Goal: Information Seeking & Learning: Find specific page/section

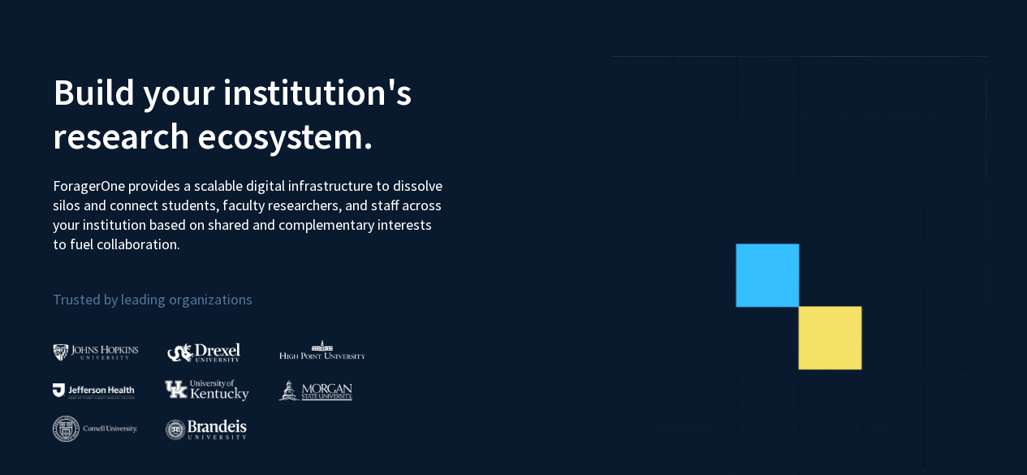
scroll to position [65, 0]
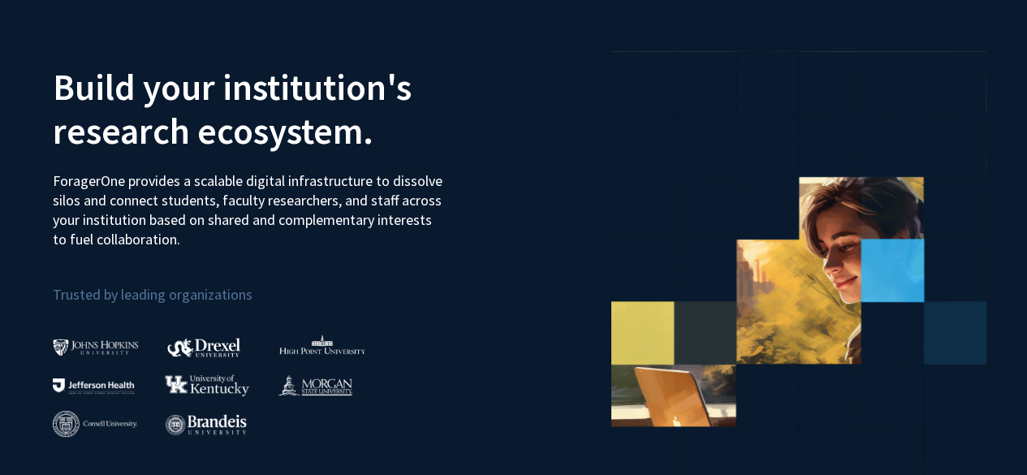
click at [153, 232] on p "ForagerOne provides a scalable digital infrastructure to dissolve silos and con…" at bounding box center [250, 204] width 395 height 90
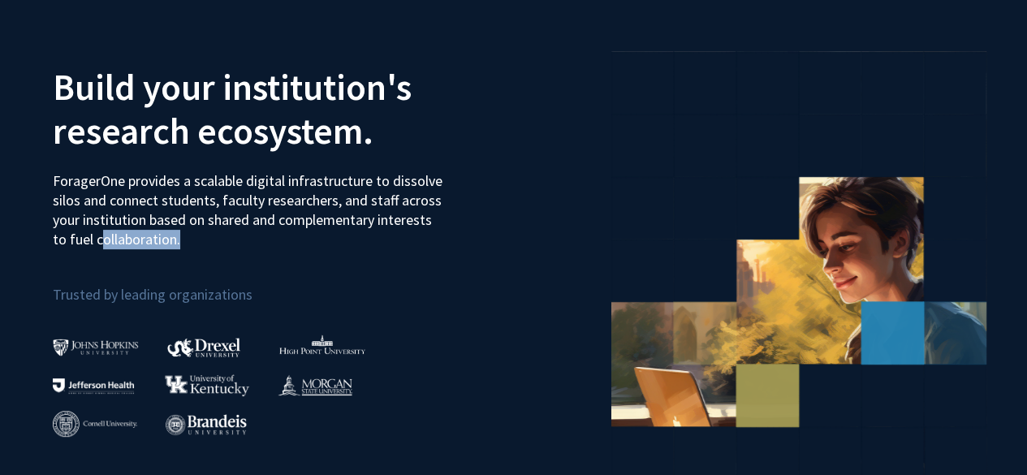
click at [153, 238] on p "ForagerOne provides a scalable digital infrastructure to dissolve silos and con…" at bounding box center [250, 204] width 395 height 90
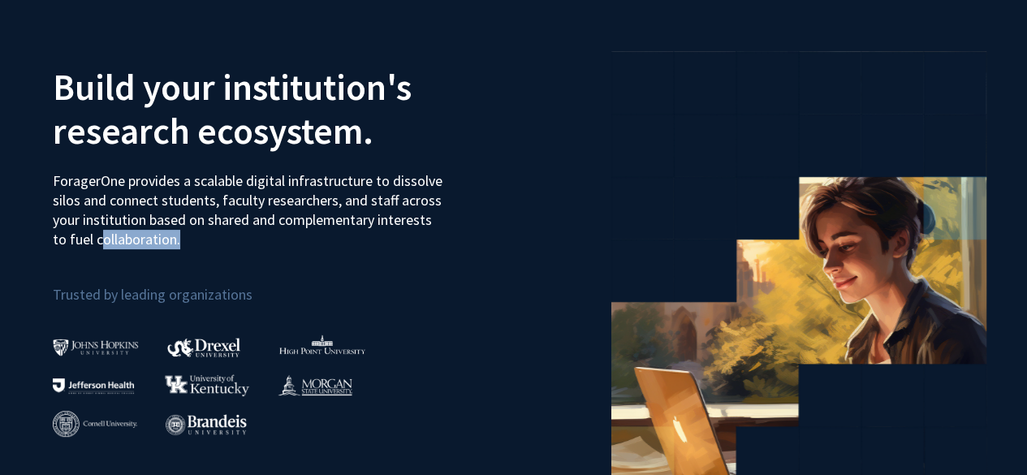
click at [153, 238] on p "ForagerOne provides a scalable digital infrastructure to dissolve silos and con…" at bounding box center [250, 204] width 395 height 90
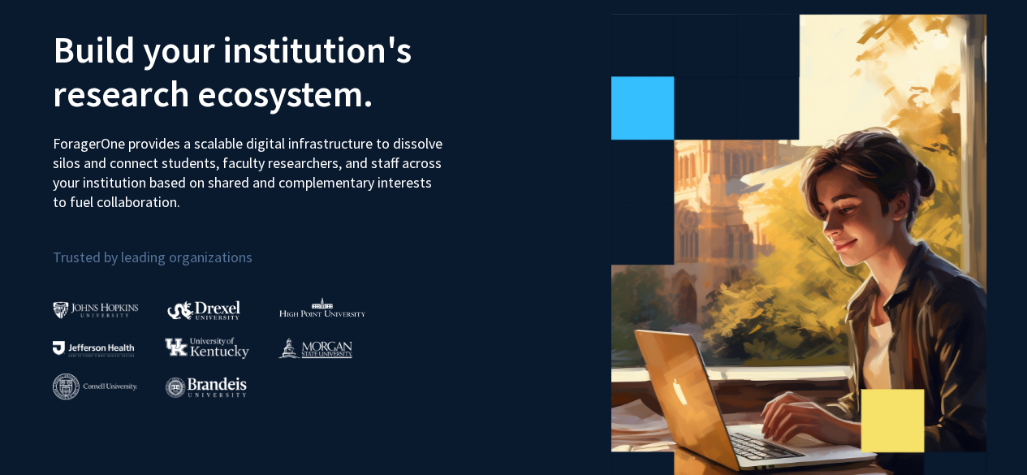
scroll to position [0, 0]
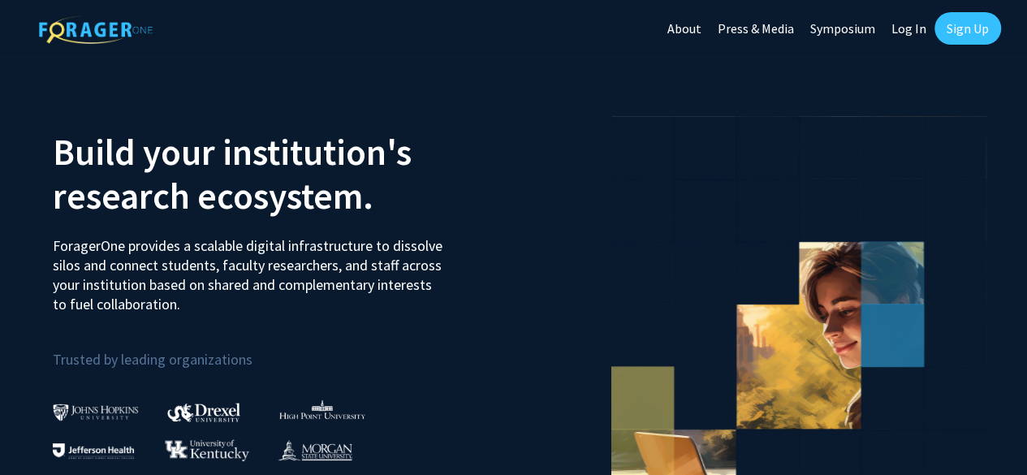
scroll to position [3, 0]
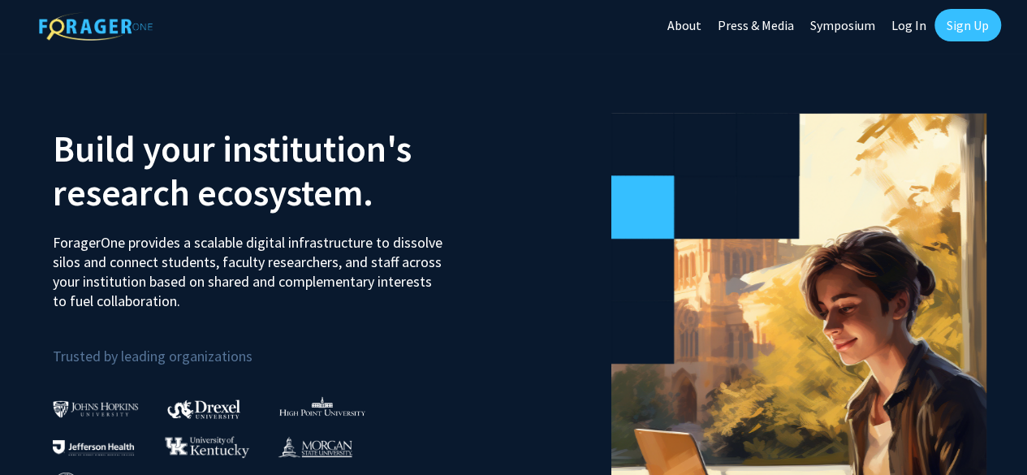
click at [895, 25] on link "Log In" at bounding box center [909, 25] width 51 height 57
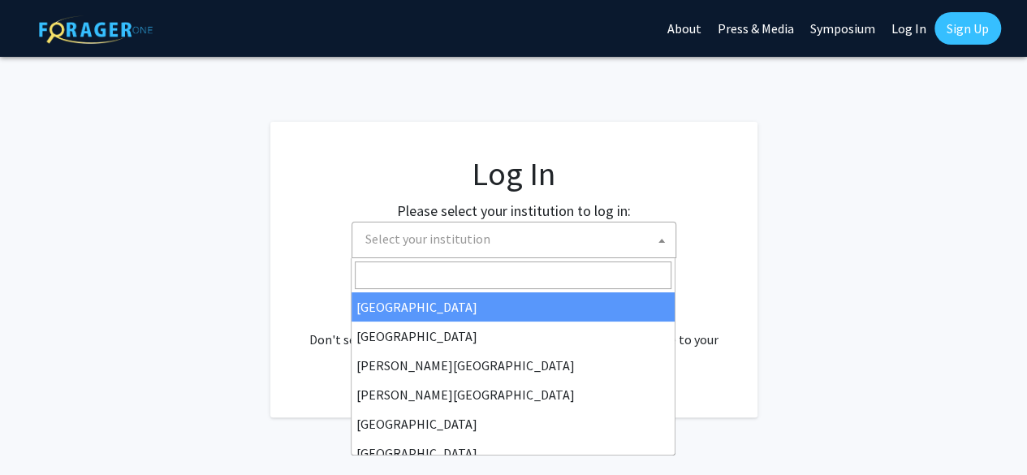
click at [572, 248] on span "Select your institution" at bounding box center [517, 239] width 317 height 33
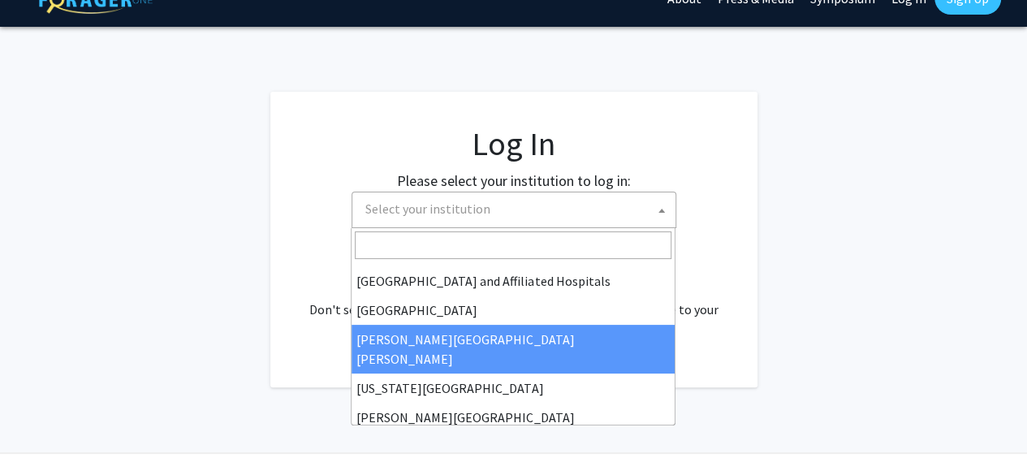
scroll to position [260, 0]
select select "1"
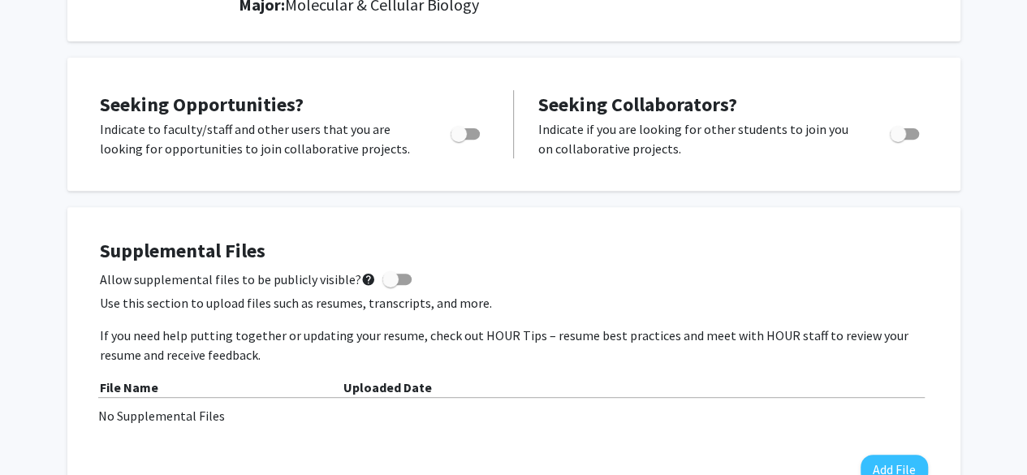
scroll to position [252, 0]
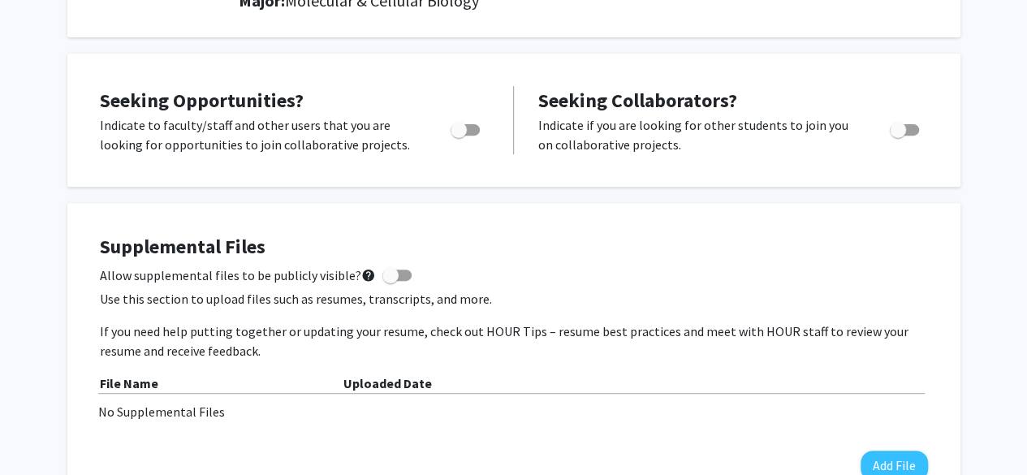
click at [474, 139] on div at bounding box center [466, 134] width 69 height 39
click at [474, 132] on span "Toggle" at bounding box center [465, 129] width 29 height 11
click at [459, 136] on input "Are you actively seeking opportunities?" at bounding box center [458, 136] width 1 height 1
checkbox input "true"
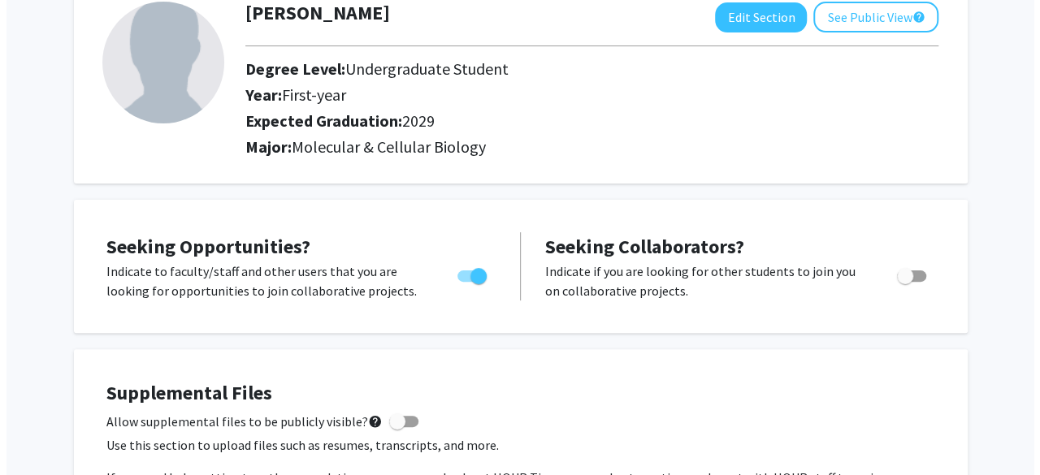
scroll to position [0, 0]
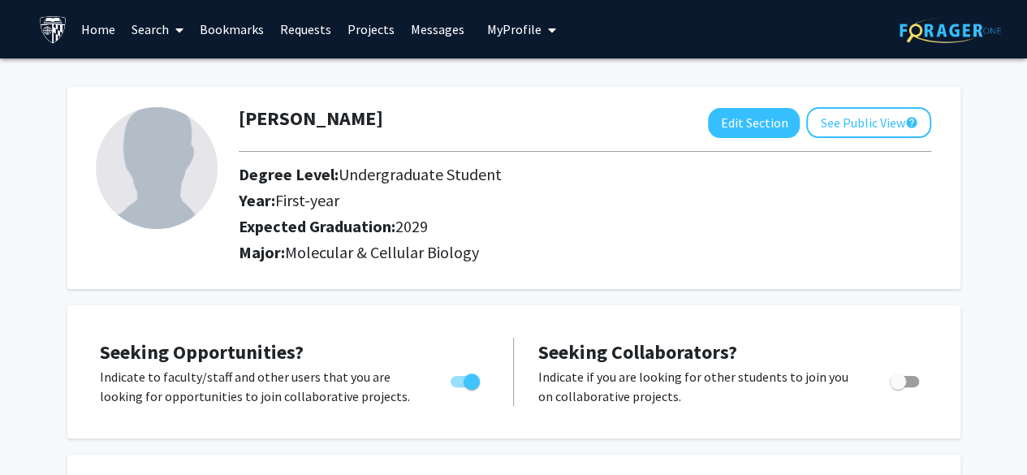
click at [144, 28] on link "Search" at bounding box center [157, 29] width 68 height 57
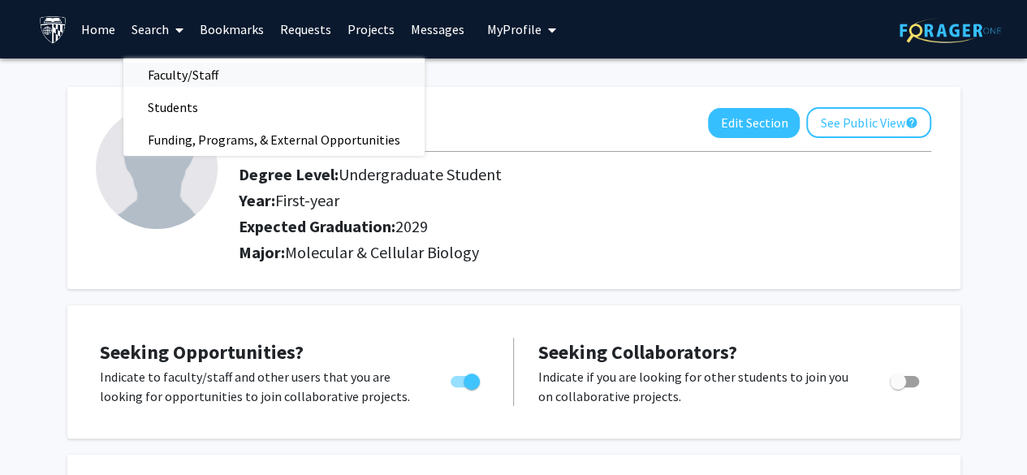
click at [156, 71] on span "Faculty/Staff" at bounding box center [182, 74] width 119 height 32
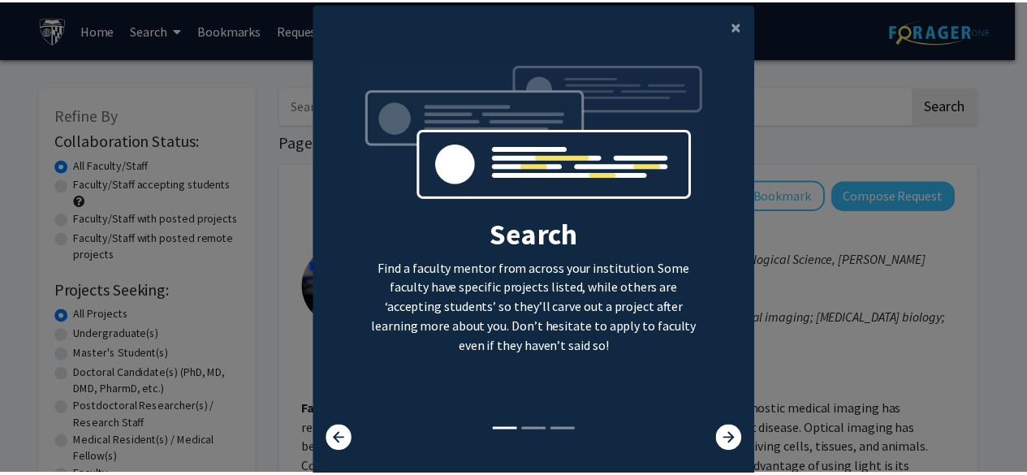
scroll to position [21, 0]
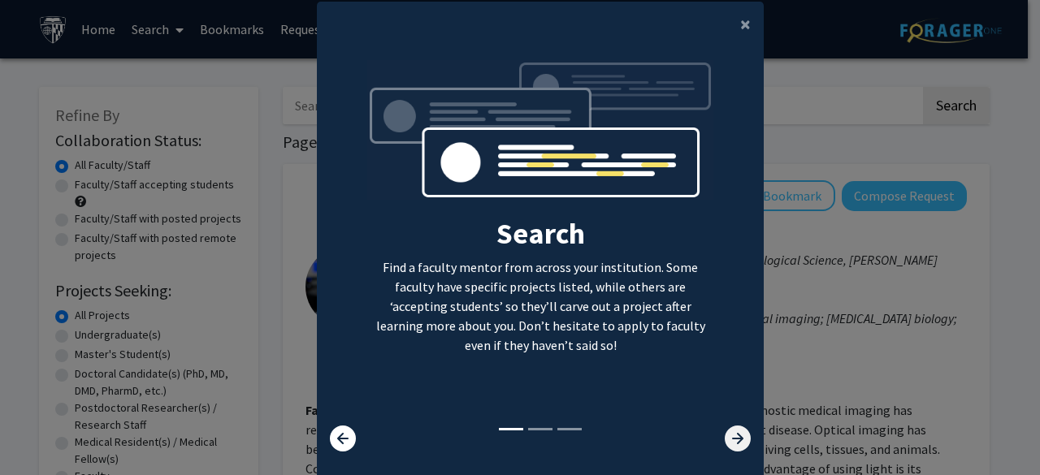
click at [741, 439] on icon at bounding box center [738, 439] width 26 height 26
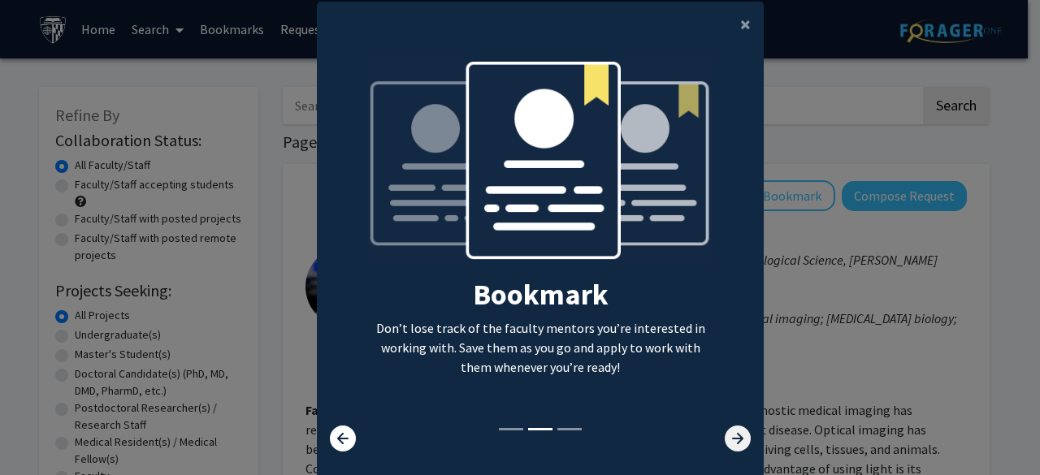
click at [731, 437] on icon at bounding box center [738, 439] width 26 height 26
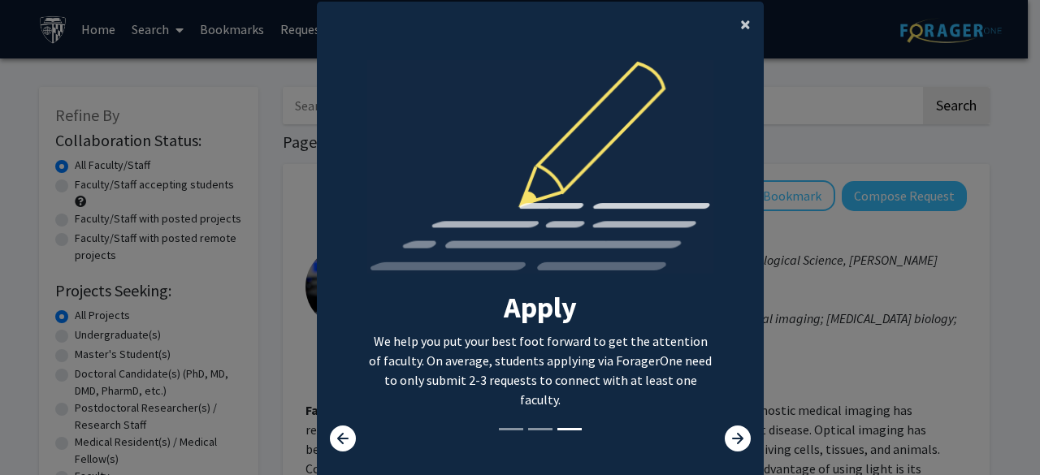
click at [731, 37] on button "×" at bounding box center [745, 24] width 37 height 45
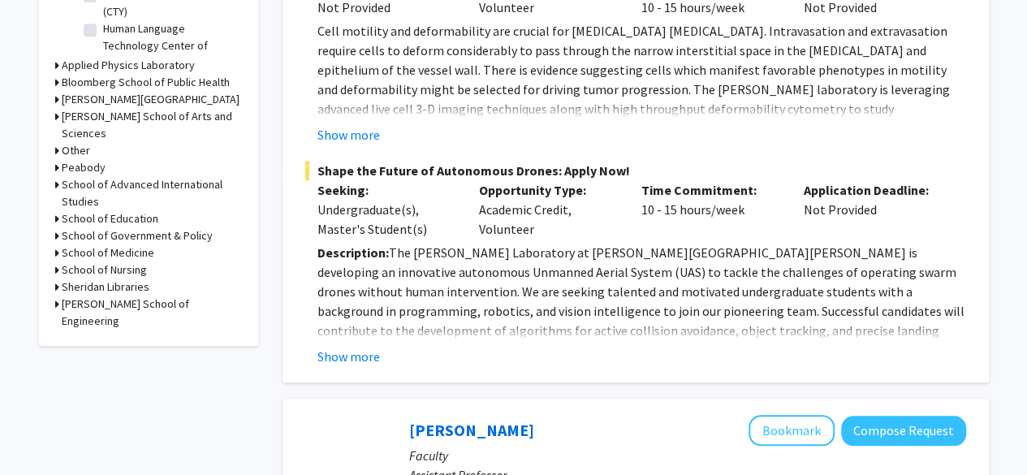
scroll to position [650, 0]
click at [132, 244] on h3 "School of Medicine" at bounding box center [108, 252] width 93 height 17
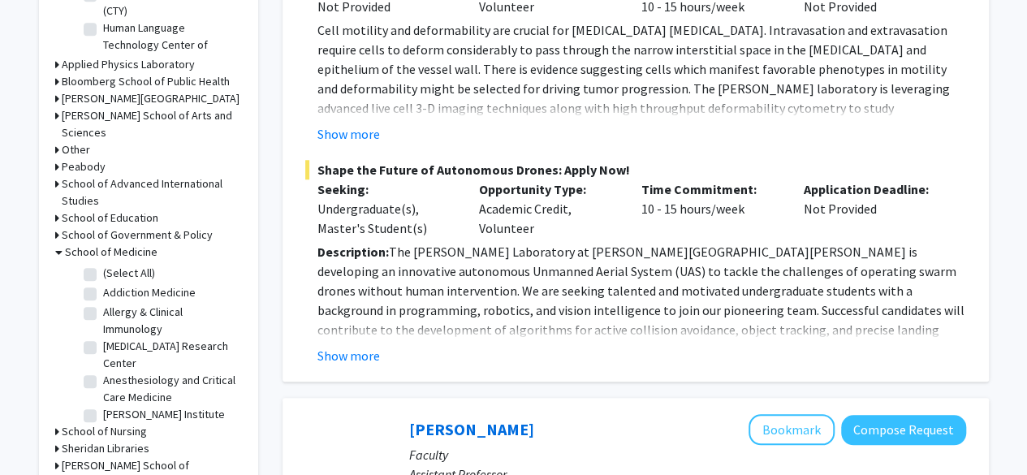
click at [83, 141] on h3 "Other" at bounding box center [76, 149] width 28 height 17
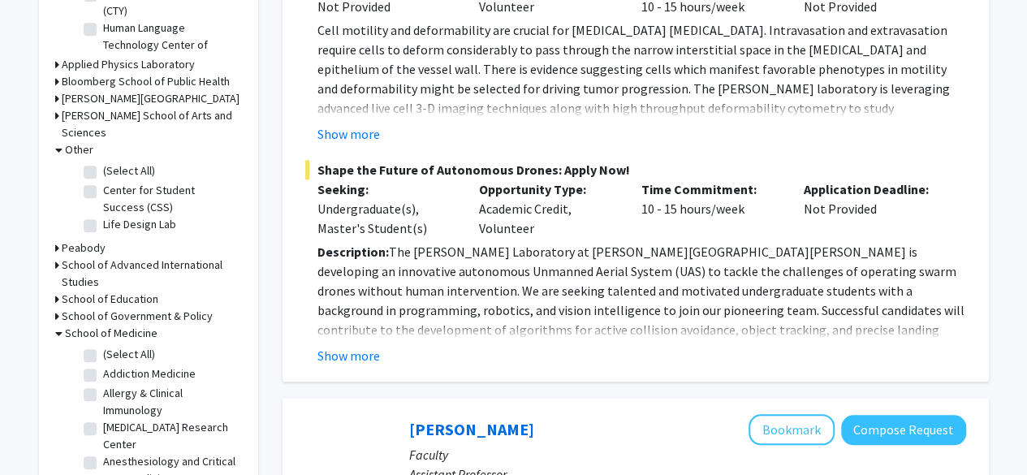
click at [83, 141] on h3 "Other" at bounding box center [79, 149] width 28 height 17
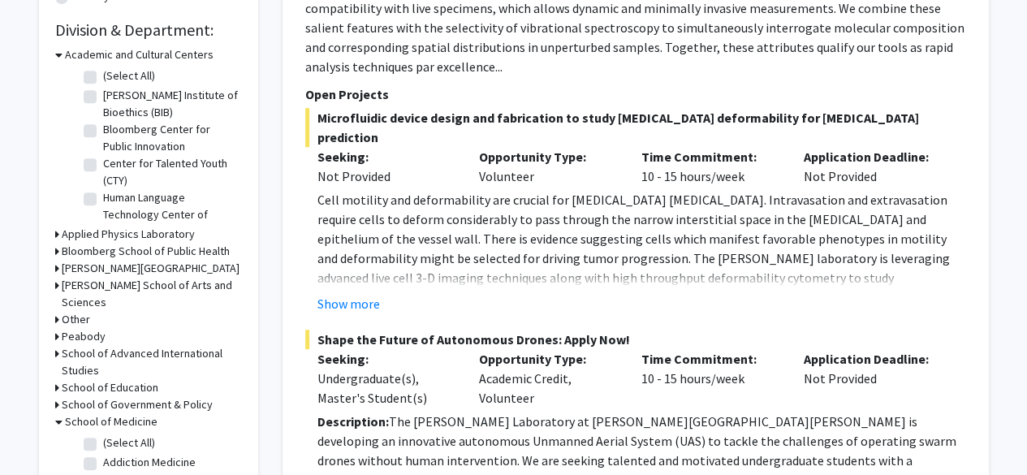
scroll to position [422, 0]
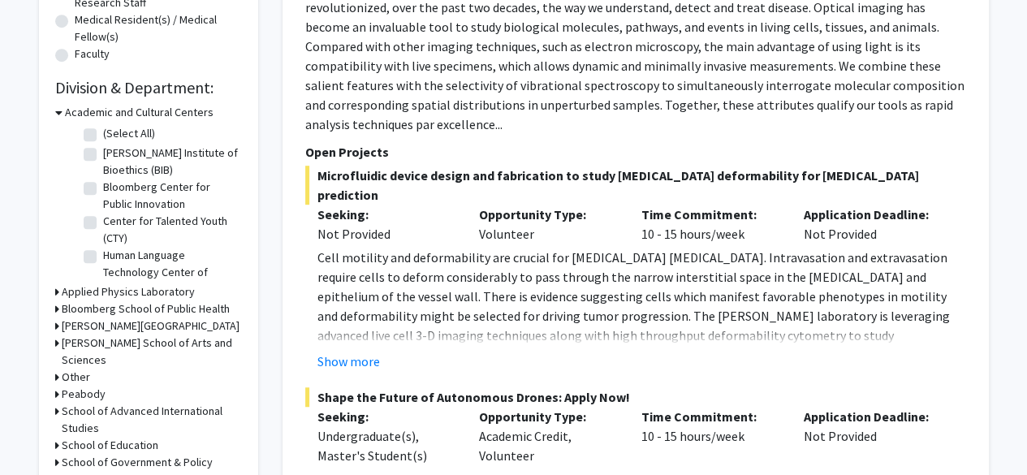
click at [104, 110] on h3 "Academic and Cultural Centers" at bounding box center [139, 112] width 149 height 17
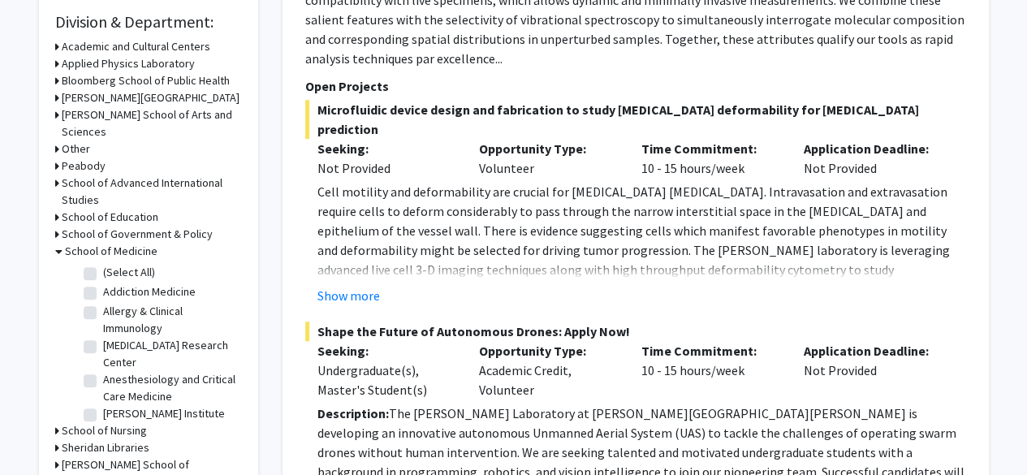
scroll to position [490, 0]
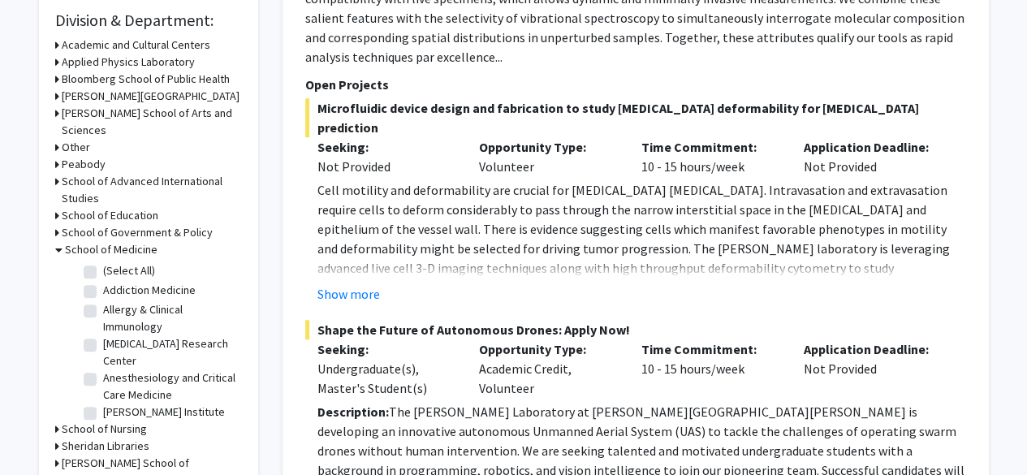
drag, startPoint x: 127, startPoint y: 122, endPoint x: 127, endPoint y: 110, distance: 12.2
click at [127, 110] on form "Academic and Cultural Centers Applied Physics Laboratory Bloomberg School of Pu…" at bounding box center [148, 263] width 187 height 452
click at [127, 110] on h3 "[PERSON_NAME] School of Arts and Sciences" at bounding box center [152, 122] width 180 height 34
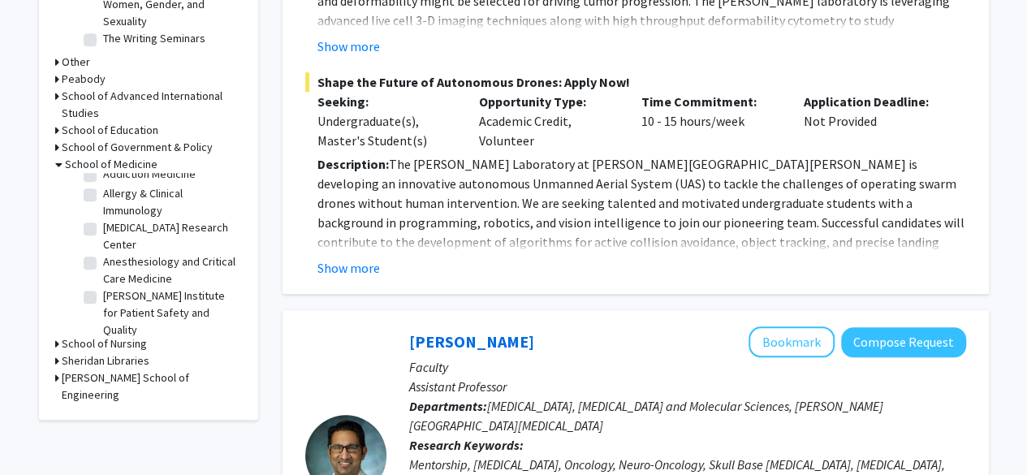
scroll to position [0, 0]
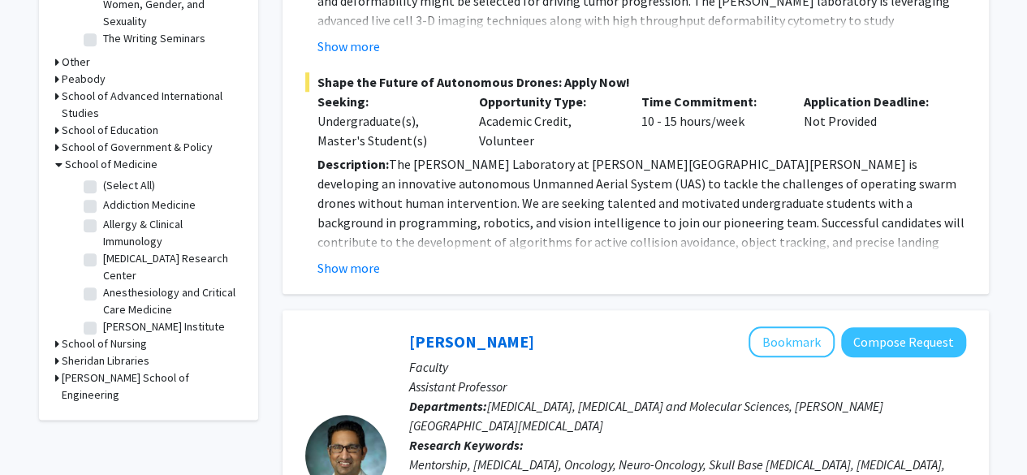
click at [96, 177] on fg-checkbox "(Select All) (Select All)" at bounding box center [161, 186] width 154 height 19
click at [103, 216] on label "Allergy & Clinical Immunology" at bounding box center [170, 233] width 135 height 34
click at [103, 216] on input "Allergy & Clinical Immunology" at bounding box center [108, 221] width 11 height 11
checkbox input "true"
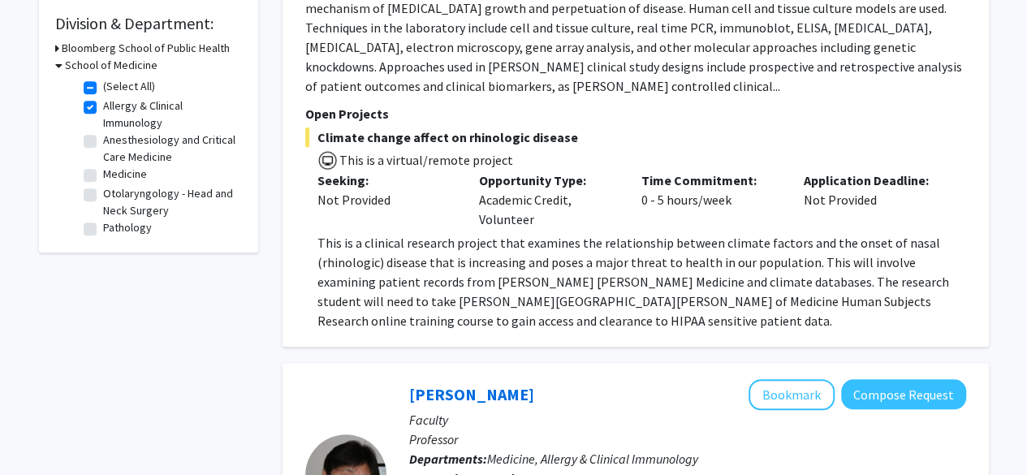
click at [103, 106] on label "Allergy & Clinical Immunology" at bounding box center [170, 114] width 135 height 34
click at [103, 106] on input "Allergy & Clinical Immunology" at bounding box center [108, 102] width 11 height 11
checkbox input "false"
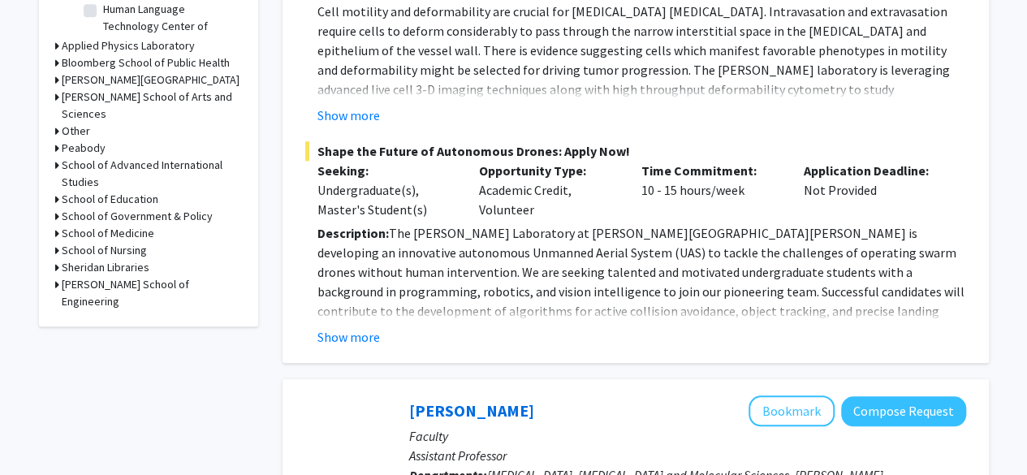
scroll to position [666, 0]
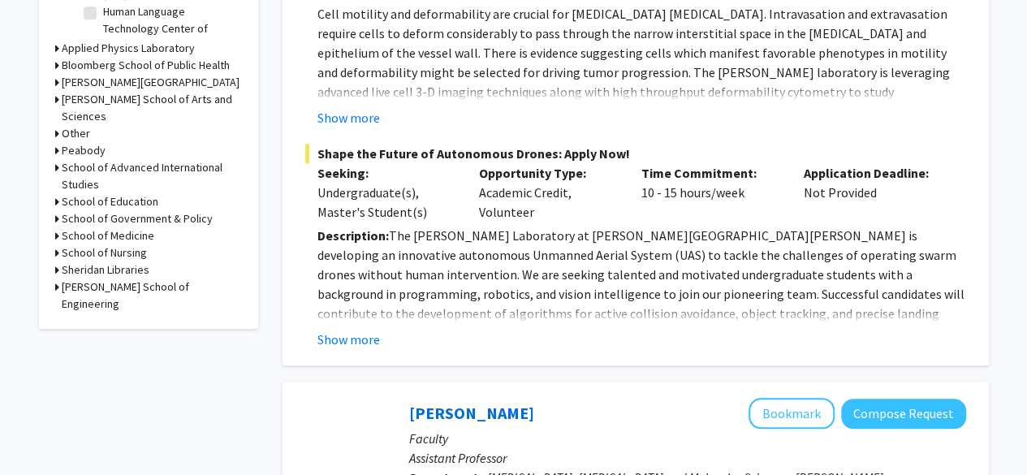
click at [141, 227] on h3 "School of Medicine" at bounding box center [108, 235] width 93 height 17
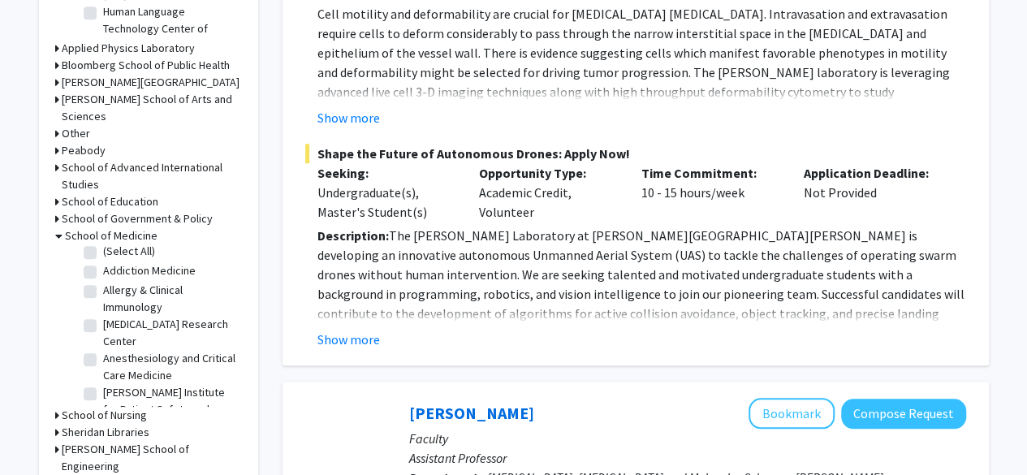
scroll to position [6, 0]
click at [103, 281] on label "Allergy & Clinical Immunology" at bounding box center [170, 298] width 135 height 34
click at [103, 281] on input "Allergy & Clinical Immunology" at bounding box center [108, 286] width 11 height 11
checkbox input "true"
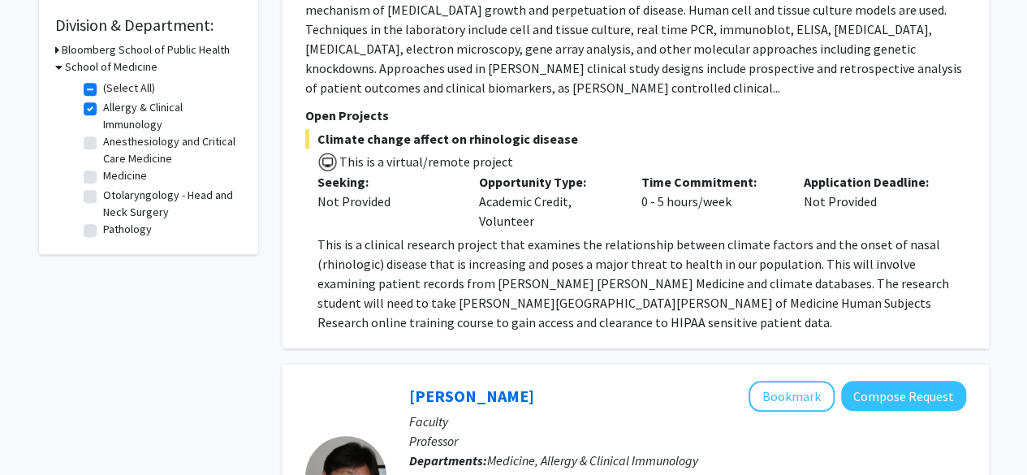
click at [103, 110] on label "Allergy & Clinical Immunology" at bounding box center [170, 116] width 135 height 34
click at [103, 110] on input "Allergy & Clinical Immunology" at bounding box center [108, 104] width 11 height 11
checkbox input "false"
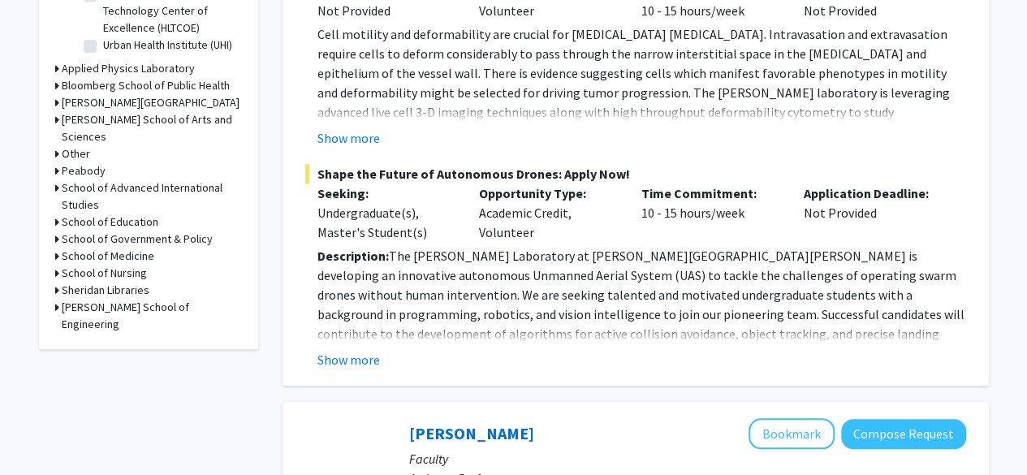
scroll to position [654, 0]
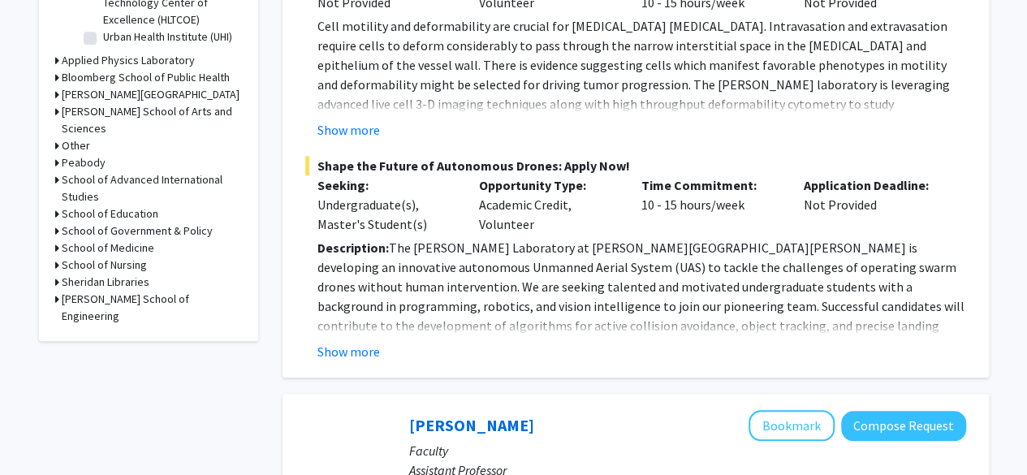
click at [117, 240] on h3 "School of Medicine" at bounding box center [108, 248] width 93 height 17
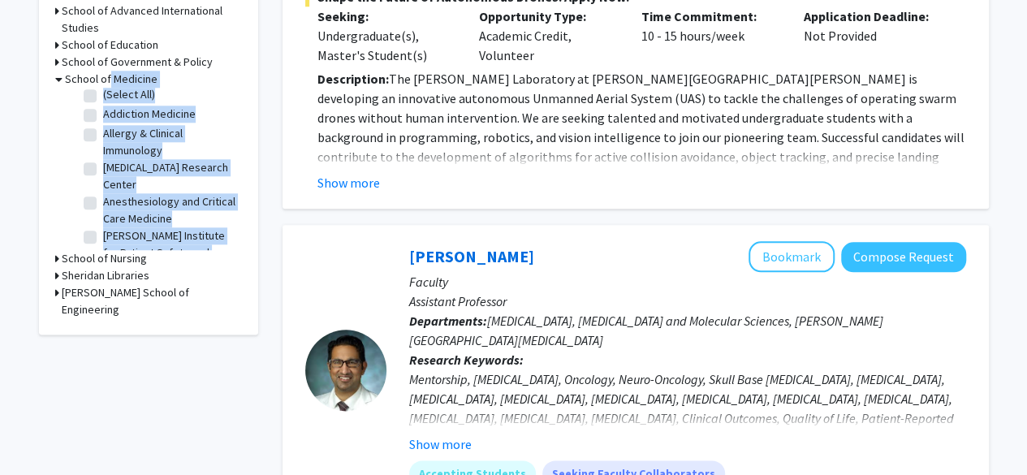
scroll to position [0, 0]
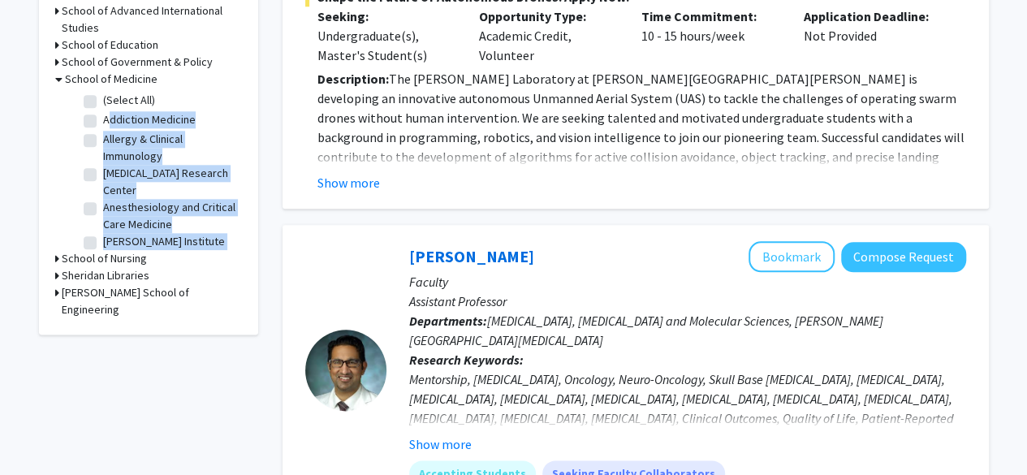
copy fg-checkbox-list "Addiction Medicine Allergy & Clinical Immunology Allergy & Clinical Immunology …"
drag, startPoint x: 194, startPoint y: 217, endPoint x: 98, endPoint y: 95, distance: 155.0
click at [103, 111] on label "Addiction Medicine" at bounding box center [149, 119] width 93 height 17
click at [103, 111] on input "Addiction Medicine" at bounding box center [108, 116] width 11 height 11
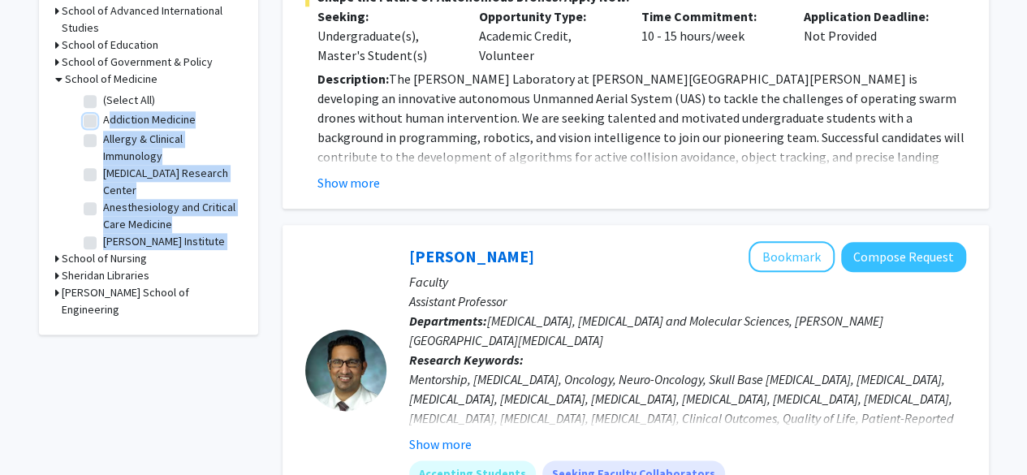
checkbox input "true"
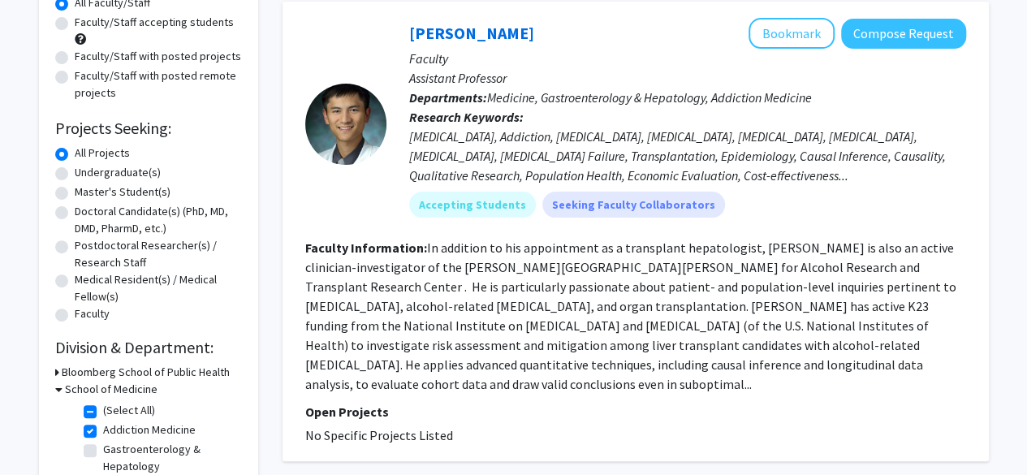
scroll to position [166, 0]
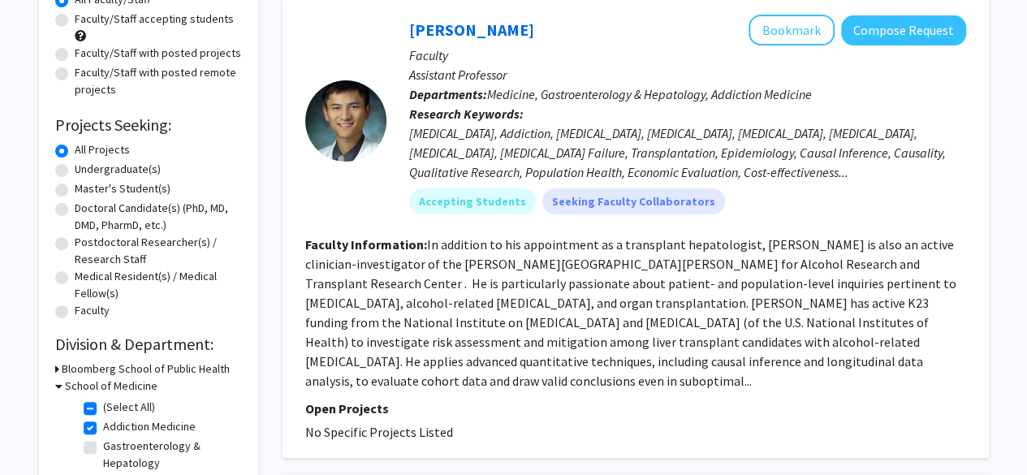
click at [413, 259] on fg-read-more "In addition to his appointment as a transplant hepatologist, Dr. Chen is also a…" at bounding box center [630, 312] width 651 height 153
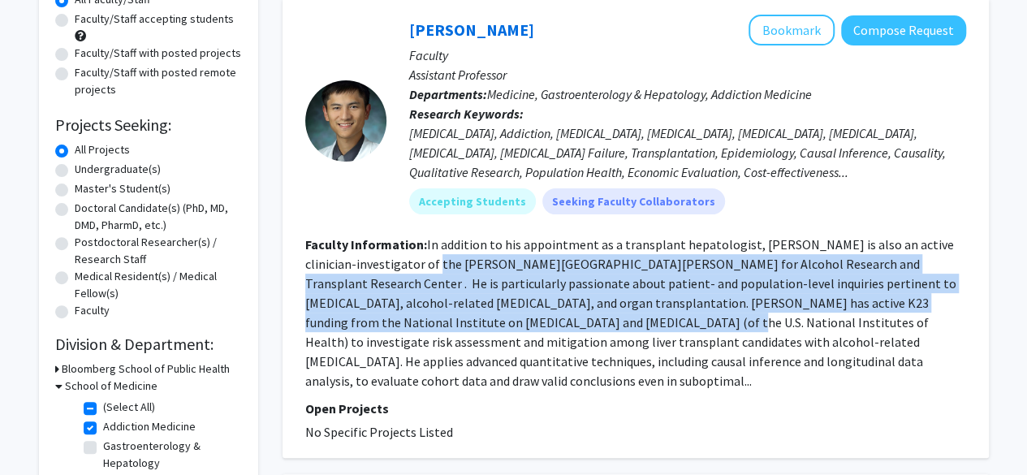
drag, startPoint x: 413, startPoint y: 259, endPoint x: 419, endPoint y: 322, distance: 63.7
click at [419, 322] on fg-read-more "In addition to his appointment as a transplant hepatologist, Dr. Chen is also a…" at bounding box center [630, 312] width 651 height 153
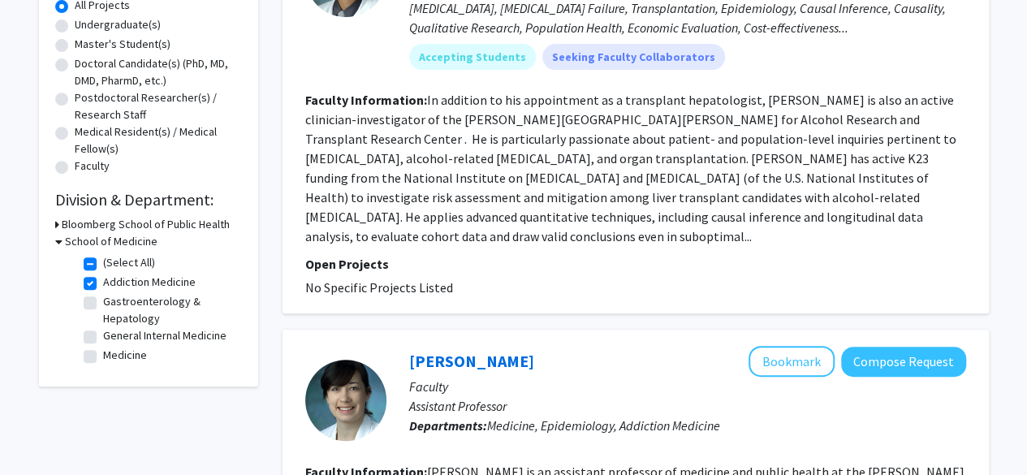
scroll to position [318, 0]
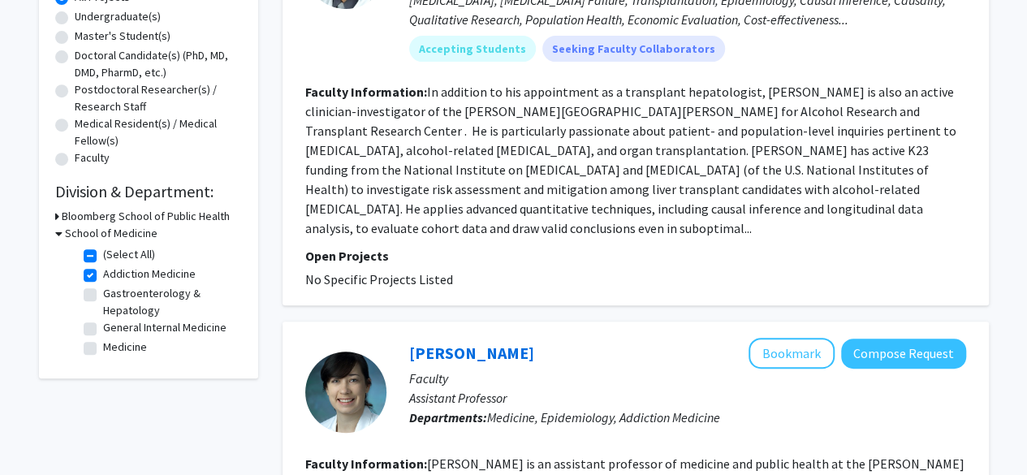
click at [103, 275] on label "Addiction Medicine" at bounding box center [149, 274] width 93 height 17
click at [103, 275] on input "Addiction Medicine" at bounding box center [108, 271] width 11 height 11
checkbox input "false"
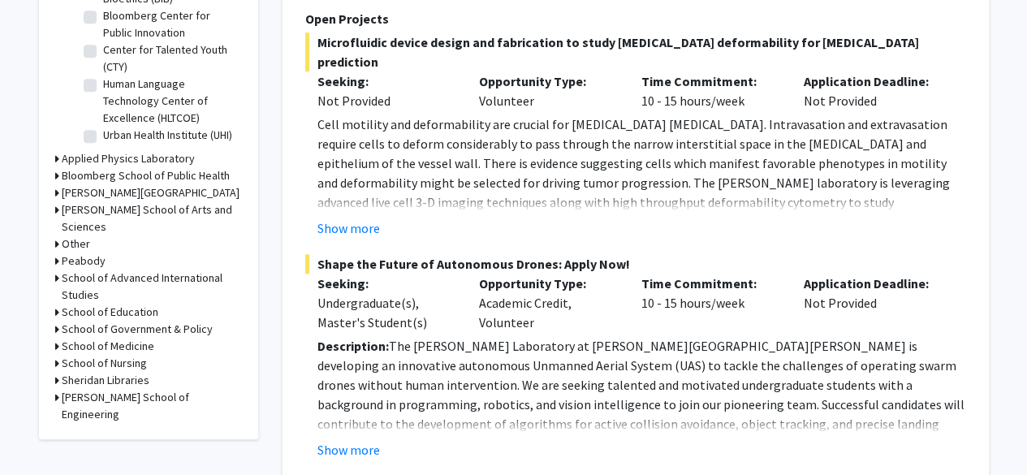
scroll to position [581, 0]
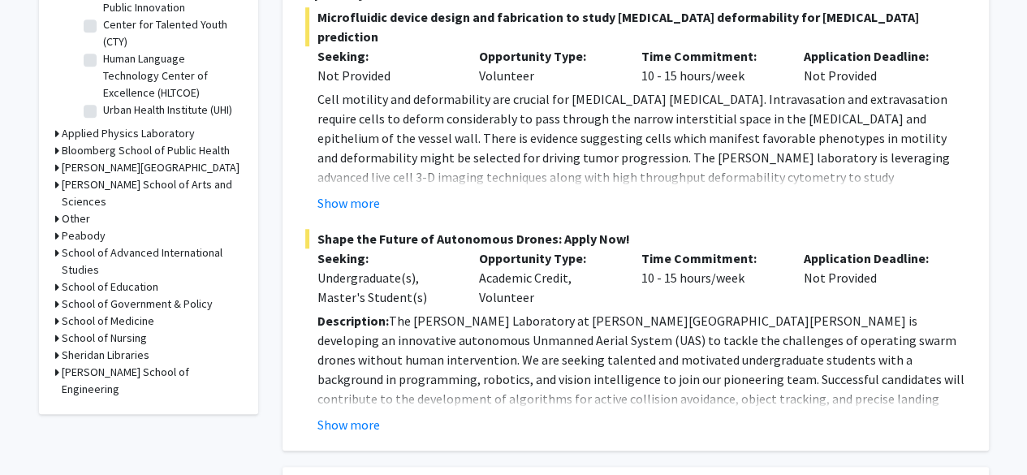
click at [128, 313] on h3 "School of Medicine" at bounding box center [108, 321] width 93 height 17
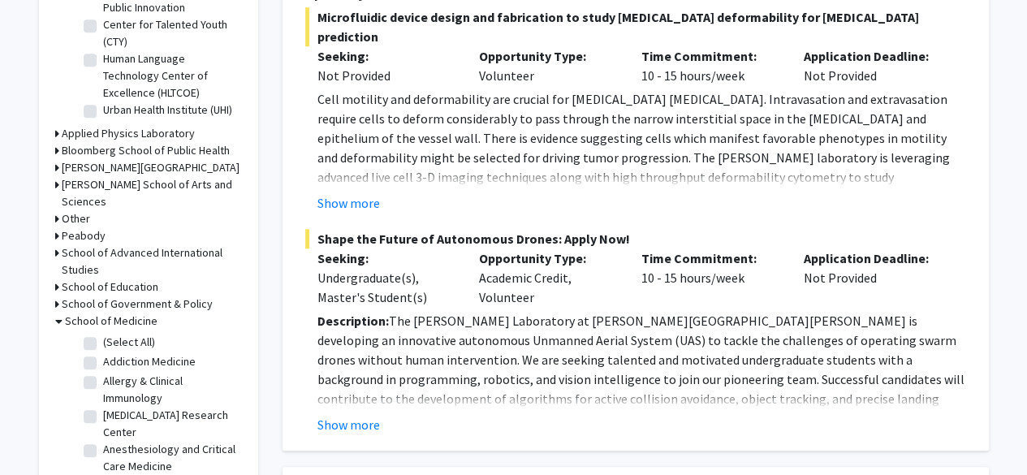
click at [128, 353] on label "Addiction Medicine" at bounding box center [149, 361] width 93 height 17
click at [114, 353] on input "Addiction Medicine" at bounding box center [108, 358] width 11 height 11
checkbox input "true"
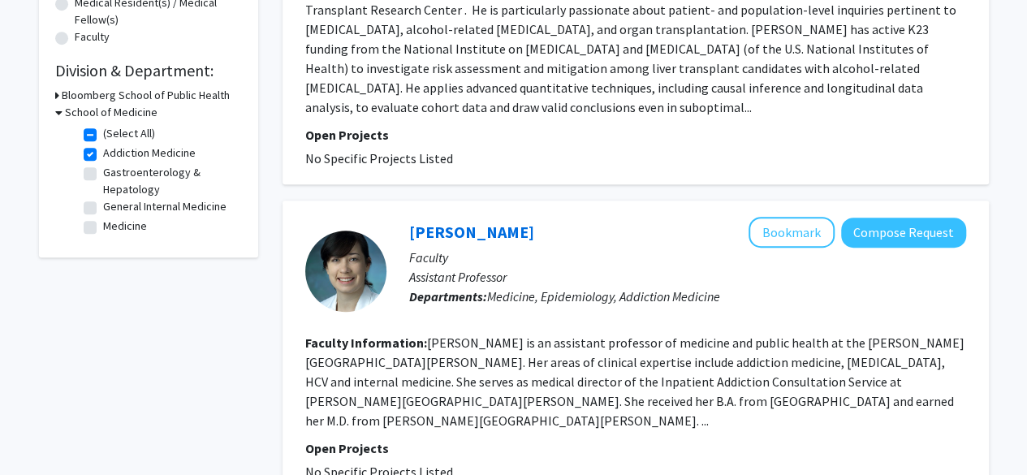
scroll to position [440, 0]
click at [103, 210] on label "General Internal Medicine" at bounding box center [164, 205] width 123 height 17
click at [103, 208] on input "General Internal Medicine" at bounding box center [108, 202] width 11 height 11
checkbox input "true"
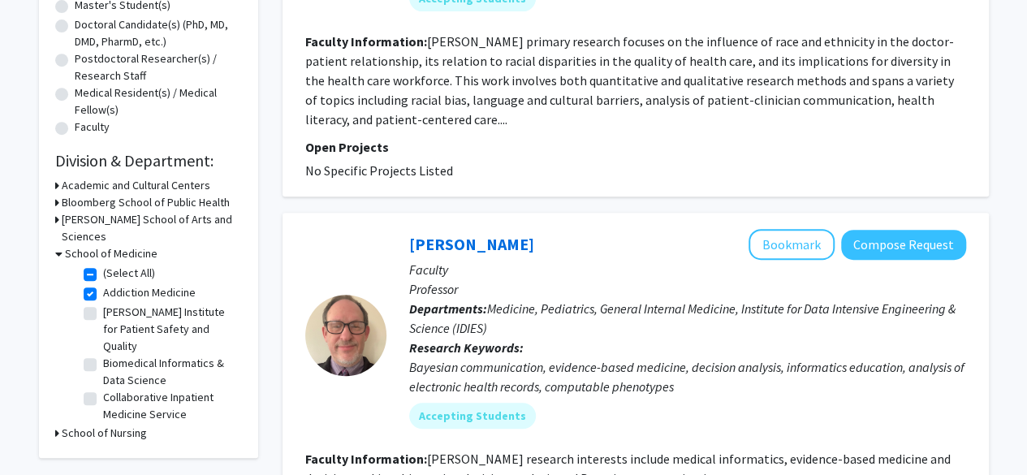
scroll to position [4, 0]
click at [103, 282] on label "Addiction Medicine" at bounding box center [149, 290] width 93 height 17
click at [103, 282] on input "Addiction Medicine" at bounding box center [108, 287] width 11 height 11
checkbox input "false"
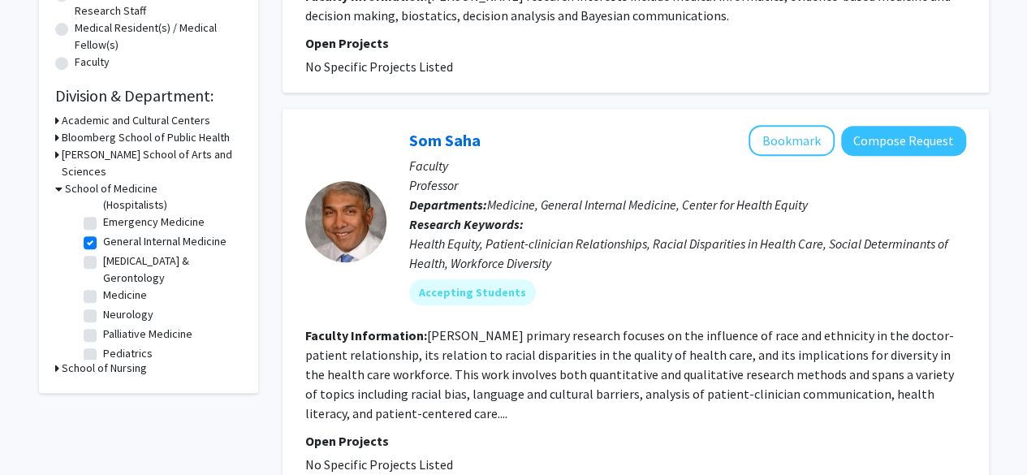
scroll to position [175, 0]
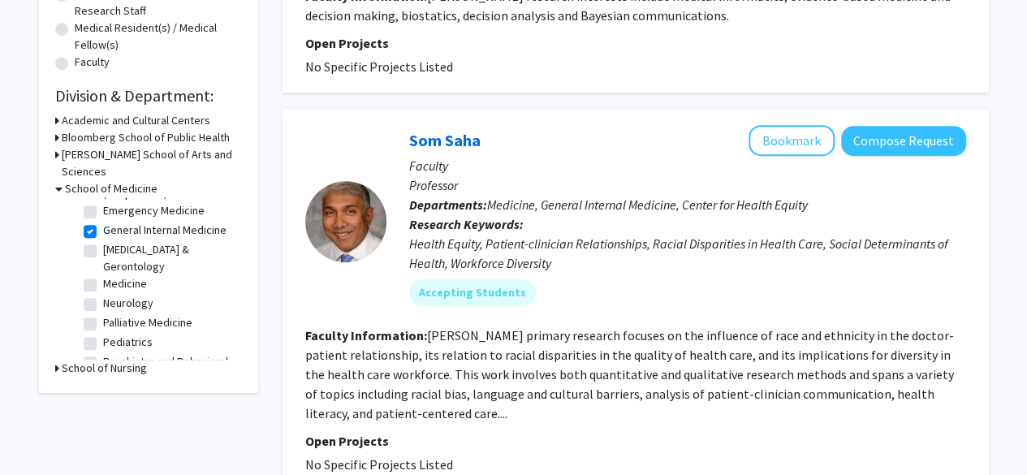
click at [103, 222] on label "General Internal Medicine" at bounding box center [164, 230] width 123 height 17
click at [103, 222] on input "General Internal Medicine" at bounding box center [108, 227] width 11 height 11
checkbox input "false"
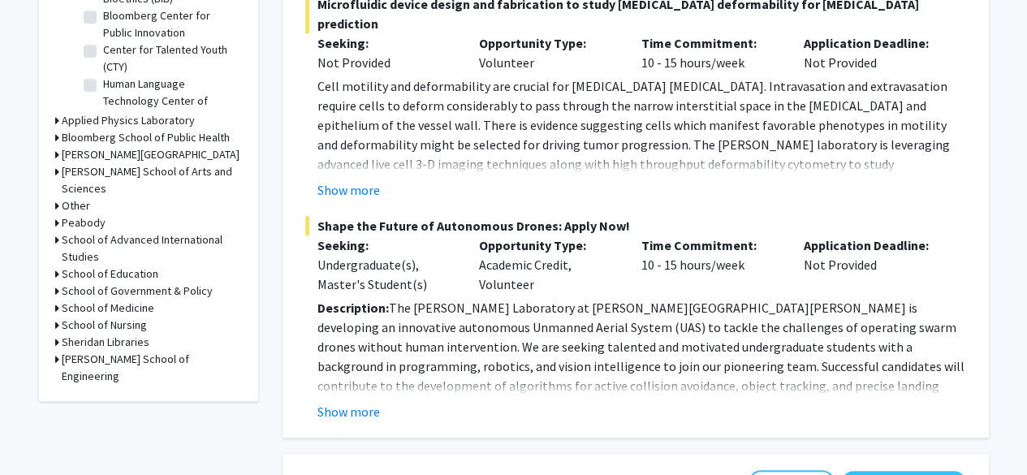
scroll to position [595, 0]
click at [130, 299] on h3 "School of Medicine" at bounding box center [108, 307] width 93 height 17
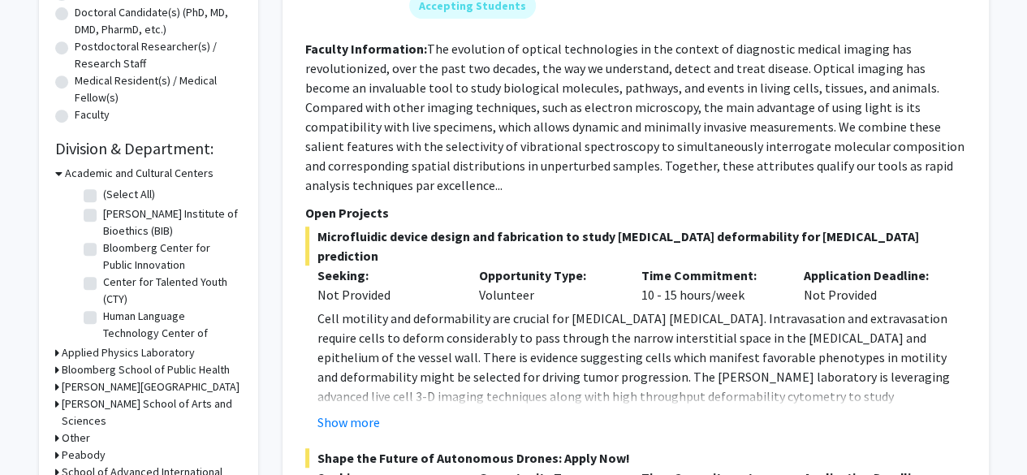
scroll to position [361, 0]
click at [151, 171] on h3 "Academic and Cultural Centers" at bounding box center [139, 174] width 149 height 17
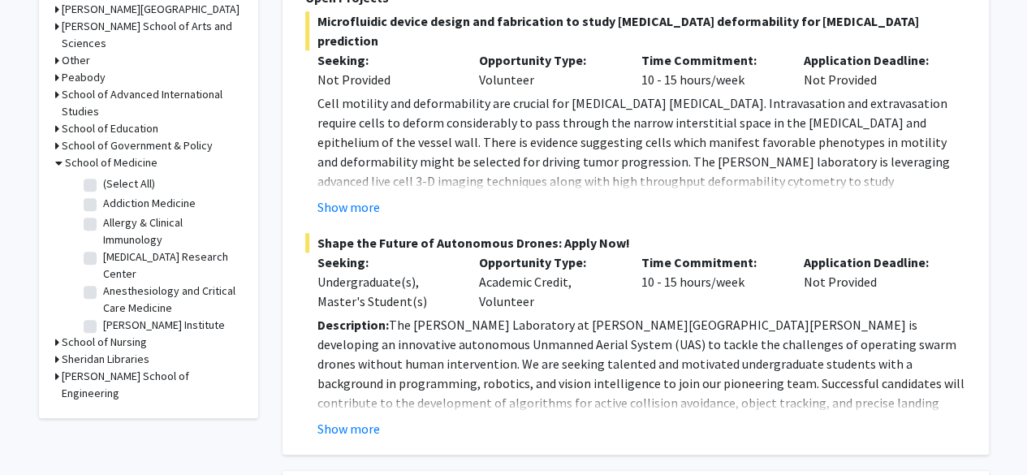
scroll to position [577, 0]
click at [103, 214] on label "Allergy & Clinical Immunology" at bounding box center [170, 231] width 135 height 34
click at [103, 214] on input "Allergy & Clinical Immunology" at bounding box center [108, 219] width 11 height 11
checkbox input "true"
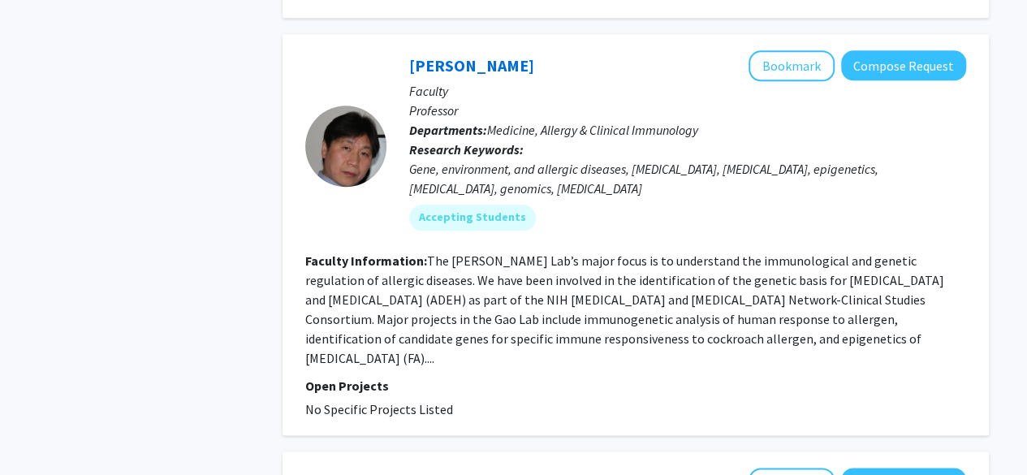
scroll to position [818, 0]
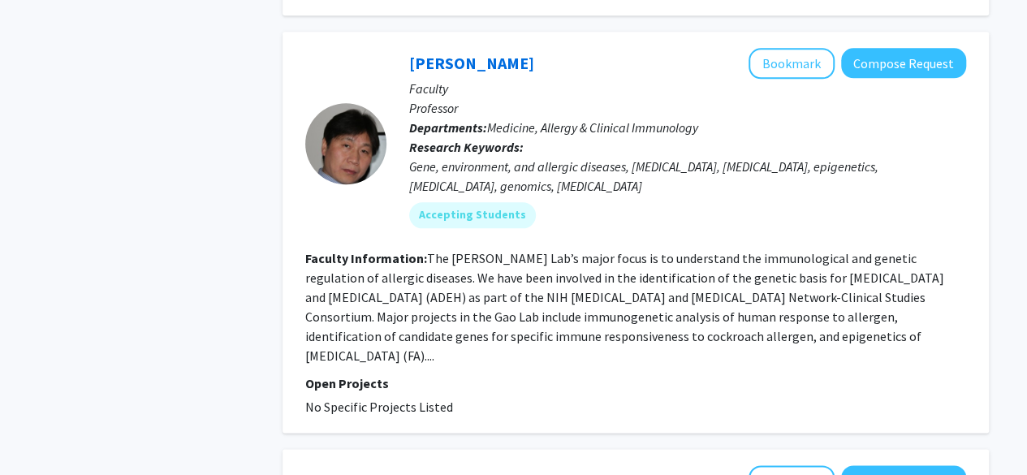
click at [400, 264] on b "Faculty Information:" at bounding box center [366, 258] width 122 height 16
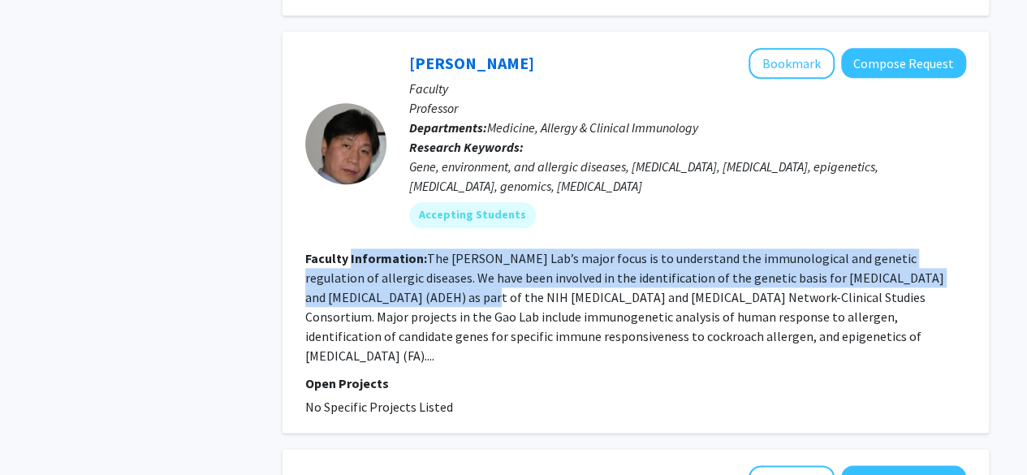
drag, startPoint x: 400, startPoint y: 264, endPoint x: 418, endPoint y: 308, distance: 47.7
click at [418, 308] on section "Faculty Information: The Peisong Gao Lab’s major focus is to understand the imm…" at bounding box center [635, 307] width 661 height 117
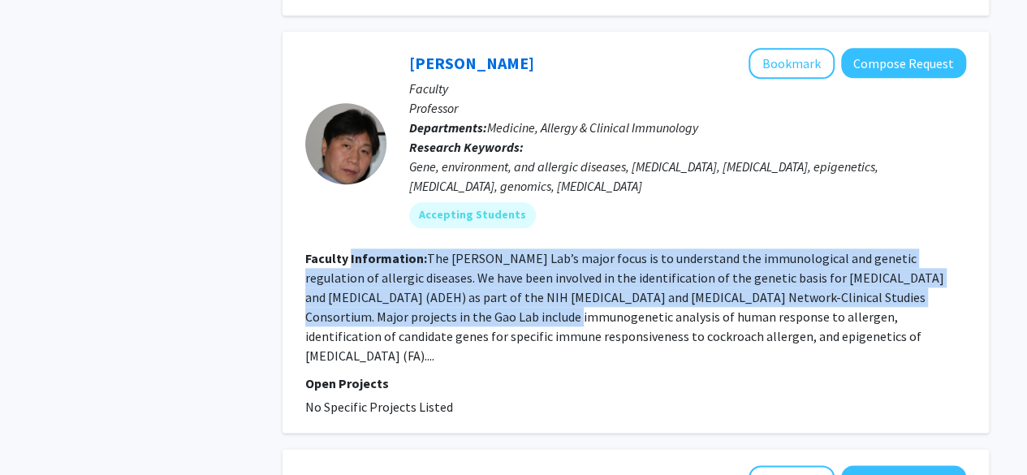
click at [418, 308] on fg-read-more "The Peisong Gao Lab’s major focus is to understand the immunological and geneti…" at bounding box center [624, 307] width 639 height 114
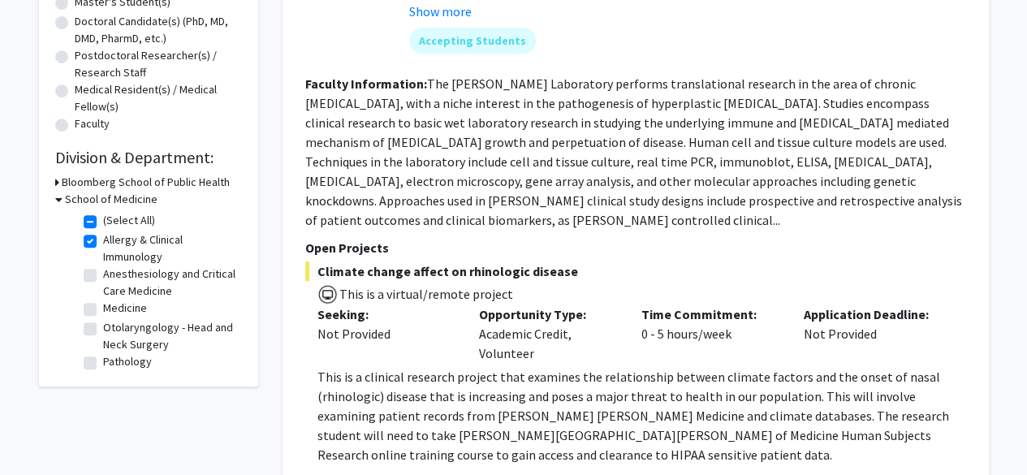
scroll to position [381, 0]
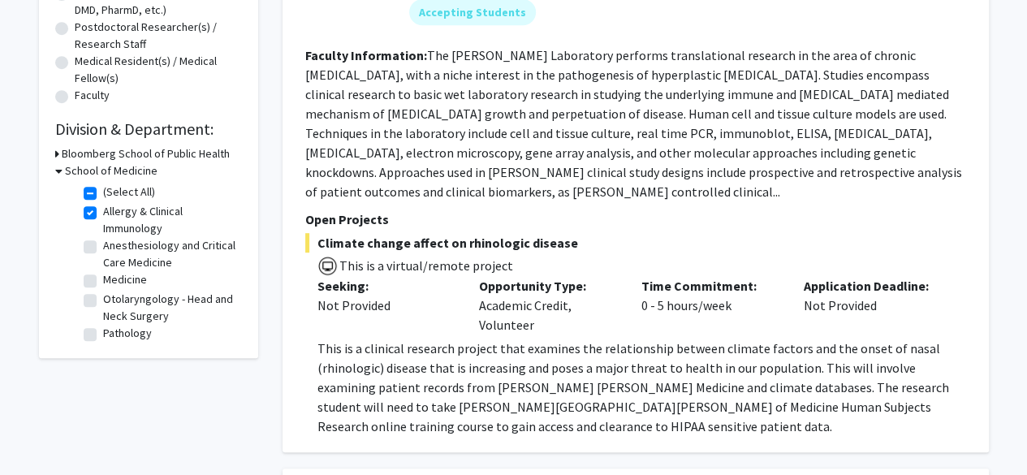
click at [94, 205] on fg-checkbox "Allergy & Clinical Immunology Allergy & Clinical Immunology" at bounding box center [161, 220] width 154 height 34
click at [103, 207] on label "Allergy & Clinical Immunology" at bounding box center [170, 220] width 135 height 34
click at [103, 207] on input "Allergy & Clinical Immunology" at bounding box center [108, 208] width 11 height 11
checkbox input "false"
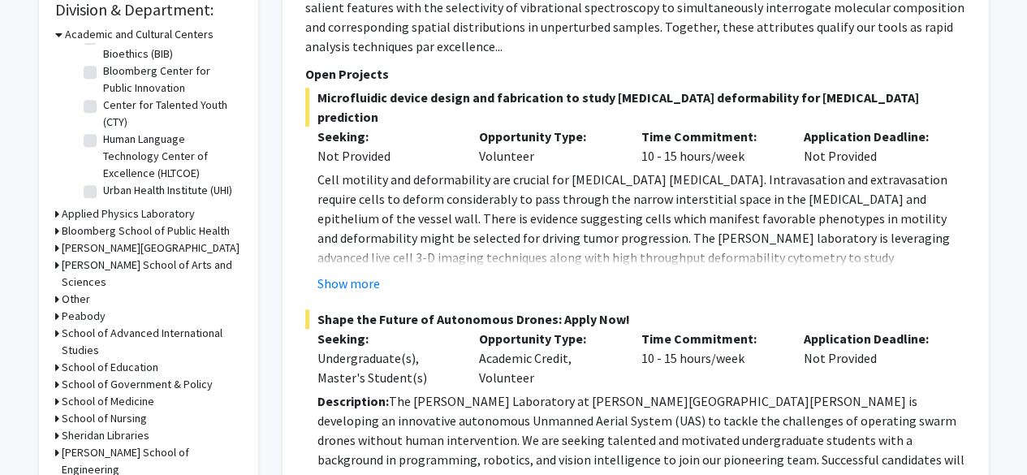
scroll to position [501, 0]
click at [140, 392] on h3 "School of Medicine" at bounding box center [108, 400] width 93 height 17
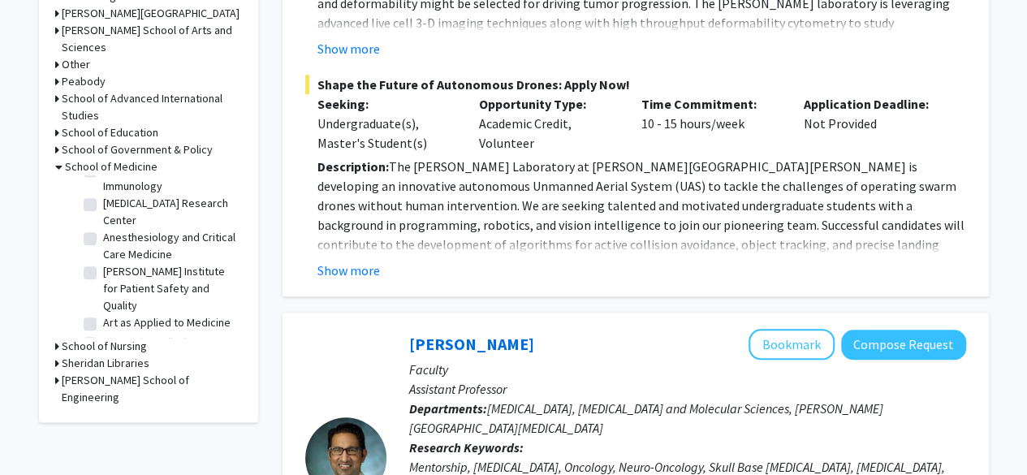
scroll to position [93, 0]
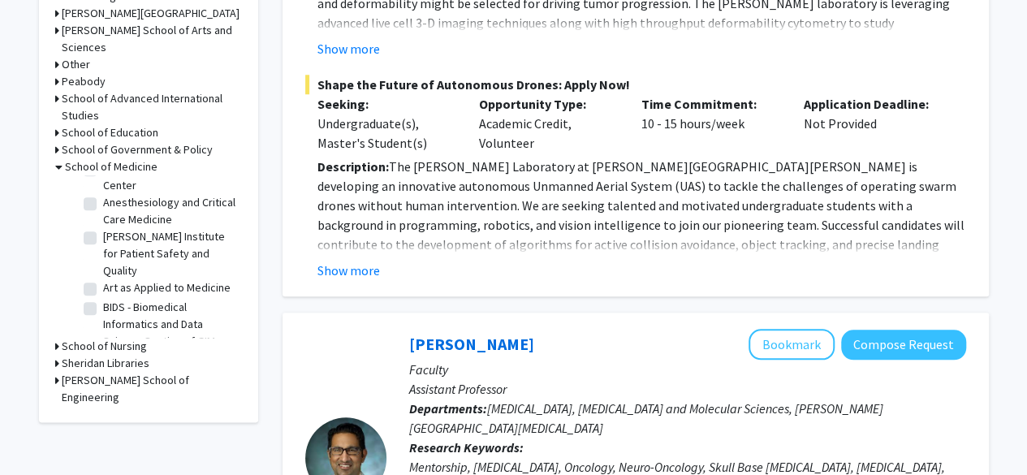
click at [103, 228] on label "Armstrong Institute for Patient Safety and Quality" at bounding box center [170, 253] width 135 height 51
click at [103, 228] on input "Armstrong Institute for Patient Safety and Quality" at bounding box center [108, 233] width 11 height 11
checkbox input "true"
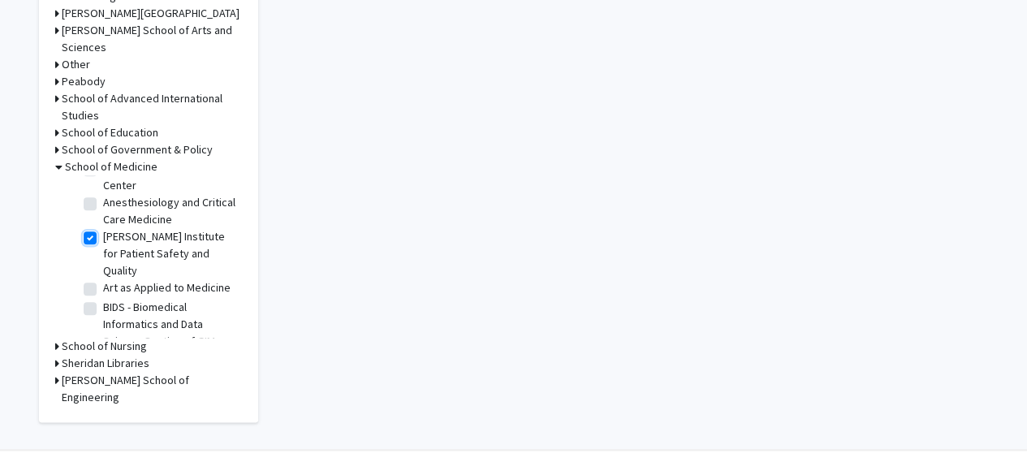
checkbox input "true"
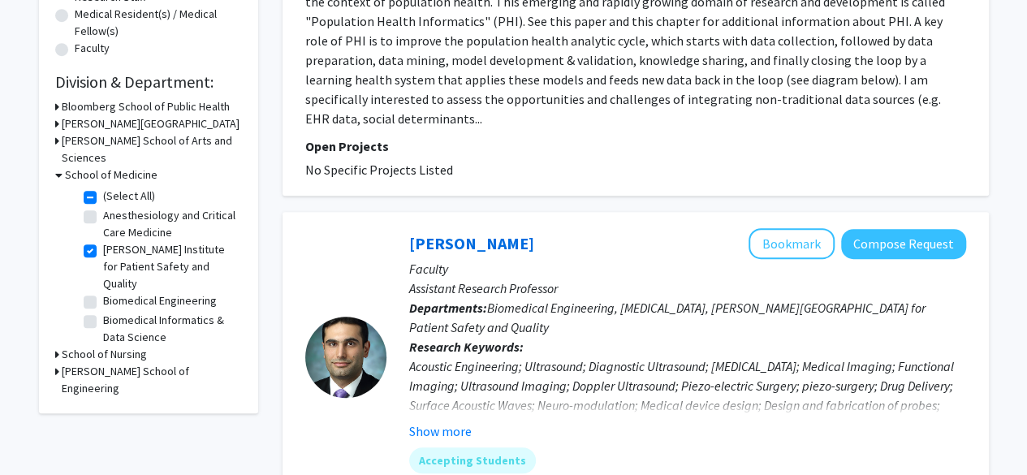
scroll to position [433, 0]
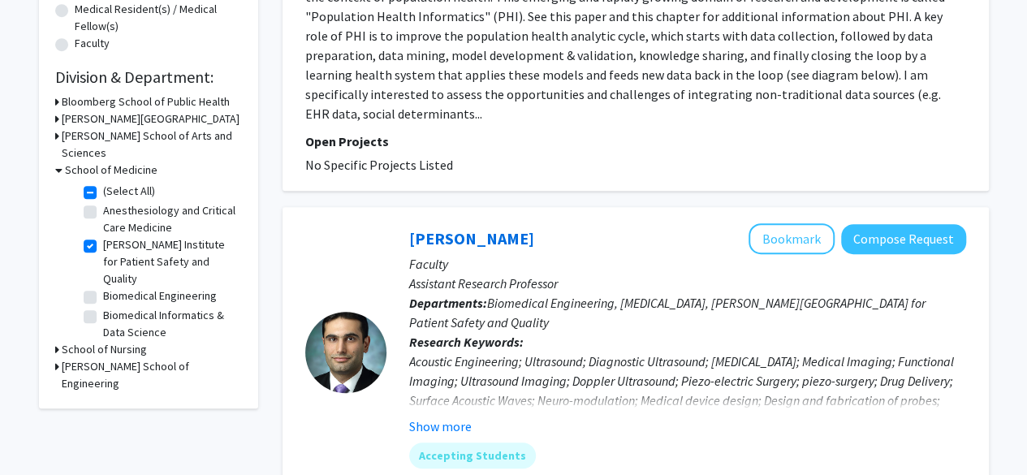
click at [97, 236] on fg-checkbox "Armstrong Institute for Patient Safety and Quality Armstrong Institute for Pati…" at bounding box center [161, 261] width 154 height 51
click at [103, 236] on label "Armstrong Institute for Patient Safety and Quality" at bounding box center [170, 261] width 135 height 51
click at [103, 236] on input "Armstrong Institute for Patient Safety and Quality" at bounding box center [108, 241] width 11 height 11
checkbox input "false"
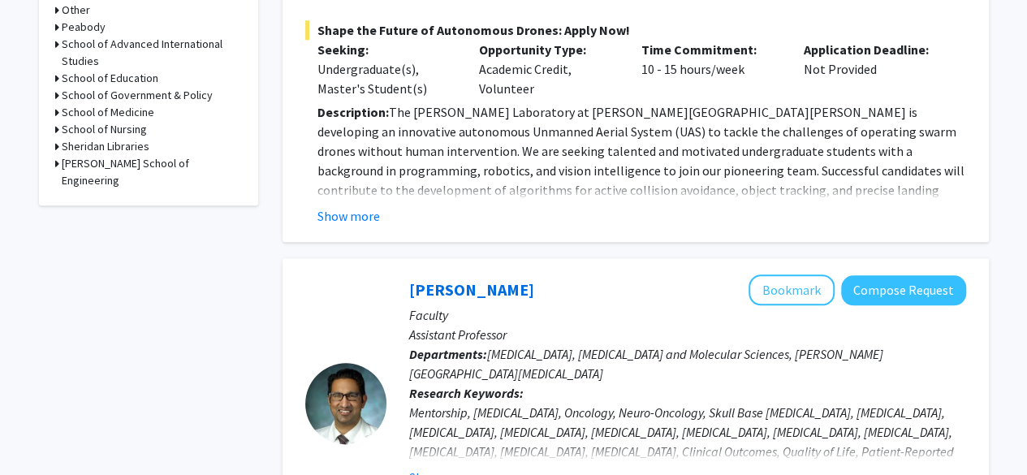
scroll to position [785, 0]
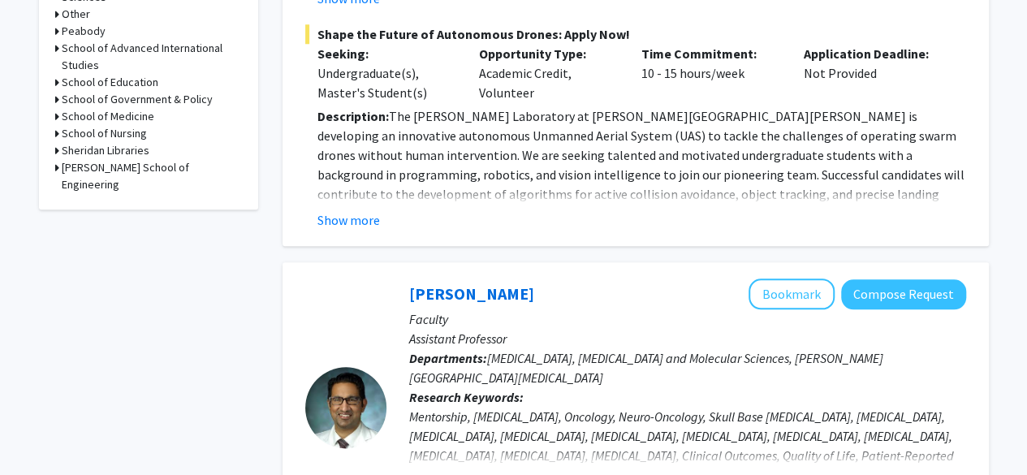
click at [102, 108] on h3 "School of Medicine" at bounding box center [108, 116] width 93 height 17
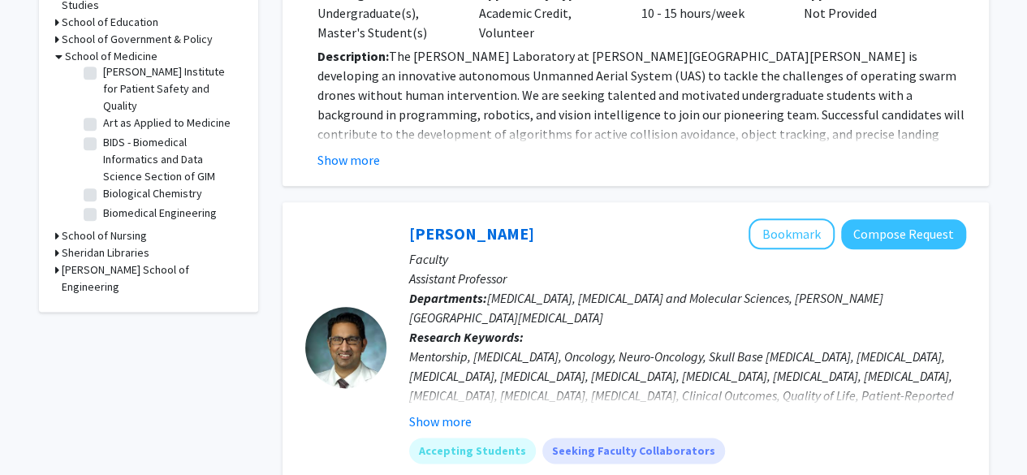
scroll to position [155, 0]
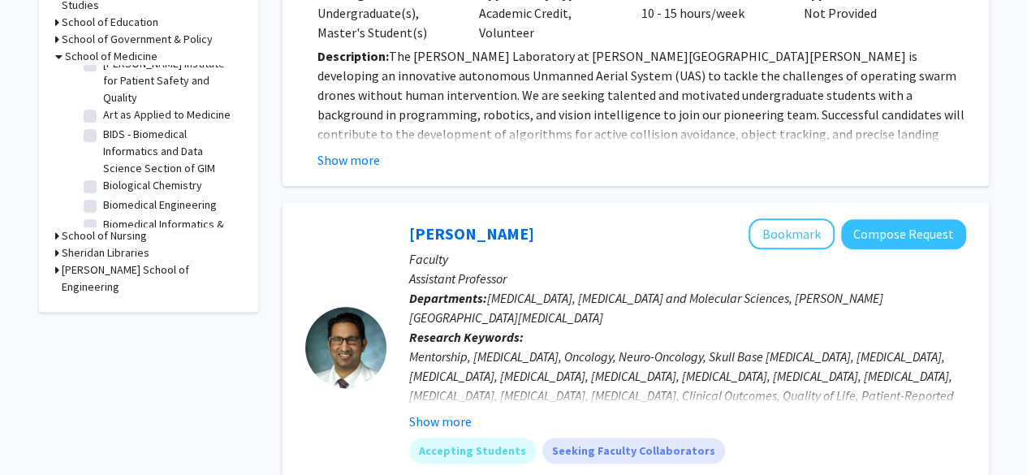
click at [103, 106] on label "Art as Applied to Medicine" at bounding box center [167, 114] width 128 height 17
click at [103, 106] on input "Art as Applied to Medicine" at bounding box center [108, 111] width 11 height 11
checkbox input "true"
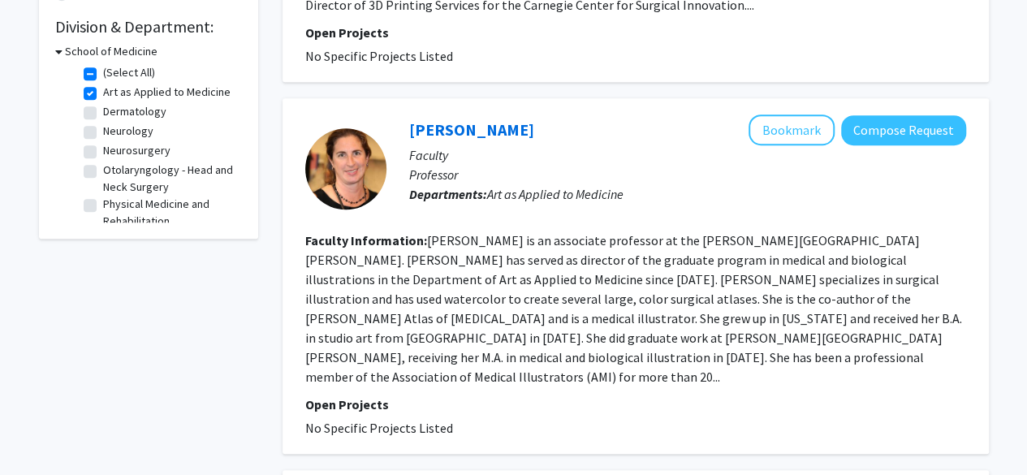
scroll to position [501, 0]
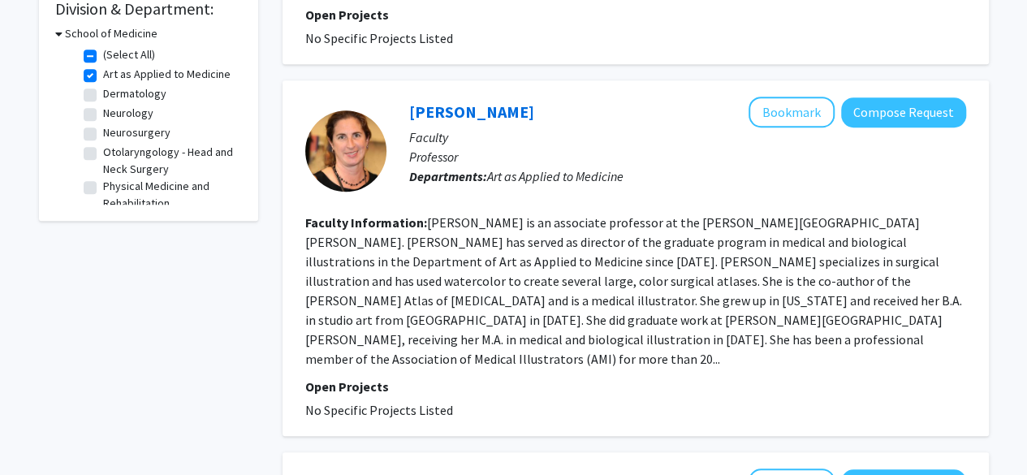
click at [419, 237] on fg-read-more "Corinne Sandone is an associate professor at the Johns Hopkins University Schoo…" at bounding box center [633, 290] width 657 height 153
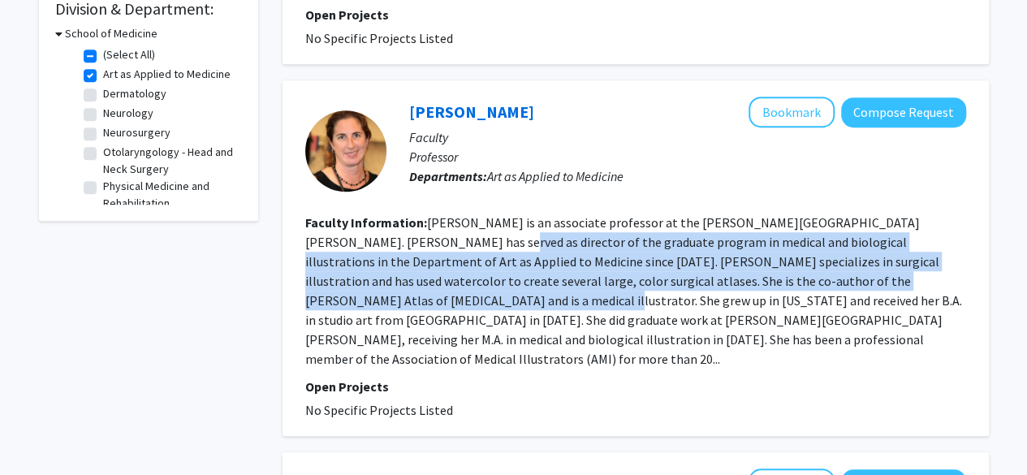
drag, startPoint x: 419, startPoint y: 237, endPoint x: 423, endPoint y: 322, distance: 84.6
click at [423, 322] on fg-read-more "Corinne Sandone is an associate professor at the Johns Hopkins University Schoo…" at bounding box center [633, 290] width 657 height 153
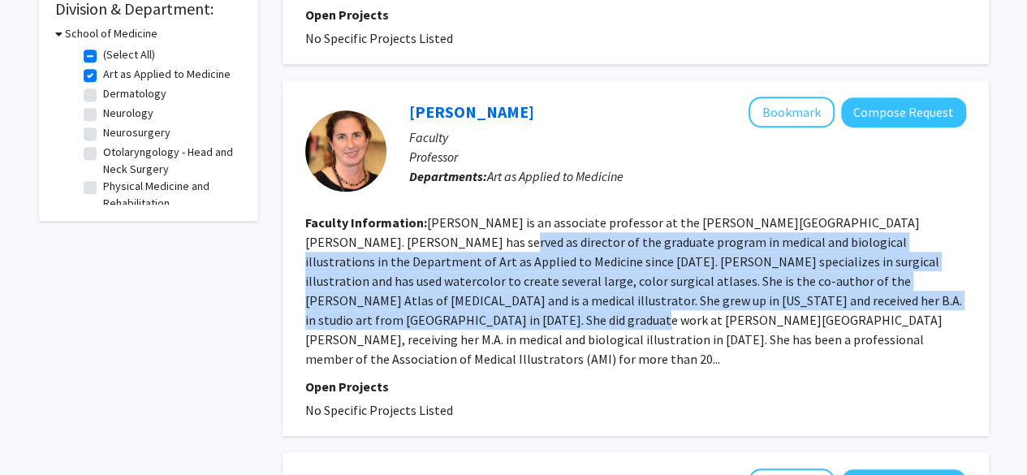
click at [423, 322] on fg-read-more "Corinne Sandone is an associate professor at the Johns Hopkins University Schoo…" at bounding box center [633, 290] width 657 height 153
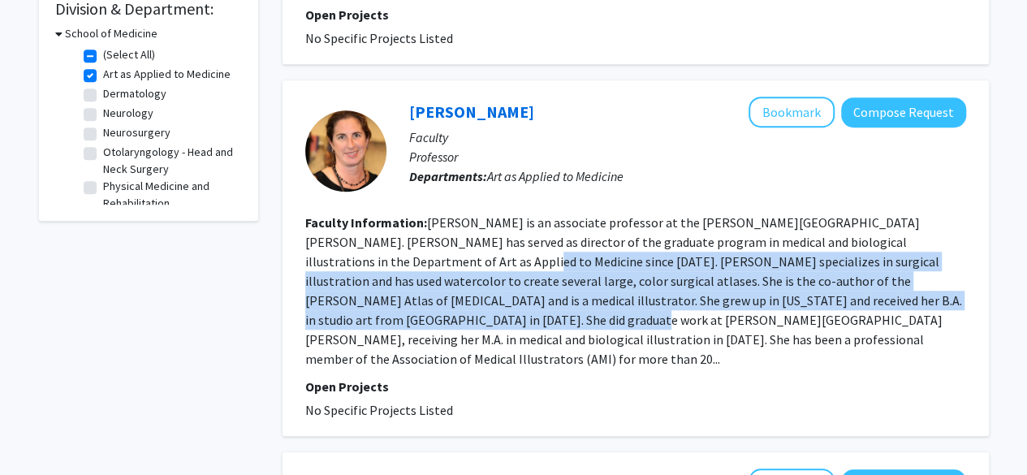
drag, startPoint x: 423, startPoint y: 322, endPoint x: 417, endPoint y: 225, distance: 96.8
click at [417, 225] on section "Faculty Information: Corinne Sandone is an associate professor at the Johns Hop…" at bounding box center [635, 291] width 661 height 156
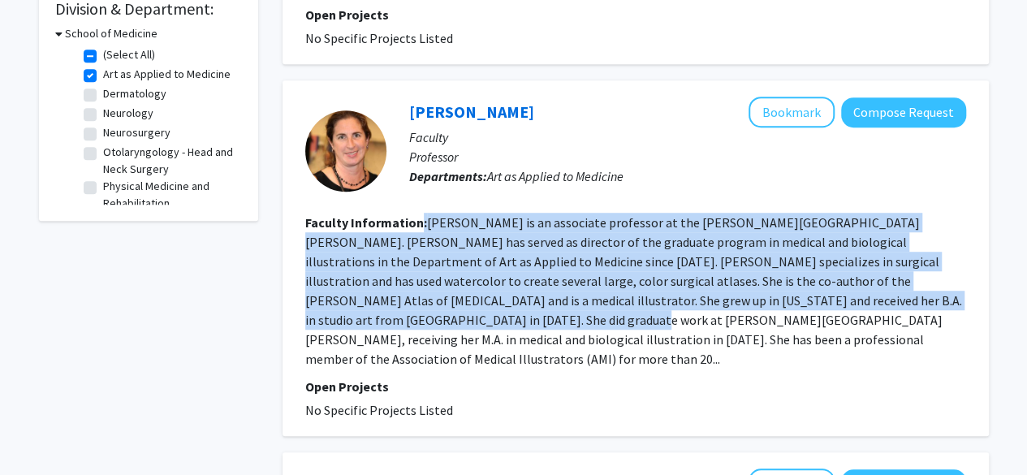
click at [417, 225] on b "Faculty Information:" at bounding box center [366, 222] width 122 height 16
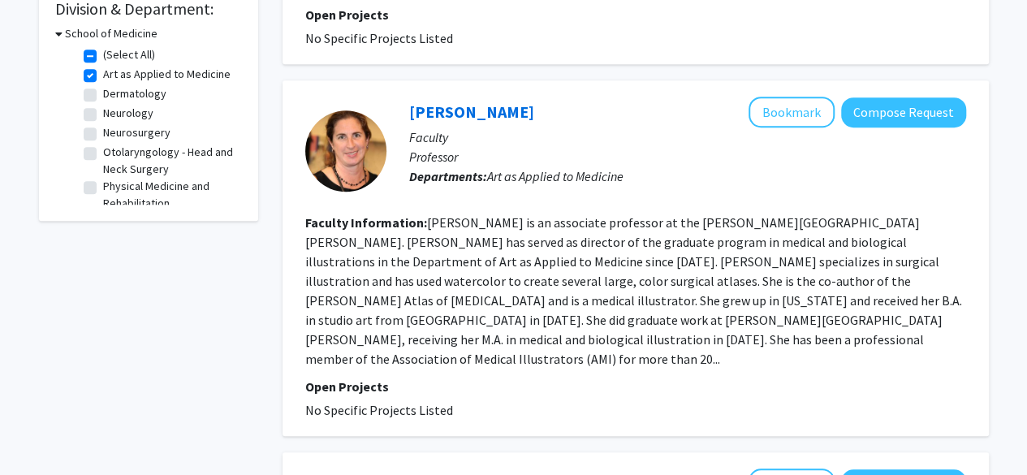
click at [417, 225] on b "Faculty Information:" at bounding box center [366, 222] width 122 height 16
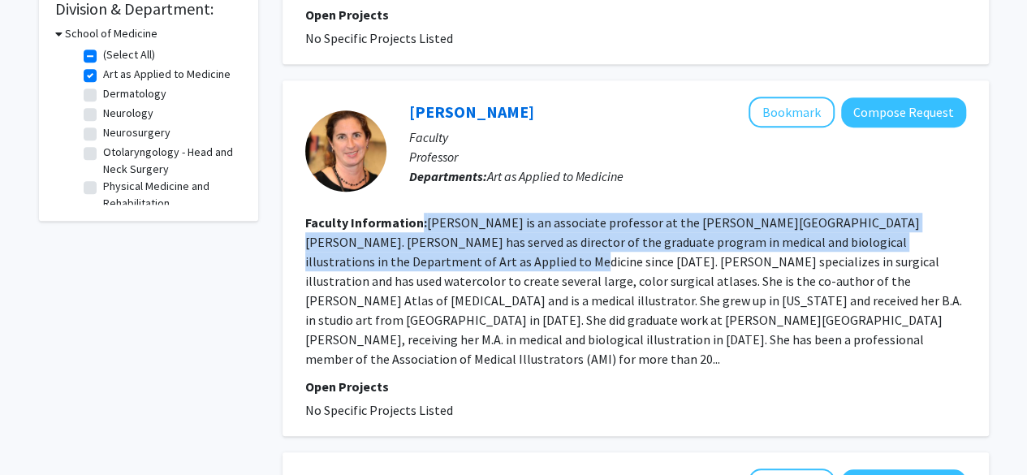
drag, startPoint x: 417, startPoint y: 225, endPoint x: 433, endPoint y: 277, distance: 54.2
click at [433, 277] on section "Faculty Information: Corinne Sandone is an associate professor at the Johns Hop…" at bounding box center [635, 291] width 661 height 156
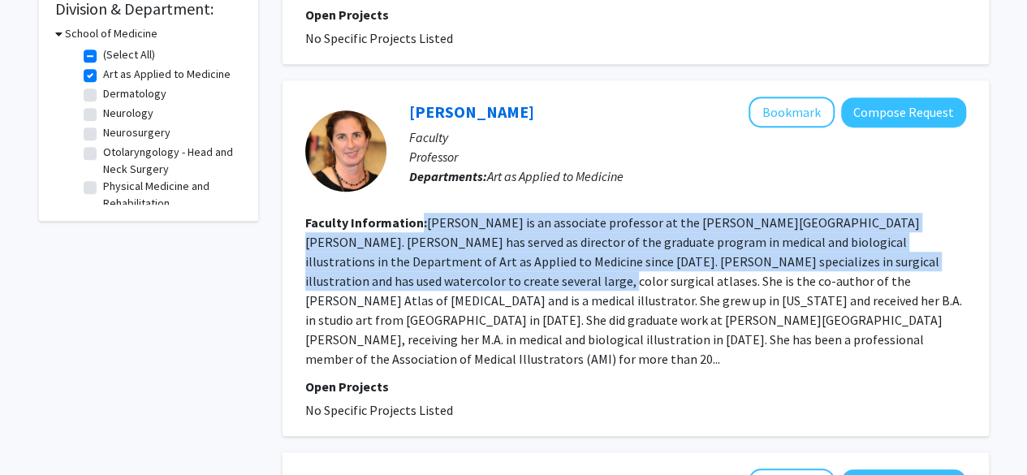
click at [433, 277] on fg-read-more "Corinne Sandone is an associate professor at the Johns Hopkins University Schoo…" at bounding box center [633, 290] width 657 height 153
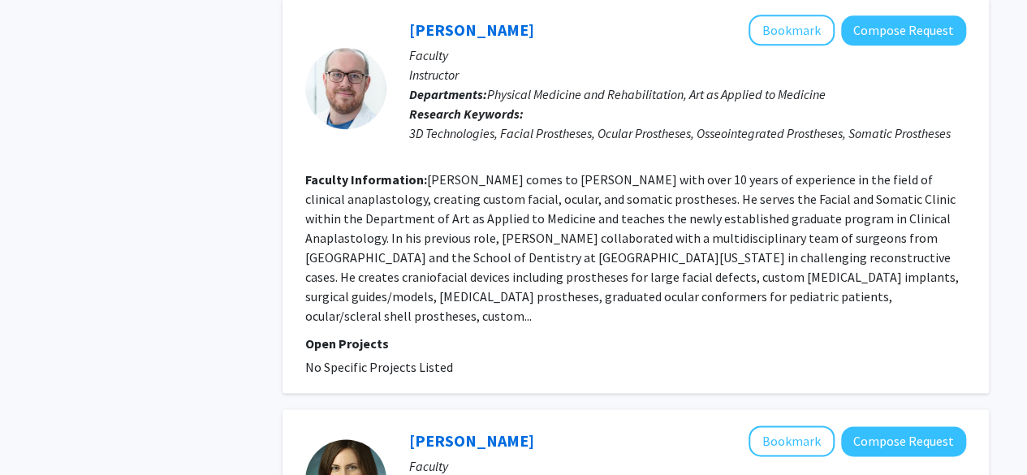
scroll to position [956, 0]
click at [428, 207] on section "Faculty Information: Andrew Etheridge comes to Hopkins with over 10 years of ex…" at bounding box center [635, 247] width 661 height 156
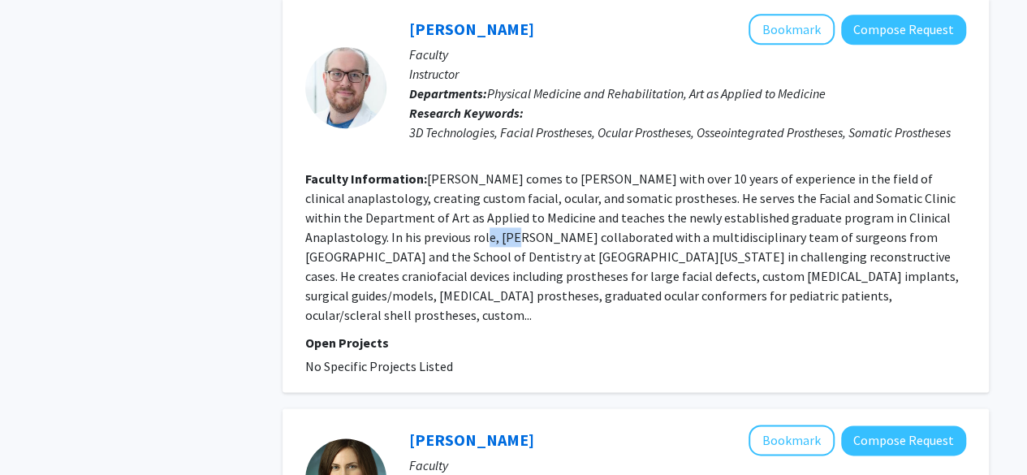
drag, startPoint x: 428, startPoint y: 207, endPoint x: 436, endPoint y: 265, distance: 58.2
click at [436, 265] on section "Faculty Information: Andrew Etheridge comes to Hopkins with over 10 years of ex…" at bounding box center [635, 247] width 661 height 156
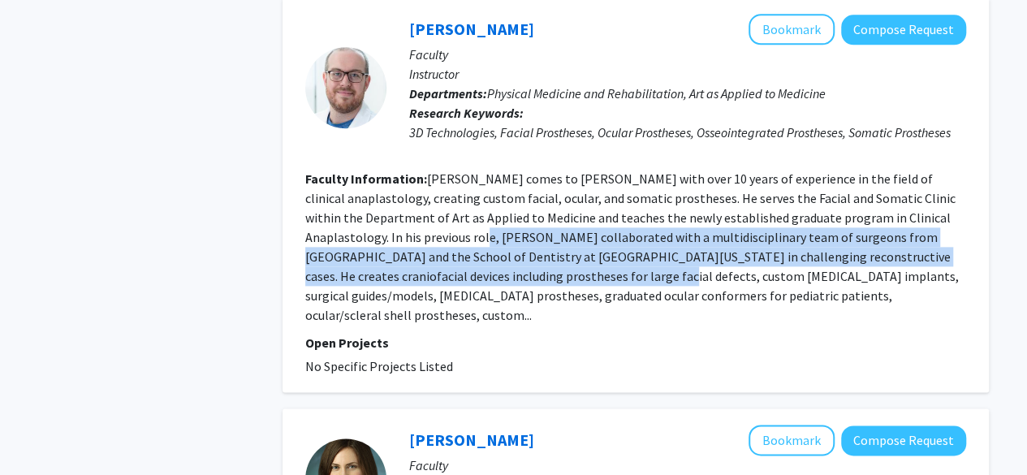
click at [436, 265] on section "Faculty Information: Andrew Etheridge comes to Hopkins with over 10 years of ex…" at bounding box center [635, 247] width 661 height 156
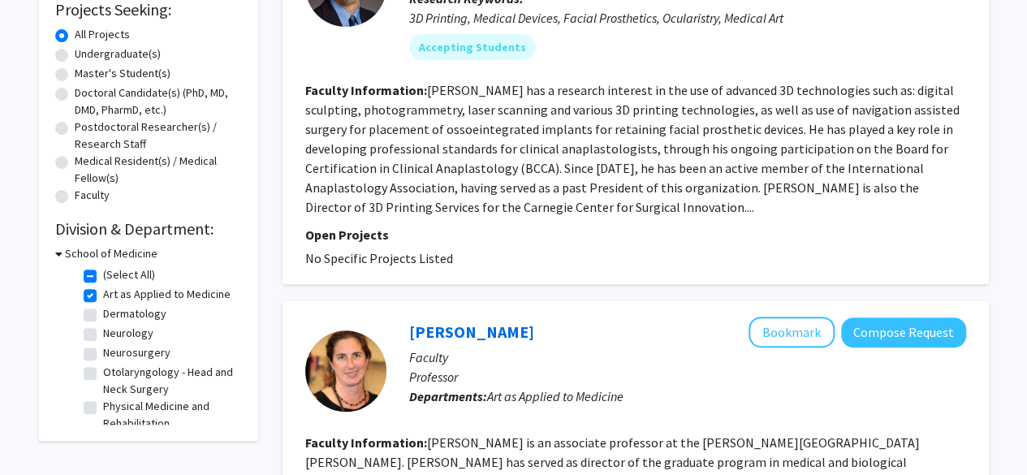
scroll to position [300, 0]
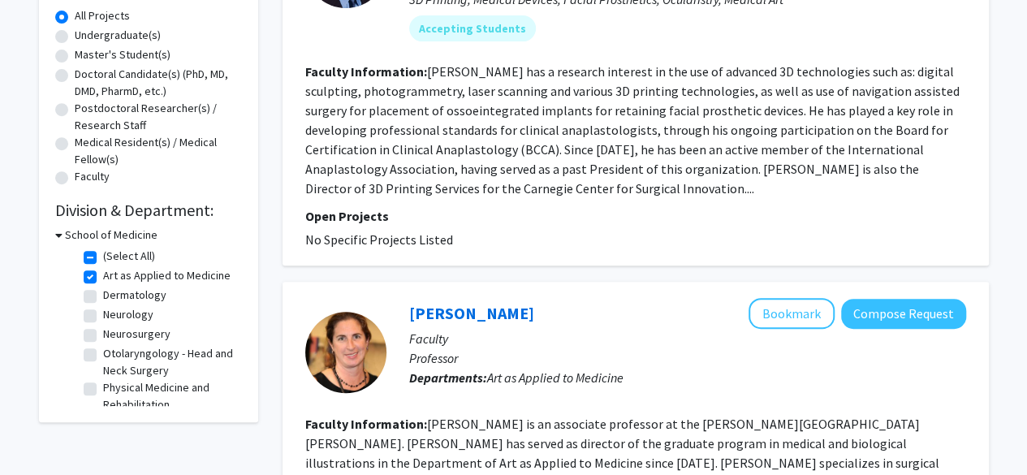
click at [103, 275] on label "Art as Applied to Medicine" at bounding box center [167, 275] width 128 height 17
click at [103, 275] on input "Art as Applied to Medicine" at bounding box center [108, 272] width 11 height 11
checkbox input "false"
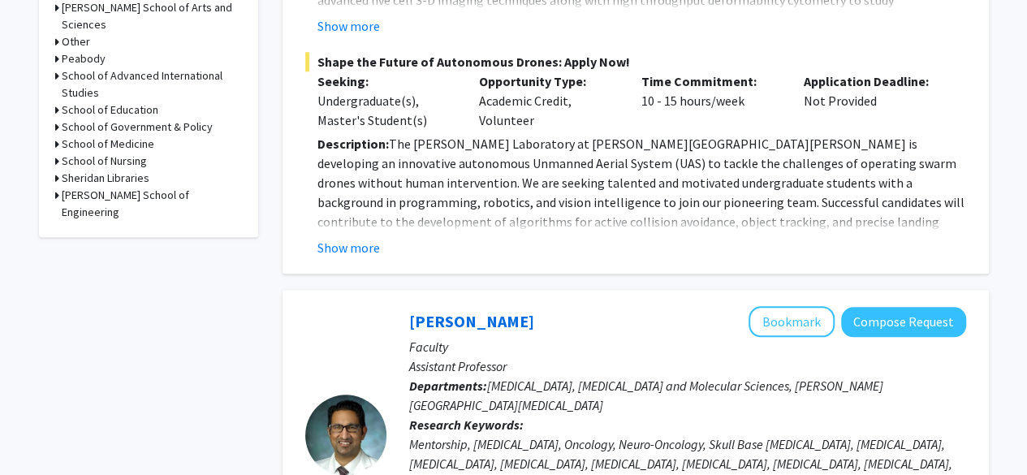
scroll to position [763, 0]
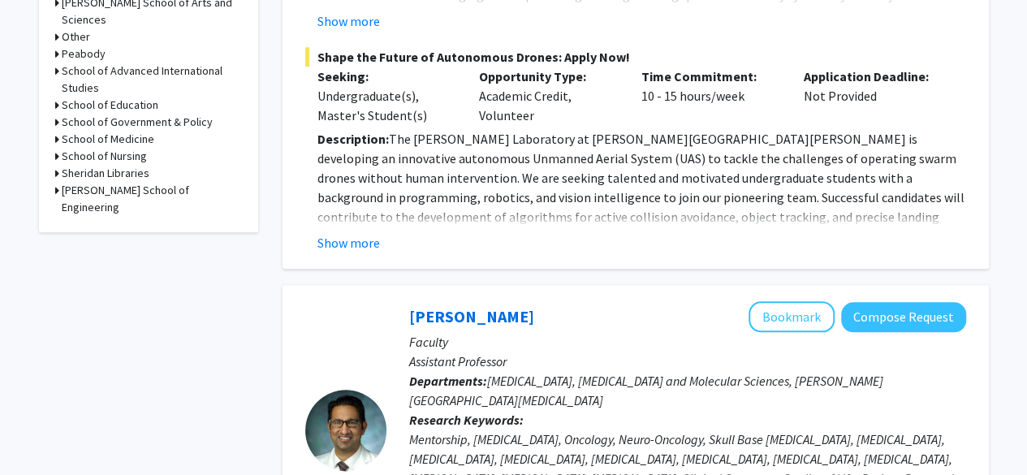
click at [99, 131] on h3 "School of Medicine" at bounding box center [108, 139] width 93 height 17
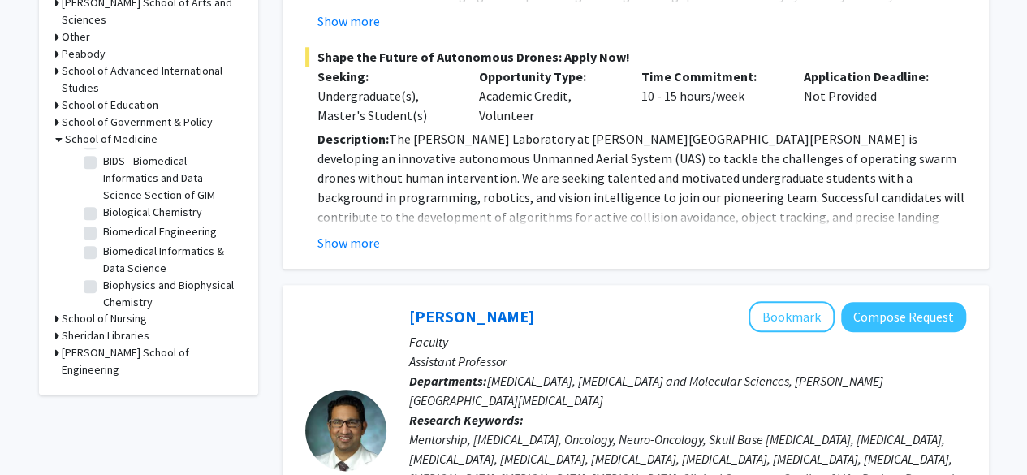
scroll to position [214, 0]
click at [103, 202] on label "Biological Chemistry" at bounding box center [152, 209] width 99 height 17
click at [103, 202] on input "Biological Chemistry" at bounding box center [108, 206] width 11 height 11
checkbox input "true"
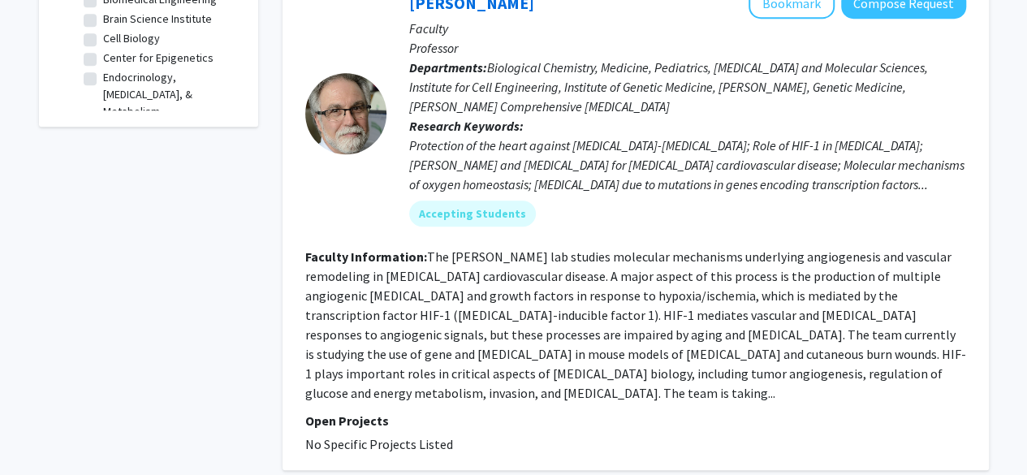
scroll to position [634, 0]
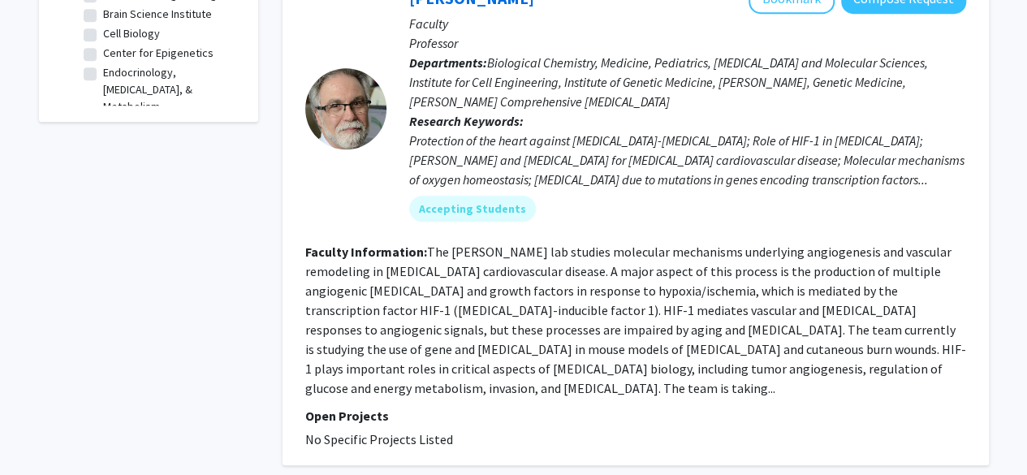
click at [357, 283] on fg-read-more "The Semenza lab studies molecular mechanisms underlying angiogenesis and vascul…" at bounding box center [635, 320] width 661 height 153
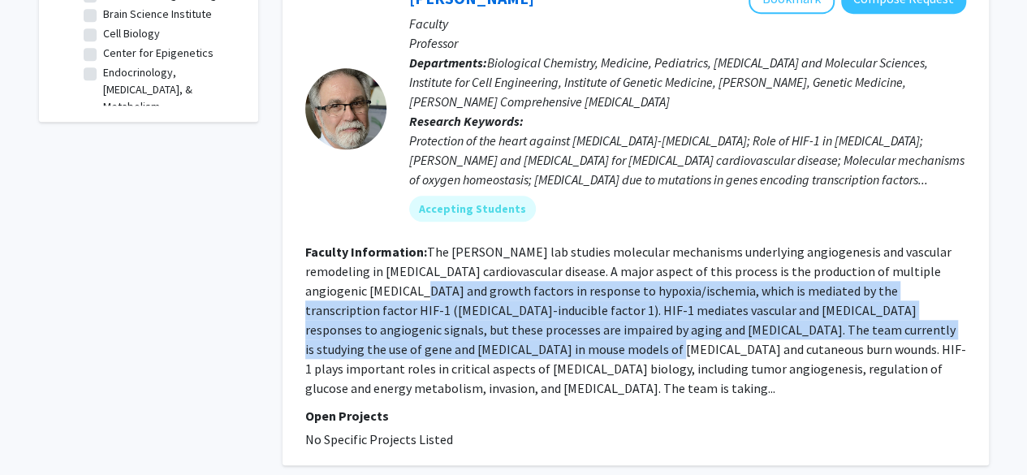
drag, startPoint x: 357, startPoint y: 283, endPoint x: 357, endPoint y: 361, distance: 77.2
click at [357, 361] on fg-read-more "The Semenza lab studies molecular mechanisms underlying angiogenesis and vascul…" at bounding box center [635, 320] width 661 height 153
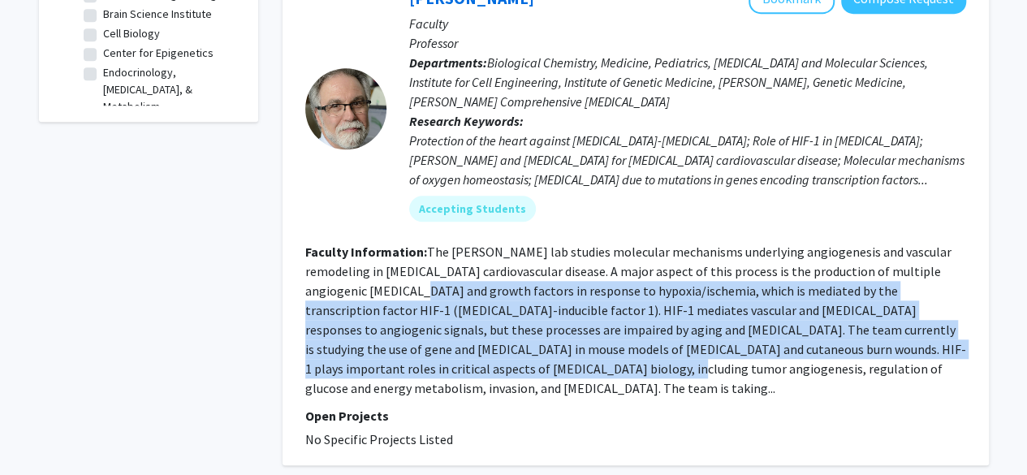
click at [357, 361] on fg-read-more "The Semenza lab studies molecular mechanisms underlying angiogenesis and vascul…" at bounding box center [635, 320] width 661 height 153
drag, startPoint x: 357, startPoint y: 361, endPoint x: 349, endPoint y: 266, distance: 94.6
click at [349, 266] on fg-read-more "The Semenza lab studies molecular mechanisms underlying angiogenesis and vascul…" at bounding box center [635, 320] width 661 height 153
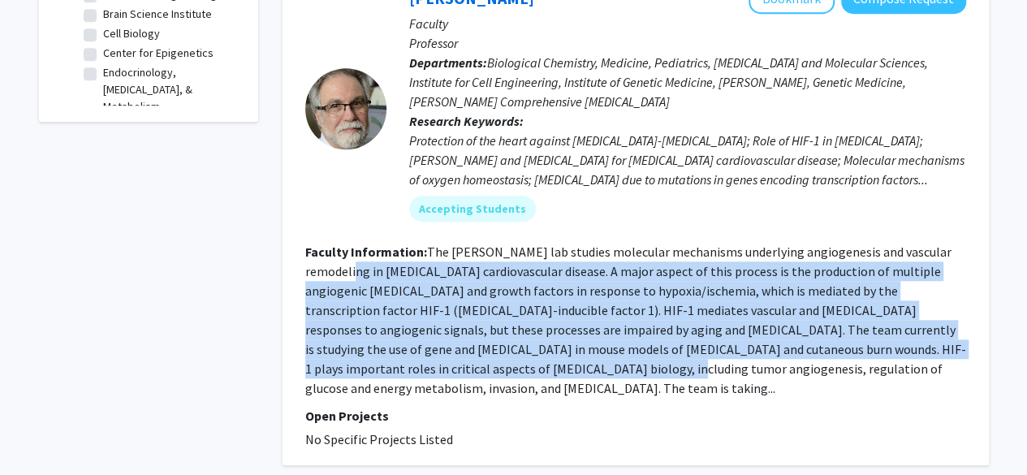
click at [349, 266] on fg-read-more "The Semenza lab studies molecular mechanisms underlying angiogenesis and vascul…" at bounding box center [635, 320] width 661 height 153
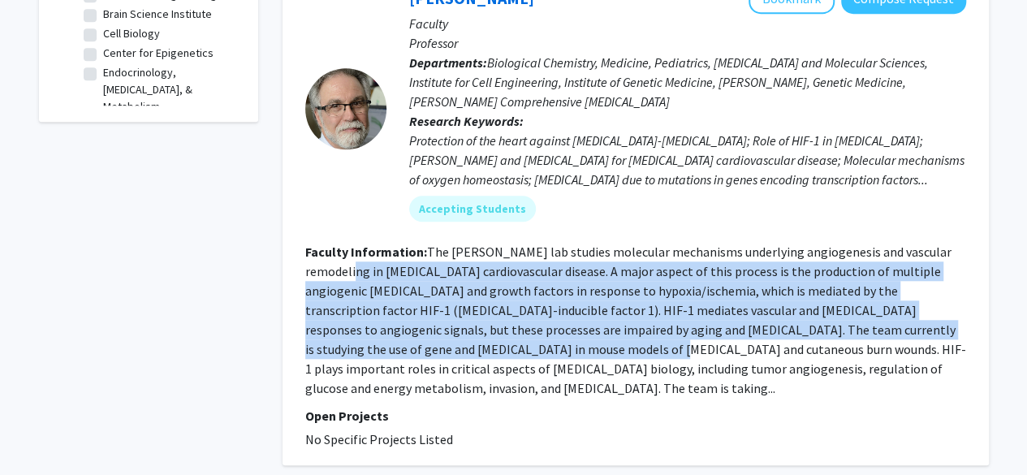
drag, startPoint x: 349, startPoint y: 266, endPoint x: 375, endPoint y: 351, distance: 88.4
click at [375, 351] on fg-read-more "The Semenza lab studies molecular mechanisms underlying angiogenesis and vascul…" at bounding box center [635, 320] width 661 height 153
drag, startPoint x: 375, startPoint y: 351, endPoint x: 426, endPoint y: 264, distance: 100.4
click at [426, 264] on fg-read-more "The Semenza lab studies molecular mechanisms underlying angiogenesis and vascul…" at bounding box center [635, 320] width 661 height 153
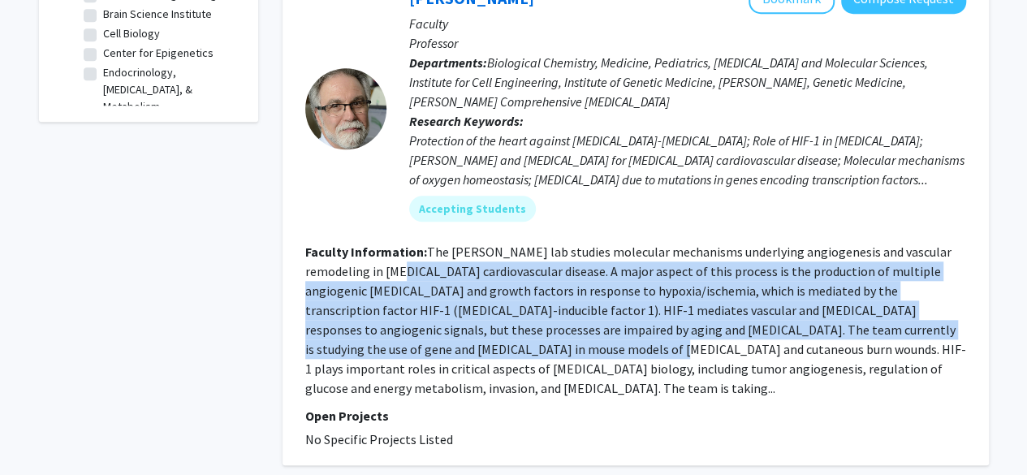
click at [426, 264] on fg-read-more "The Semenza lab studies molecular mechanisms underlying angiogenesis and vascul…" at bounding box center [635, 320] width 661 height 153
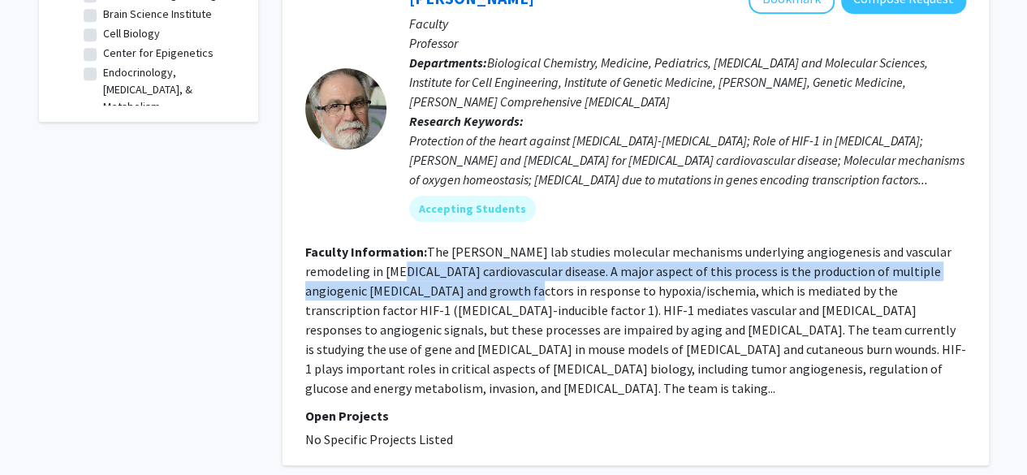
drag, startPoint x: 426, startPoint y: 264, endPoint x: 426, endPoint y: 296, distance: 31.7
click at [426, 296] on fg-read-more "The Semenza lab studies molecular mechanisms underlying angiogenesis and vascul…" at bounding box center [635, 320] width 661 height 153
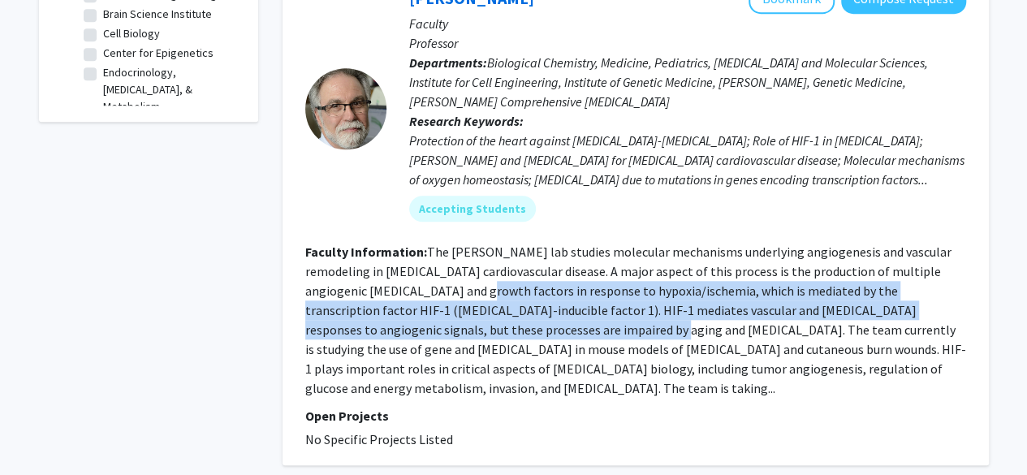
drag, startPoint x: 426, startPoint y: 296, endPoint x: 428, endPoint y: 322, distance: 26.1
click at [428, 322] on fg-read-more "The Semenza lab studies molecular mechanisms underlying angiogenesis and vascul…" at bounding box center [635, 320] width 661 height 153
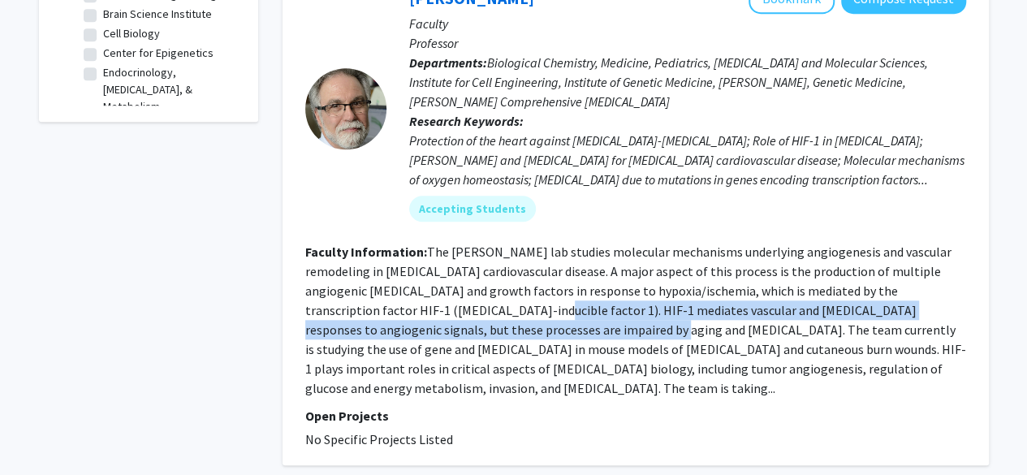
drag, startPoint x: 428, startPoint y: 322, endPoint x: 426, endPoint y: 310, distance: 11.6
click at [426, 310] on fg-read-more "The Semenza lab studies molecular mechanisms underlying angiogenesis and vascul…" at bounding box center [635, 320] width 661 height 153
drag, startPoint x: 426, startPoint y: 310, endPoint x: 431, endPoint y: 329, distance: 19.5
click at [431, 329] on fg-read-more "The Semenza lab studies molecular mechanisms underlying angiogenesis and vascul…" at bounding box center [635, 320] width 661 height 153
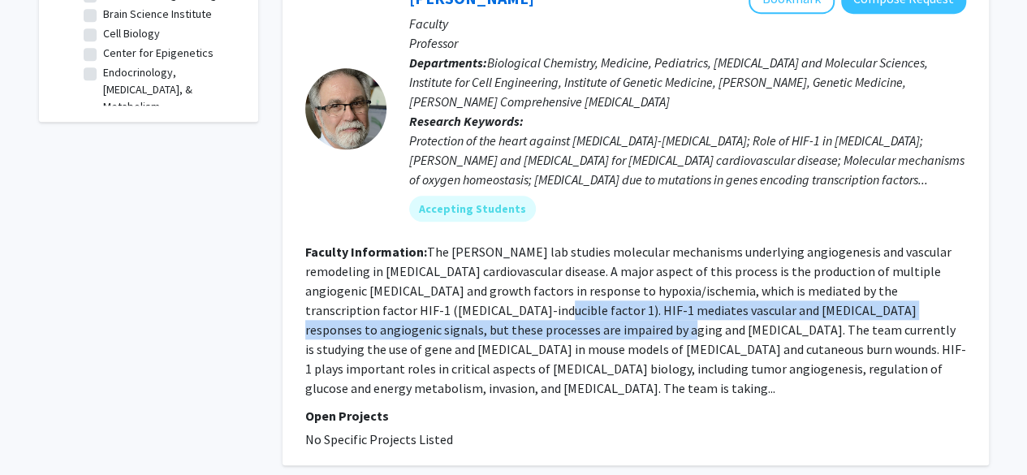
click at [431, 329] on fg-read-more "The Semenza lab studies molecular mechanisms underlying angiogenesis and vascul…" at bounding box center [635, 320] width 661 height 153
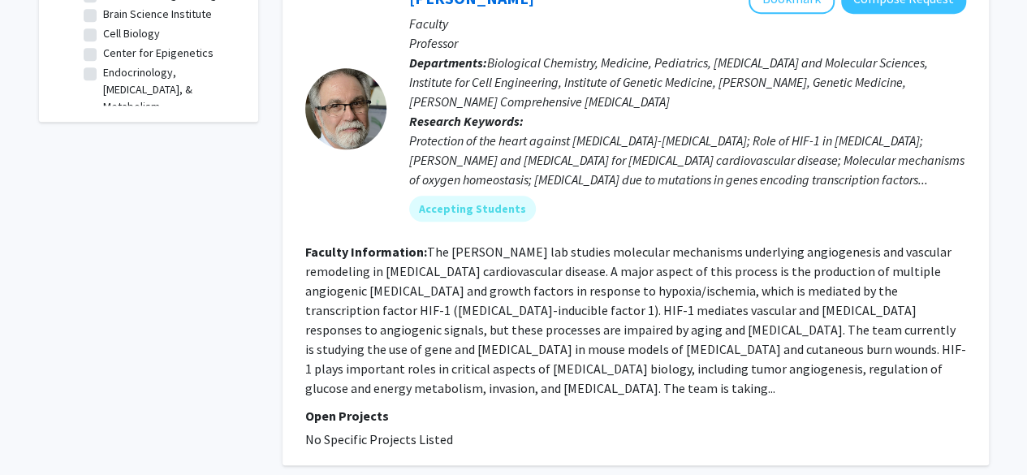
click at [431, 329] on fg-read-more "The Semenza lab studies molecular mechanisms underlying angiogenesis and vascul…" at bounding box center [635, 320] width 661 height 153
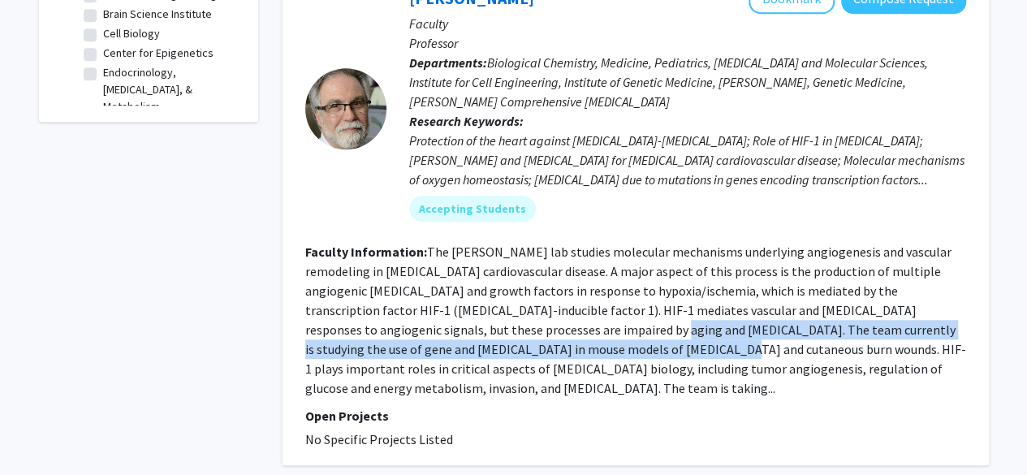
drag, startPoint x: 431, startPoint y: 329, endPoint x: 435, endPoint y: 345, distance: 16.7
click at [435, 345] on fg-read-more "The Semenza lab studies molecular mechanisms underlying angiogenesis and vascul…" at bounding box center [635, 320] width 661 height 153
drag, startPoint x: 435, startPoint y: 345, endPoint x: 429, endPoint y: 332, distance: 14.5
click at [429, 332] on fg-read-more "The Semenza lab studies molecular mechanisms underlying angiogenesis and vascul…" at bounding box center [635, 320] width 661 height 153
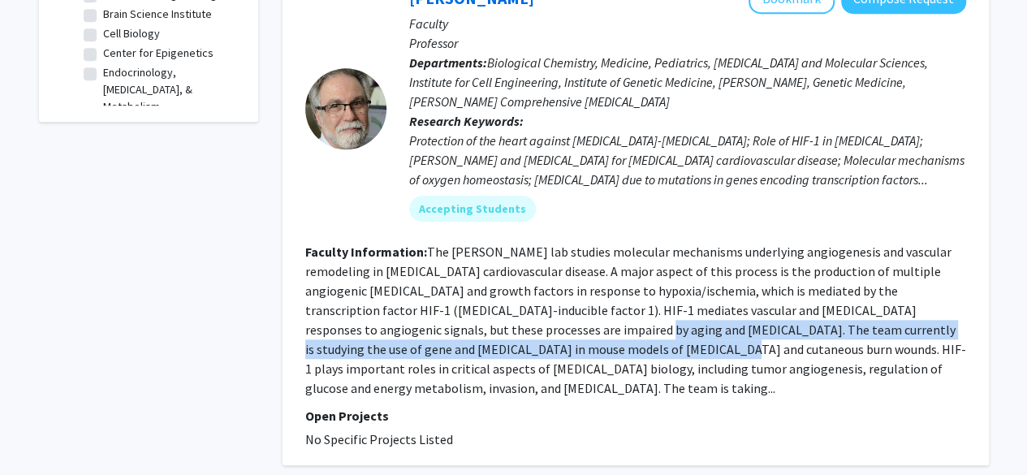
click at [429, 332] on fg-read-more "The Semenza lab studies molecular mechanisms underlying angiogenesis and vascul…" at bounding box center [635, 320] width 661 height 153
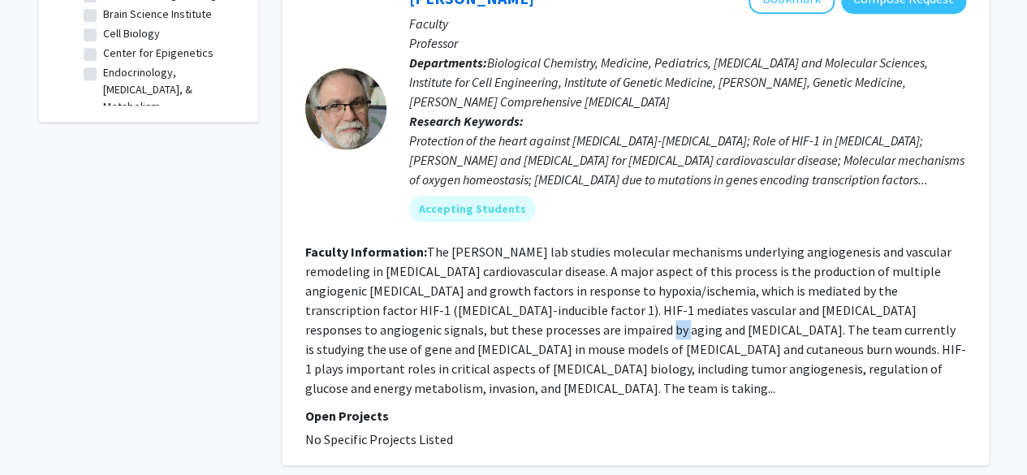
drag, startPoint x: 429, startPoint y: 332, endPoint x: 431, endPoint y: 350, distance: 18.0
click at [431, 350] on fg-read-more "The Semenza lab studies molecular mechanisms underlying angiogenesis and vascul…" at bounding box center [635, 320] width 661 height 153
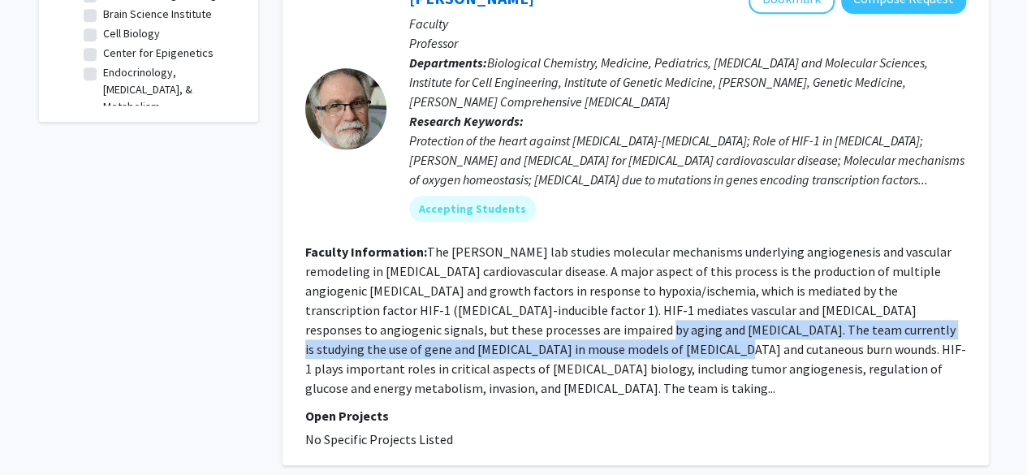
click at [431, 350] on fg-read-more "The Semenza lab studies molecular mechanisms underlying angiogenesis and vascul…" at bounding box center [635, 320] width 661 height 153
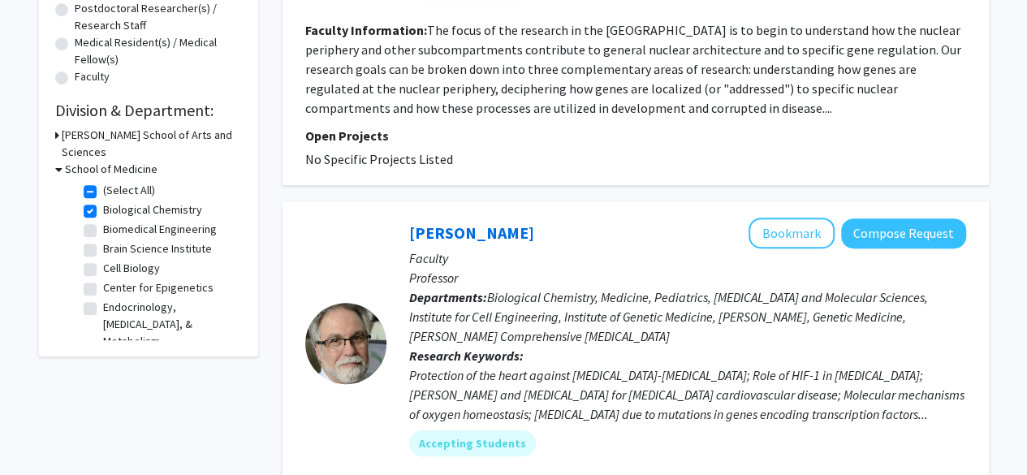
scroll to position [400, 0]
click at [103, 201] on label "Biological Chemistry" at bounding box center [152, 209] width 99 height 17
click at [103, 201] on input "Biological Chemistry" at bounding box center [108, 206] width 11 height 11
checkbox input "false"
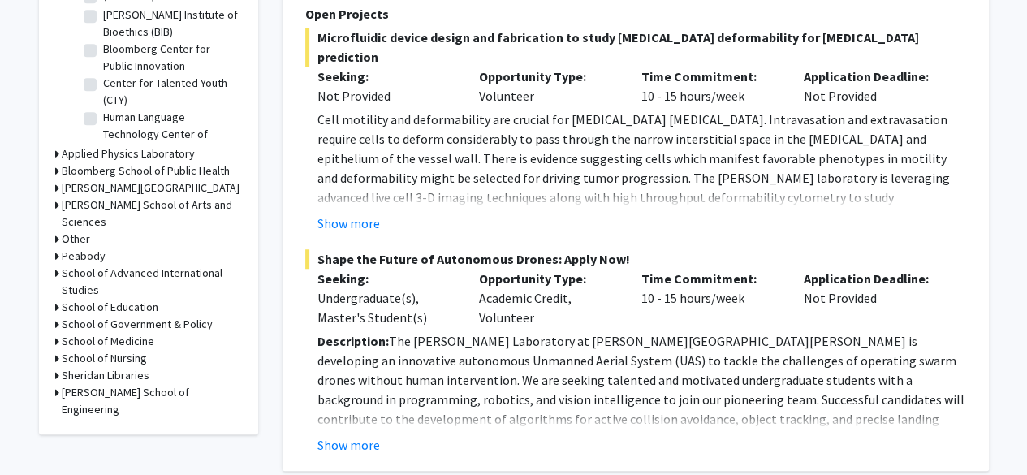
scroll to position [633, 0]
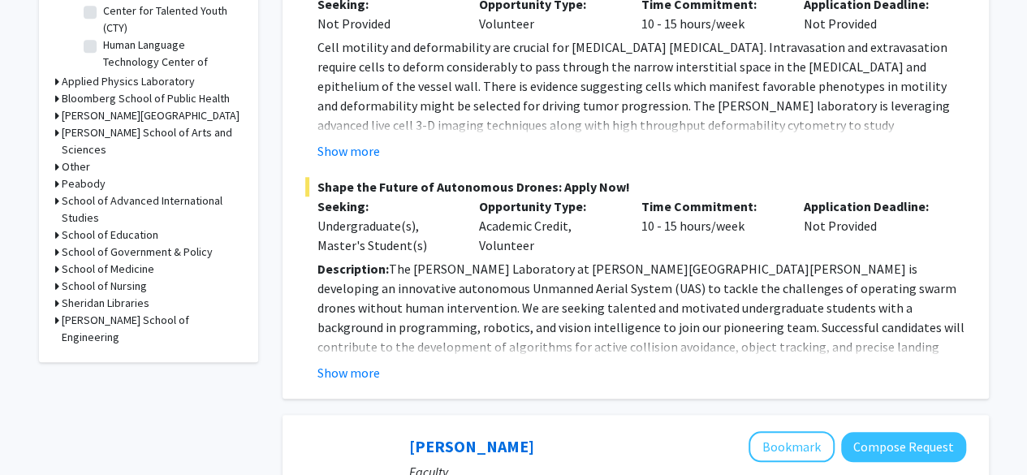
click at [128, 261] on h3 "School of Medicine" at bounding box center [108, 269] width 93 height 17
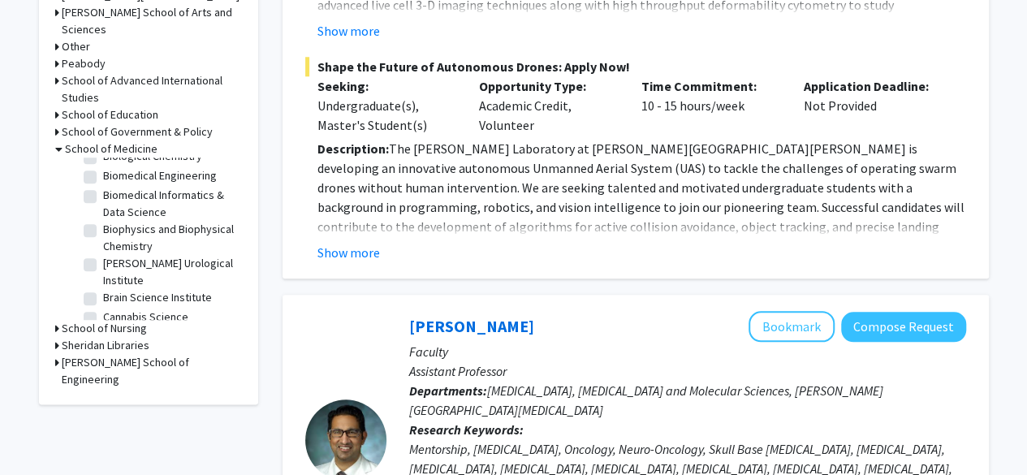
scroll to position [276, 0]
click at [103, 180] on label "Biomedical Engineering" at bounding box center [160, 176] width 114 height 17
click at [103, 179] on input "Biomedical Engineering" at bounding box center [108, 173] width 11 height 11
checkbox input "true"
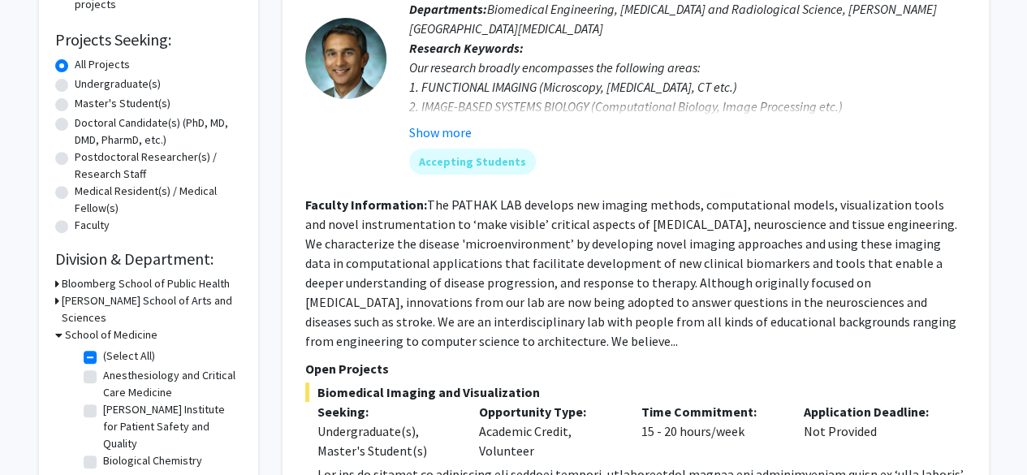
scroll to position [252, 0]
click at [422, 218] on fg-read-more "The PATHAK LAB develops new imaging methods, computational models, visualizatio…" at bounding box center [631, 272] width 652 height 153
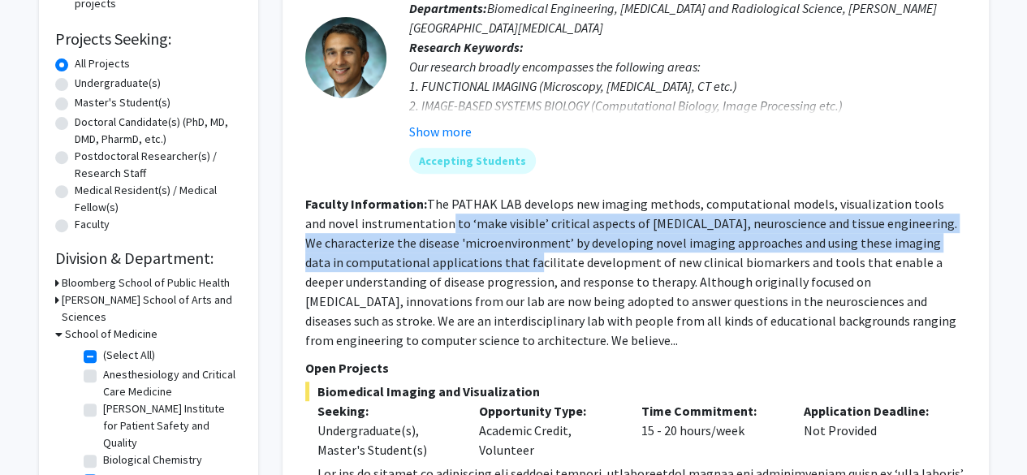
drag, startPoint x: 422, startPoint y: 218, endPoint x: 422, endPoint y: 280, distance: 62.5
click at [422, 280] on fg-read-more "The PATHAK LAB develops new imaging methods, computational models, visualizatio…" at bounding box center [631, 272] width 652 height 153
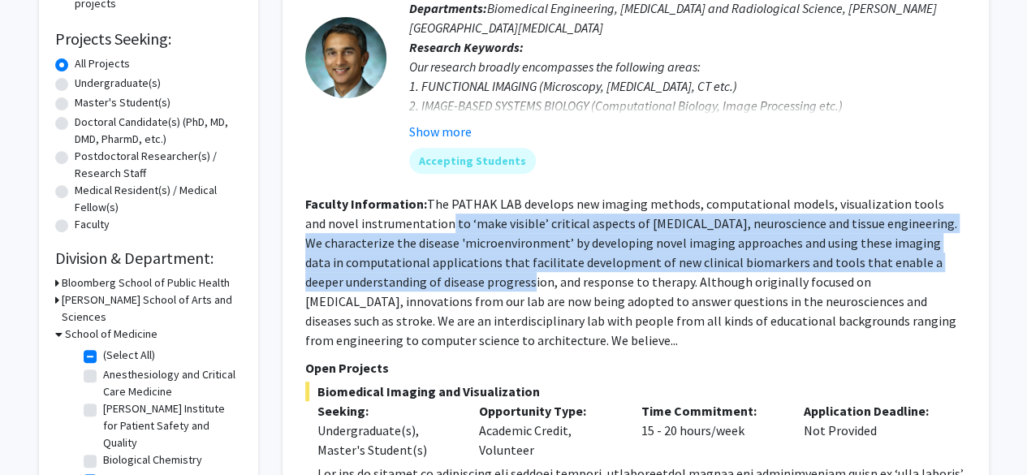
click at [422, 280] on fg-read-more "The PATHAK LAB develops new imaging methods, computational models, visualizatio…" at bounding box center [631, 272] width 652 height 153
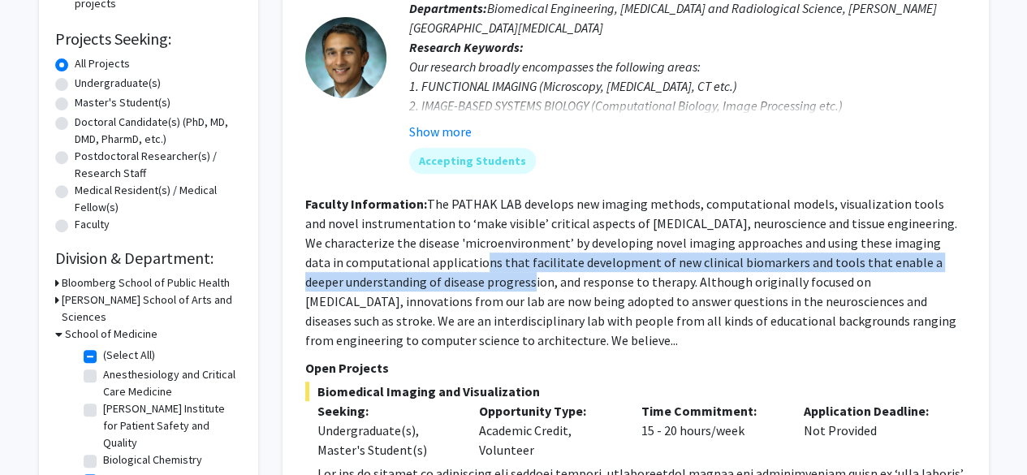
drag, startPoint x: 422, startPoint y: 280, endPoint x: 400, endPoint y: 257, distance: 31.6
click at [400, 257] on fg-read-more "The PATHAK LAB develops new imaging methods, computational models, visualizatio…" at bounding box center [631, 272] width 652 height 153
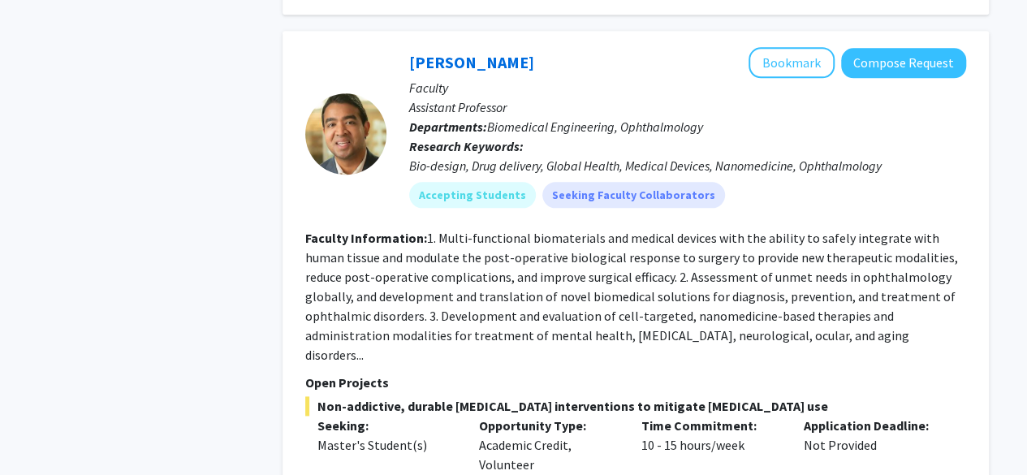
scroll to position [841, 0]
click at [413, 270] on fg-read-more "1. Multi-functional biomaterials and medical devices with the ability to safely…" at bounding box center [631, 295] width 653 height 133
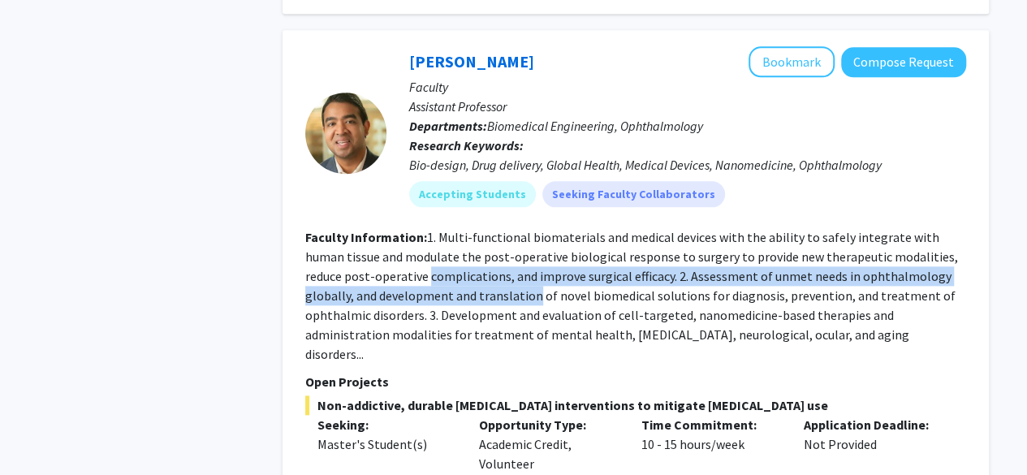
drag, startPoint x: 413, startPoint y: 270, endPoint x: 437, endPoint y: 307, distance: 43.9
click at [437, 307] on fg-read-more "1. Multi-functional biomaterials and medical devices with the ability to safely…" at bounding box center [631, 295] width 653 height 133
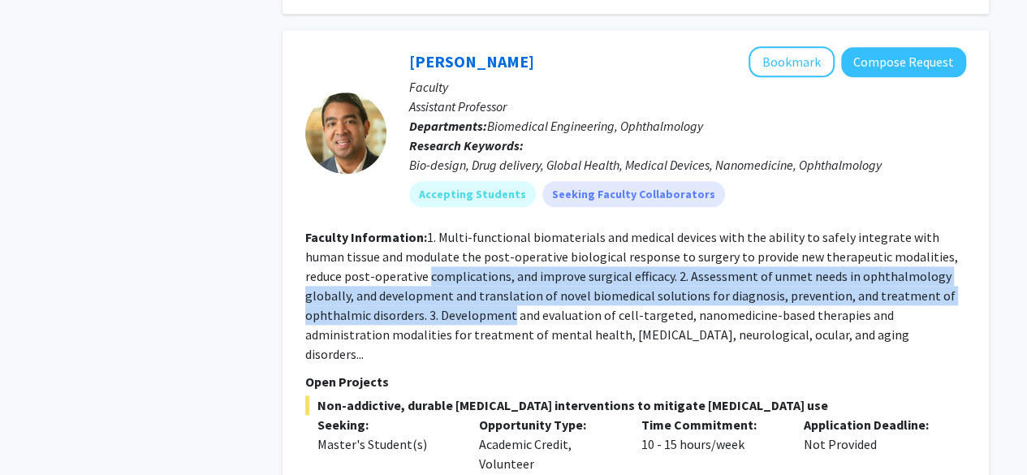
click at [437, 307] on fg-read-more "1. Multi-functional biomaterials and medical devices with the ability to safely…" at bounding box center [631, 295] width 653 height 133
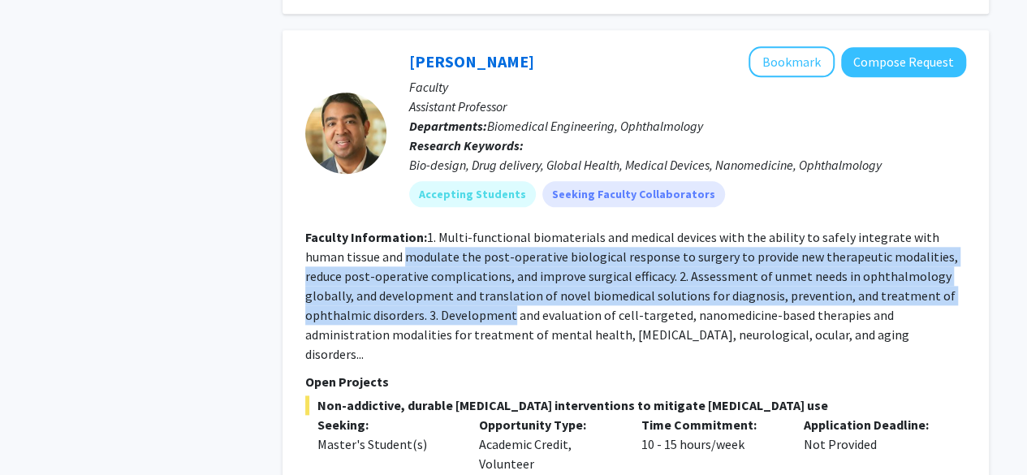
drag, startPoint x: 437, startPoint y: 307, endPoint x: 398, endPoint y: 257, distance: 63.0
click at [398, 257] on fg-read-more "1. Multi-functional biomaterials and medical devices with the ability to safely…" at bounding box center [631, 295] width 653 height 133
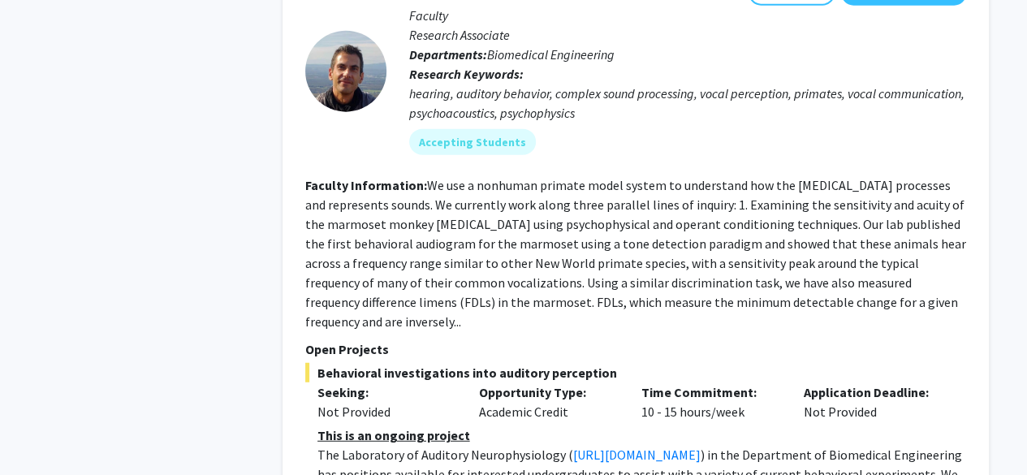
scroll to position [1962, 0]
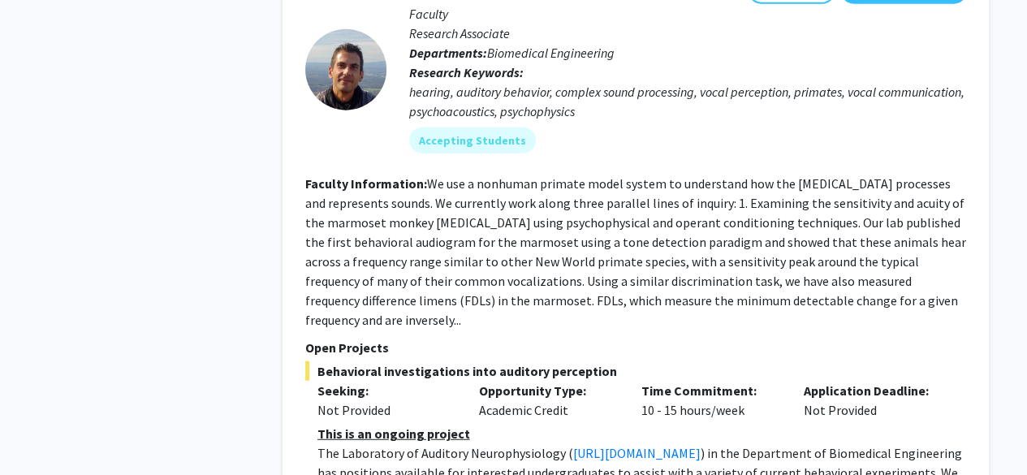
click at [404, 195] on fg-read-more "We use a nonhuman primate model system to understand how the auditory system pr…" at bounding box center [635, 251] width 661 height 153
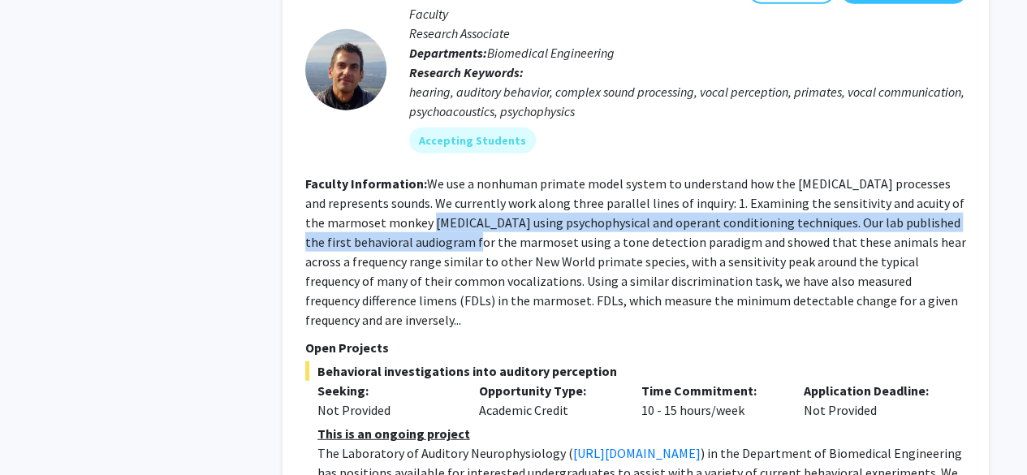
drag, startPoint x: 404, startPoint y: 195, endPoint x: 417, endPoint y: 238, distance: 45.2
click at [417, 238] on fg-read-more "We use a nonhuman primate model system to understand how the auditory system pr…" at bounding box center [635, 251] width 661 height 153
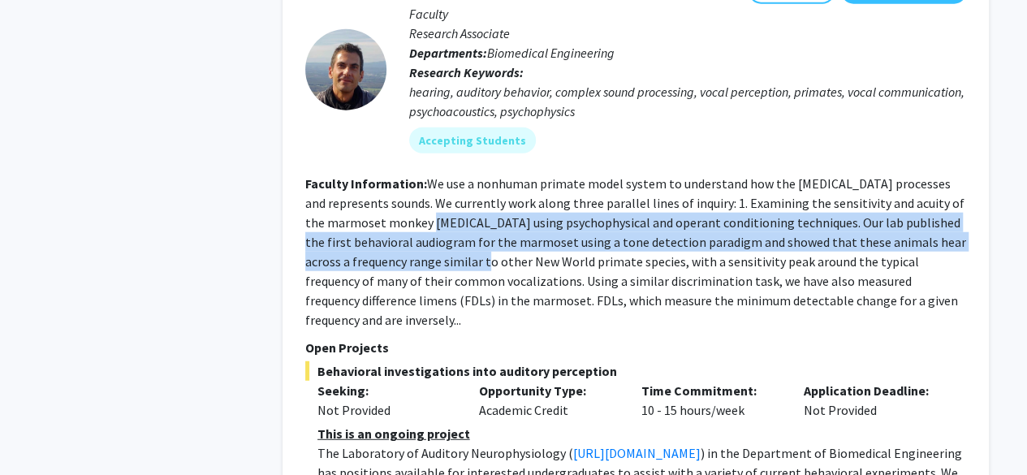
click at [417, 238] on fg-read-more "We use a nonhuman primate model system to understand how the auditory system pr…" at bounding box center [635, 251] width 661 height 153
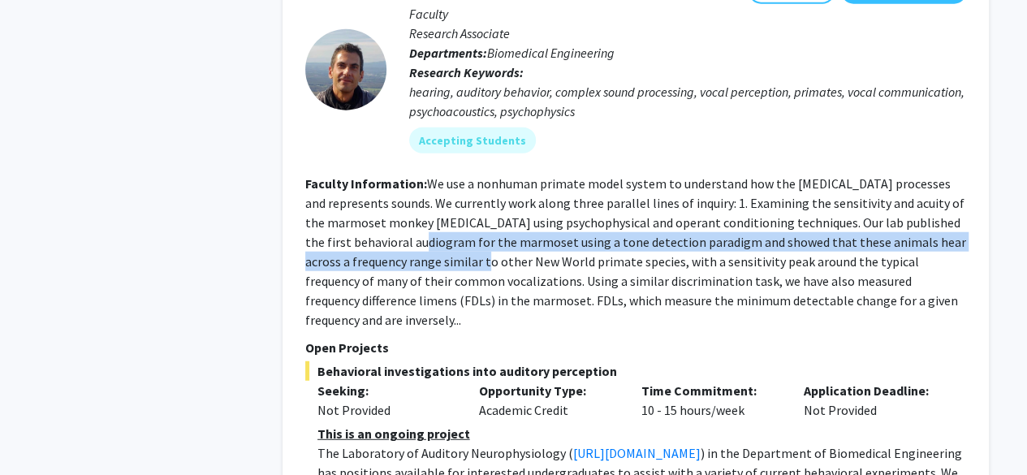
drag, startPoint x: 417, startPoint y: 238, endPoint x: 409, endPoint y: 214, distance: 25.7
click at [409, 214] on fg-read-more "We use a nonhuman primate model system to understand how the auditory system pr…" at bounding box center [635, 251] width 661 height 153
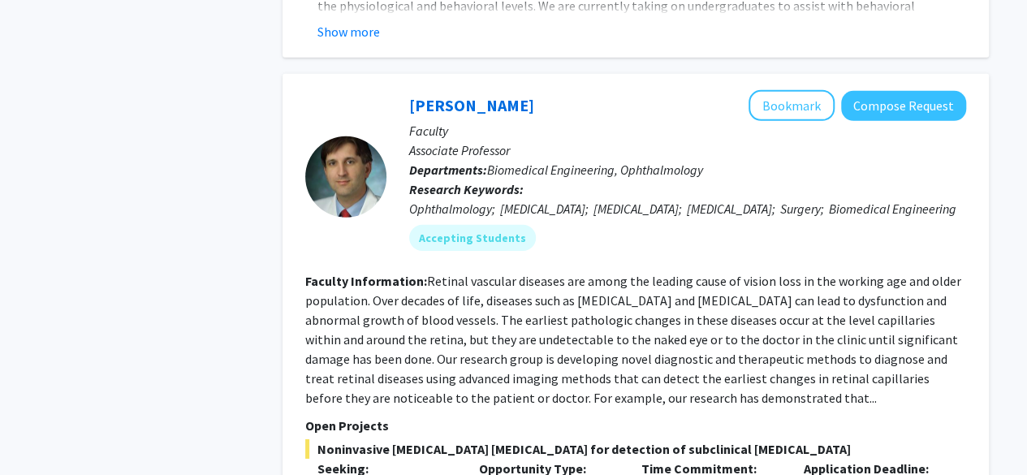
scroll to position [2472, 0]
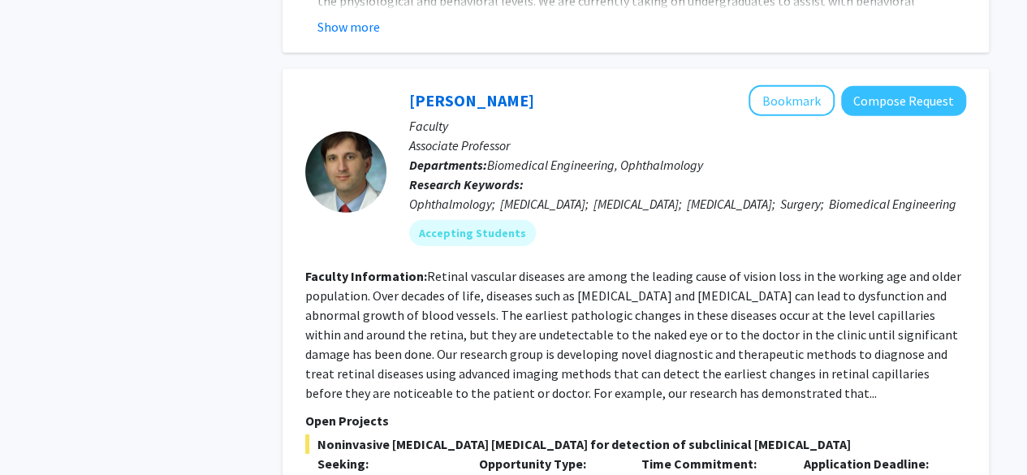
click at [413, 271] on fg-read-more "Retinal vascular diseases are among the leading cause of vision loss in the wor…" at bounding box center [633, 334] width 656 height 133
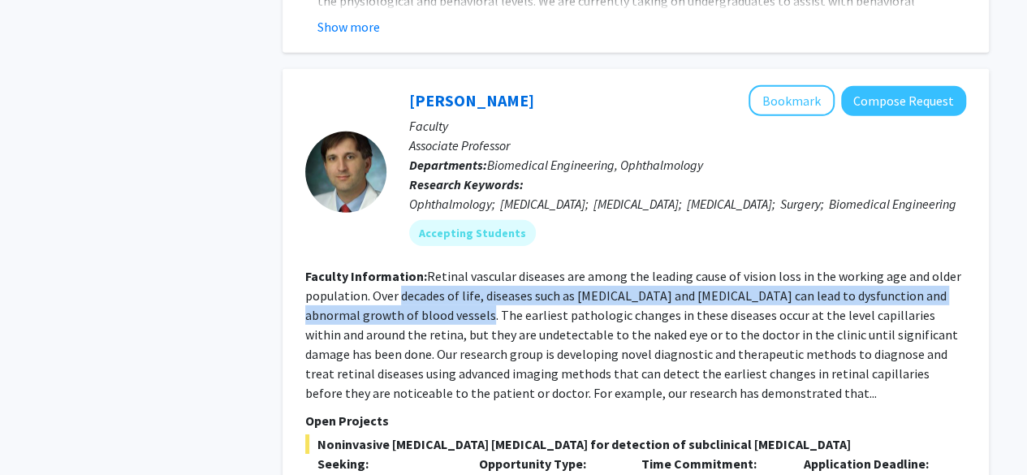
drag, startPoint x: 413, startPoint y: 271, endPoint x: 424, endPoint y: 302, distance: 32.9
click at [424, 302] on fg-read-more "Retinal vascular diseases are among the leading cause of vision loss in the wor…" at bounding box center [633, 334] width 656 height 133
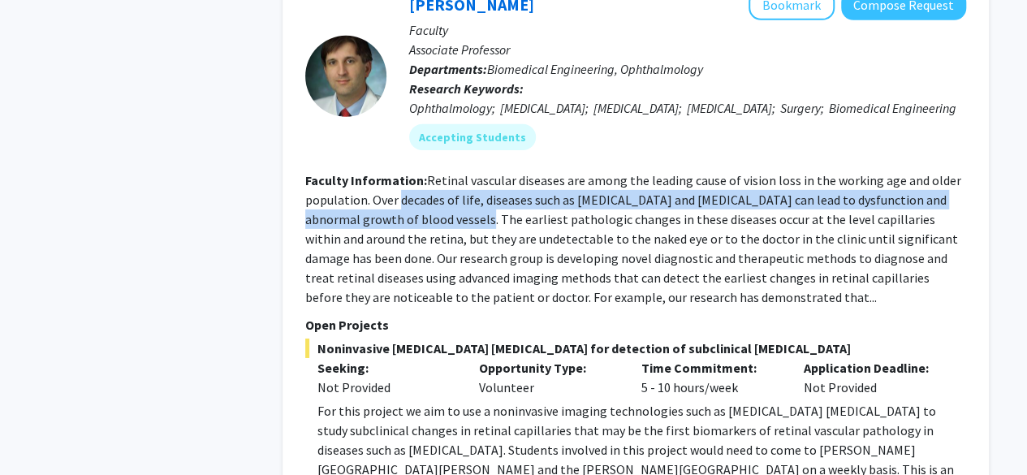
scroll to position [2570, 0]
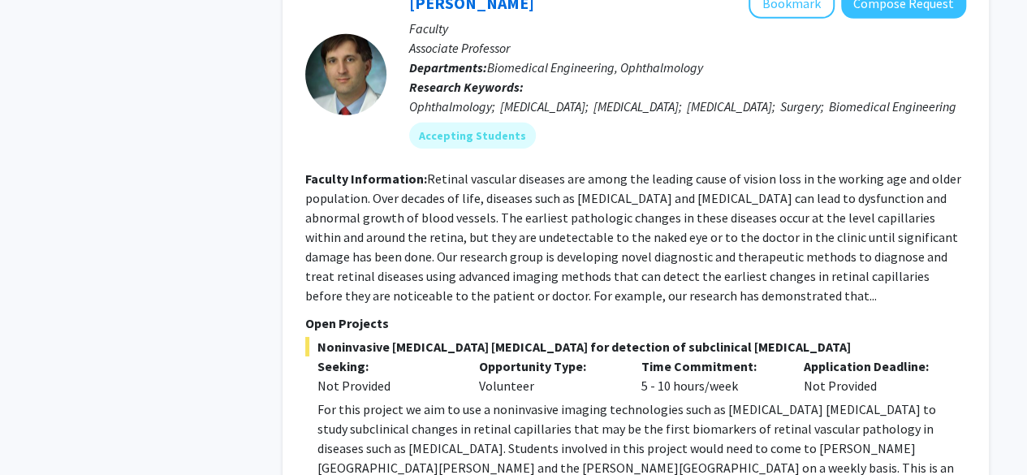
click at [427, 282] on fg-read-more "Retinal vascular diseases are among the leading cause of vision loss in the wor…" at bounding box center [633, 237] width 656 height 133
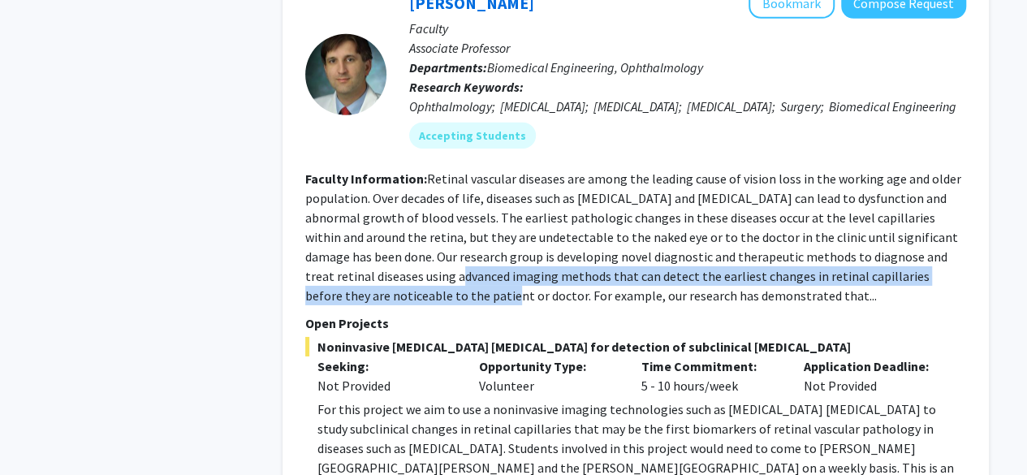
drag, startPoint x: 427, startPoint y: 282, endPoint x: 409, endPoint y: 243, distance: 43.2
click at [409, 243] on fg-read-more "Retinal vascular diseases are among the leading cause of vision loss in the wor…" at bounding box center [633, 237] width 656 height 133
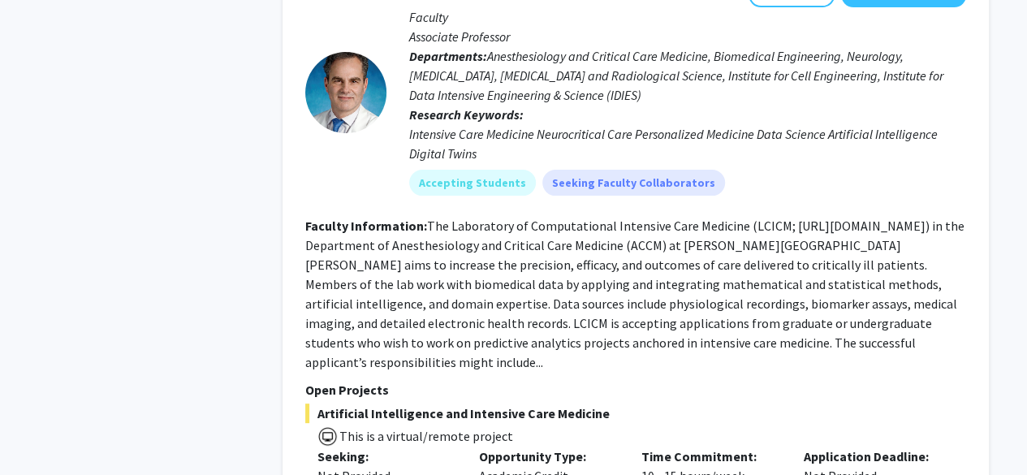
scroll to position [3166, 0]
click at [411, 243] on fg-read-more "The Laboratory of Computational Intensive Care Medicine (LCICM; https://lcicm.j…" at bounding box center [635, 293] width 660 height 153
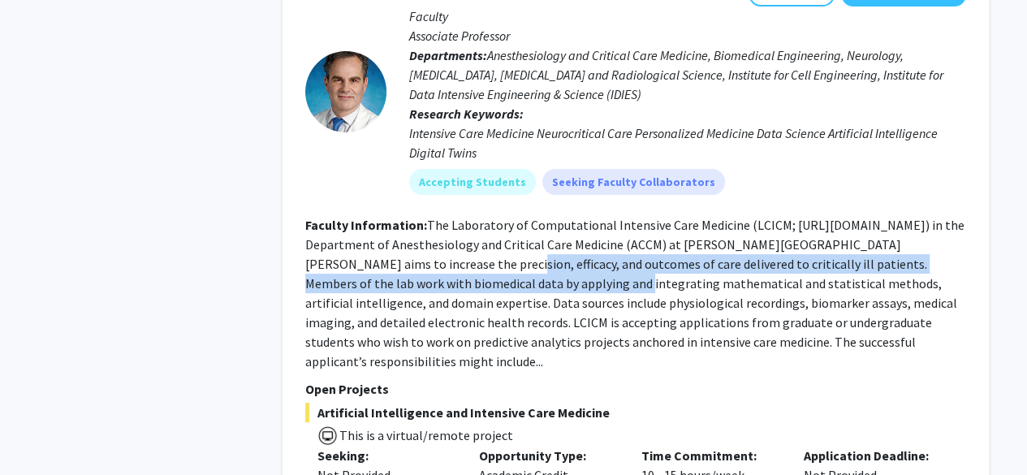
drag, startPoint x: 411, startPoint y: 243, endPoint x: 425, endPoint y: 274, distance: 33.8
click at [425, 274] on section "Faculty Information: The Laboratory of Computational Intensive Care Medicine (L…" at bounding box center [635, 293] width 661 height 156
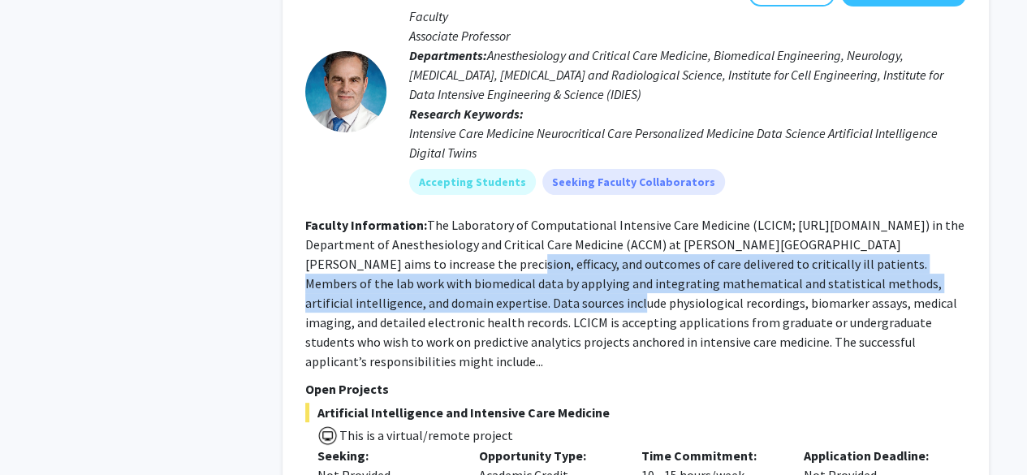
click at [425, 274] on section "Faculty Information: The Laboratory of Computational Intensive Care Medicine (L…" at bounding box center [635, 293] width 661 height 156
drag, startPoint x: 425, startPoint y: 274, endPoint x: 383, endPoint y: 249, distance: 48.8
click at [383, 249] on section "Faculty Information: The Laboratory of Computational Intensive Care Medicine (L…" at bounding box center [635, 293] width 661 height 156
click at [383, 249] on fg-read-more "The Laboratory of Computational Intensive Care Medicine (LCICM; https://lcicm.j…" at bounding box center [635, 293] width 660 height 153
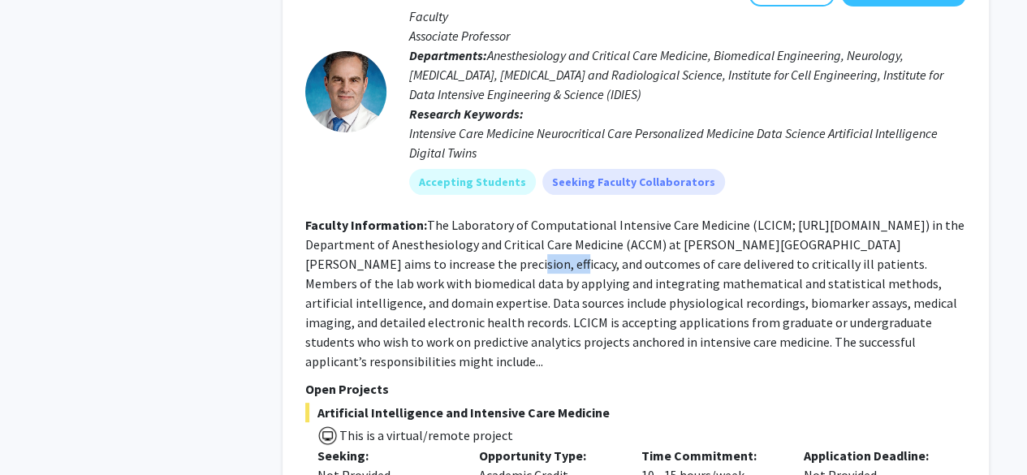
drag, startPoint x: 383, startPoint y: 249, endPoint x: 427, endPoint y: 253, distance: 44.8
click at [427, 253] on section "Faculty Information: The Laboratory of Computational Intensive Care Medicine (L…" at bounding box center [635, 293] width 661 height 156
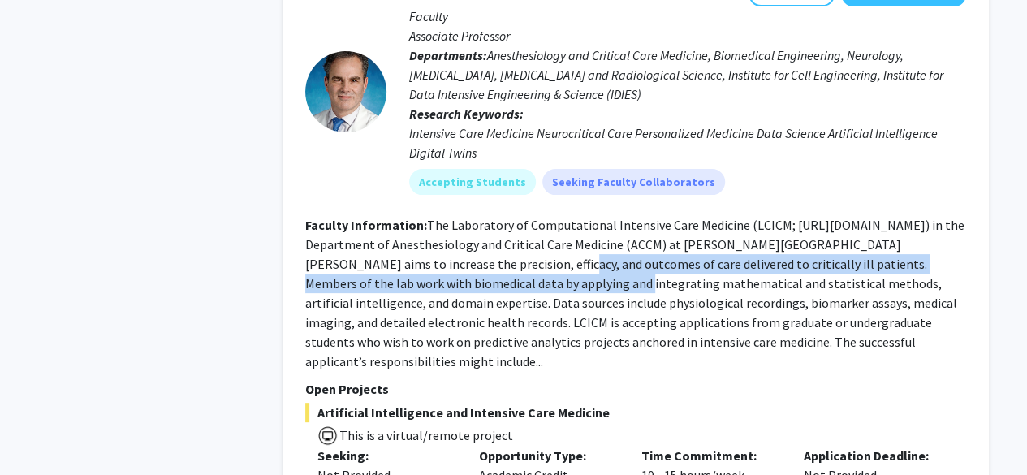
drag, startPoint x: 427, startPoint y: 253, endPoint x: 445, endPoint y: 265, distance: 21.6
click at [445, 265] on section "Faculty Information: The Laboratory of Computational Intensive Care Medicine (L…" at bounding box center [635, 293] width 661 height 156
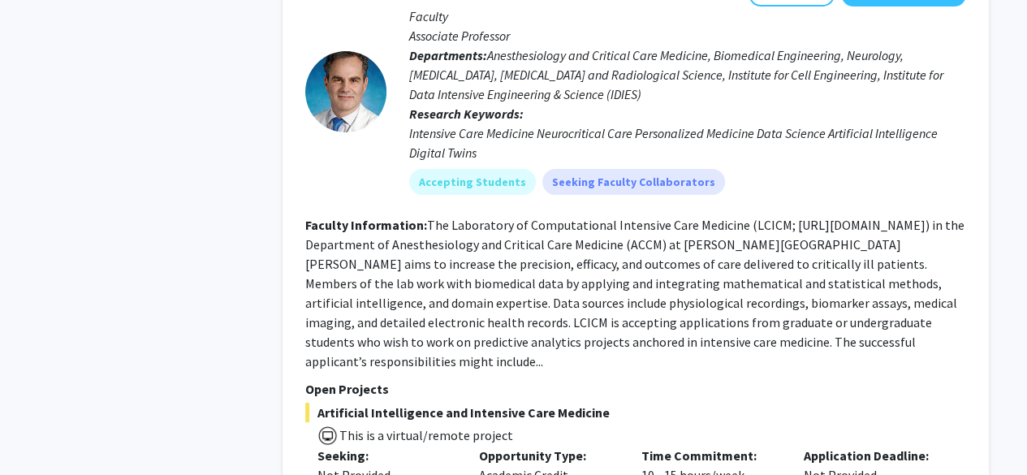
click at [440, 292] on fg-read-more "The Laboratory of Computational Intensive Care Medicine (LCICM; https://lcicm.j…" at bounding box center [635, 293] width 660 height 153
drag, startPoint x: 440, startPoint y: 292, endPoint x: 398, endPoint y: 259, distance: 53.3
click at [398, 259] on fg-read-more "The Laboratory of Computational Intensive Care Medicine (LCICM; https://lcicm.j…" at bounding box center [635, 293] width 660 height 153
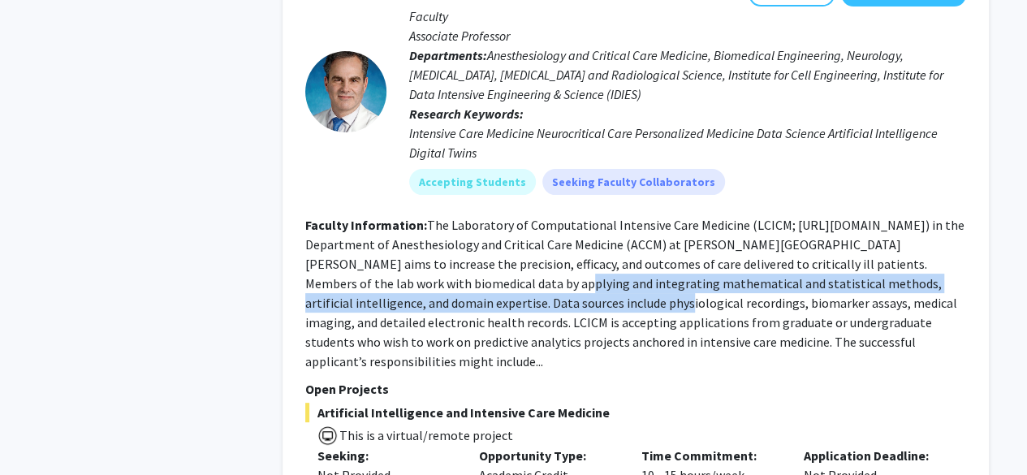
click at [398, 259] on fg-read-more "The Laboratory of Computational Intensive Care Medicine (LCICM; https://lcicm.j…" at bounding box center [635, 293] width 660 height 153
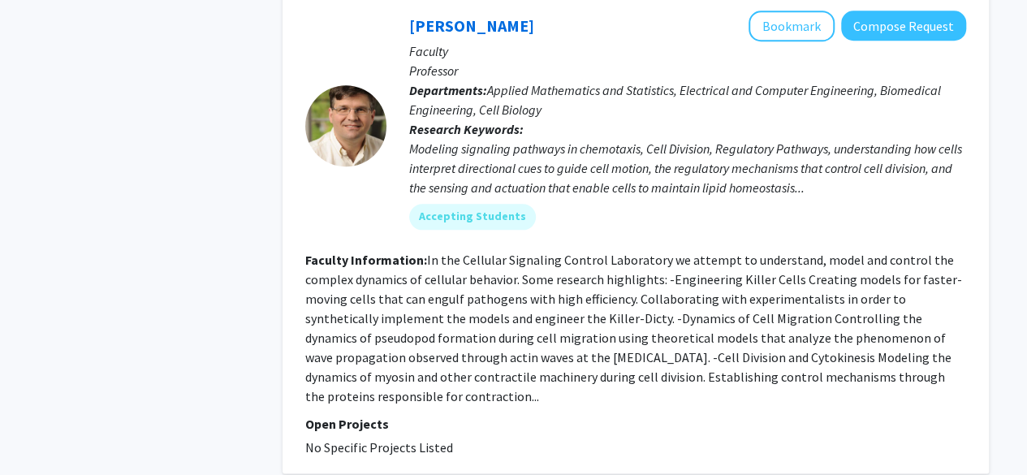
scroll to position [3818, 0]
click at [388, 267] on section "Faculty Information: In the Cellular Signaling Control Laboratory we attempt to…" at bounding box center [635, 327] width 661 height 156
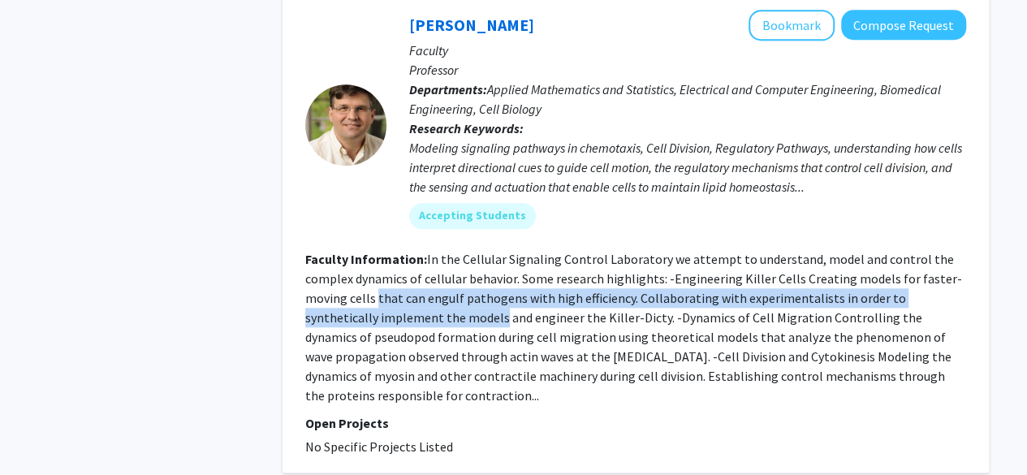
drag, startPoint x: 388, startPoint y: 267, endPoint x: 400, endPoint y: 298, distance: 32.9
click at [400, 298] on section "Faculty Information: In the Cellular Signaling Control Laboratory we attempt to…" at bounding box center [635, 327] width 661 height 156
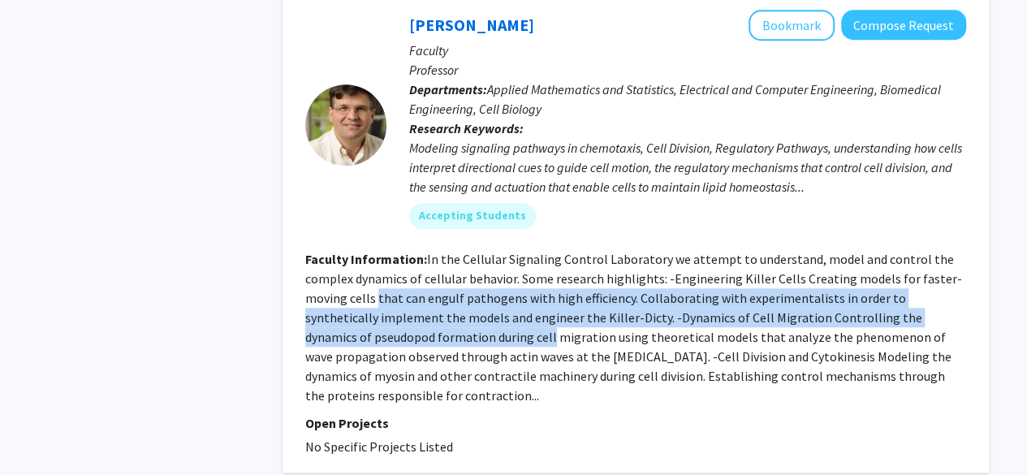
click at [400, 298] on fg-read-more "In the Cellular Signaling Control Laboratory we attempt to understand, model an…" at bounding box center [633, 327] width 657 height 153
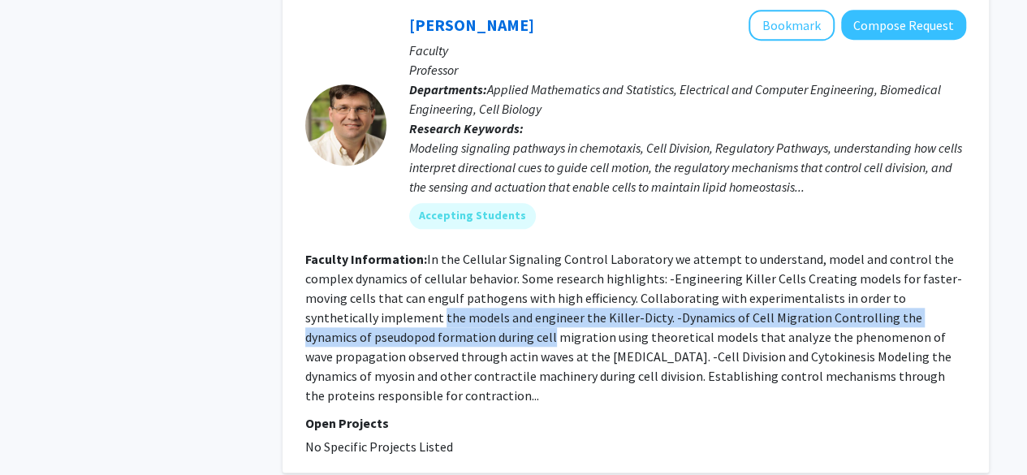
drag, startPoint x: 400, startPoint y: 298, endPoint x: 370, endPoint y: 269, distance: 41.4
click at [370, 269] on fg-read-more "In the Cellular Signaling Control Laboratory we attempt to understand, model an…" at bounding box center [633, 327] width 657 height 153
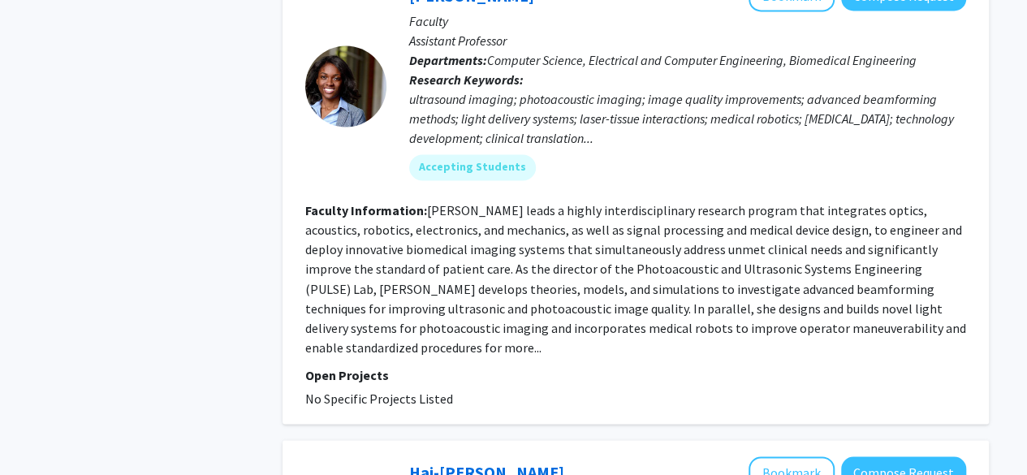
scroll to position [4349, 0]
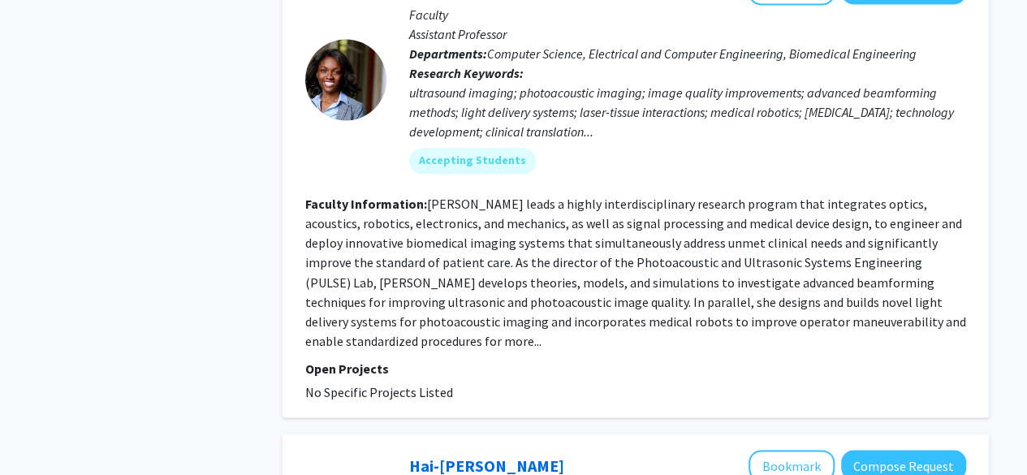
click at [384, 223] on fg-read-more "Dr. Bell leads a highly interdisciplinary research program that integrates opti…" at bounding box center [635, 272] width 661 height 153
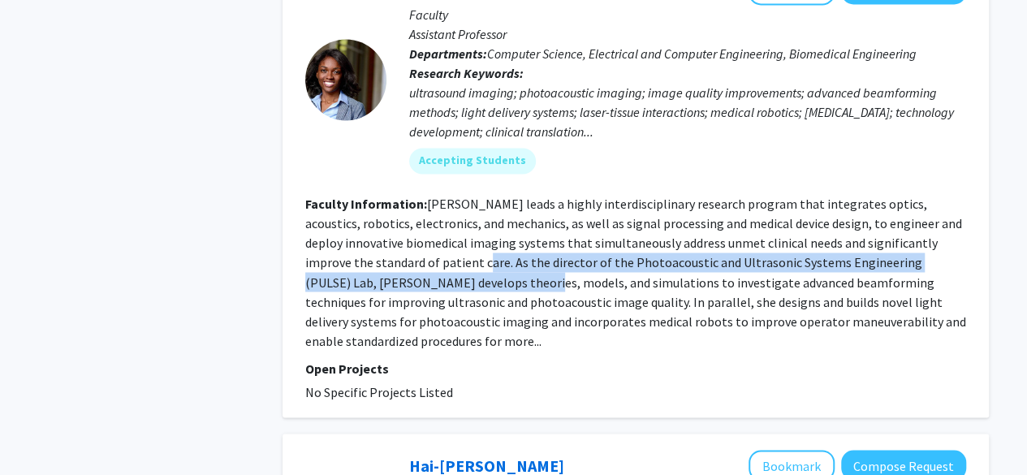
drag, startPoint x: 384, startPoint y: 223, endPoint x: 395, endPoint y: 236, distance: 16.7
click at [395, 236] on fg-read-more "Dr. Bell leads a highly interdisciplinary research program that integrates opti…" at bounding box center [635, 272] width 661 height 153
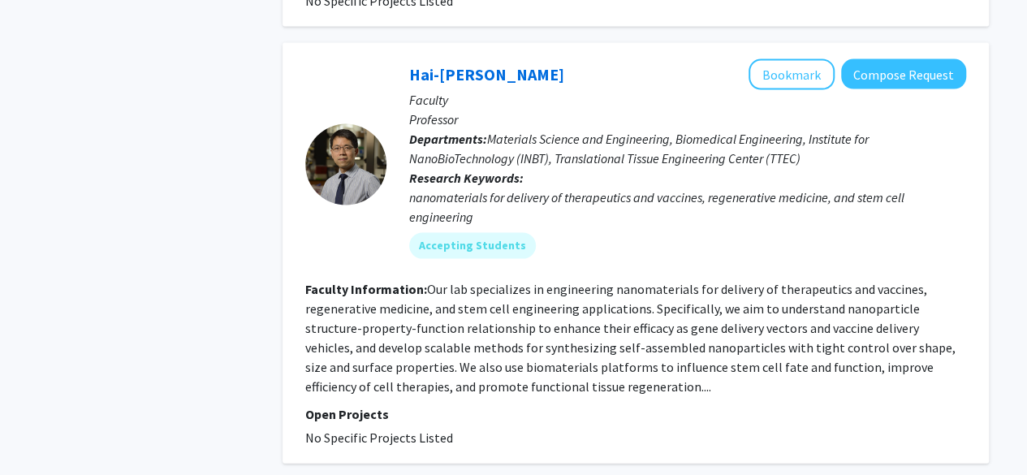
scroll to position [4755, 0]
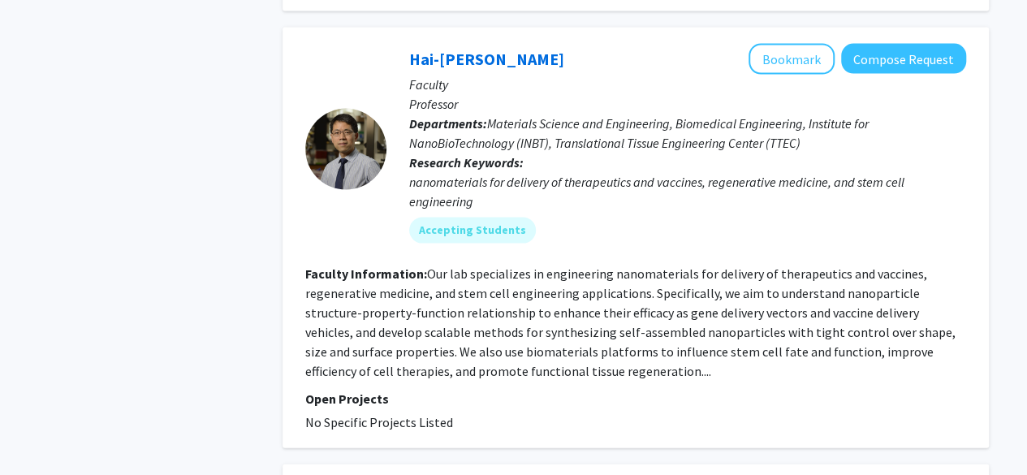
click at [435, 266] on fg-read-more "Our lab specializes in engineering nanomaterials for delivery of therapeutics a…" at bounding box center [630, 323] width 651 height 114
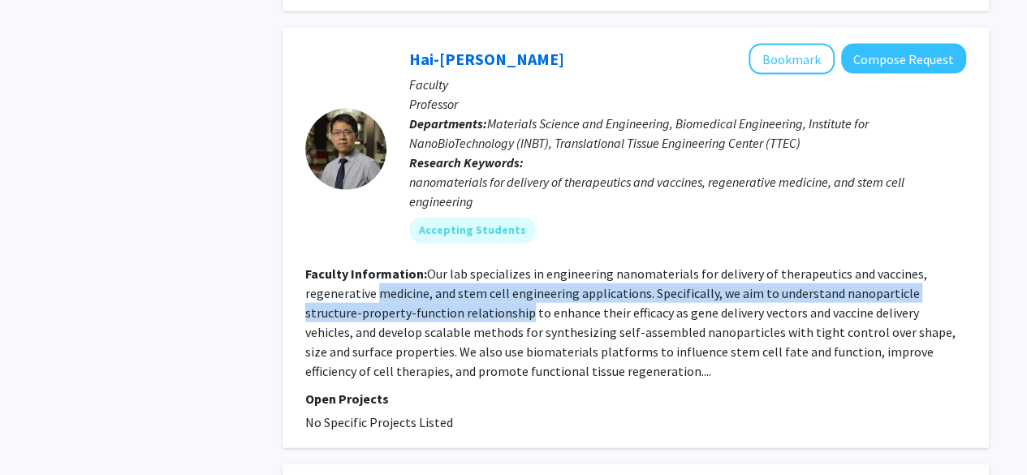
drag, startPoint x: 435, startPoint y: 261, endPoint x: 416, endPoint y: 229, distance: 37.2
click at [416, 266] on fg-read-more "Our lab specializes in engineering nanomaterials for delivery of therapeutics a…" at bounding box center [630, 323] width 651 height 114
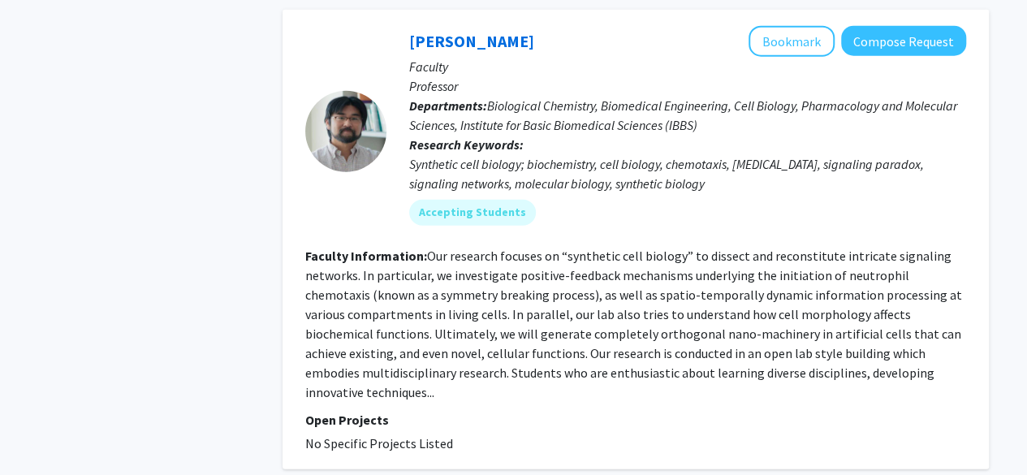
scroll to position [5210, 0]
click at [448, 247] on fg-read-more "Our research focuses on “synthetic cell biology” to dissect and reconstitute in…" at bounding box center [633, 323] width 657 height 153
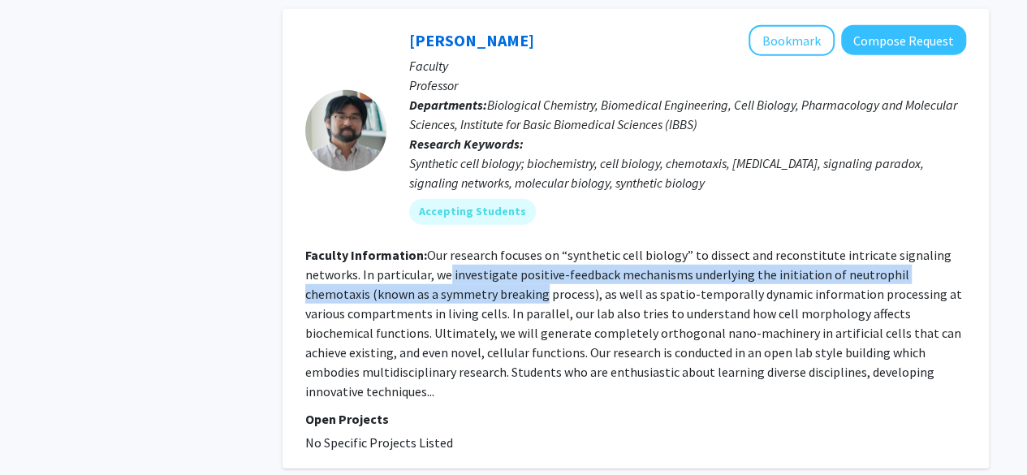
drag, startPoint x: 448, startPoint y: 215, endPoint x: 461, endPoint y: 241, distance: 29.1
click at [461, 247] on fg-read-more "Our research focuses on “synthetic cell biology” to dissect and reconstitute in…" at bounding box center [633, 323] width 657 height 153
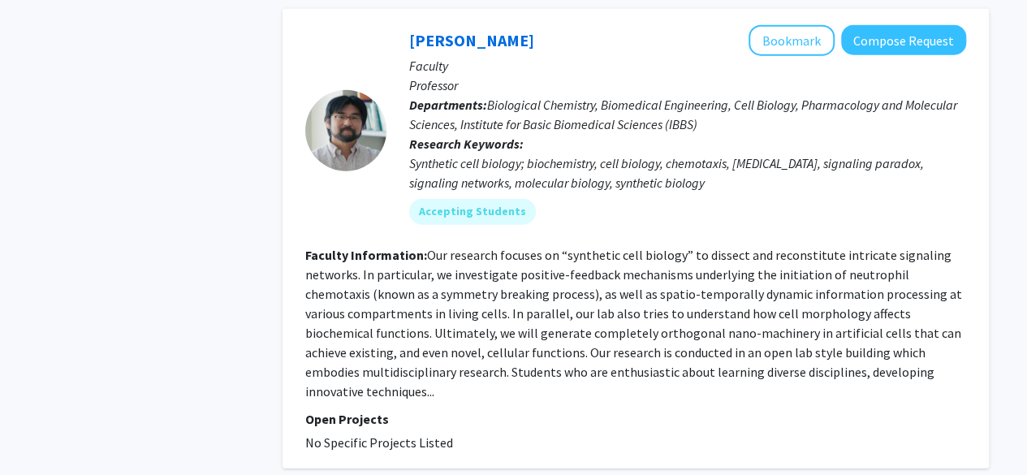
click at [461, 247] on fg-read-more "Our research focuses on “synthetic cell biology” to dissect and reconstitute in…" at bounding box center [633, 323] width 657 height 153
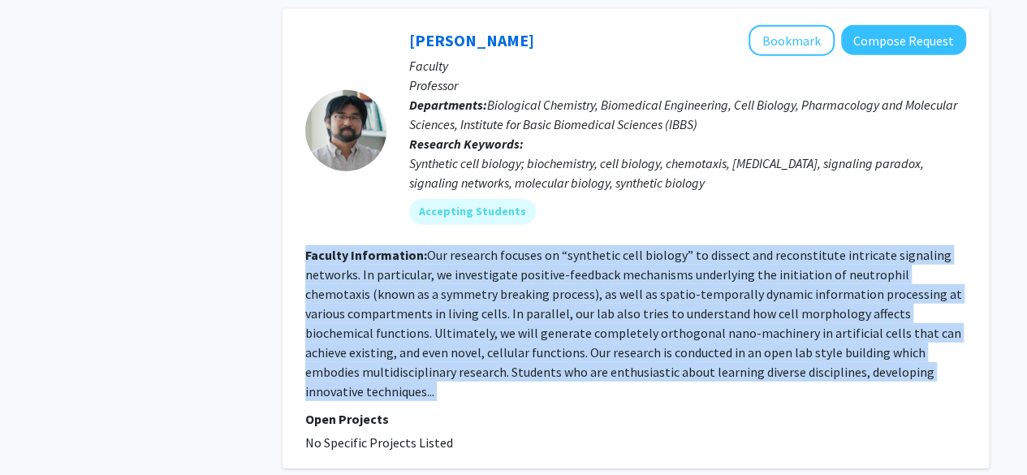
drag, startPoint x: 461, startPoint y: 241, endPoint x: 466, endPoint y: 253, distance: 12.4
click at [466, 253] on fg-read-more "Our research focuses on “synthetic cell biology” to dissect and reconstitute in…" at bounding box center [633, 323] width 657 height 153
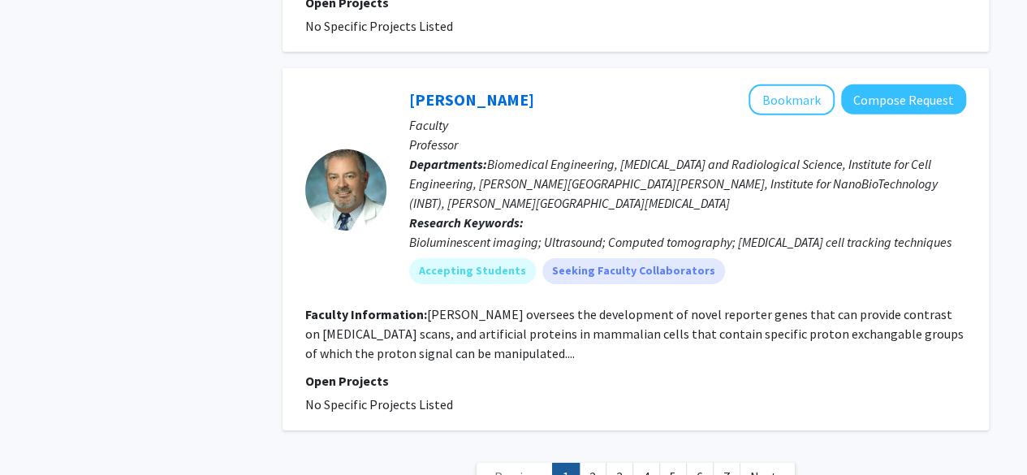
scroll to position [5628, 0]
click at [465, 305] on fg-read-more "Dr. Bulte oversees the development of novel reporter genes that can provide con…" at bounding box center [634, 332] width 659 height 55
drag, startPoint x: 465, startPoint y: 274, endPoint x: 463, endPoint y: 265, distance: 9.1
click at [463, 305] on fg-read-more "Dr. Bulte oversees the development of novel reporter genes that can provide con…" at bounding box center [634, 332] width 659 height 55
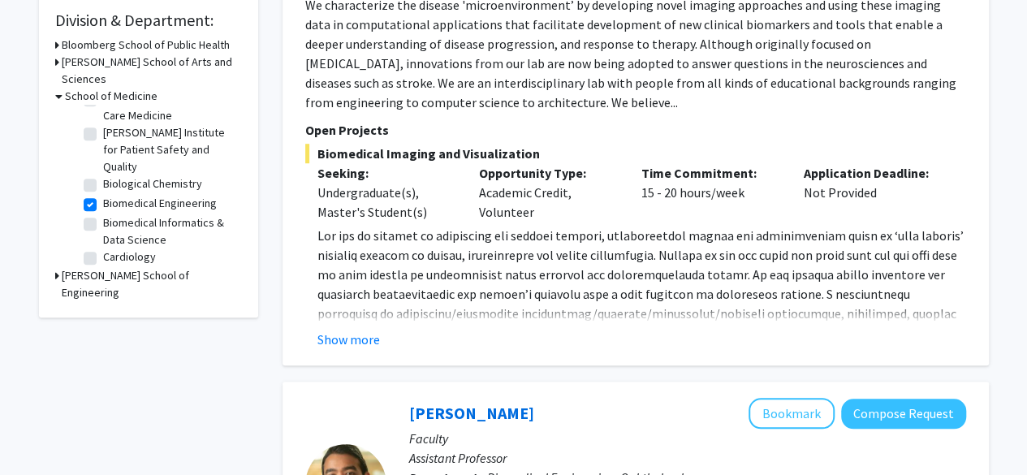
scroll to position [41, 0]
click at [103, 192] on label "Biomedical Engineering" at bounding box center [160, 200] width 114 height 17
click at [103, 192] on input "Biomedical Engineering" at bounding box center [108, 197] width 11 height 11
checkbox input "false"
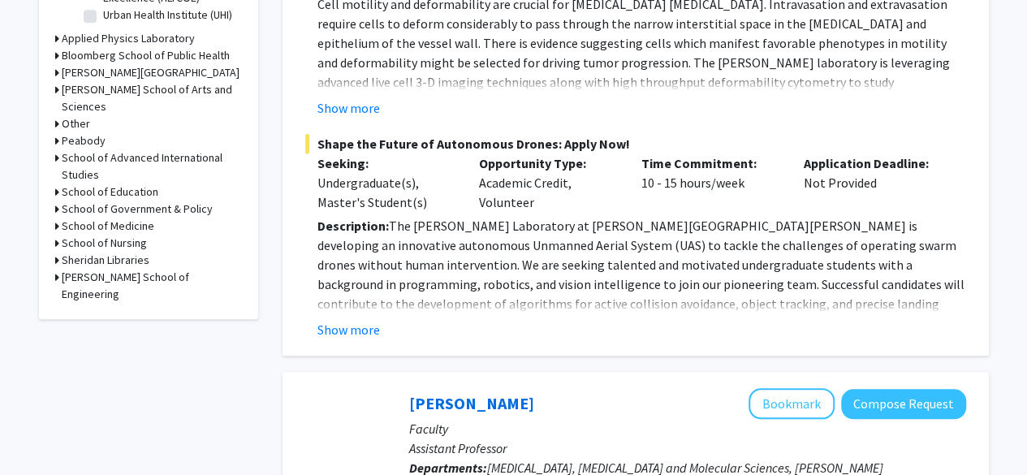
scroll to position [678, 0]
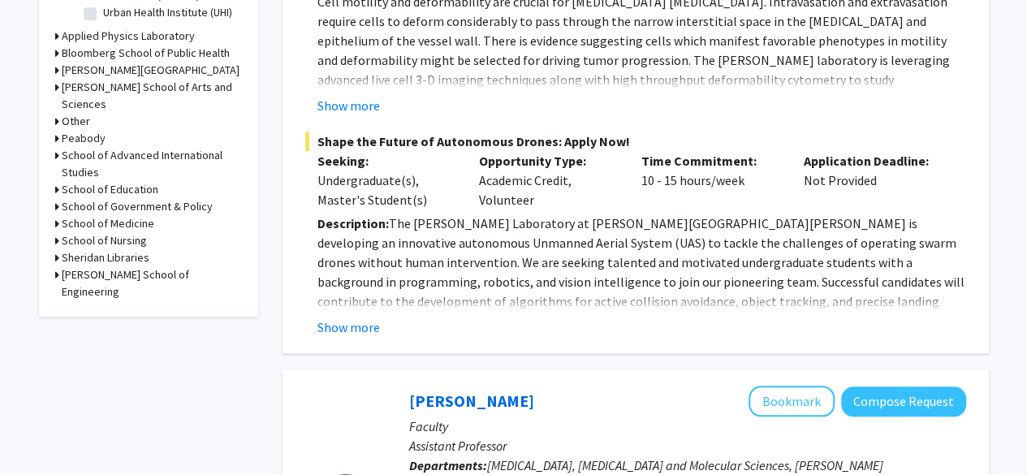
click at [119, 215] on h3 "School of Medicine" at bounding box center [108, 223] width 93 height 17
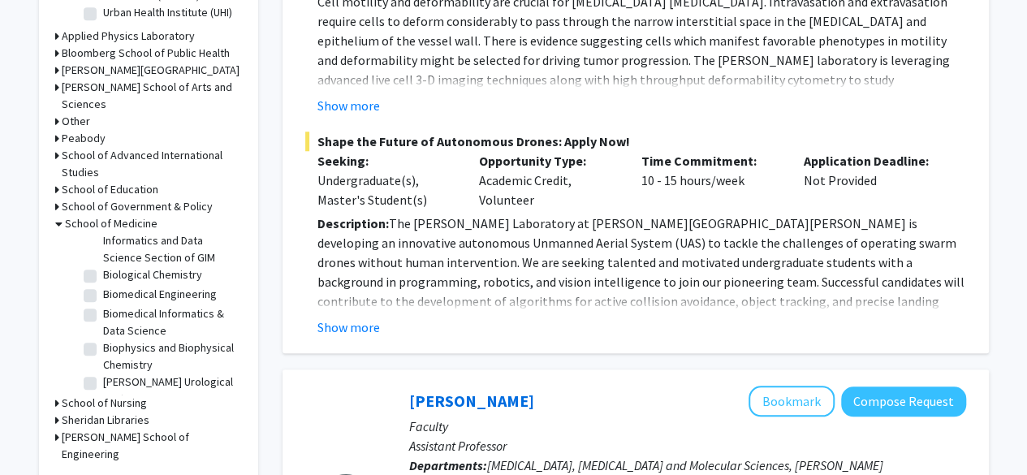
scroll to position [236, 0]
click at [103, 344] on label "Biophysics and Biophysical Chemistry" at bounding box center [170, 354] width 135 height 34
click at [103, 344] on input "Biophysics and Biophysical Chemistry" at bounding box center [108, 342] width 11 height 11
checkbox input "true"
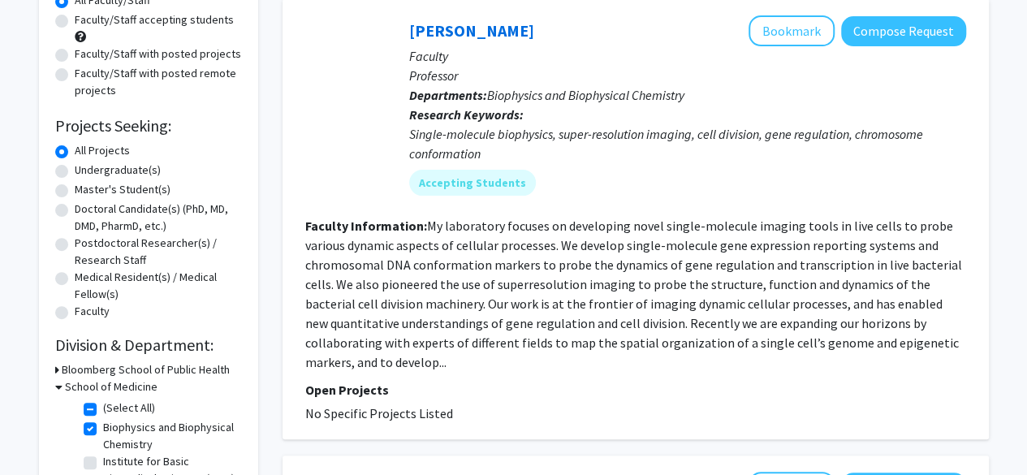
scroll to position [166, 0]
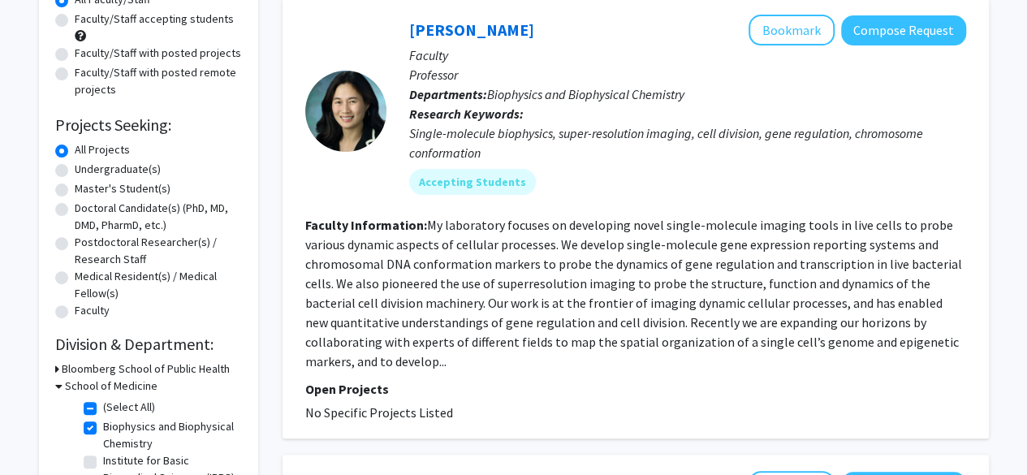
click at [398, 246] on fg-read-more "My laboratory focuses on developing novel single-molecule imaging tools in live…" at bounding box center [633, 293] width 657 height 153
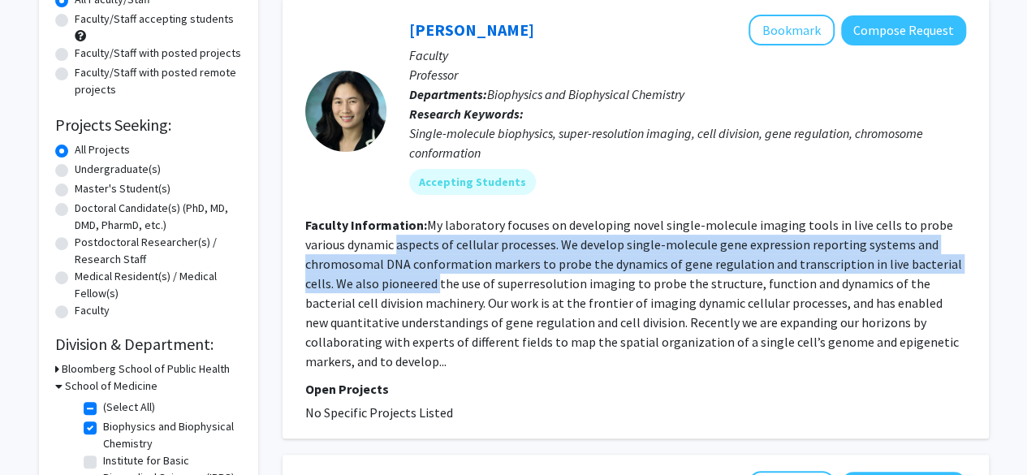
drag, startPoint x: 398, startPoint y: 246, endPoint x: 405, endPoint y: 292, distance: 46.1
click at [405, 292] on fg-read-more "My laboratory focuses on developing novel single-molecule imaging tools in live…" at bounding box center [633, 293] width 657 height 153
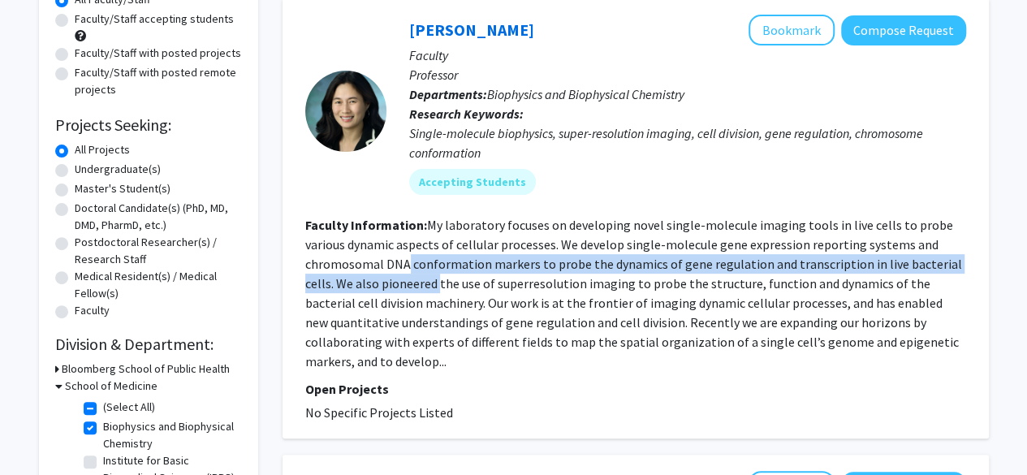
drag, startPoint x: 405, startPoint y: 292, endPoint x: 407, endPoint y: 270, distance: 21.2
click at [407, 270] on fg-read-more "My laboratory focuses on developing novel single-molecule imaging tools in live…" at bounding box center [633, 293] width 657 height 153
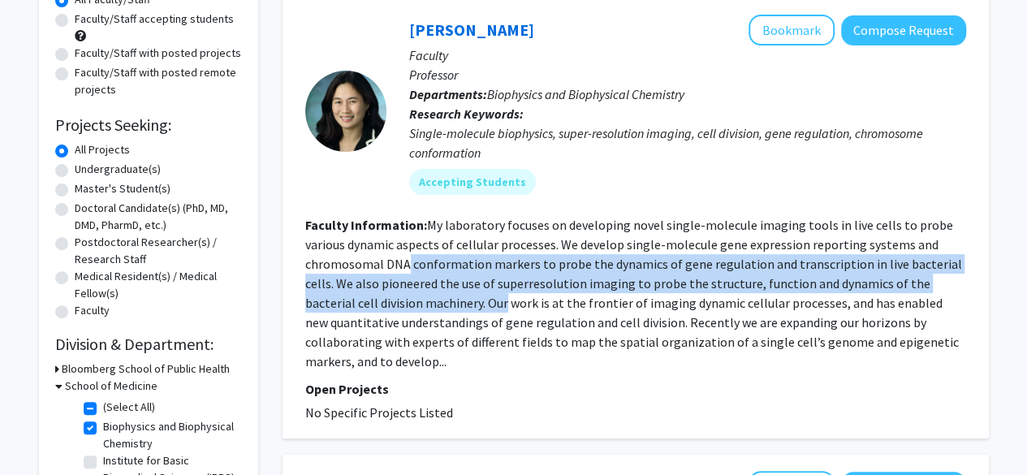
drag, startPoint x: 407, startPoint y: 270, endPoint x: 426, endPoint y: 298, distance: 33.3
click at [426, 298] on fg-read-more "My laboratory focuses on developing novel single-molecule imaging tools in live…" at bounding box center [633, 293] width 657 height 153
drag, startPoint x: 426, startPoint y: 298, endPoint x: 404, endPoint y: 257, distance: 46.9
click at [404, 257] on fg-read-more "My laboratory focuses on developing novel single-molecule imaging tools in live…" at bounding box center [633, 293] width 657 height 153
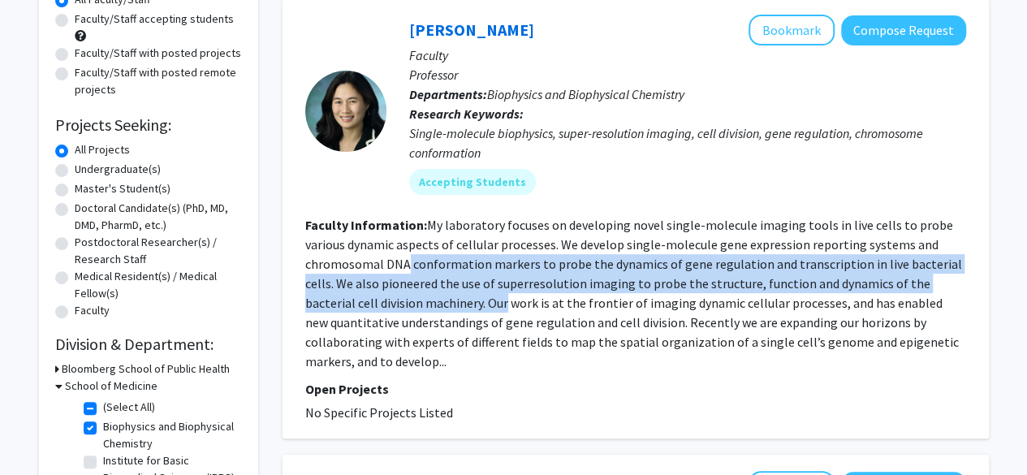
click at [404, 257] on fg-read-more "My laboratory focuses on developing novel single-molecule imaging tools in live…" at bounding box center [633, 293] width 657 height 153
drag, startPoint x: 404, startPoint y: 257, endPoint x: 426, endPoint y: 302, distance: 50.5
click at [426, 302] on fg-read-more "My laboratory focuses on developing novel single-molecule imaging tools in live…" at bounding box center [633, 293] width 657 height 153
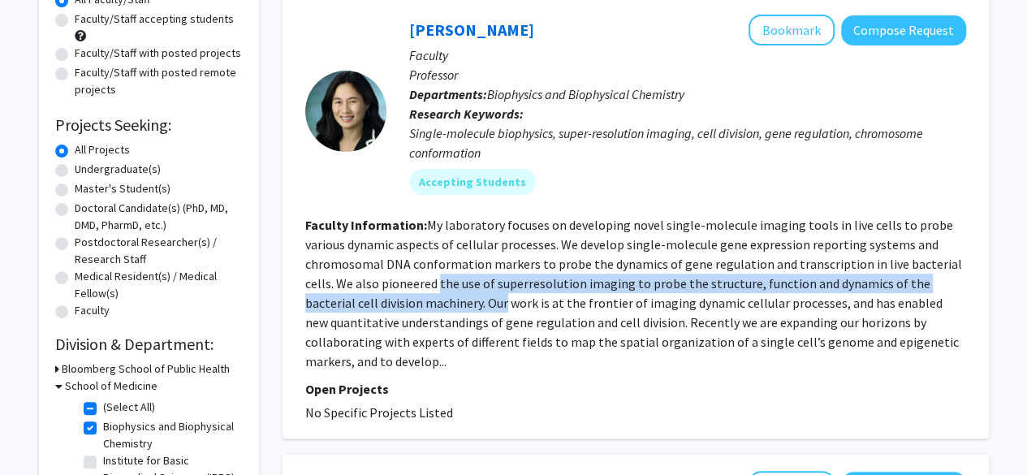
drag, startPoint x: 426, startPoint y: 302, endPoint x: 419, endPoint y: 284, distance: 19.0
click at [419, 284] on fg-read-more "My laboratory focuses on developing novel single-molecule imaging tools in live…" at bounding box center [633, 293] width 657 height 153
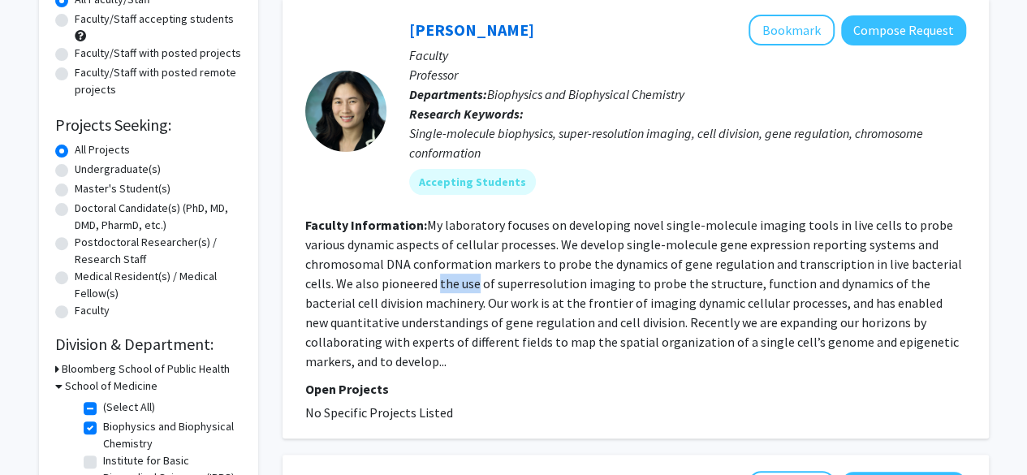
drag, startPoint x: 419, startPoint y: 284, endPoint x: 439, endPoint y: 292, distance: 20.8
click at [439, 292] on fg-read-more "My laboratory focuses on developing novel single-molecule imaging tools in live…" at bounding box center [633, 293] width 657 height 153
click at [439, 300] on fg-read-more "My laboratory focuses on developing novel single-molecule imaging tools in live…" at bounding box center [633, 293] width 657 height 153
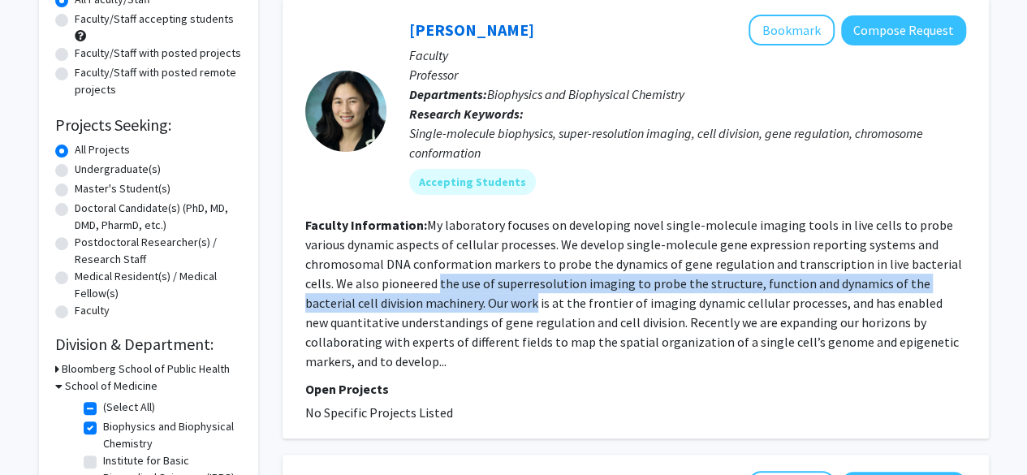
drag, startPoint x: 439, startPoint y: 300, endPoint x: 420, endPoint y: 280, distance: 27.0
click at [420, 280] on fg-read-more "My laboratory focuses on developing novel single-molecule imaging tools in live…" at bounding box center [633, 293] width 657 height 153
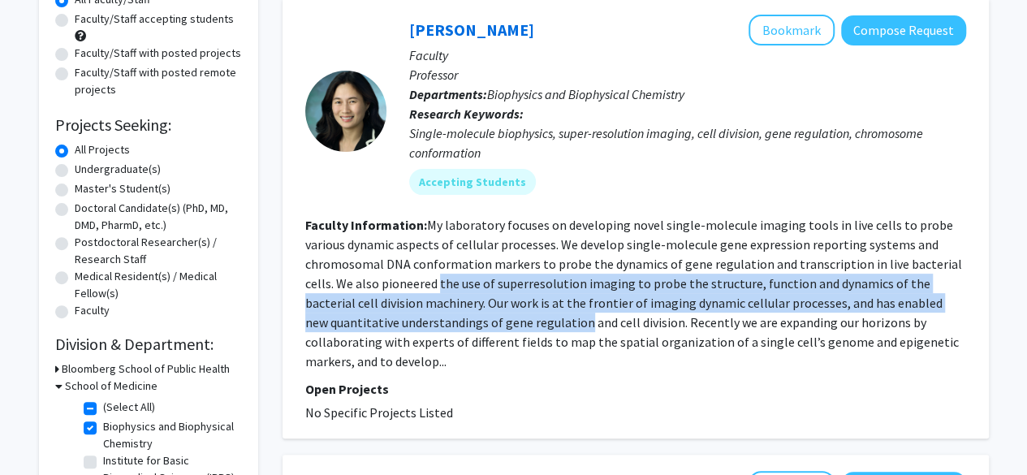
drag, startPoint x: 420, startPoint y: 280, endPoint x: 453, endPoint y: 318, distance: 50.0
click at [453, 318] on fg-read-more "My laboratory focuses on developing novel single-molecule imaging tools in live…" at bounding box center [633, 293] width 657 height 153
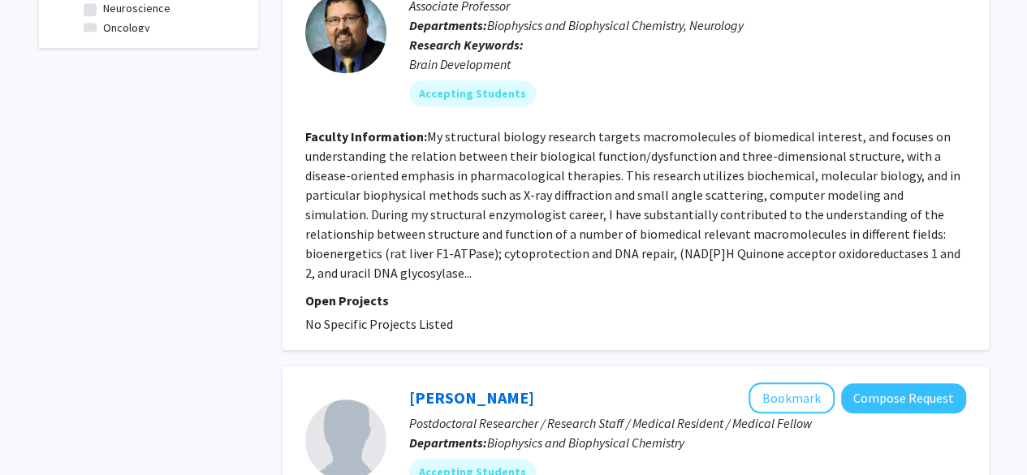
scroll to position [697, 0]
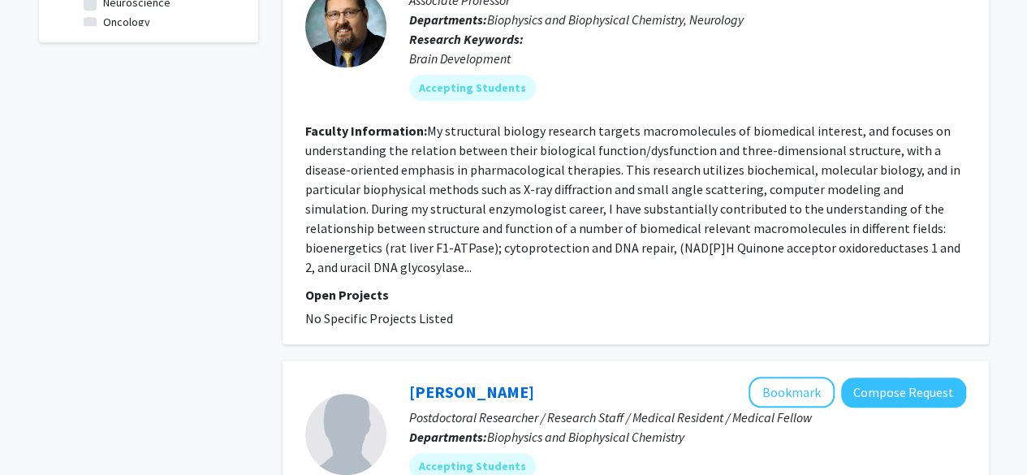
click at [432, 123] on fg-read-more "My structural biology research targets macromolecules of biomedical interest, a…" at bounding box center [632, 199] width 655 height 153
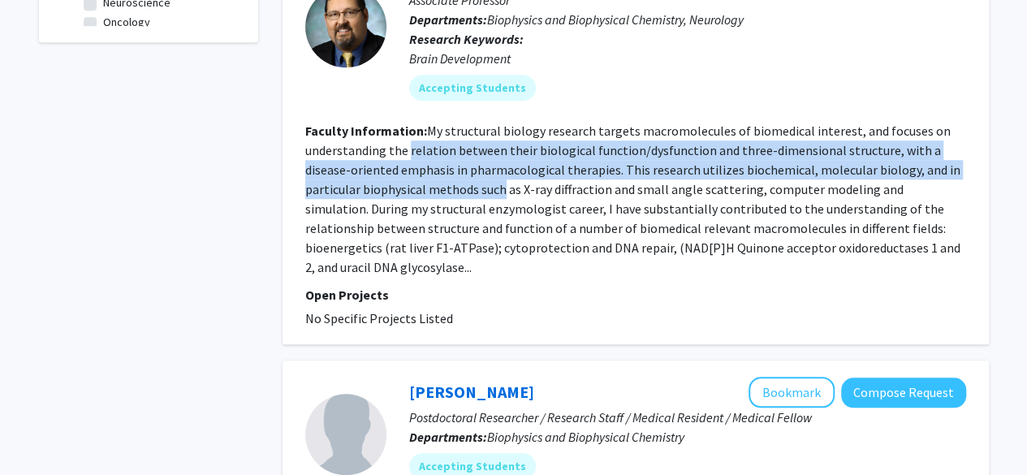
drag, startPoint x: 432, startPoint y: 123, endPoint x: 437, endPoint y: 180, distance: 57.1
click at [437, 180] on section "Faculty Information: My structural biology research targets macromolecules of b…" at bounding box center [635, 199] width 661 height 156
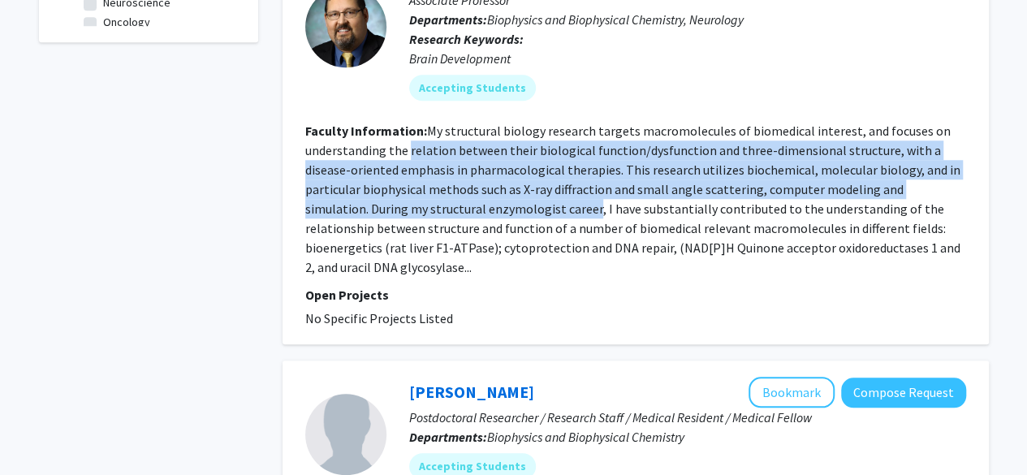
click at [437, 180] on section "Faculty Information: My structural biology research targets macromolecules of b…" at bounding box center [635, 199] width 661 height 156
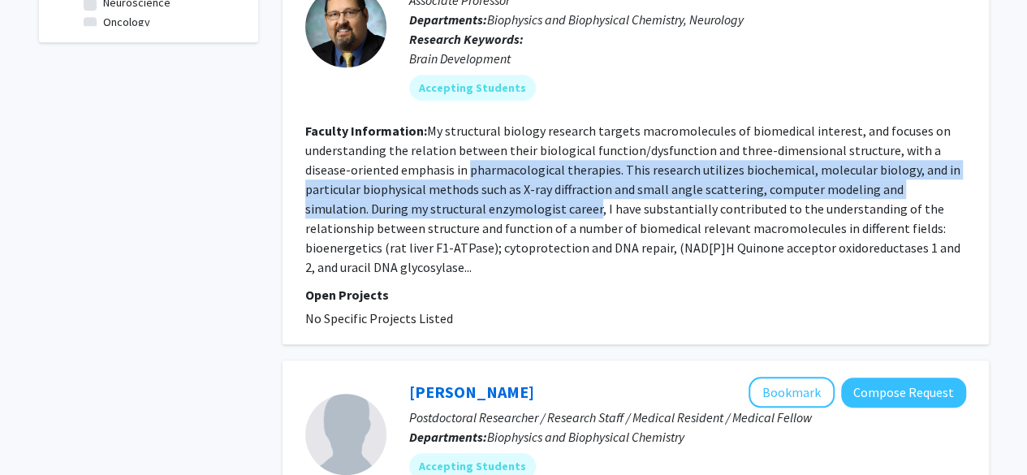
drag, startPoint x: 437, startPoint y: 180, endPoint x: 433, endPoint y: 143, distance: 36.8
click at [433, 143] on section "Faculty Information: My structural biology research targets macromolecules of b…" at bounding box center [635, 199] width 661 height 156
click at [433, 143] on fg-read-more "My structural biology research targets macromolecules of biomedical interest, a…" at bounding box center [632, 199] width 655 height 153
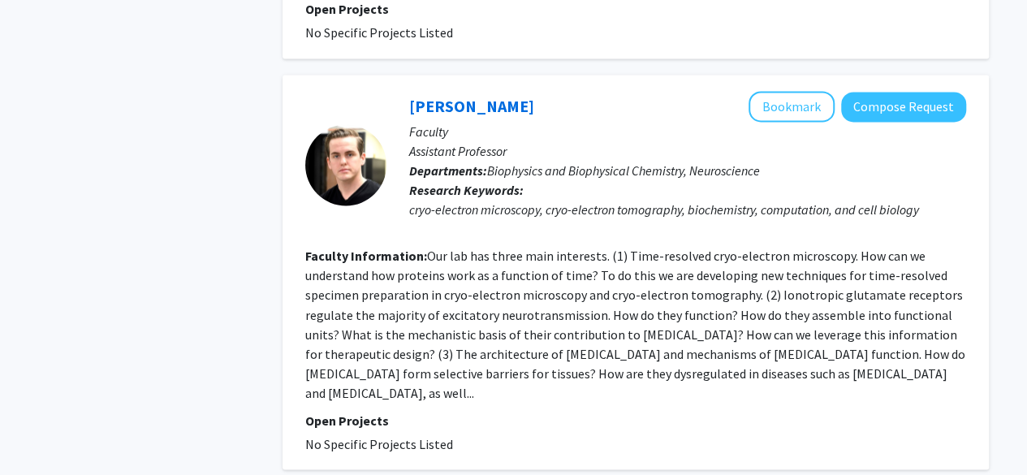
scroll to position [1226, 0]
click at [415, 264] on section "Faculty Information: Our lab has three main interests. (1) Time-resolved cryo-e…" at bounding box center [635, 323] width 661 height 156
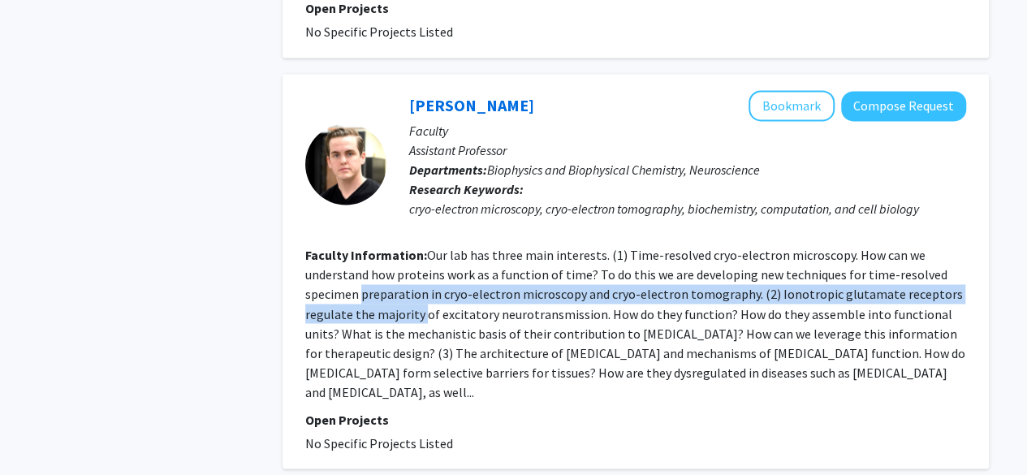
drag, startPoint x: 415, startPoint y: 264, endPoint x: 417, endPoint y: 277, distance: 13.2
click at [417, 277] on section "Faculty Information: Our lab has three main interests. (1) Time-resolved cryo-e…" at bounding box center [635, 323] width 661 height 156
click at [417, 277] on fg-read-more "Our lab has three main interests. (1) Time-resolved cryo-electron microscopy. H…" at bounding box center [635, 323] width 660 height 153
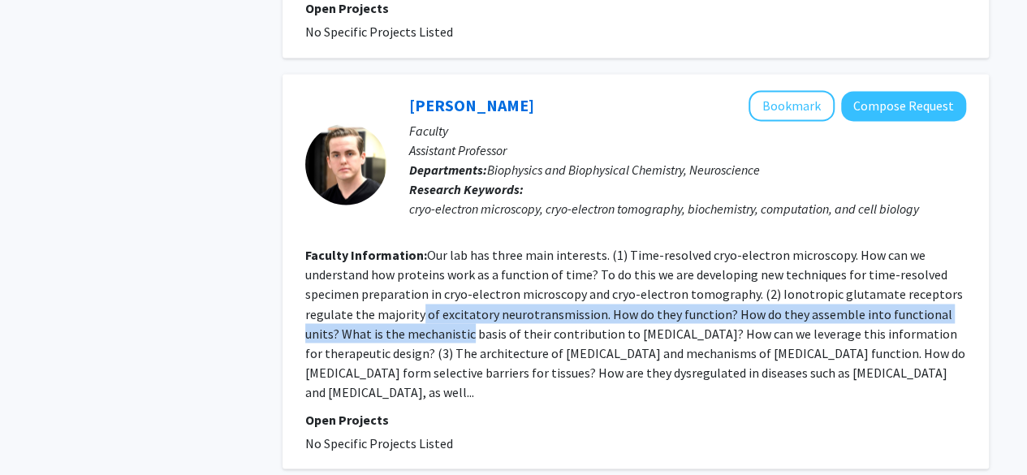
drag, startPoint x: 417, startPoint y: 277, endPoint x: 422, endPoint y: 296, distance: 20.1
click at [422, 296] on fg-read-more "Our lab has three main interests. (1) Time-resolved cryo-electron microscopy. H…" at bounding box center [635, 323] width 660 height 153
drag, startPoint x: 422, startPoint y: 296, endPoint x: 424, endPoint y: 262, distance: 34.2
click at [424, 262] on fg-read-more "Our lab has three main interests. (1) Time-resolved cryo-electron microscopy. H…" at bounding box center [635, 323] width 660 height 153
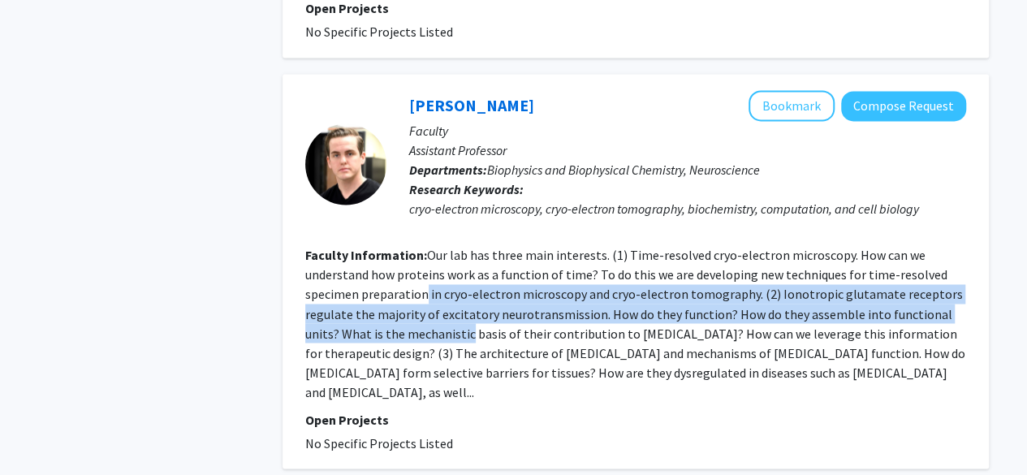
click at [424, 262] on fg-read-more "Our lab has three main interests. (1) Time-resolved cryo-electron microscopy. H…" at bounding box center [635, 323] width 660 height 153
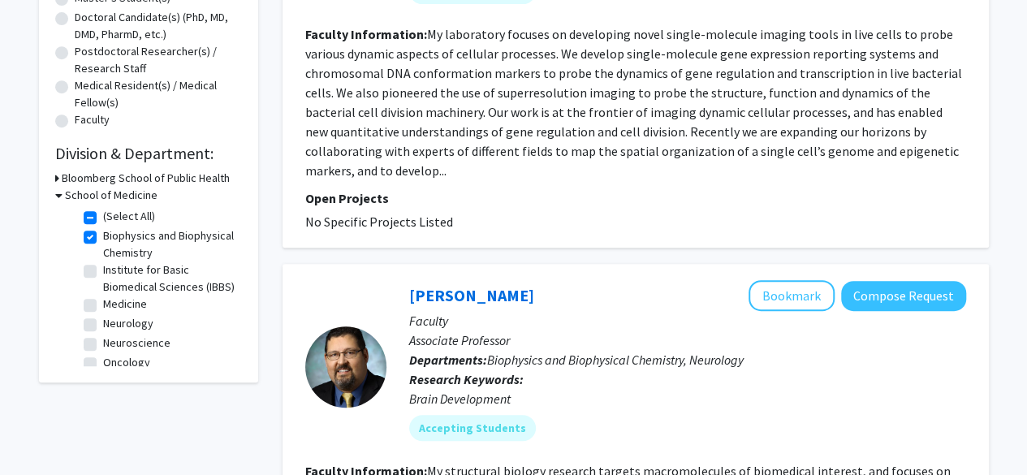
scroll to position [376, 0]
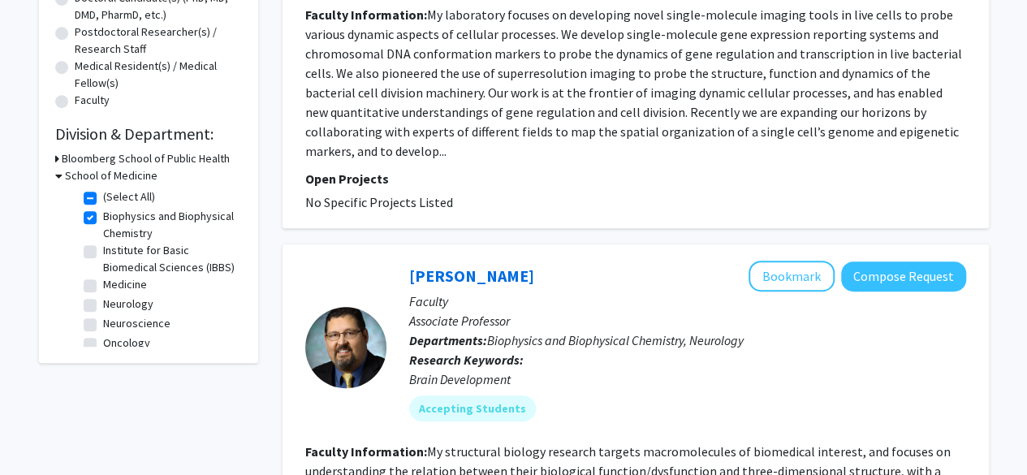
click at [103, 215] on label "Biophysics and Biophysical Chemistry" at bounding box center [170, 225] width 135 height 34
click at [103, 215] on input "Biophysics and Biophysical Chemistry" at bounding box center [108, 213] width 11 height 11
checkbox input "false"
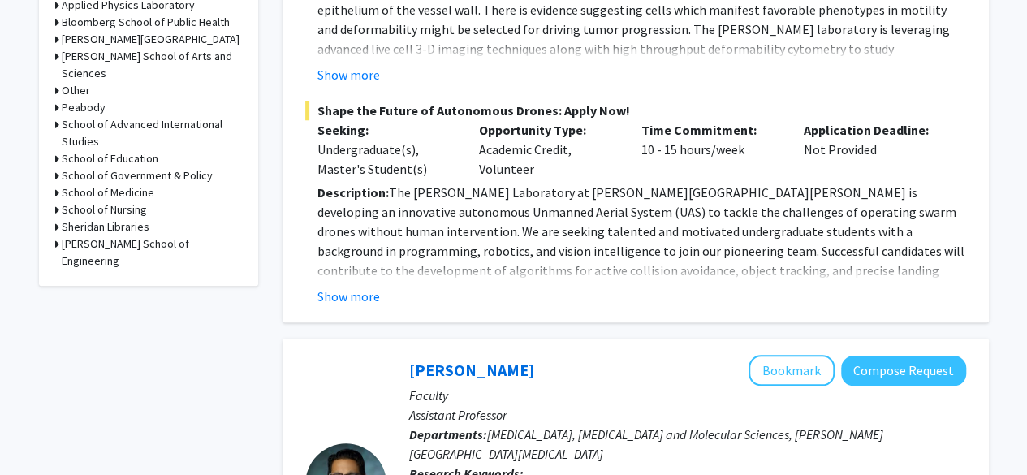
scroll to position [710, 0]
click at [112, 184] on h3 "School of Medicine" at bounding box center [108, 192] width 93 height 17
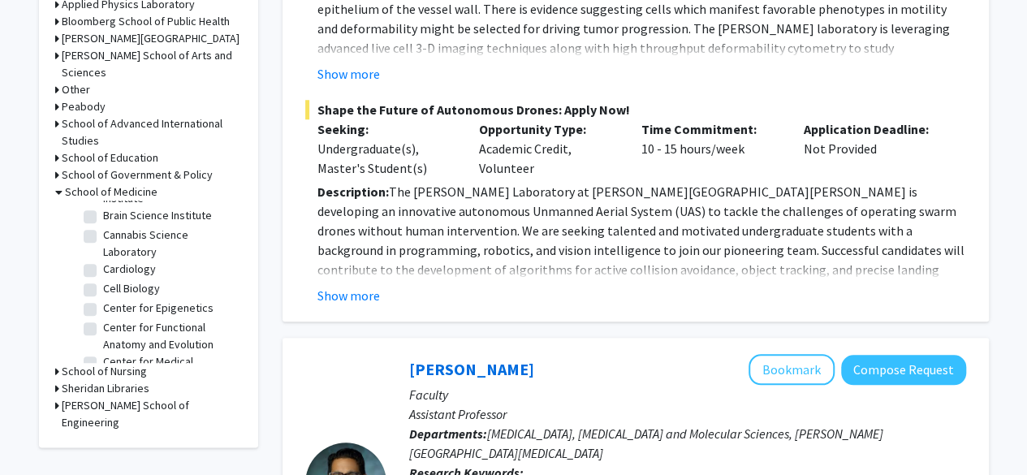
scroll to position [408, 0]
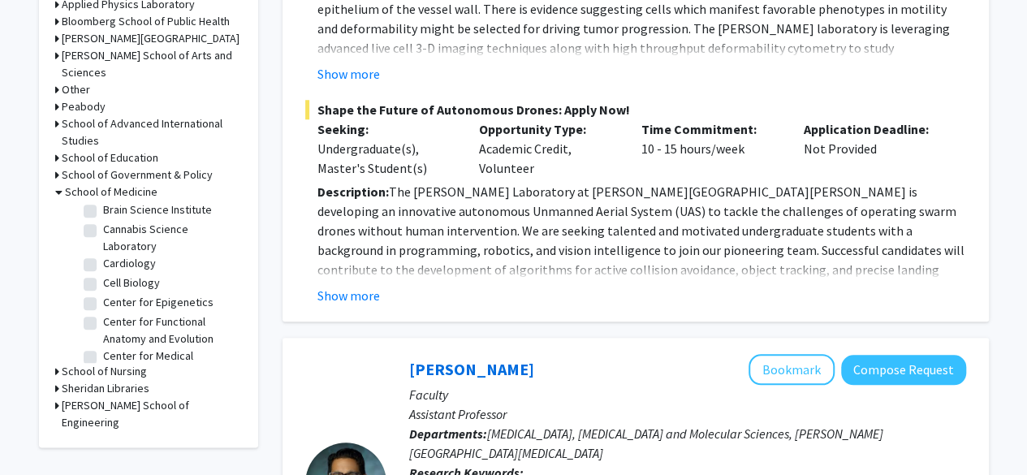
click at [103, 275] on label "Cell Biology" at bounding box center [131, 283] width 57 height 17
click at [103, 275] on input "Cell Biology" at bounding box center [108, 280] width 11 height 11
checkbox input "true"
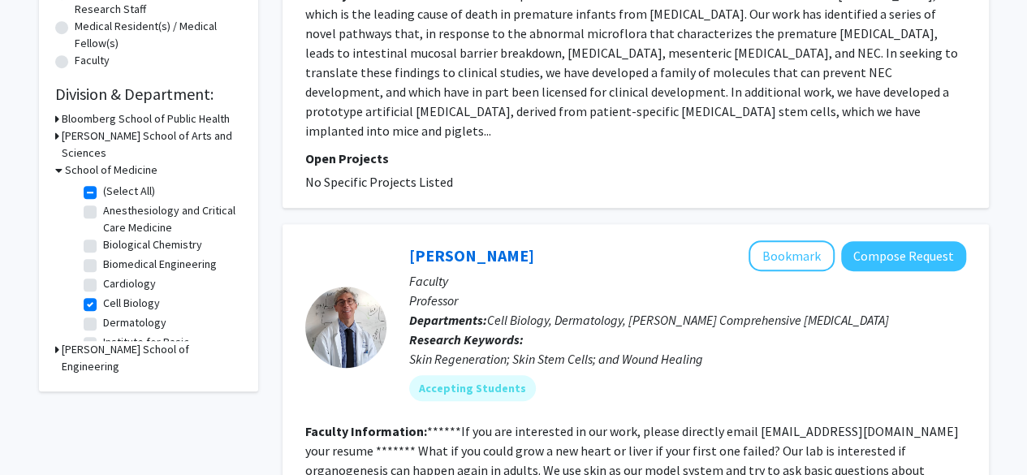
scroll to position [415, 0]
click at [103, 296] on label "Cell Biology" at bounding box center [131, 304] width 57 height 17
click at [103, 296] on input "Cell Biology" at bounding box center [108, 301] width 11 height 11
checkbox input "false"
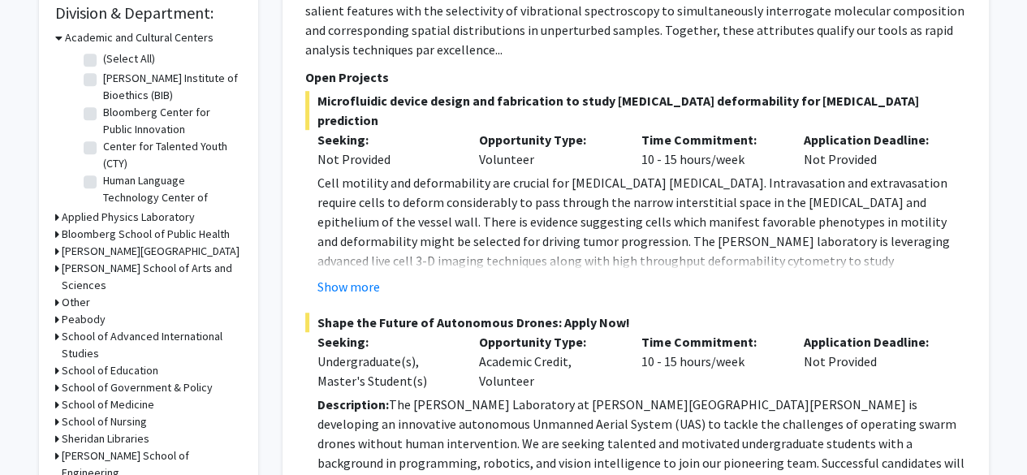
scroll to position [52, 0]
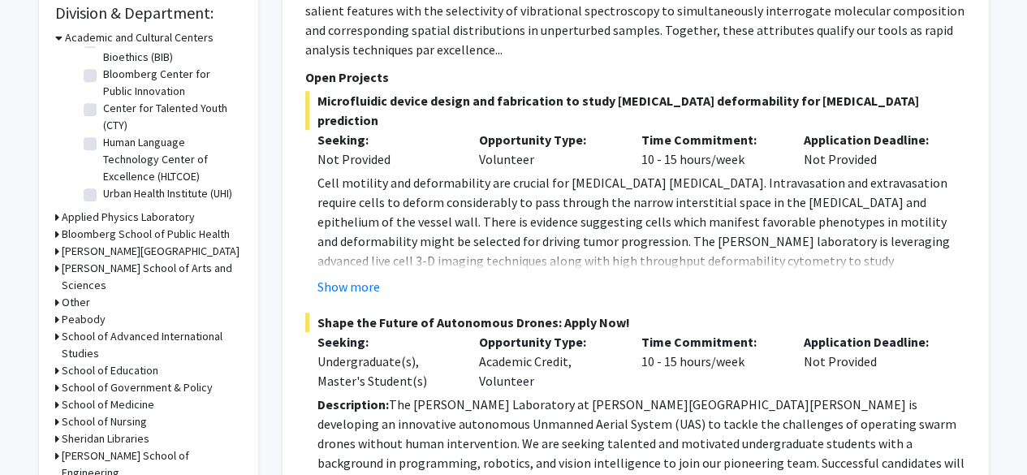
click at [129, 396] on h3 "School of Medicine" at bounding box center [108, 404] width 93 height 17
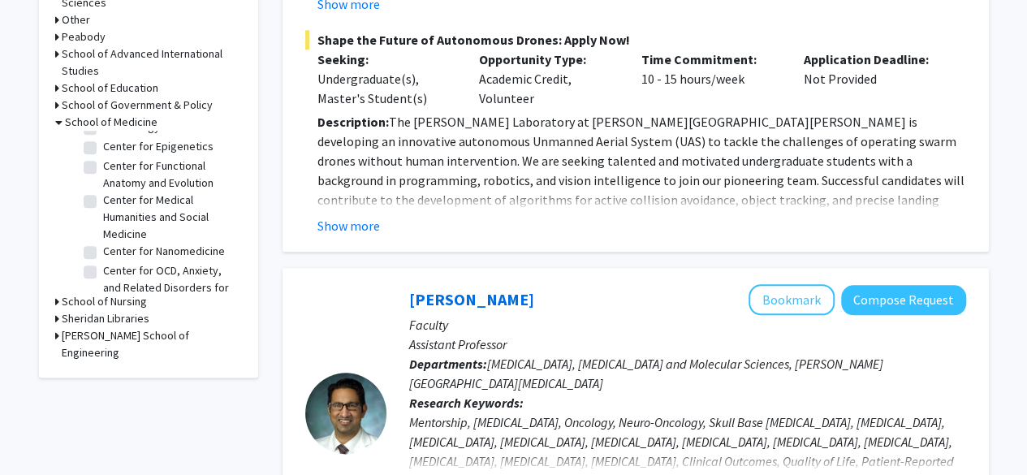
scroll to position [478, 0]
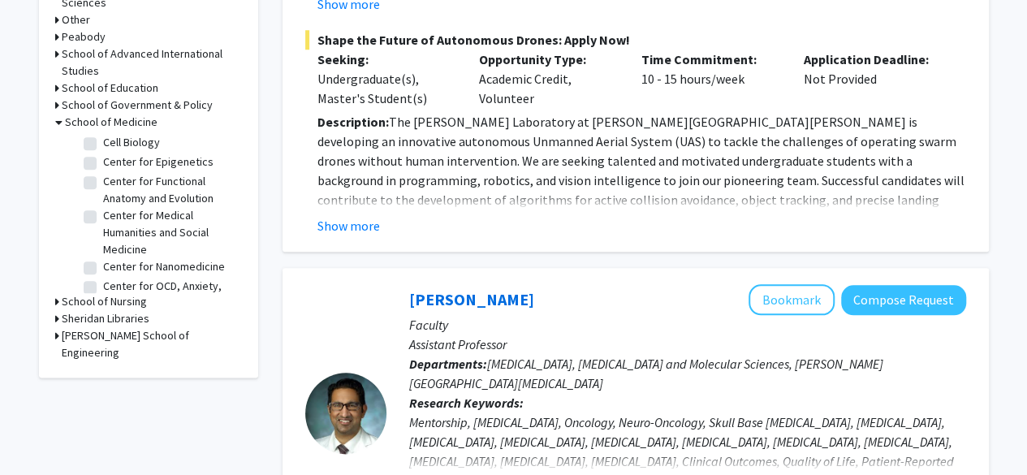
click at [103, 154] on label "Center for Epigenetics" at bounding box center [158, 162] width 110 height 17
click at [103, 154] on input "Center for Epigenetics" at bounding box center [108, 159] width 11 height 11
checkbox input "true"
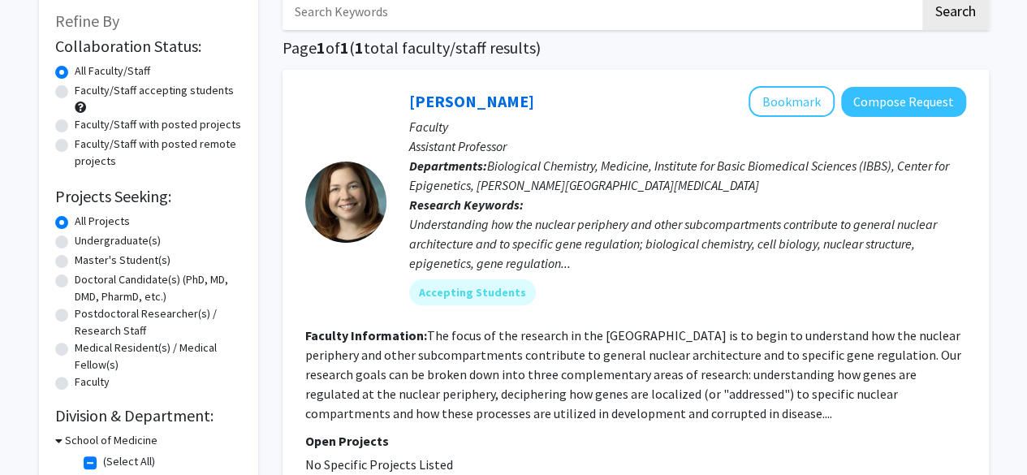
scroll to position [94, 0]
click at [403, 348] on fg-read-more "The focus of the research in the Reddy Laboratory is to begin to understand how…" at bounding box center [633, 374] width 656 height 94
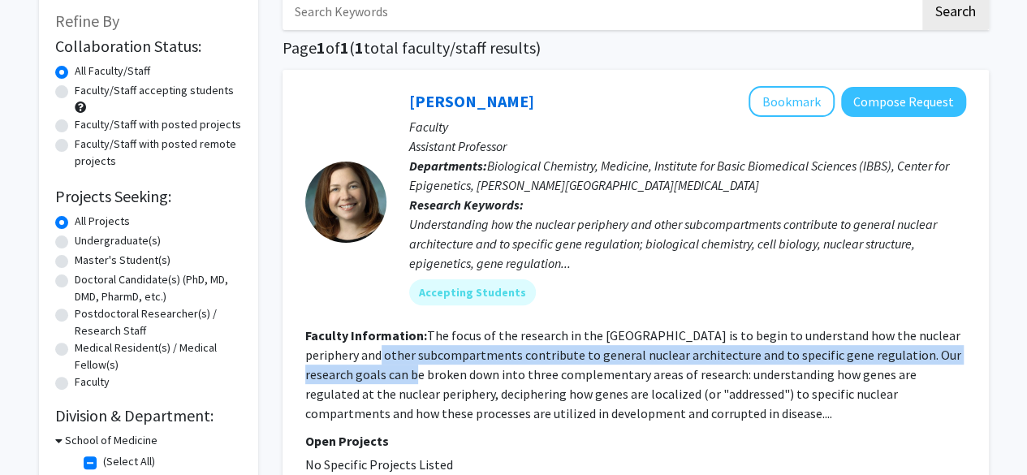
drag, startPoint x: 403, startPoint y: 348, endPoint x: 412, endPoint y: 387, distance: 40.8
click at [412, 387] on fg-read-more "The focus of the research in the Reddy Laboratory is to begin to understand how…" at bounding box center [633, 374] width 656 height 94
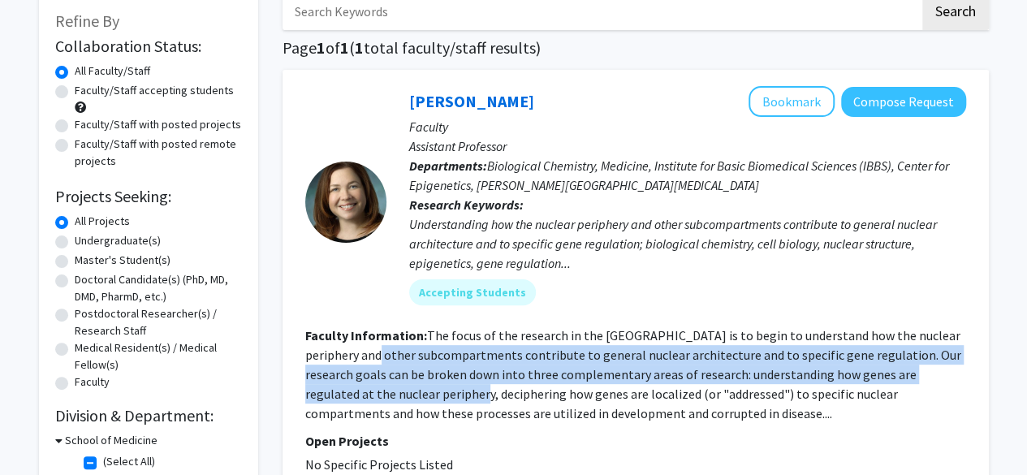
click at [412, 387] on fg-read-more "The focus of the research in the Reddy Laboratory is to begin to understand how…" at bounding box center [633, 374] width 656 height 94
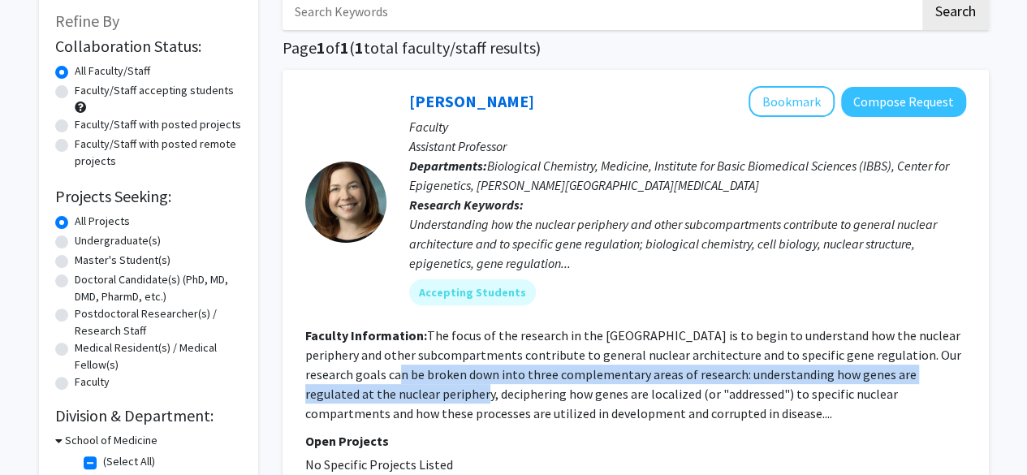
drag, startPoint x: 412, startPoint y: 387, endPoint x: 401, endPoint y: 357, distance: 31.9
click at [401, 357] on fg-read-more "The focus of the research in the Reddy Laboratory is to begin to understand how…" at bounding box center [633, 374] width 656 height 94
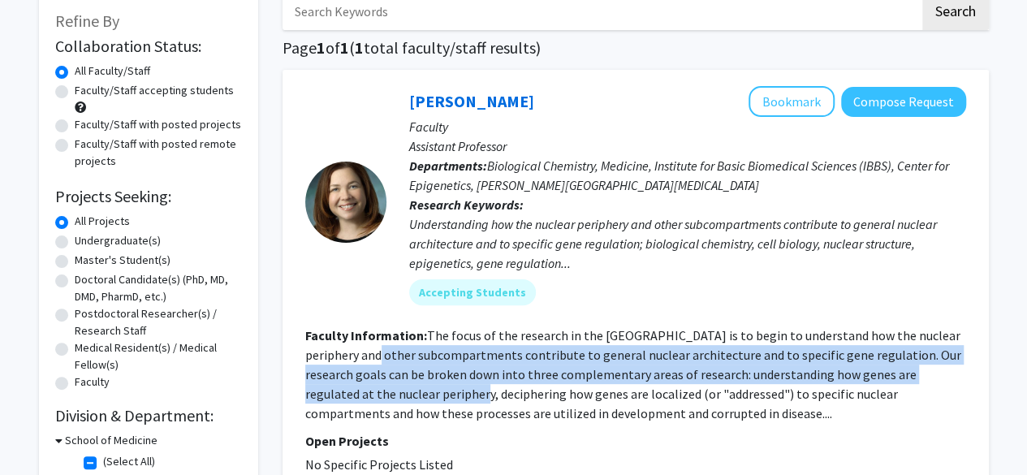
click at [401, 357] on fg-read-more "The focus of the research in the Reddy Laboratory is to begin to understand how…" at bounding box center [633, 374] width 656 height 94
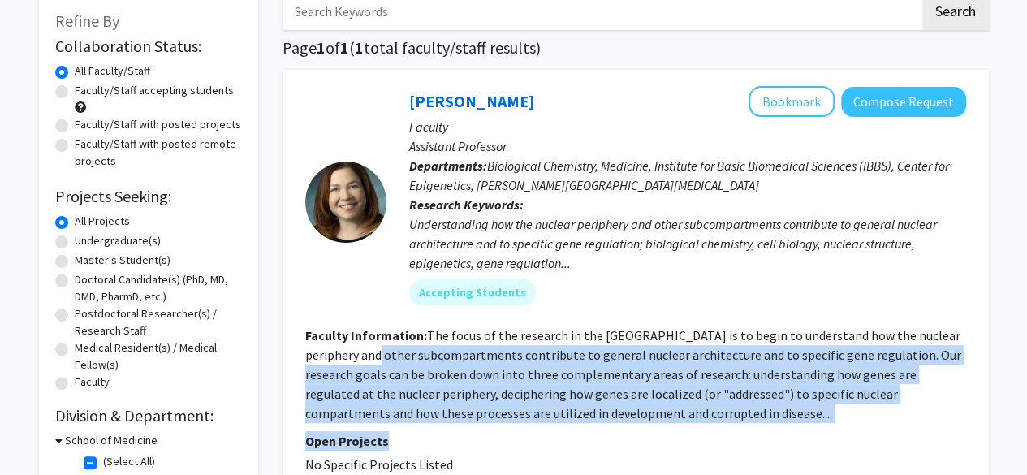
drag, startPoint x: 401, startPoint y: 357, endPoint x: 418, endPoint y: 439, distance: 83.8
click at [418, 439] on fg-search-faculty "Karen Reddy Bookmark Compose Request Faculty Assistant Professor Departments: B…" at bounding box center [635, 280] width 661 height 388
click at [429, 421] on fg-read-more "The focus of the research in the Reddy Laboratory is to begin to understand how…" at bounding box center [633, 374] width 656 height 94
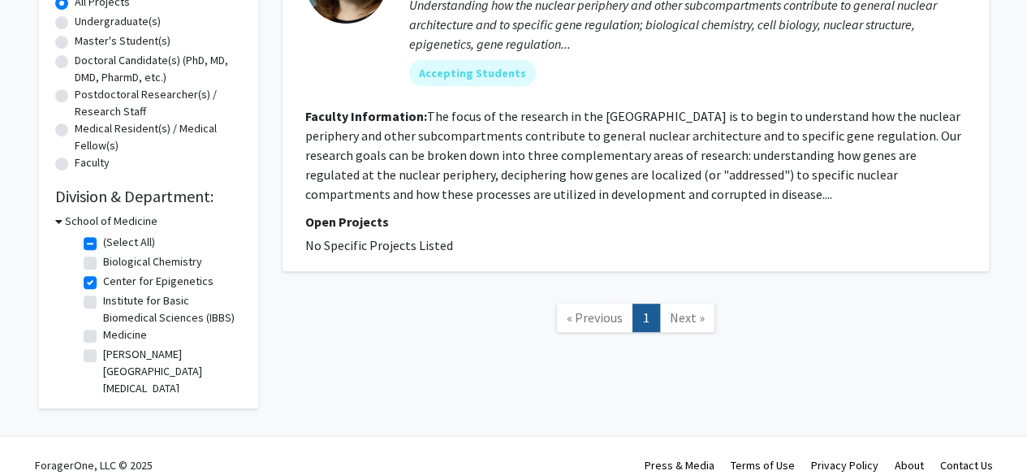
scroll to position [331, 0]
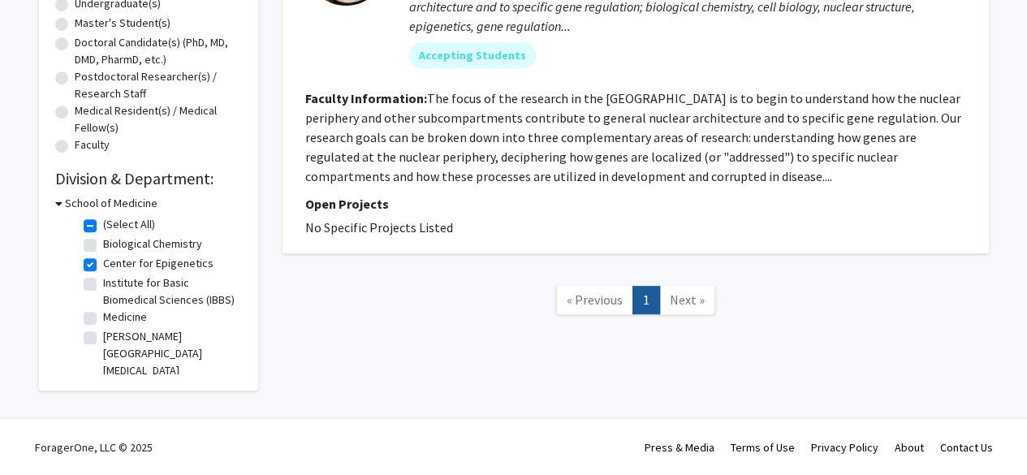
click at [103, 265] on label "Center for Epigenetics" at bounding box center [158, 263] width 110 height 17
click at [103, 265] on input "Center for Epigenetics" at bounding box center [108, 260] width 11 height 11
checkbox input "false"
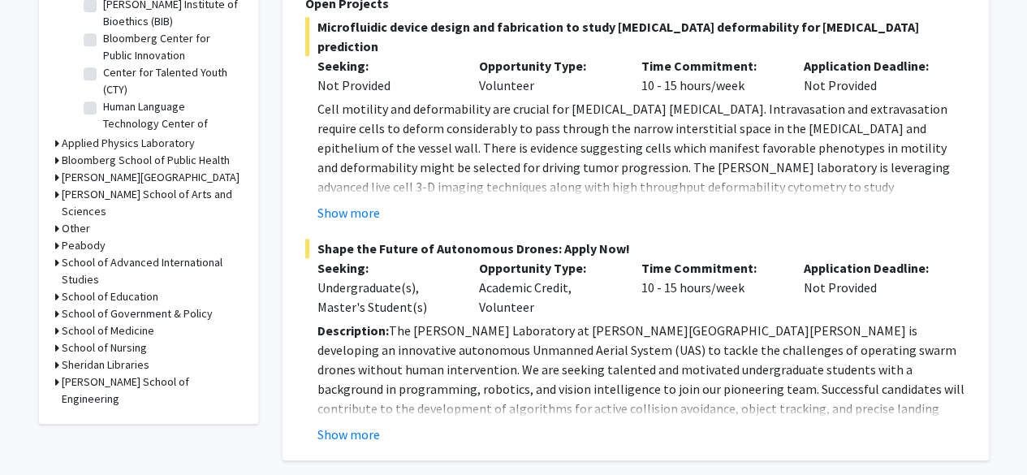
scroll to position [578, 0]
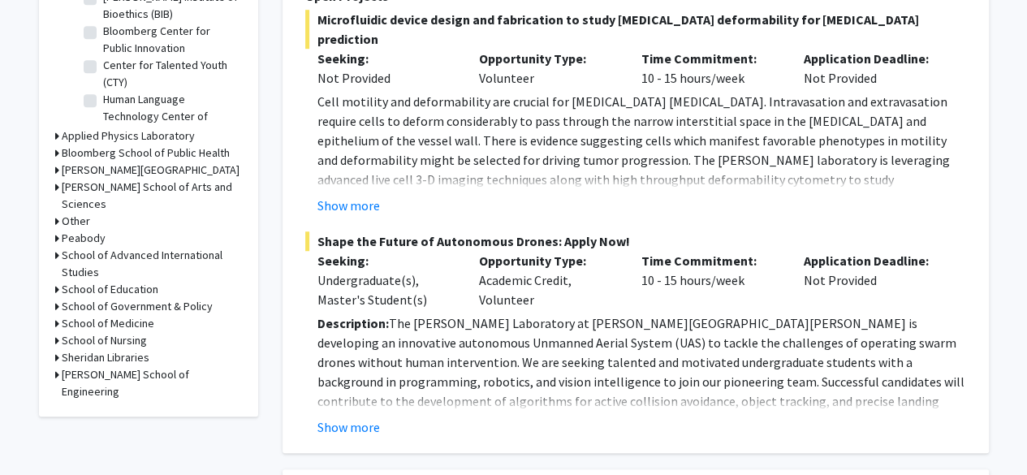
click at [114, 315] on h3 "School of Medicine" at bounding box center [108, 323] width 93 height 17
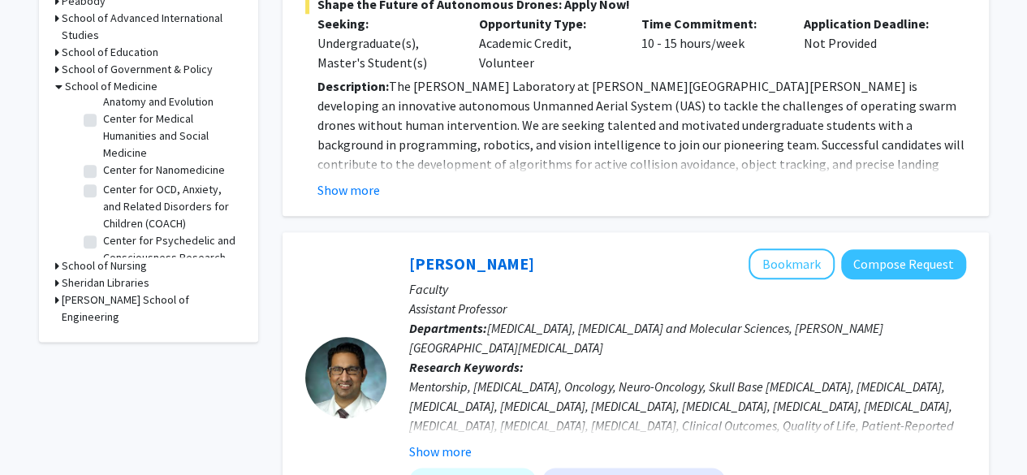
scroll to position [541, 0]
click at [103, 160] on label "Center for Nanomedicine" at bounding box center [164, 168] width 122 height 17
click at [103, 160] on input "Center for Nanomedicine" at bounding box center [108, 165] width 11 height 11
checkbox input "true"
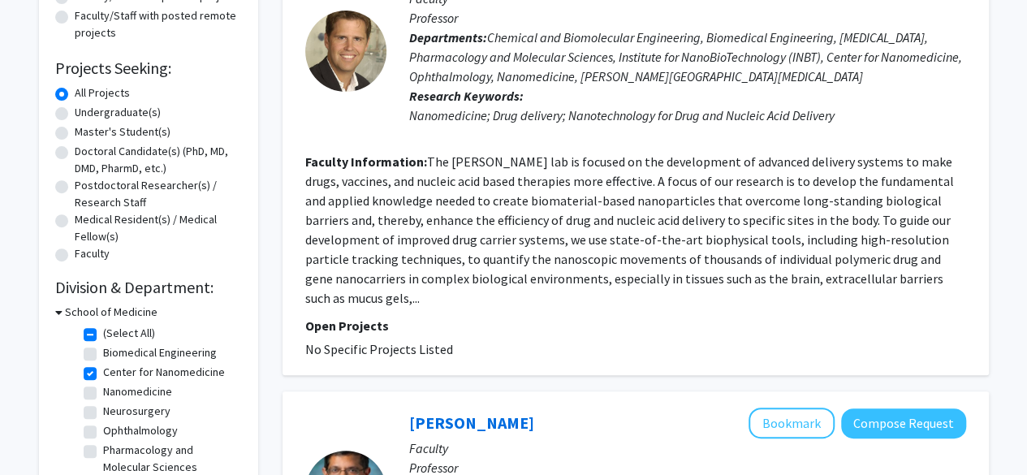
scroll to position [243, 0]
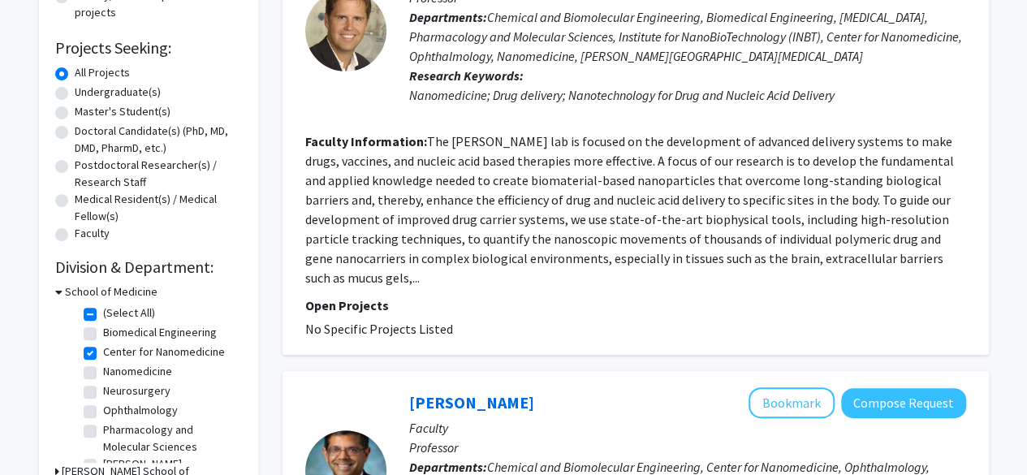
click at [353, 187] on fg-read-more "The Hanes lab is focused on the development of advanced delivery systems to mak…" at bounding box center [629, 209] width 649 height 153
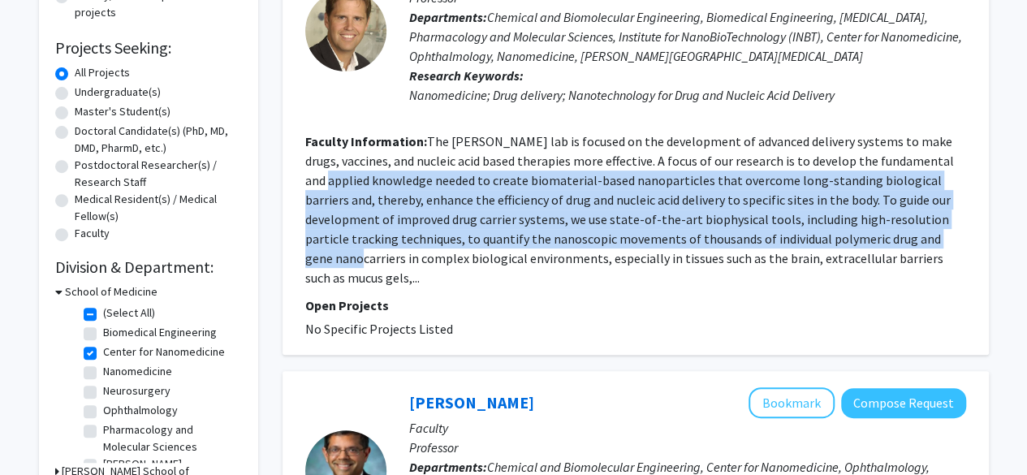
drag, startPoint x: 353, startPoint y: 187, endPoint x: 357, endPoint y: 263, distance: 76.5
click at [357, 263] on fg-read-more "The Hanes lab is focused on the development of advanced delivery systems to mak…" at bounding box center [629, 209] width 649 height 153
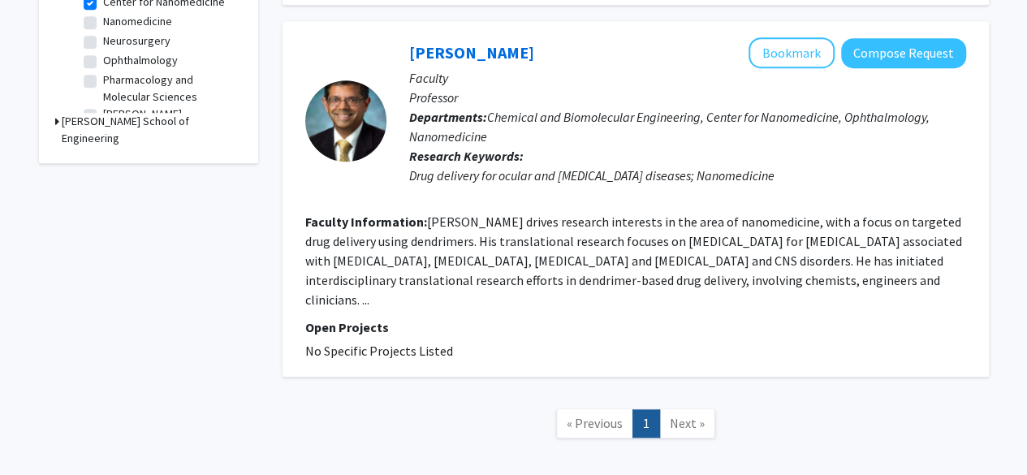
scroll to position [594, 0]
click at [382, 231] on section "Faculty Information: Dr. Kannan drives research interests in the area of nanome…" at bounding box center [635, 259] width 661 height 97
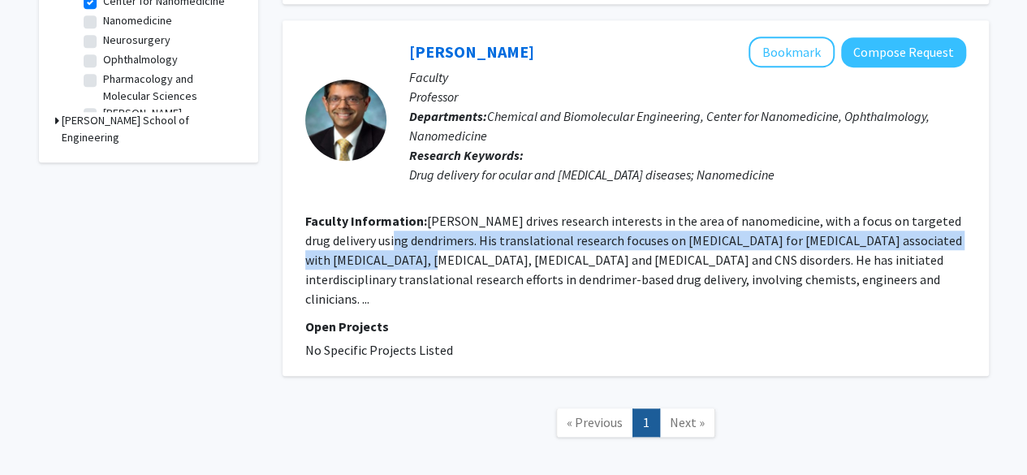
drag, startPoint x: 382, startPoint y: 231, endPoint x: 379, endPoint y: 261, distance: 30.2
click at [379, 261] on section "Faculty Information: Dr. Kannan drives research interests in the area of nanome…" at bounding box center [635, 259] width 661 height 97
click at [379, 261] on fg-read-more "Dr. Kannan drives research interests in the area of nanomedicine, with a focus …" at bounding box center [633, 260] width 657 height 94
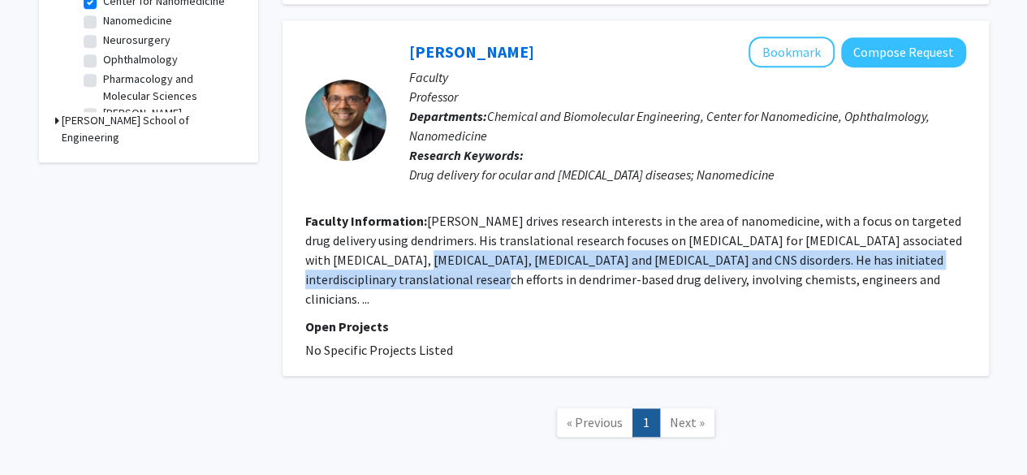
drag, startPoint x: 379, startPoint y: 261, endPoint x: 380, endPoint y: 275, distance: 14.7
click at [380, 275] on fg-read-more "Dr. Kannan drives research interests in the area of nanomedicine, with a focus …" at bounding box center [633, 260] width 657 height 94
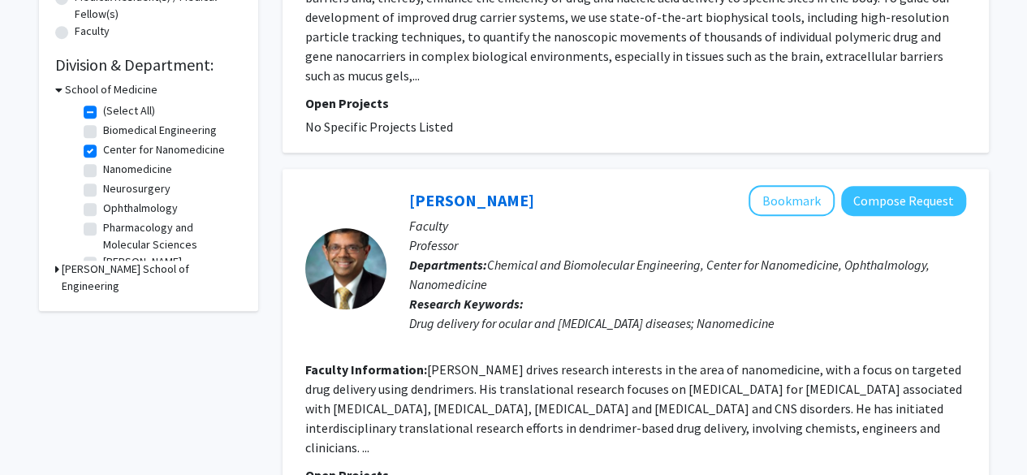
scroll to position [443, 0]
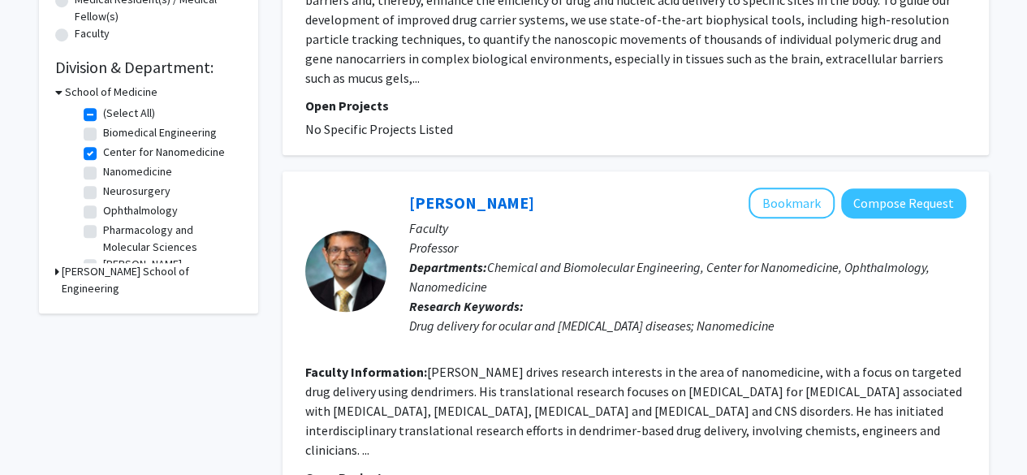
click at [103, 149] on label "Center for Nanomedicine" at bounding box center [164, 152] width 122 height 17
click at [103, 149] on input "Center for Nanomedicine" at bounding box center [108, 149] width 11 height 11
checkbox input "false"
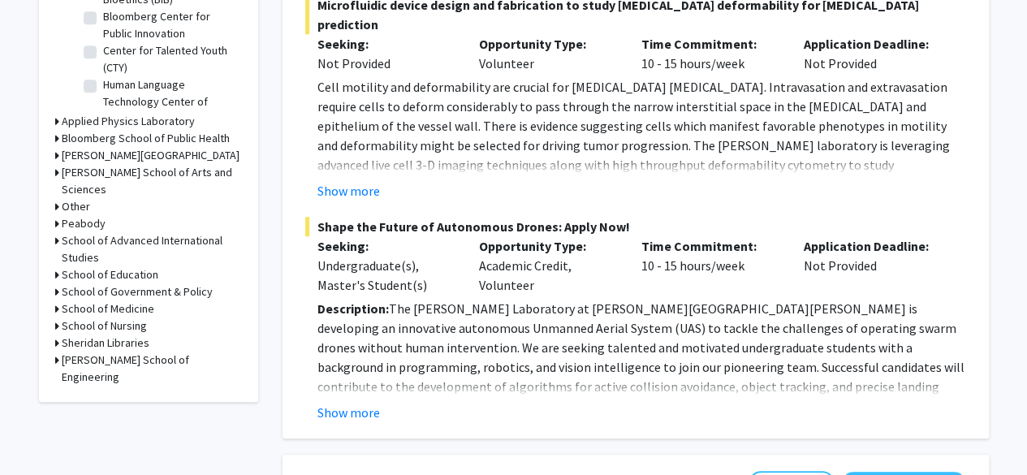
scroll to position [601, 0]
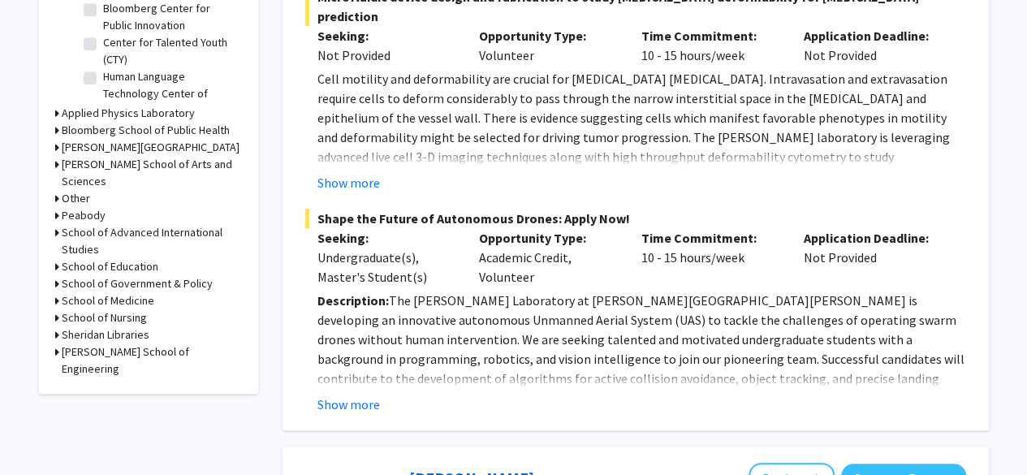
click at [116, 292] on h3 "School of Medicine" at bounding box center [108, 300] width 93 height 17
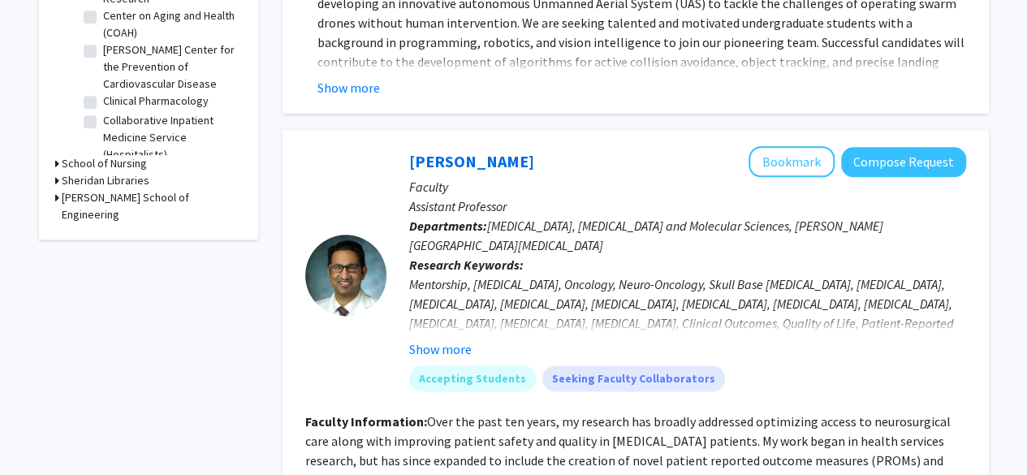
scroll to position [790, 0]
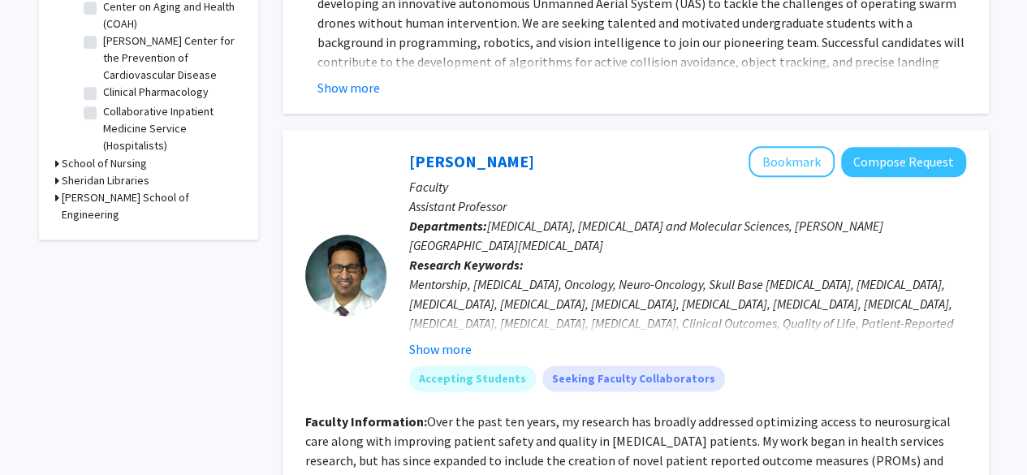
click at [103, 89] on label "Clinical Pharmacology" at bounding box center [156, 92] width 106 height 17
click at [103, 89] on input "Clinical Pharmacology" at bounding box center [108, 89] width 11 height 11
checkbox input "true"
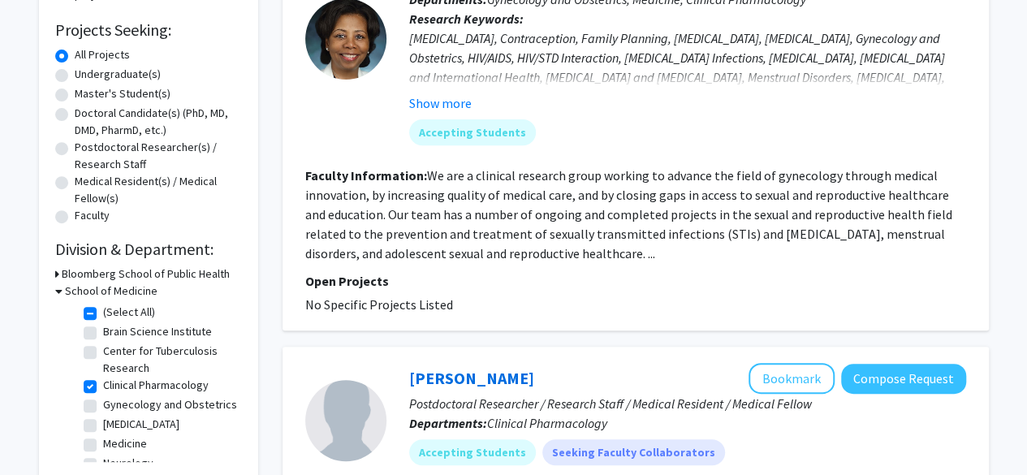
scroll to position [262, 0]
click at [440, 175] on fg-read-more "We are a clinical research group working to advance the field of gynecology thr…" at bounding box center [628, 214] width 647 height 94
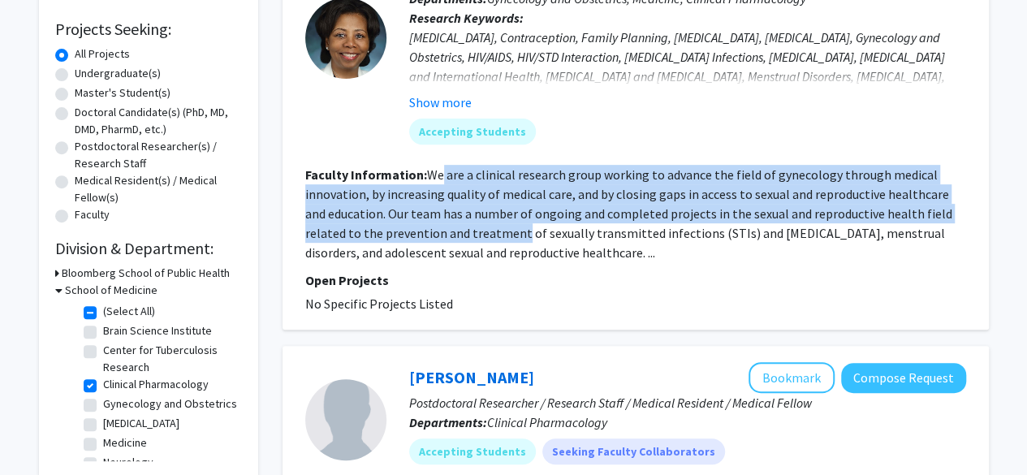
drag, startPoint x: 440, startPoint y: 175, endPoint x: 443, endPoint y: 241, distance: 66.7
click at [443, 241] on fg-read-more "We are a clinical research group working to advance the field of gynecology thr…" at bounding box center [628, 214] width 647 height 94
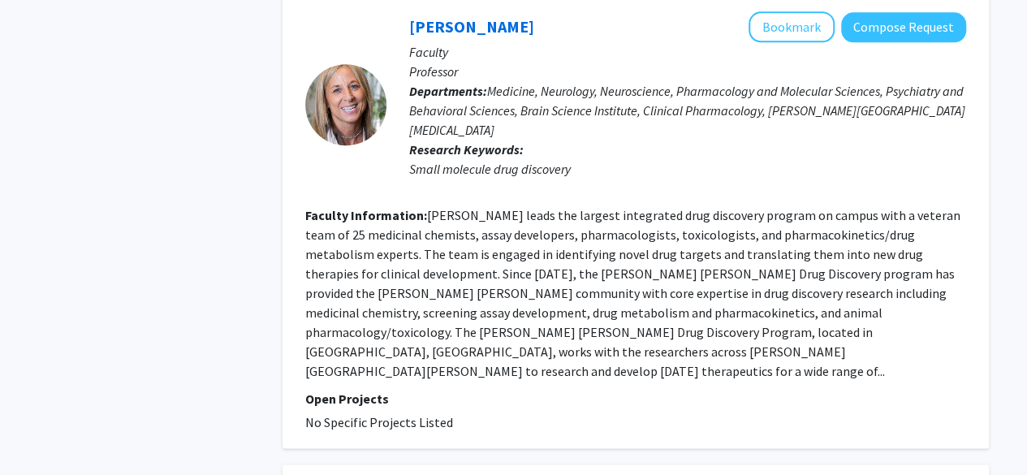
scroll to position [858, 0]
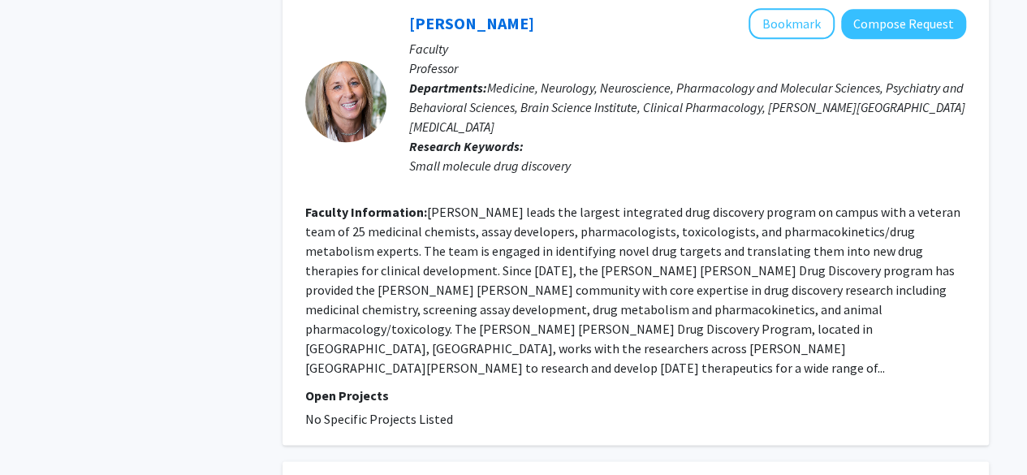
click at [456, 227] on fg-read-more "Dr. Slusher leads the largest integrated drug discovery program on campus with …" at bounding box center [632, 290] width 655 height 172
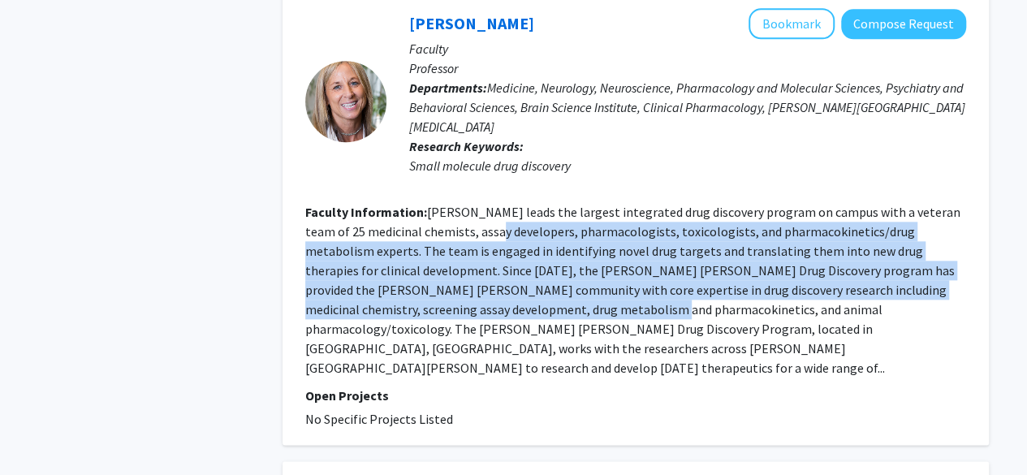
drag, startPoint x: 456, startPoint y: 227, endPoint x: 469, endPoint y: 335, distance: 108.8
click at [469, 335] on fg-read-more "Dr. Slusher leads the largest integrated drug discovery program on campus with …" at bounding box center [632, 290] width 655 height 172
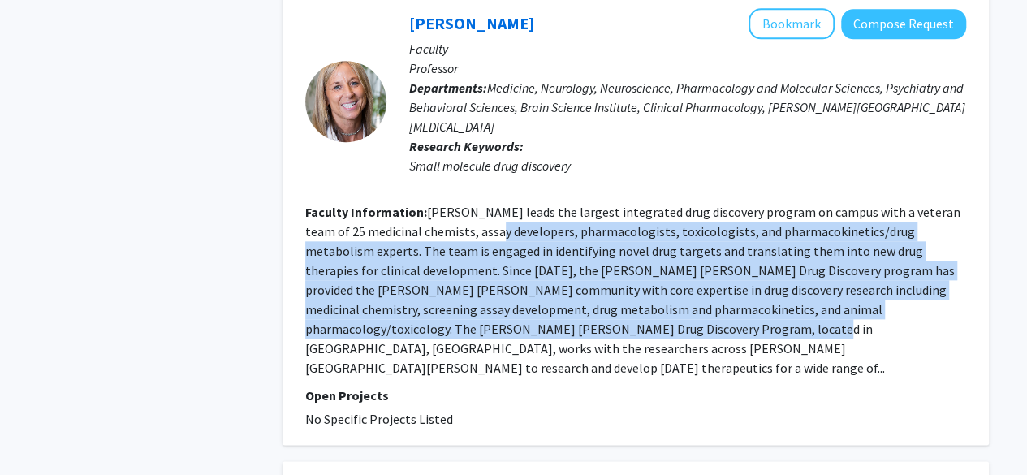
click at [469, 335] on fg-read-more "Dr. Slusher leads the largest integrated drug discovery program on campus with …" at bounding box center [632, 290] width 655 height 172
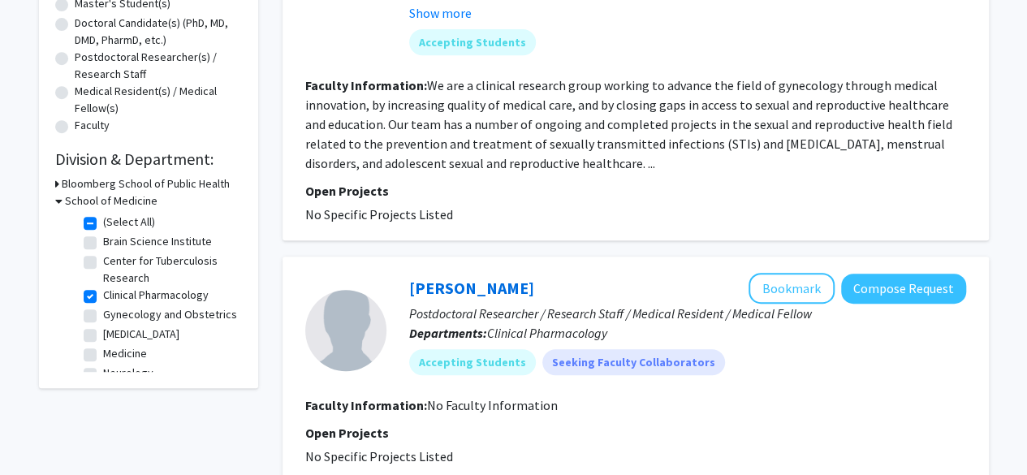
scroll to position [344, 0]
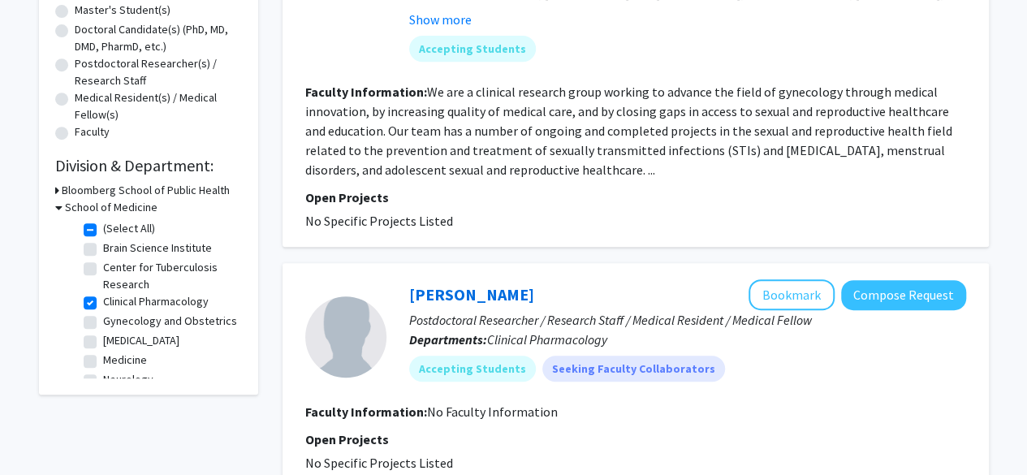
click at [103, 301] on label "Clinical Pharmacology" at bounding box center [156, 301] width 106 height 17
click at [103, 301] on input "Clinical Pharmacology" at bounding box center [108, 298] width 11 height 11
checkbox input "false"
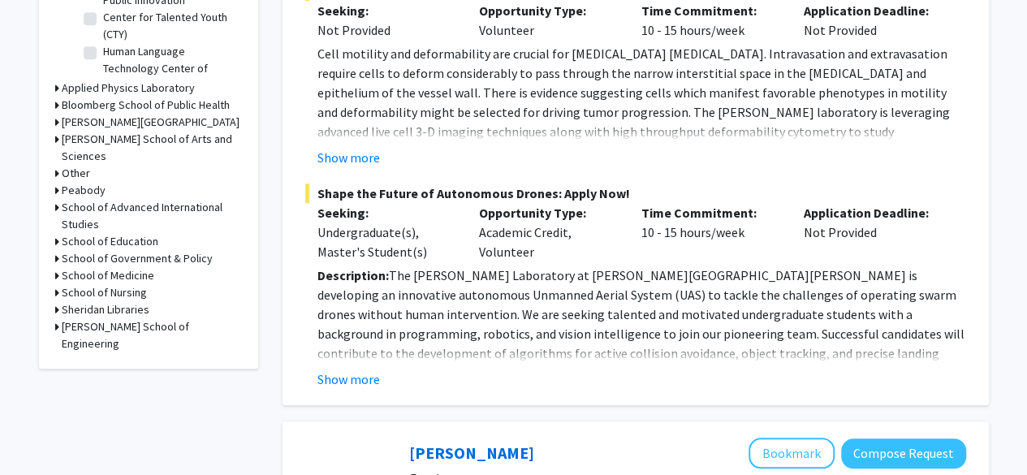
scroll to position [627, 0]
click at [110, 266] on h3 "School of Medicine" at bounding box center [108, 274] width 93 height 17
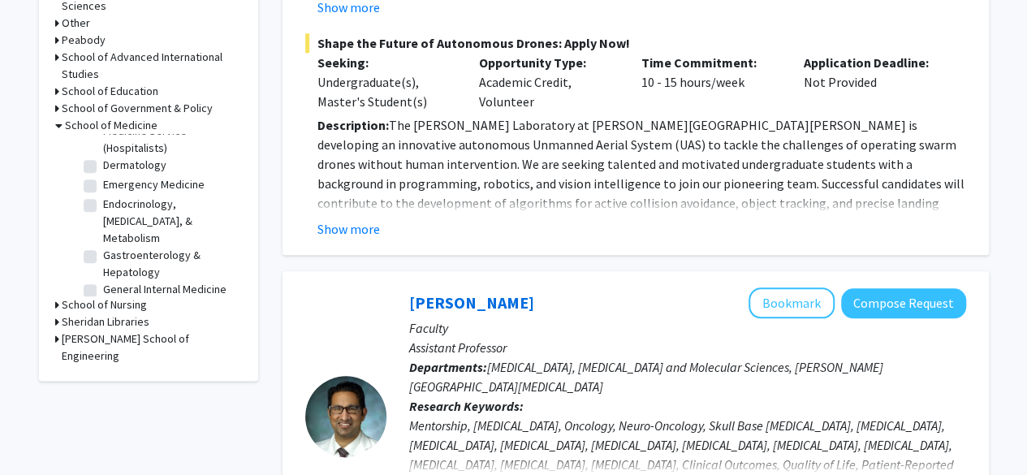
scroll to position [930, 0]
click at [103, 162] on label "Dermatology" at bounding box center [134, 164] width 63 height 17
click at [103, 162] on input "Dermatology" at bounding box center [108, 161] width 11 height 11
checkbox input "true"
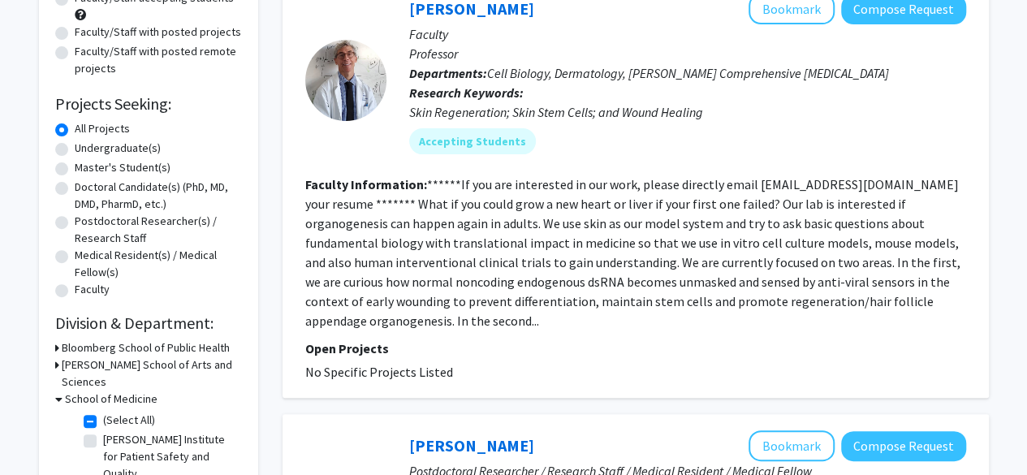
scroll to position [192, 0]
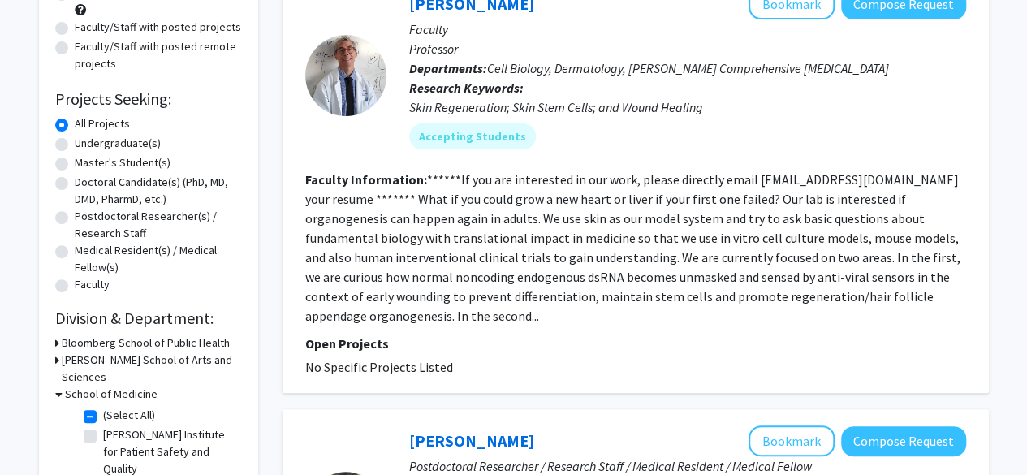
click at [327, 209] on section "Faculty Information: ******If you are interested in our work, please directly e…" at bounding box center [635, 248] width 661 height 156
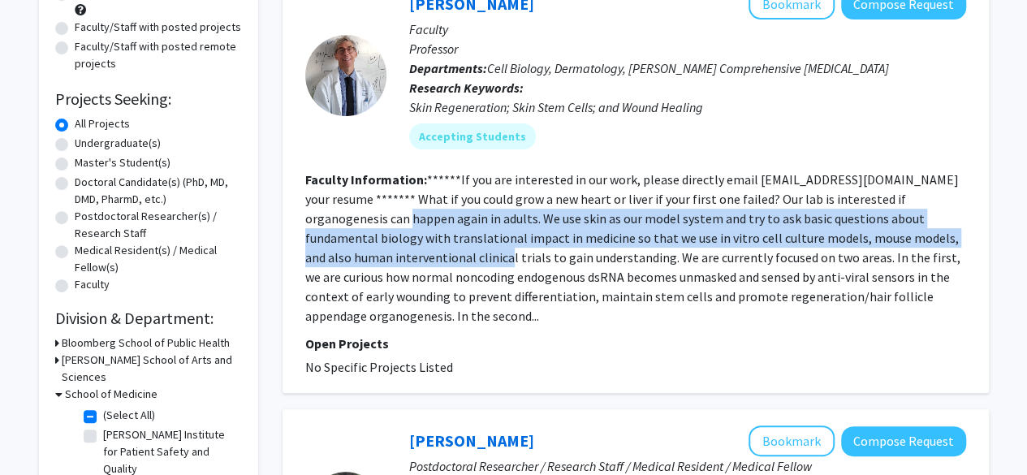
drag, startPoint x: 327, startPoint y: 209, endPoint x: 330, endPoint y: 274, distance: 65.1
click at [330, 274] on section "Faculty Information: ******If you are interested in our work, please directly e…" at bounding box center [635, 248] width 661 height 156
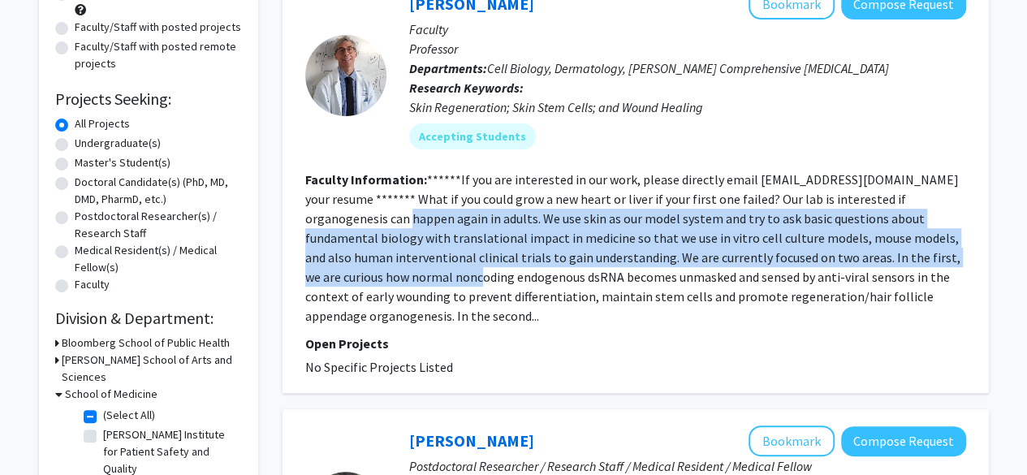
click at [330, 274] on fg-read-more "******If you are interested in our work, please directly email LAG@jhmi.edu you…" at bounding box center [632, 247] width 655 height 153
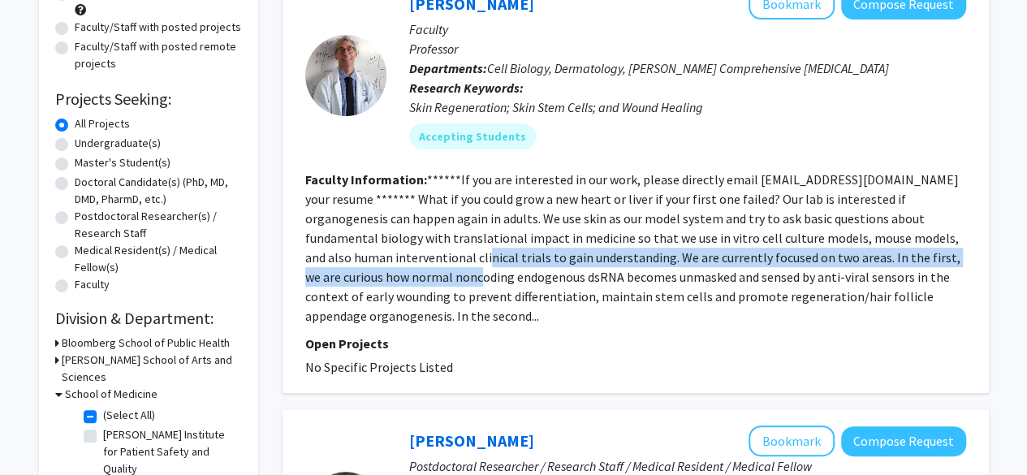
drag, startPoint x: 330, startPoint y: 274, endPoint x: 325, endPoint y: 231, distance: 42.5
click at [325, 231] on fg-read-more "******If you are interested in our work, please directly email LAG@jhmi.edu you…" at bounding box center [632, 247] width 655 height 153
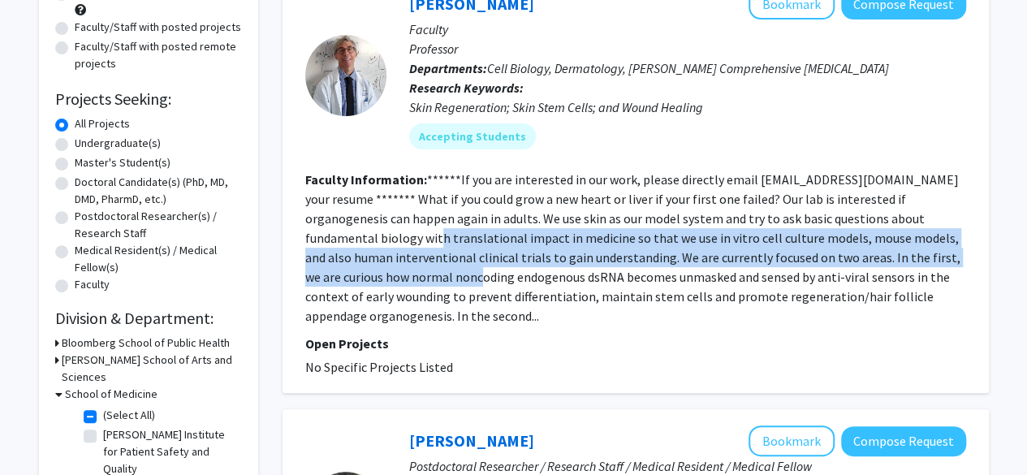
click at [325, 231] on fg-read-more "******If you are interested in our work, please directly email LAG@jhmi.edu you…" at bounding box center [632, 247] width 655 height 153
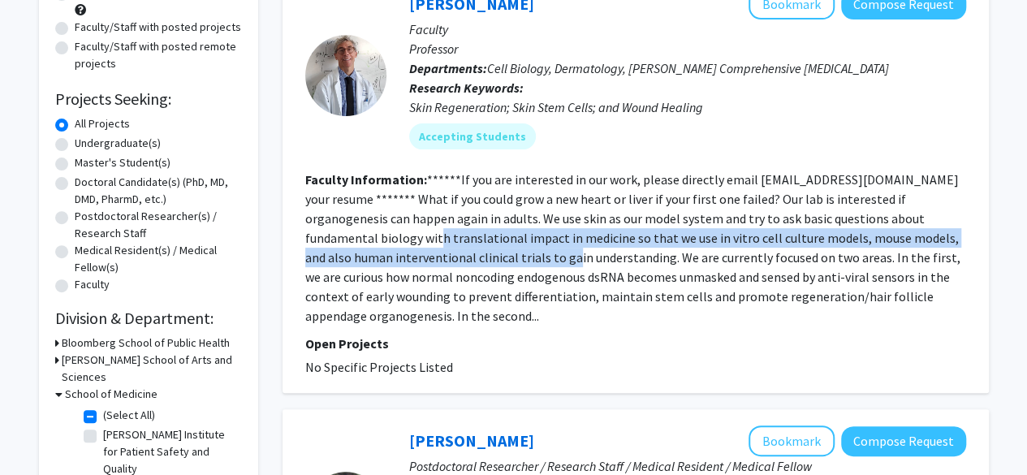
drag, startPoint x: 325, startPoint y: 231, endPoint x: 379, endPoint y: 266, distance: 64.7
click at [379, 266] on section "Faculty Information: ******If you are interested in our work, please directly e…" at bounding box center [635, 248] width 661 height 156
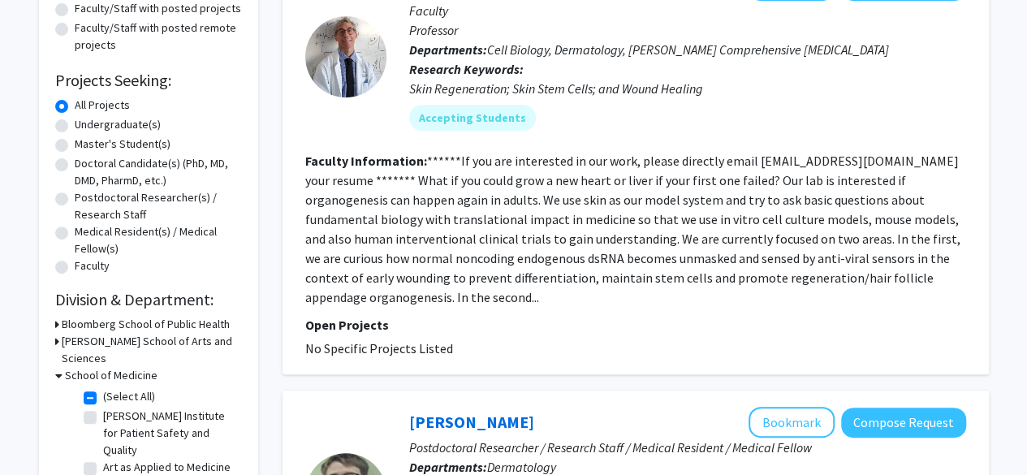
scroll to position [213, 0]
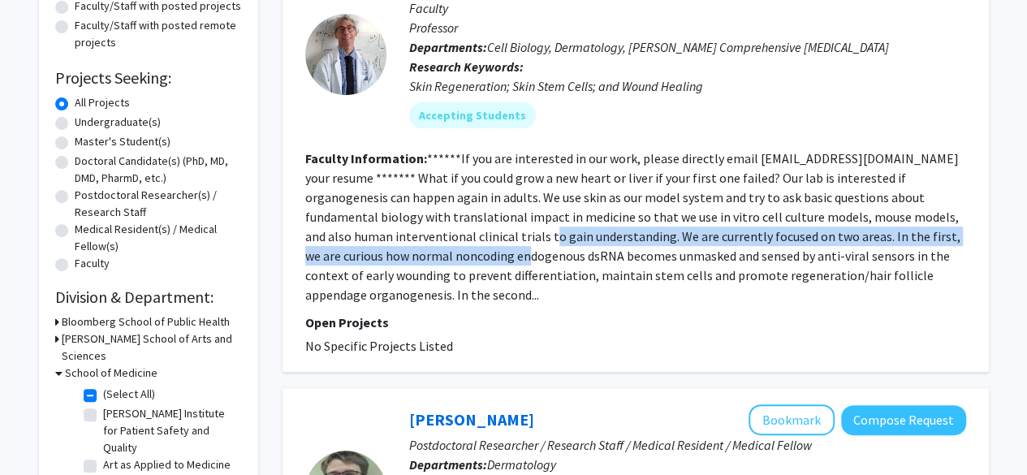
drag, startPoint x: 403, startPoint y: 240, endPoint x: 426, endPoint y: 260, distance: 30.5
click at [426, 260] on fg-read-more "******If you are interested in our work, please directly email LAG@jhmi.edu you…" at bounding box center [632, 226] width 655 height 153
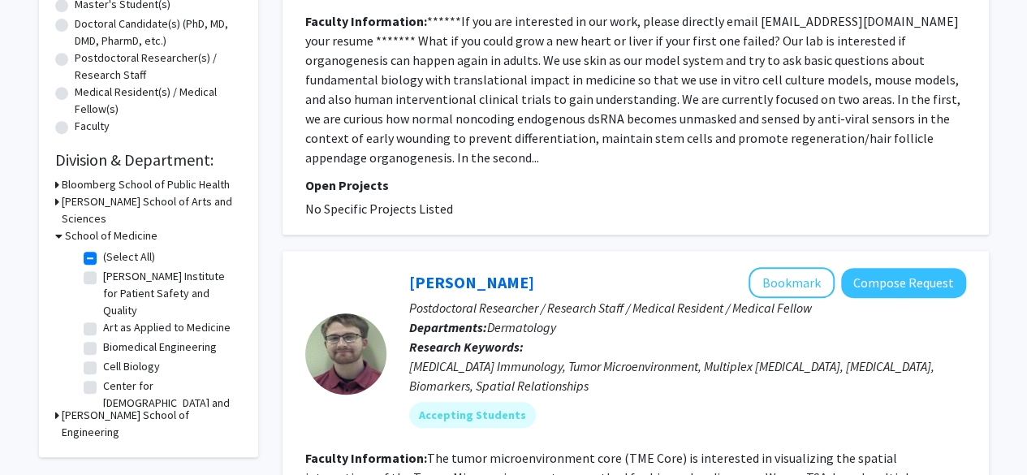
scroll to position [346, 0]
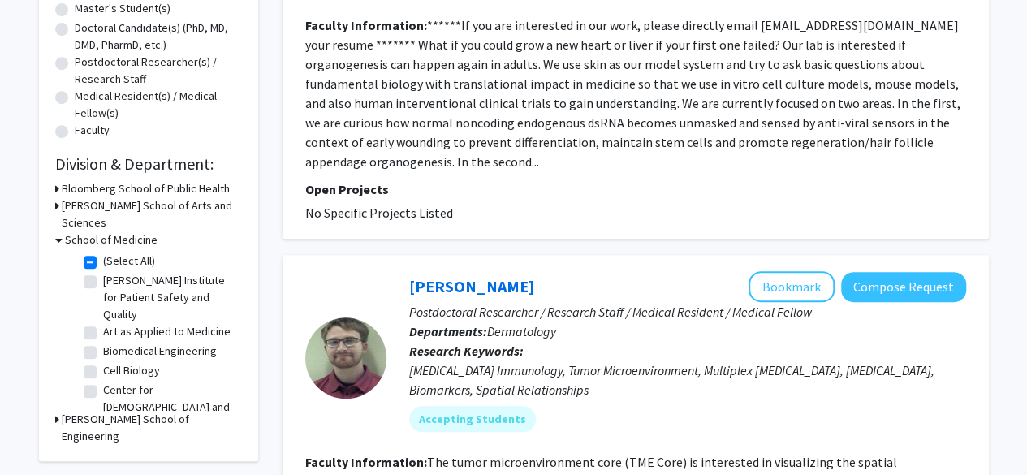
click at [466, 71] on fg-read-more "******If you are interested in our work, please directly email LAG@jhmi.edu you…" at bounding box center [632, 93] width 655 height 153
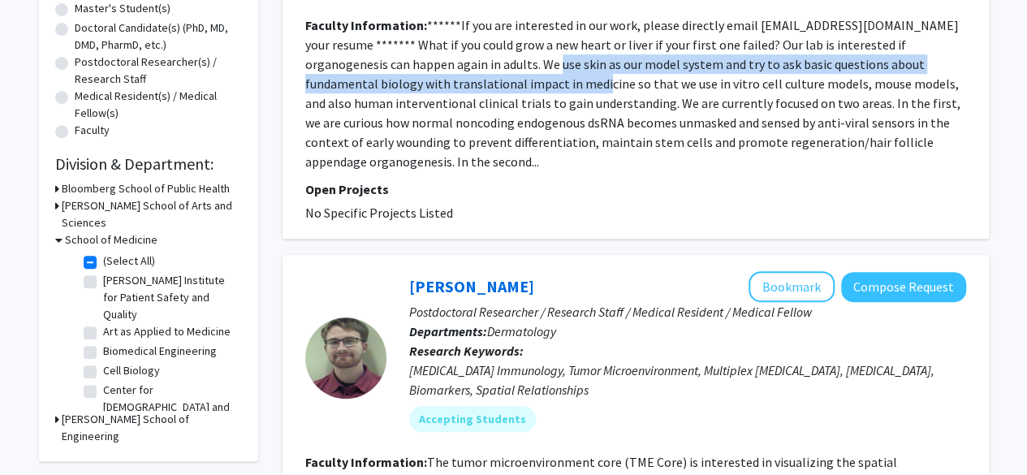
drag, startPoint x: 466, startPoint y: 71, endPoint x: 463, endPoint y: 102, distance: 30.2
click at [463, 102] on fg-read-more "******If you are interested in our work, please directly email LAG@jhmi.edu you…" at bounding box center [632, 93] width 655 height 153
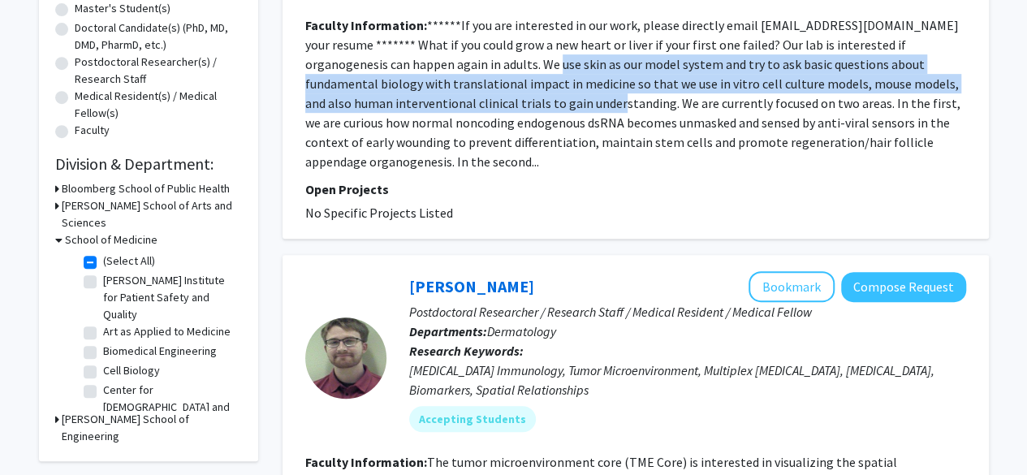
click at [463, 102] on fg-read-more "******If you are interested in our work, please directly email LAG@jhmi.edu you…" at bounding box center [632, 93] width 655 height 153
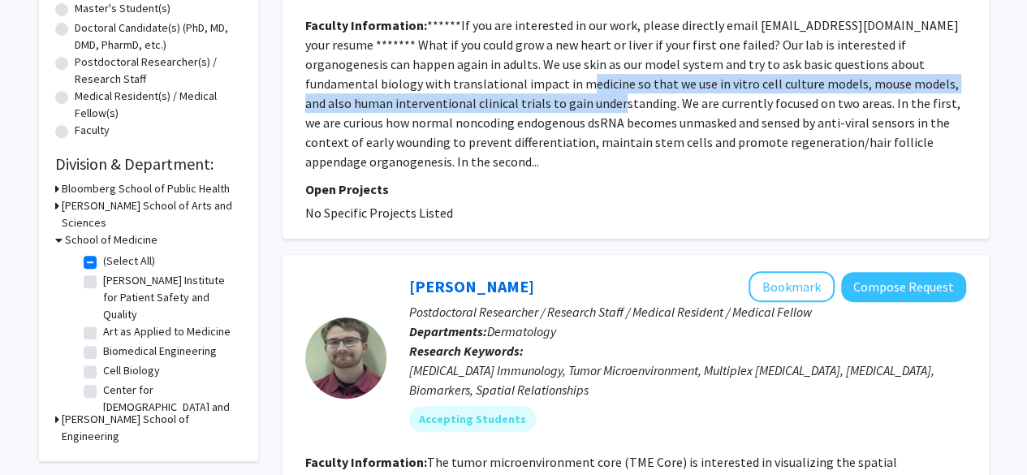
drag, startPoint x: 463, startPoint y: 102, endPoint x: 463, endPoint y: 64, distance: 37.4
click at [463, 64] on fg-read-more "******If you are interested in our work, please directly email LAG@jhmi.edu you…" at bounding box center [632, 93] width 655 height 153
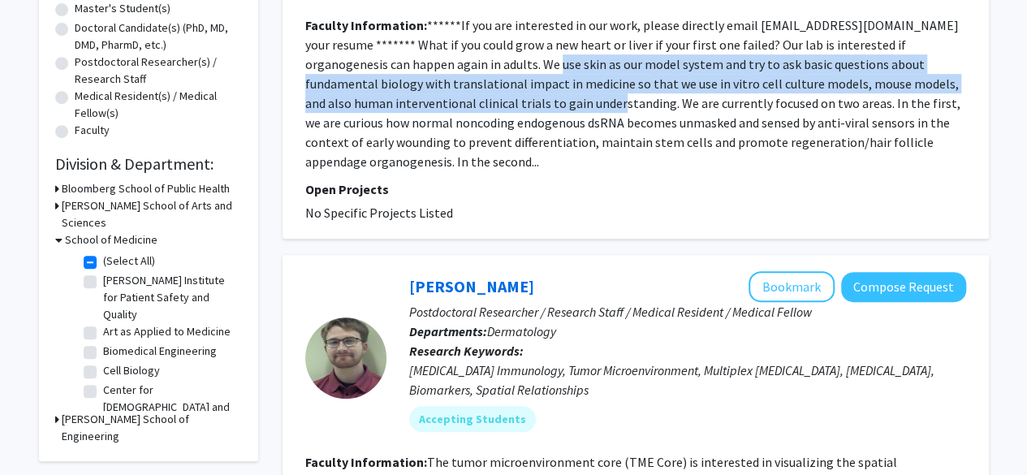
click at [463, 64] on fg-read-more "******If you are interested in our work, please directly email LAG@jhmi.edu you…" at bounding box center [632, 93] width 655 height 153
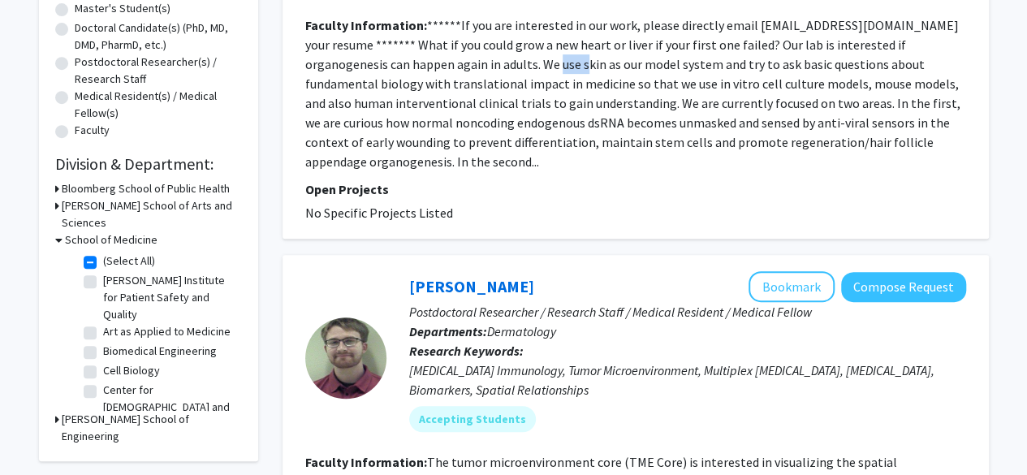
drag, startPoint x: 463, startPoint y: 64, endPoint x: 472, endPoint y: 86, distance: 23.7
click at [472, 86] on fg-read-more "******If you are interested in our work, please directly email LAG@jhmi.edu you…" at bounding box center [632, 93] width 655 height 153
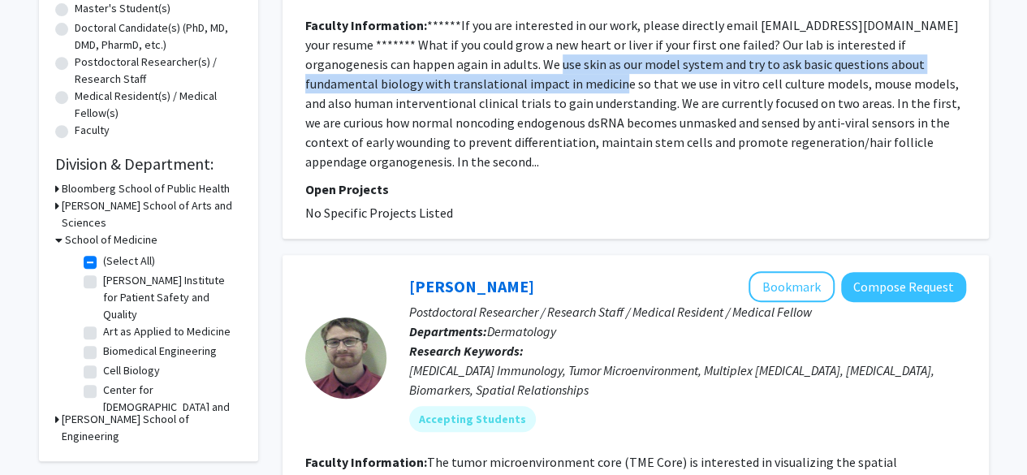
click at [472, 86] on fg-read-more "******If you are interested in our work, please directly email LAG@jhmi.edu you…" at bounding box center [632, 93] width 655 height 153
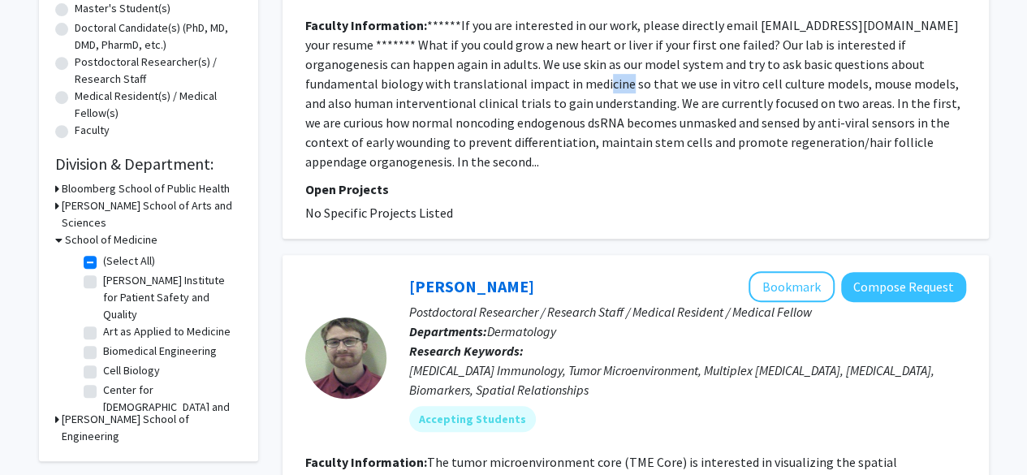
drag, startPoint x: 472, startPoint y: 86, endPoint x: 463, endPoint y: 66, distance: 22.2
click at [463, 66] on fg-read-more "******If you are interested in our work, please directly email LAG@jhmi.edu you…" at bounding box center [632, 93] width 655 height 153
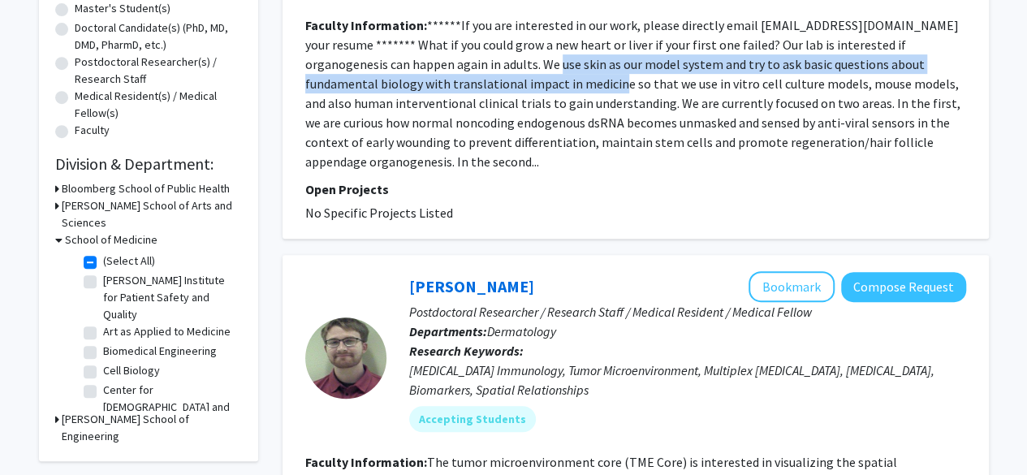
click at [463, 66] on fg-read-more "******If you are interested in our work, please directly email LAG@jhmi.edu you…" at bounding box center [632, 93] width 655 height 153
drag, startPoint x: 463, startPoint y: 66, endPoint x: 471, endPoint y: 81, distance: 17.4
click at [471, 81] on fg-read-more "******If you are interested in our work, please directly email LAG@jhmi.edu you…" at bounding box center [632, 93] width 655 height 153
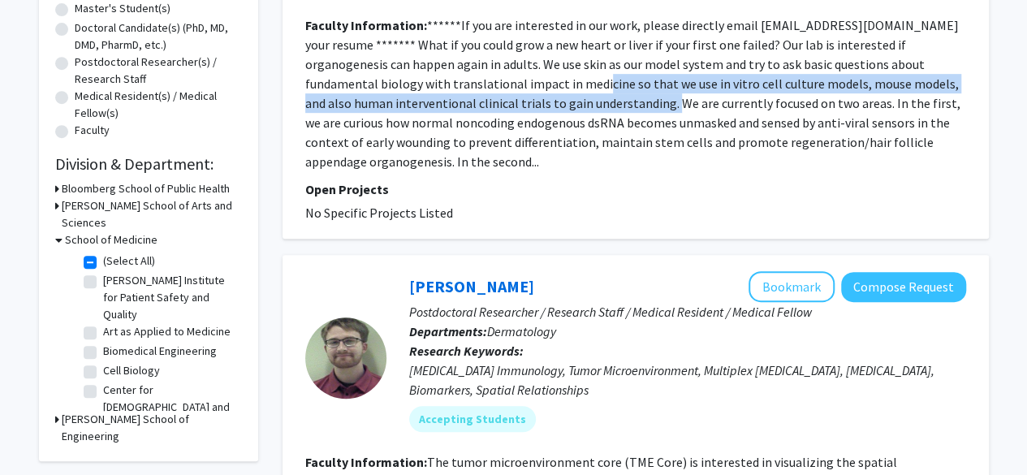
drag, startPoint x: 471, startPoint y: 81, endPoint x: 479, endPoint y: 98, distance: 18.9
click at [479, 98] on fg-read-more "******If you are interested in our work, please directly email LAG@jhmi.edu you…" at bounding box center [632, 93] width 655 height 153
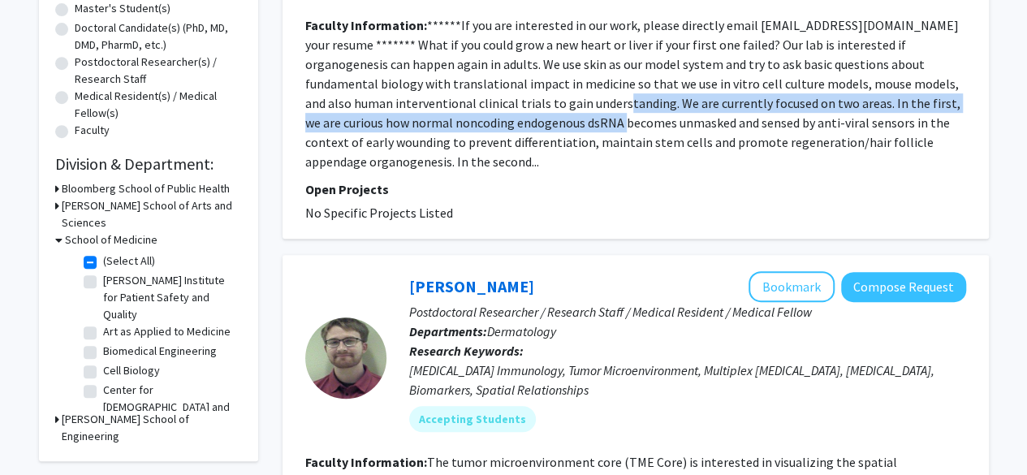
drag, startPoint x: 479, startPoint y: 98, endPoint x: 482, endPoint y: 123, distance: 24.6
click at [482, 123] on fg-read-more "******If you are interested in our work, please directly email LAG@jhmi.edu you…" at bounding box center [632, 93] width 655 height 153
drag, startPoint x: 482, startPoint y: 123, endPoint x: 476, endPoint y: 110, distance: 13.8
click at [476, 110] on fg-read-more "******If you are interested in our work, please directly email LAG@jhmi.edu you…" at bounding box center [632, 93] width 655 height 153
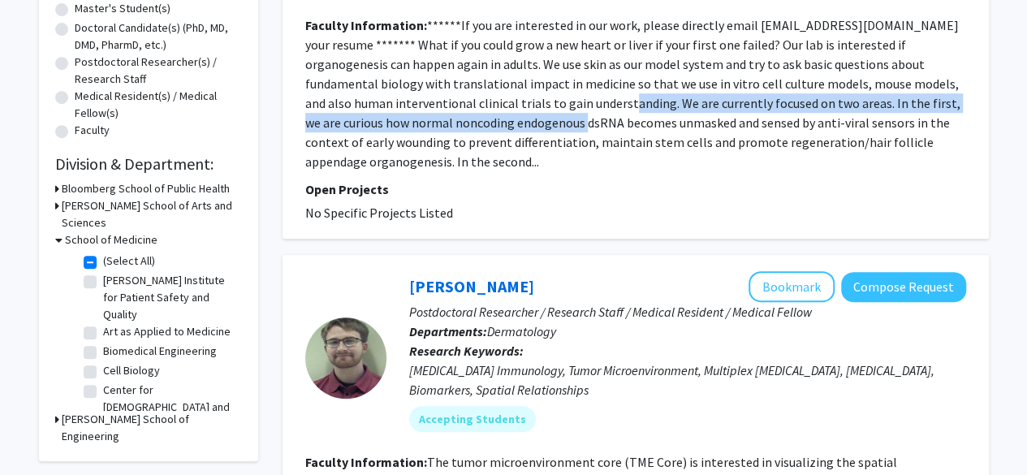
click at [476, 110] on fg-read-more "******If you are interested in our work, please directly email LAG@jhmi.edu you…" at bounding box center [632, 93] width 655 height 153
drag, startPoint x: 476, startPoint y: 110, endPoint x: 484, endPoint y: 124, distance: 16.0
click at [484, 124] on fg-read-more "******If you are interested in our work, please directly email LAG@jhmi.edu you…" at bounding box center [632, 93] width 655 height 153
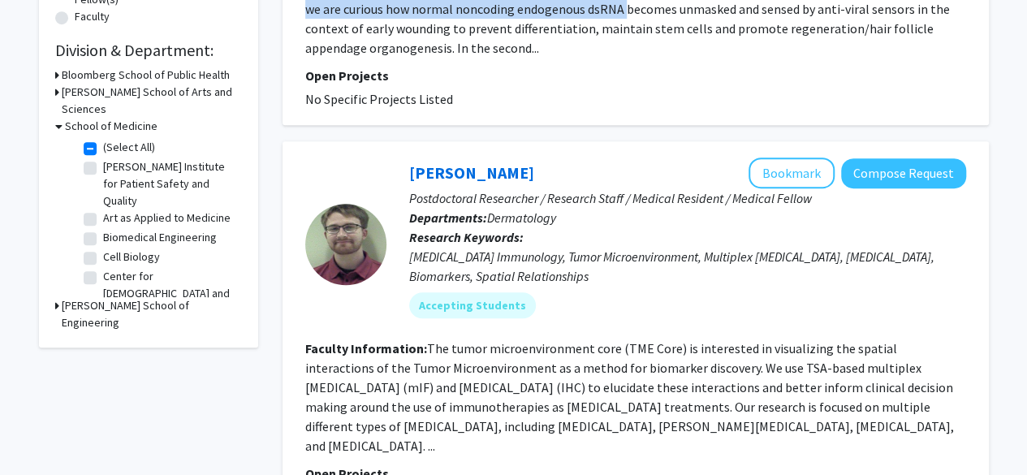
scroll to position [474, 0]
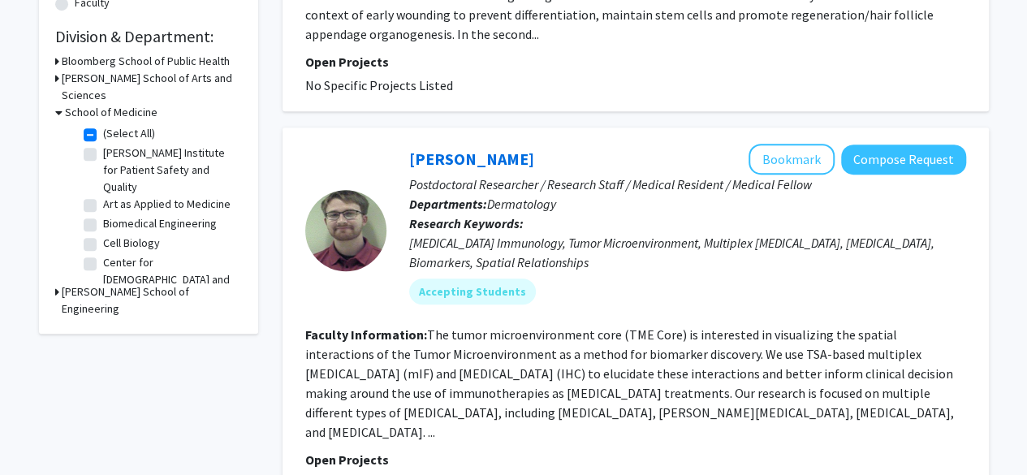
click at [493, 327] on fg-read-more "The tumor microenvironment core (TME Core) is interested in visualizing the spa…" at bounding box center [629, 384] width 649 height 114
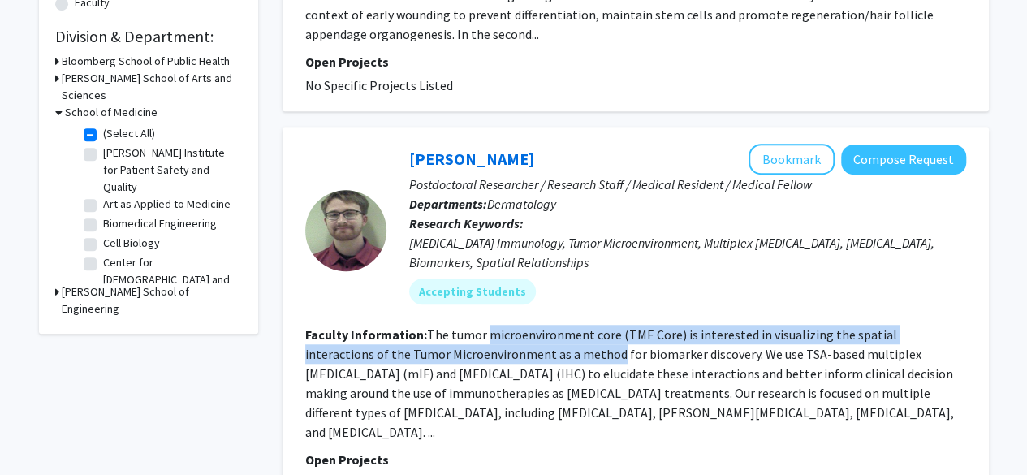
drag, startPoint x: 493, startPoint y: 312, endPoint x: 507, endPoint y: 347, distance: 37.6
click at [507, 347] on fg-read-more "The tumor microenvironment core (TME Core) is interested in visualizing the spa…" at bounding box center [629, 384] width 649 height 114
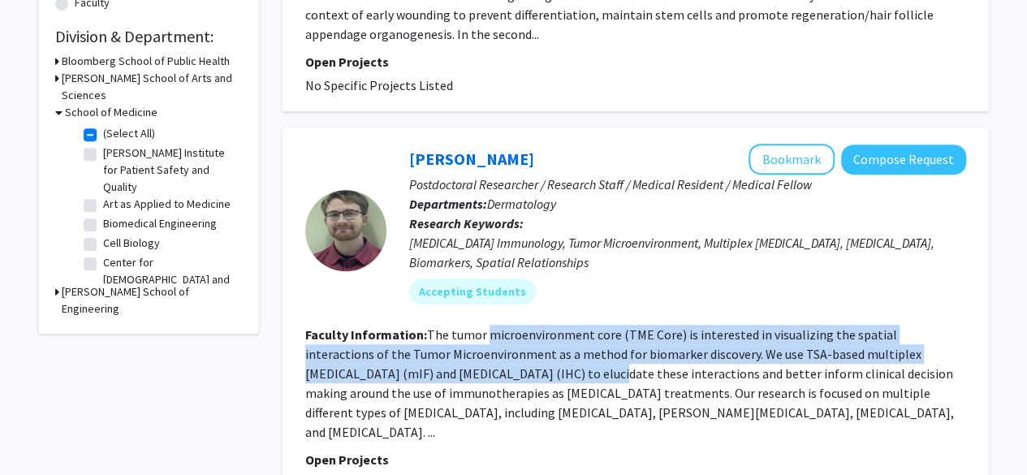
click at [507, 347] on fg-read-more "The tumor microenvironment core (TME Core) is interested in visualizing the spa…" at bounding box center [629, 384] width 649 height 114
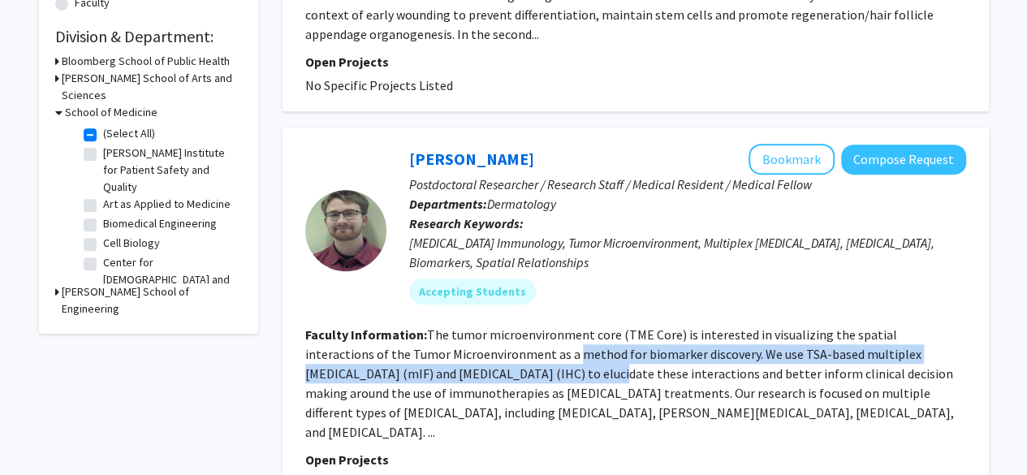
drag, startPoint x: 507, startPoint y: 347, endPoint x: 506, endPoint y: 332, distance: 14.6
click at [506, 332] on fg-read-more "The tumor microenvironment core (TME Core) is interested in visualizing the spa…" at bounding box center [629, 384] width 649 height 114
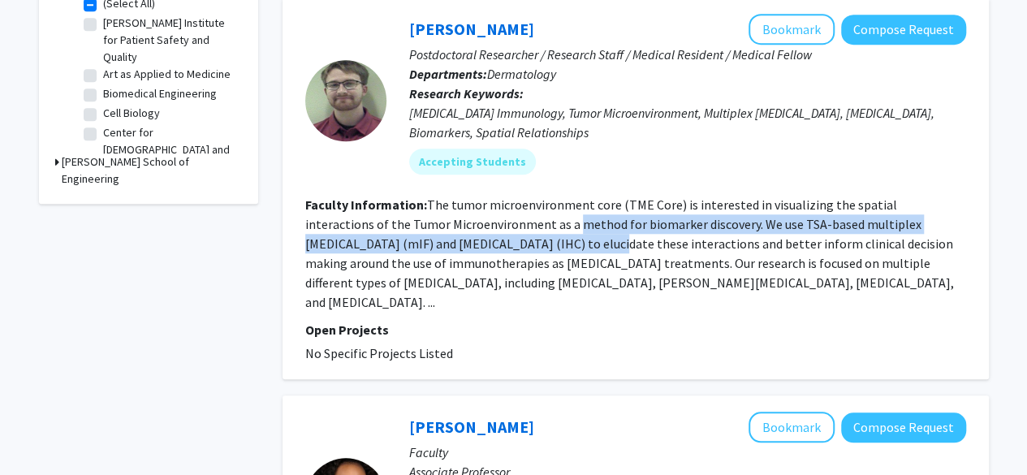
scroll to position [604, 0]
click at [503, 208] on fg-read-more "The tumor microenvironment core (TME Core) is interested in visualizing the spa…" at bounding box center [629, 253] width 649 height 114
drag, startPoint x: 503, startPoint y: 208, endPoint x: 513, endPoint y: 231, distance: 25.5
click at [513, 231] on section "Faculty Information: The tumor microenvironment core (TME Core) is interested i…" at bounding box center [635, 252] width 661 height 117
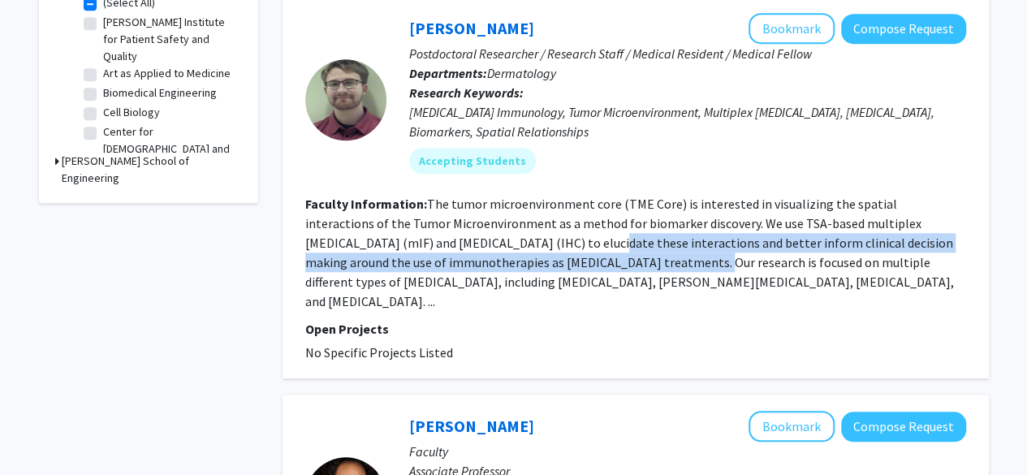
drag, startPoint x: 513, startPoint y: 231, endPoint x: 519, endPoint y: 253, distance: 22.9
click at [519, 253] on section "Faculty Information: The tumor microenvironment core (TME Core) is interested i…" at bounding box center [635, 252] width 661 height 117
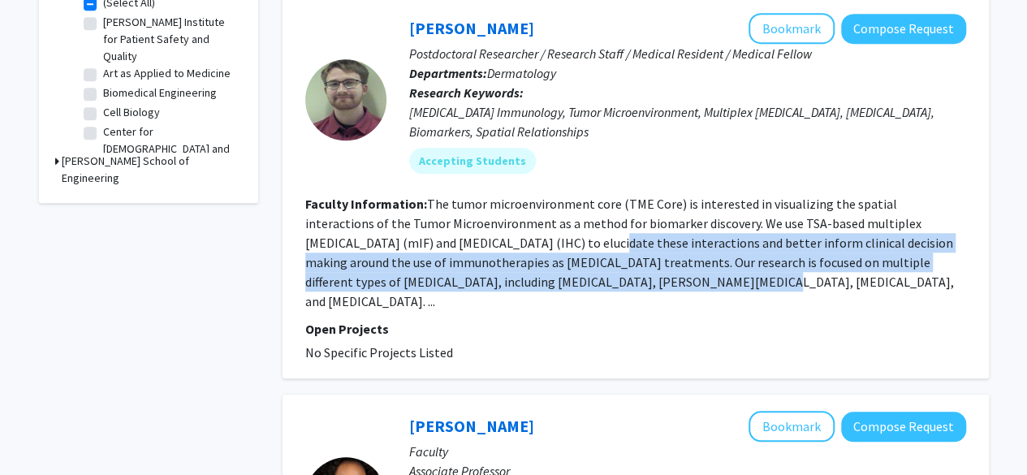
click at [519, 253] on fg-read-more "The tumor microenvironment core (TME Core) is interested in visualizing the spa…" at bounding box center [629, 253] width 649 height 114
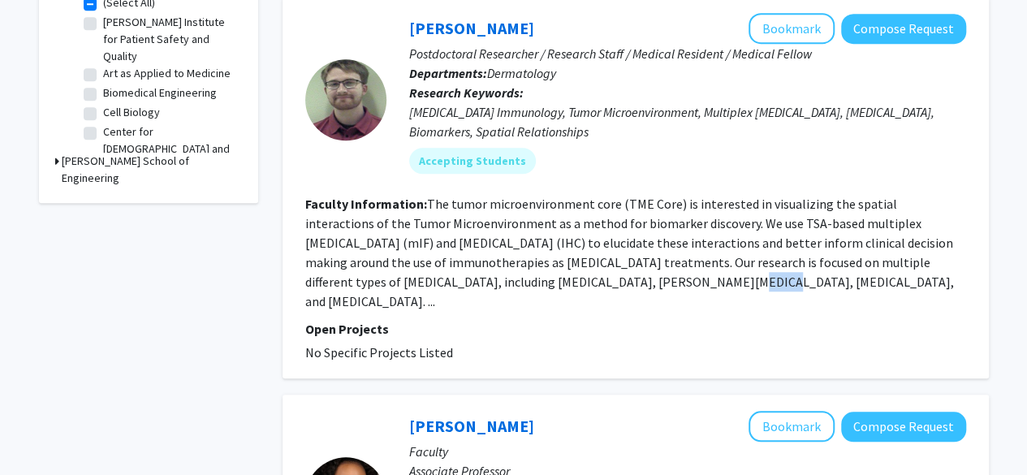
click at [521, 260] on fg-read-more "The tumor microenvironment core (TME Core) is interested in visualizing the spa…" at bounding box center [629, 253] width 649 height 114
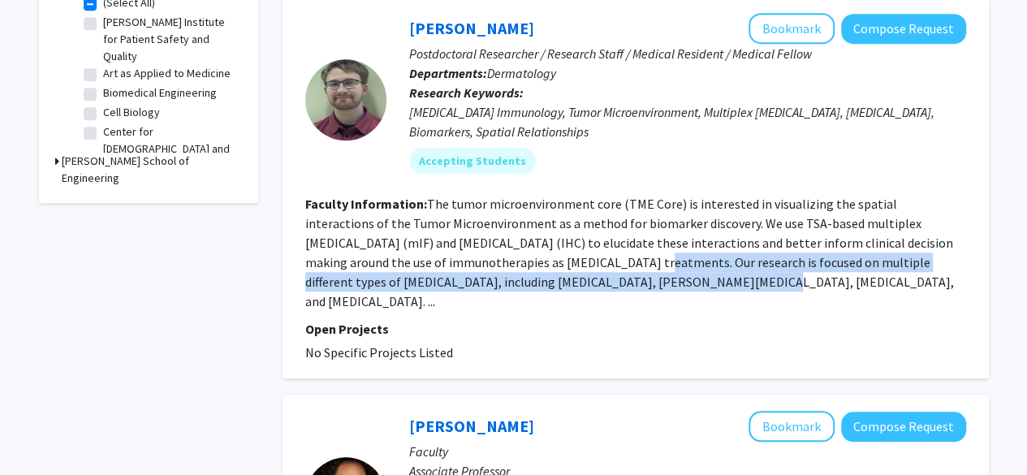
drag, startPoint x: 521, startPoint y: 260, endPoint x: 520, endPoint y: 241, distance: 18.8
click at [520, 241] on fg-read-more "The tumor microenvironment core (TME Core) is interested in visualizing the spa…" at bounding box center [629, 253] width 649 height 114
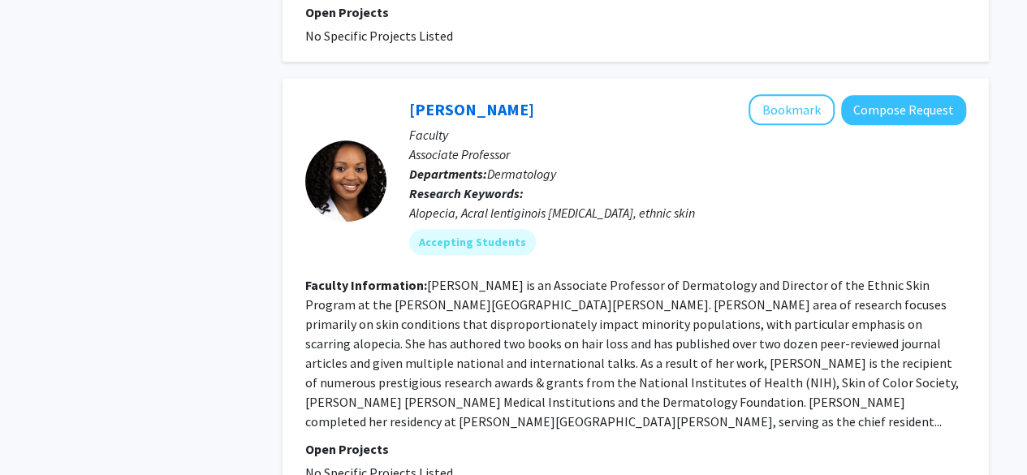
scroll to position [929, 0]
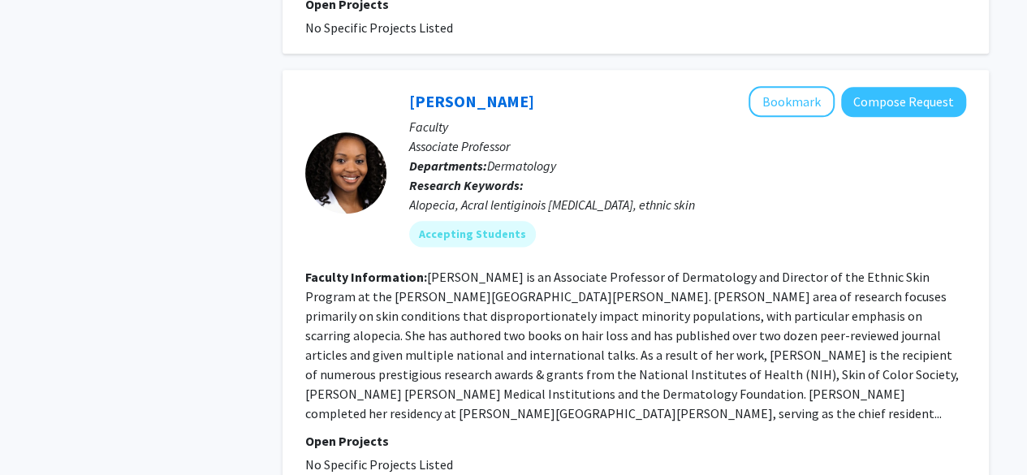
click at [520, 269] on fg-read-more "Dr. Crystal Aguh is an Associate Professor of Dermatology and Director of the E…" at bounding box center [632, 345] width 654 height 153
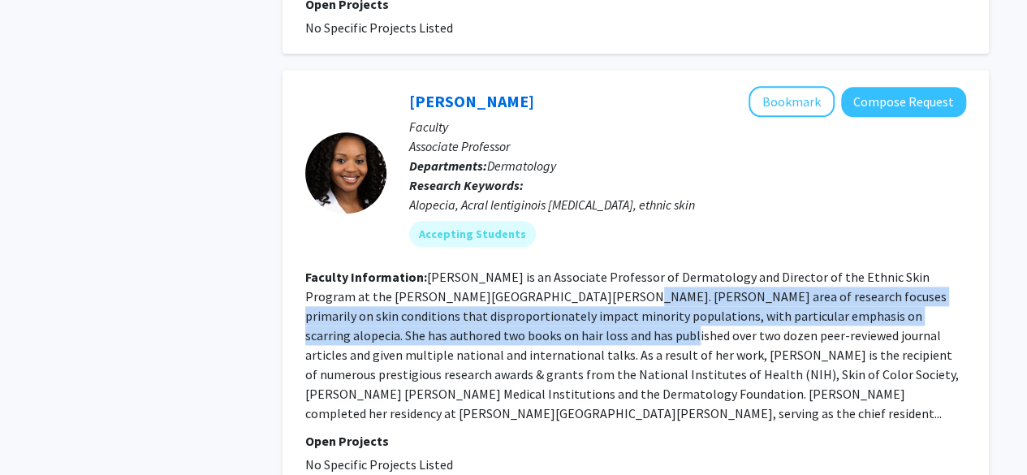
drag, startPoint x: 520, startPoint y: 254, endPoint x: 530, endPoint y: 296, distance: 43.3
click at [530, 296] on fg-read-more "Dr. Crystal Aguh is an Associate Professor of Dermatology and Director of the E…" at bounding box center [632, 345] width 654 height 153
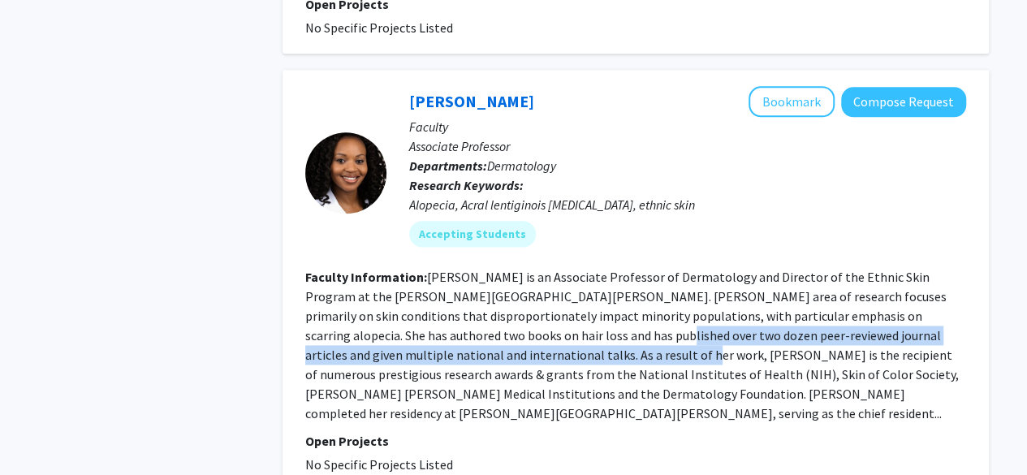
drag, startPoint x: 530, startPoint y: 296, endPoint x: 538, endPoint y: 321, distance: 25.7
click at [538, 321] on fg-read-more "Dr. Crystal Aguh is an Associate Professor of Dermatology and Director of the E…" at bounding box center [632, 345] width 654 height 153
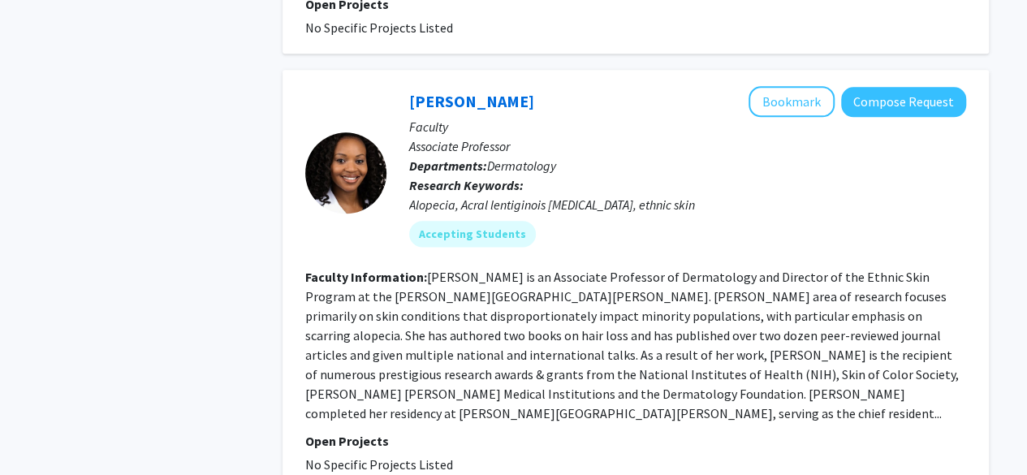
scroll to position [966, 0]
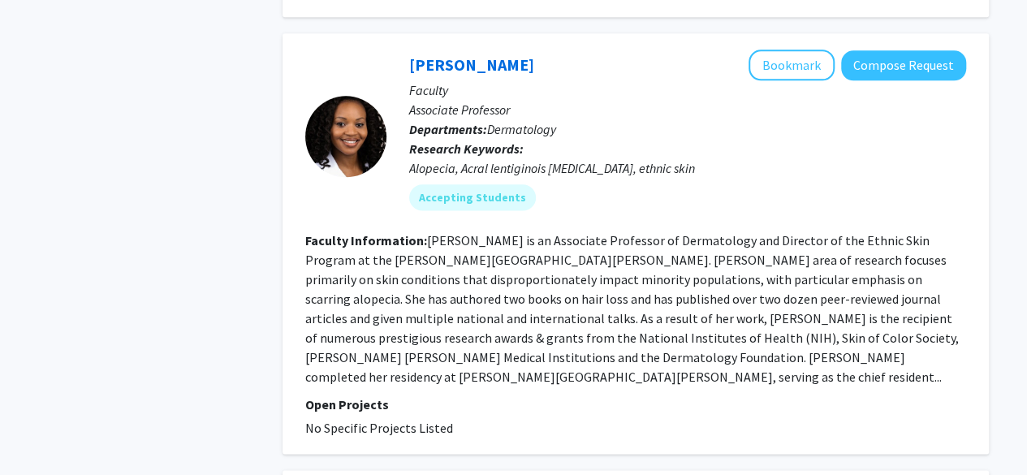
click at [538, 321] on fg-read-more "Dr. Crystal Aguh is an Associate Professor of Dermatology and Director of the E…" at bounding box center [632, 308] width 654 height 153
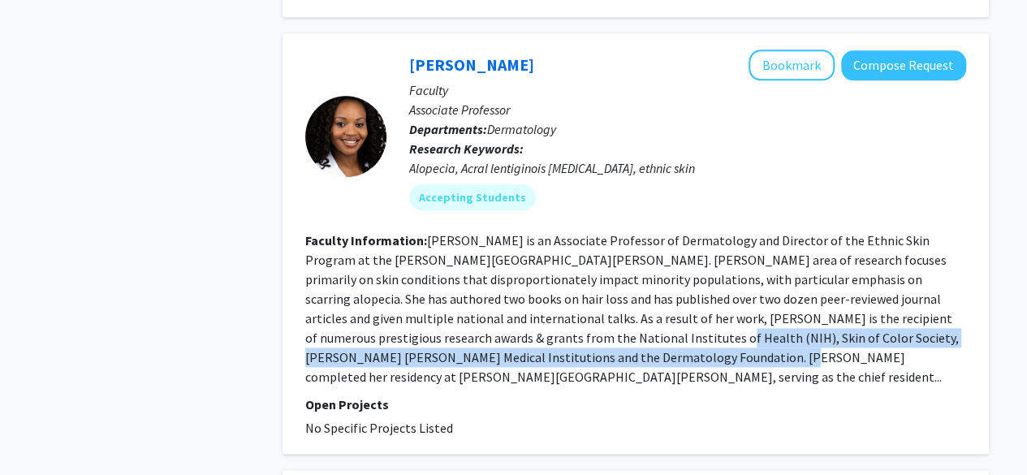
drag, startPoint x: 538, startPoint y: 321, endPoint x: 526, endPoint y: 292, distance: 30.6
click at [526, 292] on fg-read-more "Dr. Crystal Aguh is an Associate Professor of Dermatology and Director of the E…" at bounding box center [632, 308] width 654 height 153
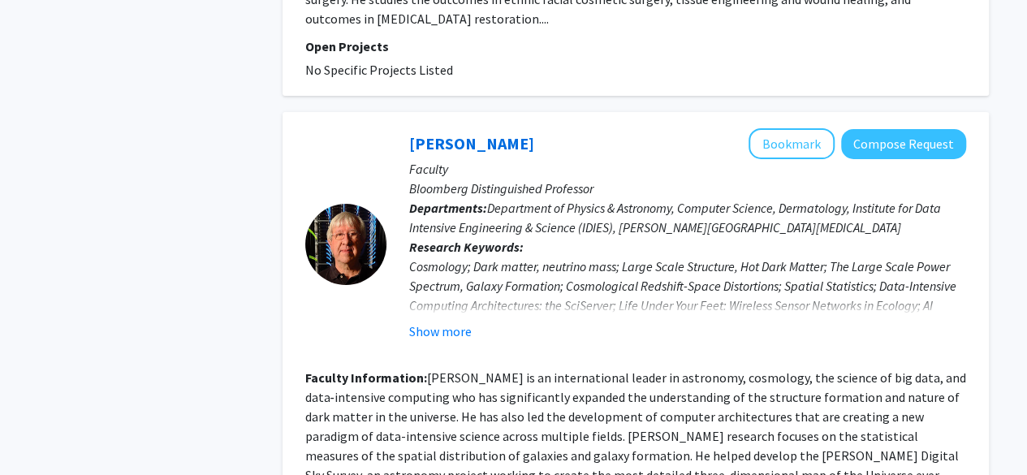
scroll to position [2845, 0]
click at [538, 369] on fg-read-more "Alexander Szalay is an international leader in astronomy, cosmology, the scienc…" at bounding box center [635, 445] width 661 height 153
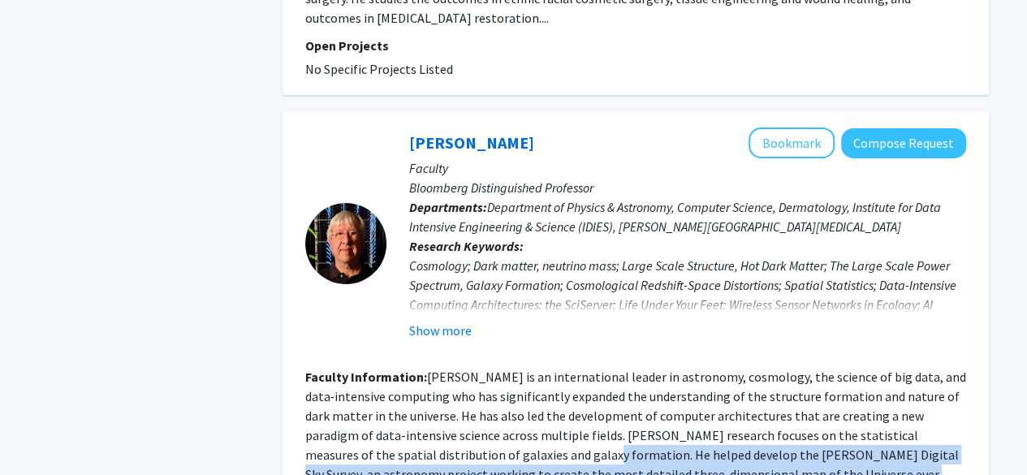
drag, startPoint x: 538, startPoint y: 337, endPoint x: 545, endPoint y: 379, distance: 42.9
click at [545, 379] on fg-read-more "Alexander Szalay is an international leader in astronomy, cosmology, the scienc…" at bounding box center [635, 445] width 661 height 153
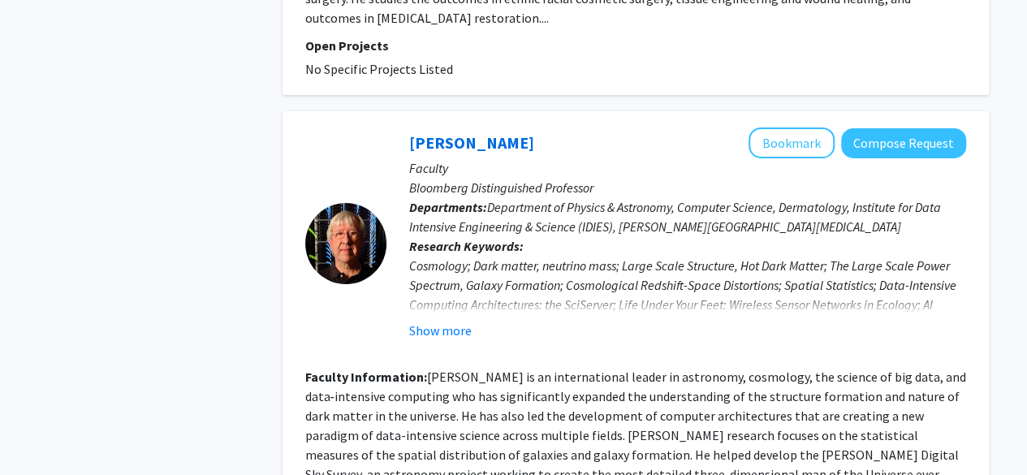
click at [545, 379] on fg-read-more "Alexander Szalay is an international leader in astronomy, cosmology, the scienc…" at bounding box center [635, 445] width 661 height 153
drag, startPoint x: 545, startPoint y: 379, endPoint x: 538, endPoint y: 351, distance: 29.4
click at [538, 369] on fg-read-more "Alexander Szalay is an international leader in astronomy, cosmology, the scienc…" at bounding box center [635, 445] width 661 height 153
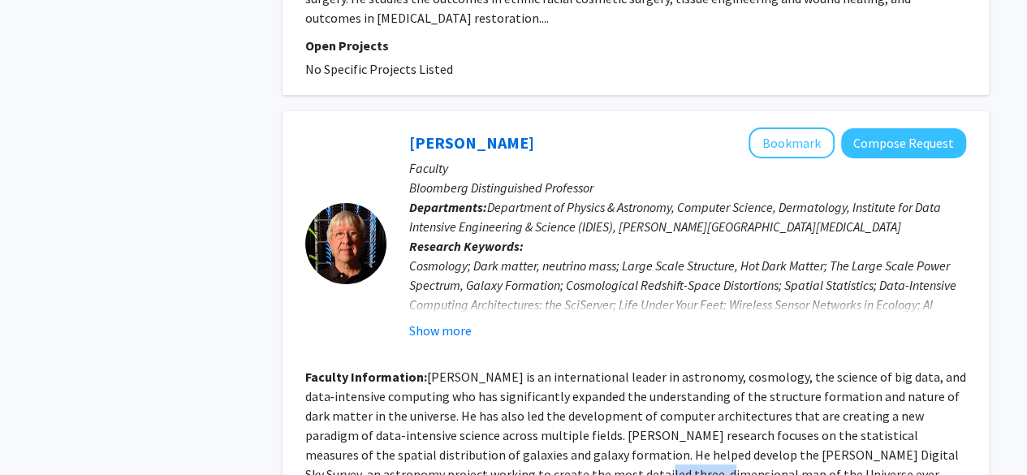
drag, startPoint x: 538, startPoint y: 351, endPoint x: 538, endPoint y: 366, distance: 14.6
click at [538, 367] on section "Faculty Information: Alexander Szalay is an international leader in astronomy, …" at bounding box center [635, 445] width 661 height 156
drag, startPoint x: 538, startPoint y: 366, endPoint x: 538, endPoint y: 378, distance: 12.2
click at [538, 378] on section "Faculty Information: Alexander Szalay is an international leader in astronomy, …" at bounding box center [635, 445] width 661 height 156
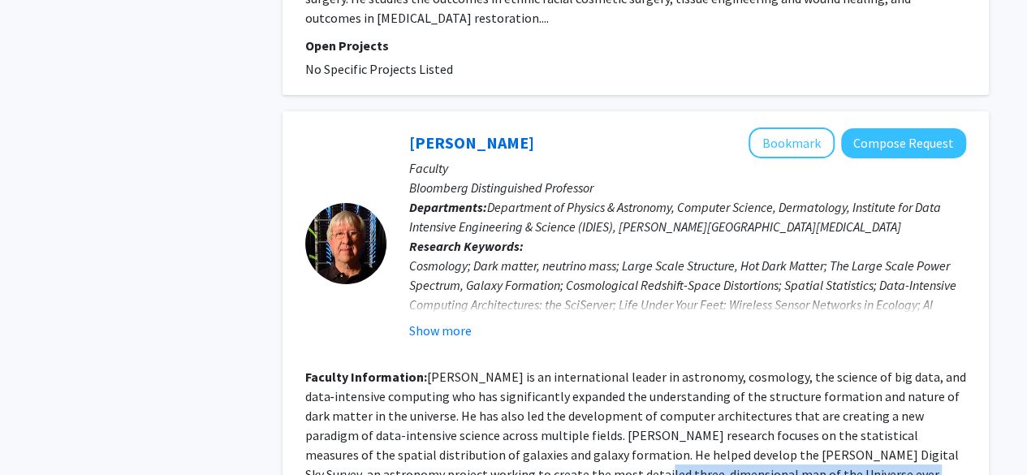
click at [538, 378] on fg-read-more "Alexander Szalay is an international leader in astronomy, cosmology, the scienc…" at bounding box center [635, 445] width 661 height 153
drag, startPoint x: 538, startPoint y: 378, endPoint x: 538, endPoint y: 365, distance: 13.0
click at [538, 369] on fg-read-more "Alexander Szalay is an international leader in astronomy, cosmology, the scienc…" at bounding box center [635, 445] width 661 height 153
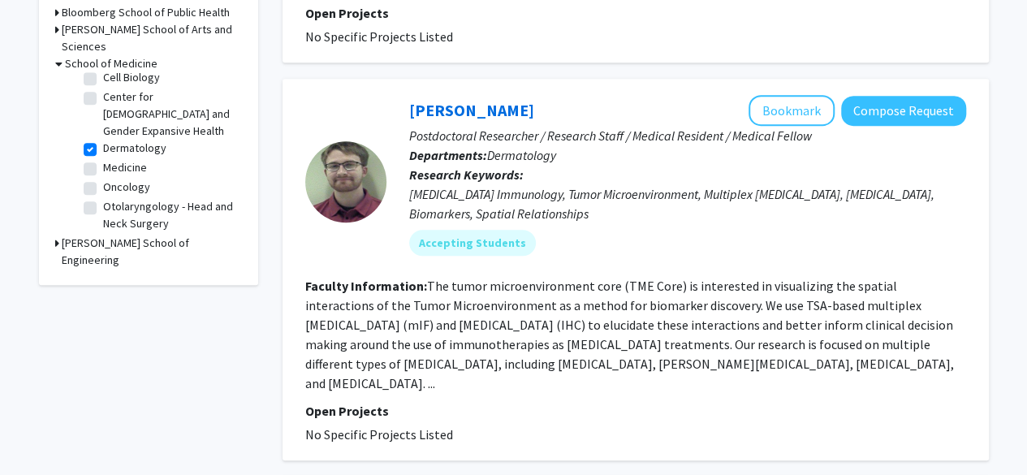
scroll to position [120, 0]
click at [103, 143] on label "Dermatology" at bounding box center [134, 144] width 63 height 17
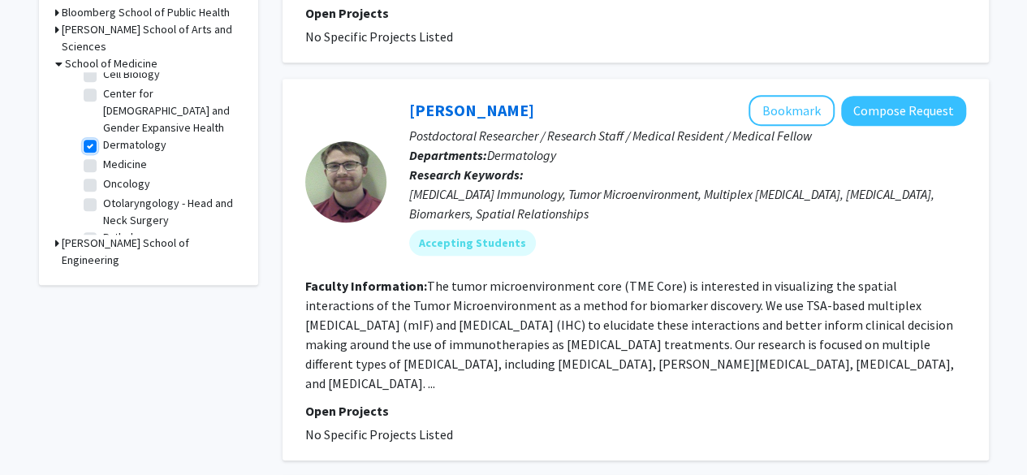
click at [103, 143] on input "Dermatology" at bounding box center [108, 141] width 11 height 11
checkbox input "false"
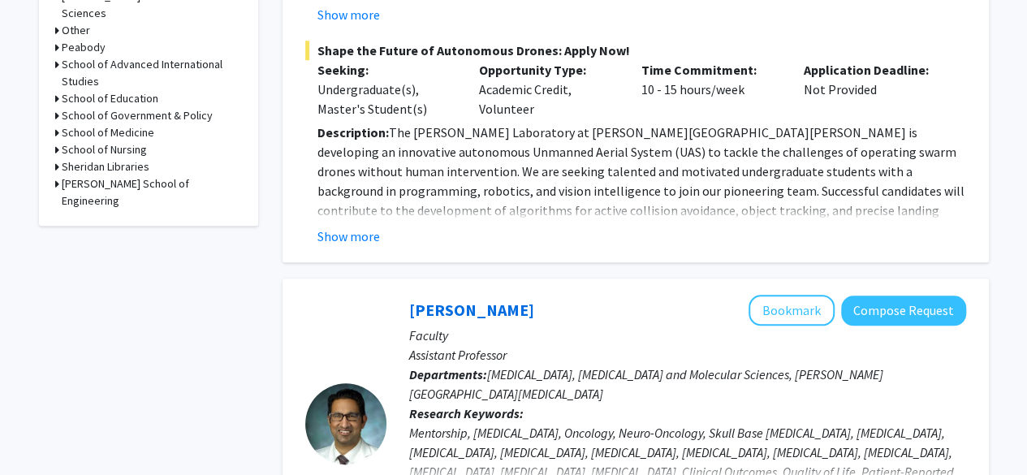
scroll to position [764, 0]
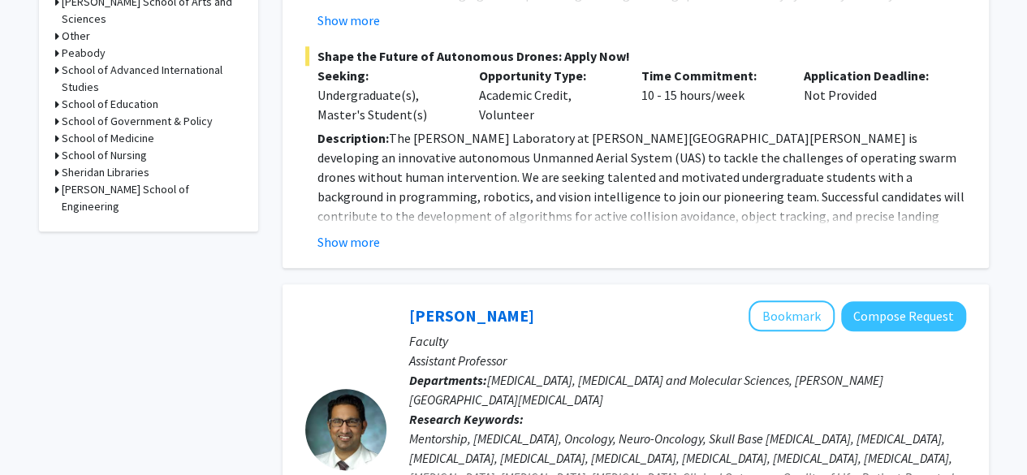
click at [124, 130] on h3 "School of Medicine" at bounding box center [108, 138] width 93 height 17
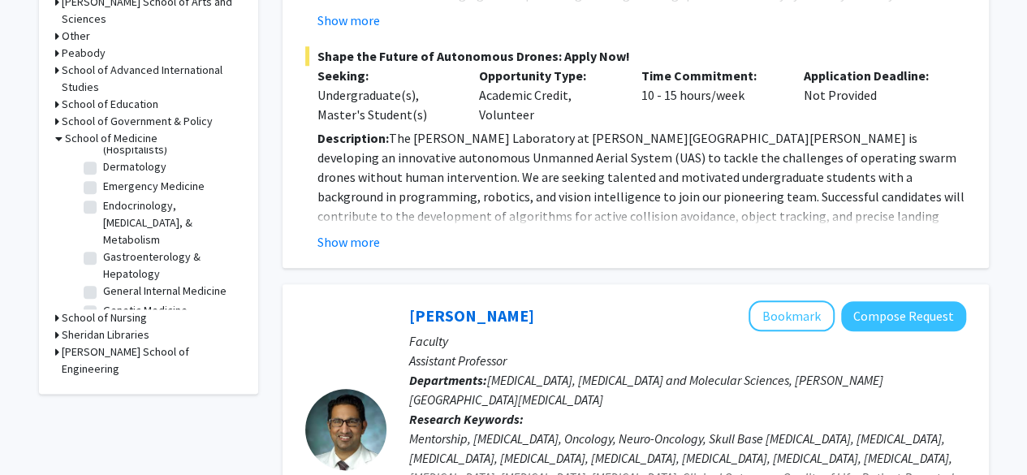
scroll to position [906, 0]
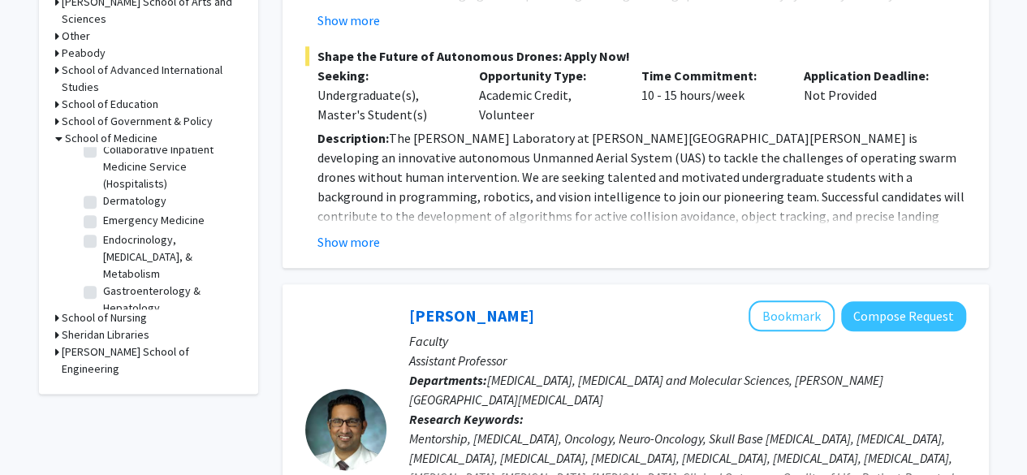
click at [103, 222] on label "Emergency Medicine" at bounding box center [154, 220] width 102 height 17
click at [103, 222] on input "Emergency Medicine" at bounding box center [108, 217] width 11 height 11
checkbox input "true"
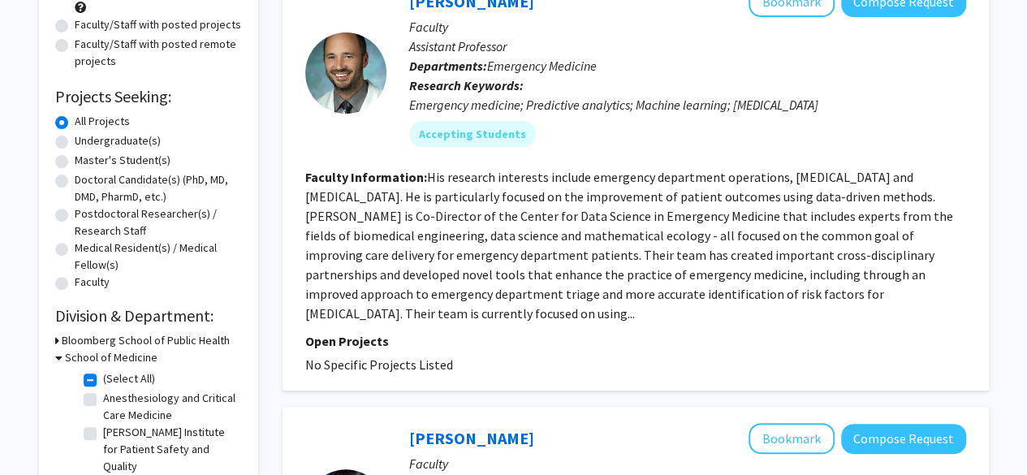
scroll to position [202, 0]
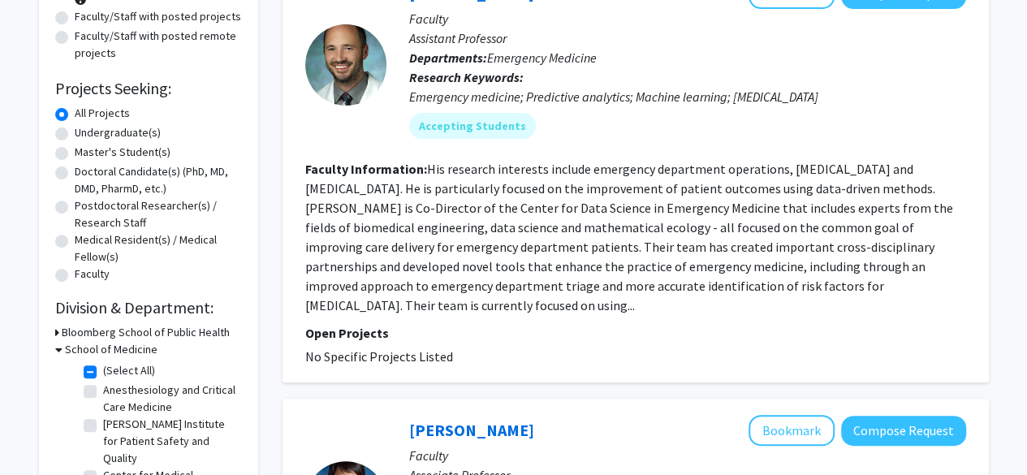
click at [439, 184] on fg-read-more "His research interests include emergency department operations, acute kidney in…" at bounding box center [629, 237] width 648 height 153
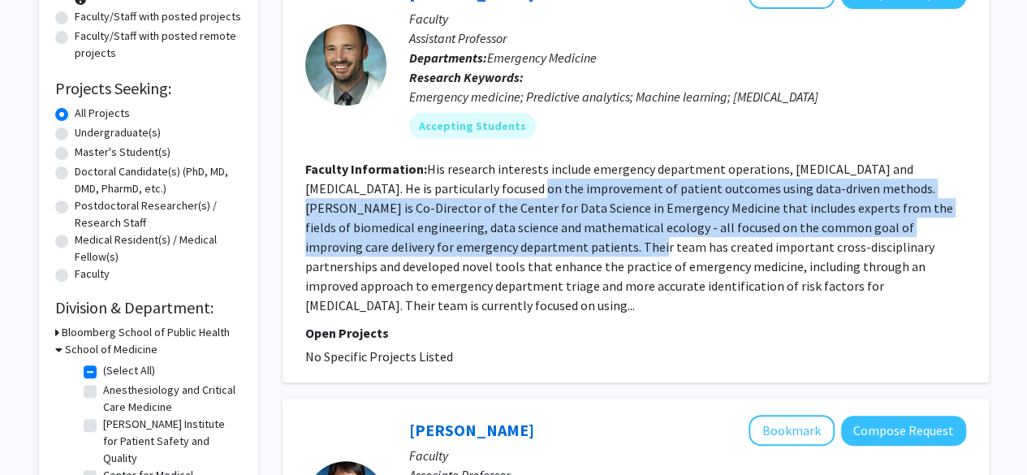
drag, startPoint x: 439, startPoint y: 184, endPoint x: 466, endPoint y: 287, distance: 106.6
click at [466, 287] on fg-read-more "His research interests include emergency department operations, acute kidney in…" at bounding box center [629, 237] width 648 height 153
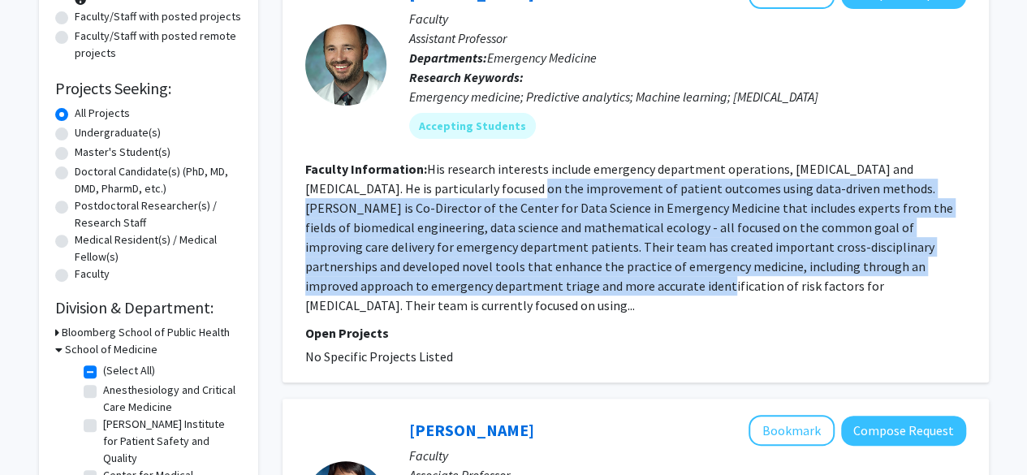
click at [466, 287] on fg-read-more "His research interests include emergency department operations, acute kidney in…" at bounding box center [629, 237] width 648 height 153
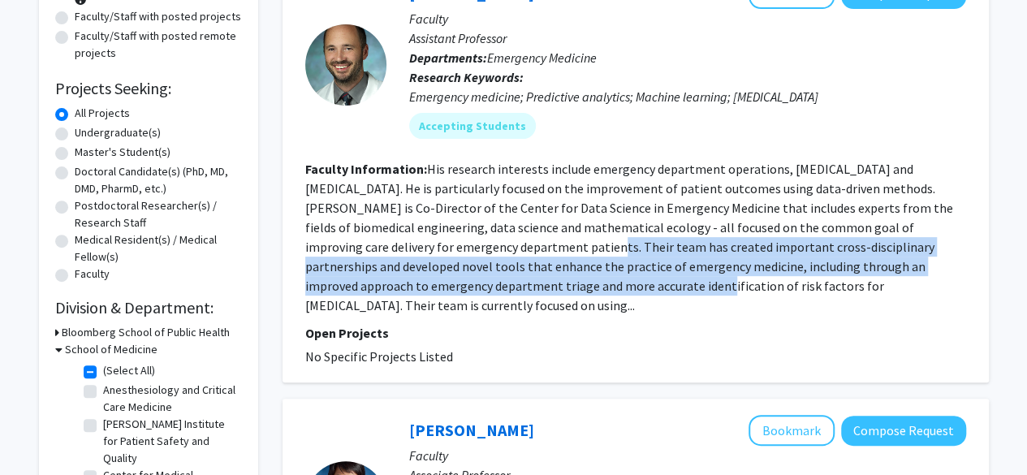
drag, startPoint x: 466, startPoint y: 287, endPoint x: 437, endPoint y: 223, distance: 70.5
click at [437, 223] on fg-read-more "His research interests include emergency department operations, acute kidney in…" at bounding box center [629, 237] width 648 height 153
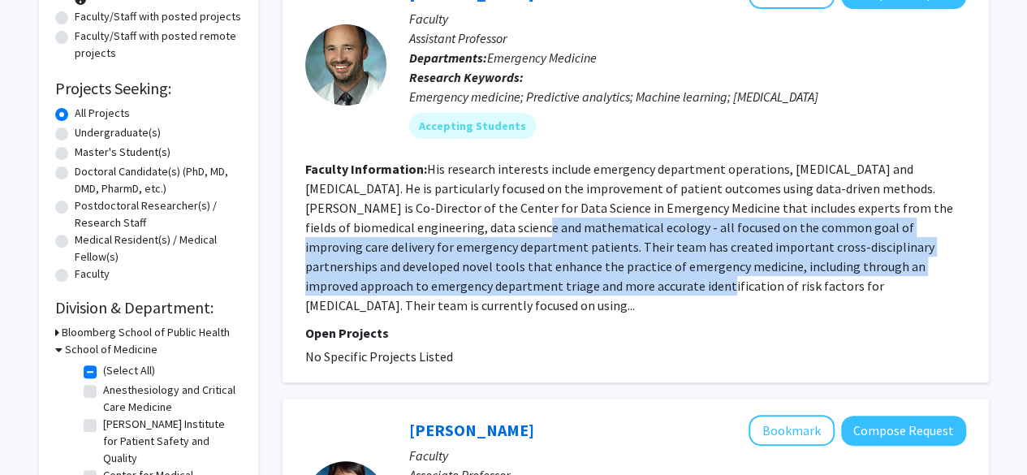
click at [437, 223] on fg-read-more "His research interests include emergency department operations, acute kidney in…" at bounding box center [629, 237] width 648 height 153
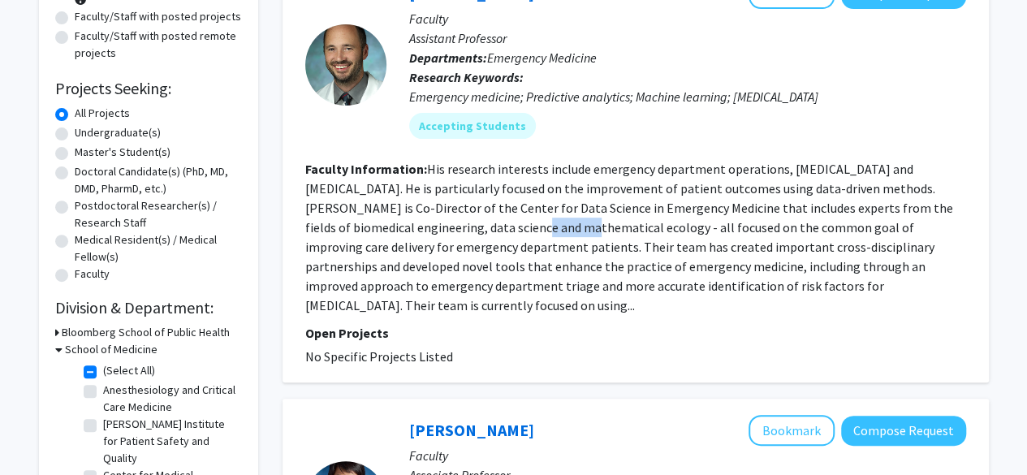
drag, startPoint x: 437, startPoint y: 223, endPoint x: 461, endPoint y: 244, distance: 32.8
click at [461, 244] on fg-read-more "His research interests include emergency department operations, acute kidney in…" at bounding box center [629, 237] width 648 height 153
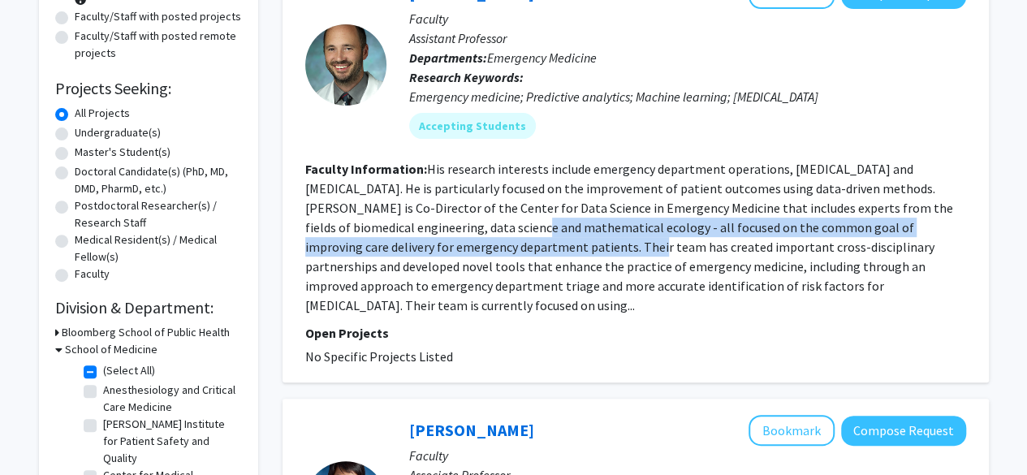
click at [461, 244] on fg-read-more "His research interests include emergency department operations, acute kidney in…" at bounding box center [629, 237] width 648 height 153
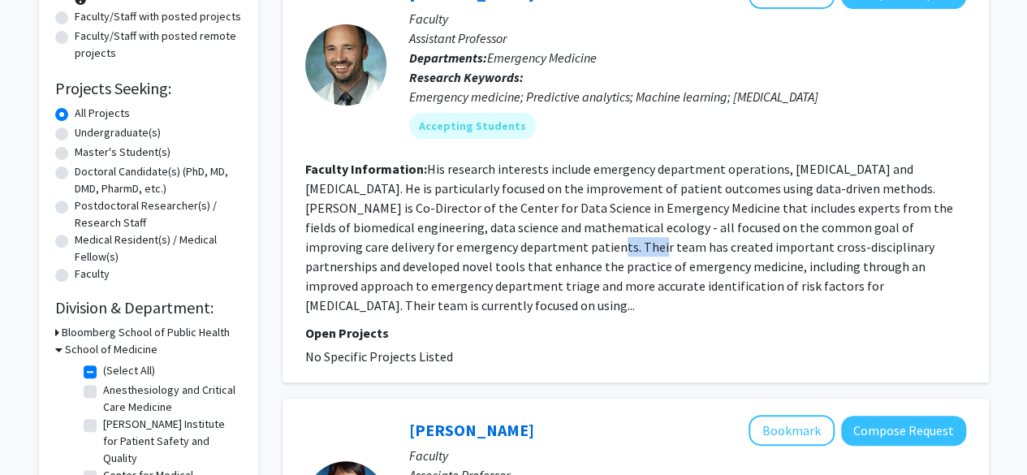
drag, startPoint x: 461, startPoint y: 244, endPoint x: 473, endPoint y: 259, distance: 18.5
click at [473, 259] on fg-read-more "His research interests include emergency department operations, acute kidney in…" at bounding box center [629, 237] width 648 height 153
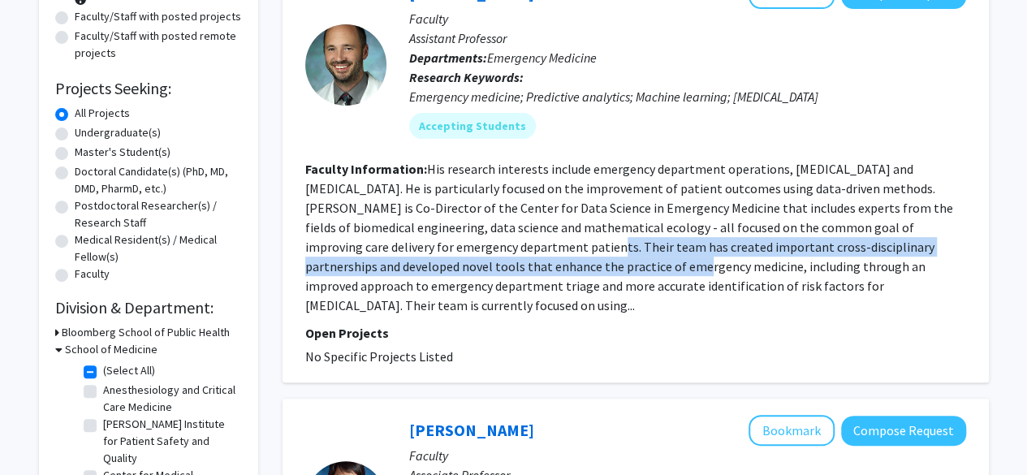
click at [473, 259] on fg-read-more "His research interests include emergency department operations, acute kidney in…" at bounding box center [629, 237] width 648 height 153
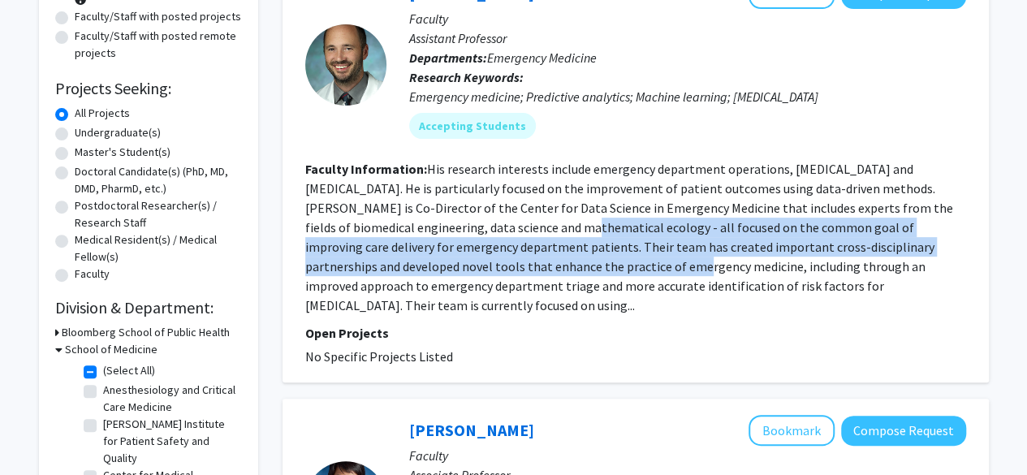
drag, startPoint x: 473, startPoint y: 259, endPoint x: 446, endPoint y: 233, distance: 37.3
click at [446, 233] on fg-read-more "His research interests include emergency department operations, acute kidney in…" at bounding box center [629, 237] width 648 height 153
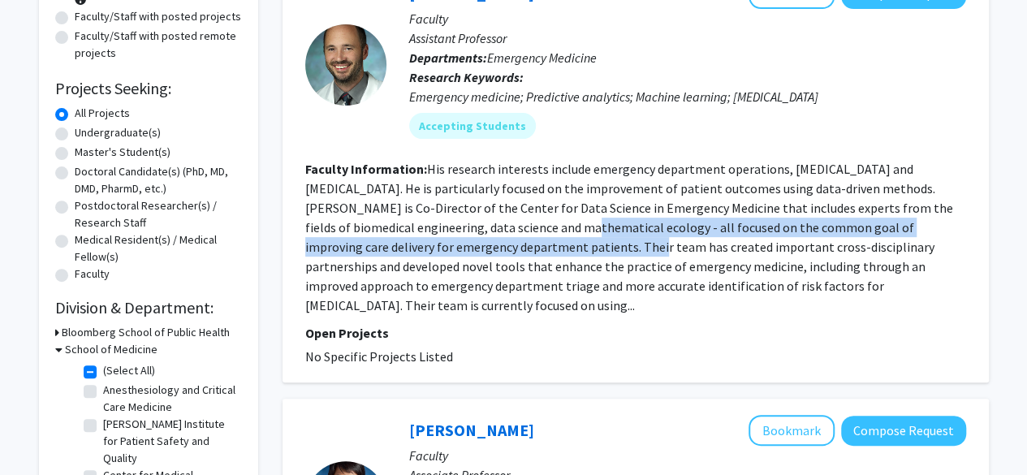
drag, startPoint x: 446, startPoint y: 233, endPoint x: 460, endPoint y: 244, distance: 17.4
click at [460, 244] on fg-read-more "His research interests include emergency department operations, acute kidney in…" at bounding box center [629, 237] width 648 height 153
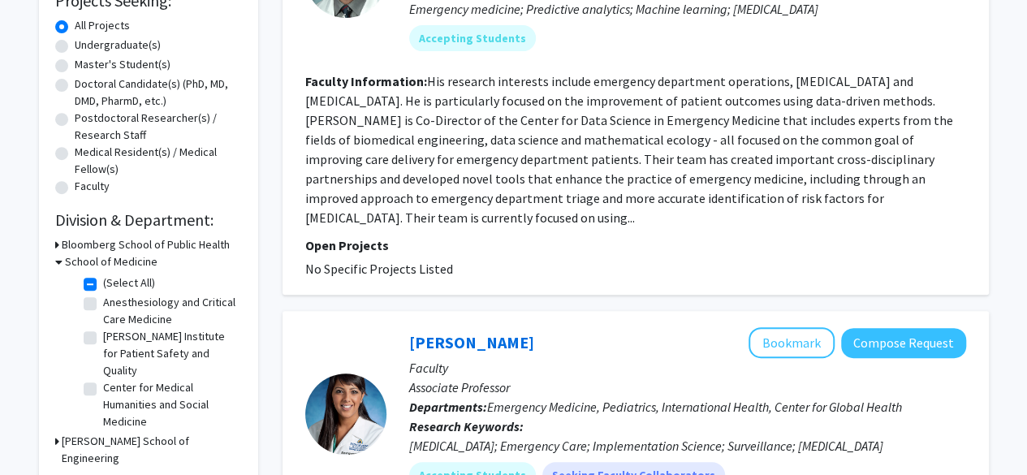
scroll to position [291, 0]
click at [456, 173] on fg-read-more "His research interests include emergency department operations, acute kidney in…" at bounding box center [629, 148] width 648 height 153
drag, startPoint x: 456, startPoint y: 173, endPoint x: 468, endPoint y: 196, distance: 25.8
click at [468, 196] on fg-read-more "His research interests include emergency department operations, acute kidney in…" at bounding box center [629, 148] width 648 height 153
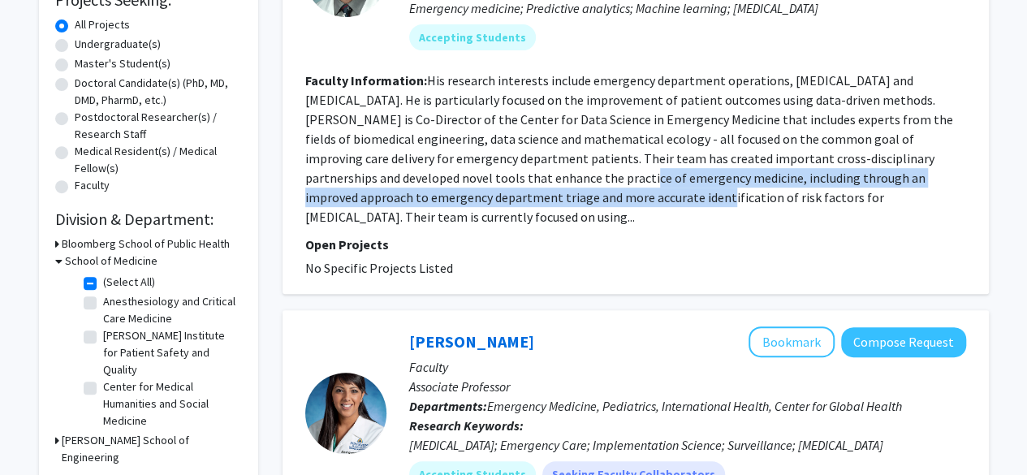
click at [468, 196] on fg-read-more "His research interests include emergency department operations, acute kidney in…" at bounding box center [629, 148] width 648 height 153
drag, startPoint x: 468, startPoint y: 196, endPoint x: 455, endPoint y: 176, distance: 23.4
click at [455, 176] on fg-read-more "His research interests include emergency department operations, acute kidney in…" at bounding box center [629, 148] width 648 height 153
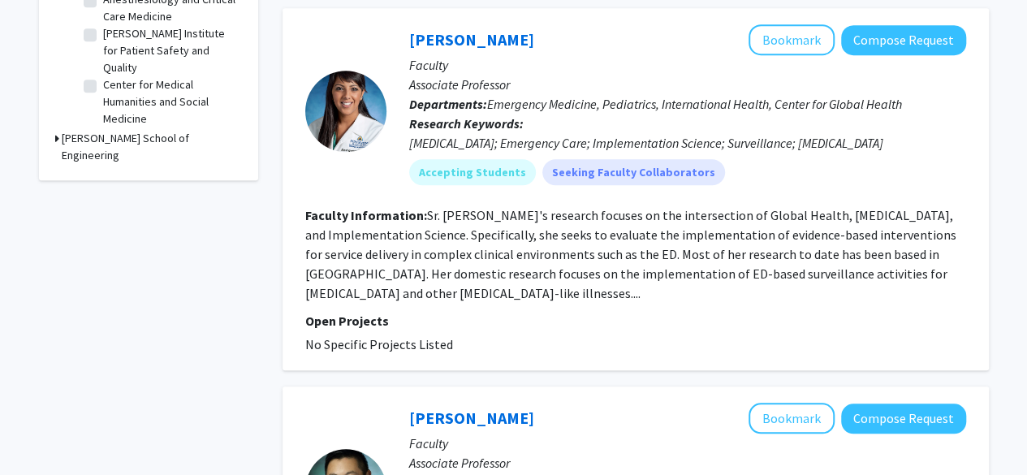
scroll to position [594, 0]
click at [459, 256] on fg-read-more "Sr. Hansoti's research focuses on the intersection of Global Health, HIV, and I…" at bounding box center [630, 253] width 651 height 94
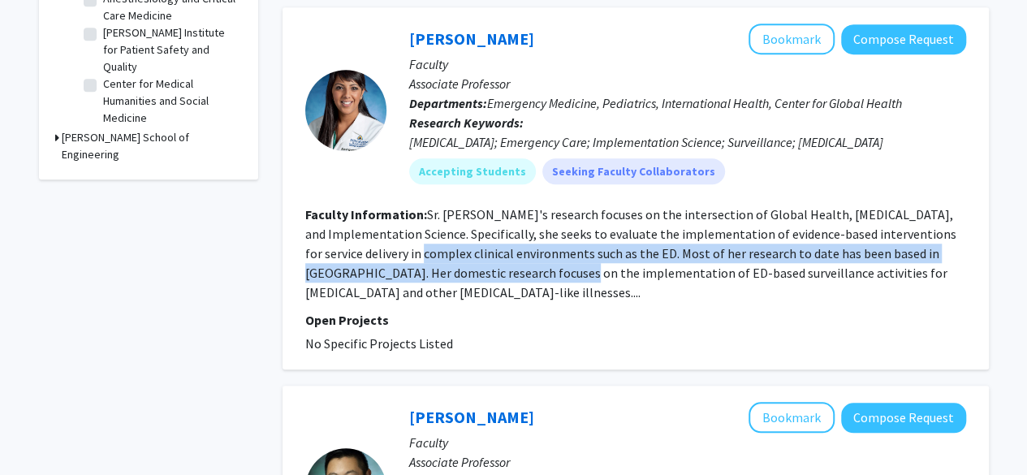
drag, startPoint x: 459, startPoint y: 256, endPoint x: 468, endPoint y: 270, distance: 17.1
click at [468, 270] on fg-read-more "Sr. Hansoti's research focuses on the intersection of Global Health, HIV, and I…" at bounding box center [630, 253] width 651 height 94
drag, startPoint x: 468, startPoint y: 270, endPoint x: 441, endPoint y: 243, distance: 38.5
click at [441, 243] on section "Faculty Information: Sr. Hansoti's research focuses on the intersection of Glob…" at bounding box center [635, 253] width 661 height 97
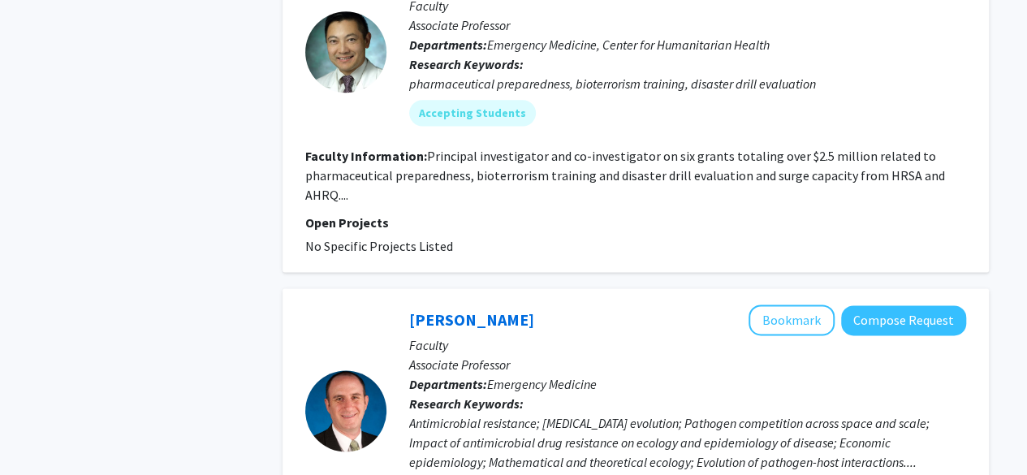
click at [461, 168] on fg-read-more "Principal investigator and co-investigator on six grants totaling over $2.5 mil…" at bounding box center [625, 175] width 640 height 55
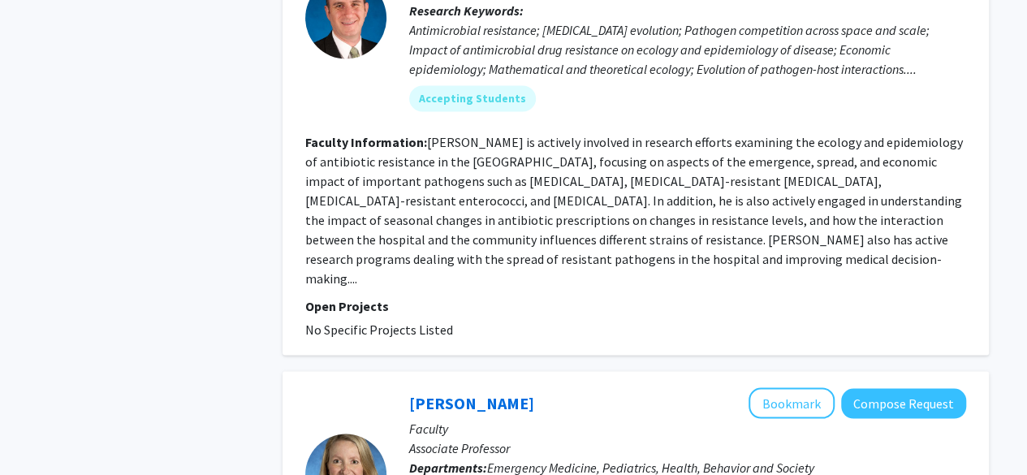
scroll to position [1427, 0]
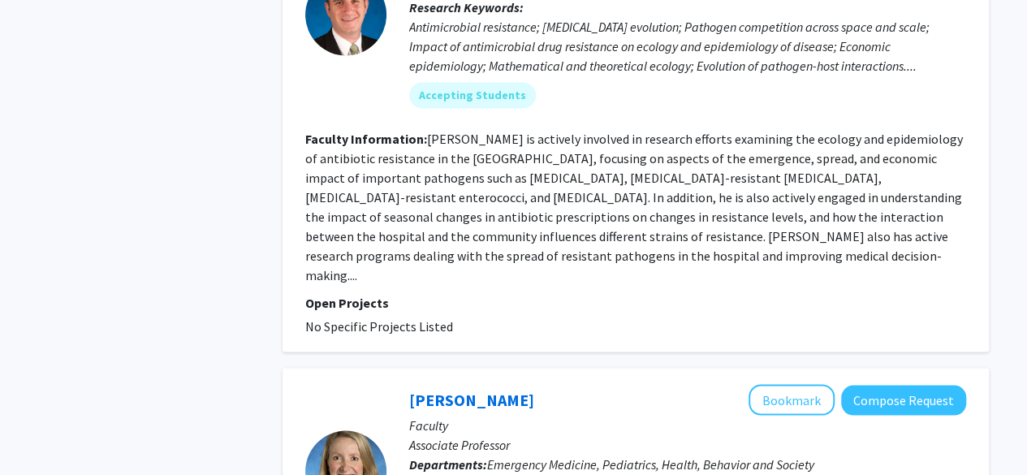
click at [461, 116] on div "Eili Klein Bookmark Compose Request Faculty Associate Professor Departments: Em…" at bounding box center [677, 14] width 580 height 212
click at [465, 144] on fg-read-more "Dr. Klein is actively involved in research efforts examining the ecology and ep…" at bounding box center [634, 206] width 658 height 153
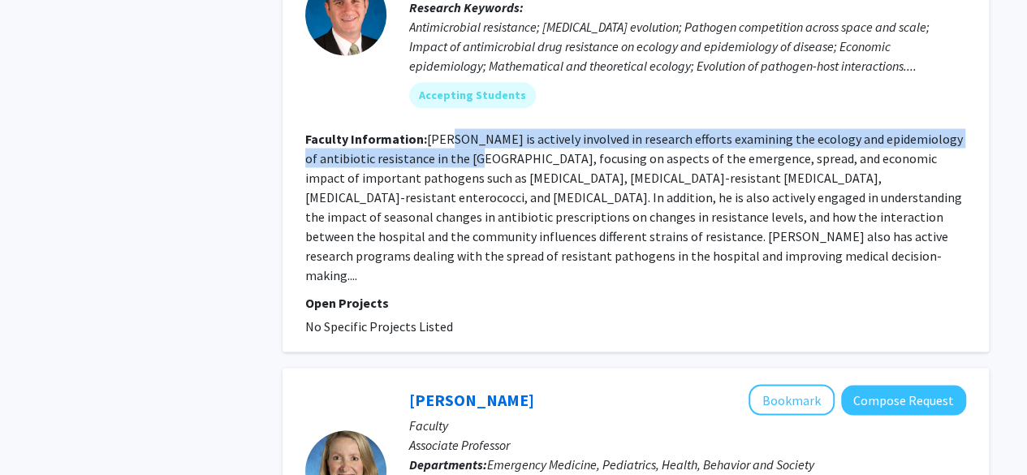
drag, startPoint x: 465, startPoint y: 144, endPoint x: 473, endPoint y: 160, distance: 18.2
click at [473, 160] on fg-read-more "Dr. Klein is actively involved in research efforts examining the ecology and ep…" at bounding box center [634, 206] width 658 height 153
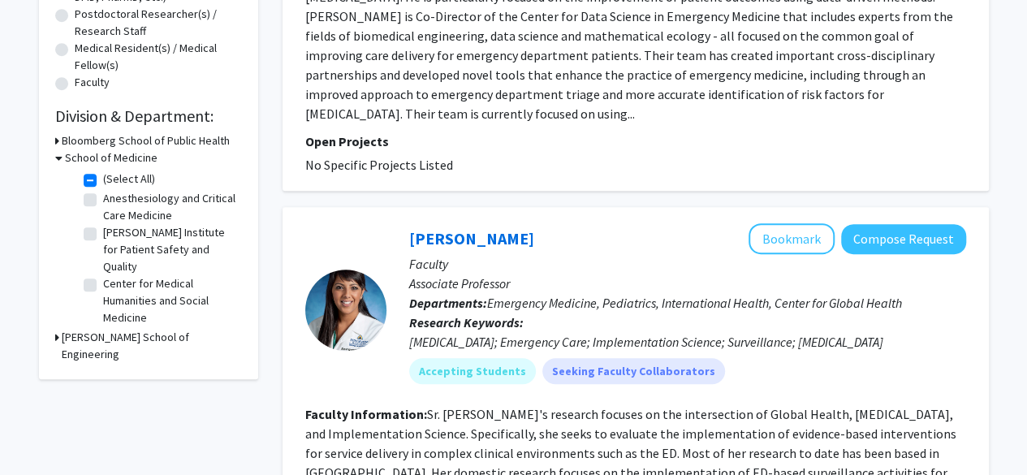
scroll to position [20, 0]
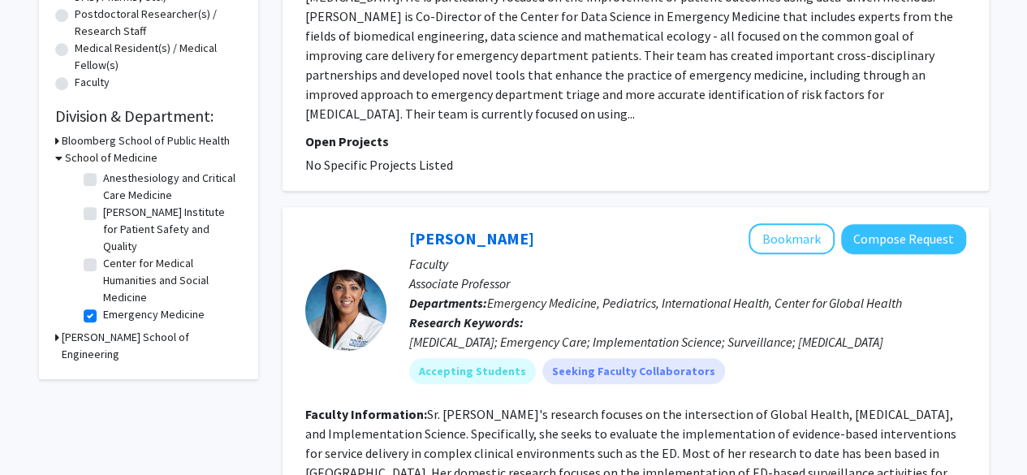
click at [103, 311] on label "Emergency Medicine" at bounding box center [154, 314] width 102 height 17
click at [103, 311] on input "Emergency Medicine" at bounding box center [108, 311] width 11 height 11
checkbox input "false"
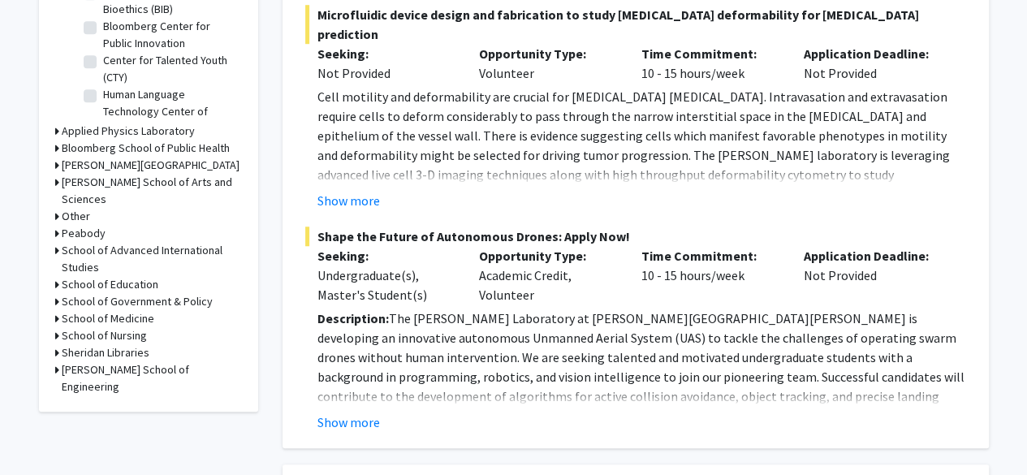
scroll to position [582, 0]
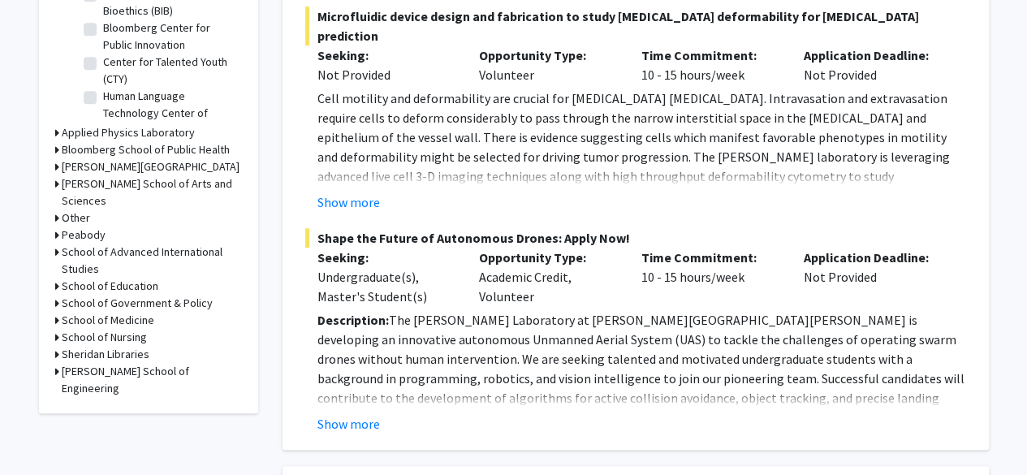
click at [98, 312] on h3 "School of Medicine" at bounding box center [108, 320] width 93 height 17
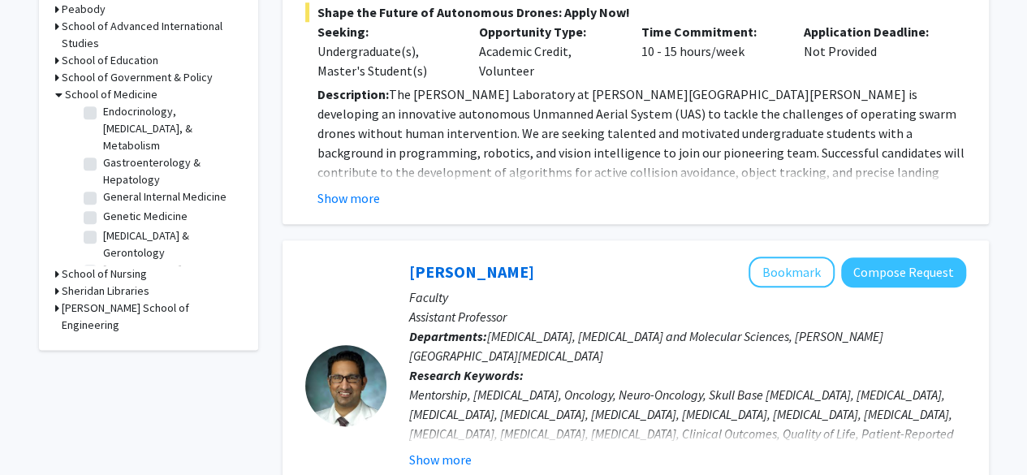
scroll to position [990, 0]
click at [103, 119] on label "Endocrinology, Diabetes, & Metabolism" at bounding box center [170, 129] width 135 height 51
click at [103, 115] on input "Endocrinology, Diabetes, & Metabolism" at bounding box center [108, 109] width 11 height 11
checkbox input "true"
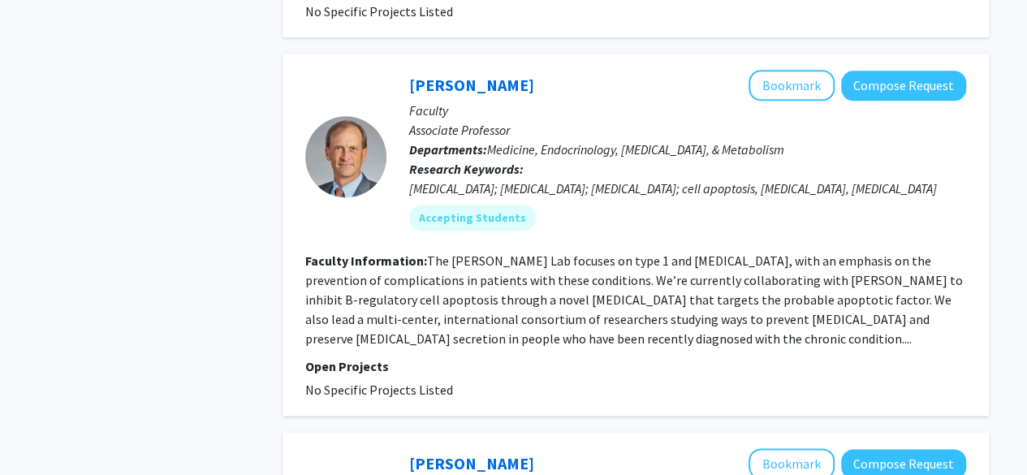
scroll to position [1027, 0]
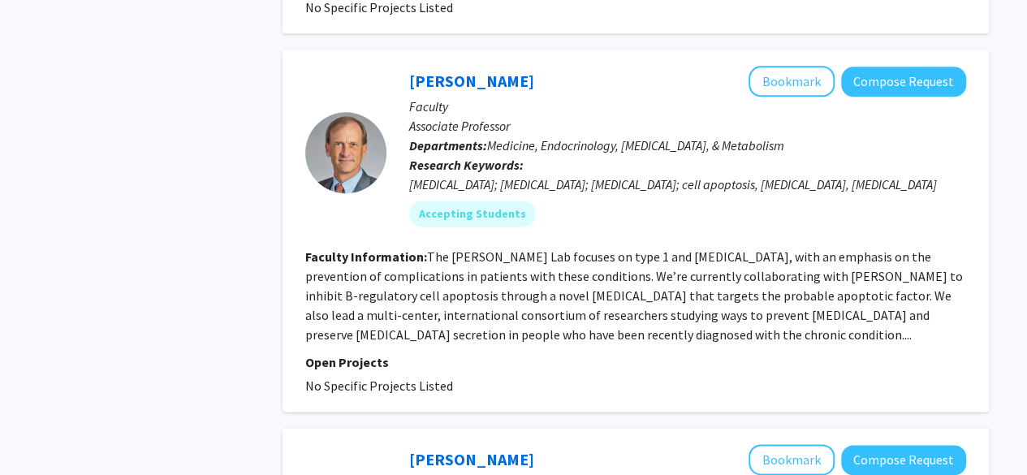
click at [482, 249] on fg-read-more "The Thomas W. Donner Lab focuses on type 1 and type 2 diabetes, with an emphasi…" at bounding box center [634, 296] width 658 height 94
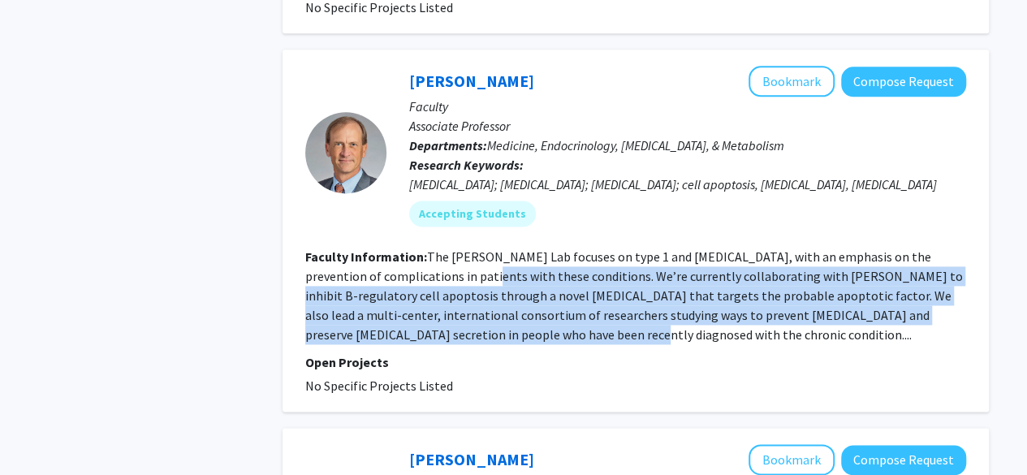
drag, startPoint x: 482, startPoint y: 249, endPoint x: 505, endPoint y: 329, distance: 82.8
click at [505, 329] on fg-search-faculty "Thomas Donner Bookmark Compose Request Faculty Associate Professor Departments:…" at bounding box center [635, 231] width 661 height 330
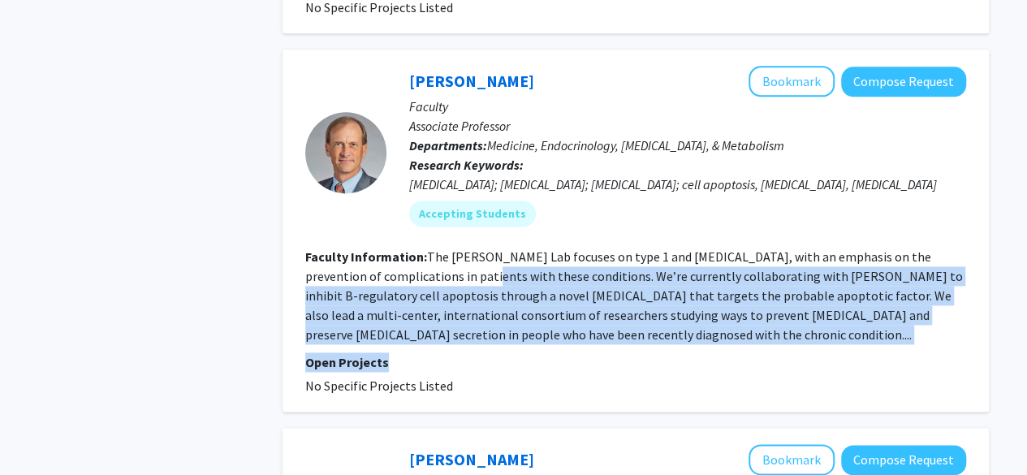
click at [505, 329] on fg-search-faculty "Thomas Donner Bookmark Compose Request Faculty Associate Professor Departments:…" at bounding box center [635, 231] width 661 height 330
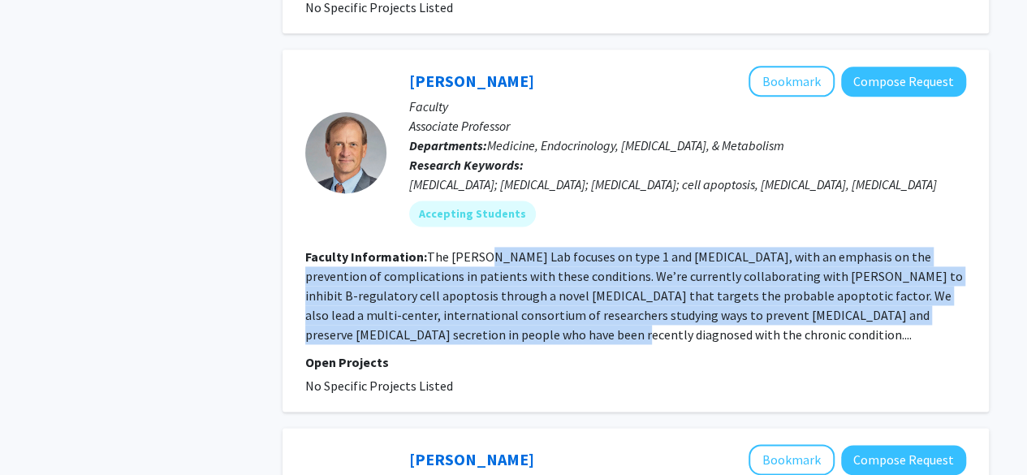
drag, startPoint x: 513, startPoint y: 309, endPoint x: 489, endPoint y: 242, distance: 71.7
click at [489, 249] on fg-read-more "The Thomas W. Donner Lab focuses on type 1 and type 2 diabetes, with an emphasi…" at bounding box center [634, 296] width 658 height 94
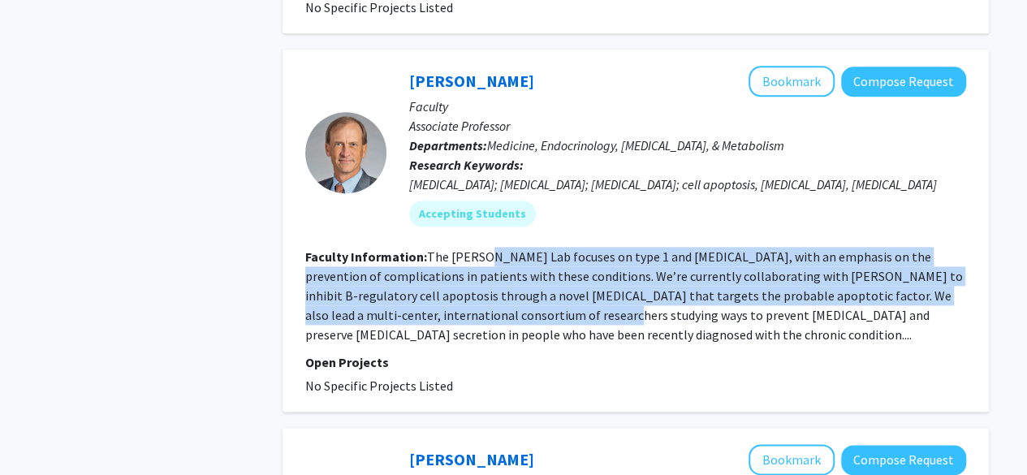
drag, startPoint x: 489, startPoint y: 242, endPoint x: 517, endPoint y: 308, distance: 71.7
click at [517, 308] on fg-read-more "The Thomas W. Donner Lab focuses on type 1 and type 2 diabetes, with an emphasi…" at bounding box center [634, 296] width 658 height 94
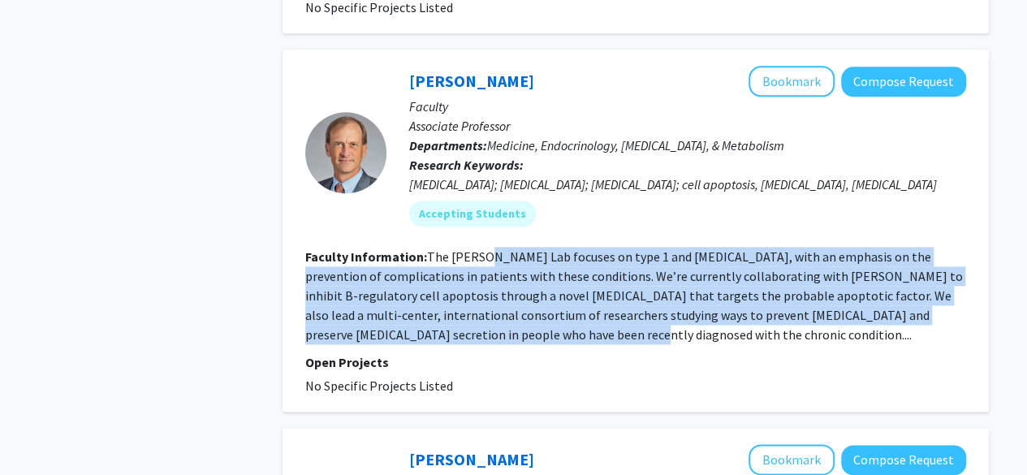
click at [517, 308] on fg-read-more "The Thomas W. Donner Lab focuses on type 1 and type 2 diabetes, with an emphasi…" at bounding box center [634, 296] width 658 height 94
drag, startPoint x: 517, startPoint y: 308, endPoint x: 480, endPoint y: 236, distance: 80.7
click at [480, 249] on fg-read-more "The Thomas W. Donner Lab focuses on type 1 and type 2 diabetes, with an emphasi…" at bounding box center [634, 296] width 658 height 94
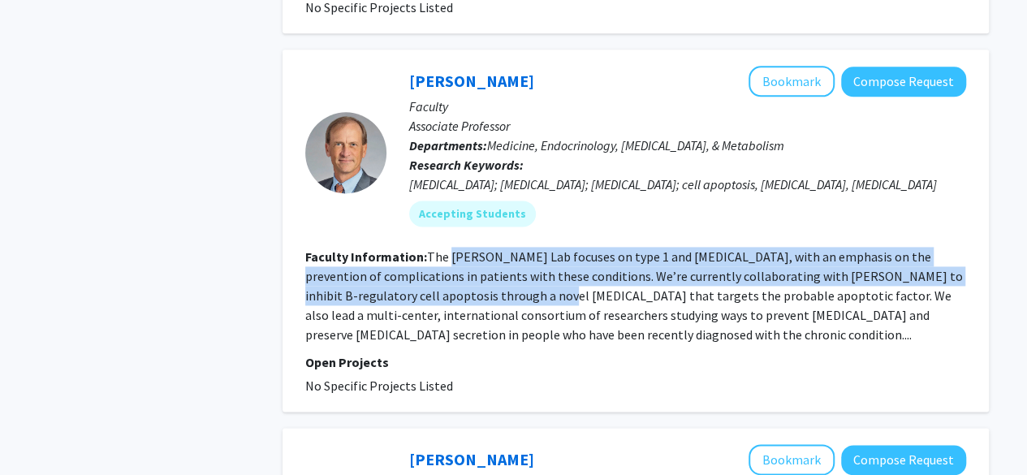
drag, startPoint x: 480, startPoint y: 236, endPoint x: 523, endPoint y: 292, distance: 70.0
click at [523, 292] on fg-read-more "The Thomas W. Donner Lab focuses on type 1 and type 2 diabetes, with an emphasi…" at bounding box center [634, 296] width 658 height 94
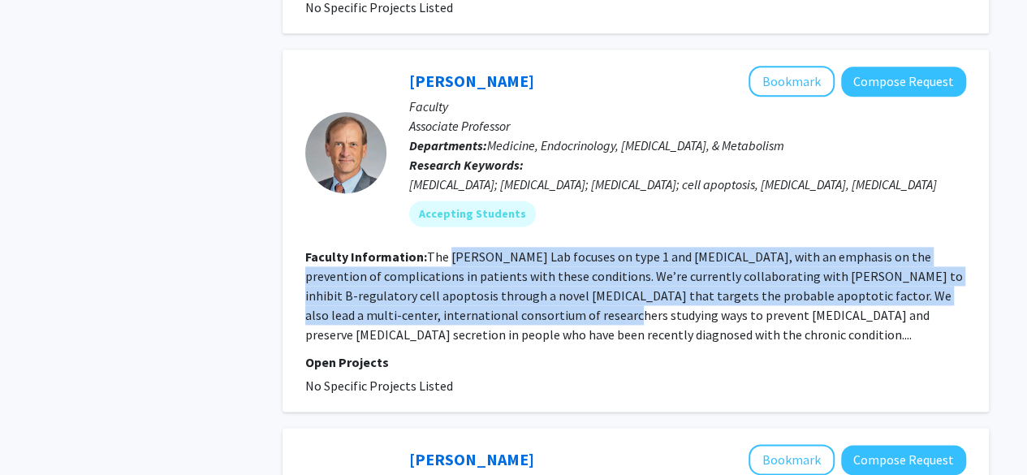
click at [523, 292] on fg-read-more "The Thomas W. Donner Lab focuses on type 1 and type 2 diabetes, with an emphasi…" at bounding box center [634, 296] width 658 height 94
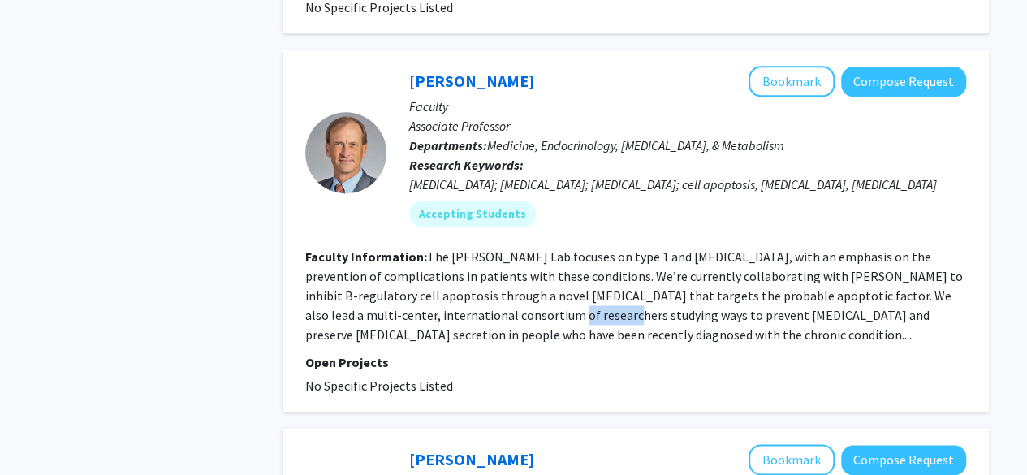
drag, startPoint x: 523, startPoint y: 292, endPoint x: 538, endPoint y: 313, distance: 25.7
click at [538, 313] on fg-read-more "The Thomas W. Donner Lab focuses on type 1 and type 2 diabetes, with an emphasi…" at bounding box center [634, 296] width 658 height 94
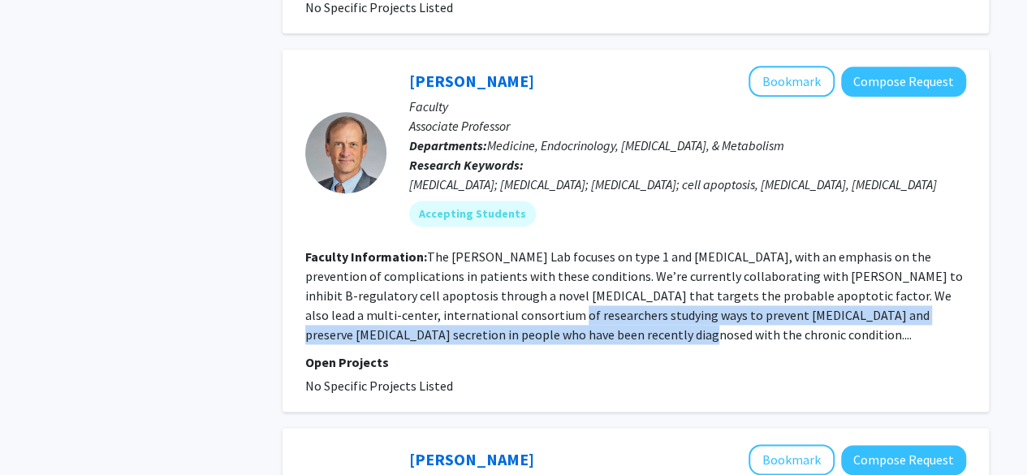
click at [538, 313] on fg-read-more "The Thomas W. Donner Lab focuses on type 1 and type 2 diabetes, with an emphasi…" at bounding box center [634, 296] width 658 height 94
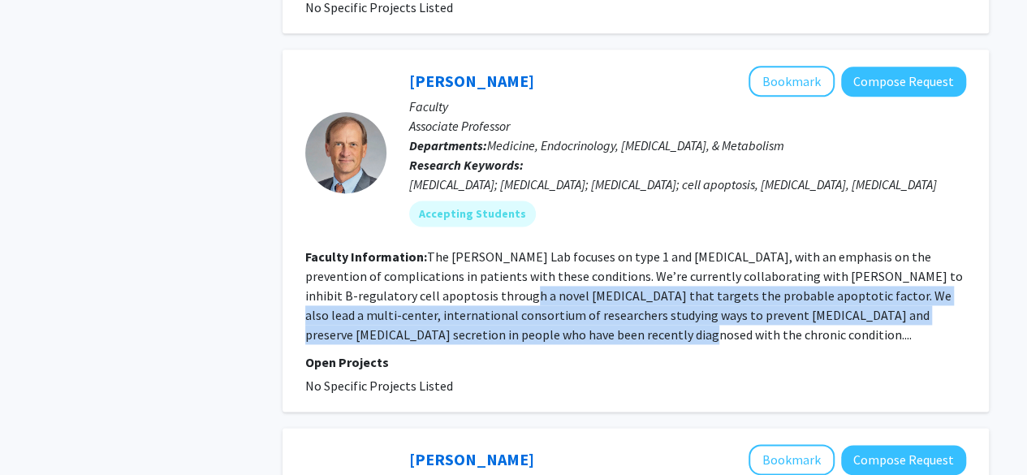
drag, startPoint x: 538, startPoint y: 313, endPoint x: 505, endPoint y: 253, distance: 67.6
click at [505, 253] on fg-read-more "The Thomas W. Donner Lab focuses on type 1 and type 2 diabetes, with an emphasi…" at bounding box center [634, 296] width 658 height 94
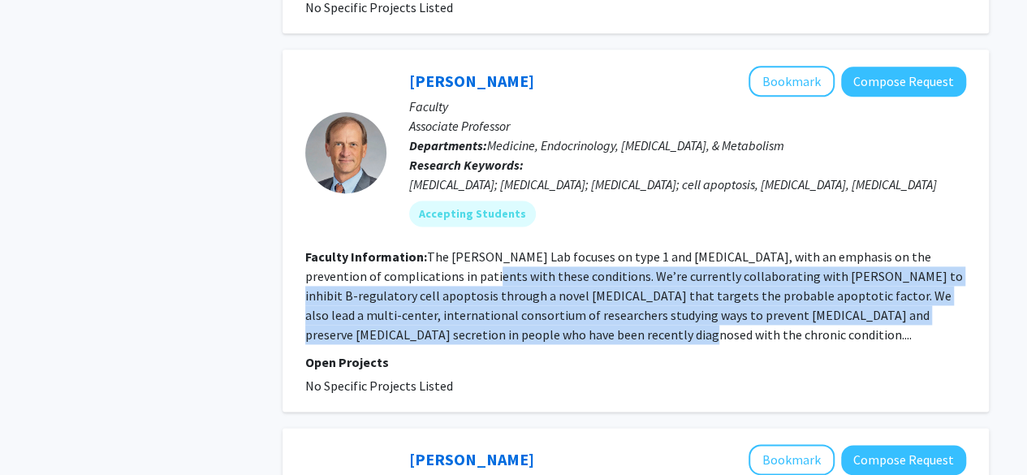
click at [505, 253] on fg-read-more "The Thomas W. Donner Lab focuses on type 1 and type 2 diabetes, with an emphasi…" at bounding box center [634, 296] width 658 height 94
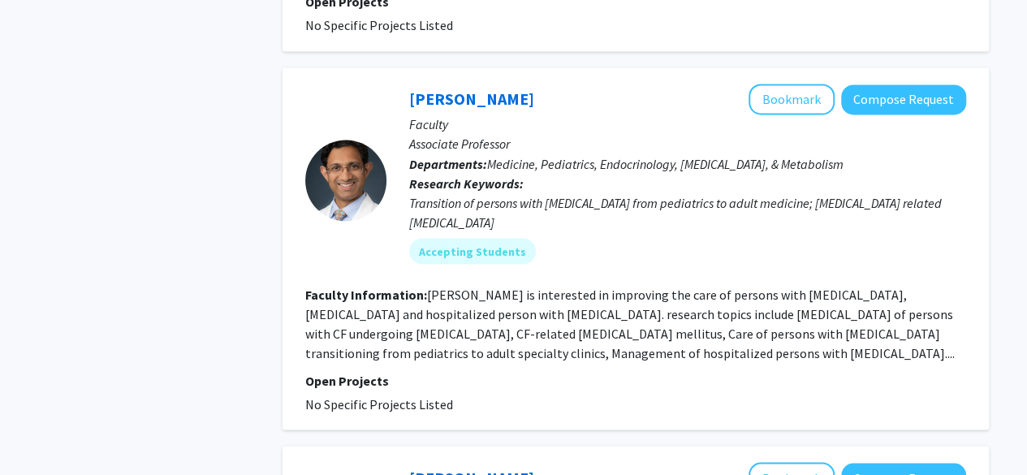
scroll to position [1391, 0]
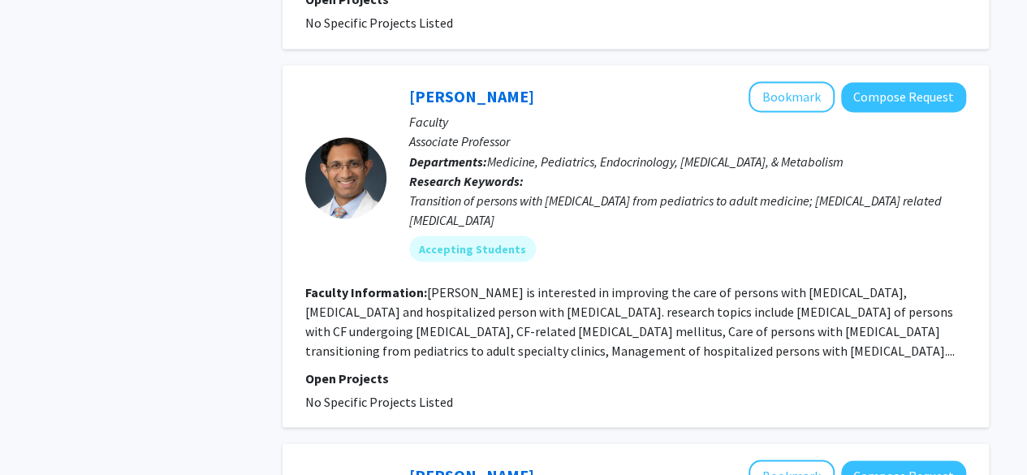
click at [521, 314] on fg-read-more "Dr. Sidhaye is interested in improving the care of persons with cystic fibrosis…" at bounding box center [630, 320] width 650 height 75
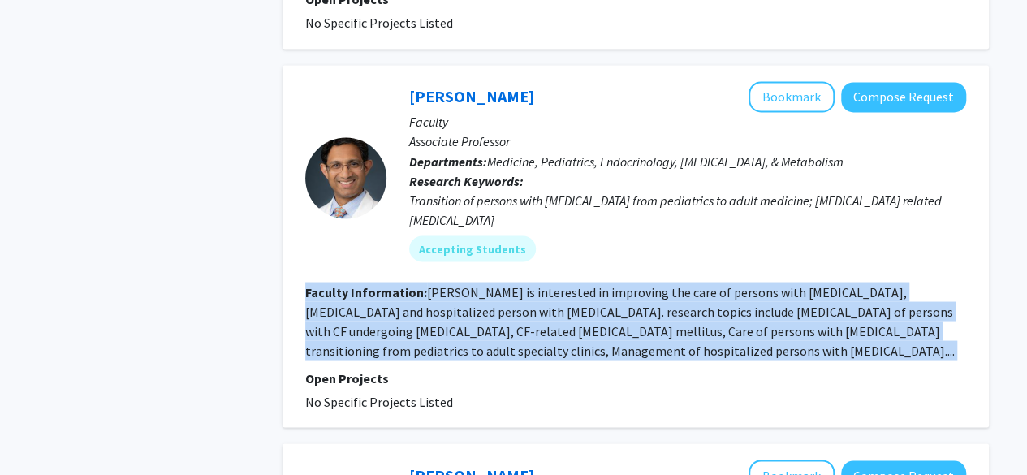
drag, startPoint x: 521, startPoint y: 314, endPoint x: 505, endPoint y: 276, distance: 41.5
click at [505, 283] on fg-read-more "Dr. Sidhaye is interested in improving the care of persons with cystic fibrosis…" at bounding box center [630, 320] width 650 height 75
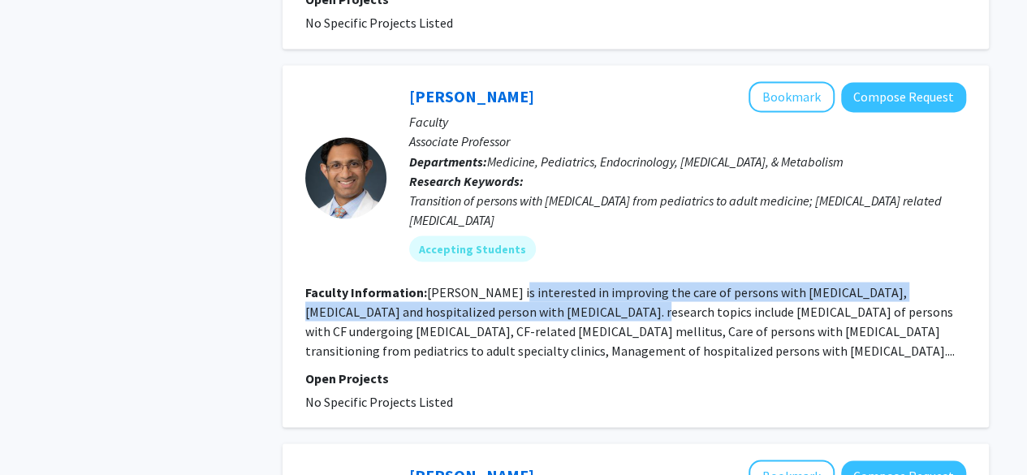
drag, startPoint x: 505, startPoint y: 276, endPoint x: 519, endPoint y: 309, distance: 35.3
click at [519, 309] on fg-read-more "Dr. Sidhaye is interested in improving the care of persons with cystic fibrosis…" at bounding box center [630, 320] width 650 height 75
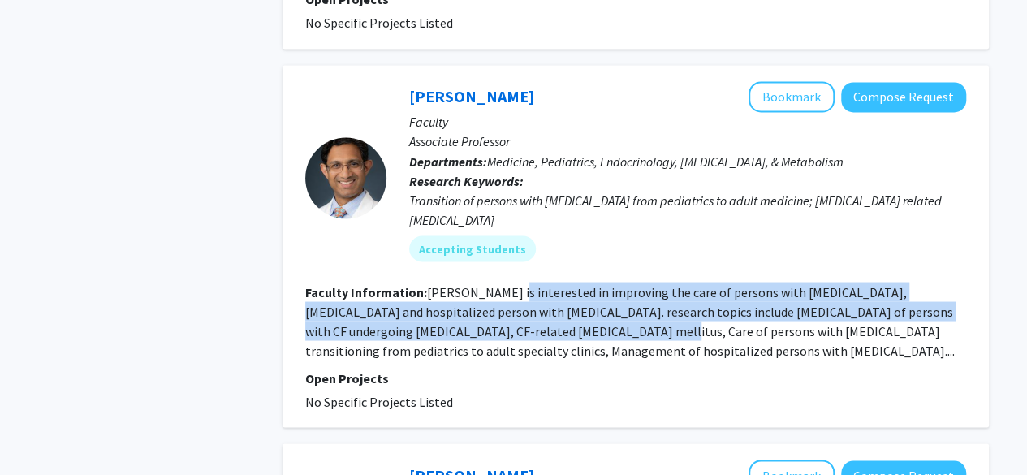
click at [519, 309] on fg-read-more "Dr. Sidhaye is interested in improving the care of persons with cystic fibrosis…" at bounding box center [630, 320] width 650 height 75
drag, startPoint x: 519, startPoint y: 309, endPoint x: 500, endPoint y: 257, distance: 54.8
click at [500, 257] on fg-search-faculty "Aniket Sidhaye Bookmark Compose Request Faculty Associate Professor Departments…" at bounding box center [635, 246] width 661 height 330
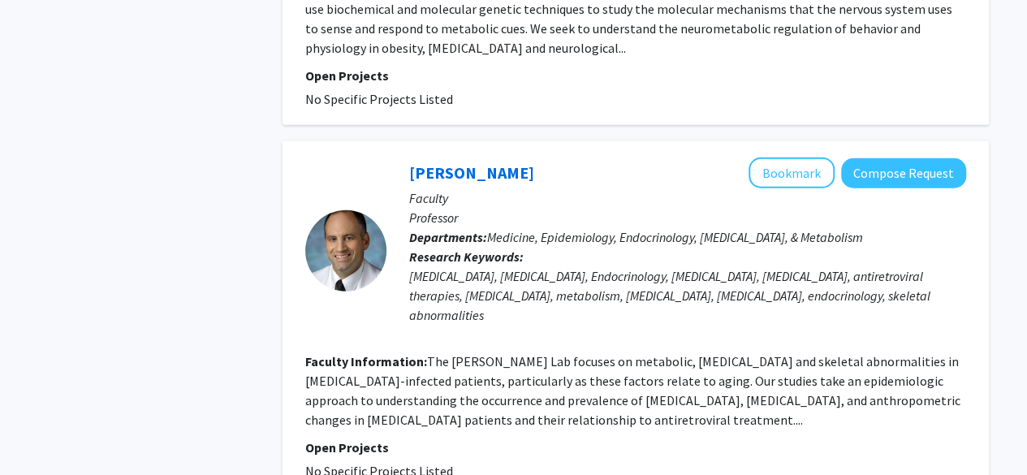
scroll to position [2170, 0]
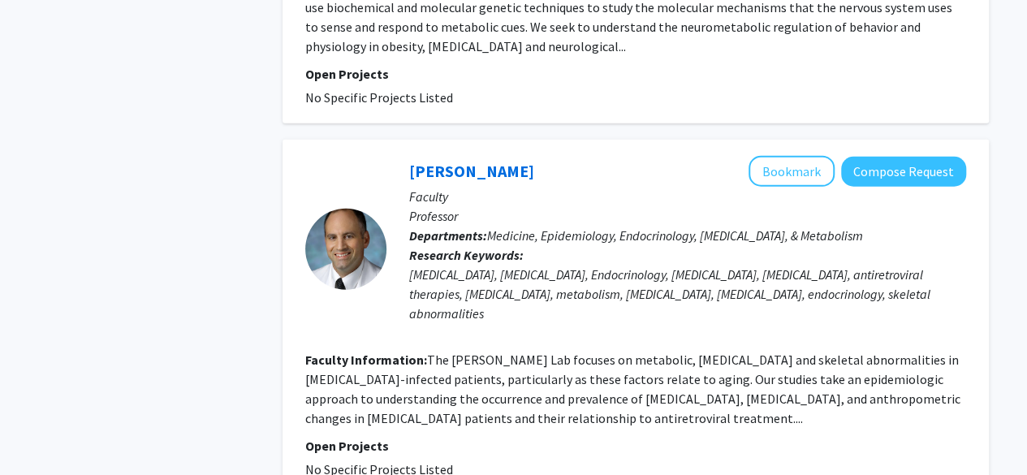
click at [519, 352] on fg-read-more "The Todd Brown Lab focuses on metabolic, endocrine and skeletal abnormalities i…" at bounding box center [632, 389] width 655 height 75
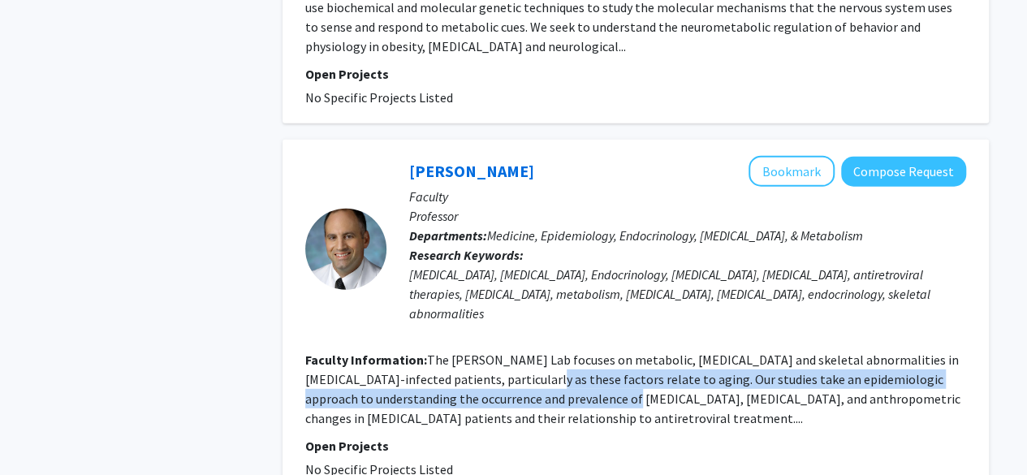
drag, startPoint x: 519, startPoint y: 339, endPoint x: 523, endPoint y: 358, distance: 19.9
click at [523, 358] on fg-read-more "The Todd Brown Lab focuses on metabolic, endocrine and skeletal abnormalities i…" at bounding box center [632, 389] width 655 height 75
drag, startPoint x: 523, startPoint y: 358, endPoint x: 500, endPoint y: 301, distance: 61.2
click at [500, 301] on fg-search-faculty "Todd Brown Bookmark Compose Request Faculty Professor Departments: Medicine, Ep…" at bounding box center [635, 317] width 661 height 323
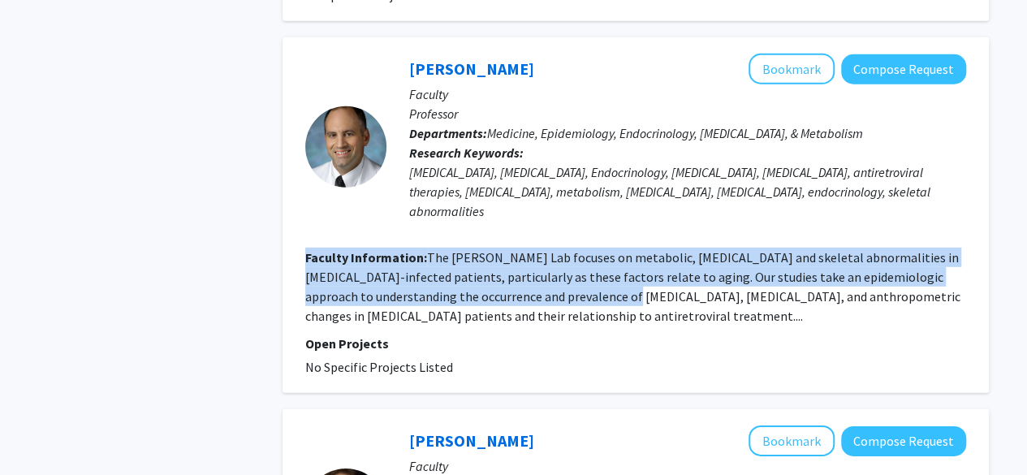
scroll to position [2273, 0]
click at [500, 249] on fg-read-more "The Todd Brown Lab focuses on metabolic, endocrine and skeletal abnormalities i…" at bounding box center [632, 286] width 655 height 75
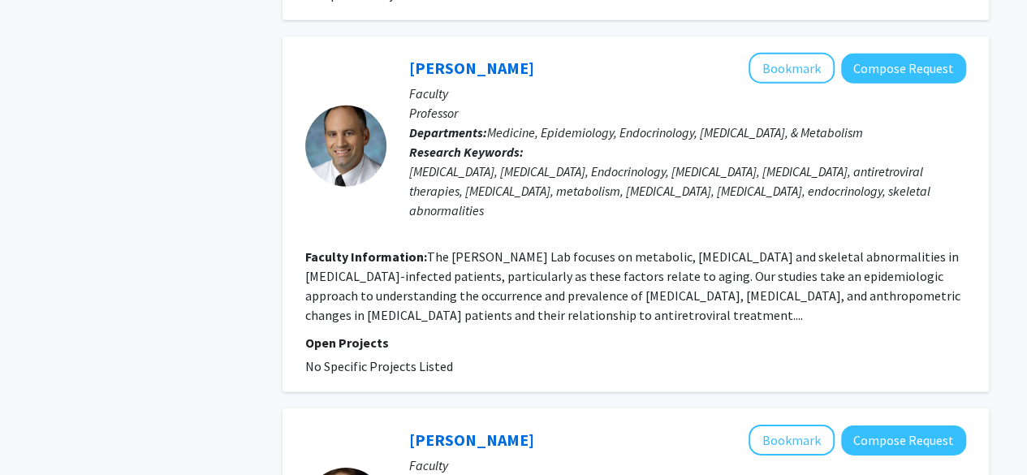
click at [503, 249] on fg-read-more "The Todd Brown Lab focuses on metabolic, endocrine and skeletal abnormalities i…" at bounding box center [632, 286] width 655 height 75
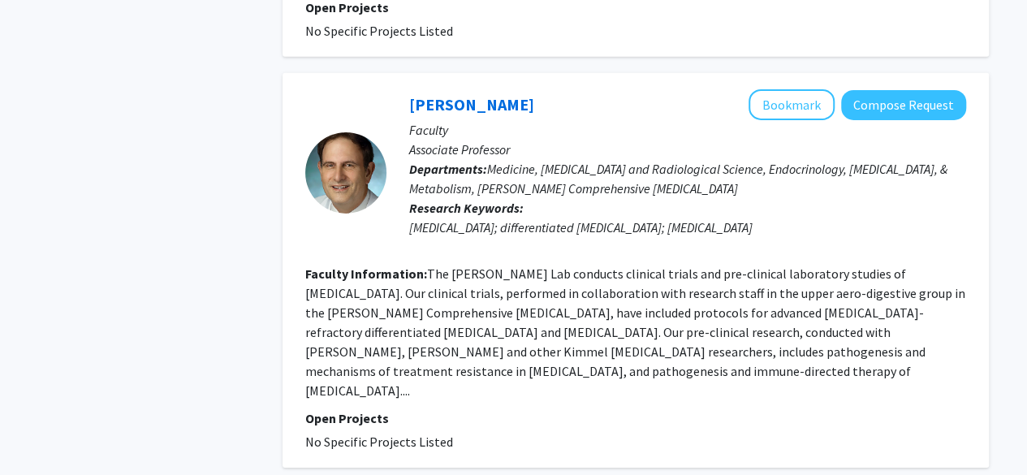
scroll to position [2618, 0]
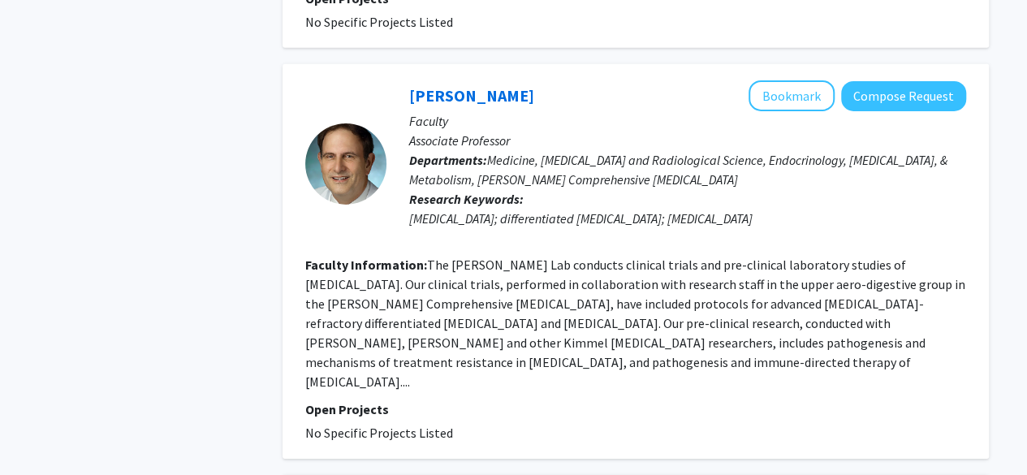
click at [487, 257] on fg-read-more "The Douglas Ball Lab conducts clinical trials and pre-clinical laboratory studi…" at bounding box center [635, 323] width 660 height 133
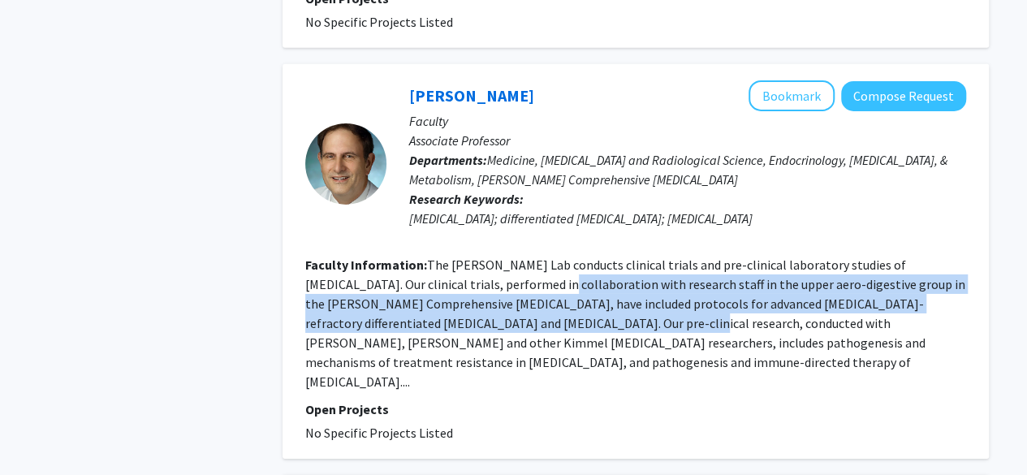
drag, startPoint x: 487, startPoint y: 243, endPoint x: 495, endPoint y: 307, distance: 64.7
click at [495, 307] on fg-read-more "The Douglas Ball Lab conducts clinical trials and pre-clinical laboratory studi…" at bounding box center [635, 323] width 660 height 133
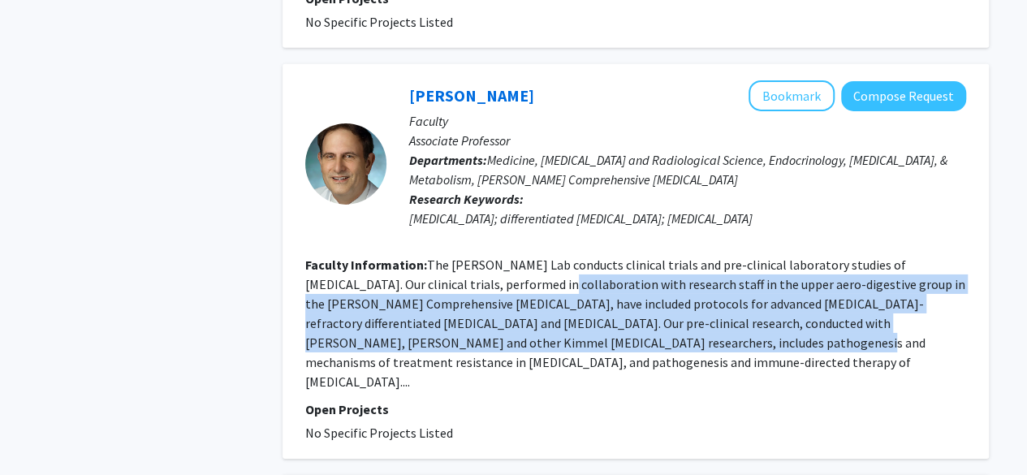
click at [495, 307] on fg-read-more "The Douglas Ball Lab conducts clinical trials and pre-clinical laboratory studi…" at bounding box center [635, 323] width 660 height 133
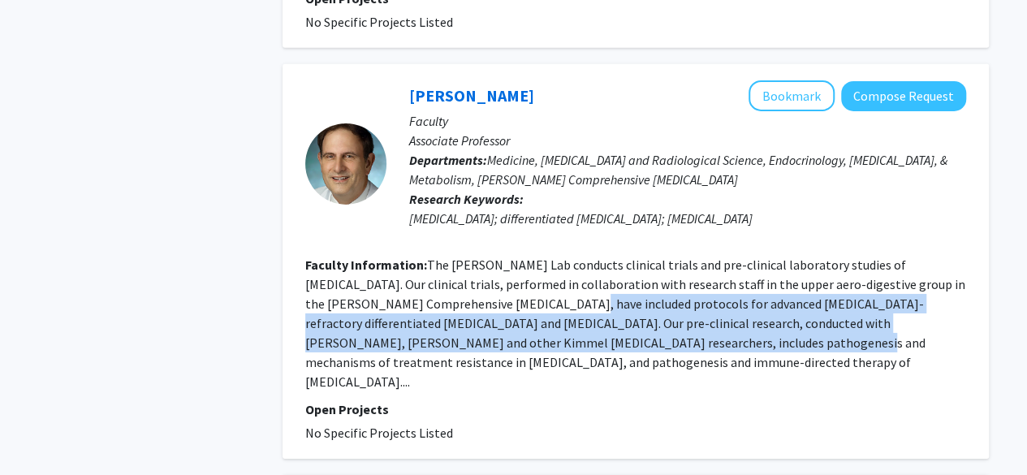
drag, startPoint x: 495, startPoint y: 307, endPoint x: 478, endPoint y: 212, distance: 96.7
click at [478, 212] on fg-search-faculty "Douglas Ball Bookmark Compose Request Faculty Associate Professor Departments: …" at bounding box center [635, 261] width 661 height 362
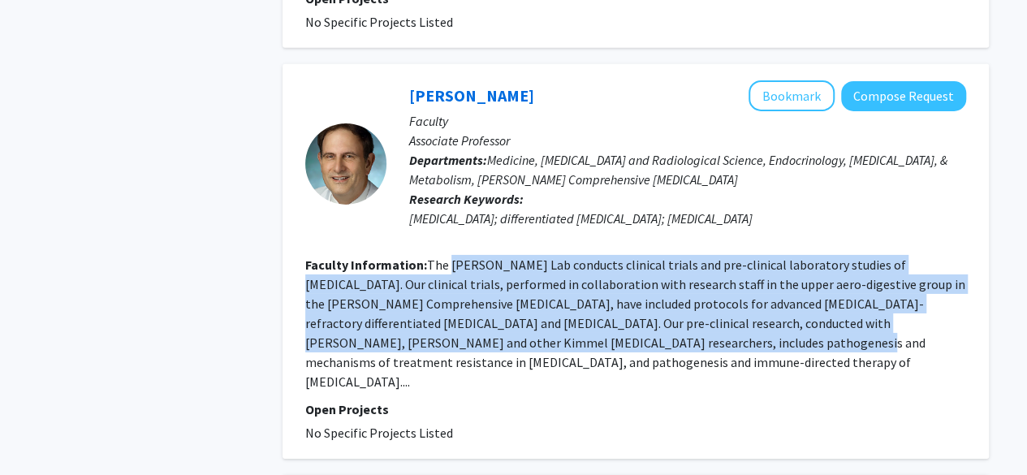
click at [478, 212] on fg-search-faculty "Douglas Ball Bookmark Compose Request Faculty Associate Professor Departments: …" at bounding box center [635, 261] width 661 height 362
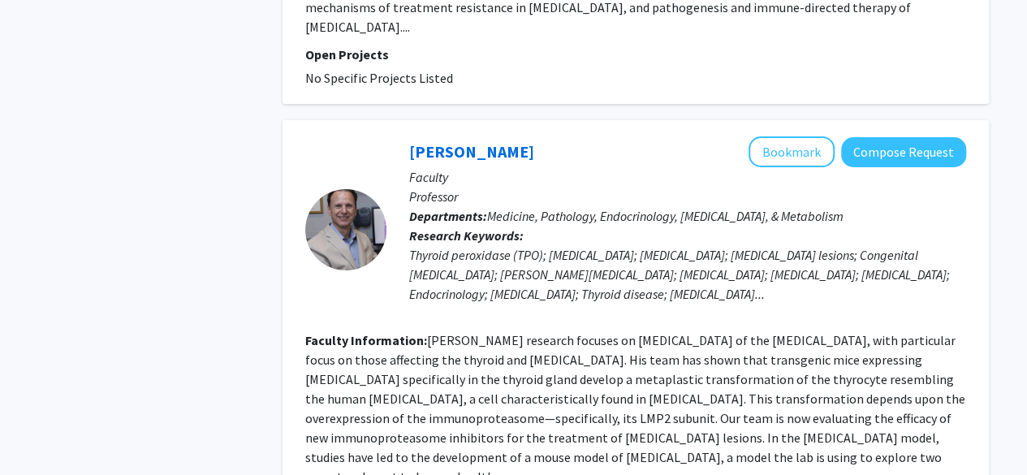
scroll to position [3014, 0]
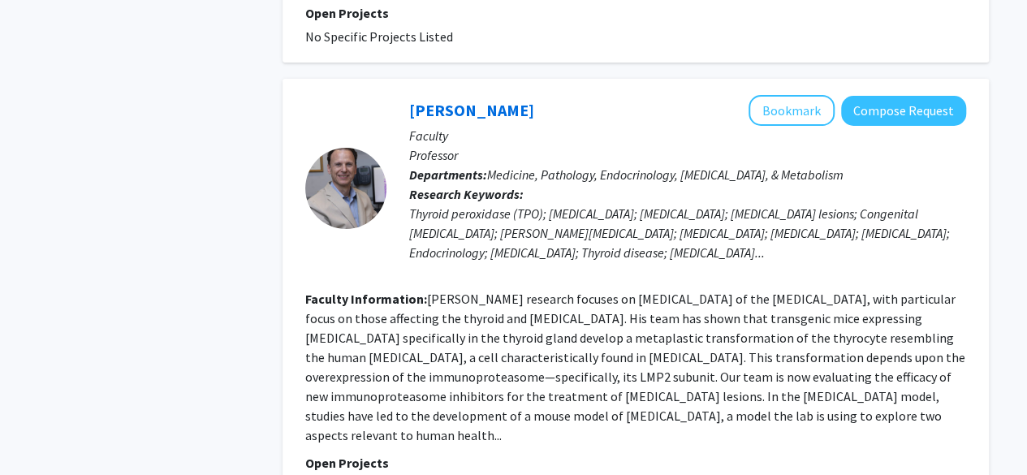
click at [523, 291] on fg-read-more "Dr. Caturegli’s research focuses on autoimmune diseases of the endocrine glands…" at bounding box center [635, 367] width 660 height 153
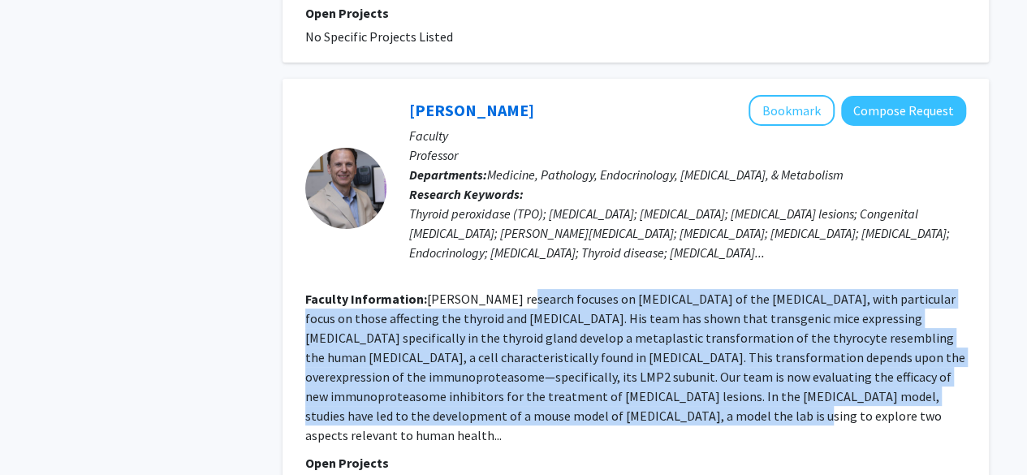
drag, startPoint x: 523, startPoint y: 245, endPoint x: 542, endPoint y: 366, distance: 122.5
click at [542, 366] on section "Faculty Information: Dr. Caturegli’s research focuses on autoimmune diseases of…" at bounding box center [635, 367] width 661 height 156
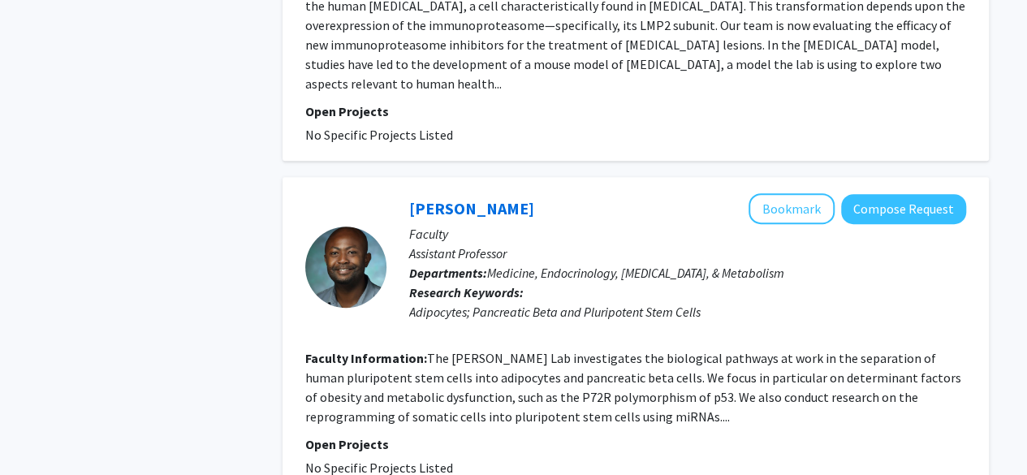
scroll to position [3368, 0]
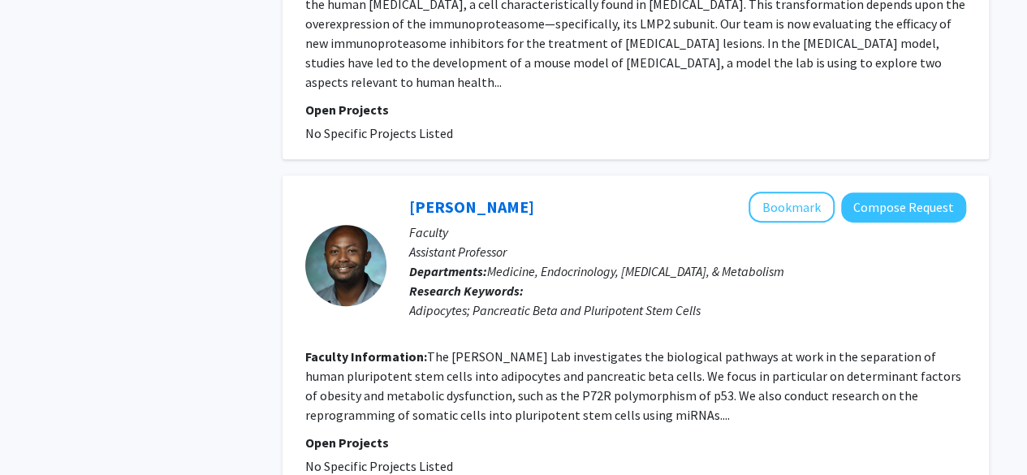
click at [534, 348] on fg-read-more "The Frederick Anokye-Danso Lab investigates the biological pathways at work in …" at bounding box center [633, 385] width 656 height 75
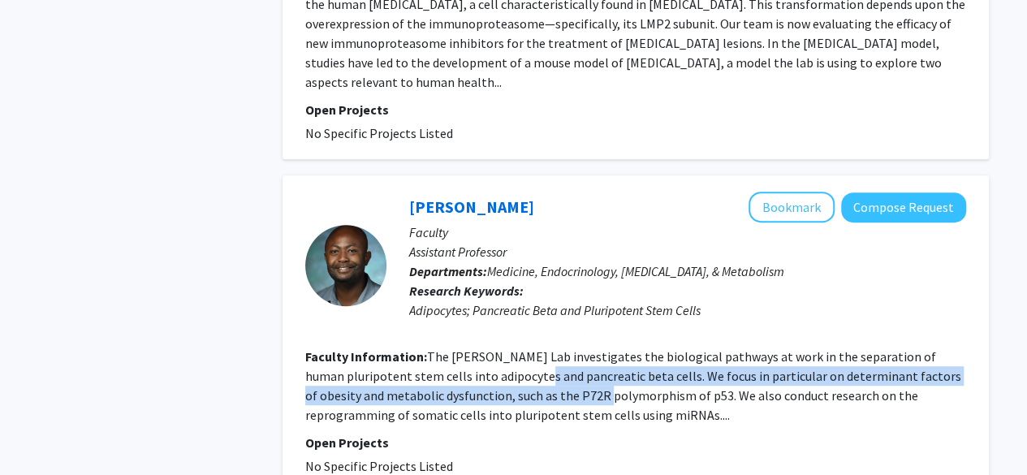
drag, startPoint x: 534, startPoint y: 304, endPoint x: 539, endPoint y: 331, distance: 27.1
click at [539, 348] on fg-read-more "The Frederick Anokye-Danso Lab investigates the biological pathways at work in …" at bounding box center [633, 385] width 656 height 75
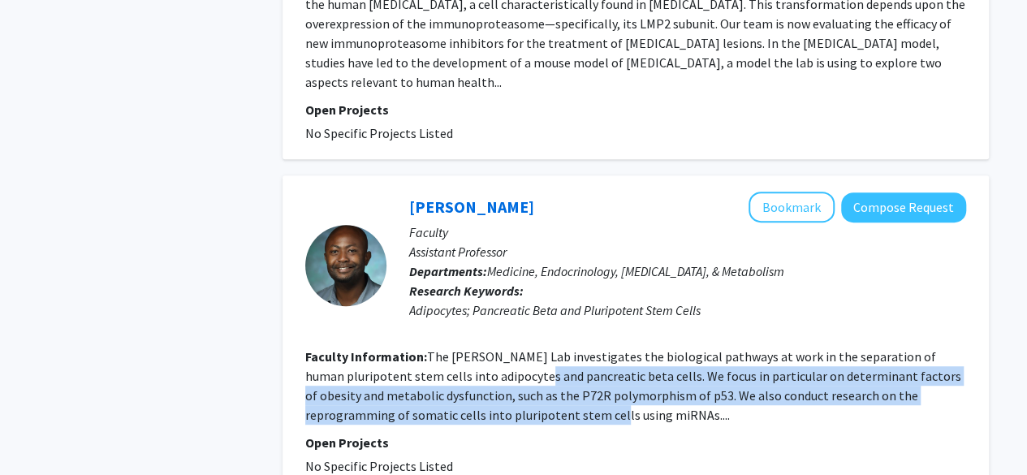
click at [539, 348] on fg-read-more "The Frederick Anokye-Danso Lab investigates the biological pathways at work in …" at bounding box center [633, 385] width 656 height 75
drag, startPoint x: 539, startPoint y: 331, endPoint x: 512, endPoint y: 262, distance: 73.3
click at [512, 262] on fg-search-faculty "Frederick Anokye-Danso Bookmark Compose Request Faculty Assistant Professor Dep…" at bounding box center [635, 334] width 661 height 284
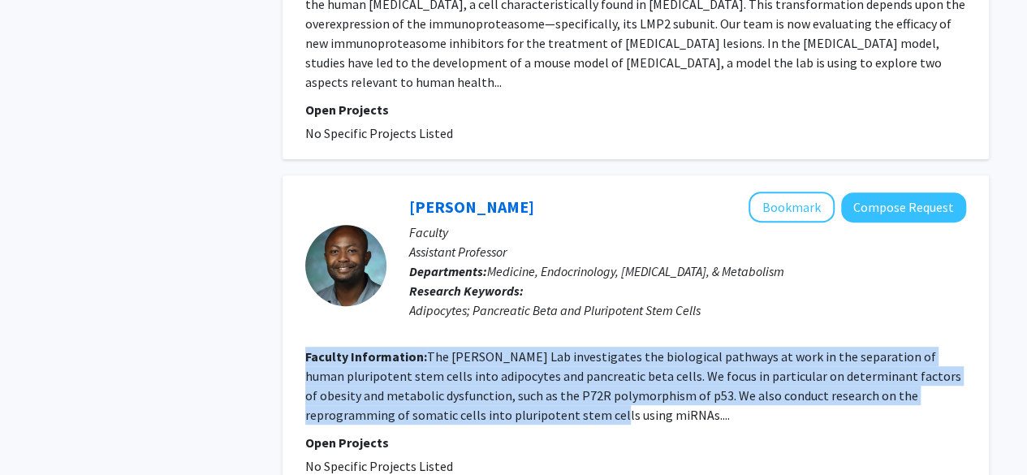
click at [512, 262] on fg-search-faculty "Frederick Anokye-Danso Bookmark Compose Request Faculty Assistant Professor Dep…" at bounding box center [635, 334] width 661 height 284
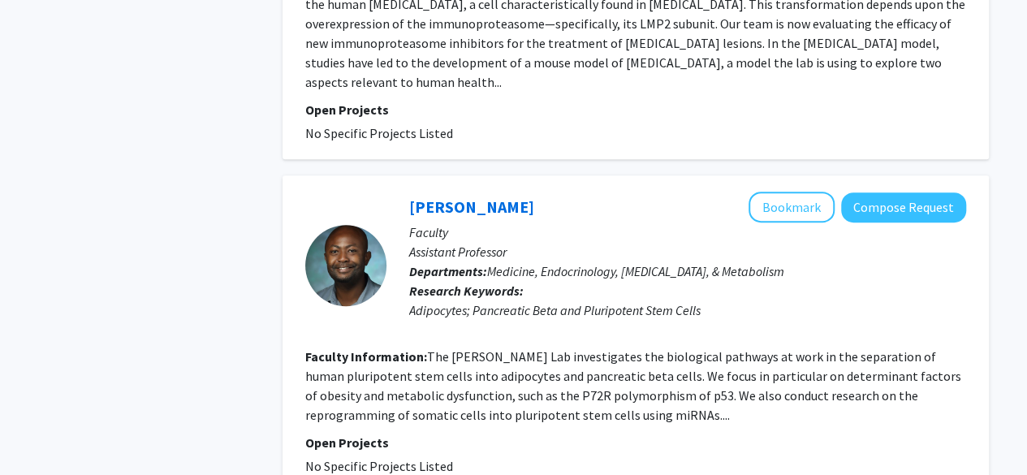
click at [517, 348] on fg-read-more "The Frederick Anokye-Danso Lab investigates the biological pathways at work in …" at bounding box center [633, 385] width 656 height 75
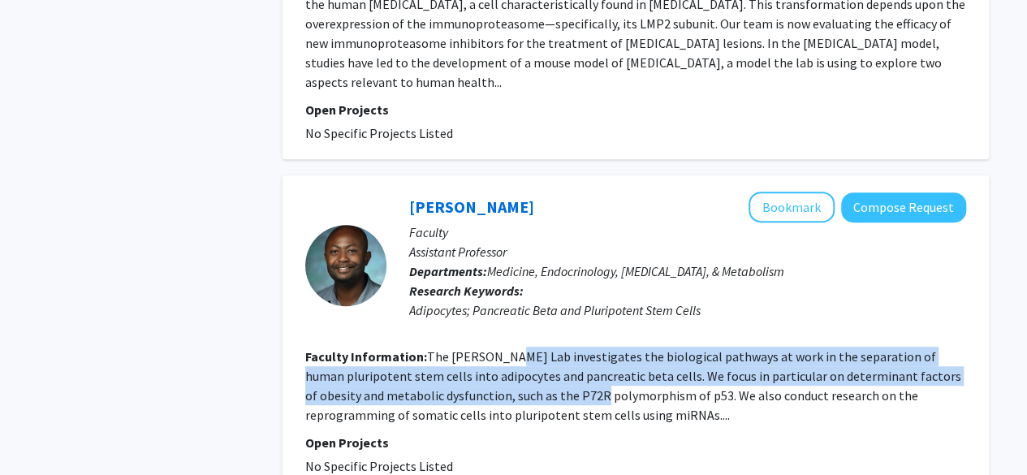
drag, startPoint x: 517, startPoint y: 275, endPoint x: 526, endPoint y: 327, distance: 52.9
click at [526, 347] on section "Faculty Information: The Frederick Anokye-Danso Lab investigates the biological…" at bounding box center [635, 386] width 661 height 78
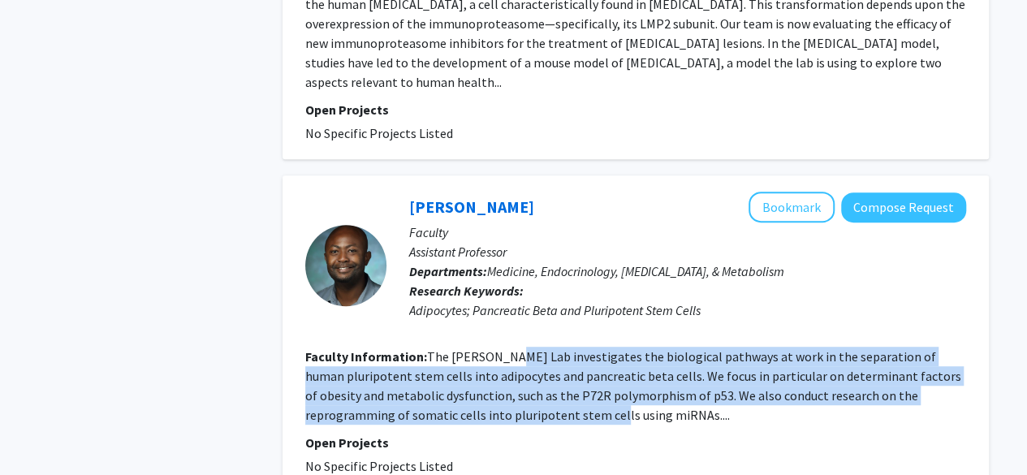
click at [526, 347] on section "Faculty Information: The Frederick Anokye-Danso Lab investigates the biological…" at bounding box center [635, 386] width 661 height 78
drag, startPoint x: 526, startPoint y: 327, endPoint x: 512, endPoint y: 276, distance: 53.2
click at [512, 347] on section "Faculty Information: The Frederick Anokye-Danso Lab investigates the biological…" at bounding box center [635, 386] width 661 height 78
click at [512, 348] on fg-read-more "The Frederick Anokye-Danso Lab investigates the biological pathways at work in …" at bounding box center [633, 385] width 656 height 75
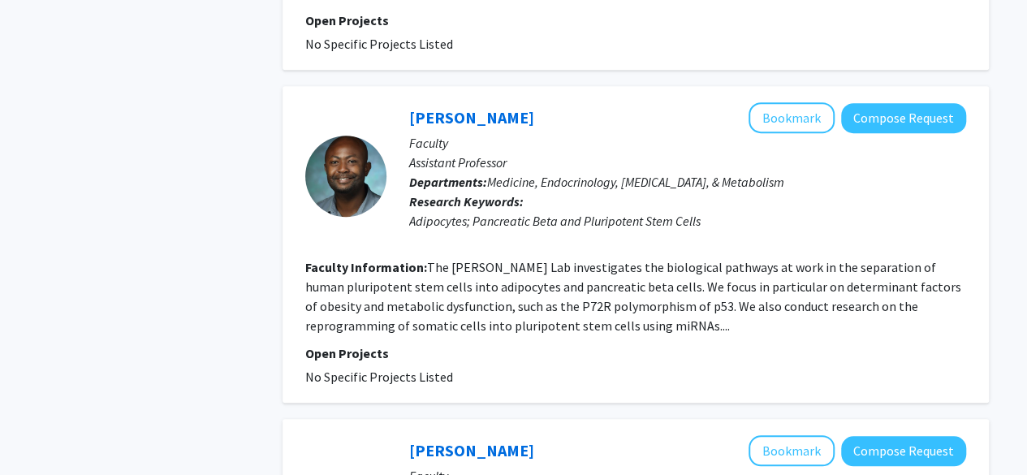
scroll to position [3459, 0]
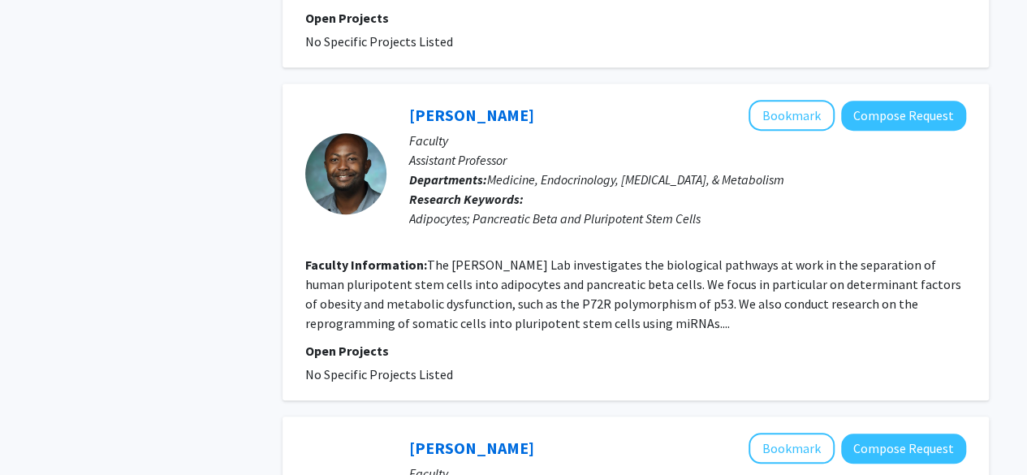
click at [519, 254] on fg-search-faculty "Frederick Anokye-Danso Bookmark Compose Request Faculty Assistant Professor Dep…" at bounding box center [635, 242] width 661 height 284
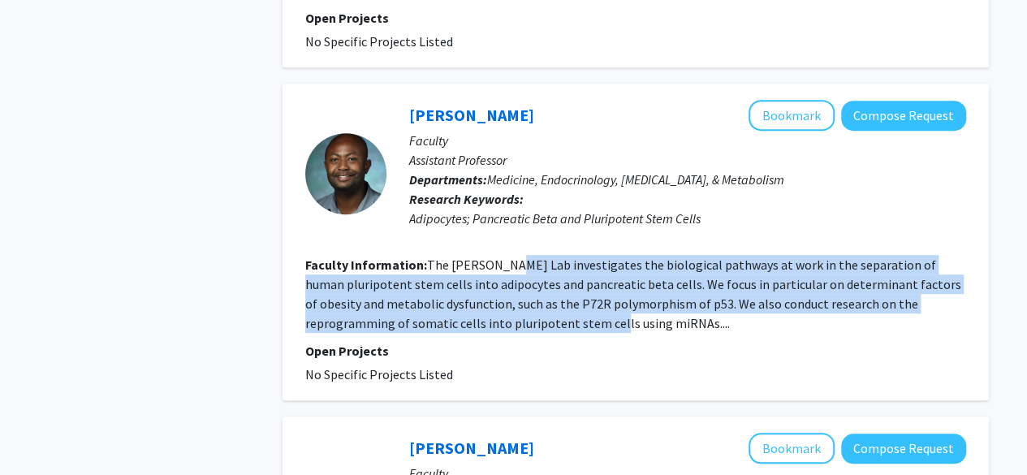
drag, startPoint x: 519, startPoint y: 254, endPoint x: 502, endPoint y: 191, distance: 65.6
click at [502, 191] on fg-search-faculty "Frederick Anokye-Danso Bookmark Compose Request Faculty Assistant Professor Dep…" at bounding box center [635, 242] width 661 height 284
click at [502, 257] on fg-read-more "The Frederick Anokye-Danso Lab investigates the biological pathways at work in …" at bounding box center [633, 294] width 656 height 75
drag, startPoint x: 502, startPoint y: 191, endPoint x: 513, endPoint y: 246, distance: 56.4
click at [513, 257] on fg-read-more "The Frederick Anokye-Danso Lab investigates the biological pathways at work in …" at bounding box center [633, 294] width 656 height 75
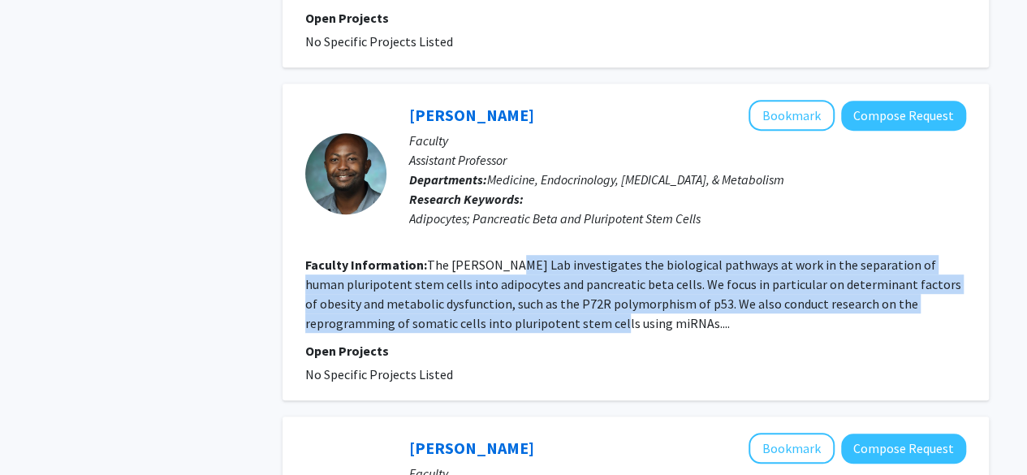
click at [513, 257] on fg-read-more "The Frederick Anokye-Danso Lab investigates the biological pathways at work in …" at bounding box center [633, 294] width 656 height 75
drag, startPoint x: 513, startPoint y: 246, endPoint x: 508, endPoint y: 189, distance: 57.1
click at [508, 257] on fg-read-more "The Frederick Anokye-Danso Lab investigates the biological pathways at work in …" at bounding box center [633, 294] width 656 height 75
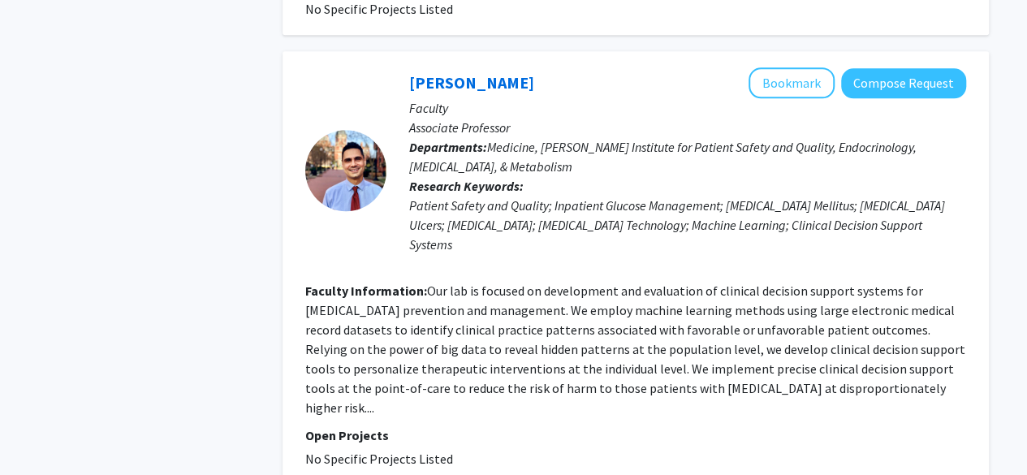
scroll to position [3833, 0]
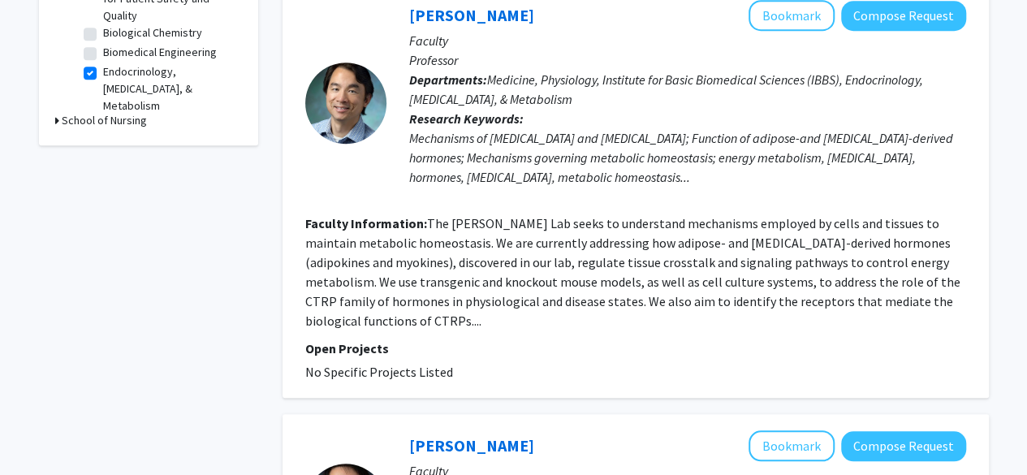
scroll to position [612, 0]
click at [597, 216] on fg-read-more "The Wong Lab seeks to understand mechanisms employed by cells and tissues to ma…" at bounding box center [632, 271] width 655 height 114
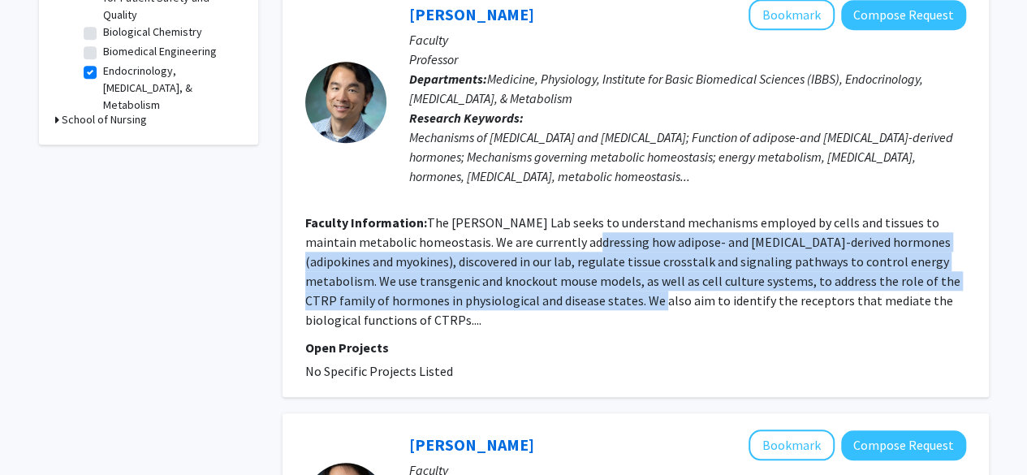
drag, startPoint x: 597, startPoint y: 216, endPoint x: 605, endPoint y: 289, distance: 73.6
click at [605, 289] on section "Faculty Information: The Wong Lab seeks to understand mechanisms employed by ce…" at bounding box center [635, 271] width 661 height 117
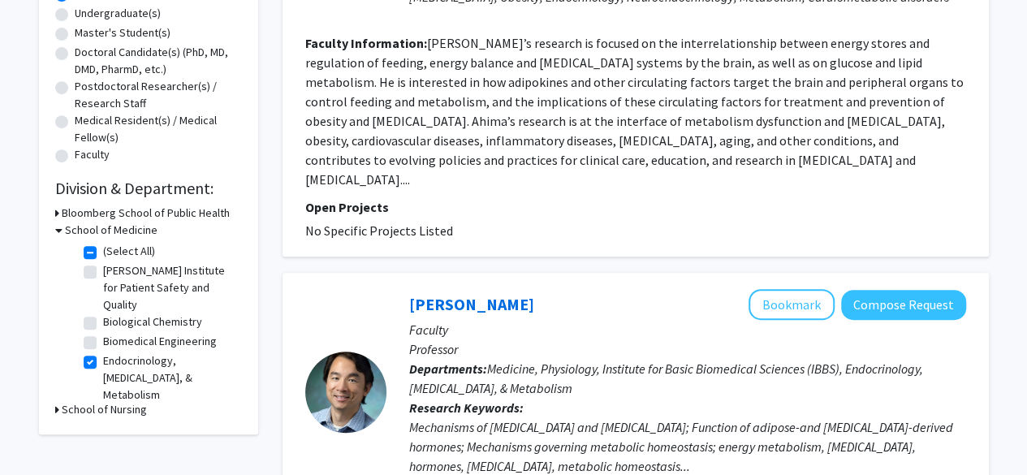
scroll to position [316, 0]
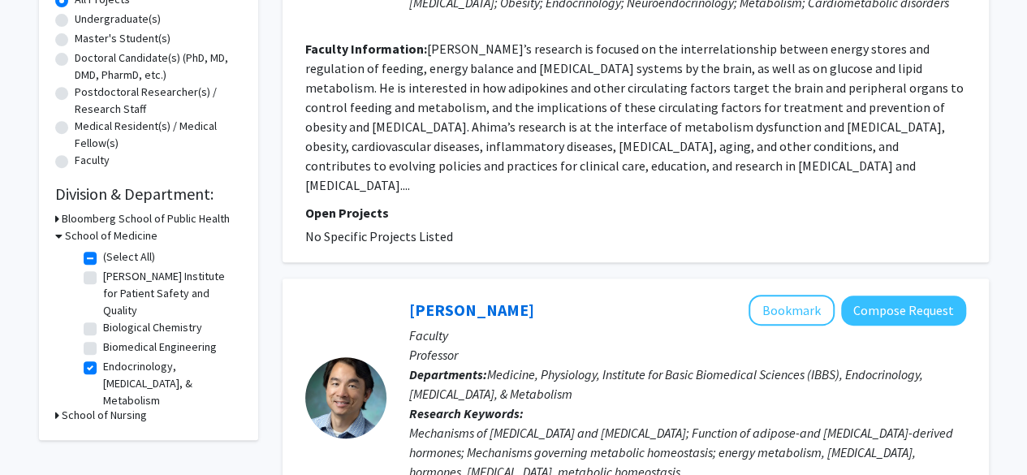
click at [103, 370] on label "Endocrinology, Diabetes, & Metabolism" at bounding box center [170, 383] width 135 height 51
click at [103, 369] on input "Endocrinology, Diabetes, & Metabolism" at bounding box center [108, 363] width 11 height 11
checkbox input "false"
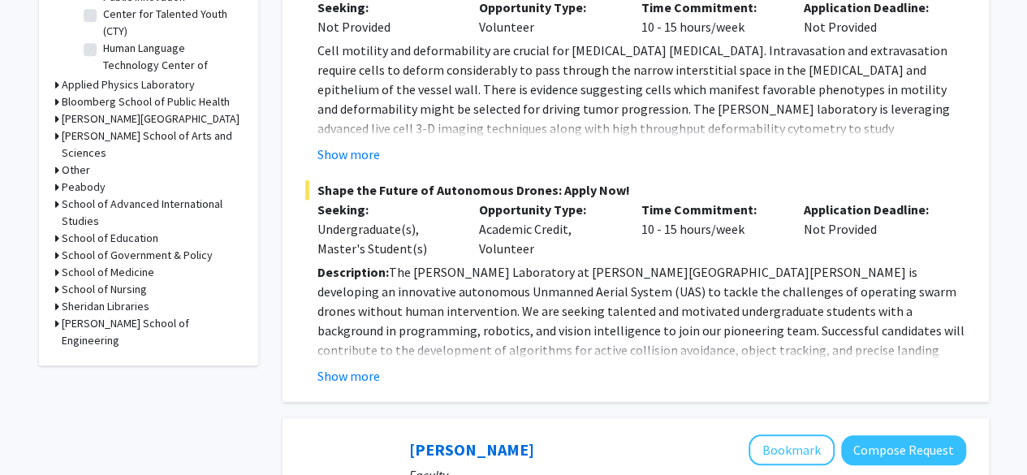
scroll to position [630, 0]
click at [122, 263] on h3 "School of Medicine" at bounding box center [108, 271] width 93 height 17
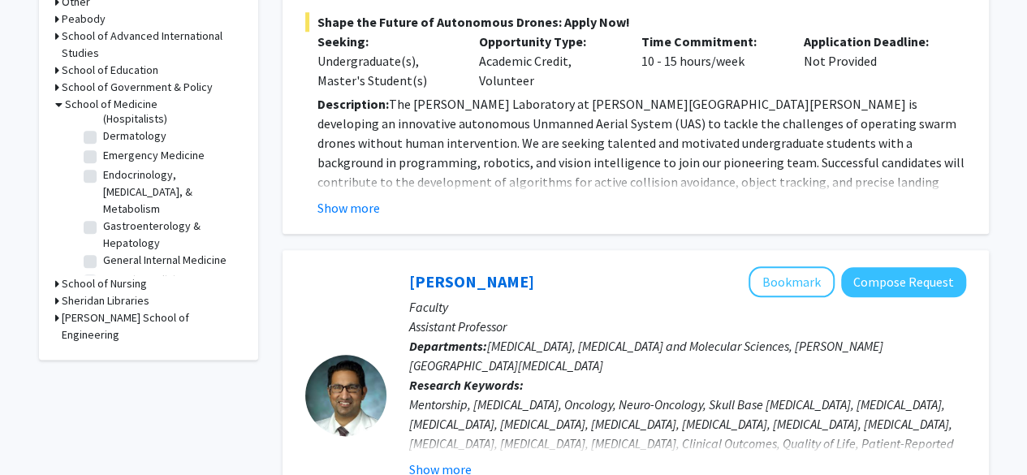
scroll to position [937, 0]
click at [103, 218] on label "Gastroenterology & Hepatology" at bounding box center [170, 235] width 135 height 34
click at [103, 218] on input "Gastroenterology & Hepatology" at bounding box center [108, 223] width 11 height 11
checkbox input "true"
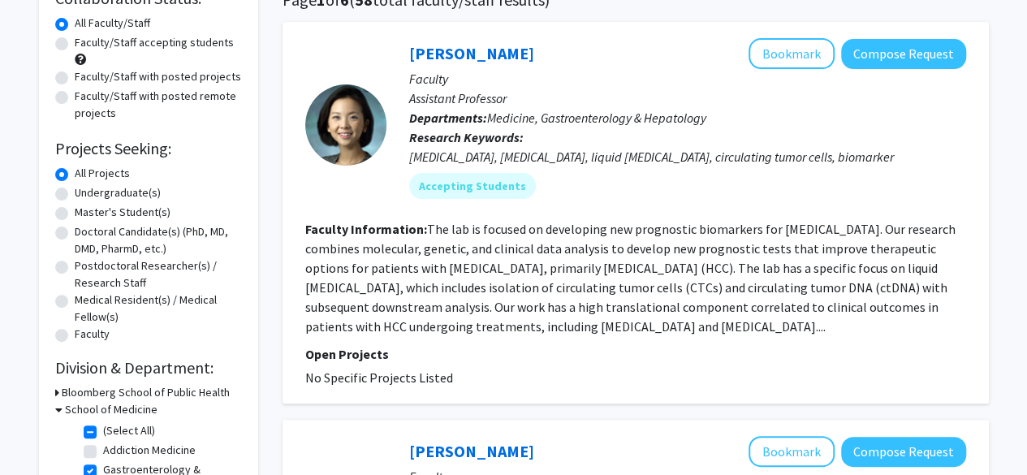
scroll to position [143, 0]
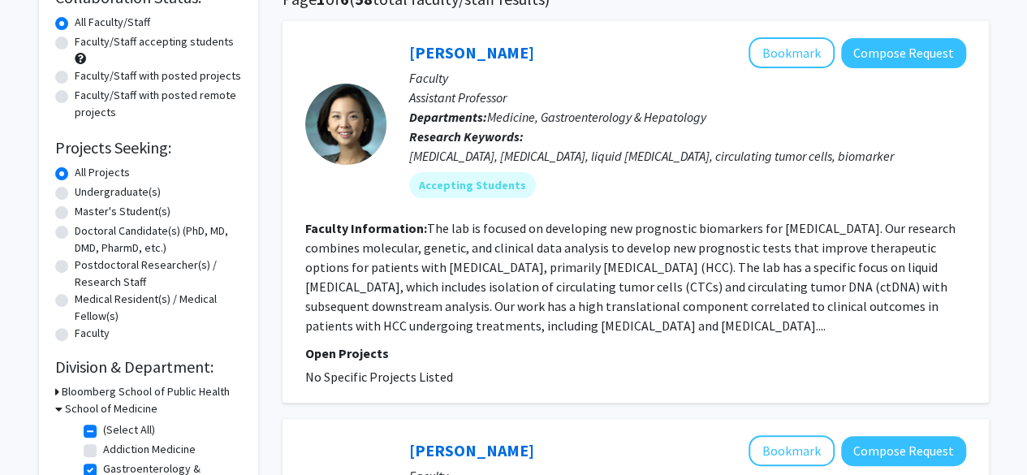
click at [474, 218] on section "Faculty Information: The lab is focused on developing new prognostic biomarkers…" at bounding box center [635, 276] width 661 height 117
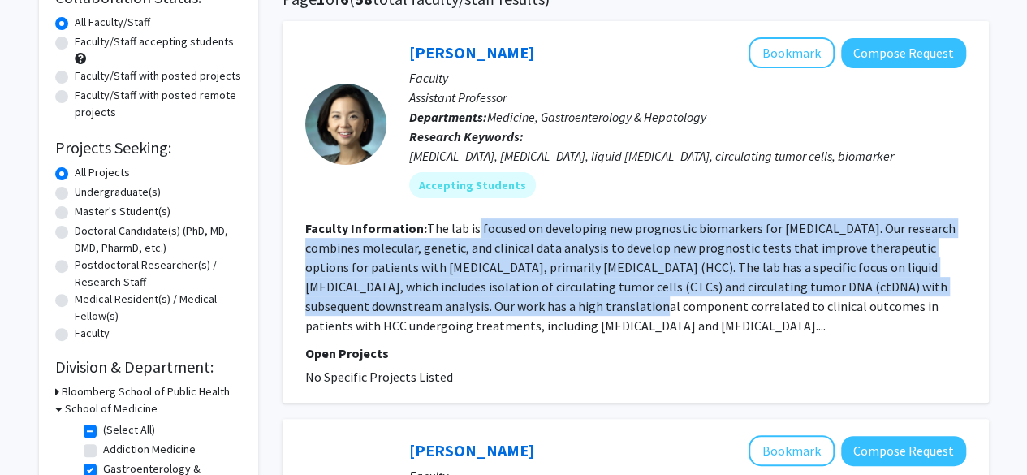
drag, startPoint x: 474, startPoint y: 218, endPoint x: 482, endPoint y: 301, distance: 83.2
click at [482, 301] on section "Faculty Information: The lab is focused on developing new prognostic biomarkers…" at bounding box center [635, 276] width 661 height 117
click at [482, 301] on fg-read-more "The lab is focused on developing new prognostic biomarkers for liver cancer. Ou…" at bounding box center [630, 277] width 651 height 114
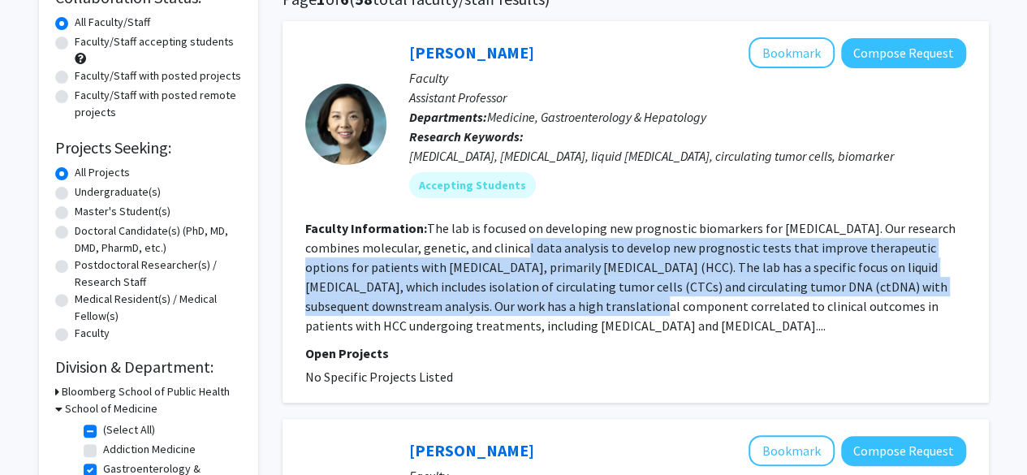
drag, startPoint x: 482, startPoint y: 301, endPoint x: 478, endPoint y: 249, distance: 52.2
click at [478, 249] on fg-read-more "The lab is focused on developing new prognostic biomarkers for liver cancer. Ou…" at bounding box center [630, 277] width 651 height 114
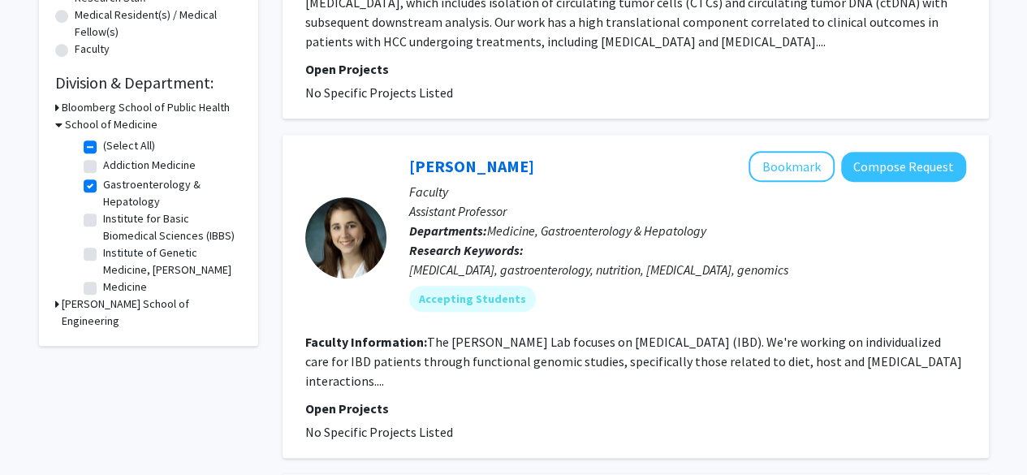
scroll to position [414, 0]
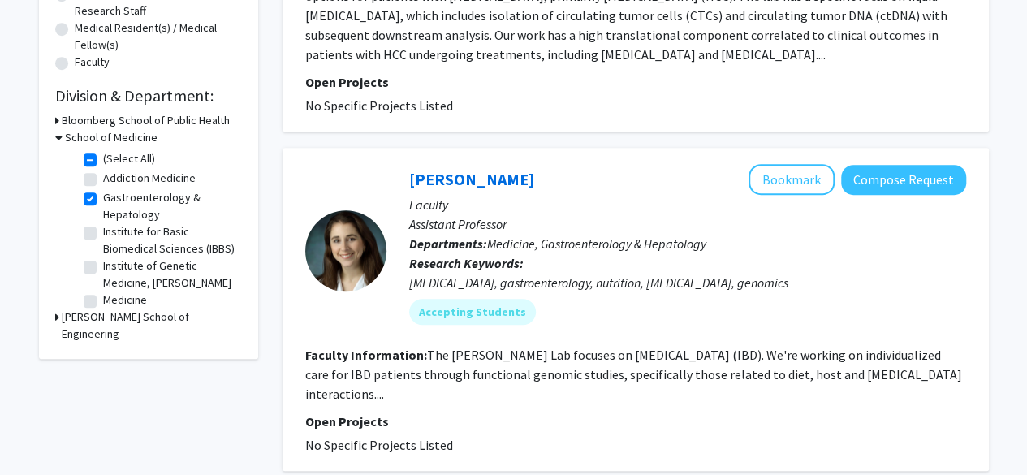
click at [103, 199] on label "Gastroenterology & Hepatology" at bounding box center [170, 206] width 135 height 34
click at [103, 199] on input "Gastroenterology & Hepatology" at bounding box center [108, 194] width 11 height 11
checkbox input "false"
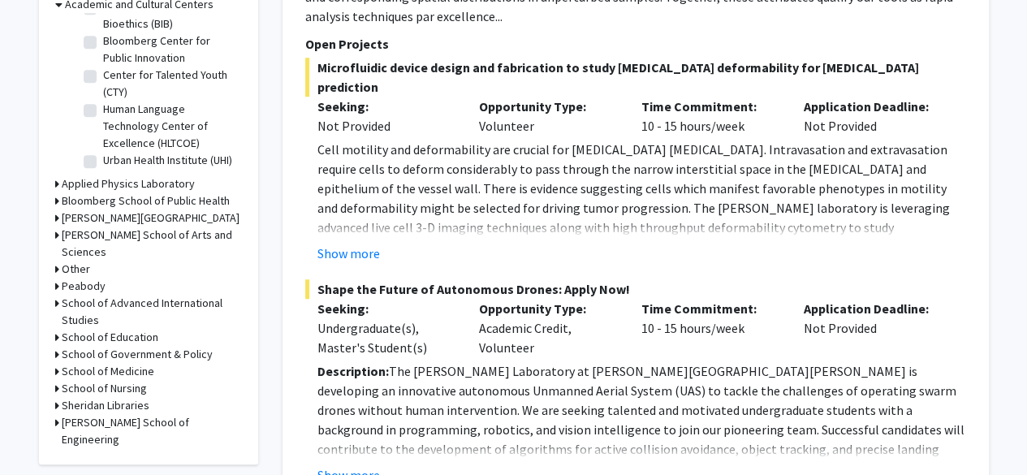
scroll to position [539, 0]
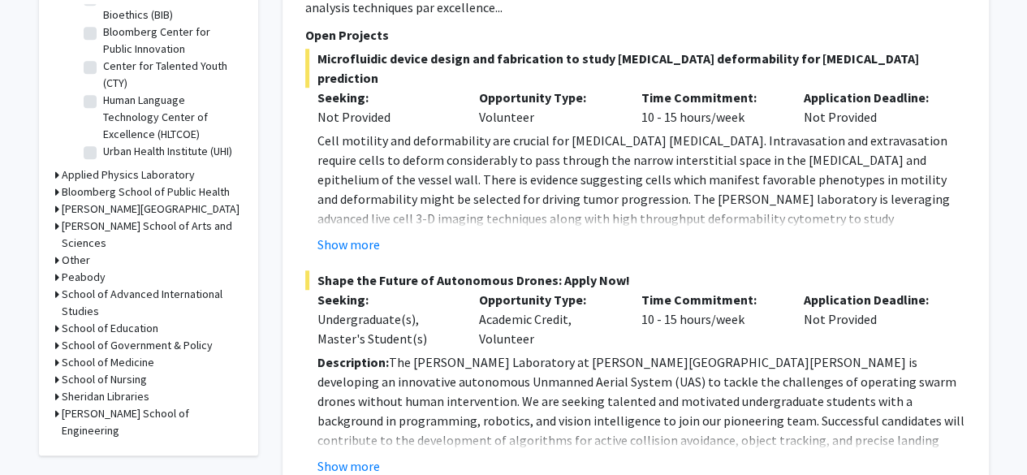
click at [128, 354] on h3 "School of Medicine" at bounding box center [108, 362] width 93 height 17
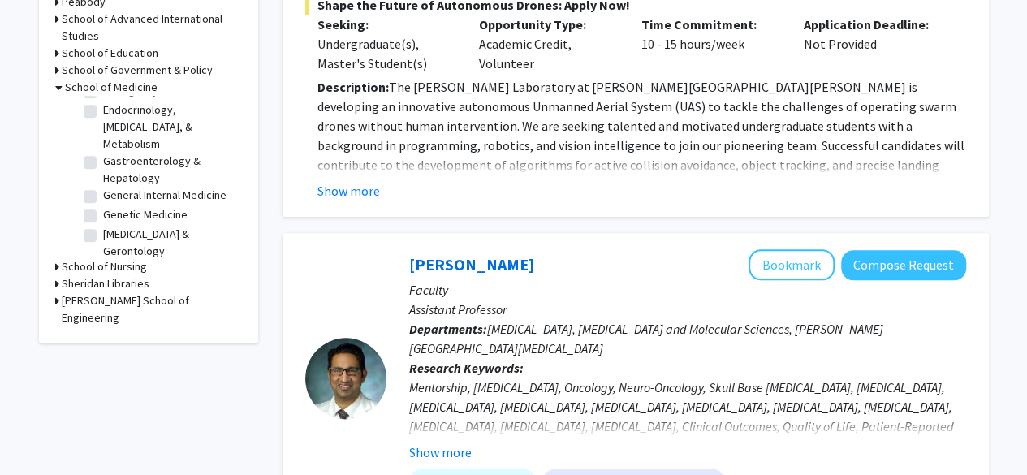
scroll to position [1020, 0]
click at [103, 171] on label "Genetic Medicine" at bounding box center [145, 179] width 84 height 17
click at [103, 171] on input "Genetic Medicine" at bounding box center [108, 176] width 11 height 11
checkbox input "true"
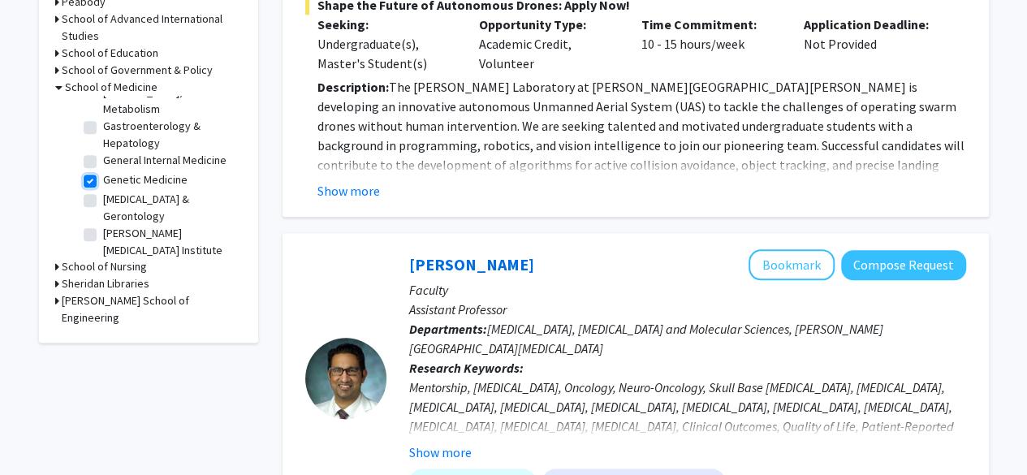
checkbox input "true"
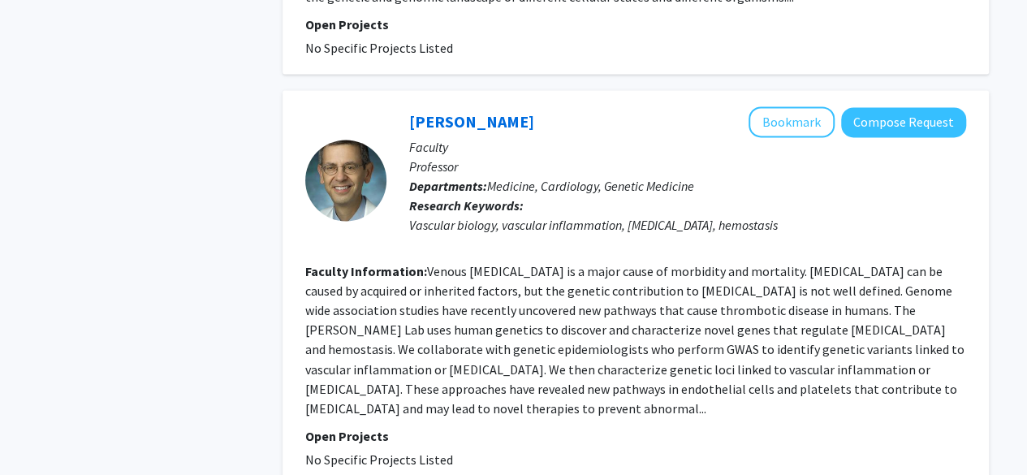
scroll to position [4343, 0]
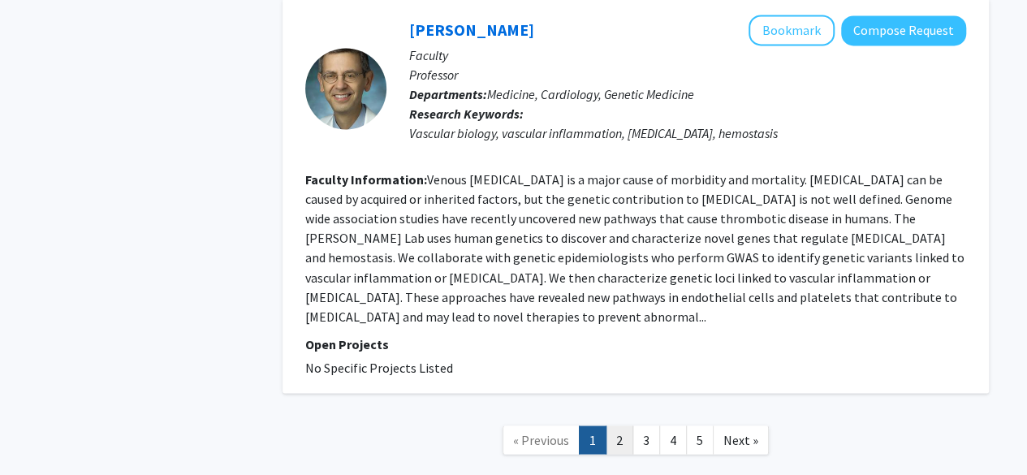
click at [621, 426] on link "2" at bounding box center [620, 440] width 28 height 28
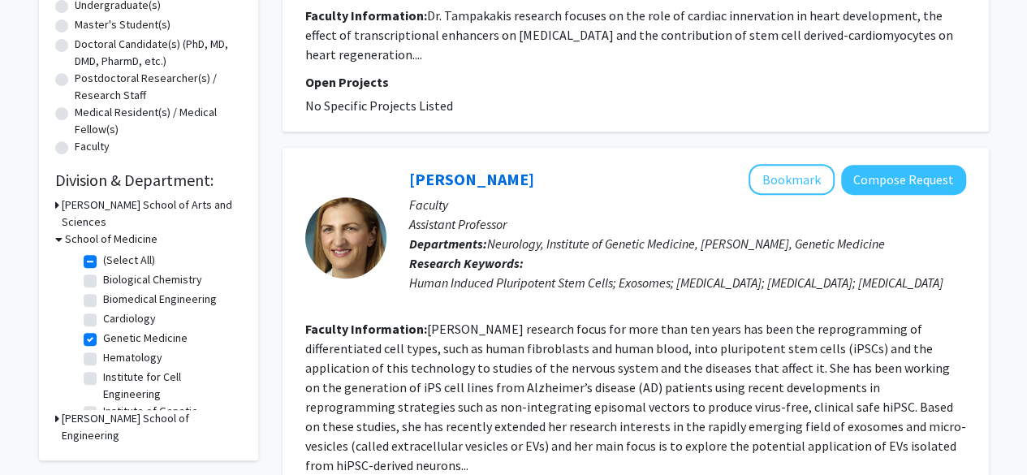
scroll to position [352, 0]
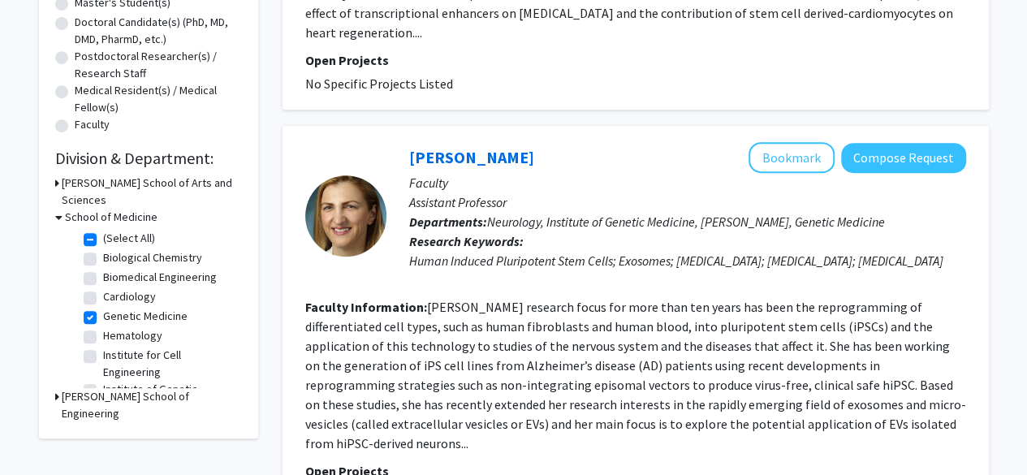
click at [103, 308] on label "Genetic Medicine" at bounding box center [145, 316] width 84 height 17
click at [103, 308] on input "Genetic Medicine" at bounding box center [108, 313] width 11 height 11
checkbox input "false"
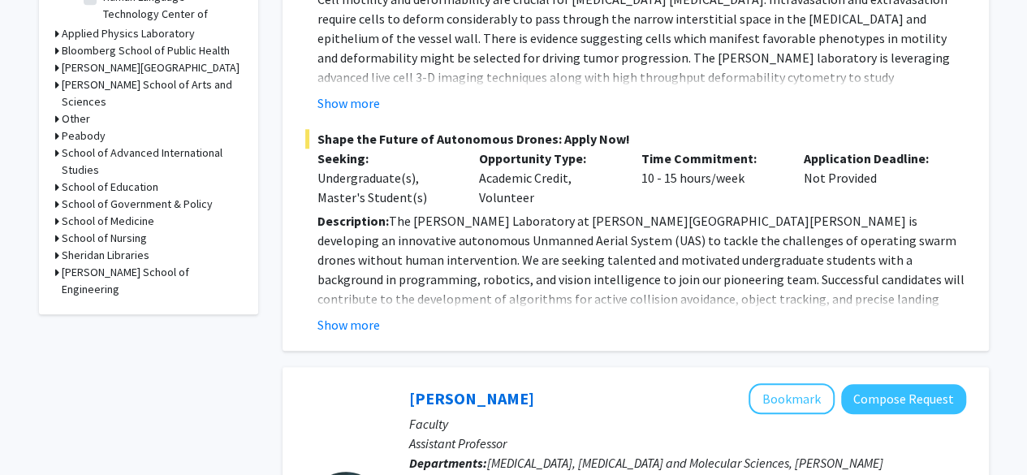
scroll to position [666, 0]
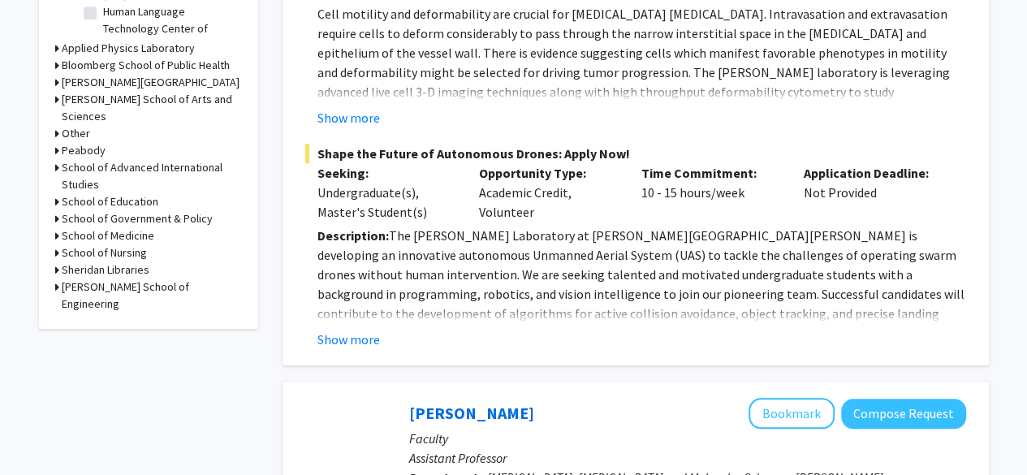
click at [133, 227] on h3 "School of Medicine" at bounding box center [108, 235] width 93 height 17
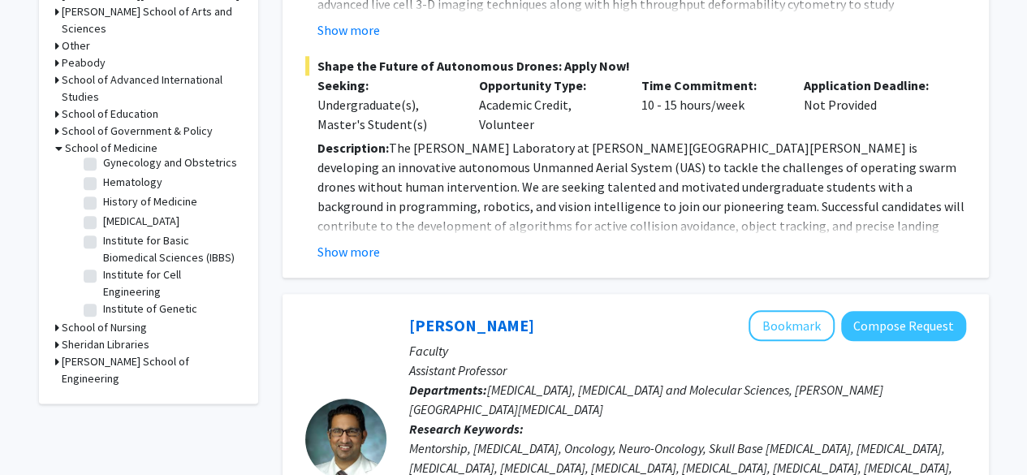
scroll to position [1184, 0]
click at [103, 244] on label "Institute for Basic Biomedical Sciences (IBBS)" at bounding box center [170, 251] width 135 height 34
click at [103, 244] on input "Institute for Basic Biomedical Sciences (IBBS)" at bounding box center [108, 239] width 11 height 11
checkbox input "true"
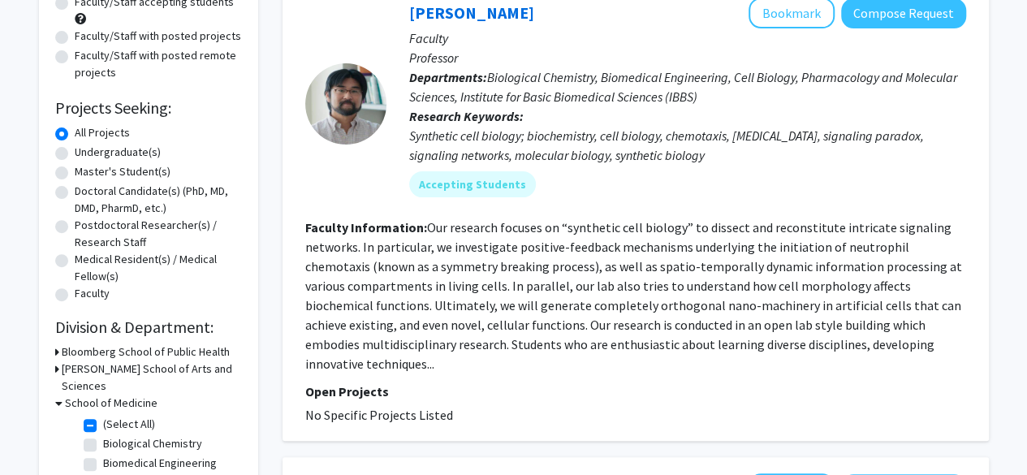
scroll to position [184, 0]
click at [596, 246] on fg-read-more "Our research focuses on “synthetic cell biology” to dissect and reconstitute in…" at bounding box center [633, 294] width 657 height 153
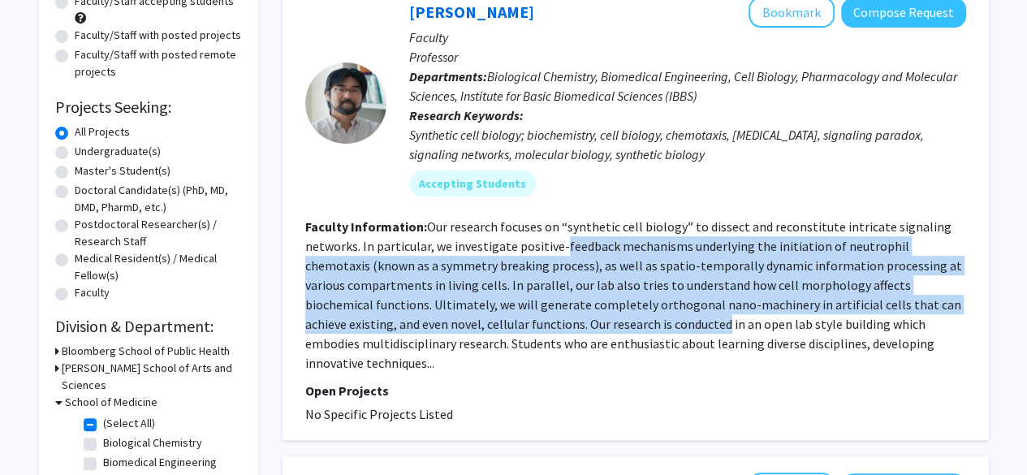
drag, startPoint x: 596, startPoint y: 246, endPoint x: 608, endPoint y: 334, distance: 88.5
click at [608, 334] on section "Faculty Information: Our research focuses on “synthetic cell biology” to dissec…" at bounding box center [635, 295] width 661 height 156
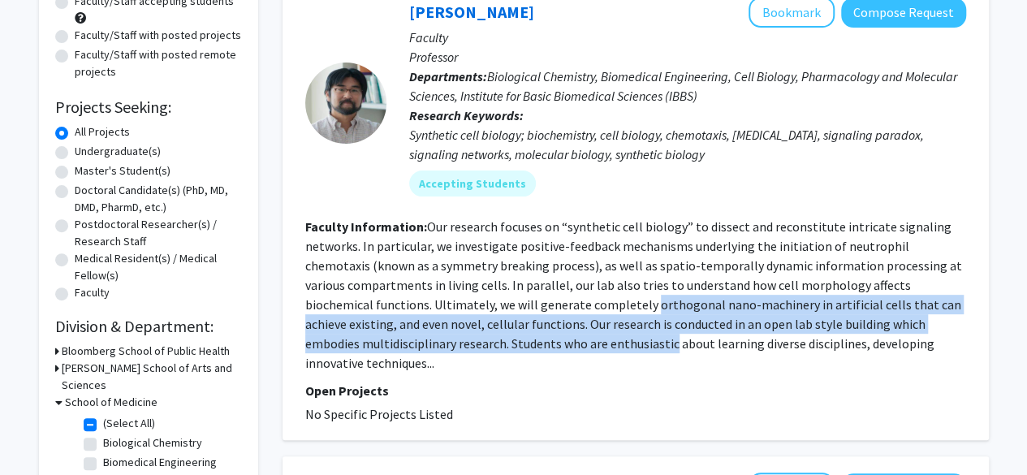
drag, startPoint x: 608, startPoint y: 334, endPoint x: 590, endPoint y: 233, distance: 102.3
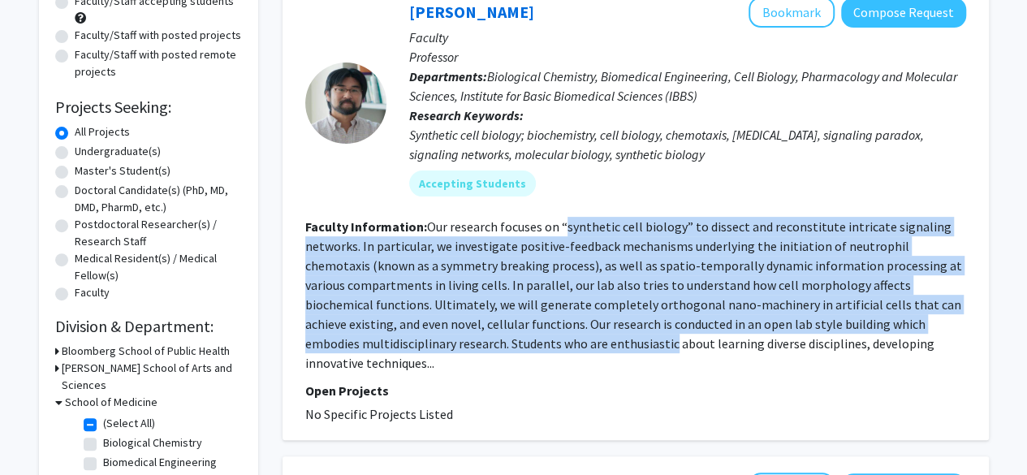
click at [590, 233] on section "Faculty Information: Our research focuses on “synthetic cell biology” to dissec…" at bounding box center [635, 295] width 661 height 156
click at [590, 233] on fg-read-more "Our research focuses on “synthetic cell biology” to dissect and reconstitute in…" at bounding box center [633, 294] width 657 height 153
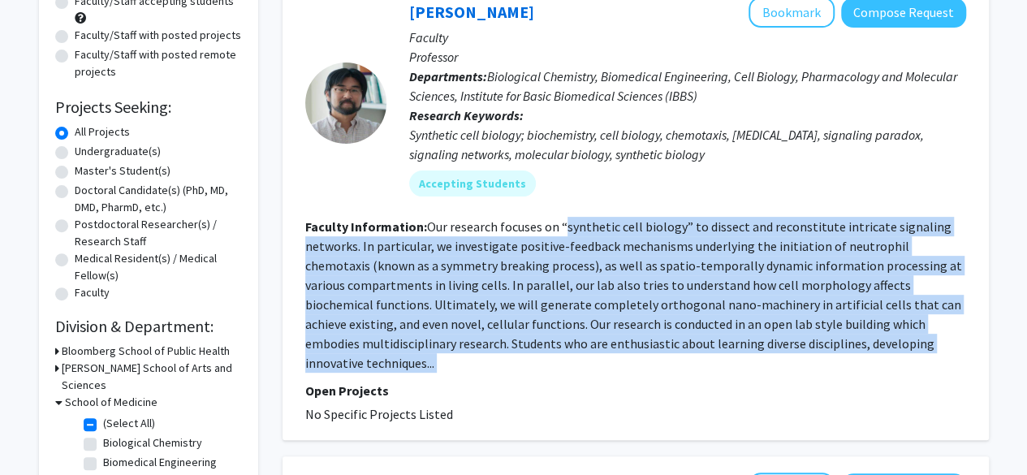
drag, startPoint x: 590, startPoint y: 233, endPoint x: 609, endPoint y: 374, distance: 142.7
click at [609, 374] on fg-search-faculty "Takanari Inoue Bookmark Compose Request Faculty Professor Departments: Biologic…" at bounding box center [635, 210] width 661 height 427
click at [619, 336] on fg-read-more "Our research focuses on “synthetic cell biology” to dissect and reconstitute in…" at bounding box center [633, 294] width 657 height 153
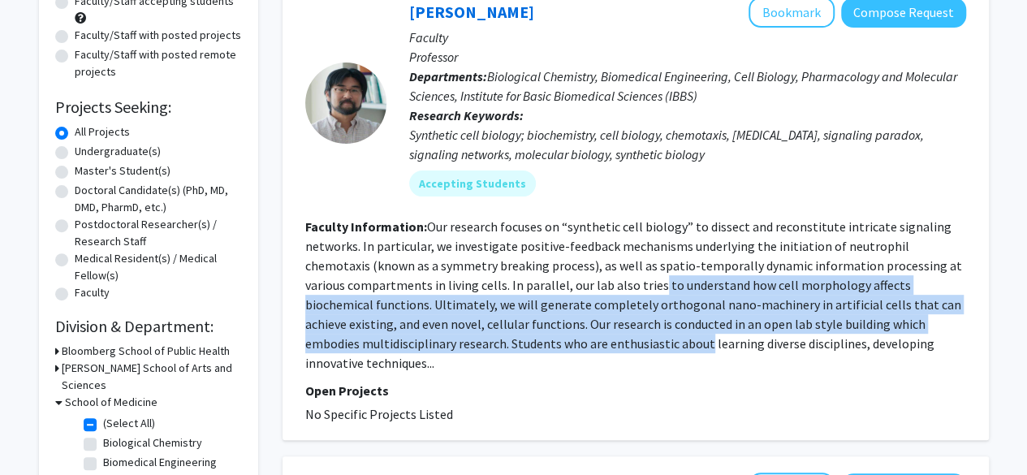
drag, startPoint x: 619, startPoint y: 336, endPoint x: 611, endPoint y: 288, distance: 49.4
click at [611, 288] on fg-read-more "Our research focuses on “synthetic cell biology” to dissect and reconstitute in…" at bounding box center [633, 294] width 657 height 153
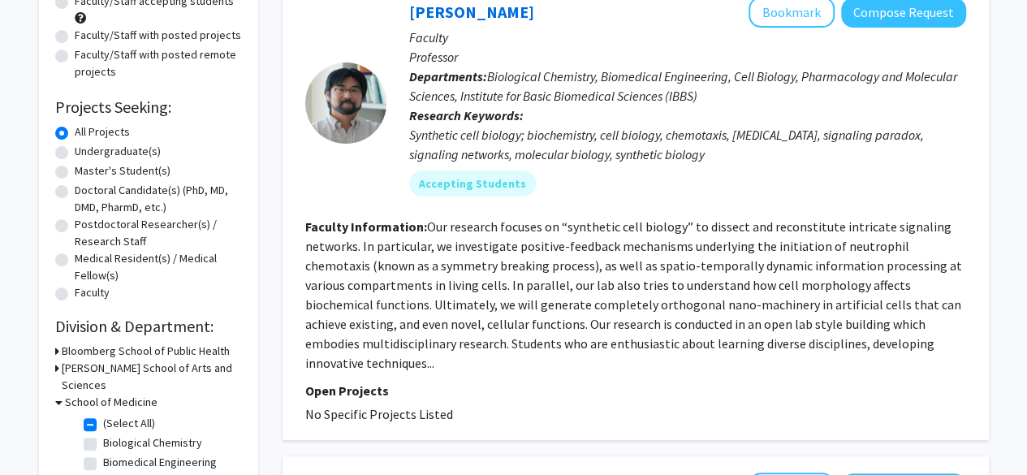
click at [618, 343] on fg-read-more "Our research focuses on “synthetic cell biology” to dissect and reconstitute in…" at bounding box center [633, 294] width 657 height 153
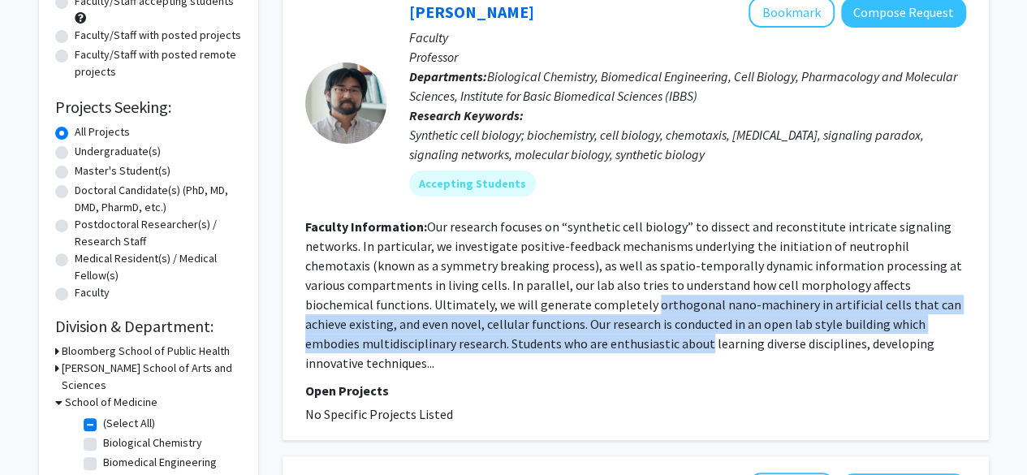
drag, startPoint x: 618, startPoint y: 343, endPoint x: 610, endPoint y: 293, distance: 50.2
click at [610, 293] on fg-read-more "Our research focuses on “synthetic cell biology” to dissect and reconstitute in…" at bounding box center [633, 294] width 657 height 153
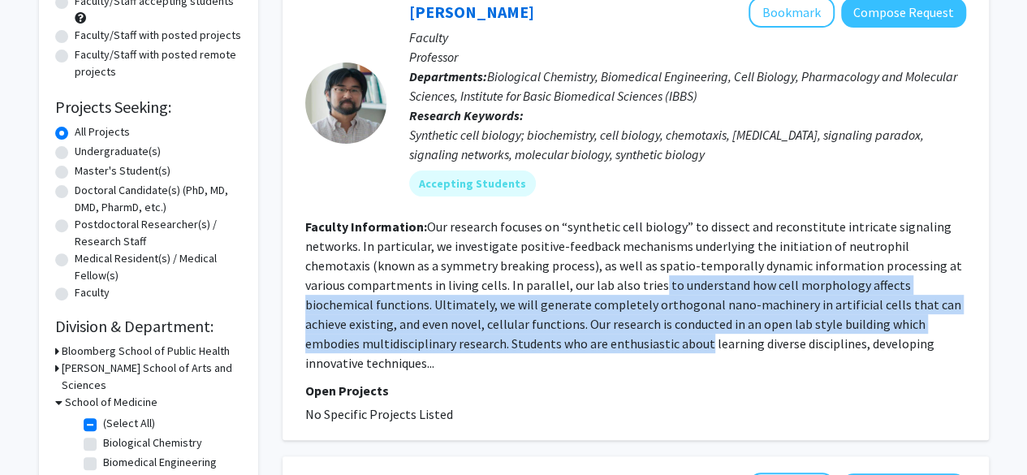
click at [610, 293] on fg-read-more "Our research focuses on “synthetic cell biology” to dissect and reconstitute in…" at bounding box center [633, 294] width 657 height 153
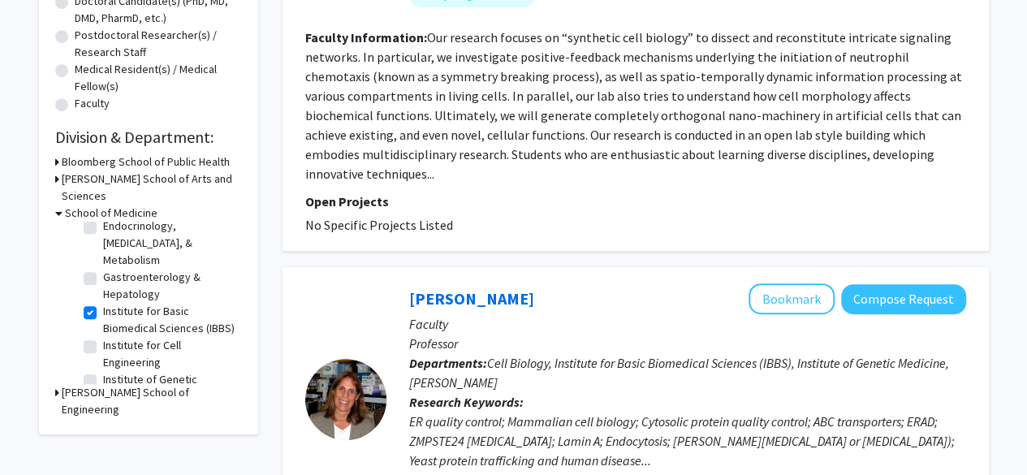
scroll to position [400, 0]
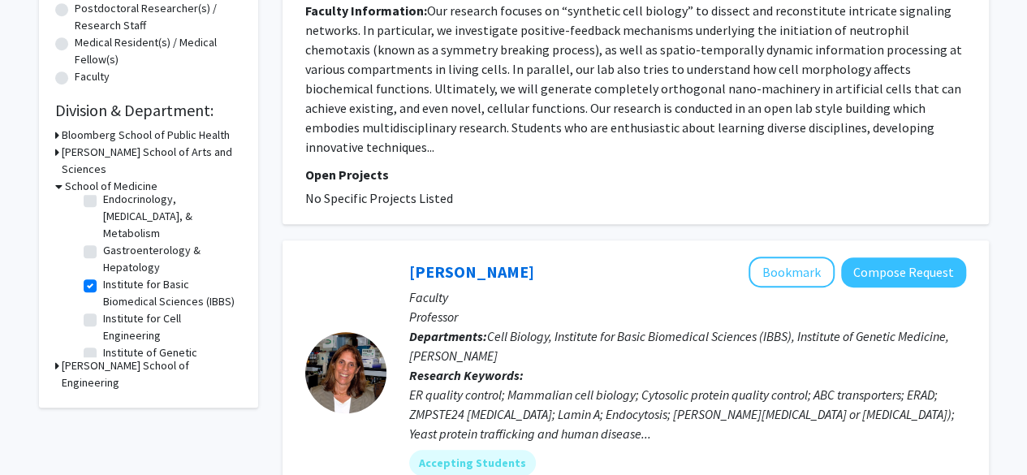
click at [103, 276] on label "Institute for Basic Biomedical Sciences (IBBS)" at bounding box center [170, 293] width 135 height 34
click at [103, 276] on input "Institute for Basic Biomedical Sciences (IBBS)" at bounding box center [108, 281] width 11 height 11
checkbox input "false"
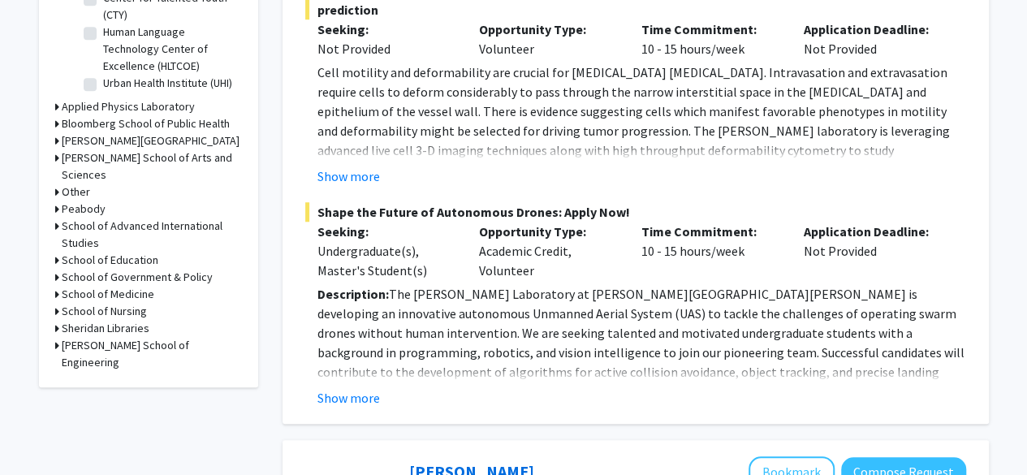
scroll to position [604, 0]
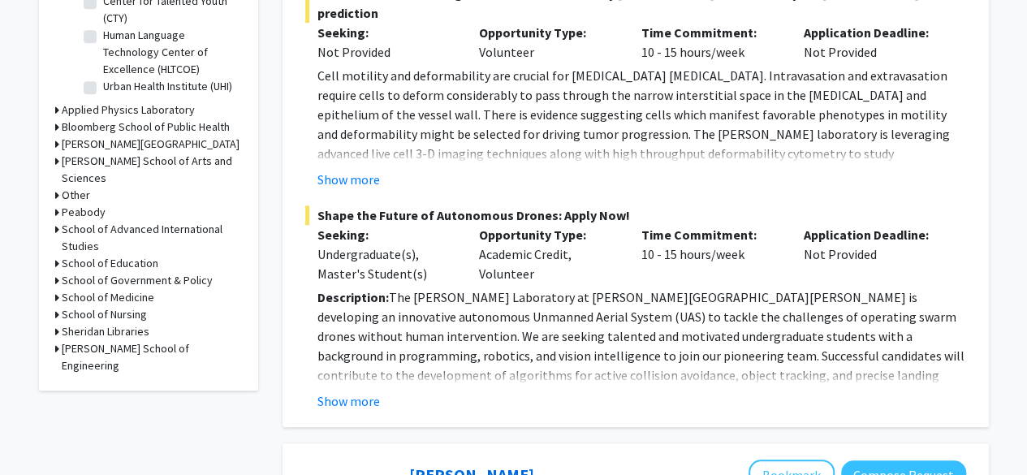
click at [137, 272] on h3 "School of Government & Policy" at bounding box center [137, 280] width 151 height 17
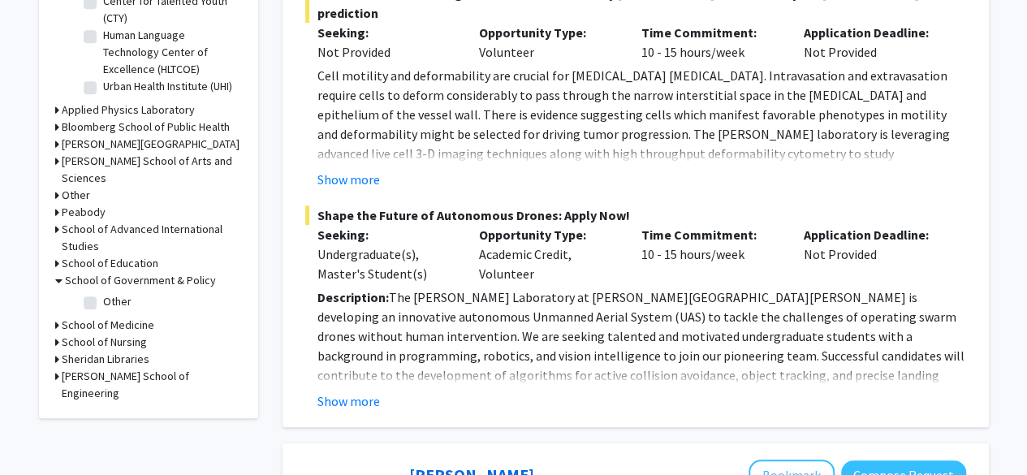
click at [136, 317] on h3 "School of Medicine" at bounding box center [108, 325] width 93 height 17
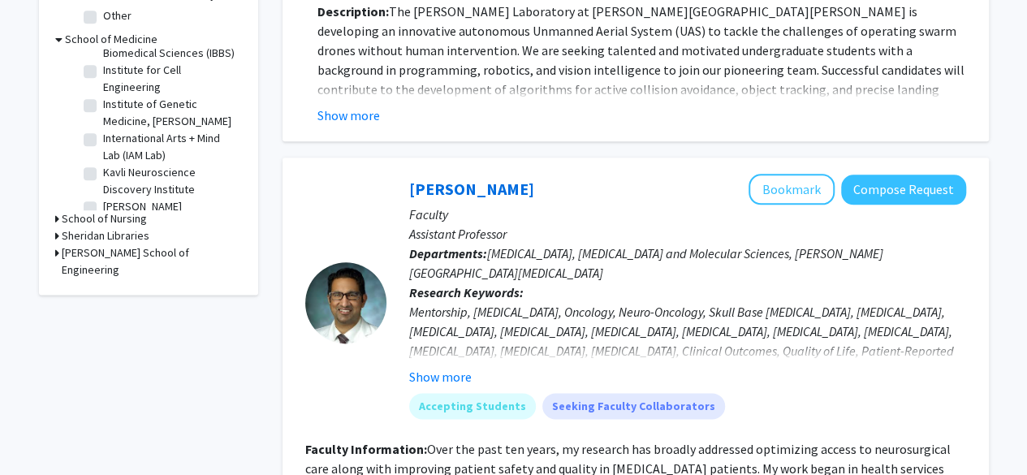
scroll to position [1287, 0]
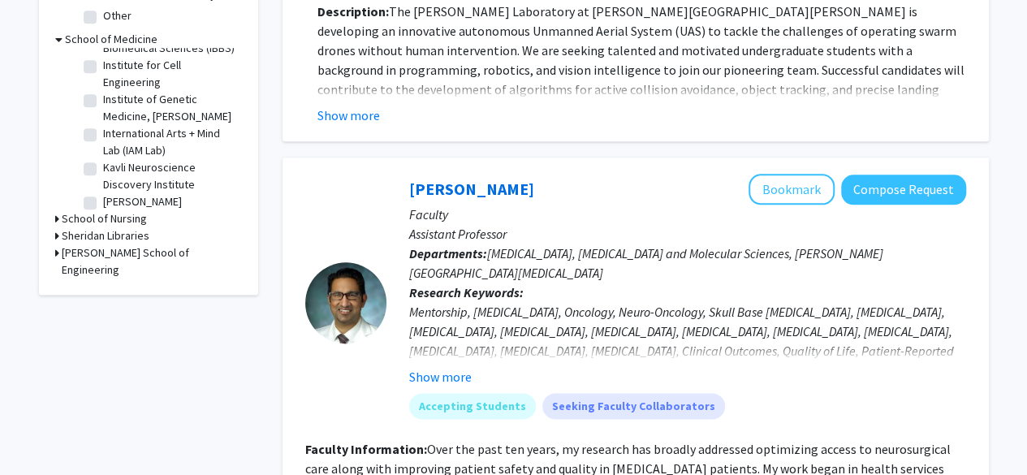
click at [103, 84] on label "Institute for Cell Engineering" at bounding box center [170, 74] width 135 height 34
click at [103, 67] on input "Institute for Cell Engineering" at bounding box center [108, 62] width 11 height 11
checkbox input "true"
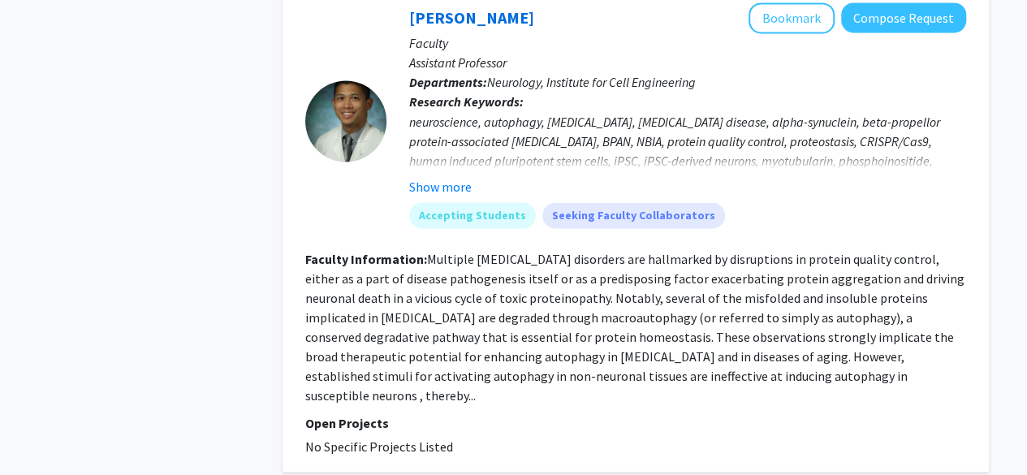
scroll to position [4516, 0]
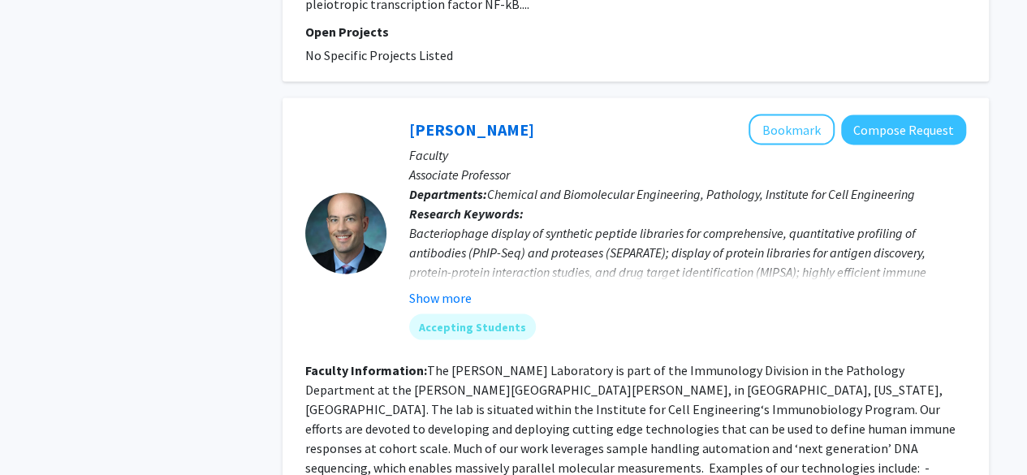
scroll to position [1426, 0]
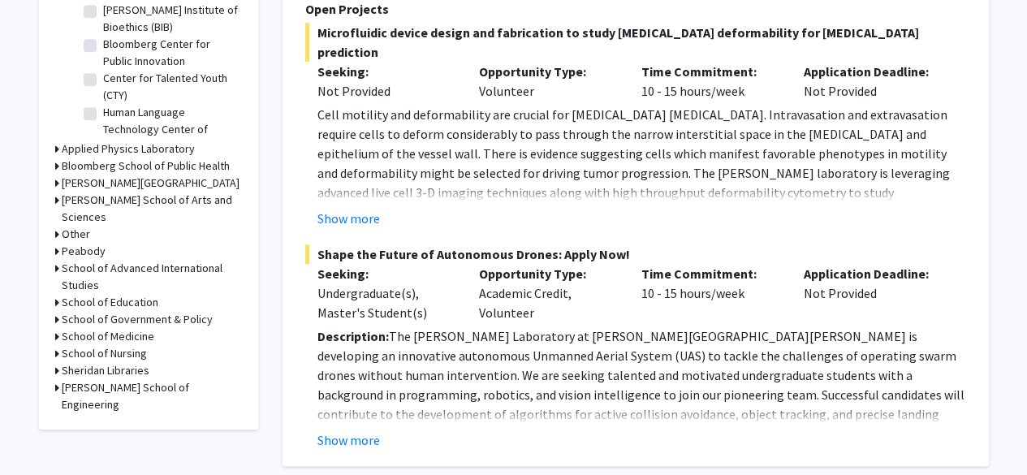
scroll to position [577, 0]
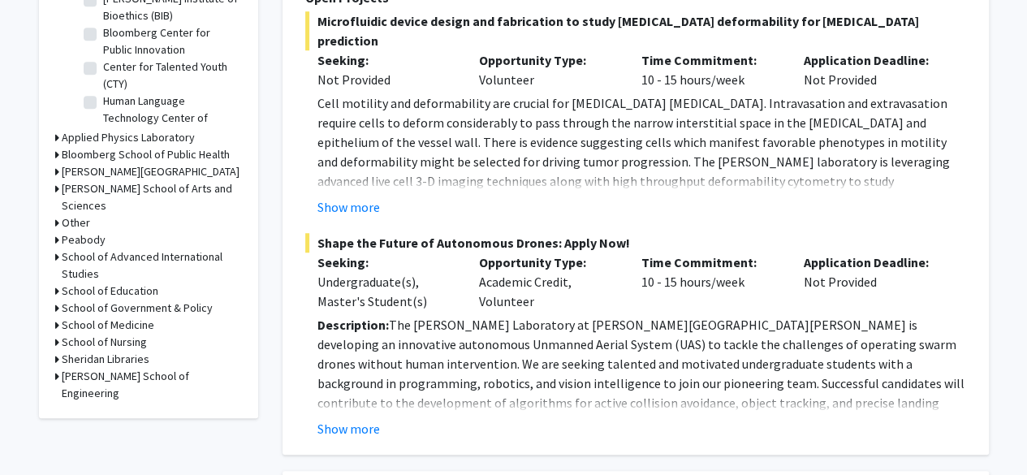
click at [132, 317] on h3 "School of Medicine" at bounding box center [108, 325] width 93 height 17
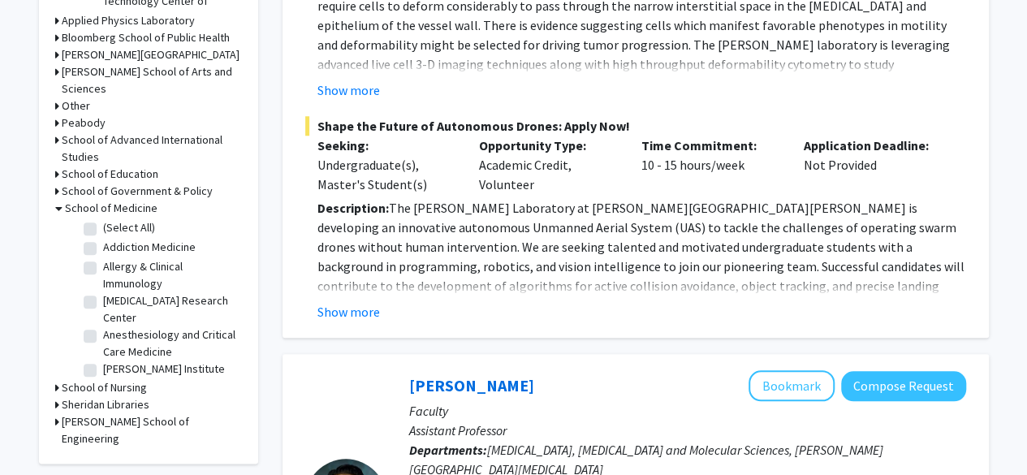
scroll to position [0, 0]
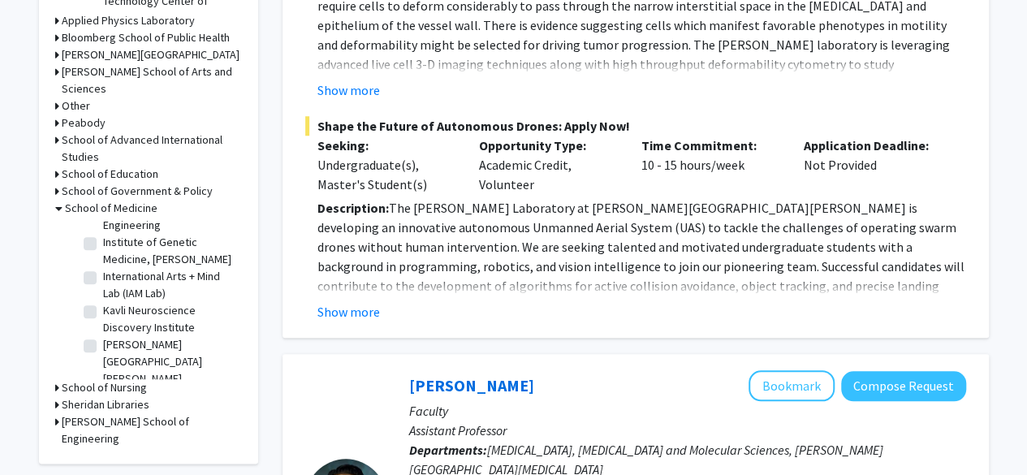
scroll to position [1313, 0]
click at [103, 262] on label "Institute of Genetic Medicine, McKusick-Nathans" at bounding box center [170, 250] width 135 height 34
click at [103, 244] on input "Institute of Genetic Medicine, McKusick-Nathans" at bounding box center [108, 238] width 11 height 11
checkbox input "true"
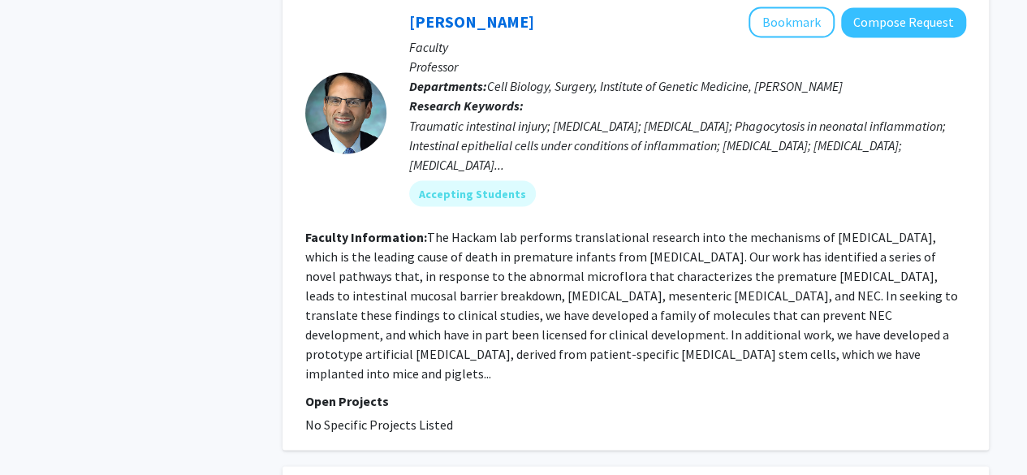
scroll to position [1427, 0]
click at [584, 227] on fg-read-more "The Hackam lab performs translational research into the mechanisms of necrotizi…" at bounding box center [631, 303] width 653 height 153
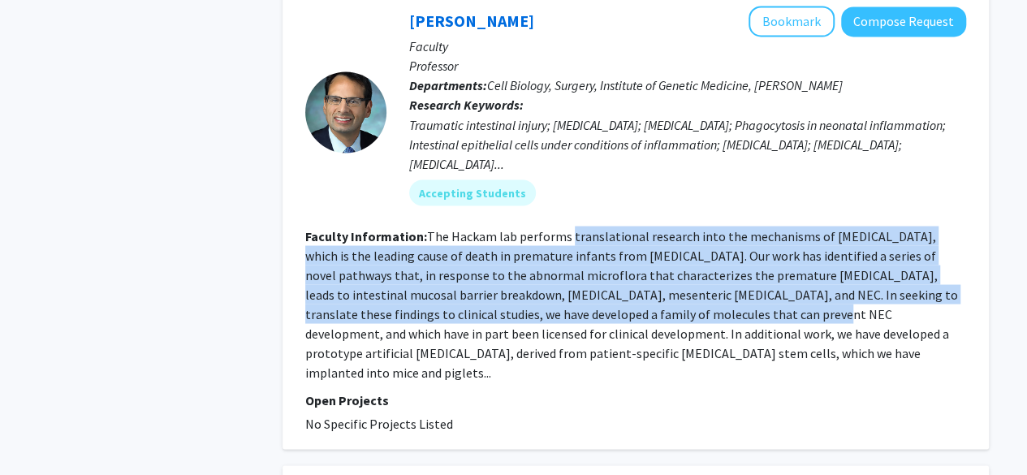
drag, startPoint x: 584, startPoint y: 214, endPoint x: 599, endPoint y: 309, distance: 97.1
click at [599, 309] on fg-read-more "The Hackam lab performs translational research into the mechanisms of necrotizi…" at bounding box center [631, 303] width 653 height 153
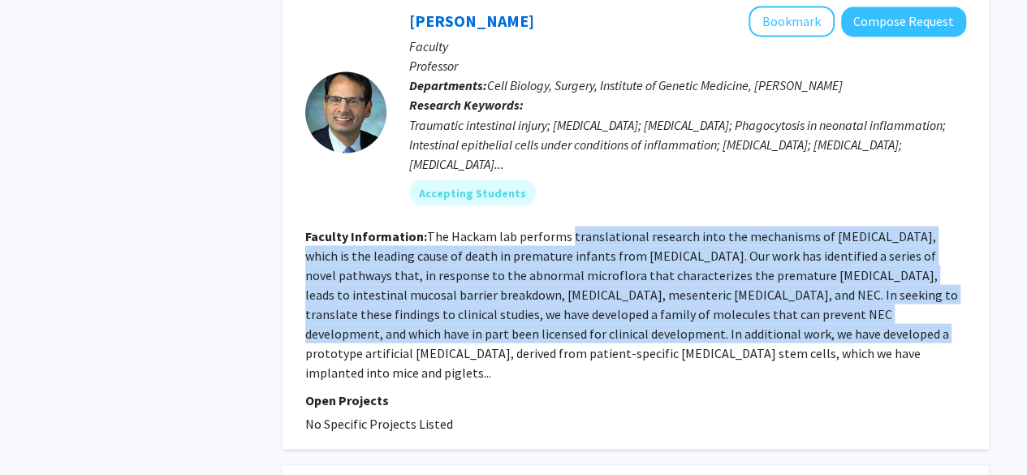
click at [599, 309] on fg-read-more "The Hackam lab performs translational research into the mechanisms of necrotizi…" at bounding box center [631, 303] width 653 height 153
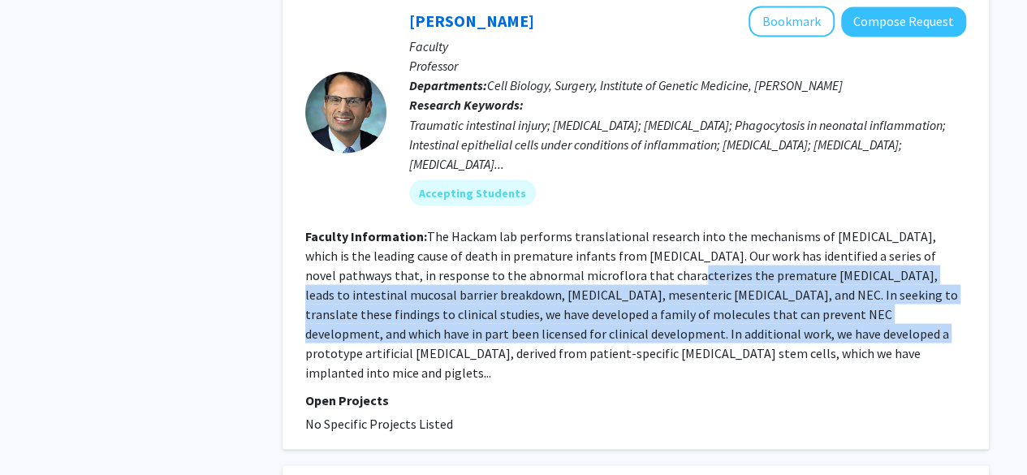
drag, startPoint x: 599, startPoint y: 309, endPoint x: 573, endPoint y: 201, distance: 111.1
click at [573, 201] on fg-search-faculty "David Hackam Bookmark Compose Request Faculty Professor Departments: Cell Biolo…" at bounding box center [635, 219] width 661 height 427
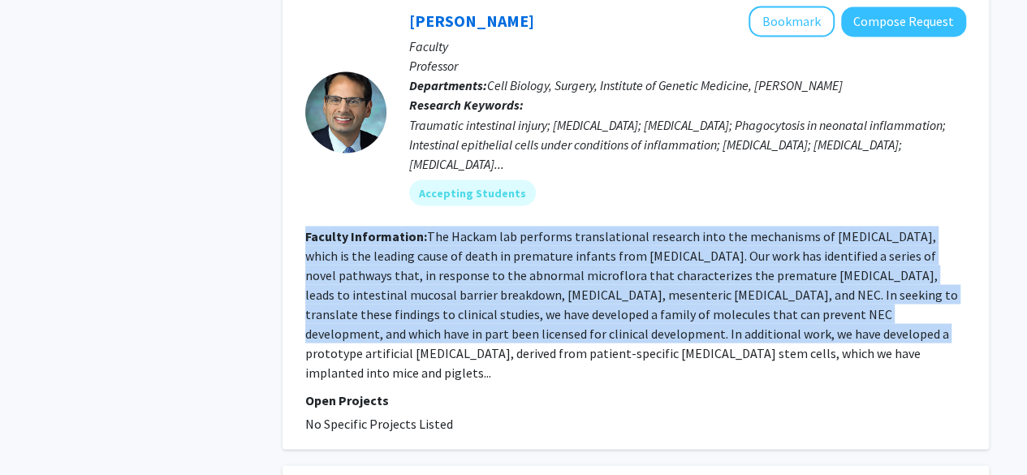
click at [573, 201] on fg-search-faculty "David Hackam Bookmark Compose Request Faculty Professor Departments: Cell Biolo…" at bounding box center [635, 219] width 661 height 427
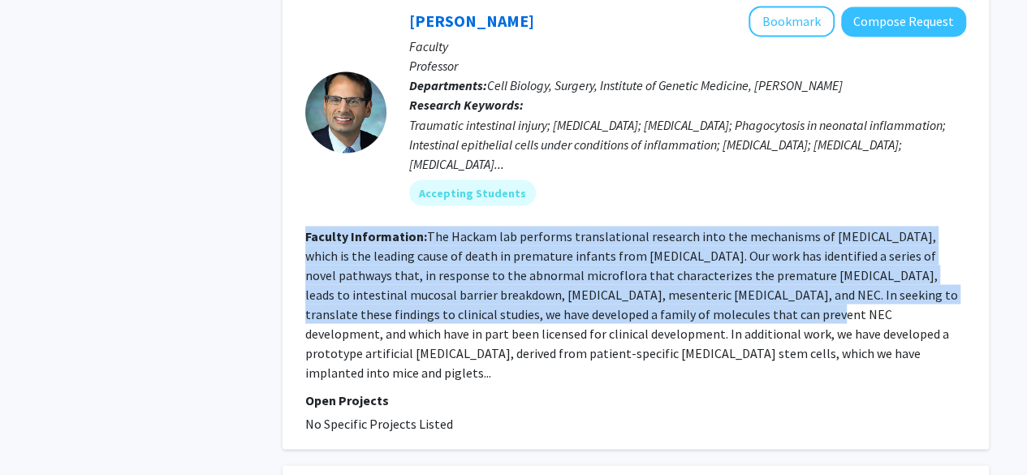
drag, startPoint x: 573, startPoint y: 201, endPoint x: 583, endPoint y: 312, distance: 110.9
click at [583, 312] on fg-search-faculty "David Hackam Bookmark Compose Request Faculty Professor Departments: Cell Biolo…" at bounding box center [635, 219] width 661 height 427
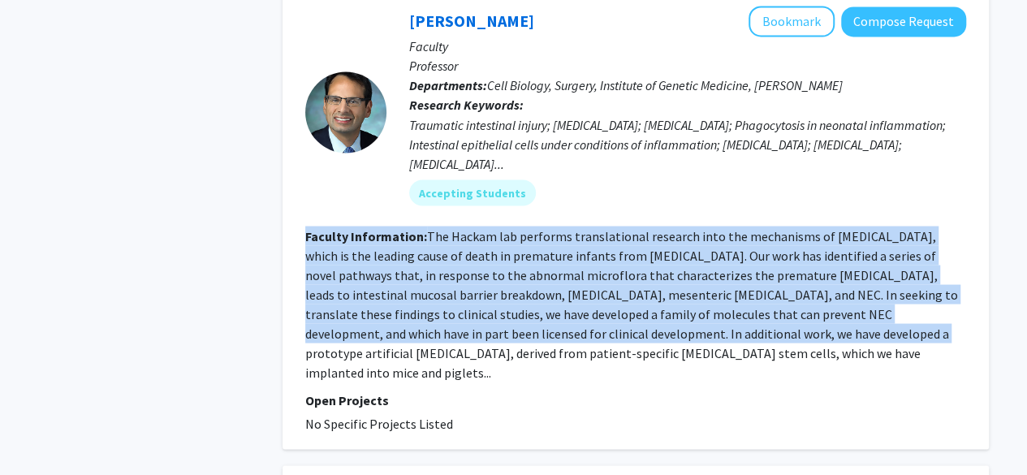
click at [583, 312] on fg-read-more "The Hackam lab performs translational research into the mechanisms of necrotizi…" at bounding box center [631, 303] width 653 height 153
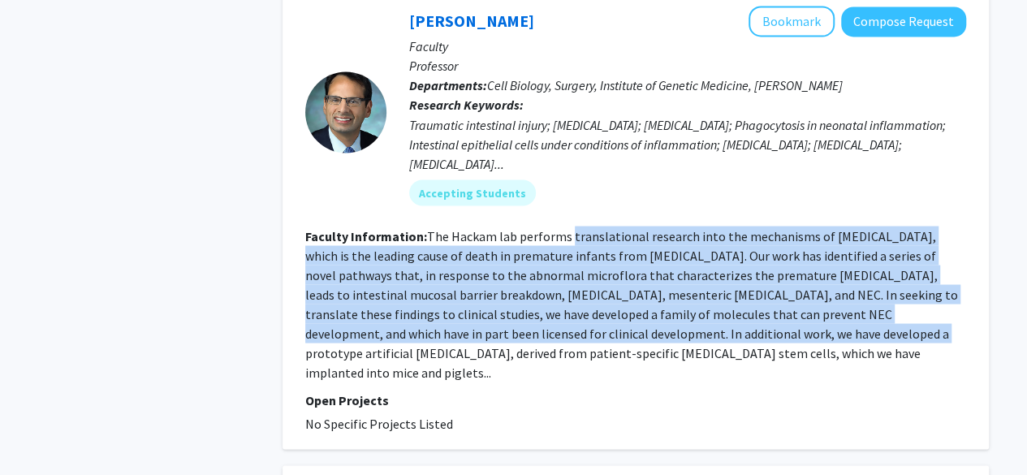
drag, startPoint x: 583, startPoint y: 312, endPoint x: 581, endPoint y: 223, distance: 88.6
click at [581, 227] on fg-read-more "The Hackam lab performs translational research into the mechanisms of necrotizi…" at bounding box center [631, 303] width 653 height 153
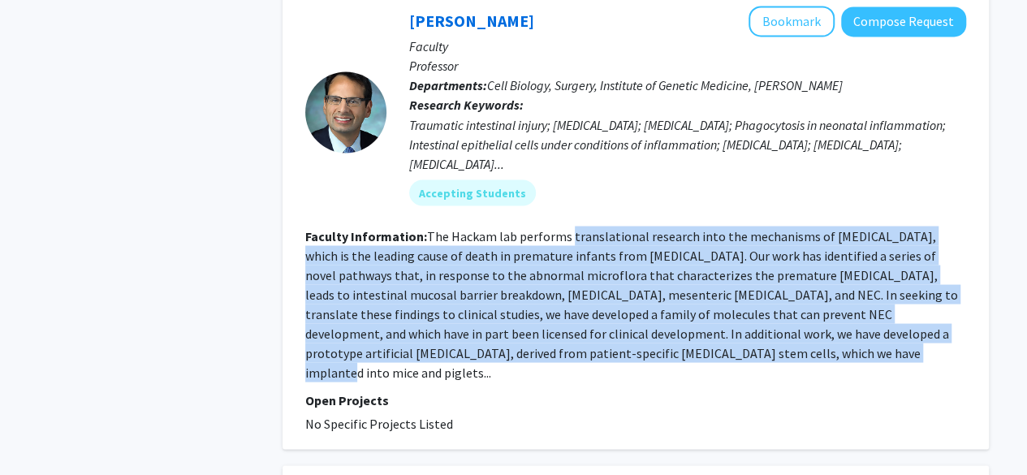
drag, startPoint x: 581, startPoint y: 223, endPoint x: 585, endPoint y: 348, distance: 125.2
click at [585, 348] on fg-search-faculty "David Hackam Bookmark Compose Request Faculty Professor Departments: Cell Biolo…" at bounding box center [635, 219] width 661 height 427
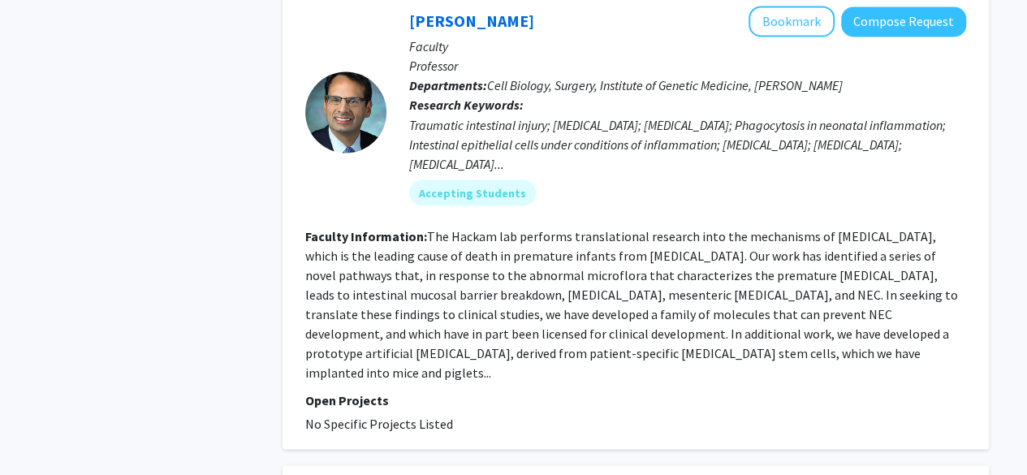
click at [586, 333] on fg-read-more "The Hackam lab performs translational research into the mechanisms of necrotizi…" at bounding box center [631, 303] width 653 height 153
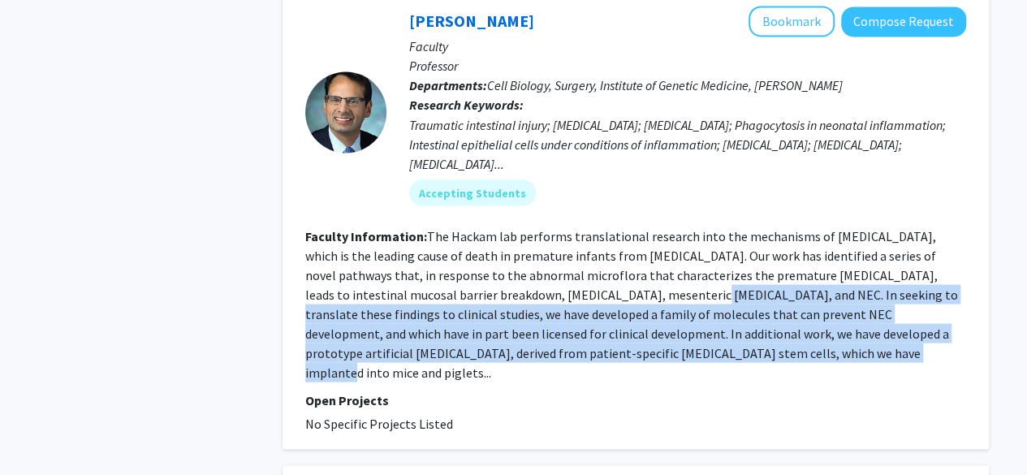
drag, startPoint x: 586, startPoint y: 333, endPoint x: 566, endPoint y: 231, distance: 104.3
click at [566, 231] on fg-read-more "The Hackam lab performs translational research into the mechanisms of necrotizi…" at bounding box center [631, 303] width 653 height 153
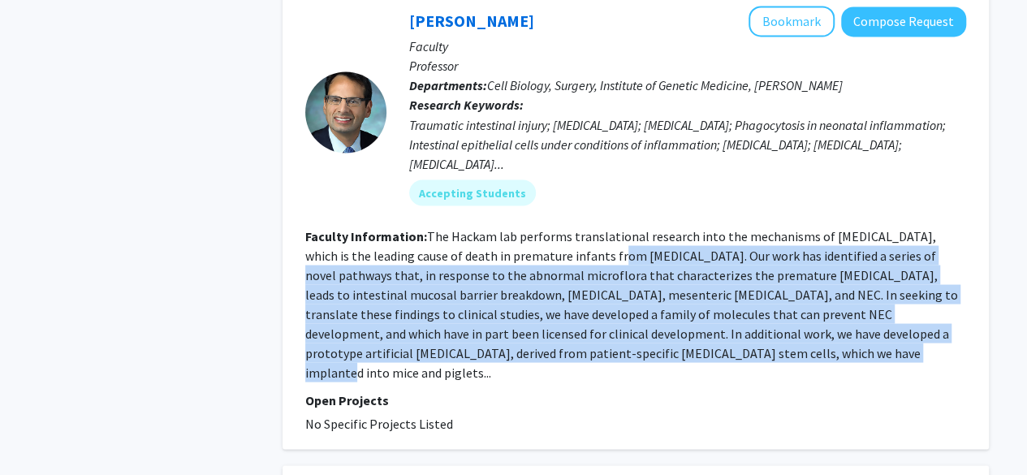
click at [566, 231] on fg-read-more "The Hackam lab performs translational research into the mechanisms of necrotizi…" at bounding box center [631, 303] width 653 height 153
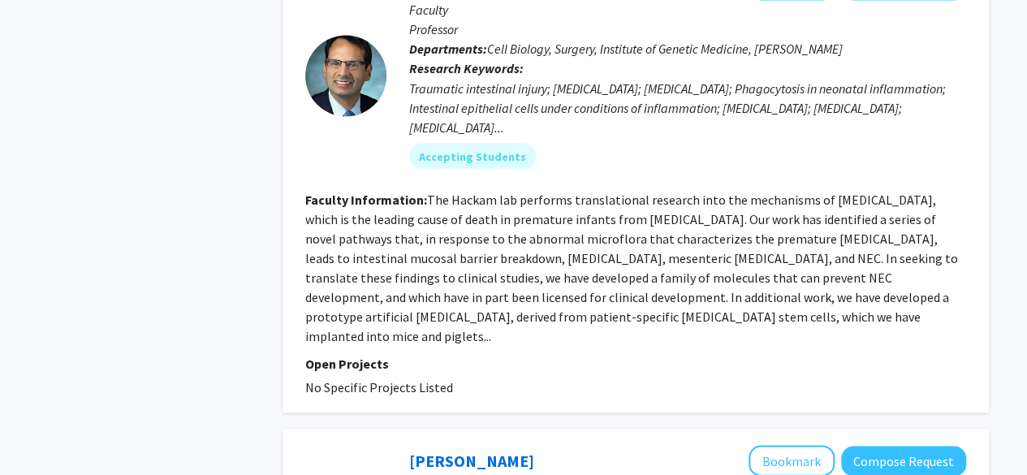
scroll to position [1464, 0]
click at [572, 190] on fg-read-more "The Hackam lab performs translational research into the mechanisms of necrotizi…" at bounding box center [631, 266] width 653 height 153
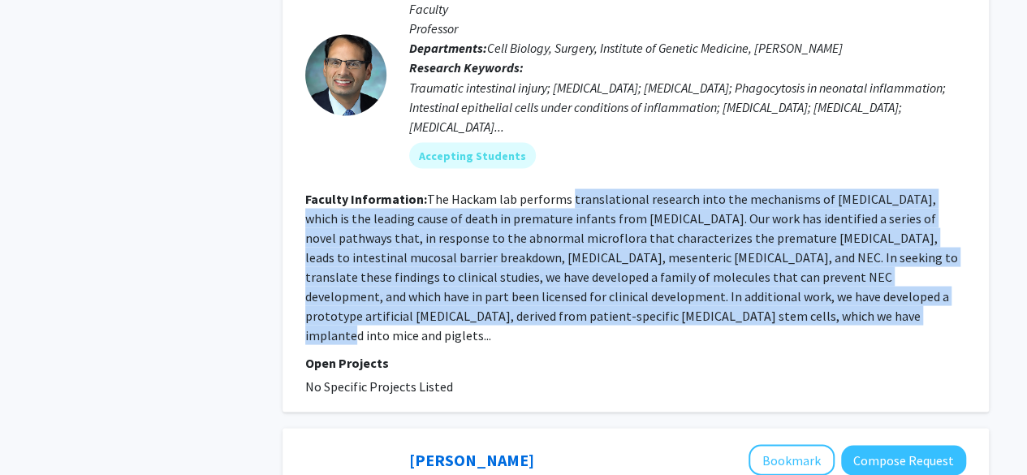
drag, startPoint x: 572, startPoint y: 180, endPoint x: 576, endPoint y: 307, distance: 126.8
click at [576, 307] on fg-search-faculty "David Hackam Bookmark Compose Request Faculty Professor Departments: Cell Biolo…" at bounding box center [635, 181] width 661 height 427
click at [580, 285] on section "Faculty Information: The Hackam lab performs translational research into the me…" at bounding box center [635, 266] width 661 height 156
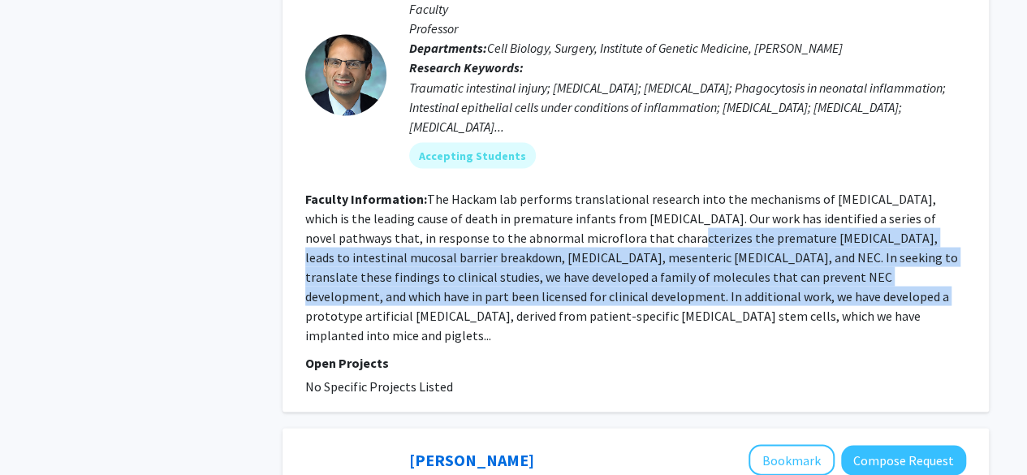
drag, startPoint x: 580, startPoint y: 285, endPoint x: 579, endPoint y: 223, distance: 61.7
click at [579, 223] on section "Faculty Information: The Hackam lab performs translational research into the me…" at bounding box center [635, 266] width 661 height 156
click at [579, 223] on fg-read-more "The Hackam lab performs translational research into the mechanisms of necrotizi…" at bounding box center [631, 266] width 653 height 153
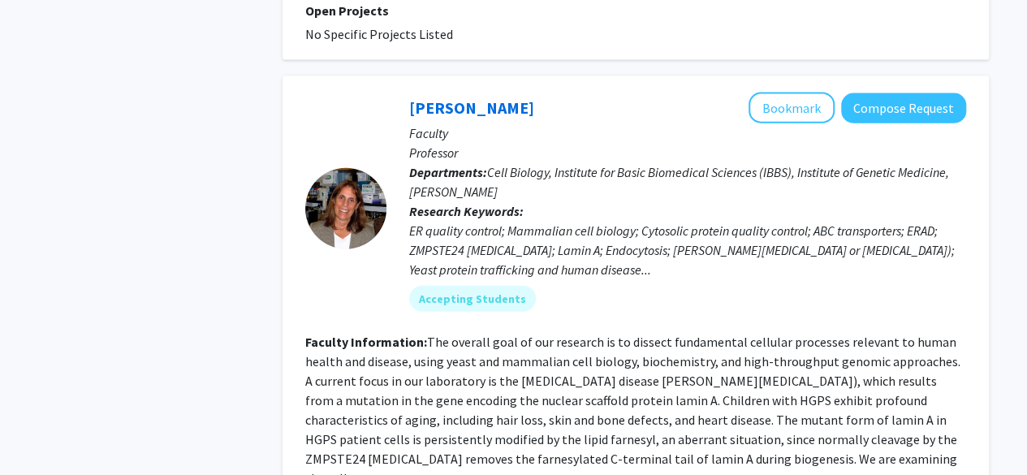
scroll to position [1818, 0]
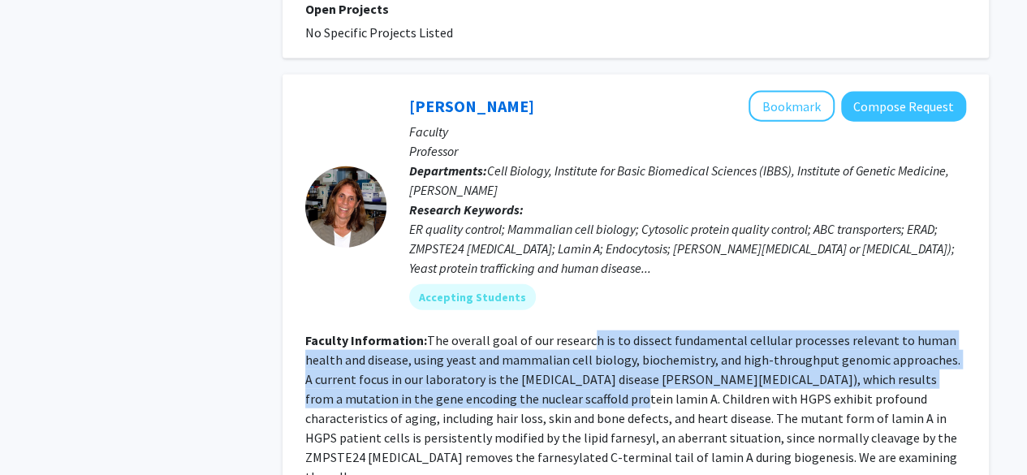
drag, startPoint x: 595, startPoint y: 352, endPoint x: 587, endPoint y: 307, distance: 45.3
click at [587, 332] on fg-read-more "The overall goal of our research is to dissect fundamental cellular processes r…" at bounding box center [632, 408] width 655 height 153
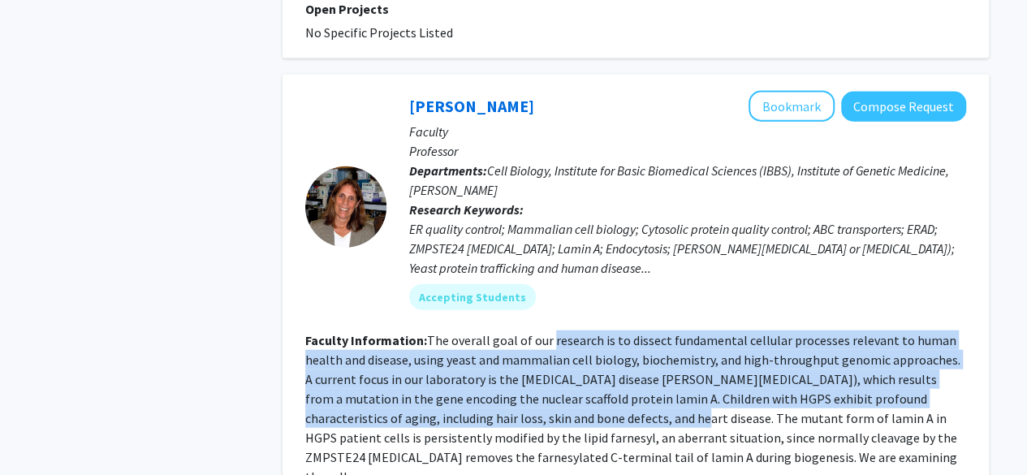
drag, startPoint x: 587, startPoint y: 307, endPoint x: 599, endPoint y: 386, distance: 79.7
click at [599, 386] on fg-read-more "The overall goal of our research is to dissect fundamental cellular processes r…" at bounding box center [632, 408] width 655 height 153
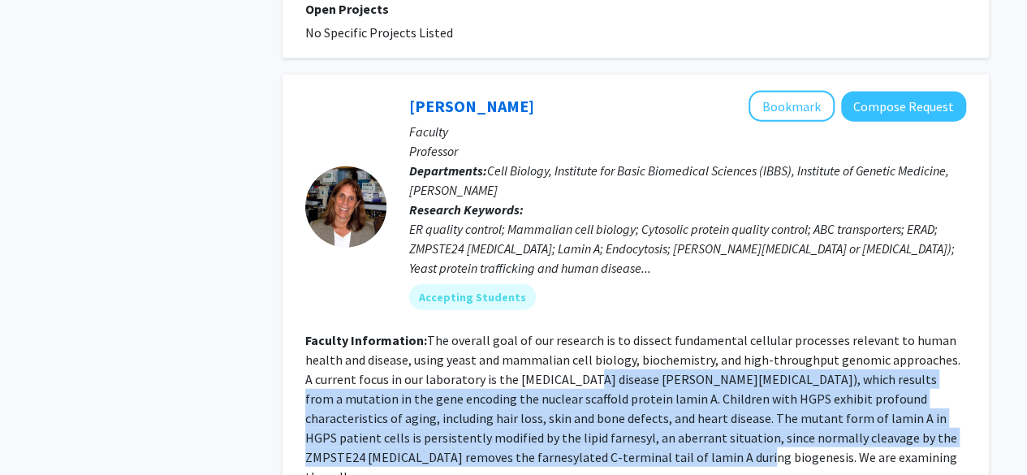
drag, startPoint x: 599, startPoint y: 429, endPoint x: 577, endPoint y: 342, distance: 89.8
click at [577, 342] on fg-search-faculty "Susan Michaelis Bookmark Compose Request Faculty Professor Departments: Cell Bi…" at bounding box center [635, 314] width 661 height 447
click at [577, 342] on fg-read-more "The overall goal of our research is to dissect fundamental cellular processes r…" at bounding box center [632, 408] width 655 height 153
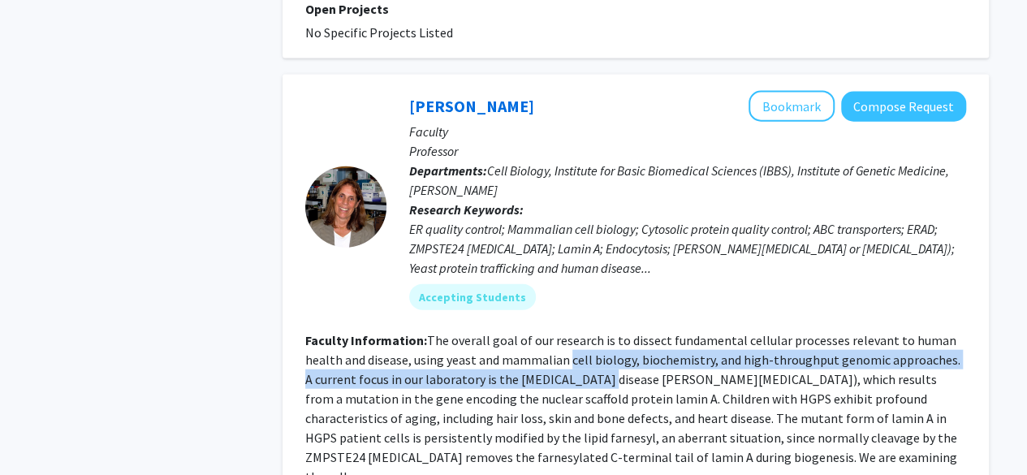
drag, startPoint x: 577, startPoint y: 342, endPoint x: 567, endPoint y: 315, distance: 28.5
click at [567, 332] on fg-read-more "The overall goal of our research is to dissect fundamental cellular processes r…" at bounding box center [632, 408] width 655 height 153
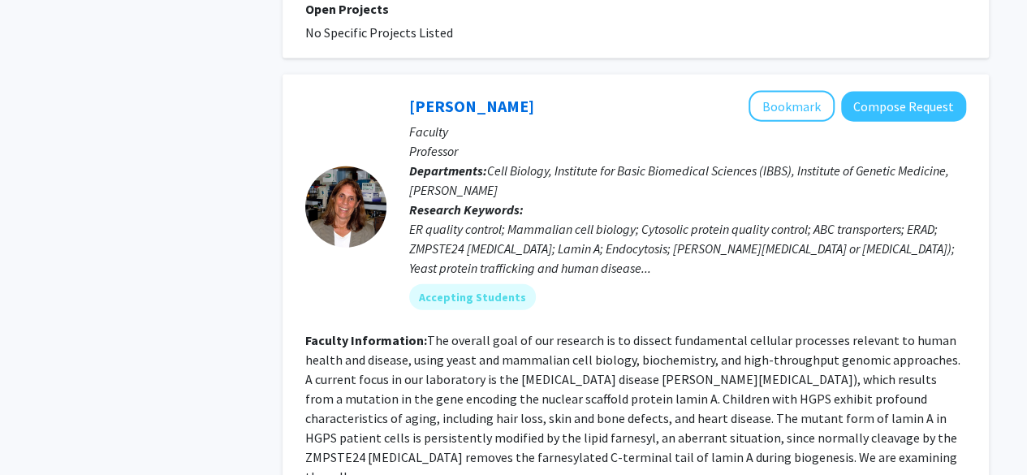
click at [563, 332] on fg-read-more "The overall goal of our research is to dissect fundamental cellular processes r…" at bounding box center [632, 408] width 655 height 153
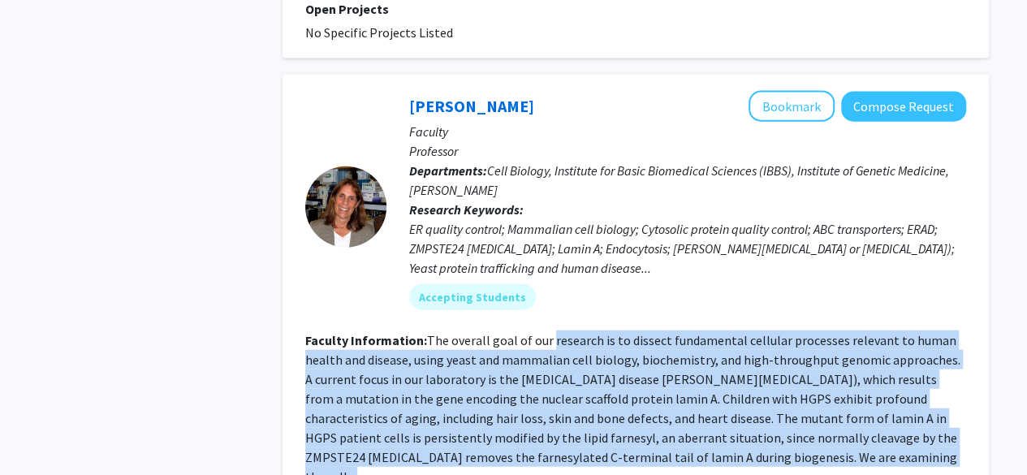
drag, startPoint x: 563, startPoint y: 299, endPoint x: 619, endPoint y: 449, distance: 160.4
click at [619, 449] on fg-search-faculty "Susan Michaelis Bookmark Compose Request Faculty Professor Departments: Cell Bi…" at bounding box center [635, 314] width 661 height 447
click at [619, 418] on fg-read-more "The overall goal of our research is to dissect fundamental cellular processes r…" at bounding box center [632, 408] width 655 height 153
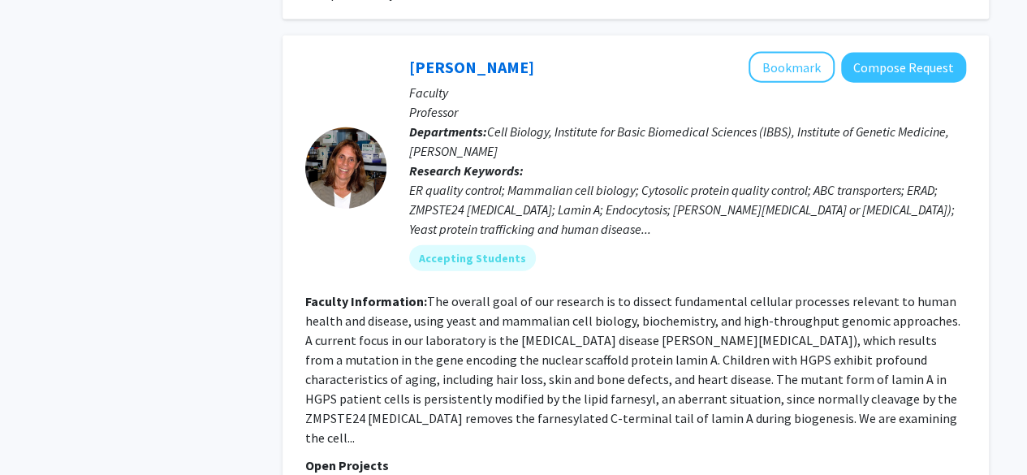
scroll to position [1863, 0]
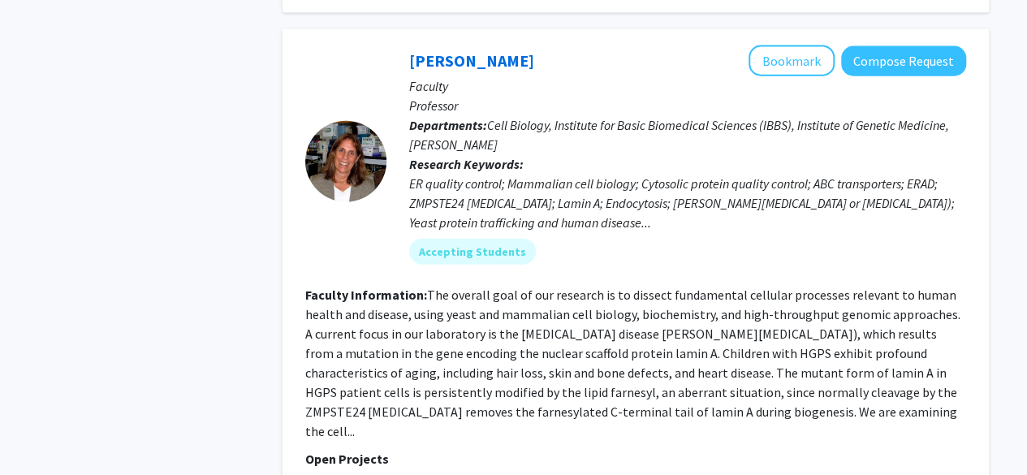
click at [624, 287] on fg-read-more "The overall goal of our research is to dissect fundamental cellular processes r…" at bounding box center [632, 363] width 655 height 153
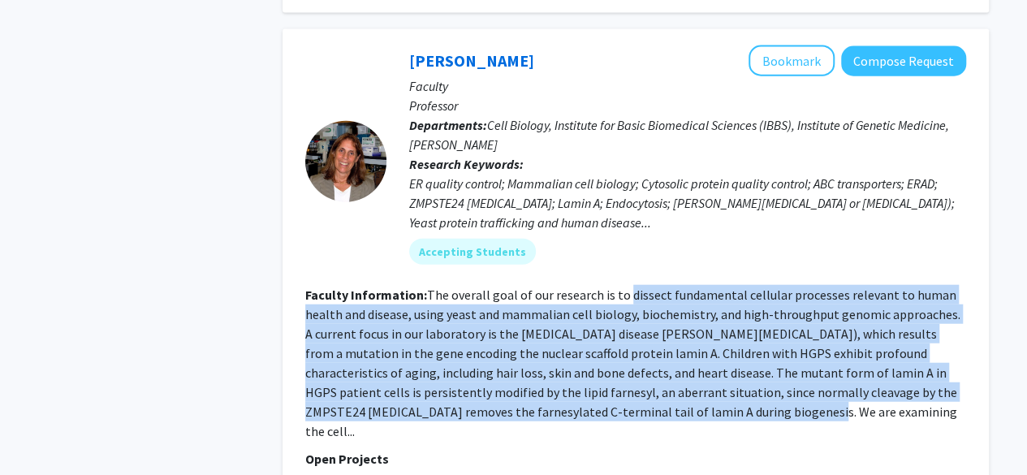
drag, startPoint x: 624, startPoint y: 264, endPoint x: 643, endPoint y: 365, distance: 102.6
click at [643, 365] on fg-read-more "The overall goal of our research is to dissect fundamental cellular processes r…" at bounding box center [632, 363] width 655 height 153
drag, startPoint x: 643, startPoint y: 365, endPoint x: 609, endPoint y: 257, distance: 112.5
click at [609, 287] on fg-read-more "The overall goal of our research is to dissect fundamental cellular processes r…" at bounding box center [632, 363] width 655 height 153
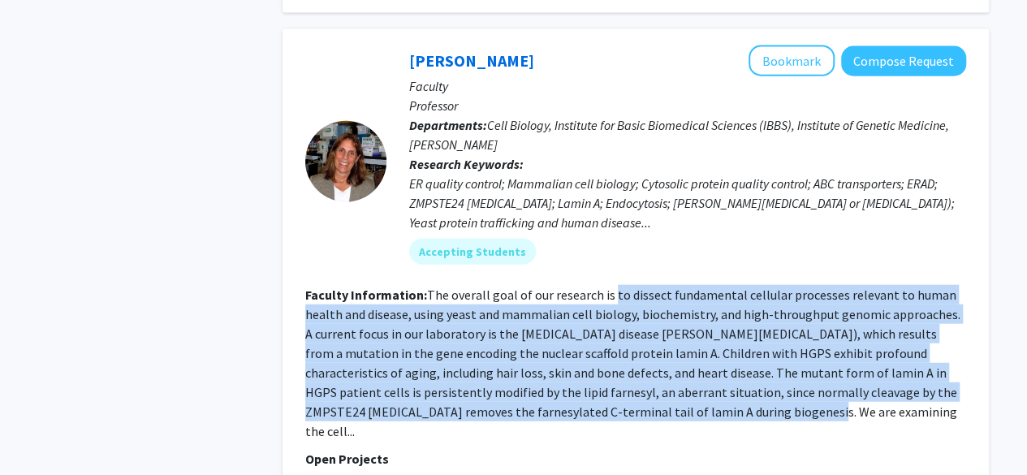
click at [609, 287] on fg-read-more "The overall goal of our research is to dissect fundamental cellular processes r…" at bounding box center [632, 363] width 655 height 153
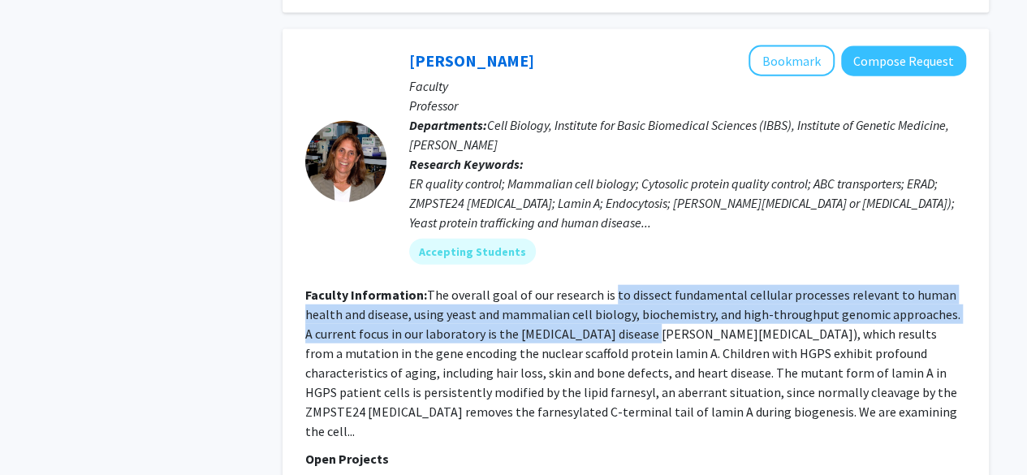
drag, startPoint x: 609, startPoint y: 257, endPoint x: 621, endPoint y: 292, distance: 36.0
click at [621, 292] on fg-read-more "The overall goal of our research is to dissect fundamental cellular processes r…" at bounding box center [632, 363] width 655 height 153
drag, startPoint x: 621, startPoint y: 292, endPoint x: 590, endPoint y: 261, distance: 43.6
click at [590, 287] on fg-read-more "The overall goal of our research is to dissect fundamental cellular processes r…" at bounding box center [632, 363] width 655 height 153
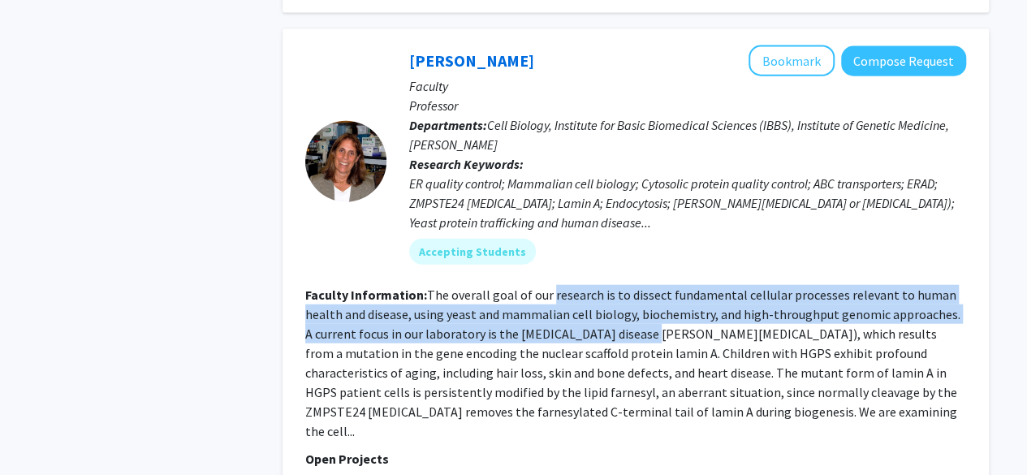
click at [590, 287] on fg-read-more "The overall goal of our research is to dissect fundamental cellular processes r…" at bounding box center [632, 363] width 655 height 153
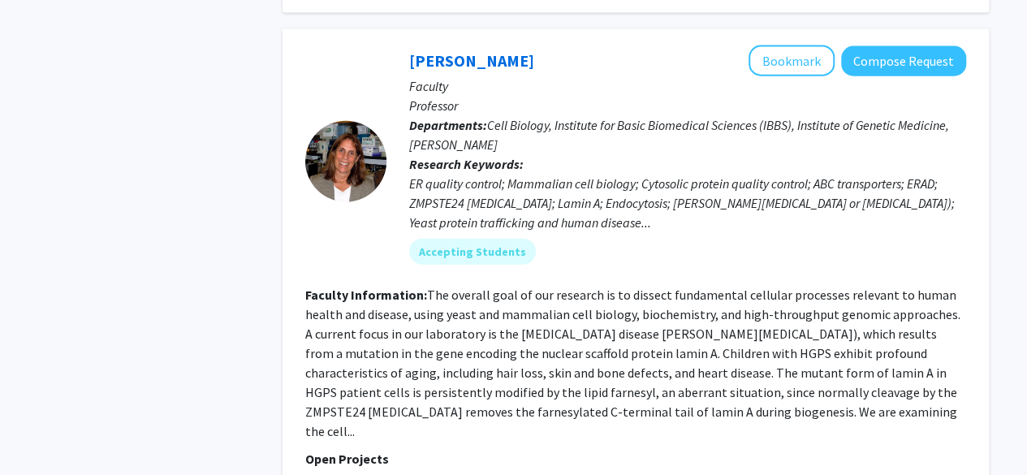
click at [590, 287] on fg-read-more "The overall goal of our research is to dissect fundamental cellular processes r…" at bounding box center [632, 363] width 655 height 153
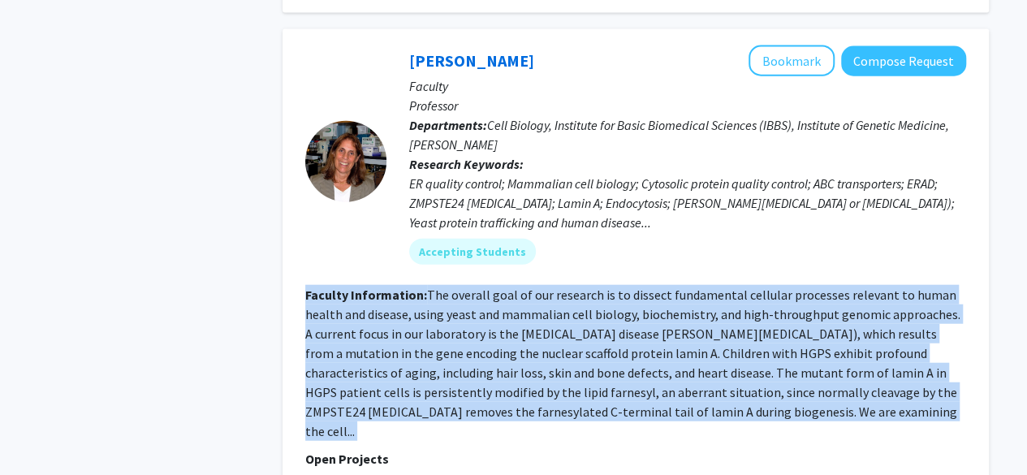
click at [590, 287] on fg-read-more "The overall goal of our research is to dissect fundamental cellular processes r…" at bounding box center [632, 363] width 655 height 153
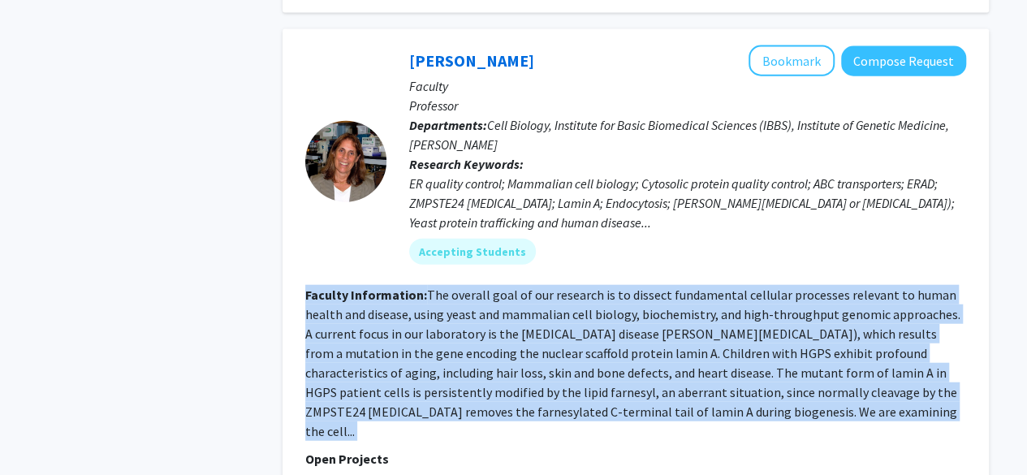
click at [590, 287] on fg-read-more "The overall goal of our research is to dissect fundamental cellular processes r…" at bounding box center [632, 363] width 655 height 153
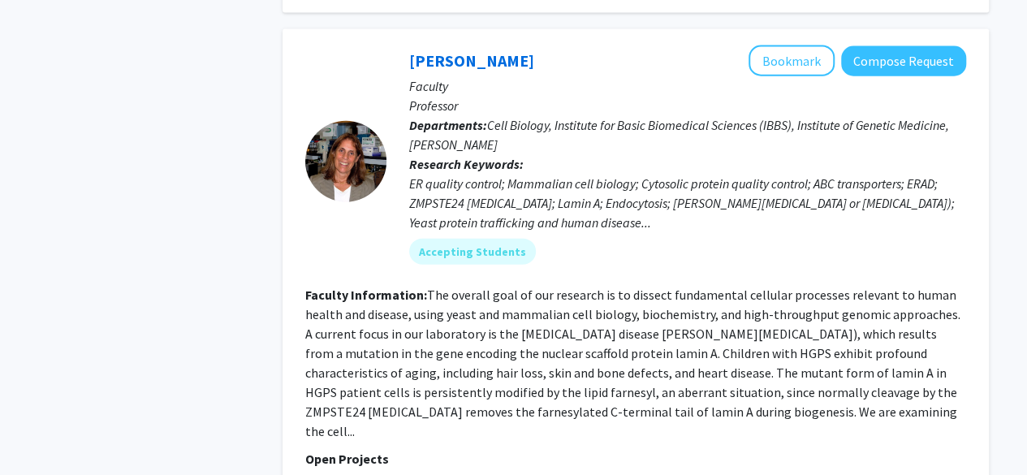
click at [557, 287] on fg-read-more "The overall goal of our research is to dissect fundamental cellular processes r…" at bounding box center [632, 363] width 655 height 153
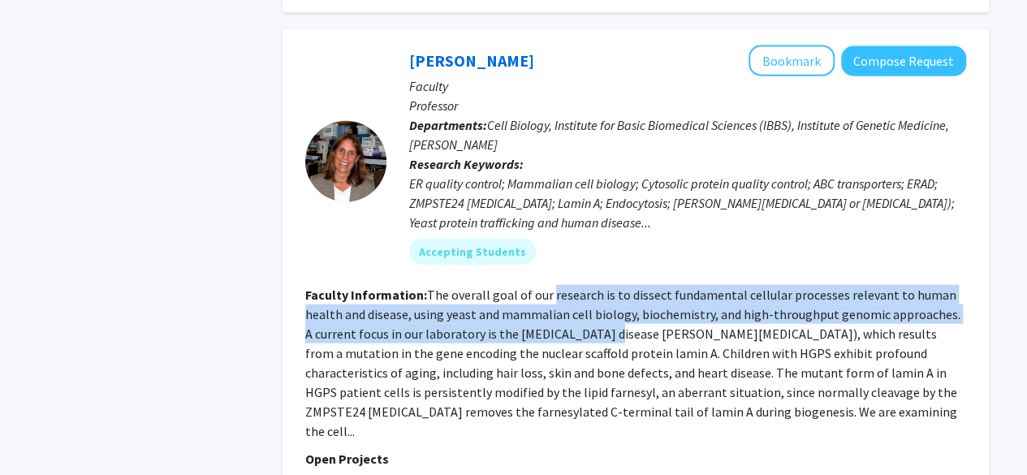
drag, startPoint x: 557, startPoint y: 257, endPoint x: 592, endPoint y: 297, distance: 53.0
click at [592, 297] on fg-read-more "The overall goal of our research is to dissect fundamental cellular processes r…" at bounding box center [632, 363] width 655 height 153
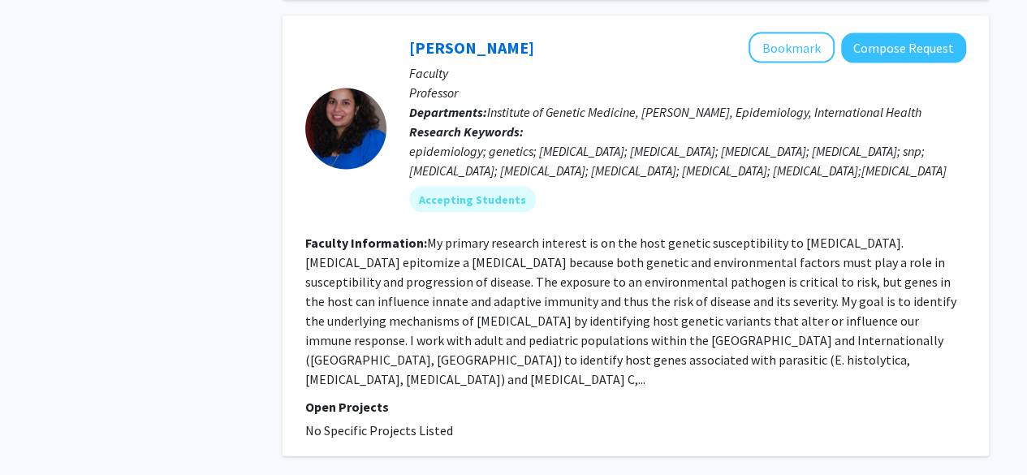
scroll to position [4734, 0]
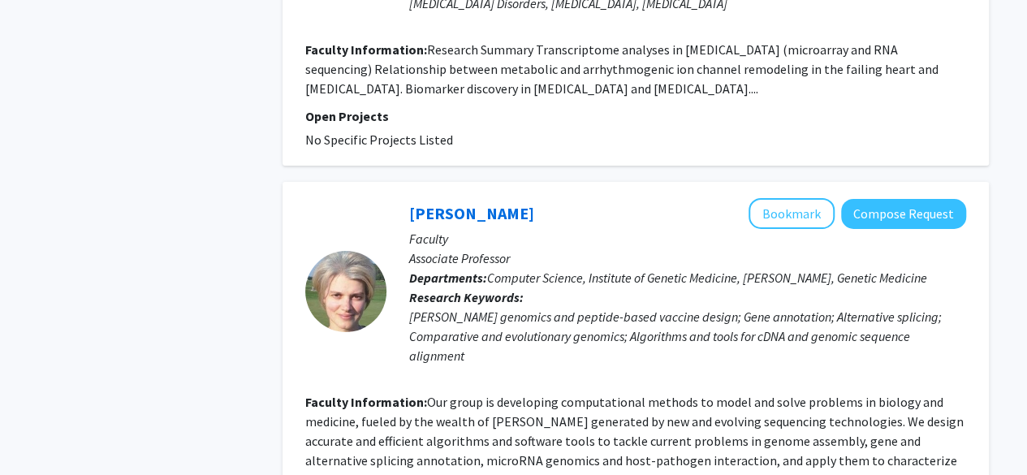
scroll to position [2823, 0]
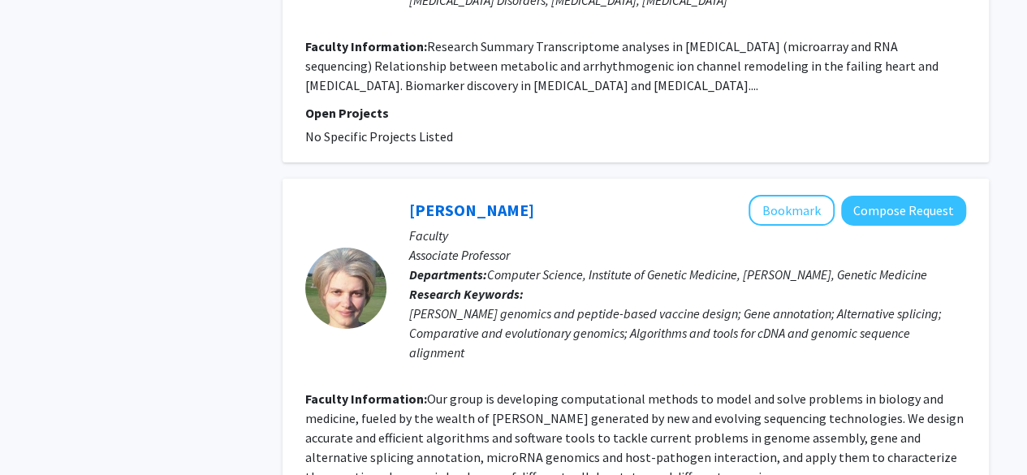
click at [606, 304] on div "miRNA genomics and peptide-based vaccine design; Gene annotation; Alternative s…" at bounding box center [687, 333] width 557 height 58
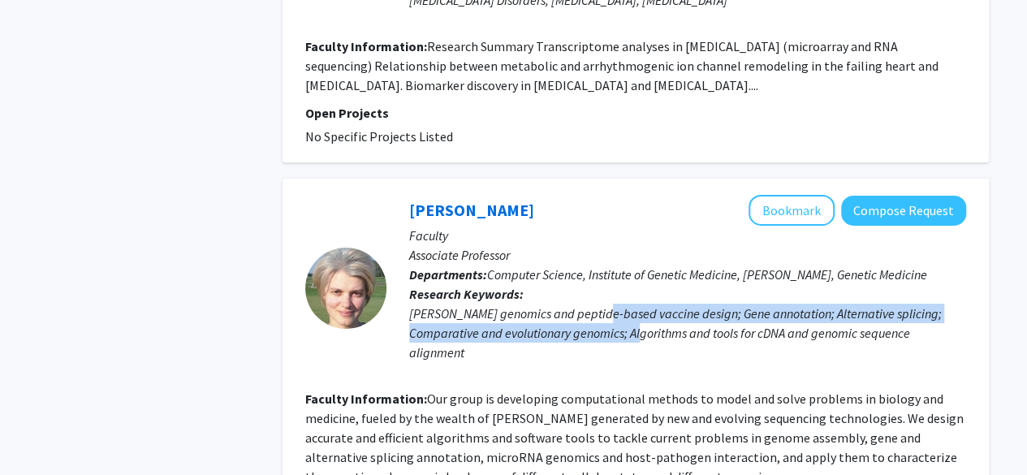
click at [608, 304] on div "miRNA genomics and peptide-based vaccine design; Gene annotation; Alternative s…" at bounding box center [687, 333] width 557 height 58
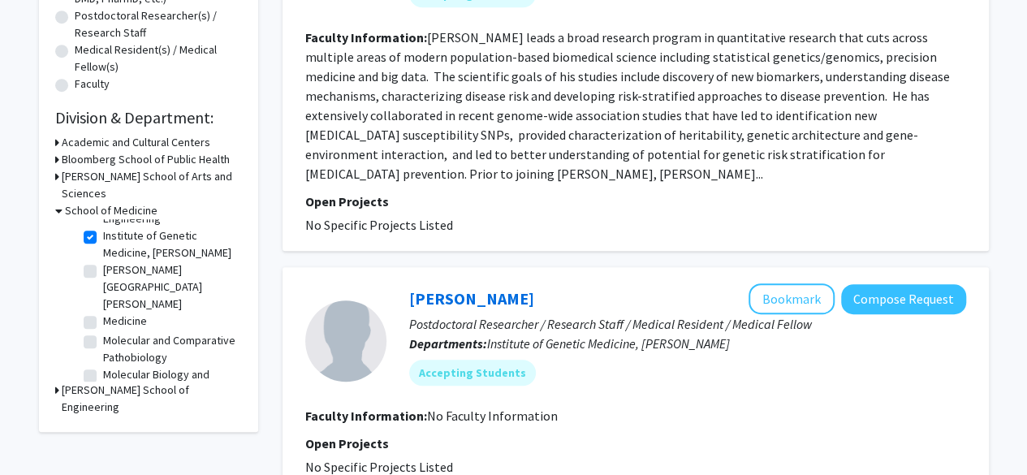
scroll to position [251, 0]
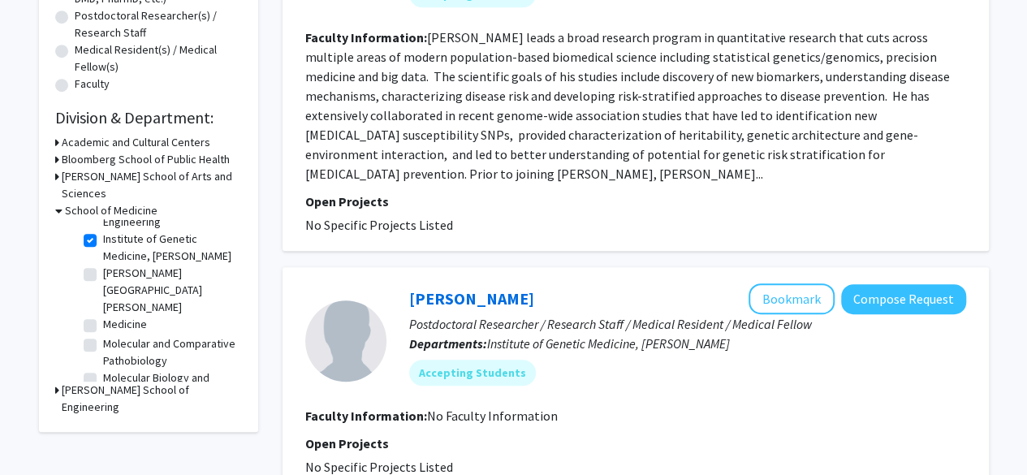
click at [103, 259] on label "Institute of Genetic Medicine, McKusick-Nathans" at bounding box center [170, 248] width 135 height 34
click at [103, 241] on input "Institute of Genetic Medicine, McKusick-Nathans" at bounding box center [108, 236] width 11 height 11
checkbox input "false"
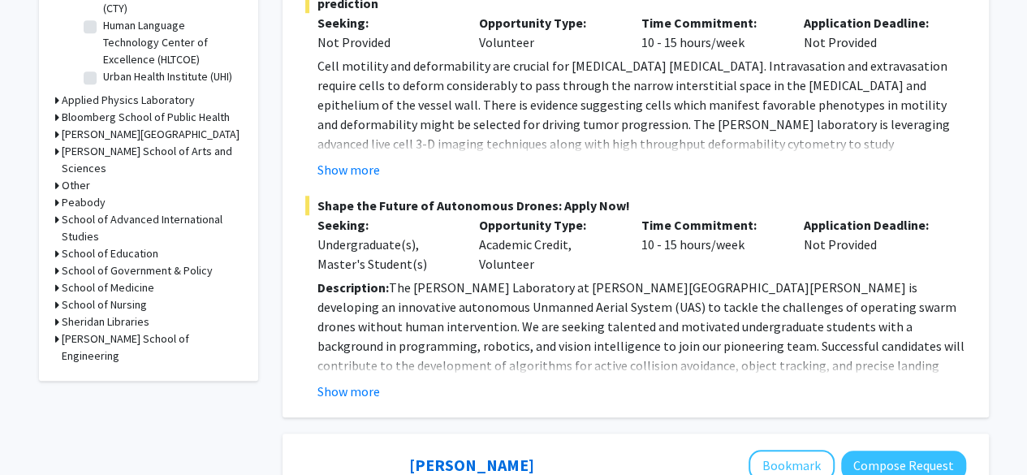
scroll to position [615, 0]
click at [124, 279] on h3 "School of Medicine" at bounding box center [108, 287] width 93 height 17
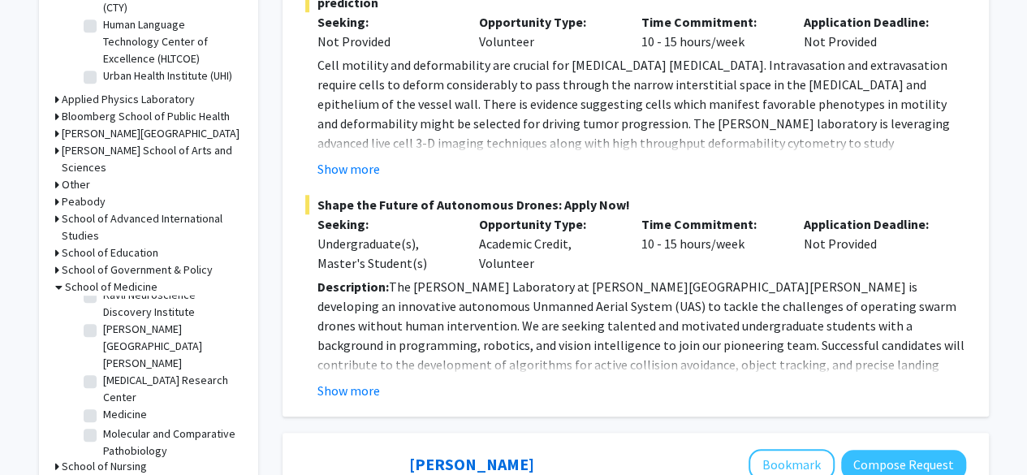
scroll to position [1412, 0]
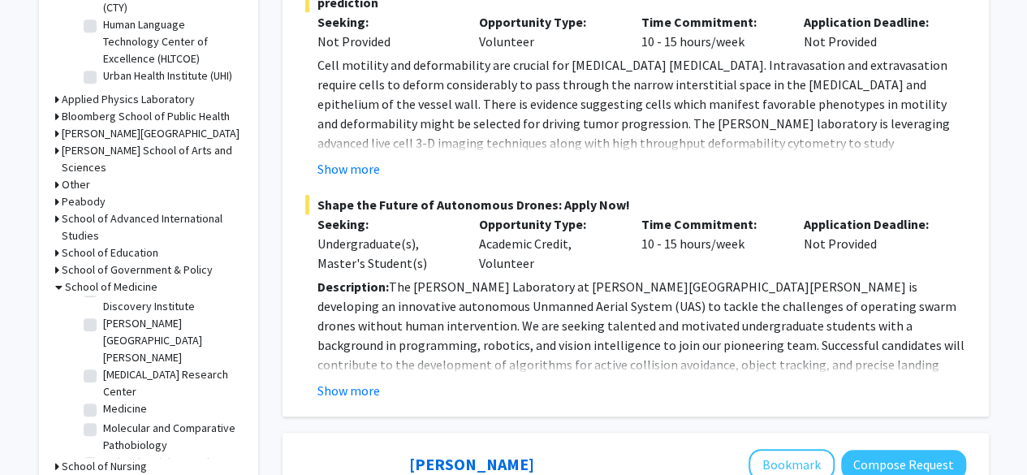
click at [103, 355] on label "Kennedy Krieger Institute" at bounding box center [170, 340] width 135 height 51
click at [103, 326] on input "Kennedy Krieger Institute" at bounding box center [108, 320] width 11 height 11
checkbox input "true"
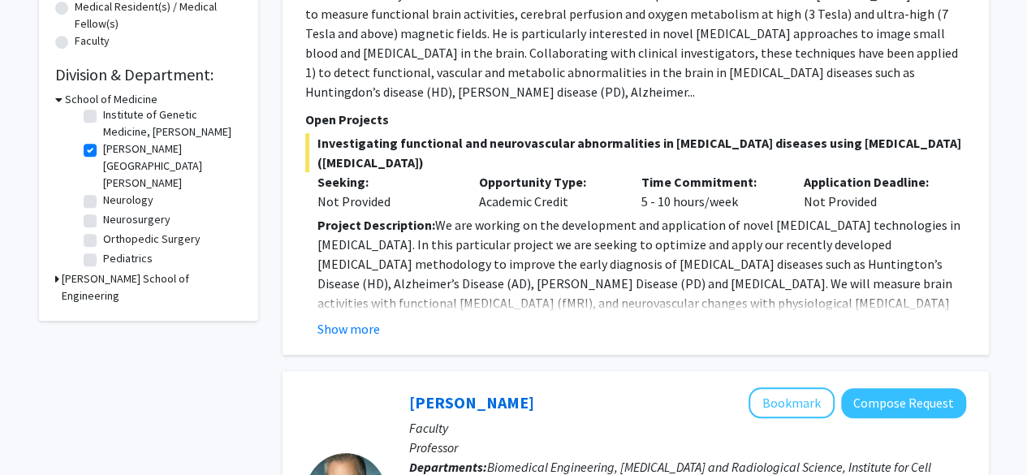
scroll to position [100, 0]
click at [103, 164] on label "Kennedy Krieger Institute" at bounding box center [170, 164] width 135 height 51
click at [103, 149] on input "Kennedy Krieger Institute" at bounding box center [108, 144] width 11 height 11
checkbox input "false"
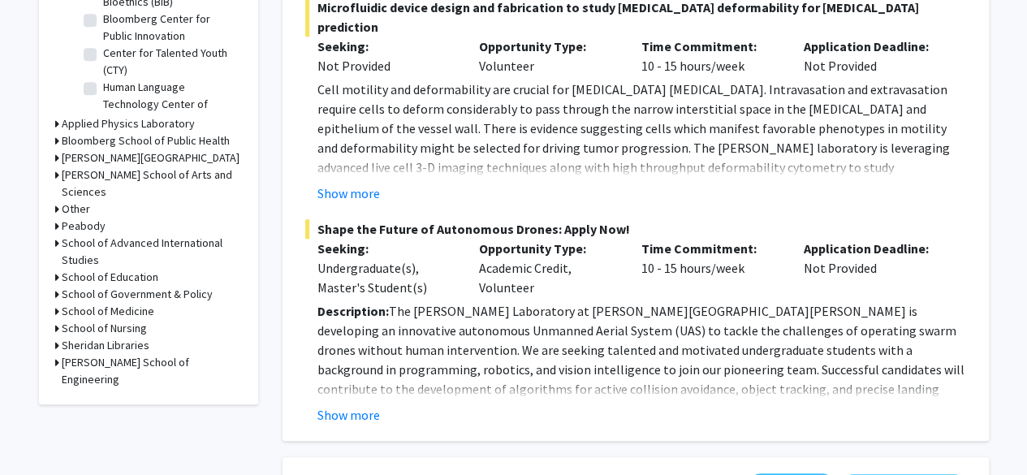
scroll to position [591, 0]
click at [130, 302] on h3 "School of Medicine" at bounding box center [108, 310] width 93 height 17
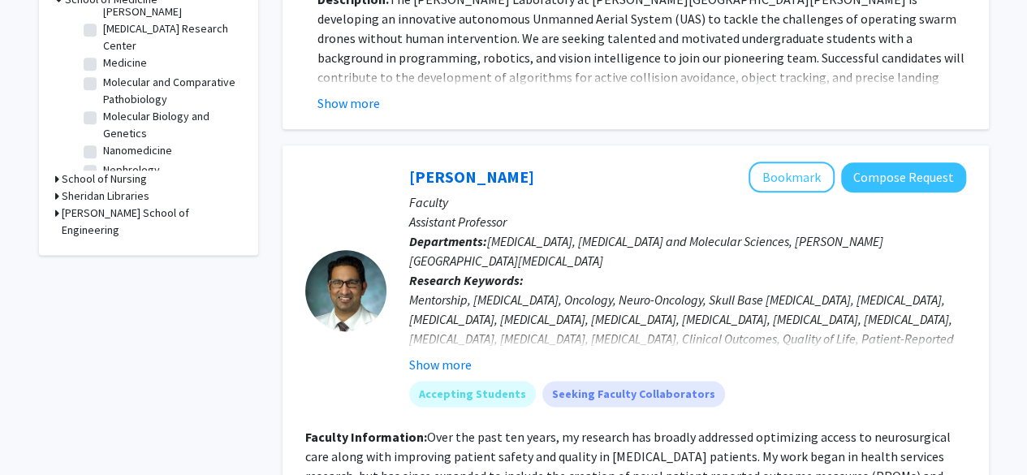
scroll to position [1486, 0]
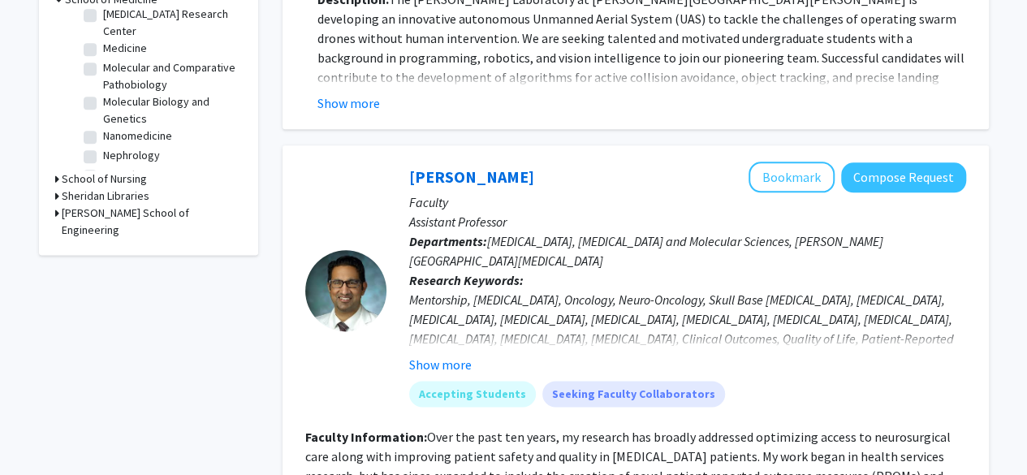
click at [103, 45] on label "Medicine" at bounding box center [125, 48] width 44 height 17
click at [103, 45] on input "Medicine" at bounding box center [108, 45] width 11 height 11
checkbox input "true"
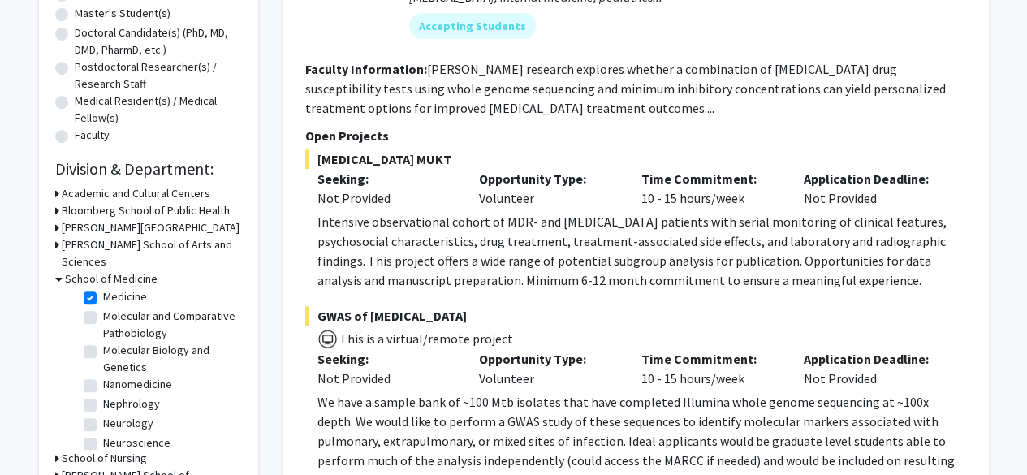
scroll to position [1014, 0]
click at [103, 306] on label "Medicine" at bounding box center [125, 297] width 44 height 17
click at [103, 300] on input "Medicine" at bounding box center [108, 294] width 11 height 11
checkbox input "false"
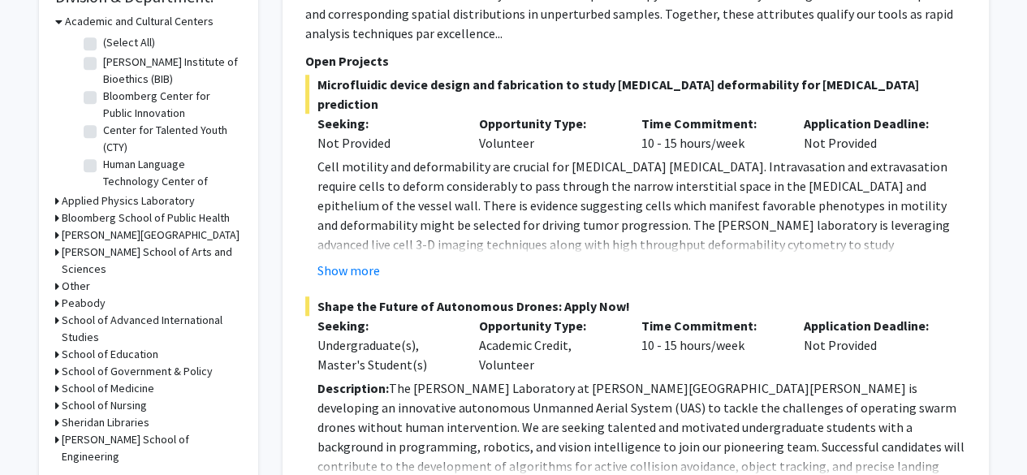
scroll to position [514, 0]
click at [132, 379] on h3 "School of Medicine" at bounding box center [108, 387] width 93 height 17
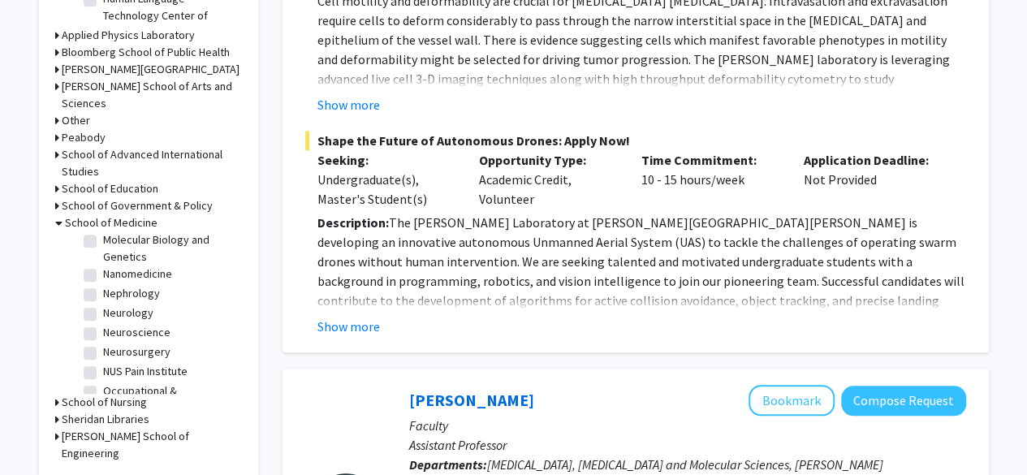
scroll to position [1551, 0]
click at [103, 282] on label "Molecular Biology and Genetics" at bounding box center [170, 268] width 135 height 34
click at [103, 262] on input "Molecular Biology and Genetics" at bounding box center [108, 256] width 11 height 11
checkbox input "true"
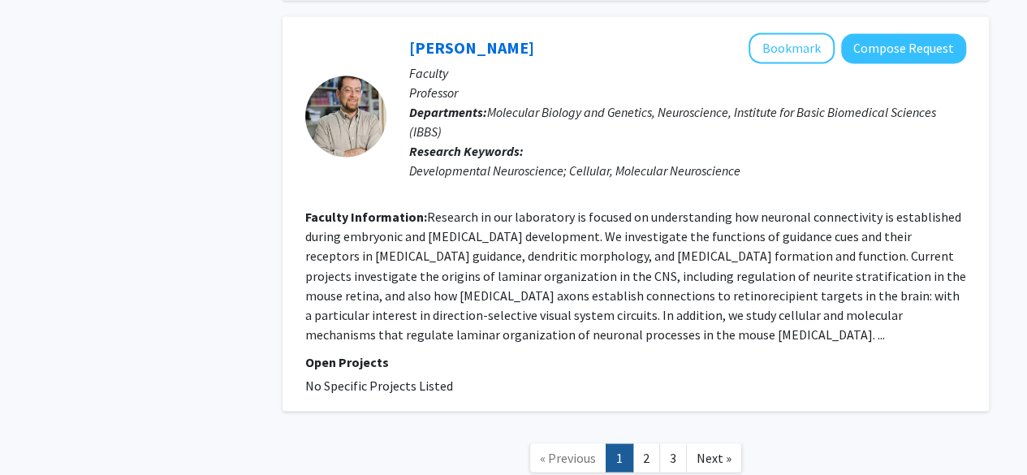
scroll to position [4352, 0]
click at [667, 443] on link "3" at bounding box center [674, 457] width 28 height 28
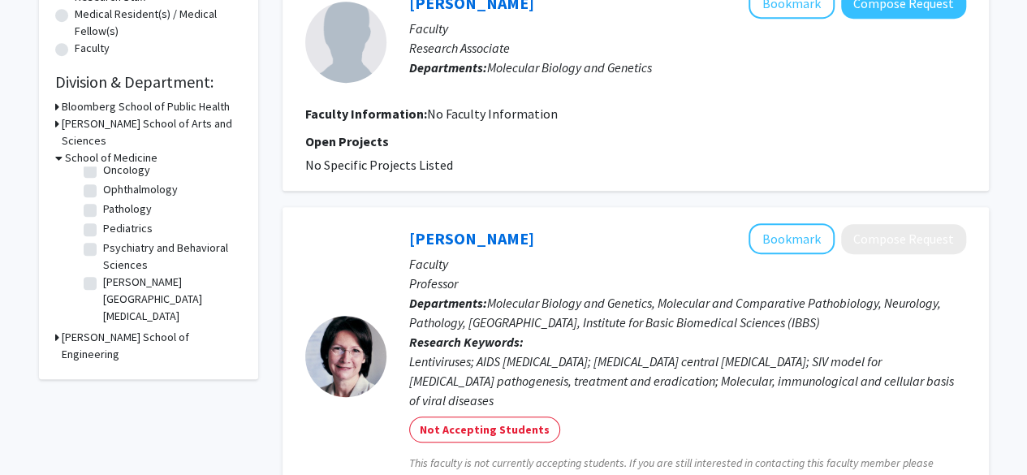
scroll to position [243, 0]
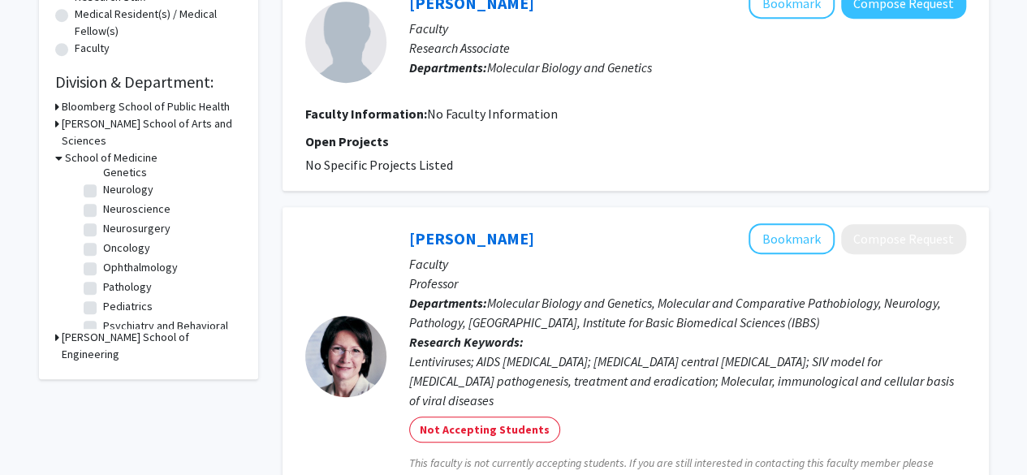
click at [103, 181] on label "Molecular Biology and Genetics" at bounding box center [170, 164] width 135 height 34
click at [103, 158] on input "Molecular Biology and Genetics" at bounding box center [108, 152] width 11 height 11
checkbox input "false"
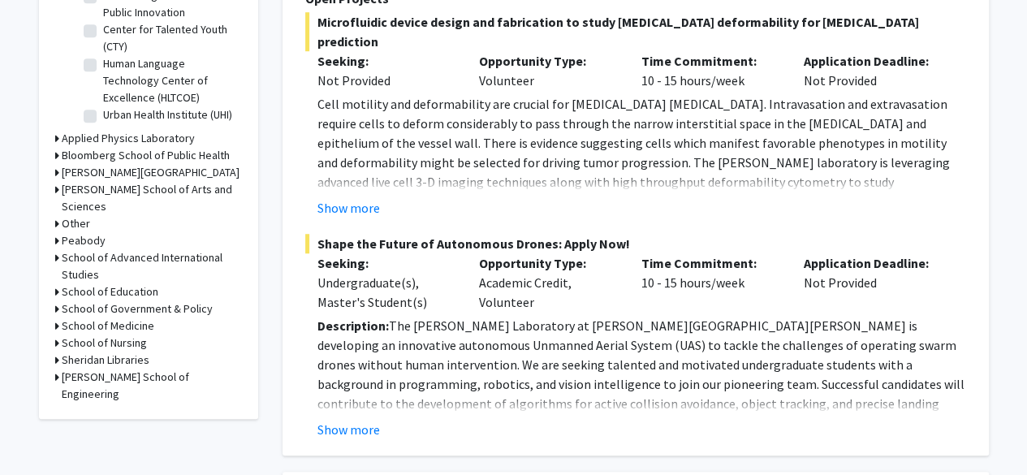
scroll to position [580, 0]
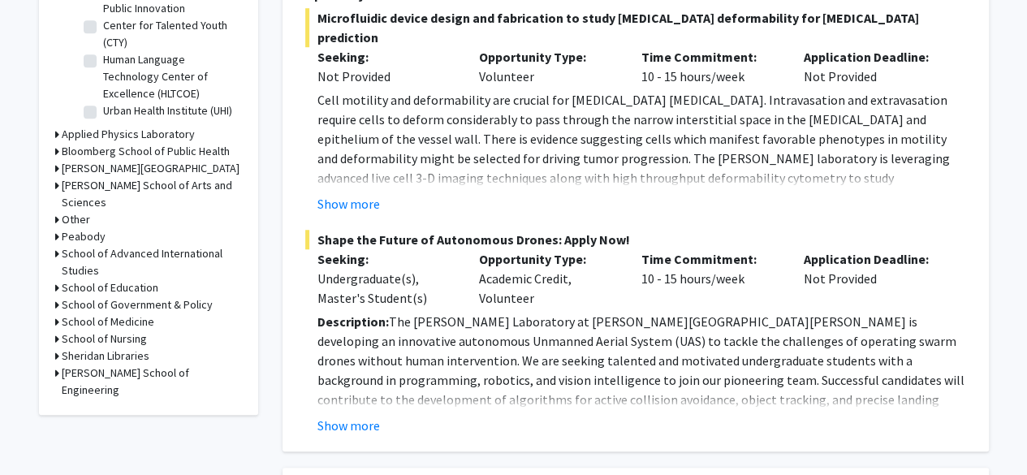
click at [128, 314] on h3 "School of Medicine" at bounding box center [108, 322] width 93 height 17
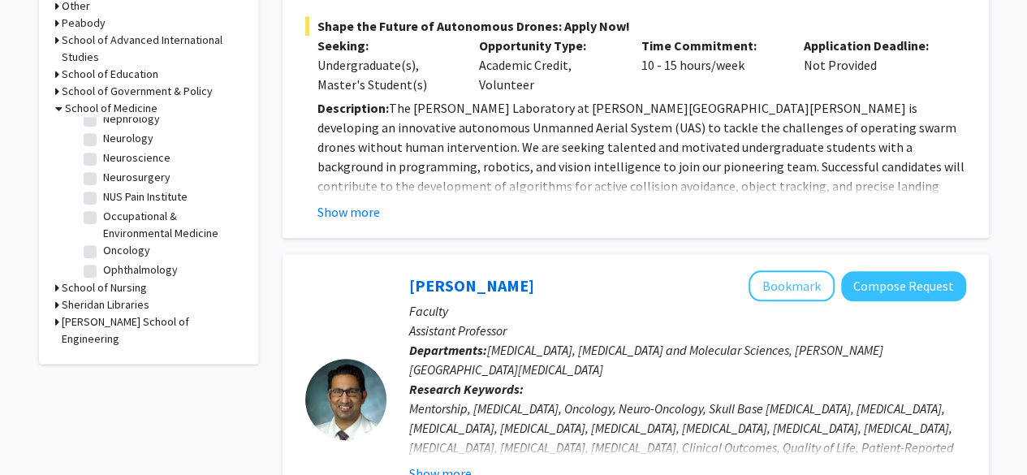
scroll to position [1655, 0]
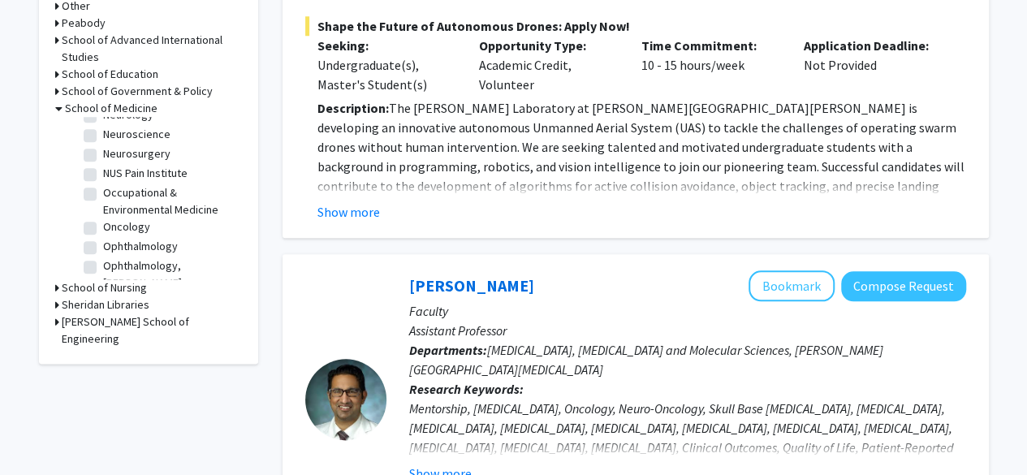
click at [103, 182] on label "NUS Pain Institute" at bounding box center [145, 173] width 84 height 17
click at [103, 175] on input "NUS Pain Institute" at bounding box center [108, 170] width 11 height 11
checkbox input "true"
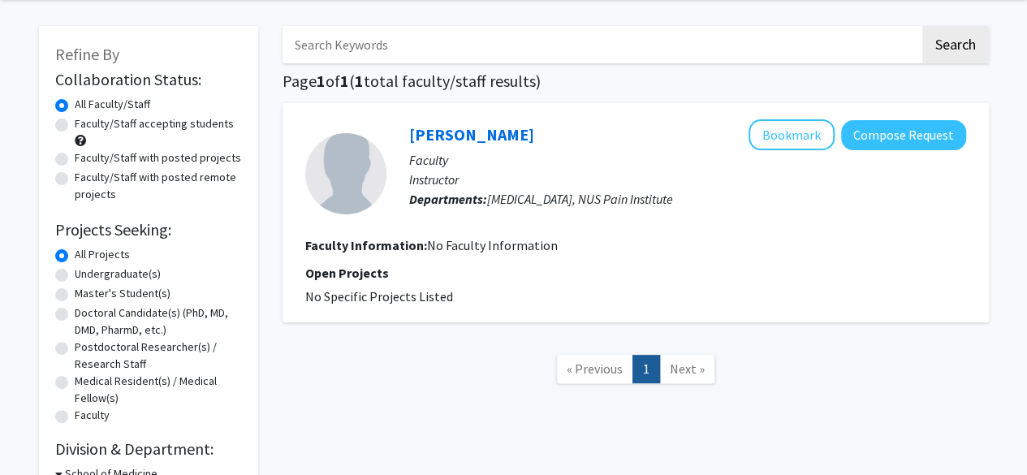
scroll to position [236, 0]
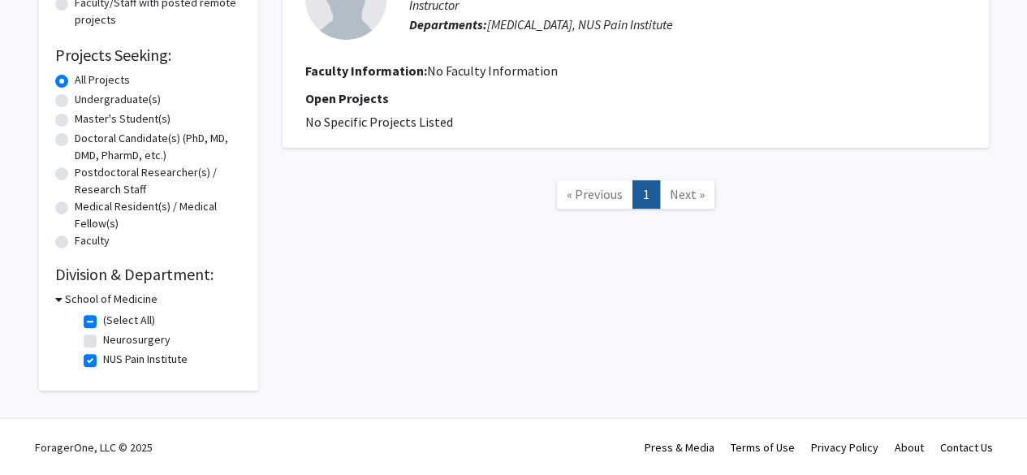
click at [103, 364] on label "NUS Pain Institute" at bounding box center [145, 359] width 84 height 17
click at [103, 361] on input "NUS Pain Institute" at bounding box center [108, 356] width 11 height 11
checkbox input "false"
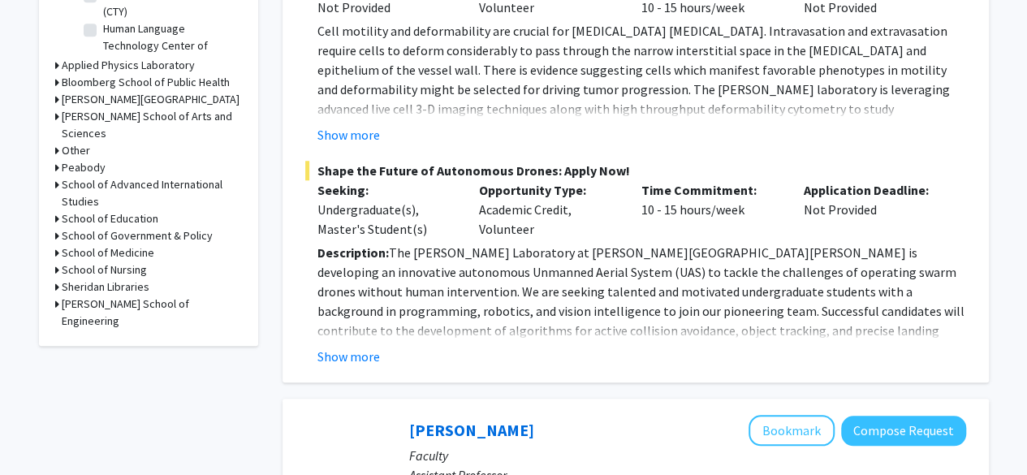
scroll to position [650, 0]
click at [100, 244] on h3 "School of Medicine" at bounding box center [108, 252] width 93 height 17
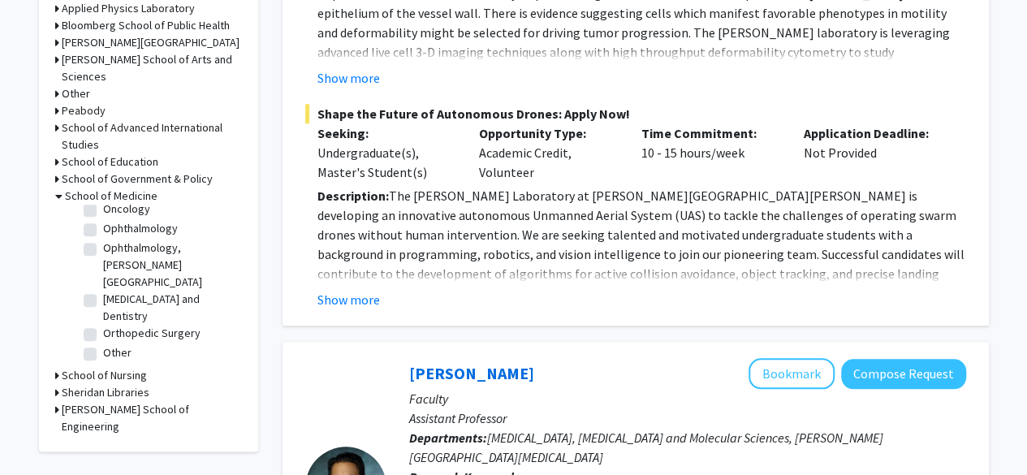
scroll to position [1730, 0]
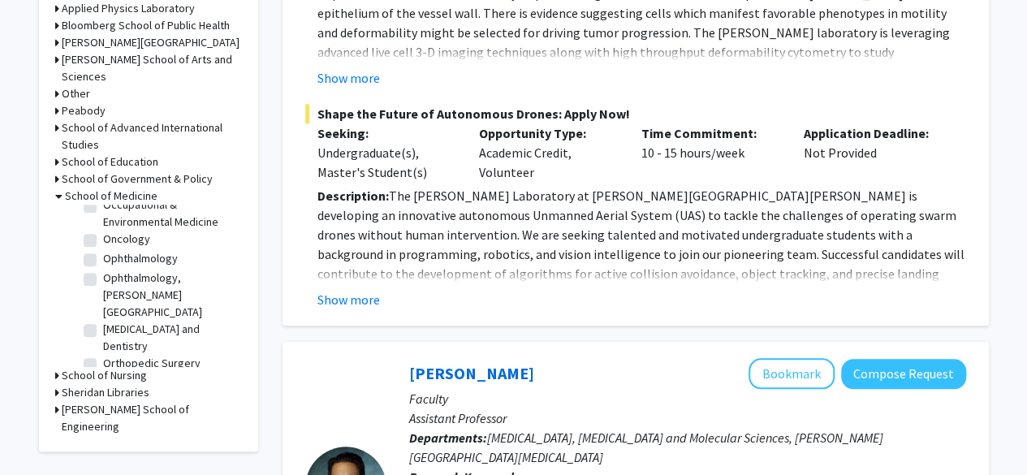
click at [103, 248] on label "Oncology" at bounding box center [126, 239] width 47 height 17
click at [103, 241] on input "Oncology" at bounding box center [108, 236] width 11 height 11
checkbox input "true"
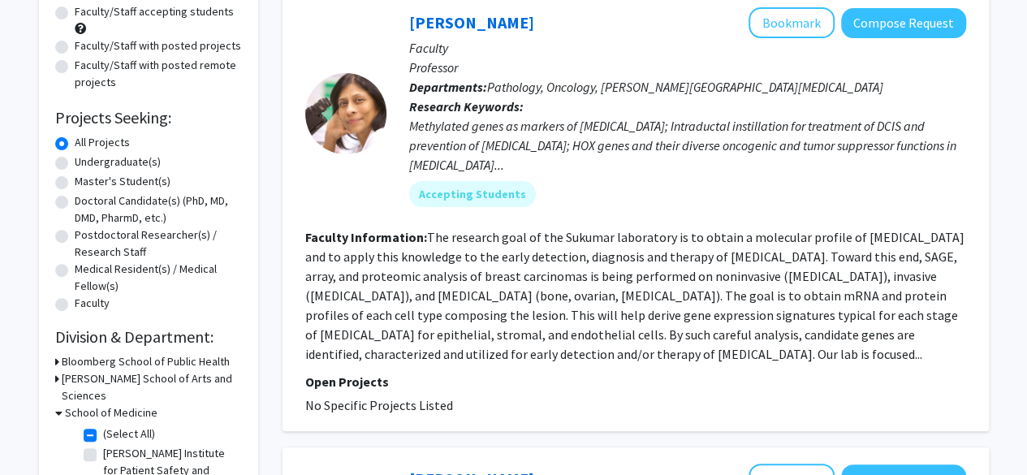
scroll to position [177, 0]
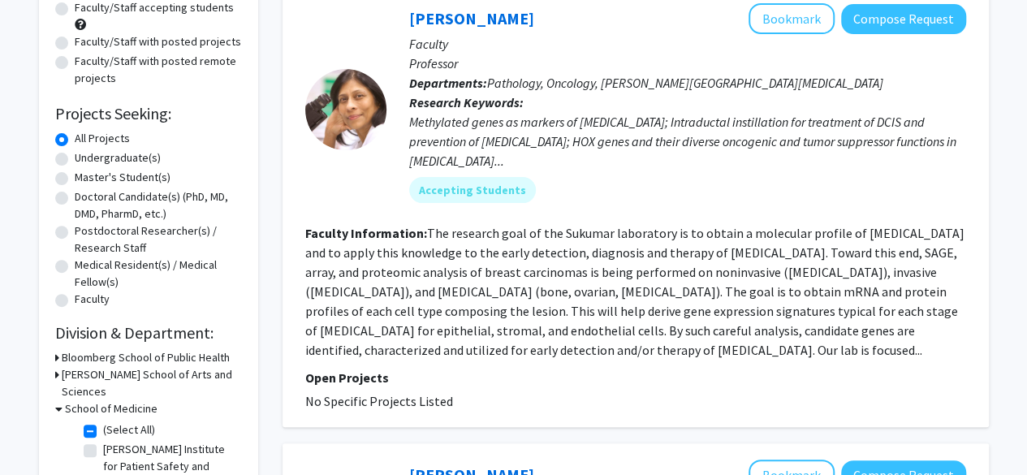
click at [403, 231] on b "Faculty Information:" at bounding box center [366, 233] width 122 height 16
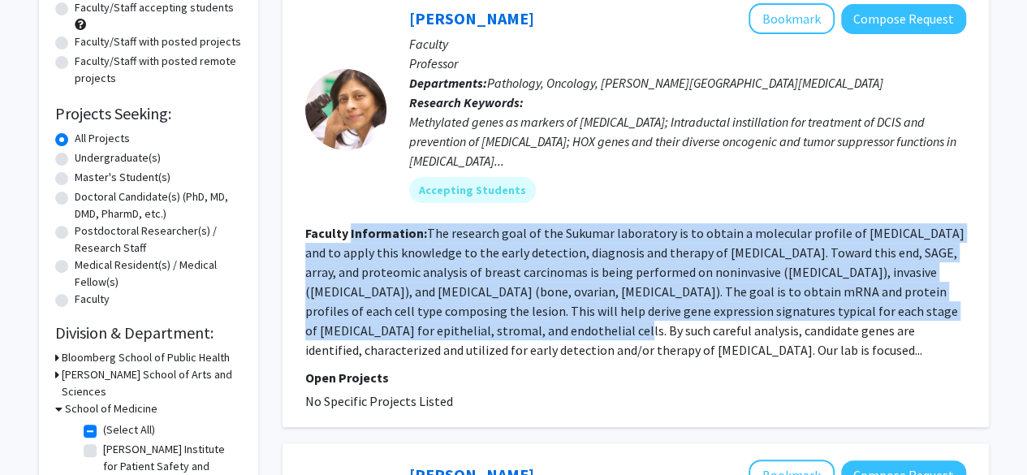
drag, startPoint x: 403, startPoint y: 231, endPoint x: 419, endPoint y: 352, distance: 121.3
click at [419, 352] on section "Faculty Information: The research goal of the Sukumar laboratory is to obtain a…" at bounding box center [635, 291] width 661 height 136
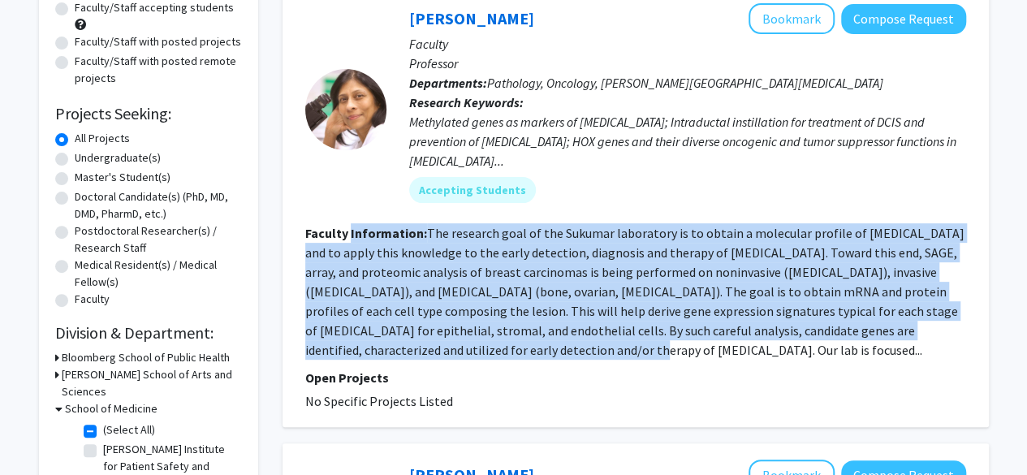
click at [419, 352] on fg-read-more "The research goal of the Sukumar laboratory is to obtain a molecular profile of…" at bounding box center [635, 291] width 660 height 133
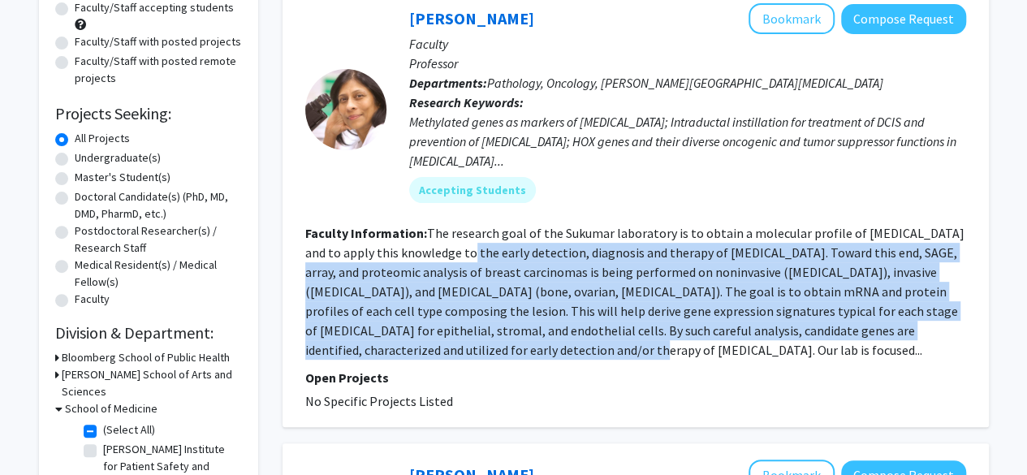
drag, startPoint x: 419, startPoint y: 352, endPoint x: 442, endPoint y: 248, distance: 106.4
click at [442, 248] on fg-read-more "The research goal of the Sukumar laboratory is to obtain a molecular profile of…" at bounding box center [635, 291] width 660 height 133
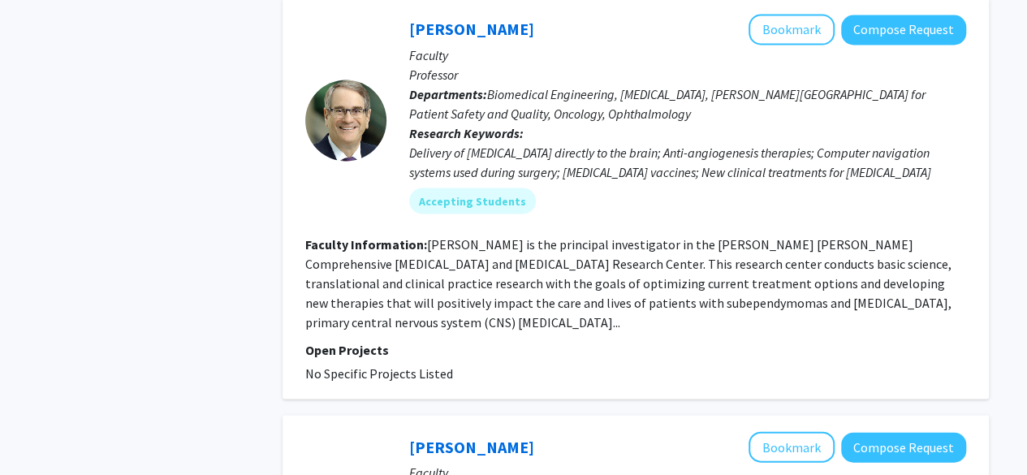
scroll to position [1500, 0]
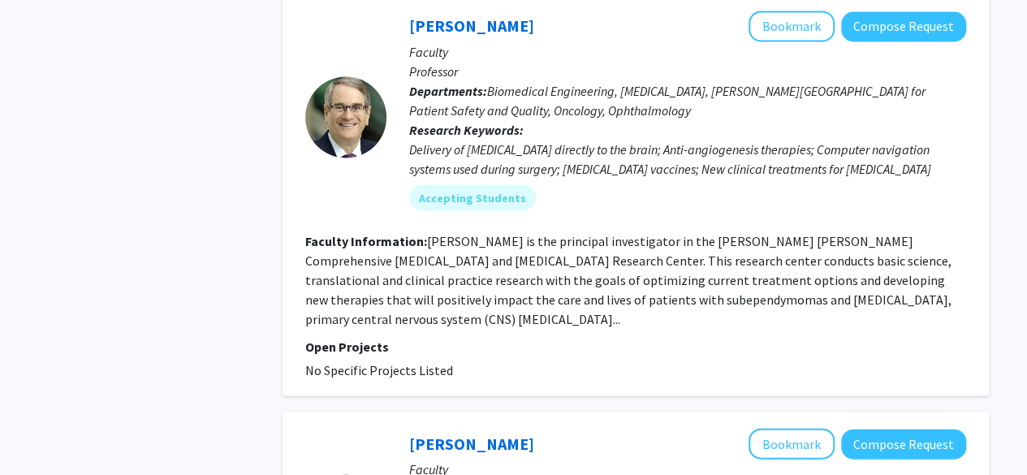
click at [473, 232] on fg-read-more "Dr. Brem is the principal investigator in the Johns Hopkins Comprehensive Subep…" at bounding box center [628, 279] width 647 height 94
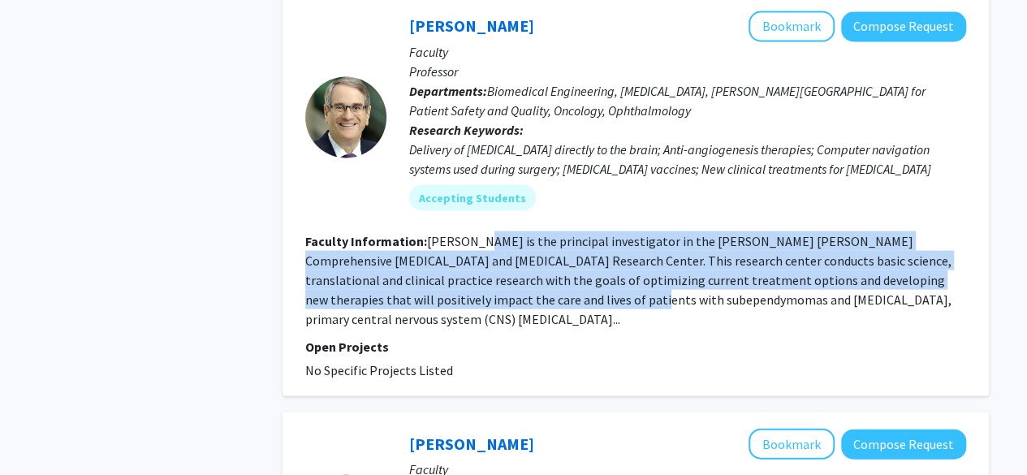
drag, startPoint x: 473, startPoint y: 189, endPoint x: 479, endPoint y: 251, distance: 62.1
click at [479, 251] on fg-search-faculty "Henry Brem Bookmark Compose Request Faculty Professor Departments: Biomedical E…" at bounding box center [635, 195] width 661 height 369
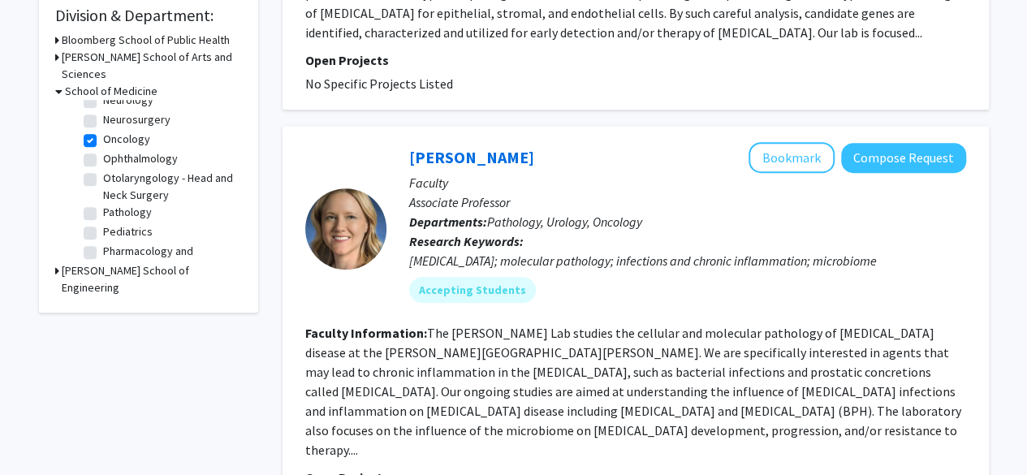
scroll to position [567, 0]
click at [103, 132] on label "Oncology" at bounding box center [126, 140] width 47 height 17
click at [103, 132] on input "Oncology" at bounding box center [108, 137] width 11 height 11
checkbox input "false"
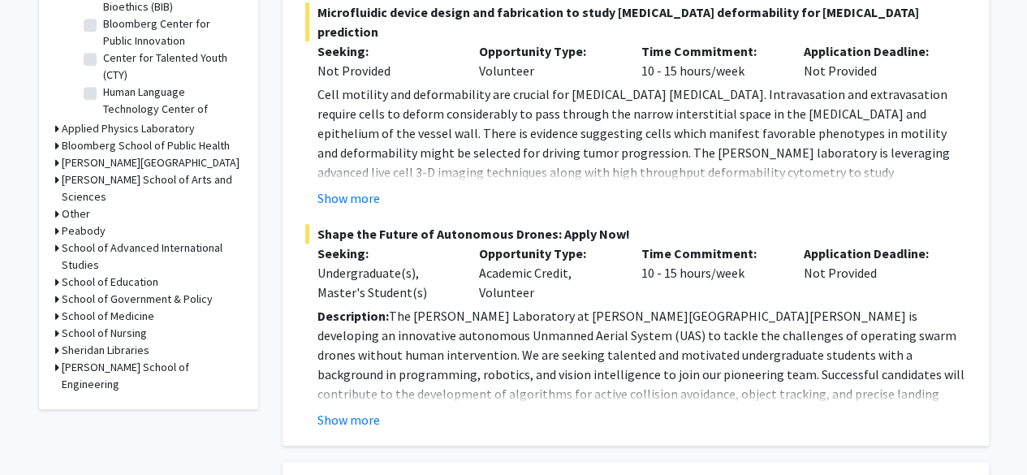
scroll to position [586, 0]
click at [132, 307] on h3 "School of Medicine" at bounding box center [108, 315] width 93 height 17
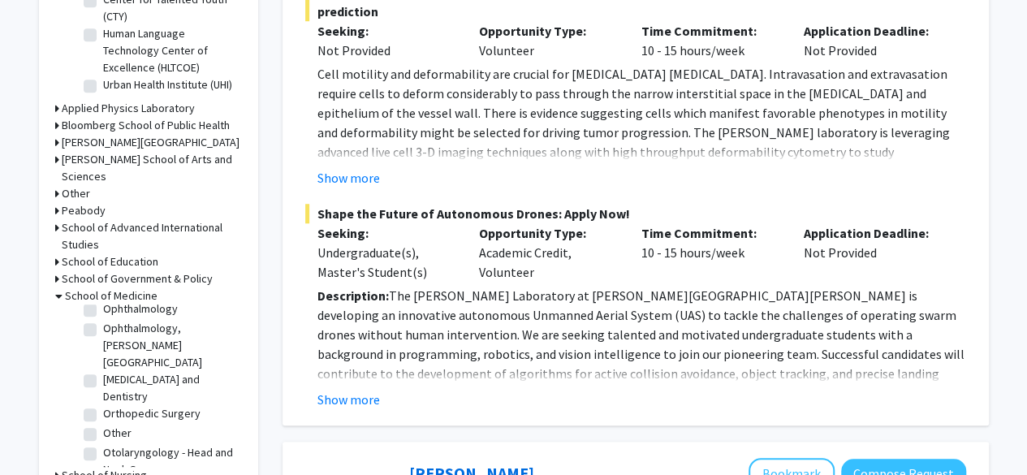
scroll to position [1780, 0]
click at [103, 377] on label "Oral and Maxillofacial Surgery and Dentistry" at bounding box center [170, 387] width 135 height 34
click at [103, 377] on input "Oral and Maxillofacial Surgery and Dentistry" at bounding box center [108, 375] width 11 height 11
checkbox input "true"
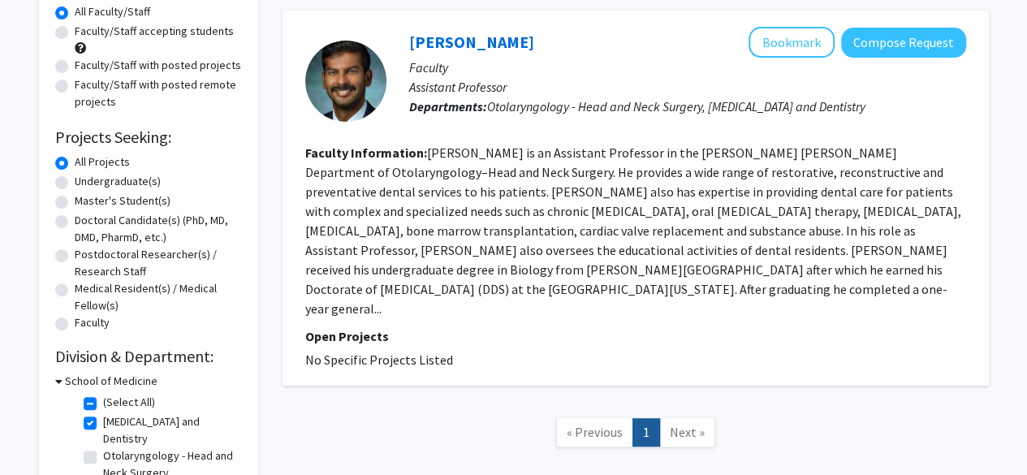
scroll to position [159, 0]
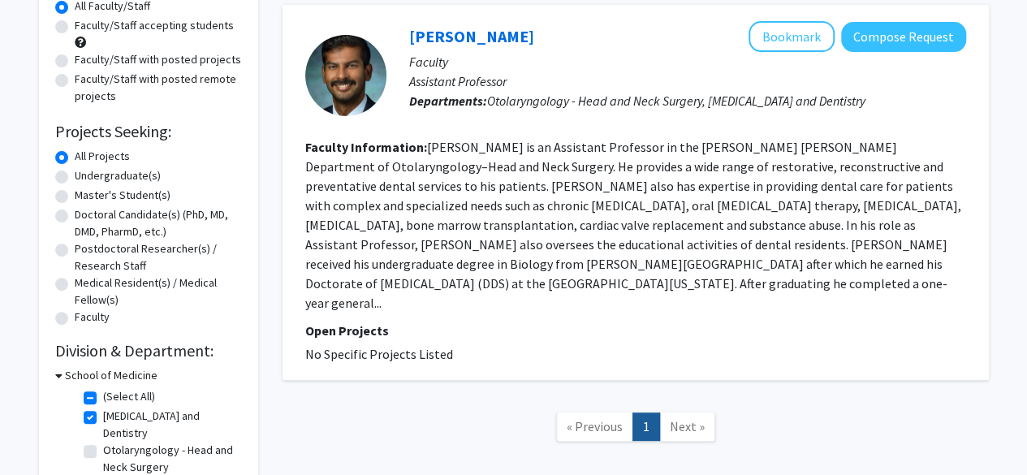
click at [398, 171] on fg-read-more "Dr. Daniel is an Assistant Professor in the Johns Hopkins Department of Otolary…" at bounding box center [633, 225] width 656 height 172
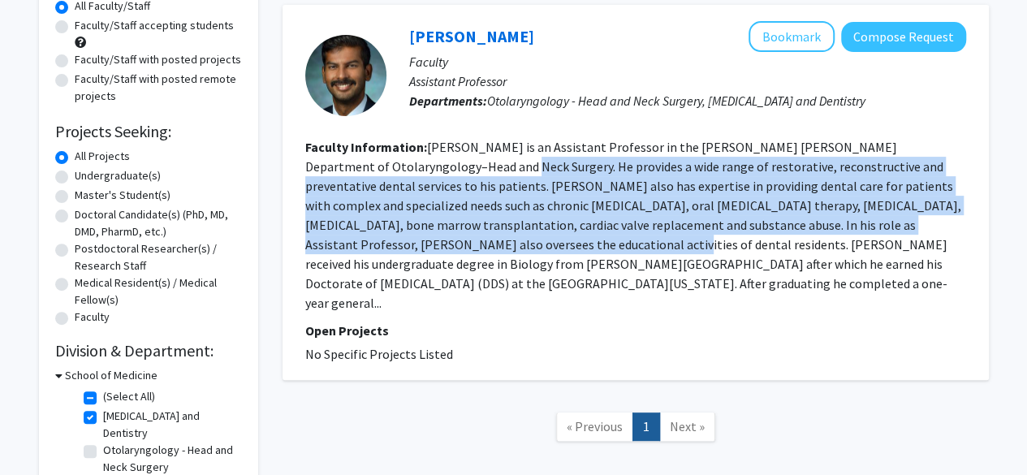
drag, startPoint x: 398, startPoint y: 171, endPoint x: 411, endPoint y: 252, distance: 82.3
click at [411, 252] on fg-read-more "Dr. Daniel is an Assistant Professor in the Johns Hopkins Department of Otolary…" at bounding box center [633, 225] width 656 height 172
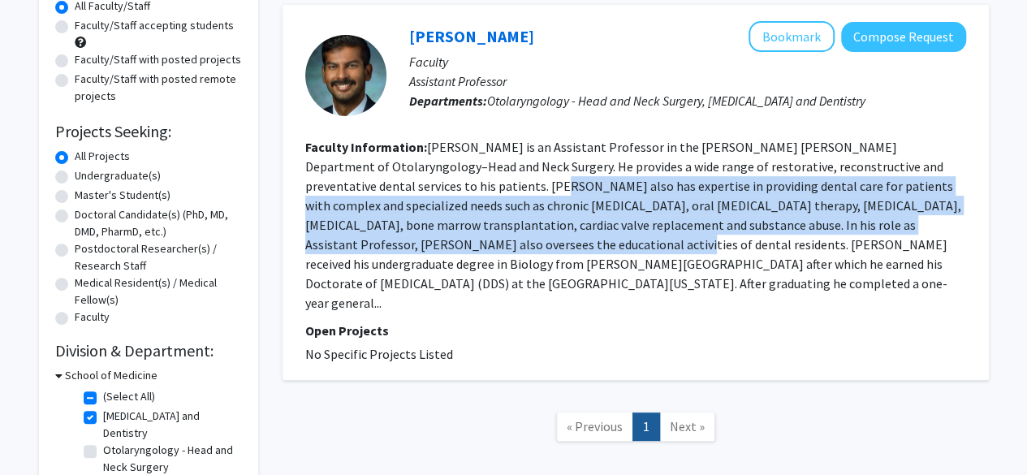
drag, startPoint x: 411, startPoint y: 252, endPoint x: 413, endPoint y: 174, distance: 78.0
click at [413, 174] on fg-read-more "Dr. Daniel is an Assistant Professor in the Johns Hopkins Department of Otolary…" at bounding box center [633, 225] width 656 height 172
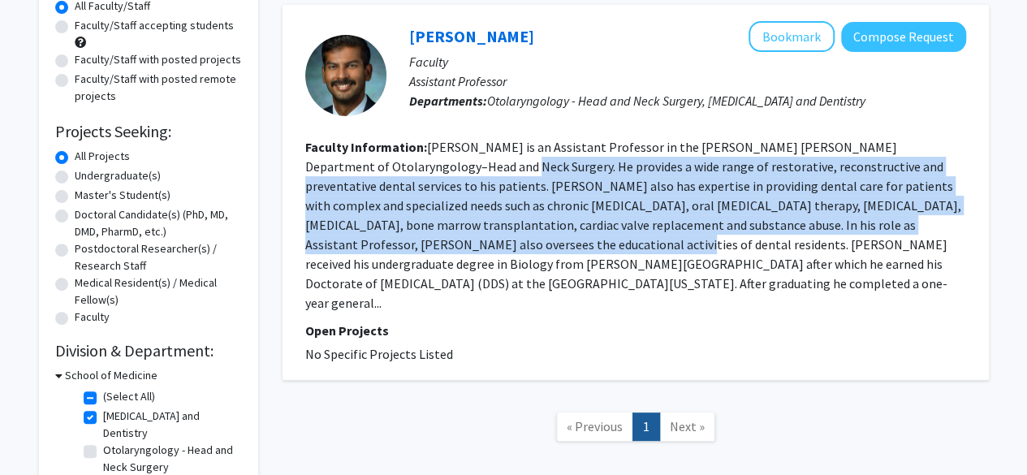
click at [413, 174] on fg-read-more "Dr. Daniel is an Assistant Professor in the Johns Hopkins Department of Otolary…" at bounding box center [633, 225] width 656 height 172
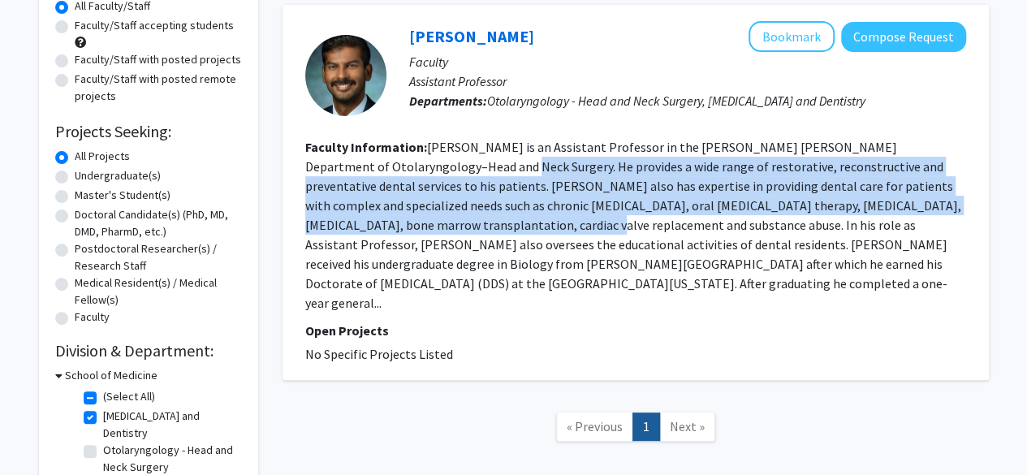
drag, startPoint x: 413, startPoint y: 174, endPoint x: 419, endPoint y: 230, distance: 56.4
click at [419, 230] on fg-read-more "Dr. Daniel is an Assistant Professor in the Johns Hopkins Department of Otolary…" at bounding box center [633, 225] width 656 height 172
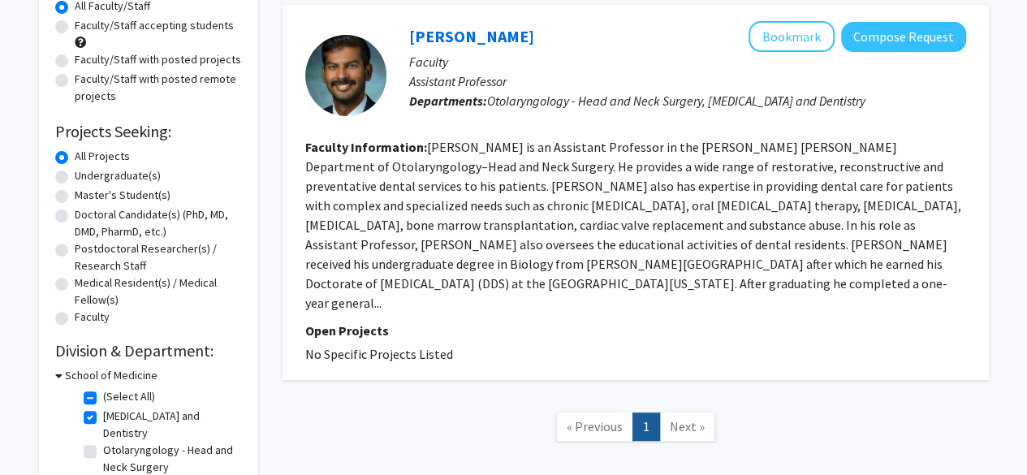
click at [419, 230] on fg-read-more "Dr. Daniel is an Assistant Professor in the Johns Hopkins Department of Otolary…" at bounding box center [633, 225] width 656 height 172
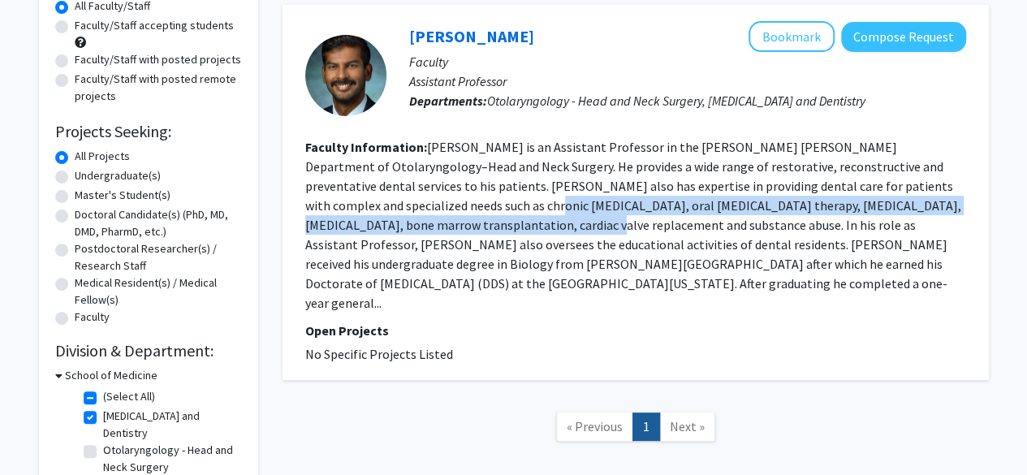
drag, startPoint x: 419, startPoint y: 230, endPoint x: 404, endPoint y: 201, distance: 32.7
click at [404, 201] on fg-read-more "Dr. Daniel is an Assistant Professor in the Johns Hopkins Department of Otolary…" at bounding box center [633, 225] width 656 height 172
drag, startPoint x: 404, startPoint y: 201, endPoint x: 439, endPoint y: 231, distance: 46.0
click at [439, 231] on fg-read-more "Dr. Daniel is an Assistant Professor in the Johns Hopkins Department of Otolary…" at bounding box center [633, 225] width 656 height 172
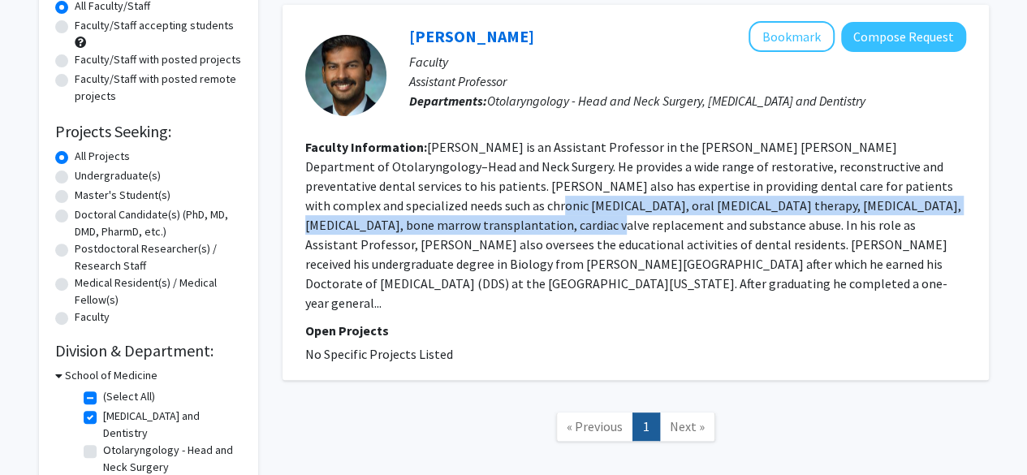
click at [439, 231] on fg-read-more "Dr. Daniel is an Assistant Professor in the Johns Hopkins Department of Otolary…" at bounding box center [633, 225] width 656 height 172
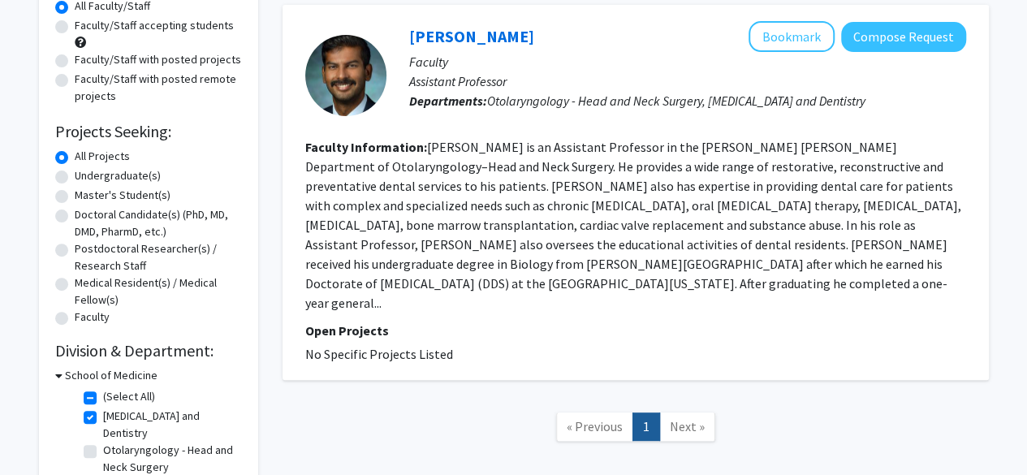
click at [435, 231] on fg-read-more "Dr. Daniel is an Assistant Professor in the Johns Hopkins Department of Otolary…" at bounding box center [633, 225] width 656 height 172
drag, startPoint x: 435, startPoint y: 231, endPoint x: 427, endPoint y: 201, distance: 31.1
click at [427, 201] on fg-read-more "Dr. Daniel is an Assistant Professor in the Johns Hopkins Department of Otolary…" at bounding box center [633, 225] width 656 height 172
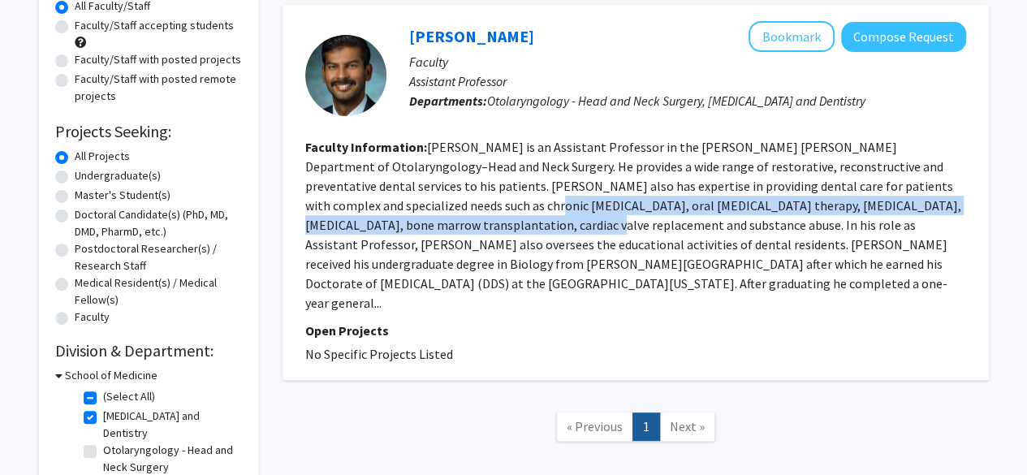
click at [427, 201] on fg-read-more "Dr. Daniel is an Assistant Professor in the Johns Hopkins Department of Otolary…" at bounding box center [633, 225] width 656 height 172
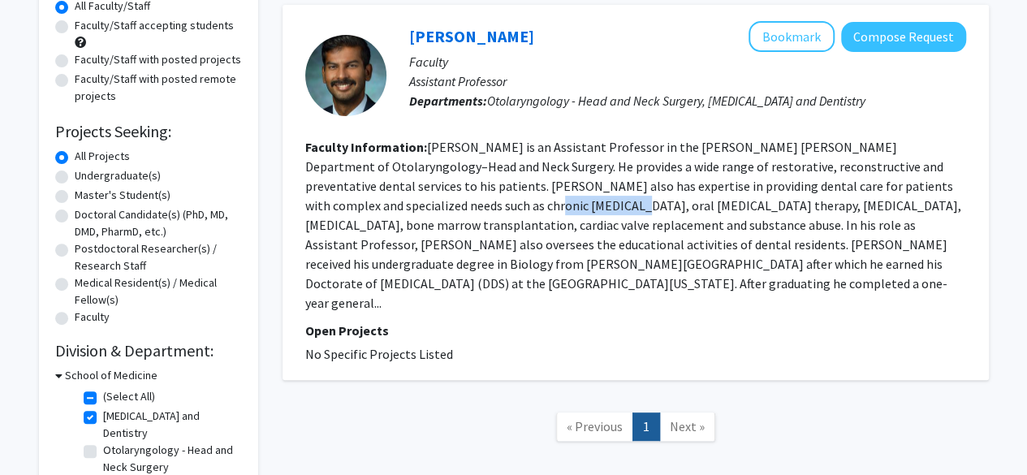
drag, startPoint x: 427, startPoint y: 201, endPoint x: 437, endPoint y: 220, distance: 21.1
click at [437, 220] on fg-read-more "Dr. Daniel is an Assistant Professor in the Johns Hopkins Department of Otolary…" at bounding box center [633, 225] width 656 height 172
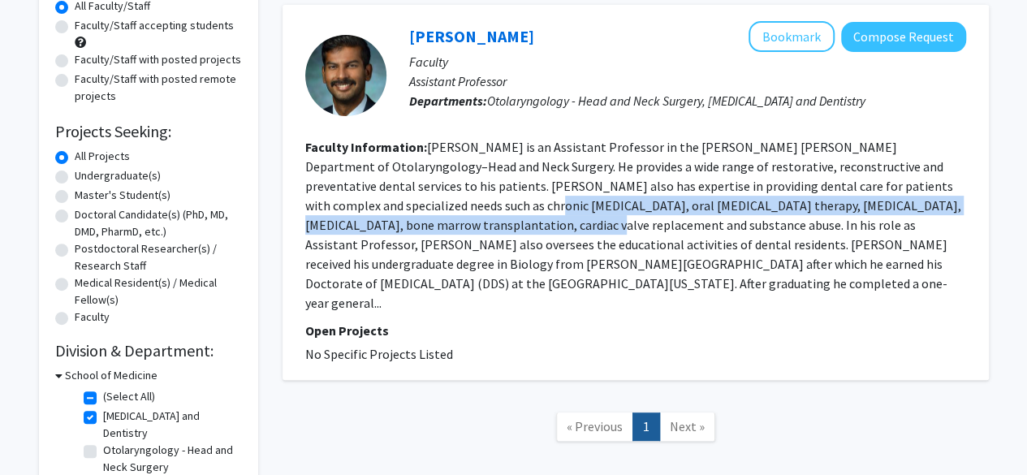
click at [437, 220] on fg-read-more "Dr. Daniel is an Assistant Professor in the Johns Hopkins Department of Otolary…" at bounding box center [633, 225] width 656 height 172
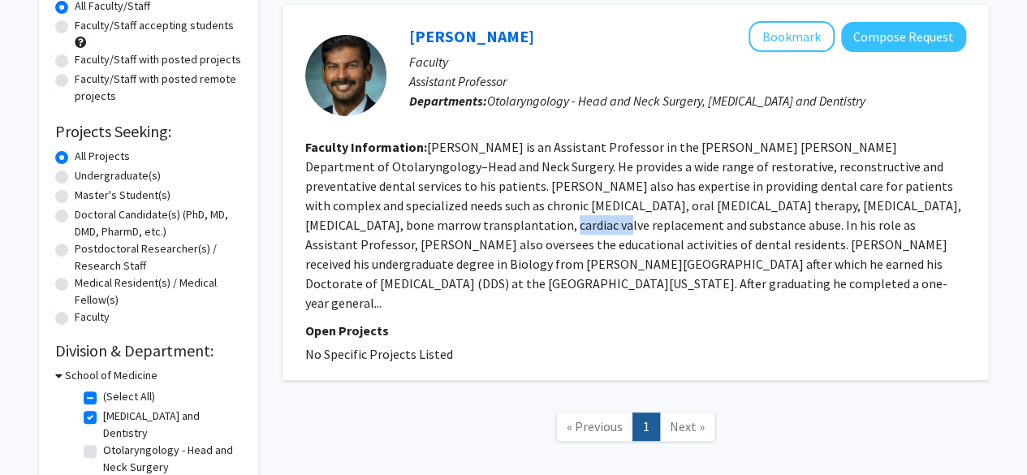
drag, startPoint x: 437, startPoint y: 220, endPoint x: 432, endPoint y: 205, distance: 15.4
click at [432, 205] on fg-read-more "Dr. Daniel is an Assistant Professor in the Johns Hopkins Department of Otolary…" at bounding box center [633, 225] width 656 height 172
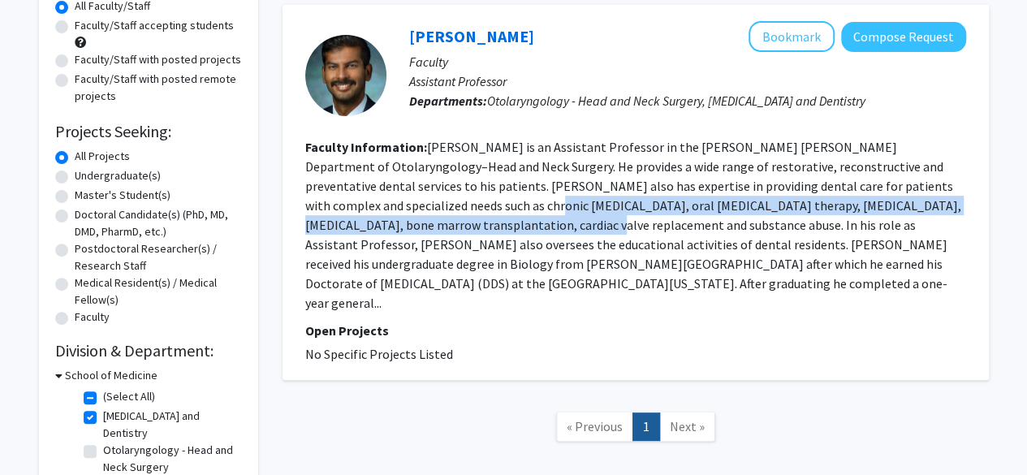
click at [432, 205] on fg-read-more "Dr. Daniel is an Assistant Professor in the Johns Hopkins Department of Otolary…" at bounding box center [633, 225] width 656 height 172
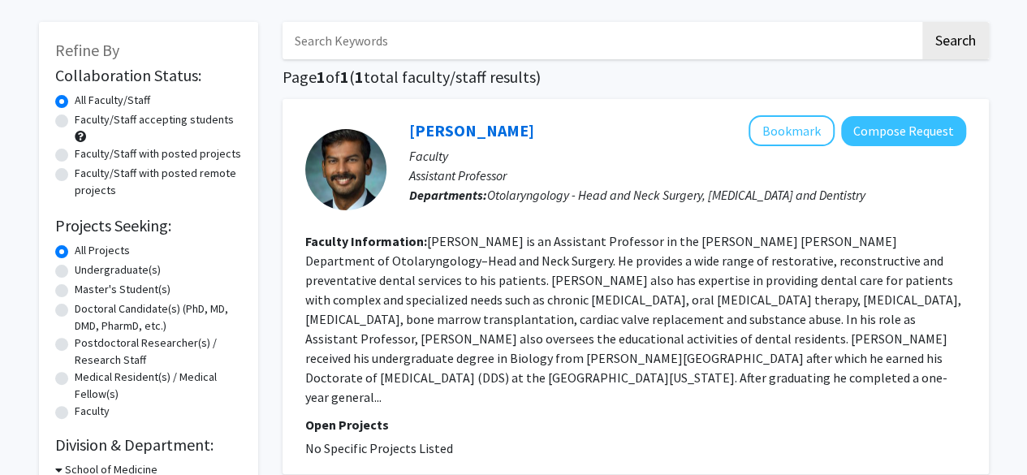
scroll to position [265, 0]
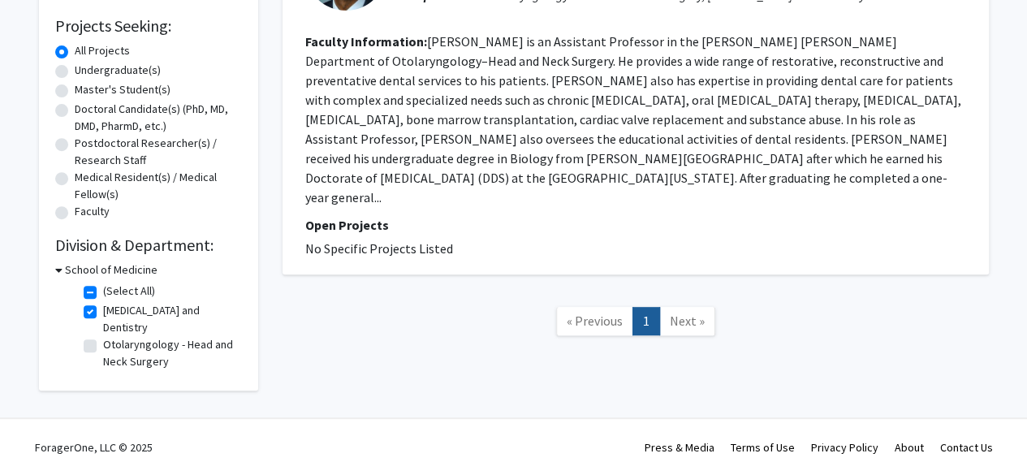
click at [103, 311] on label "Oral and Maxillofacial Surgery and Dentistry" at bounding box center [170, 319] width 135 height 34
click at [103, 311] on input "Oral and Maxillofacial Surgery and Dentistry" at bounding box center [108, 307] width 11 height 11
checkbox input "false"
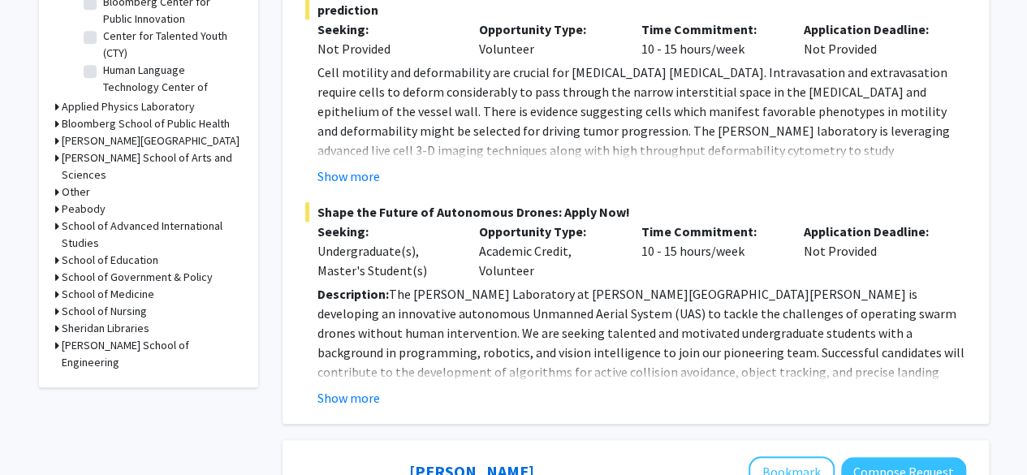
scroll to position [609, 0]
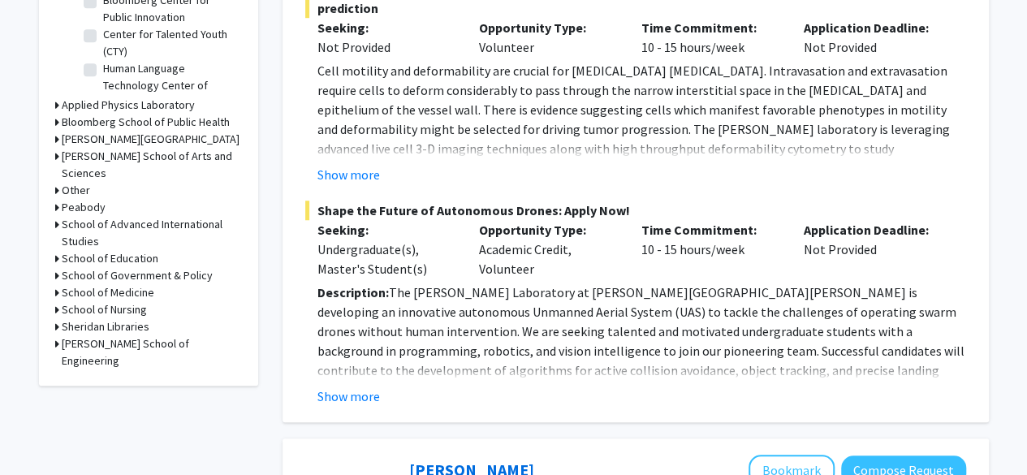
click at [124, 284] on h3 "School of Medicine" at bounding box center [108, 292] width 93 height 17
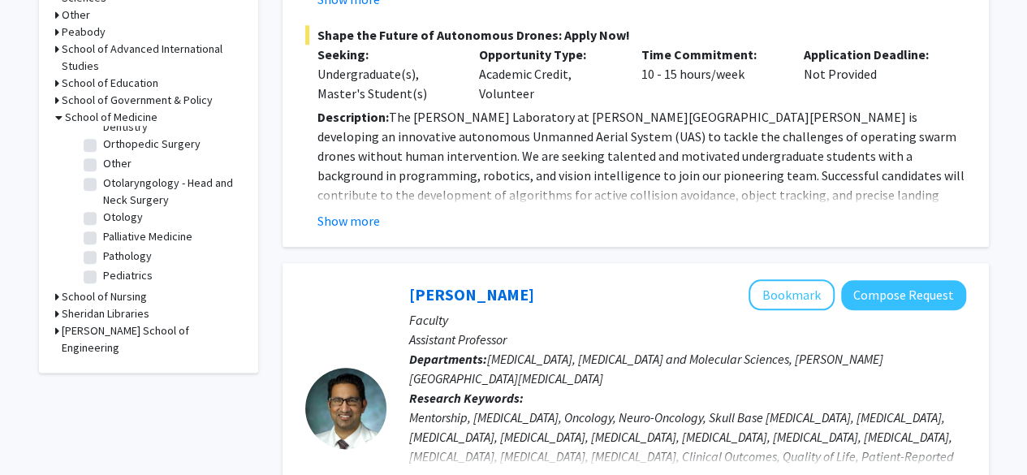
scroll to position [1870, 0]
click at [103, 188] on label "Otolaryngology - Head and Neck Surgery" at bounding box center [170, 192] width 135 height 34
click at [103, 186] on input "Otolaryngology - Head and Neck Surgery" at bounding box center [108, 180] width 11 height 11
checkbox input "true"
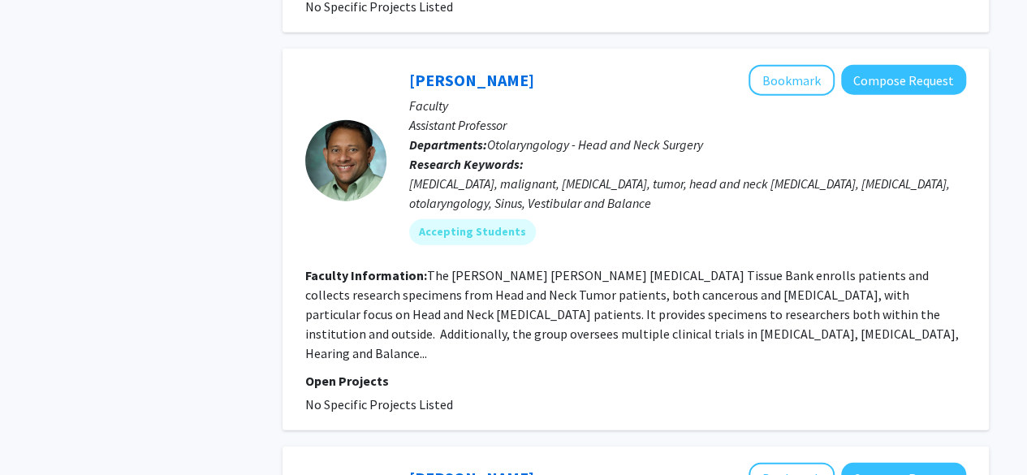
scroll to position [1910, 0]
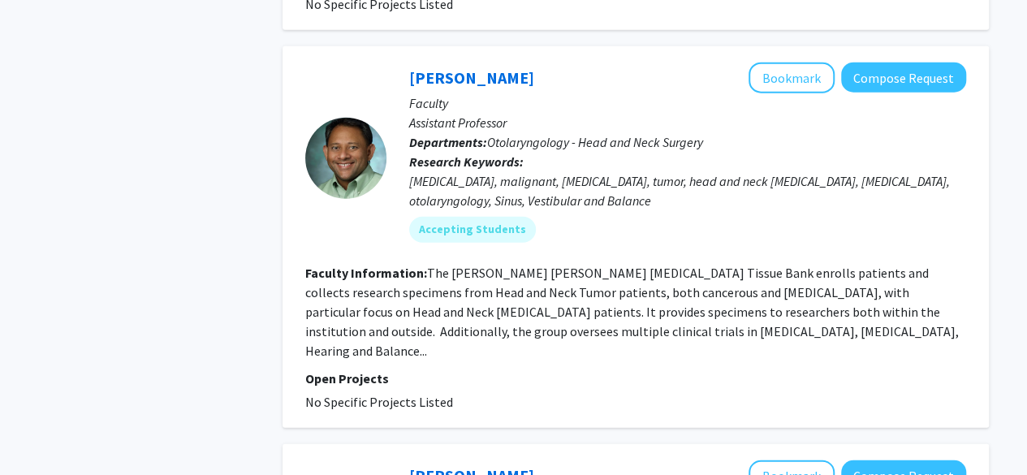
click at [443, 265] on fg-read-more "The Johns Hopkins Head and Neck Cancer Tissue Bank enrolls patients and collect…" at bounding box center [632, 312] width 654 height 94
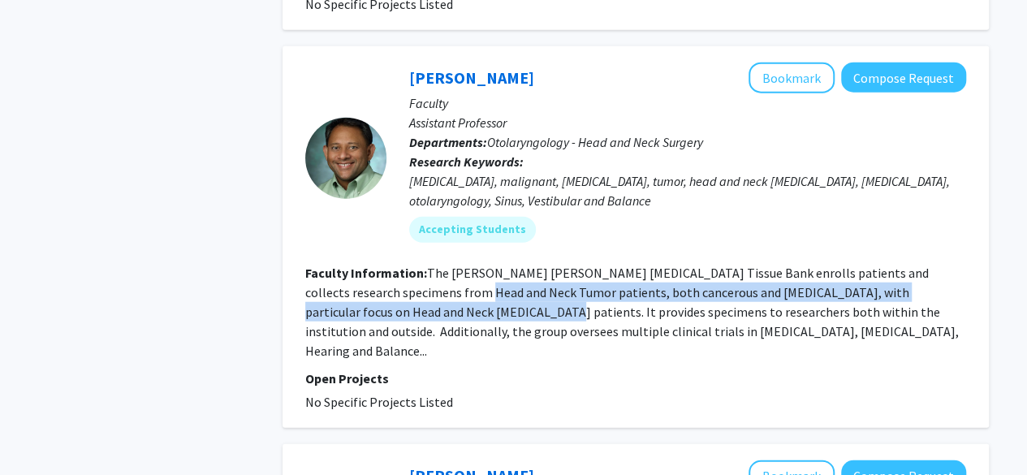
drag, startPoint x: 443, startPoint y: 246, endPoint x: 450, endPoint y: 280, distance: 34.7
click at [450, 280] on section "Faculty Information: The Johns Hopkins Head and Neck Cancer Tissue Bank enrolls…" at bounding box center [635, 311] width 661 height 97
drag, startPoint x: 450, startPoint y: 280, endPoint x: 447, endPoint y: 260, distance: 20.6
click at [447, 263] on section "Faculty Information: The Johns Hopkins Head and Neck Cancer Tissue Bank enrolls…" at bounding box center [635, 311] width 661 height 97
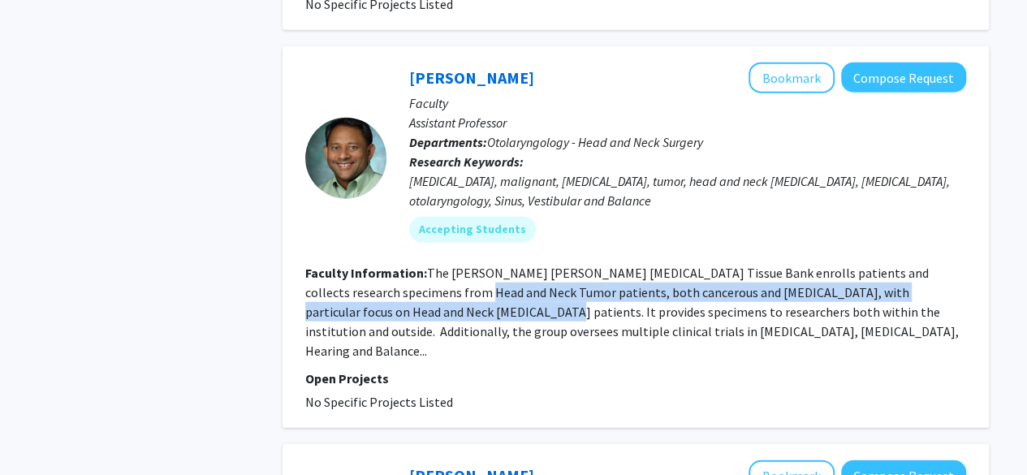
click at [447, 265] on fg-read-more "The Johns Hopkins Head and Neck Cancer Tissue Bank enrolls patients and collect…" at bounding box center [632, 312] width 654 height 94
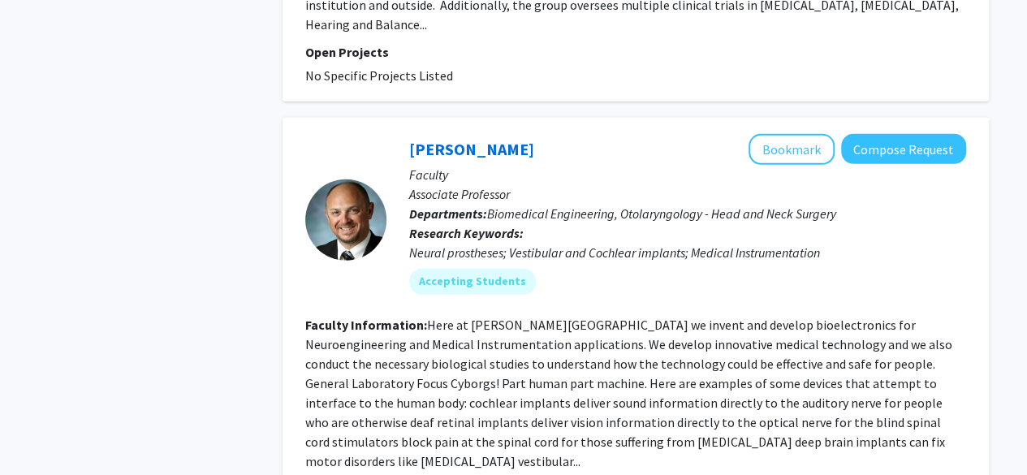
scroll to position [2248, 0]
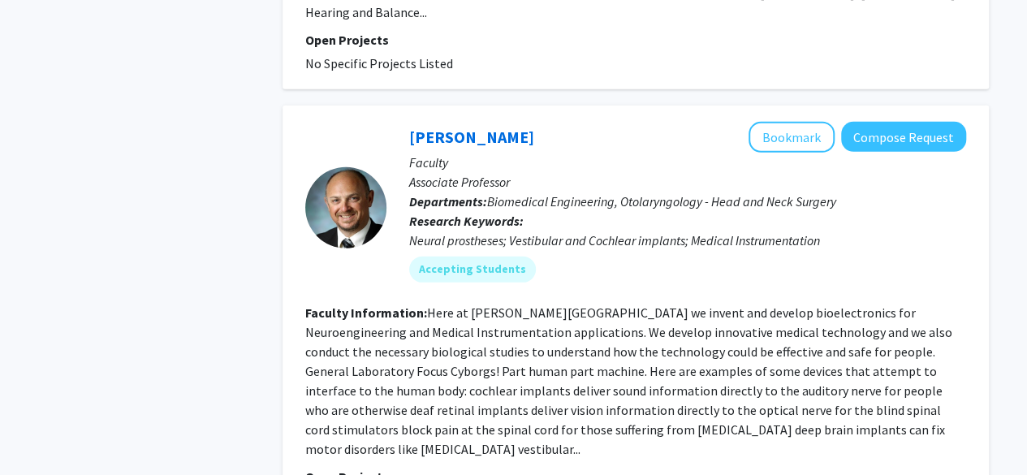
click at [447, 305] on fg-read-more "Here at Fridman Lab we invent and develop bioelectronics for Neuroengineering a…" at bounding box center [628, 381] width 647 height 153
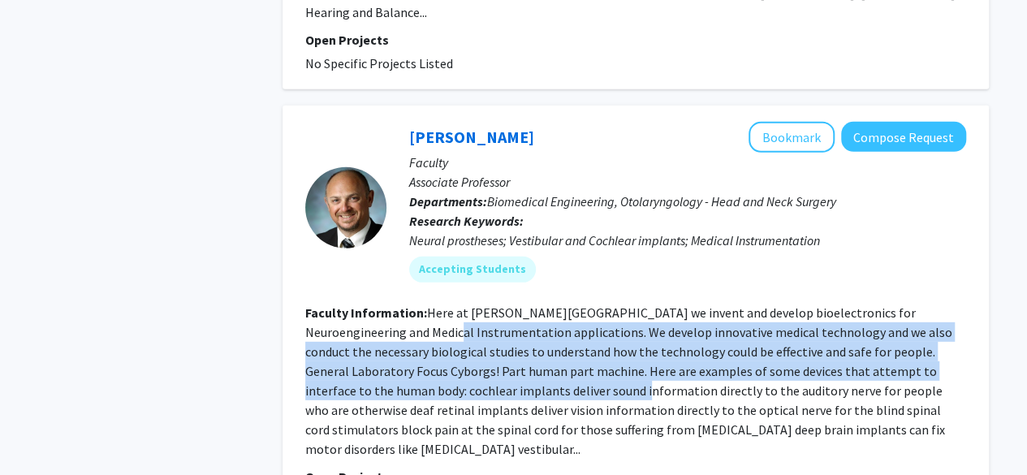
drag, startPoint x: 447, startPoint y: 279, endPoint x: 464, endPoint y: 362, distance: 85.4
click at [464, 362] on fg-read-more "Here at Fridman Lab we invent and develop bioelectronics for Neuroengineering a…" at bounding box center [628, 381] width 647 height 153
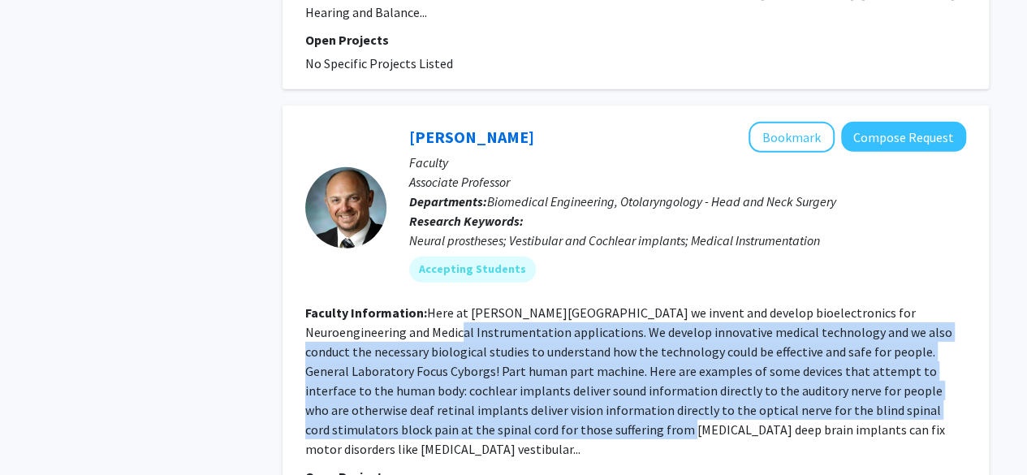
click at [464, 362] on fg-read-more "Here at Fridman Lab we invent and develop bioelectronics for Neuroengineering a…" at bounding box center [628, 381] width 647 height 153
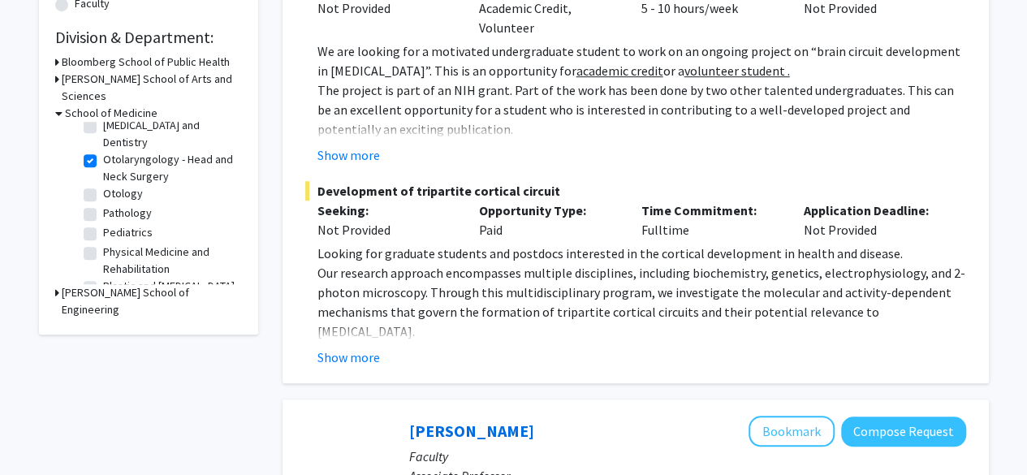
scroll to position [408, 0]
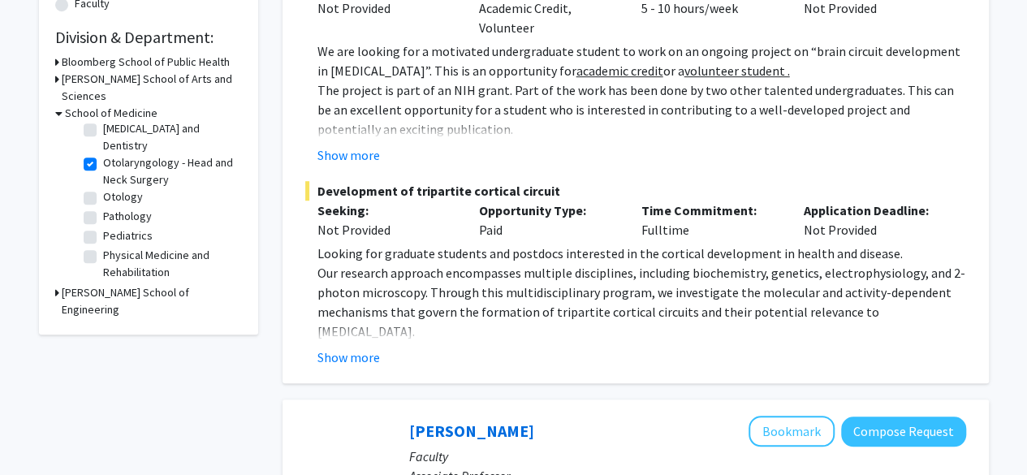
click at [103, 175] on label "Otolaryngology - Head and Neck Surgery" at bounding box center [170, 171] width 135 height 34
click at [103, 165] on input "Otolaryngology - Head and Neck Surgery" at bounding box center [108, 159] width 11 height 11
checkbox input "false"
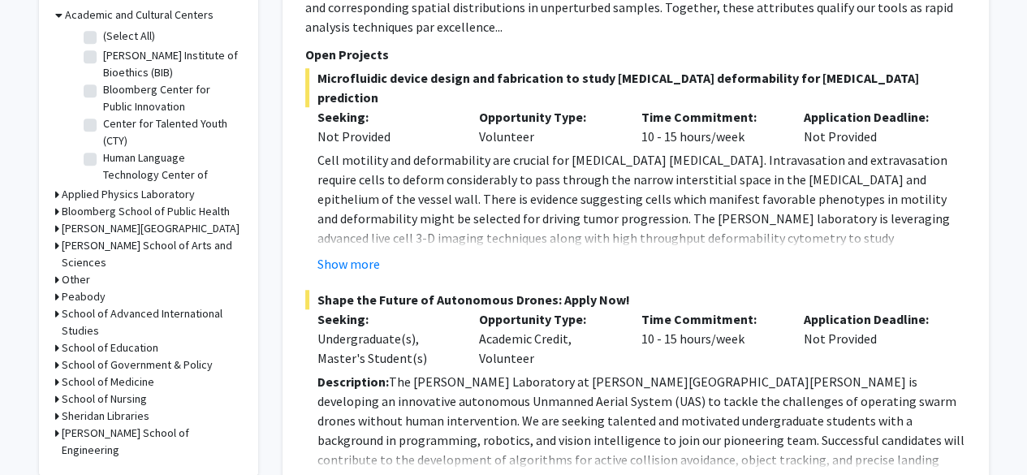
scroll to position [586, 0]
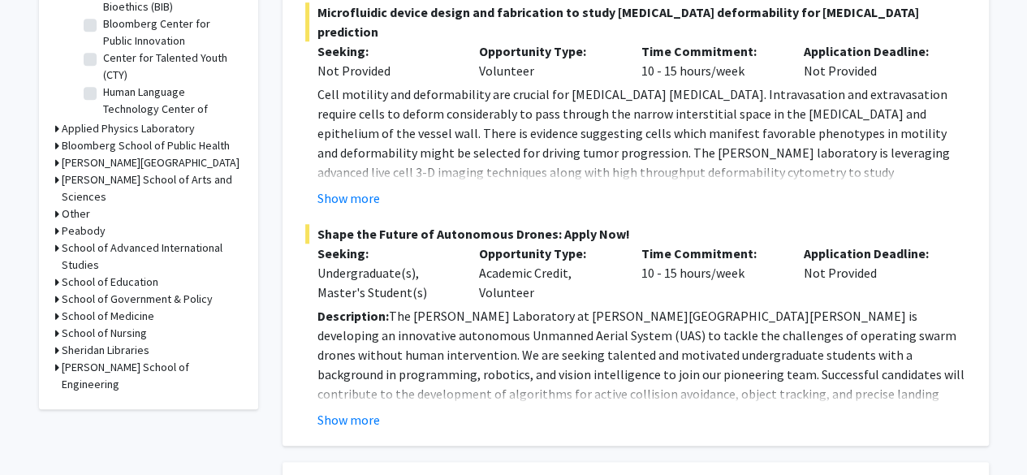
click at [114, 291] on h3 "School of Government & Policy" at bounding box center [137, 299] width 151 height 17
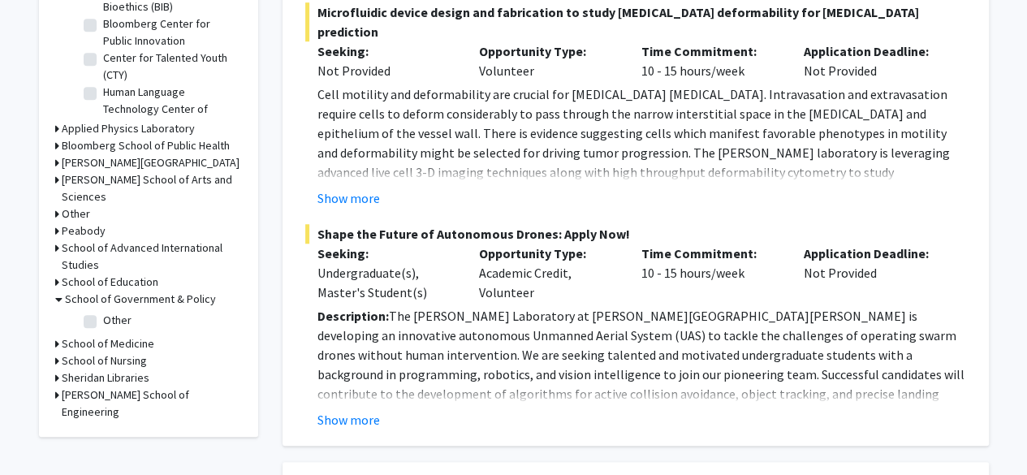
click at [115, 335] on h3 "School of Medicine" at bounding box center [108, 343] width 93 height 17
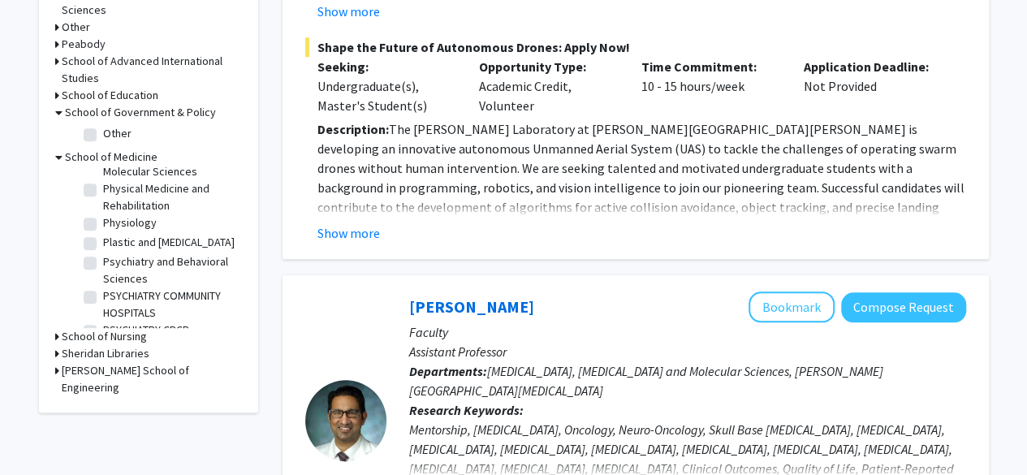
scroll to position [2052, 0]
click at [103, 243] on label "Plastic and [MEDICAL_DATA]" at bounding box center [169, 241] width 132 height 17
click at [103, 243] on input "Plastic and [MEDICAL_DATA]" at bounding box center [108, 238] width 11 height 11
checkbox input "true"
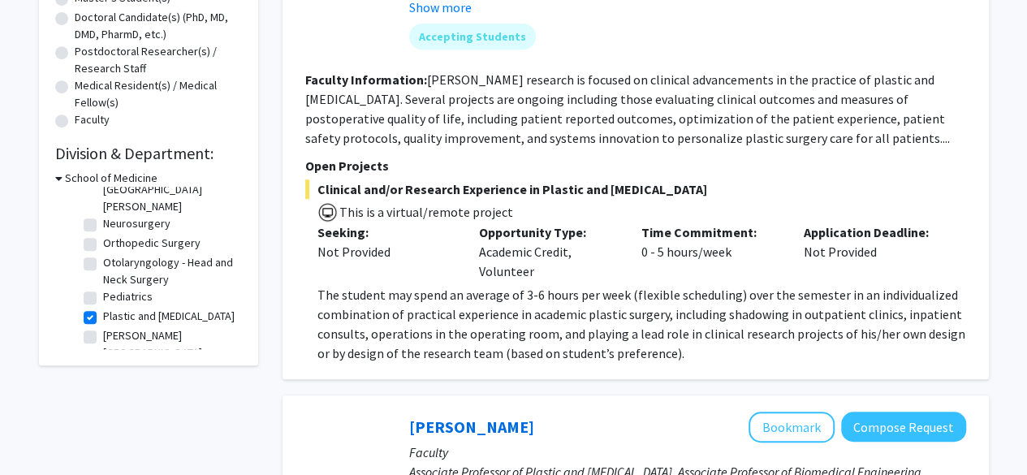
scroll to position [67, 0]
click at [103, 307] on label "Plastic and [MEDICAL_DATA]" at bounding box center [169, 315] width 132 height 17
click at [103, 307] on input "Plastic and [MEDICAL_DATA]" at bounding box center [108, 312] width 11 height 11
checkbox input "false"
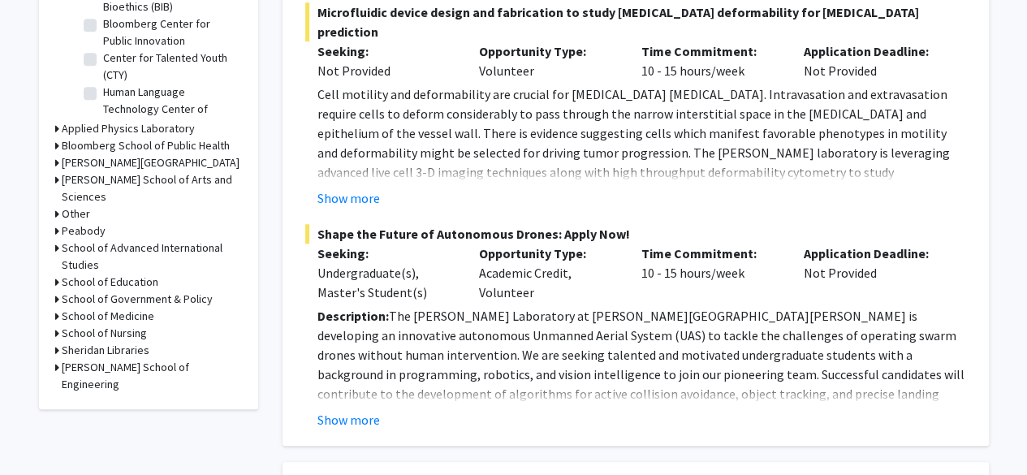
scroll to position [588, 0]
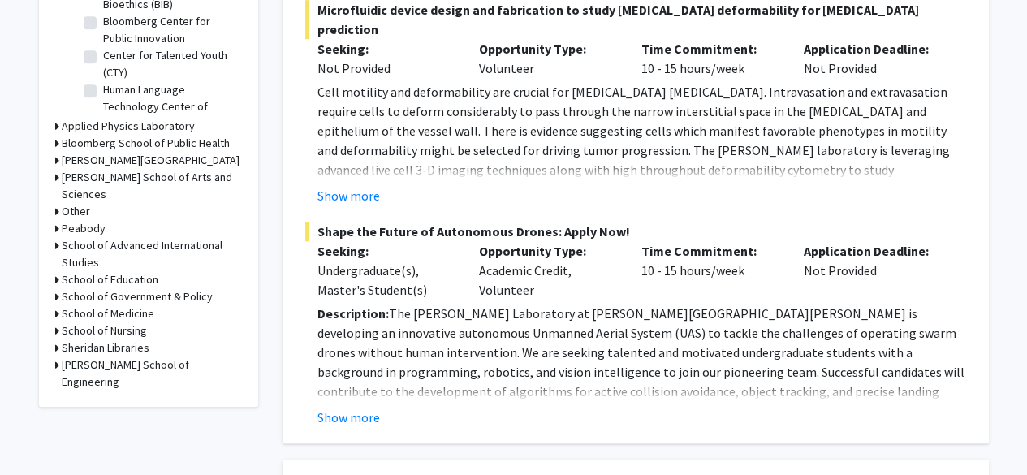
click at [106, 305] on h3 "School of Medicine" at bounding box center [108, 313] width 93 height 17
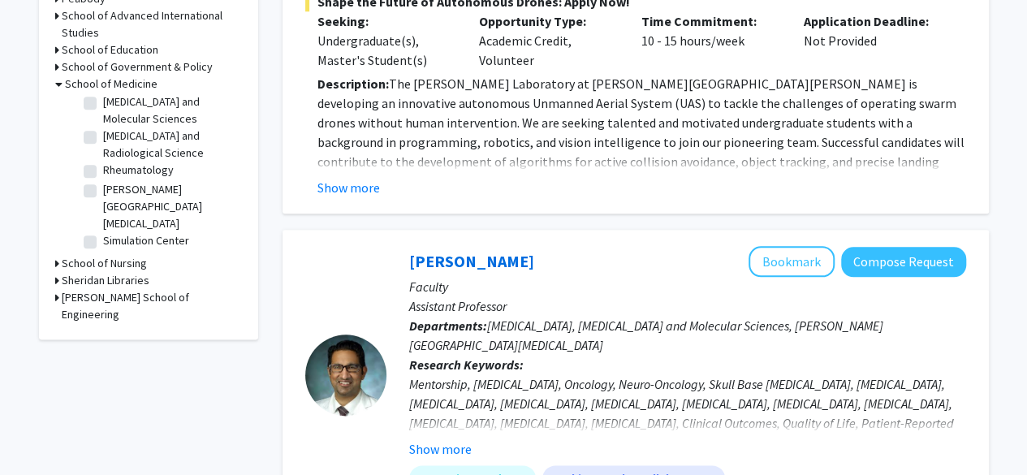
scroll to position [2280, 0]
click at [103, 116] on label "Radiation Oncology and Molecular Sciences" at bounding box center [170, 110] width 135 height 34
click at [103, 103] on input "Radiation Oncology and Molecular Sciences" at bounding box center [108, 98] width 11 height 11
checkbox input "true"
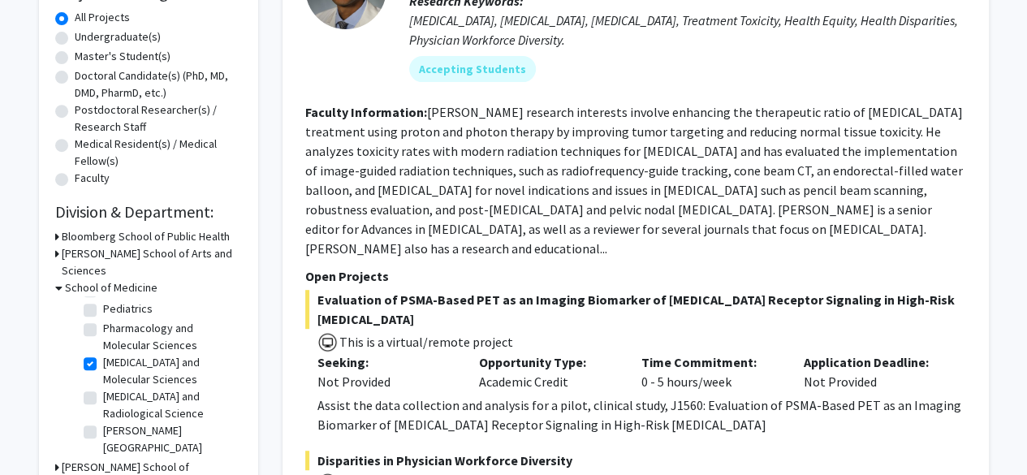
scroll to position [300, 0]
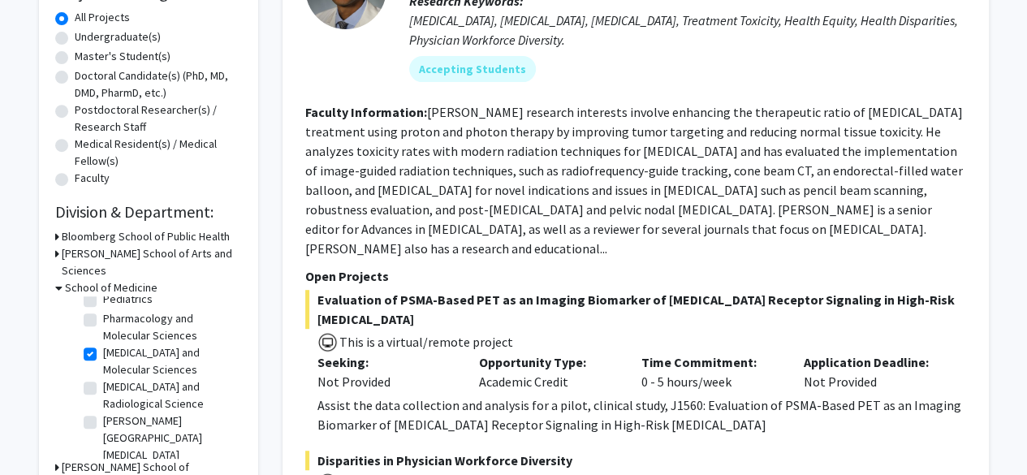
click at [103, 353] on label "Radiation Oncology and Molecular Sciences" at bounding box center [170, 361] width 135 height 34
click at [103, 353] on input "Radiation Oncology and Molecular Sciences" at bounding box center [108, 349] width 11 height 11
checkbox input "false"
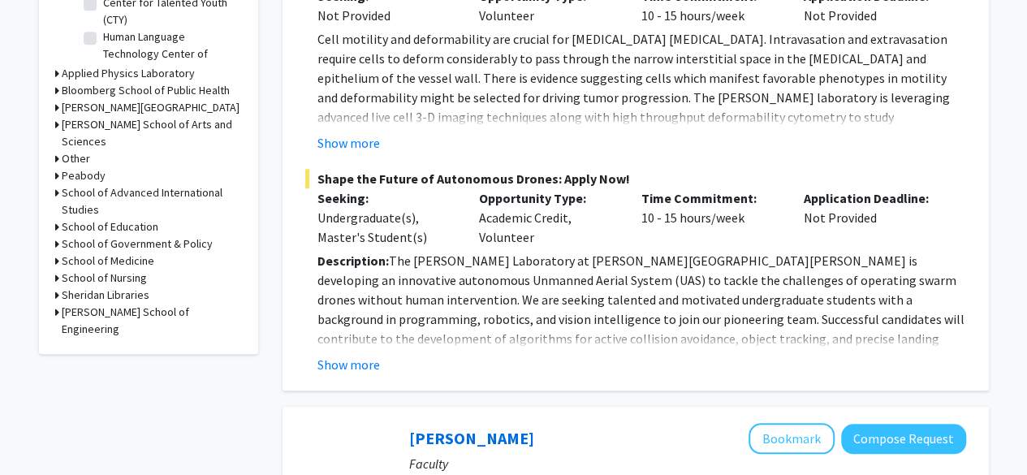
scroll to position [651, 0]
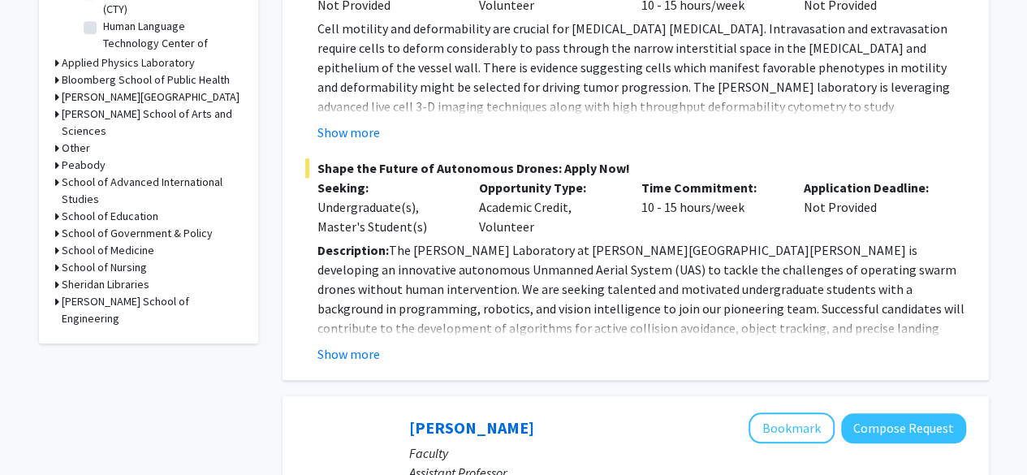
click at [109, 242] on h3 "School of Medicine" at bounding box center [108, 250] width 93 height 17
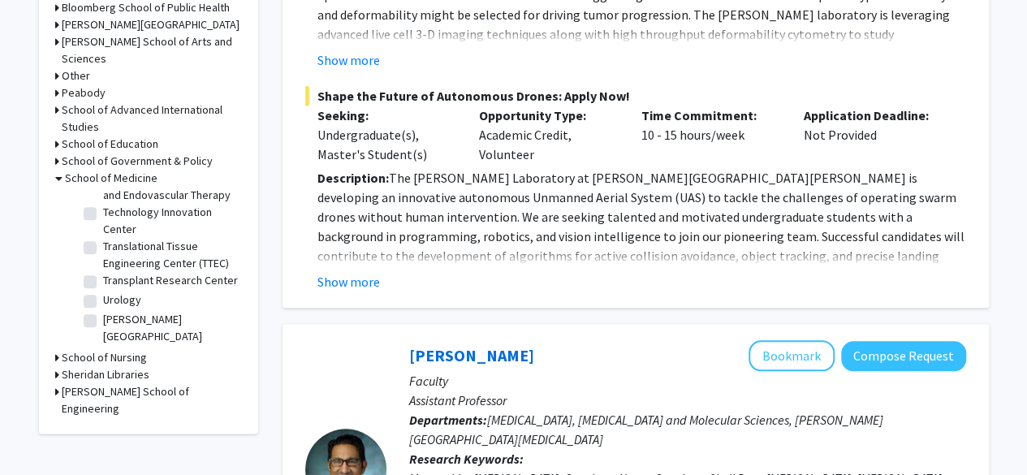
scroll to position [2711, 0]
click at [103, 238] on label "Translational Tissue Engineering Center (TTEC)" at bounding box center [170, 255] width 135 height 34
click at [103, 238] on input "Translational Tissue Engineering Center (TTEC)" at bounding box center [108, 243] width 11 height 11
checkbox input "true"
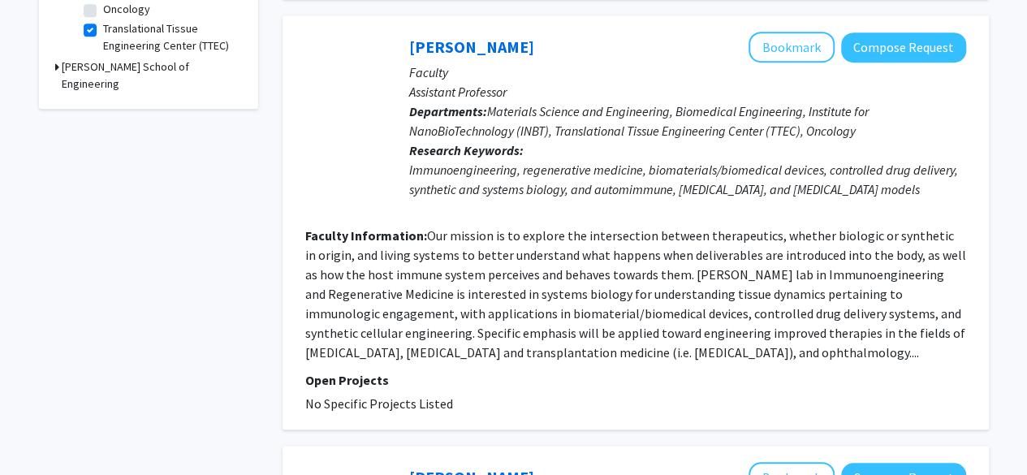
scroll to position [586, 0]
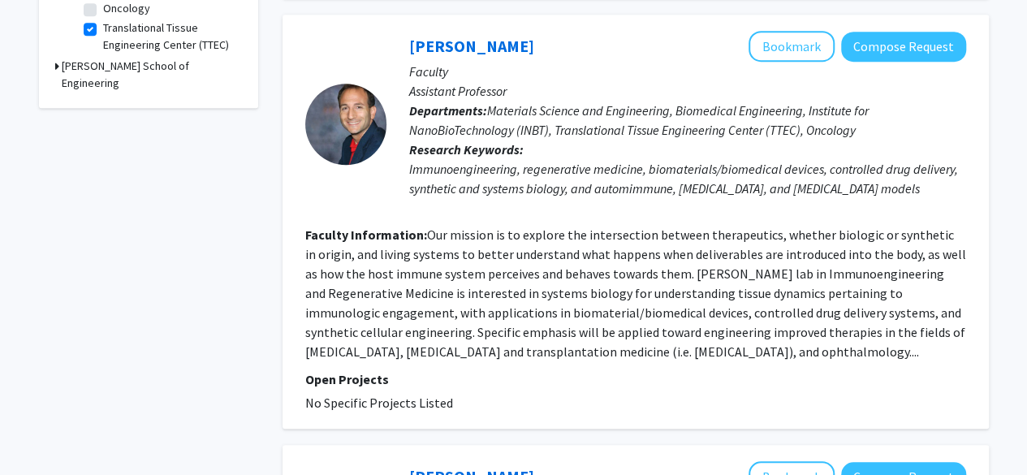
click at [460, 331] on fg-read-more "Our mission is to explore the intersection between therapeutics, whether biolog…" at bounding box center [635, 293] width 661 height 133
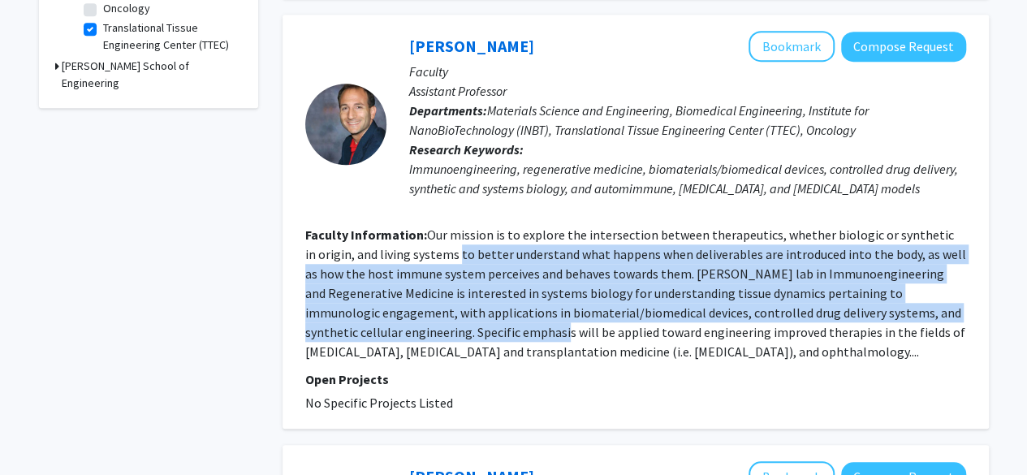
drag, startPoint x: 460, startPoint y: 331, endPoint x: 447, endPoint y: 251, distance: 81.5
click at [447, 251] on fg-read-more "Our mission is to explore the intersection between therapeutics, whether biolog…" at bounding box center [635, 293] width 661 height 133
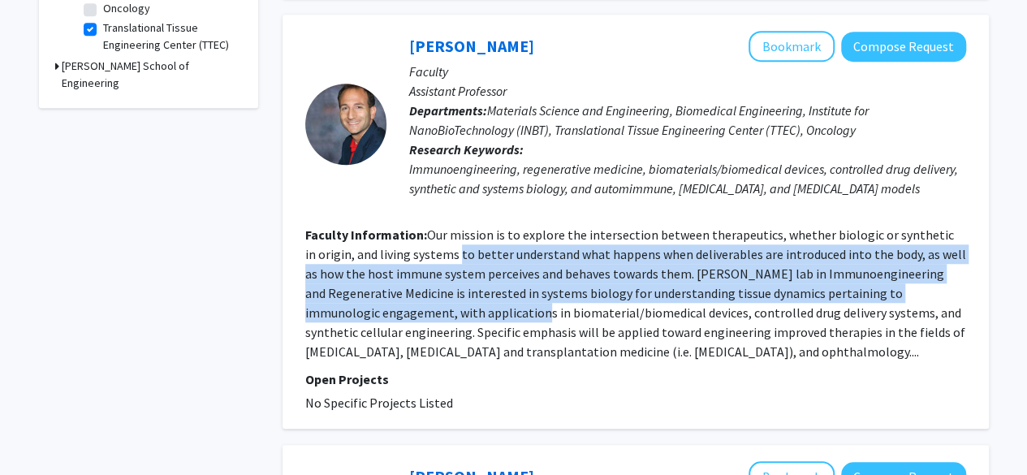
drag, startPoint x: 447, startPoint y: 251, endPoint x: 458, endPoint y: 322, distance: 72.4
click at [458, 322] on section "Faculty Information: Our mission is to explore the intersection between therape…" at bounding box center [635, 293] width 661 height 136
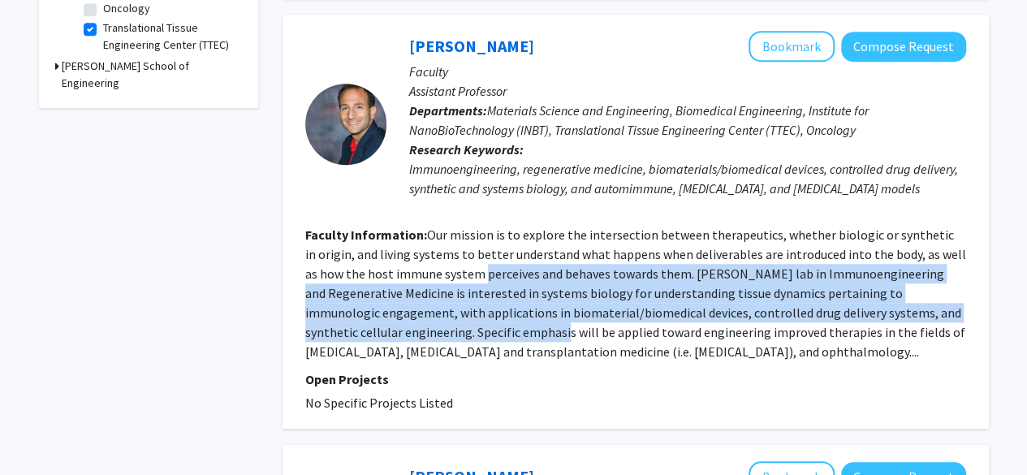
drag, startPoint x: 458, startPoint y: 322, endPoint x: 476, endPoint y: 283, distance: 42.9
click at [476, 283] on section "Faculty Information: Our mission is to explore the intersection between therape…" at bounding box center [635, 293] width 661 height 136
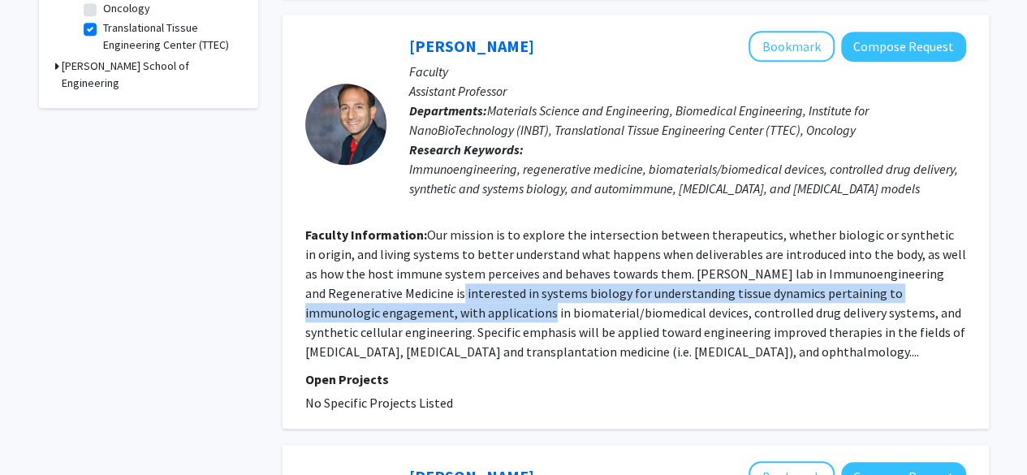
drag, startPoint x: 476, startPoint y: 283, endPoint x: 471, endPoint y: 308, distance: 24.8
click at [471, 308] on section "Faculty Information: Our mission is to explore the intersection between therape…" at bounding box center [635, 293] width 661 height 136
click at [471, 308] on fg-read-more "Our mission is to explore the intersection between therapeutics, whether biolog…" at bounding box center [635, 293] width 661 height 133
drag, startPoint x: 471, startPoint y: 308, endPoint x: 532, endPoint y: 295, distance: 62.3
click at [532, 295] on fg-read-more "Our mission is to explore the intersection between therapeutics, whether biolog…" at bounding box center [635, 293] width 661 height 133
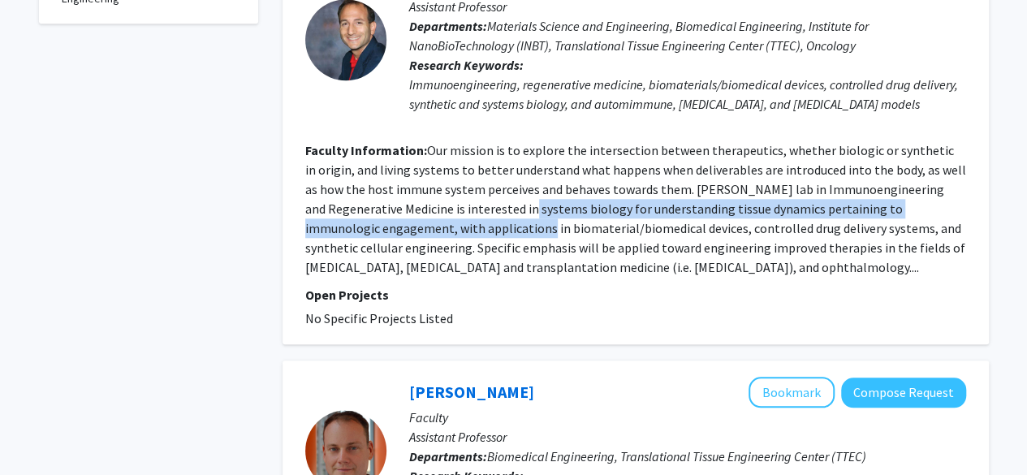
scroll to position [674, 0]
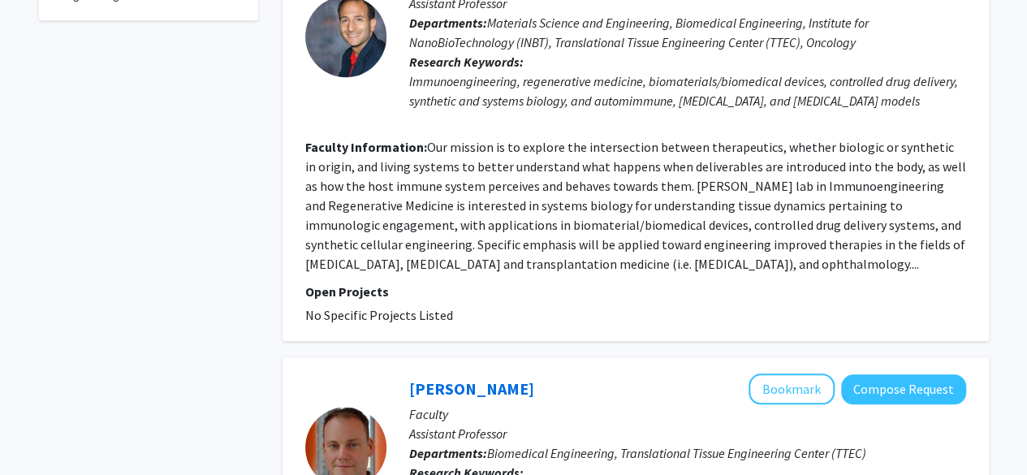
click at [538, 246] on fg-read-more "Our mission is to explore the intersection between therapeutics, whether biolog…" at bounding box center [635, 205] width 661 height 133
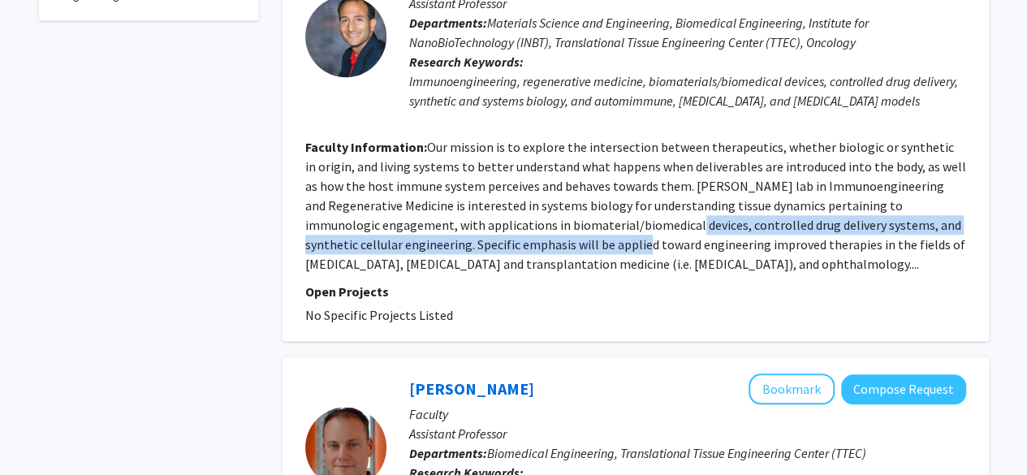
drag, startPoint x: 538, startPoint y: 246, endPoint x: 622, endPoint y: 210, distance: 91.7
click at [622, 210] on fg-read-more "Our mission is to explore the intersection between therapeutics, whether biolog…" at bounding box center [635, 205] width 661 height 133
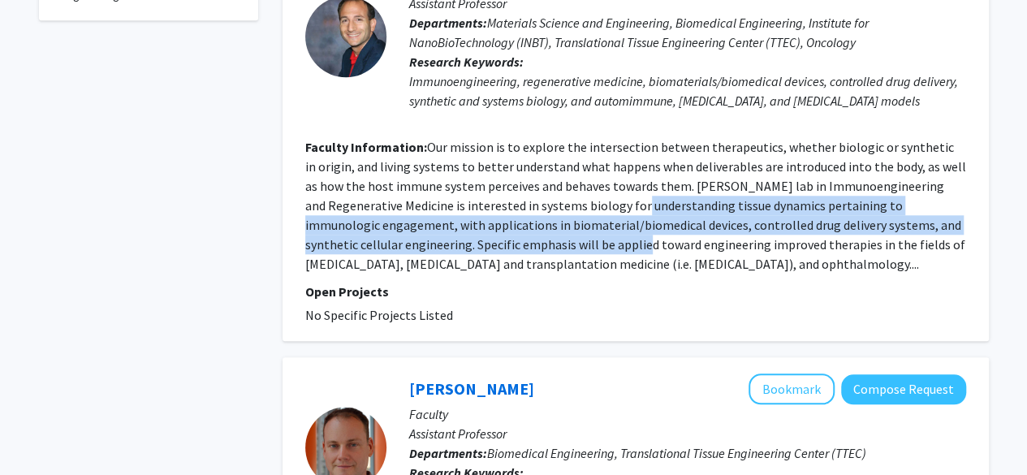
click at [622, 210] on fg-read-more "Our mission is to explore the intersection between therapeutics, whether biolog…" at bounding box center [635, 205] width 661 height 133
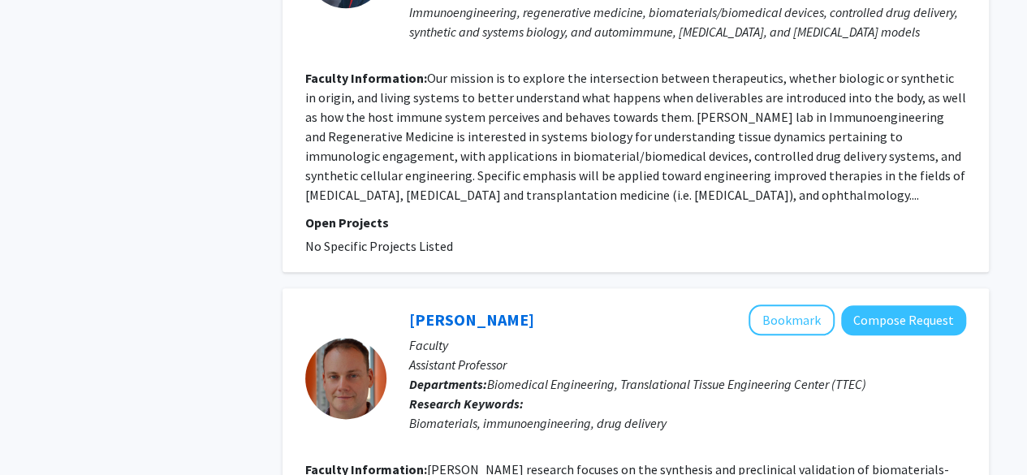
scroll to position [744, 0]
click at [608, 189] on fg-read-more "Our mission is to explore the intersection between therapeutics, whether biolog…" at bounding box center [635, 135] width 661 height 133
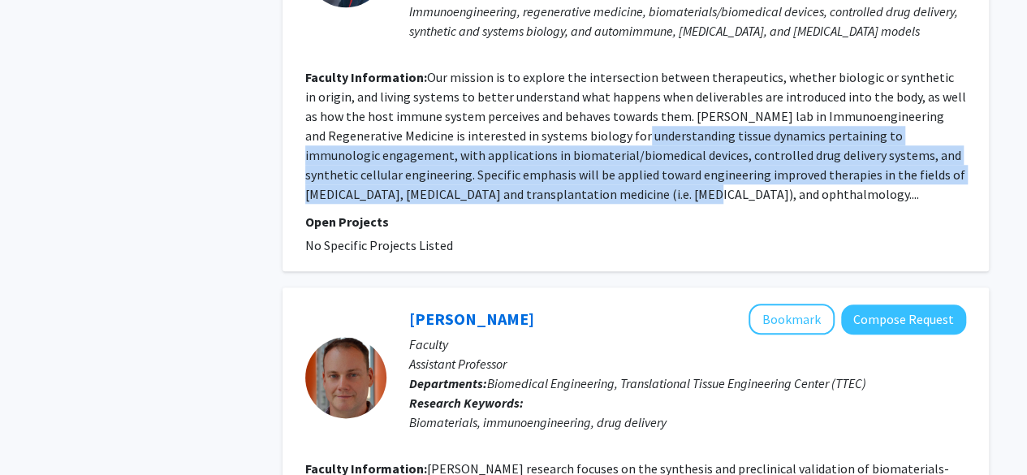
drag, startPoint x: 608, startPoint y: 189, endPoint x: 629, endPoint y: 132, distance: 60.9
click at [629, 132] on fg-read-more "Our mission is to explore the intersection between therapeutics, whether biolog…" at bounding box center [635, 135] width 661 height 133
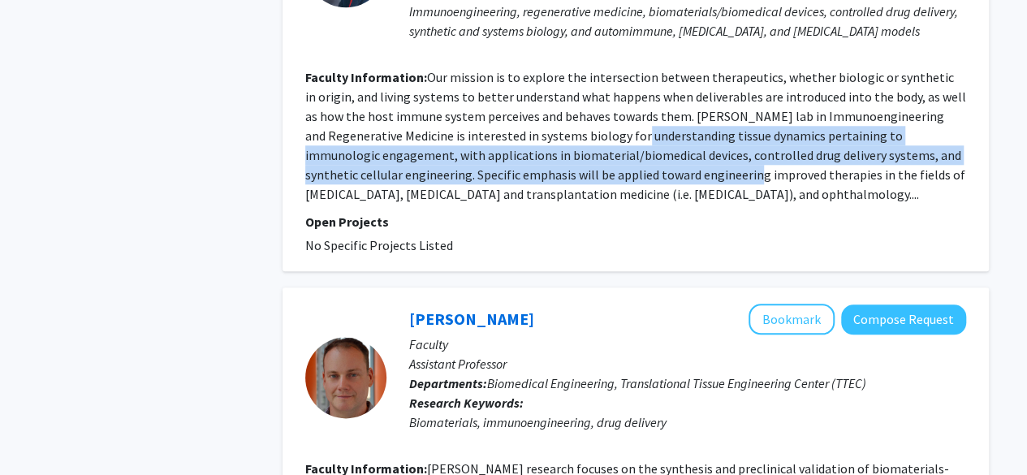
drag, startPoint x: 629, startPoint y: 132, endPoint x: 629, endPoint y: 183, distance: 50.4
click at [629, 183] on section "Faculty Information: Our mission is to explore the intersection between therape…" at bounding box center [635, 135] width 661 height 136
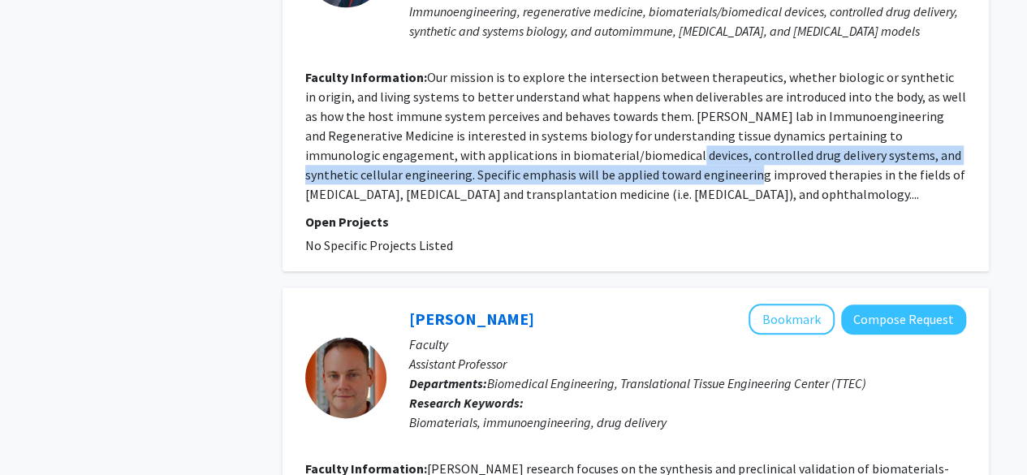
drag, startPoint x: 629, startPoint y: 183, endPoint x: 650, endPoint y: 152, distance: 36.9
click at [650, 152] on section "Faculty Information: Our mission is to explore the intersection between therape…" at bounding box center [635, 135] width 661 height 136
click at [650, 152] on fg-read-more "Our mission is to explore the intersection between therapeutics, whether biolog…" at bounding box center [635, 135] width 661 height 133
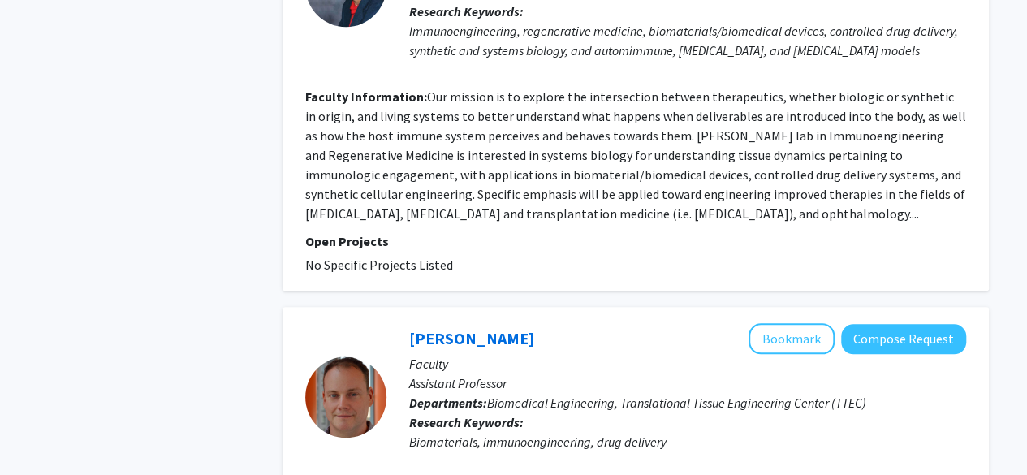
scroll to position [732, 0]
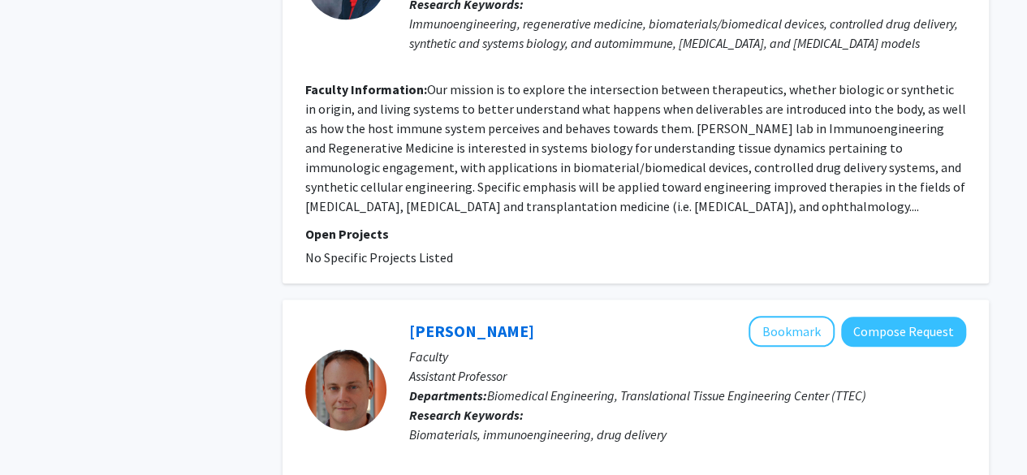
click at [649, 145] on fg-read-more "Our mission is to explore the intersection between therapeutics, whether biolog…" at bounding box center [635, 147] width 661 height 133
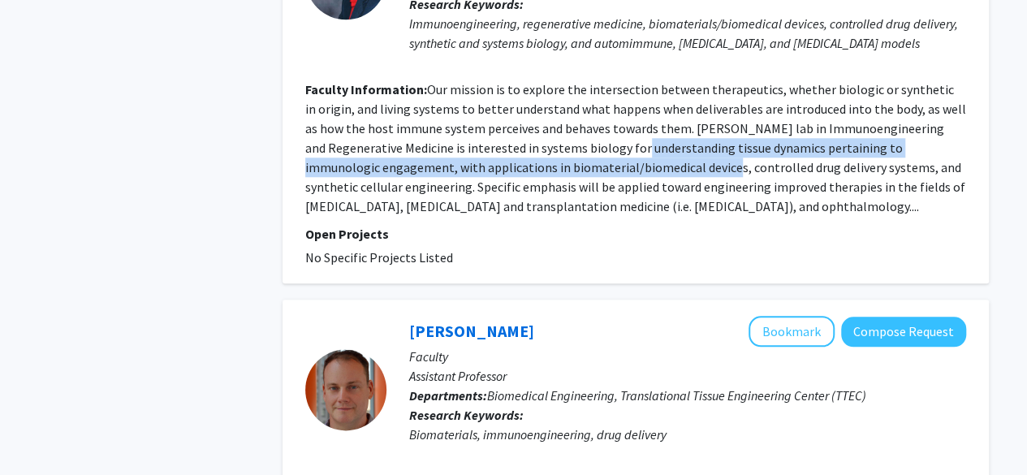
drag, startPoint x: 649, startPoint y: 145, endPoint x: 649, endPoint y: 164, distance: 18.7
click at [649, 164] on fg-read-more "Our mission is to explore the intersection between therapeutics, whether biolog…" at bounding box center [635, 147] width 661 height 133
drag, startPoint x: 649, startPoint y: 164, endPoint x: 643, endPoint y: 154, distance: 12.0
click at [643, 154] on fg-read-more "Our mission is to explore the intersection between therapeutics, whether biolog…" at bounding box center [635, 147] width 661 height 133
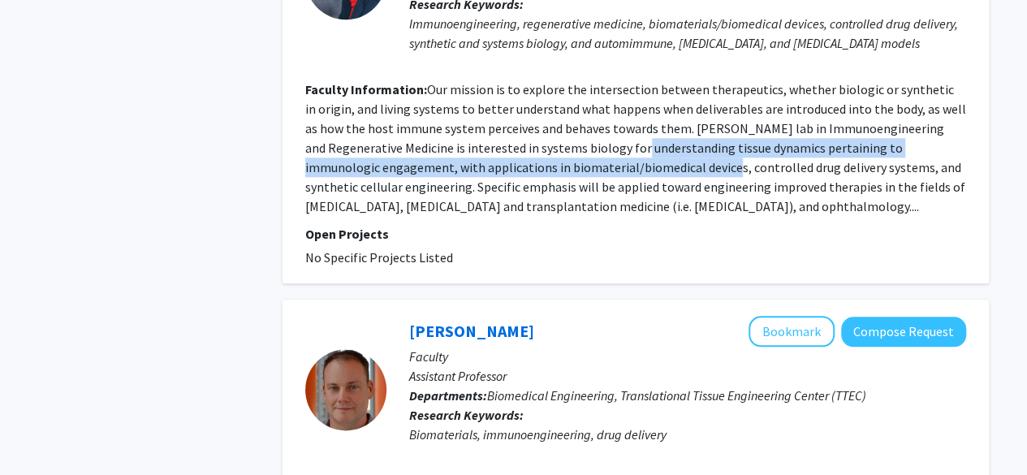
click at [643, 154] on fg-read-more "Our mission is to explore the intersection between therapeutics, whether biolog…" at bounding box center [635, 147] width 661 height 133
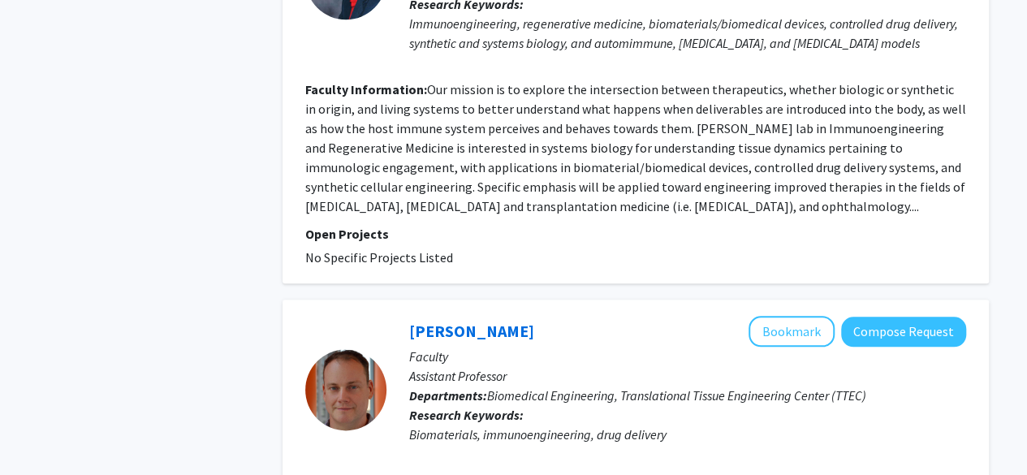
click at [643, 154] on fg-read-more "Our mission is to explore the intersection between therapeutics, whether biolog…" at bounding box center [635, 147] width 661 height 133
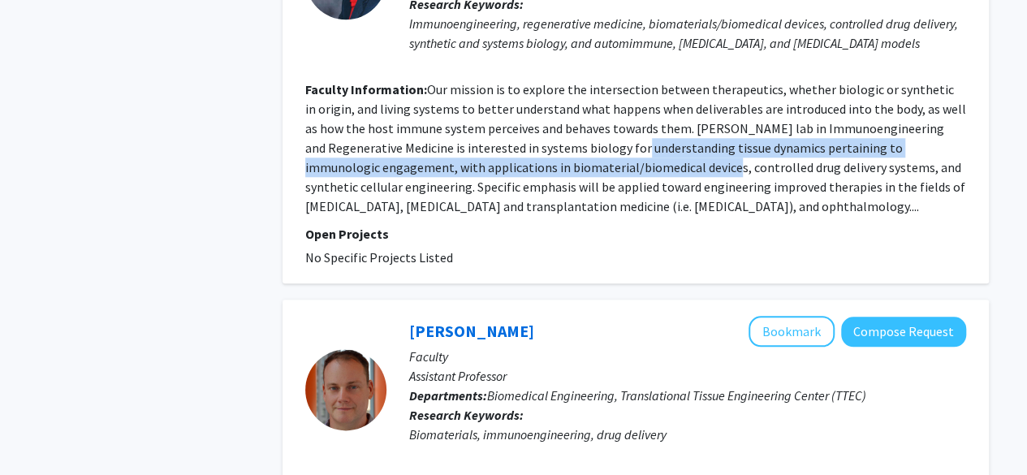
drag, startPoint x: 643, startPoint y: 154, endPoint x: 643, endPoint y: 163, distance: 9.7
click at [643, 163] on fg-read-more "Our mission is to explore the intersection between therapeutics, whether biolog…" at bounding box center [635, 147] width 661 height 133
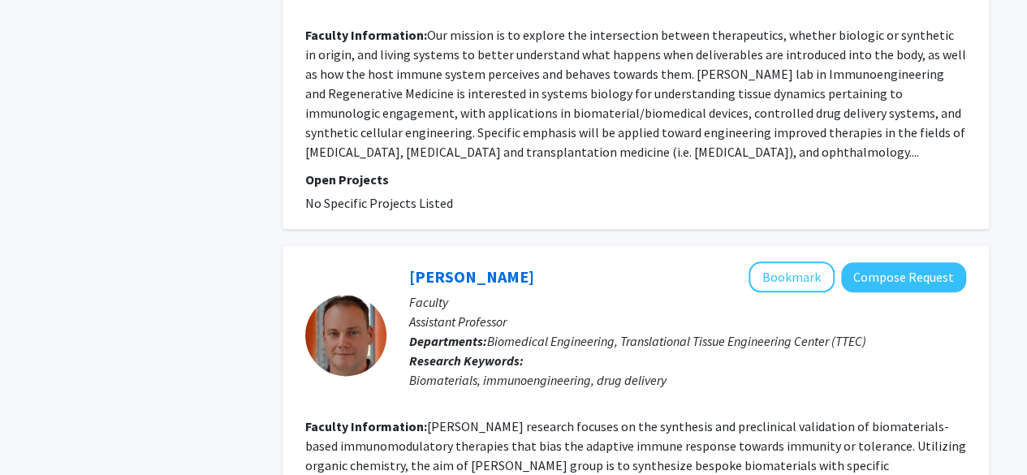
scroll to position [794, 0]
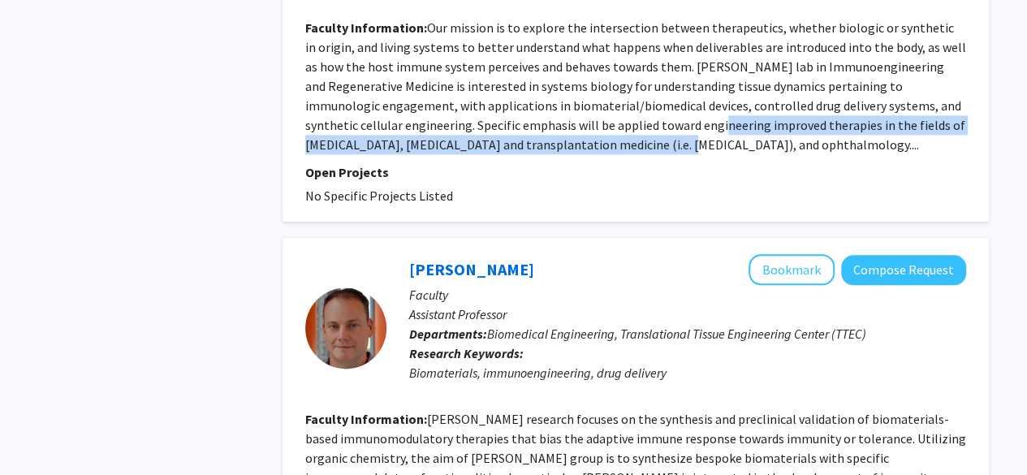
drag, startPoint x: 636, startPoint y: 149, endPoint x: 629, endPoint y: 132, distance: 18.3
click at [629, 132] on fg-read-more "Our mission is to explore the intersection between therapeutics, whether biolog…" at bounding box center [635, 85] width 661 height 133
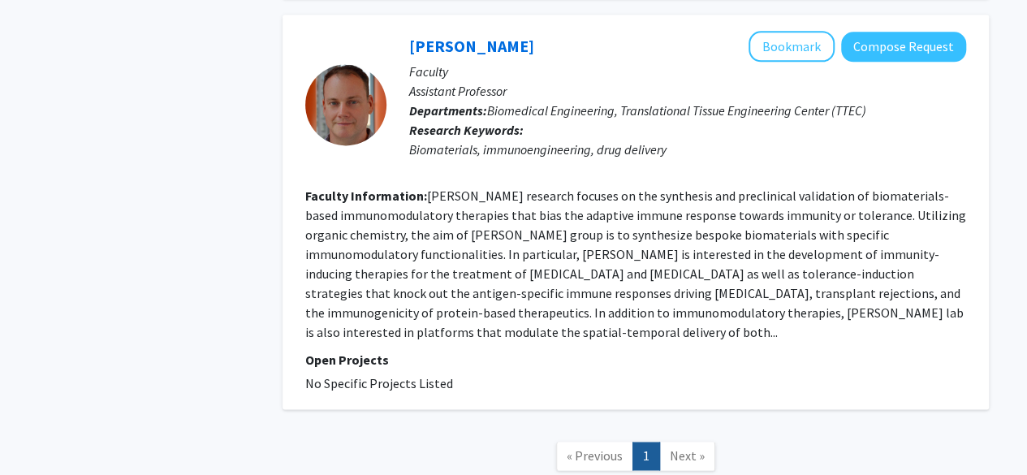
scroll to position [1018, 0]
click at [638, 230] on fg-read-more "Scott’s research focuses on the synthesis and preclinical validation of biomate…" at bounding box center [635, 263] width 661 height 153
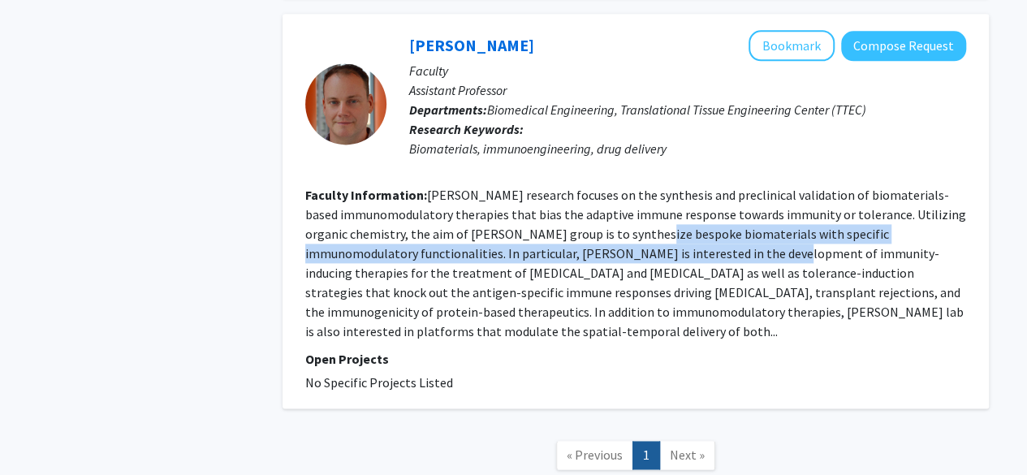
drag, startPoint x: 638, startPoint y: 230, endPoint x: 647, endPoint y: 266, distance: 37.6
click at [647, 266] on fg-read-more "Scott’s research focuses on the synthesis and preclinical validation of biomate…" at bounding box center [635, 263] width 661 height 153
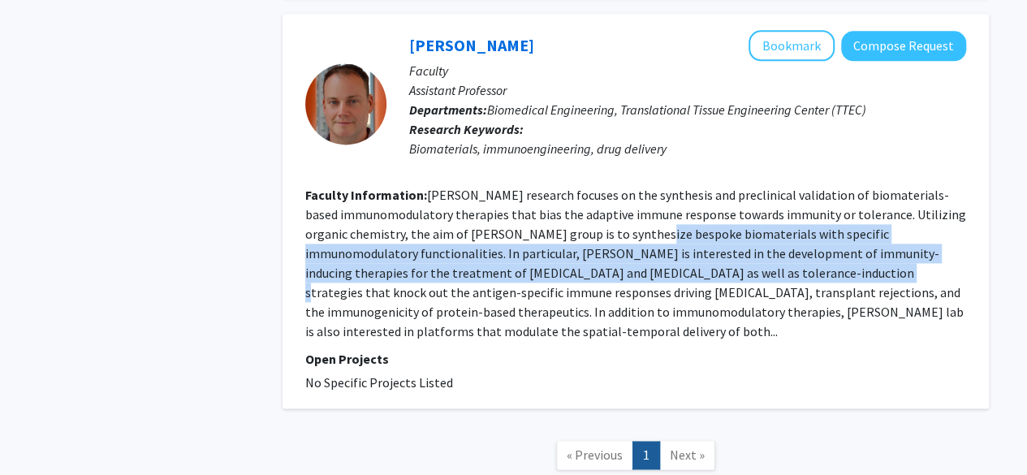
click at [647, 266] on fg-read-more "Scott’s research focuses on the synthesis and preclinical validation of biomate…" at bounding box center [635, 263] width 661 height 153
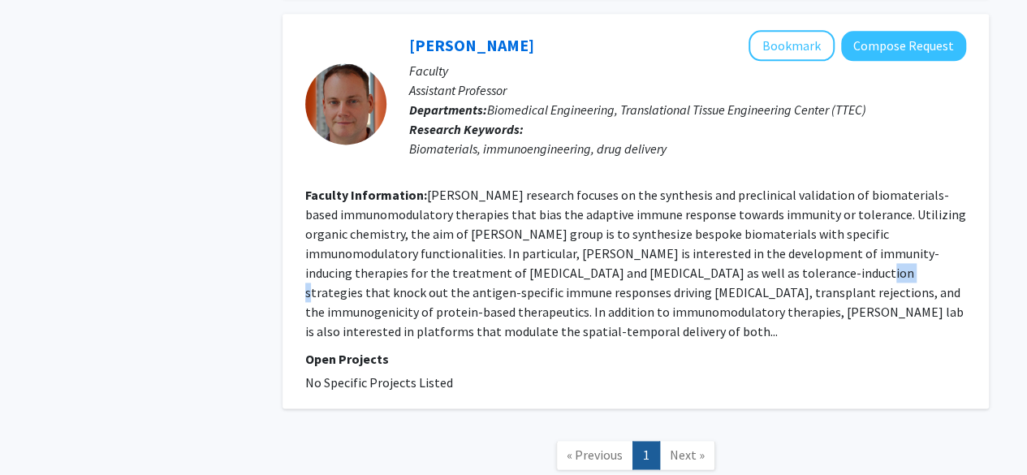
drag, startPoint x: 647, startPoint y: 266, endPoint x: 655, endPoint y: 285, distance: 20.1
click at [655, 285] on fg-read-more "Scott’s research focuses on the synthesis and preclinical validation of biomate…" at bounding box center [635, 263] width 661 height 153
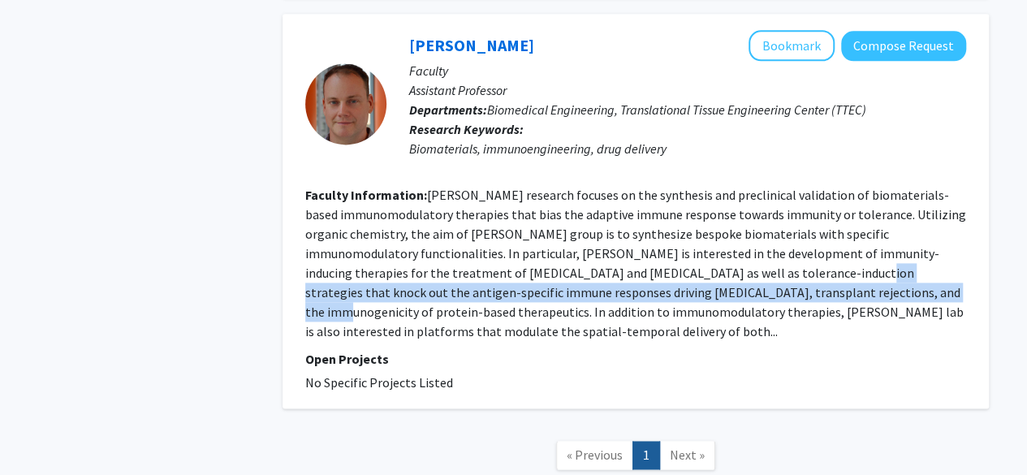
click at [655, 285] on fg-read-more "Scott’s research focuses on the synthesis and preclinical validation of biomate…" at bounding box center [635, 263] width 661 height 153
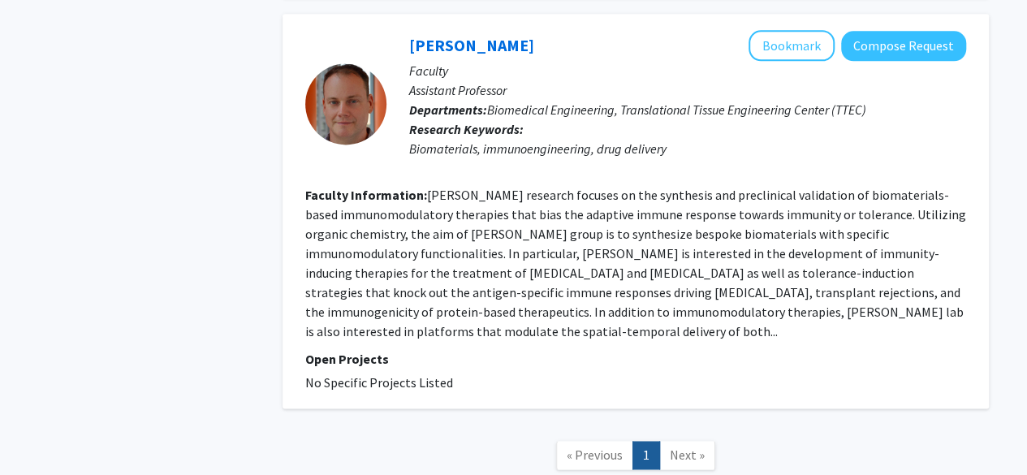
click at [643, 270] on fg-read-more "Scott’s research focuses on the synthesis and preclinical validation of biomate…" at bounding box center [635, 263] width 661 height 153
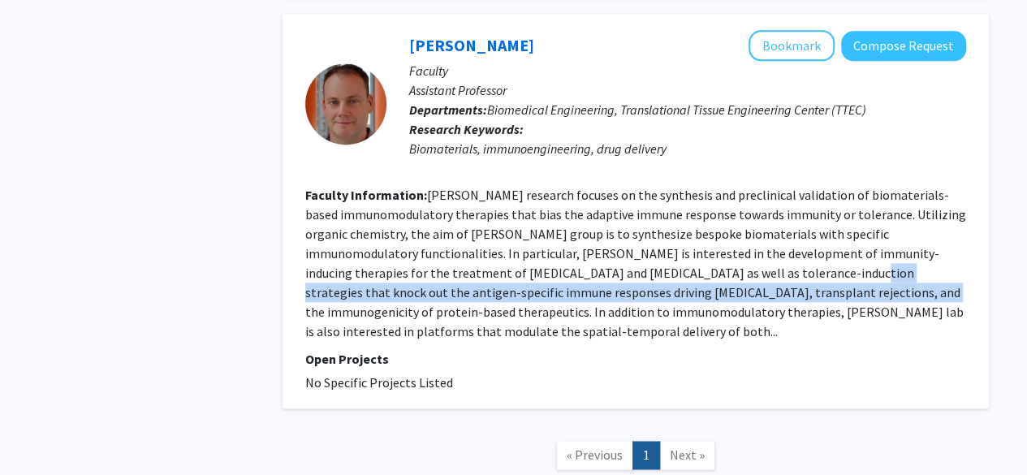
drag, startPoint x: 643, startPoint y: 270, endPoint x: 655, endPoint y: 295, distance: 26.9
click at [655, 295] on fg-read-more "Scott’s research focuses on the synthesis and preclinical validation of biomate…" at bounding box center [635, 263] width 661 height 153
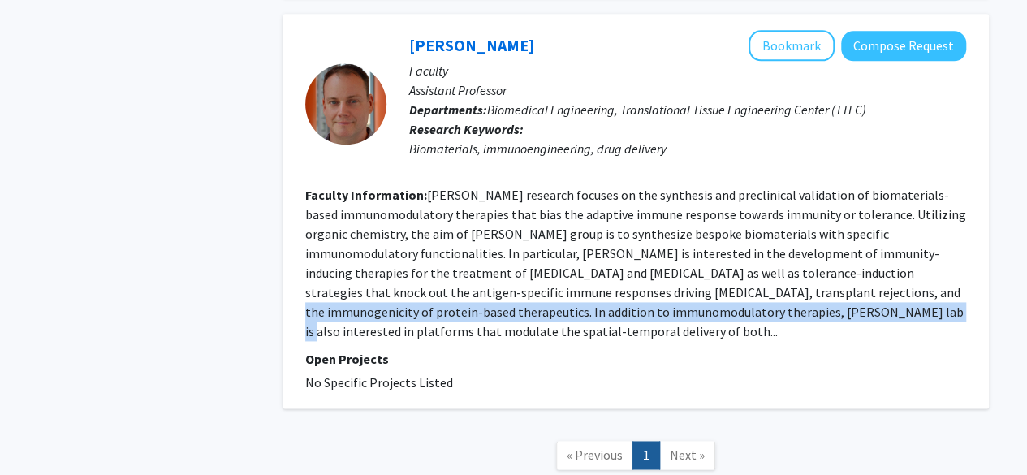
drag, startPoint x: 655, startPoint y: 295, endPoint x: 663, endPoint y: 315, distance: 21.9
click at [663, 315] on fg-read-more "Scott’s research focuses on the synthesis and preclinical validation of biomate…" at bounding box center [635, 263] width 661 height 153
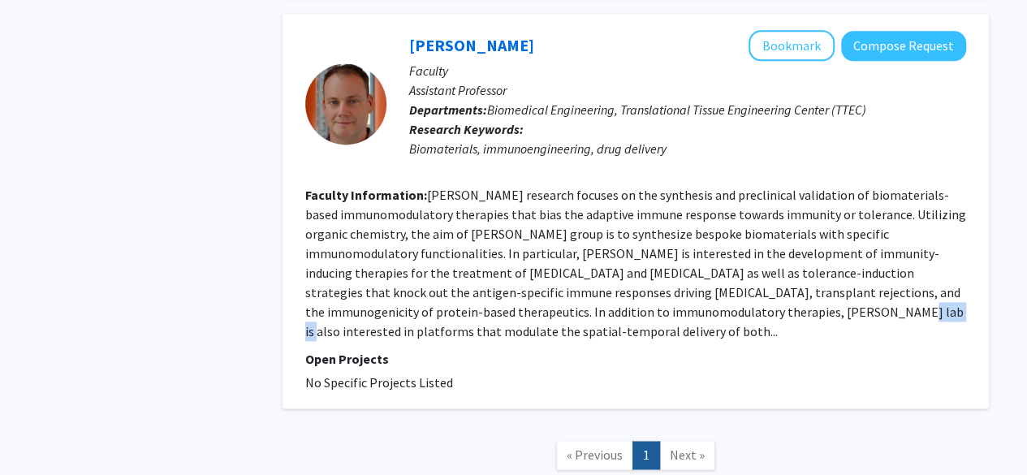
drag, startPoint x: 663, startPoint y: 315, endPoint x: 656, endPoint y: 305, distance: 12.4
click at [656, 305] on fg-read-more "Scott’s research focuses on the synthesis and preclinical validation of biomate…" at bounding box center [635, 263] width 661 height 153
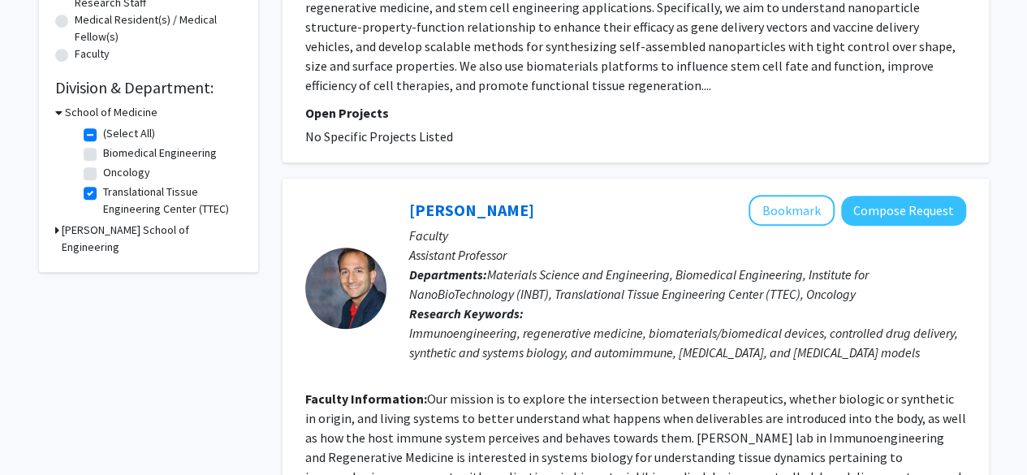
scroll to position [421, 0]
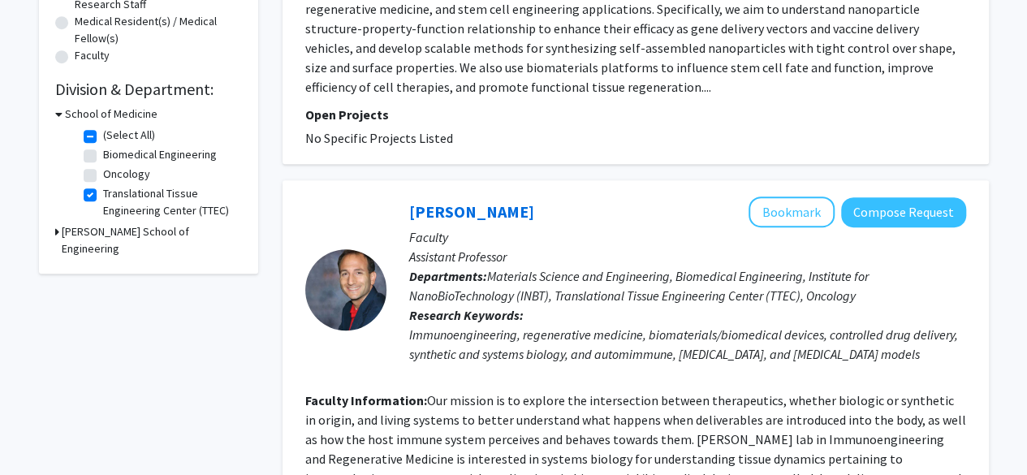
click at [103, 194] on label "Translational Tissue Engineering Center (TTEC)" at bounding box center [170, 202] width 135 height 34
click at [103, 194] on input "Translational Tissue Engineering Center (TTEC)" at bounding box center [108, 190] width 11 height 11
checkbox input "false"
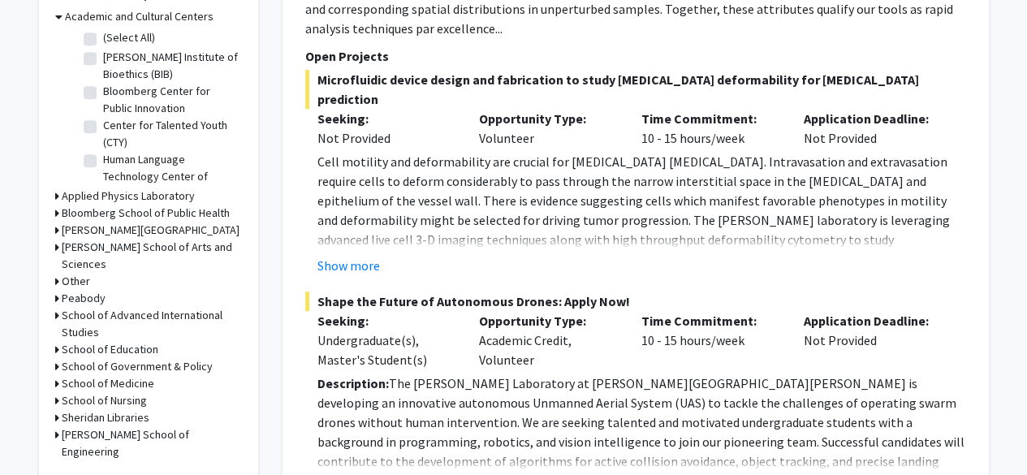
scroll to position [515, 0]
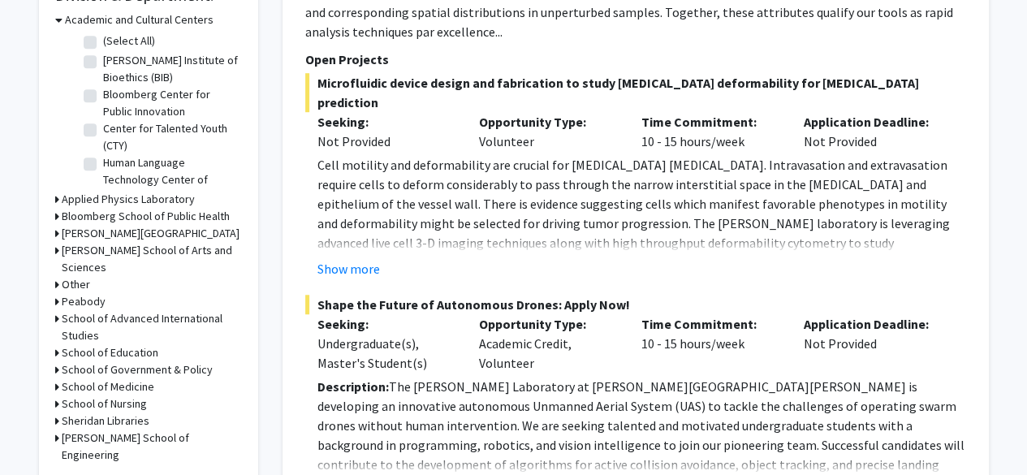
click at [114, 379] on h3 "School of Medicine" at bounding box center [108, 387] width 93 height 17
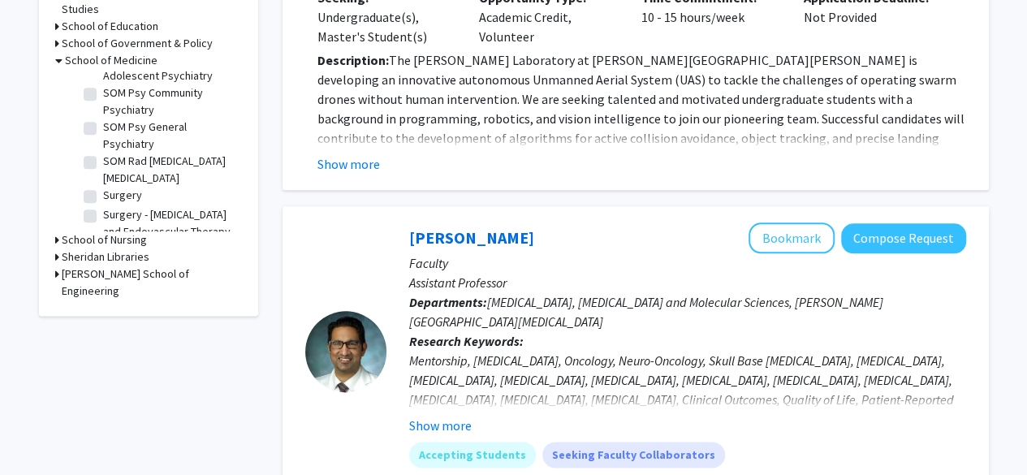
scroll to position [2711, 0]
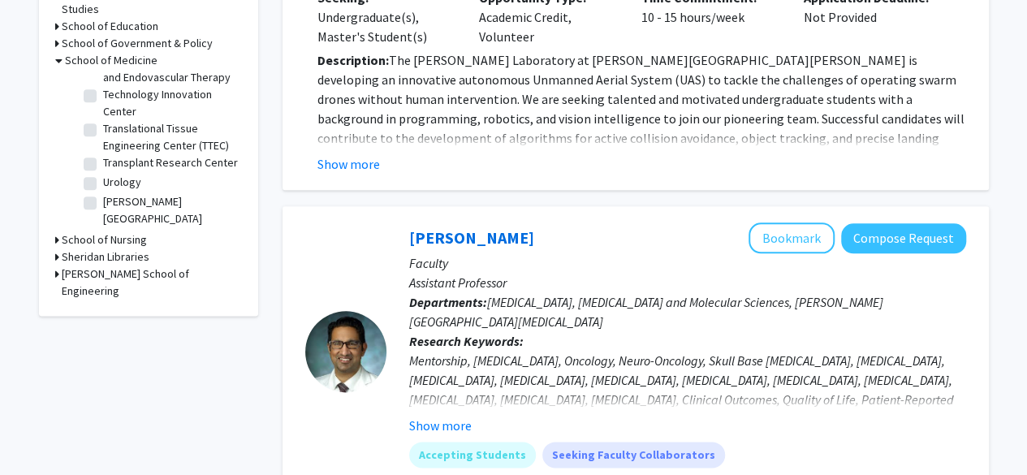
click at [128, 154] on label "Transplant Research Center" at bounding box center [170, 162] width 135 height 17
click at [114, 154] on input "Transplant Research Center" at bounding box center [108, 159] width 11 height 11
checkbox input "true"
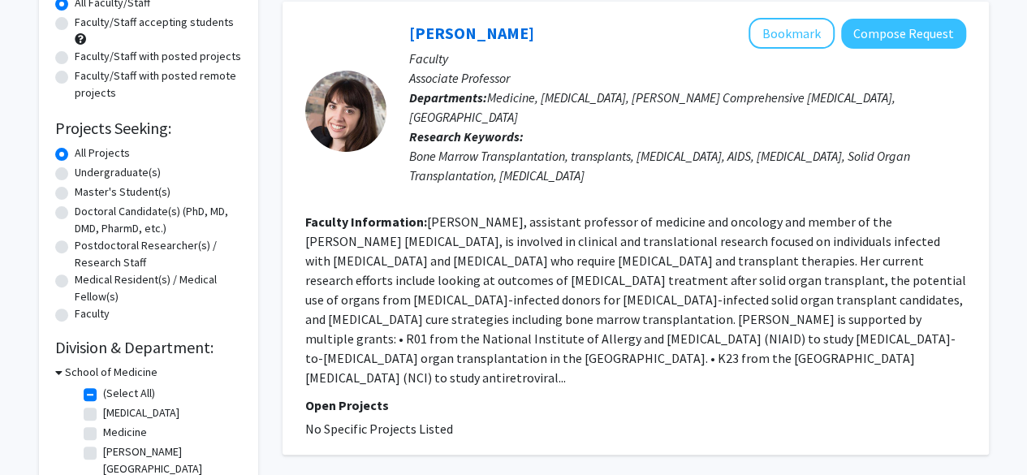
scroll to position [163, 0]
click at [352, 241] on fg-read-more "Dr. Christine Durand, assistant professor of medicine and oncology and member o…" at bounding box center [635, 299] width 661 height 172
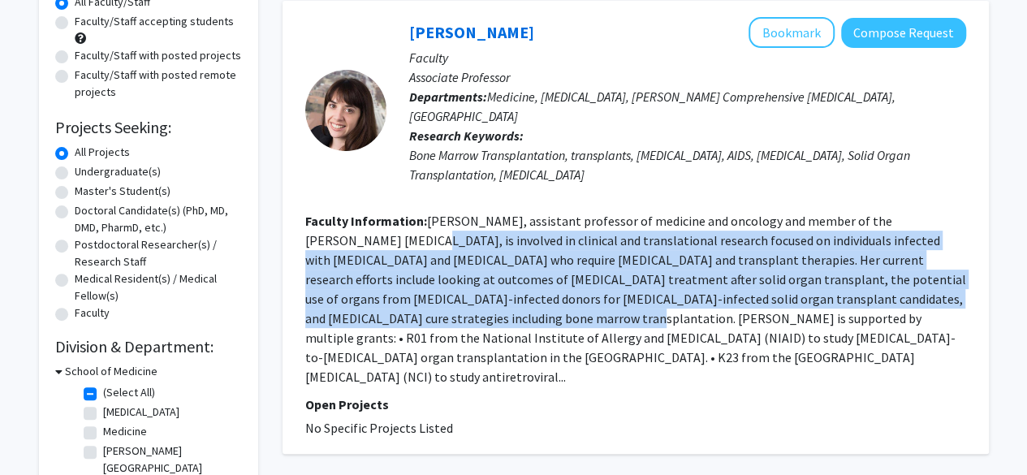
drag, startPoint x: 352, startPoint y: 241, endPoint x: 378, endPoint y: 309, distance: 73.0
click at [378, 309] on fg-read-more "Dr. Christine Durand, assistant professor of medicine and oncology and member o…" at bounding box center [635, 299] width 661 height 172
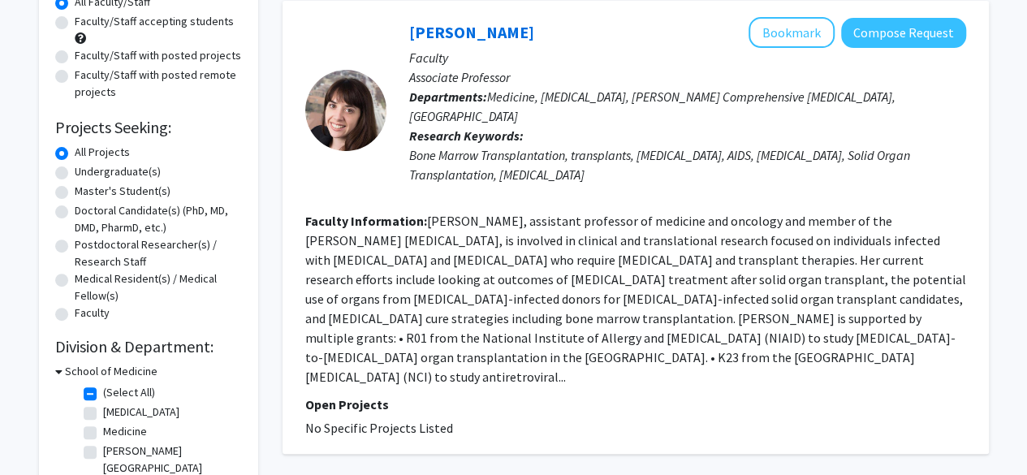
click at [354, 244] on fg-read-more "Dr. Christine Durand, assistant professor of medicine and oncology and member o…" at bounding box center [635, 299] width 661 height 172
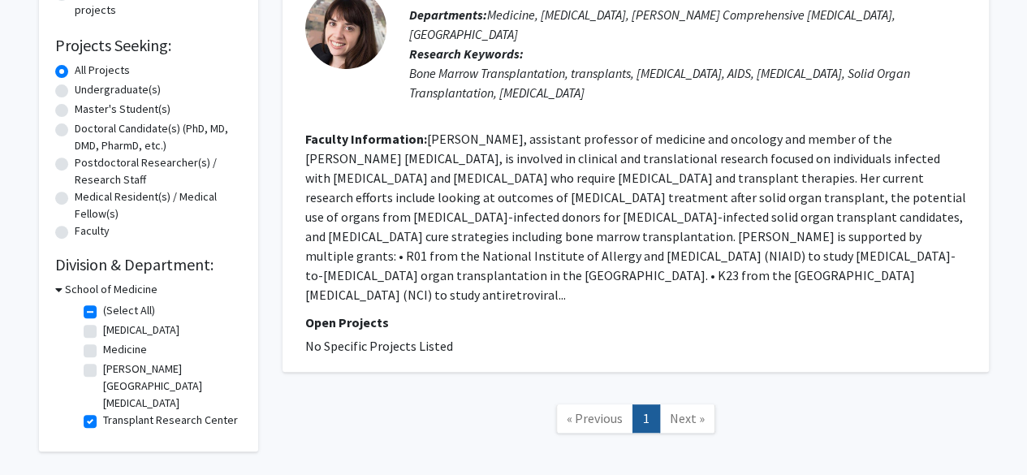
scroll to position [243, 0]
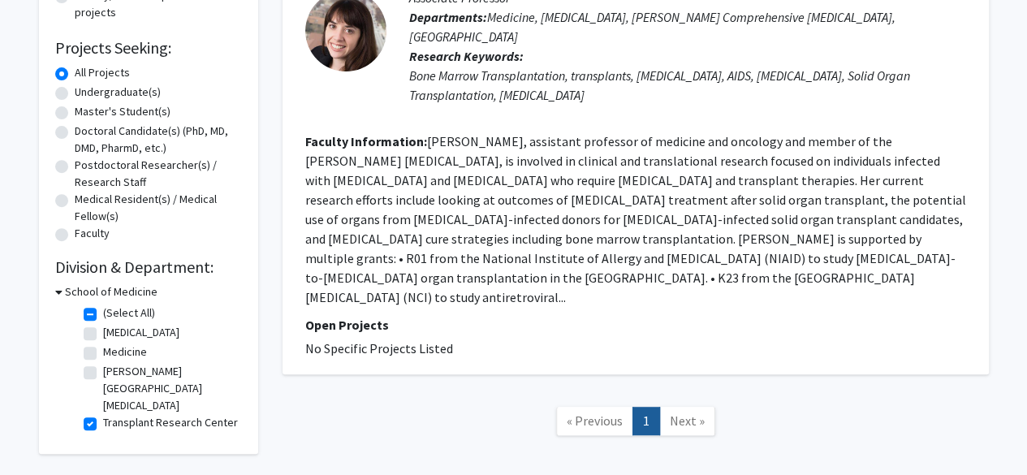
click at [103, 426] on label "Transplant Research Center" at bounding box center [170, 422] width 135 height 17
click at [103, 425] on input "Transplant Research Center" at bounding box center [108, 419] width 11 height 11
checkbox input "false"
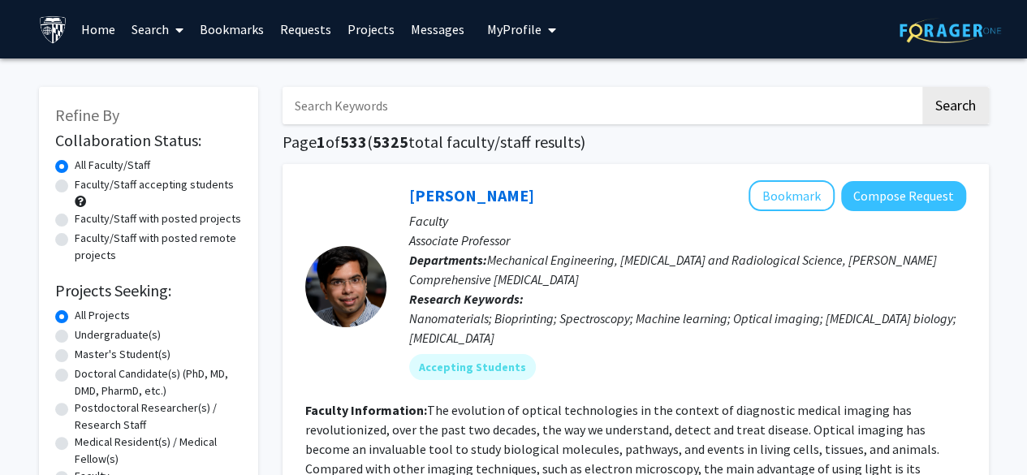
click at [346, 93] on input "Search Keywords" at bounding box center [602, 105] width 638 height 37
type input "yang"
click at [923, 87] on button "Search" at bounding box center [956, 105] width 67 height 37
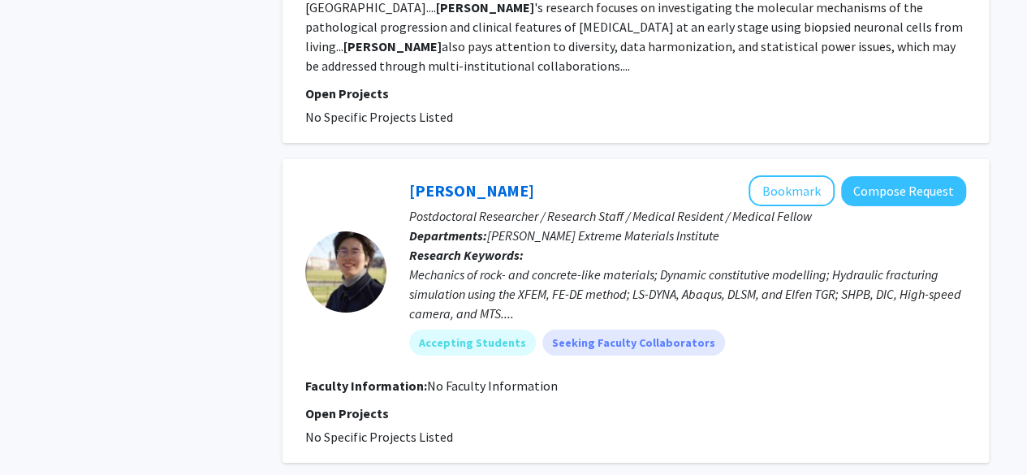
scroll to position [2855, 0]
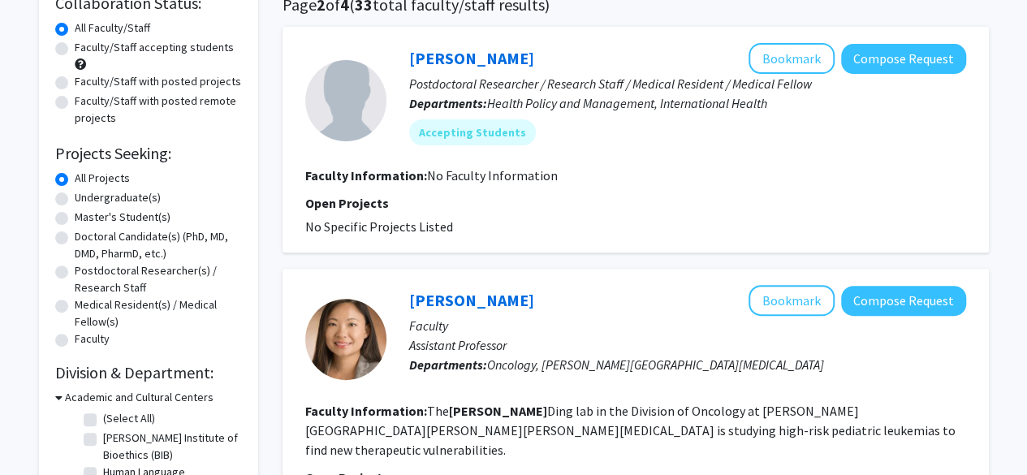
scroll to position [140, 0]
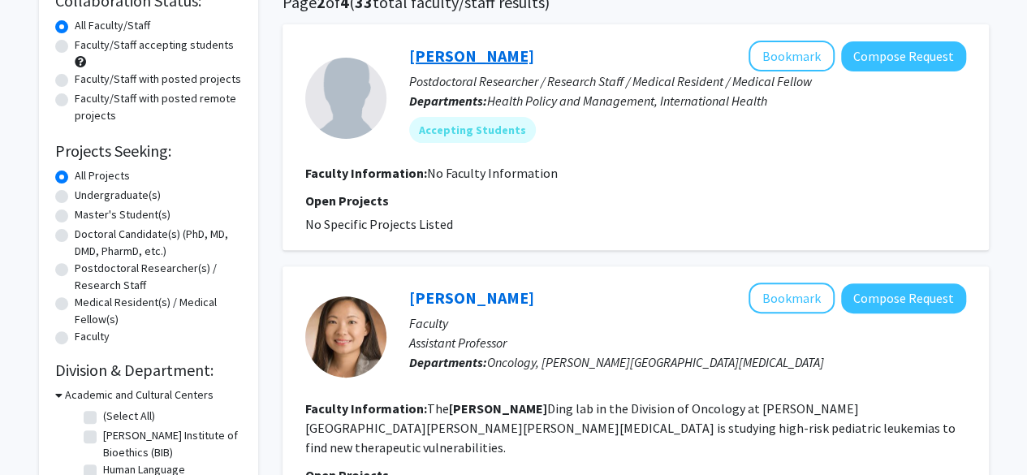
click at [474, 48] on link "Xuhao Yang" at bounding box center [471, 55] width 125 height 20
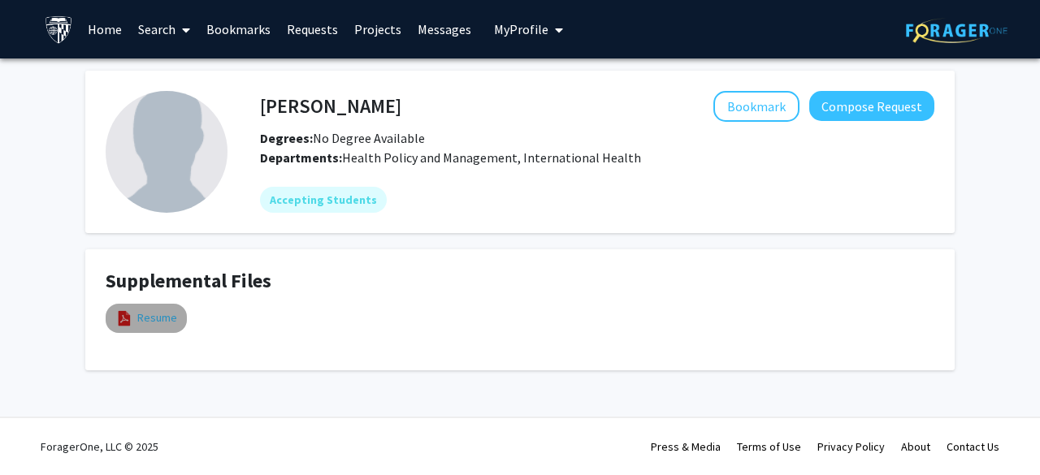
click at [170, 314] on link "Resume" at bounding box center [157, 317] width 40 height 17
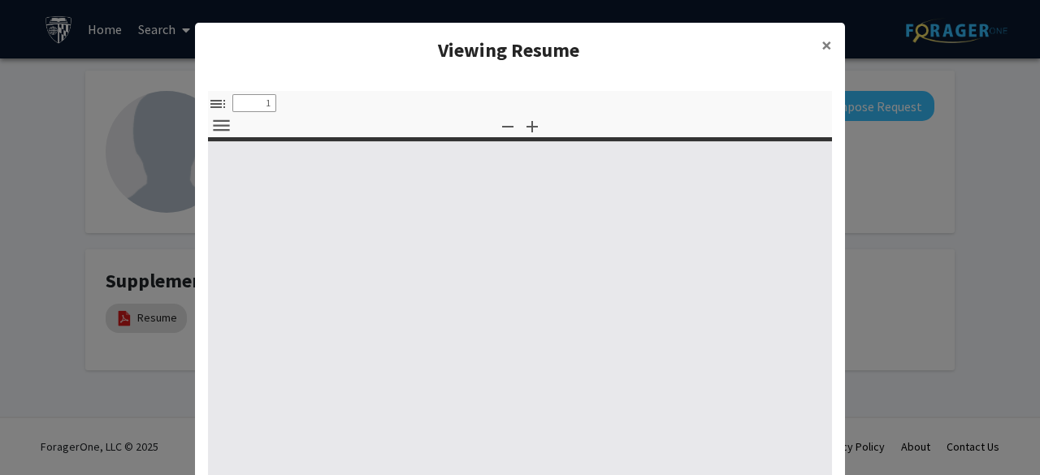
select select "custom"
type input "0"
select select "custom"
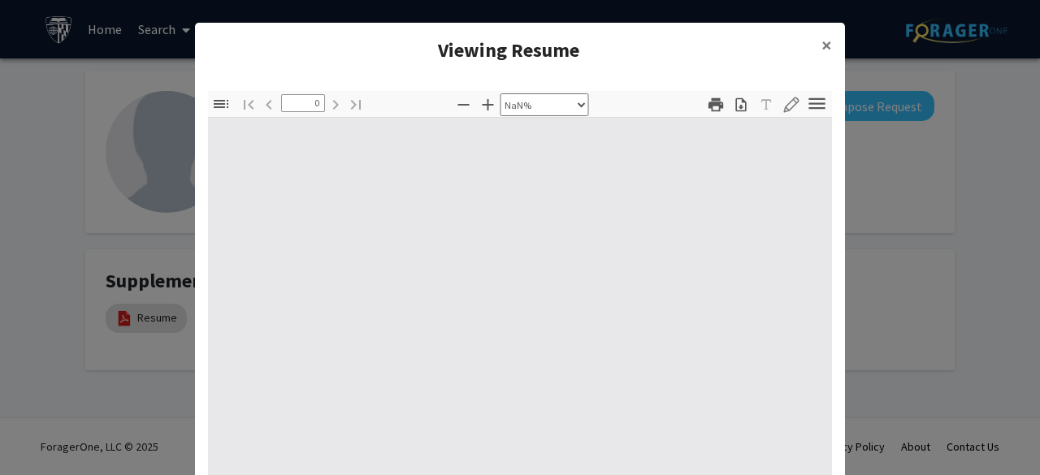
type input "1"
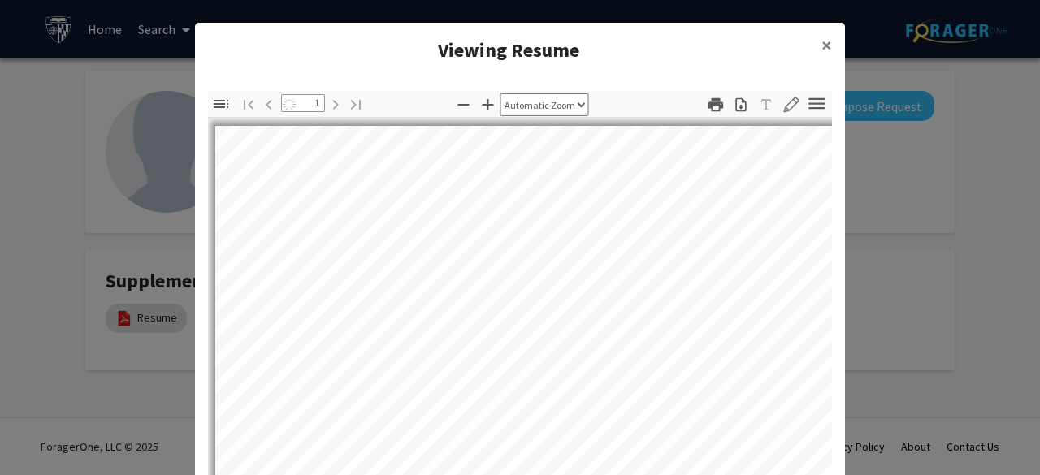
select select "auto"
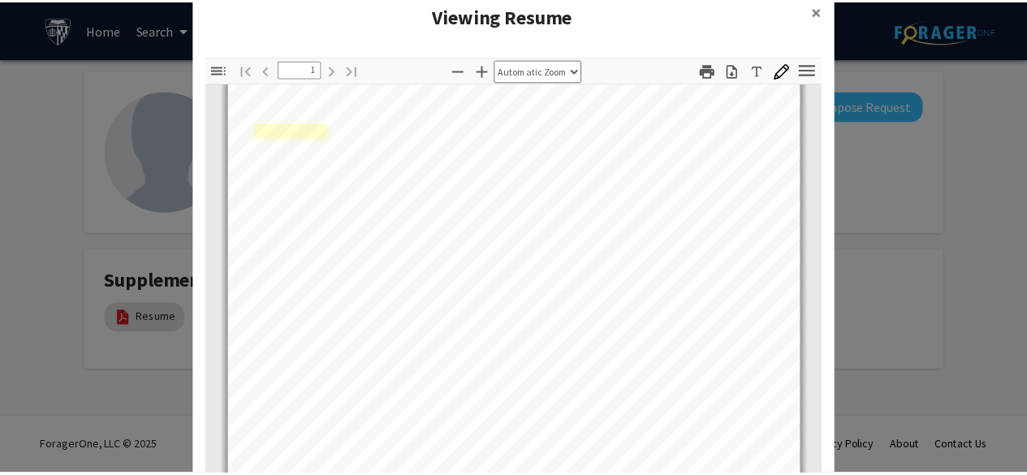
scroll to position [37, 0]
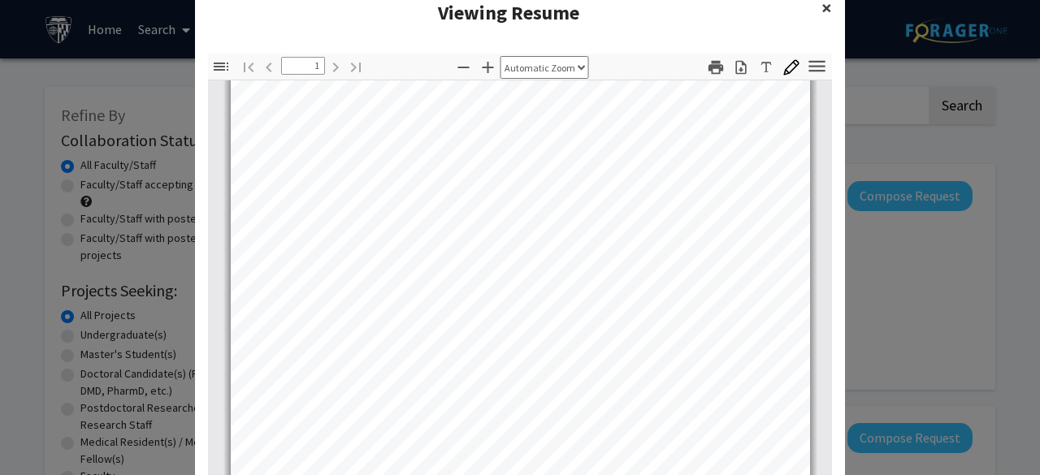
click at [823, 10] on span "×" at bounding box center [826, 7] width 11 height 25
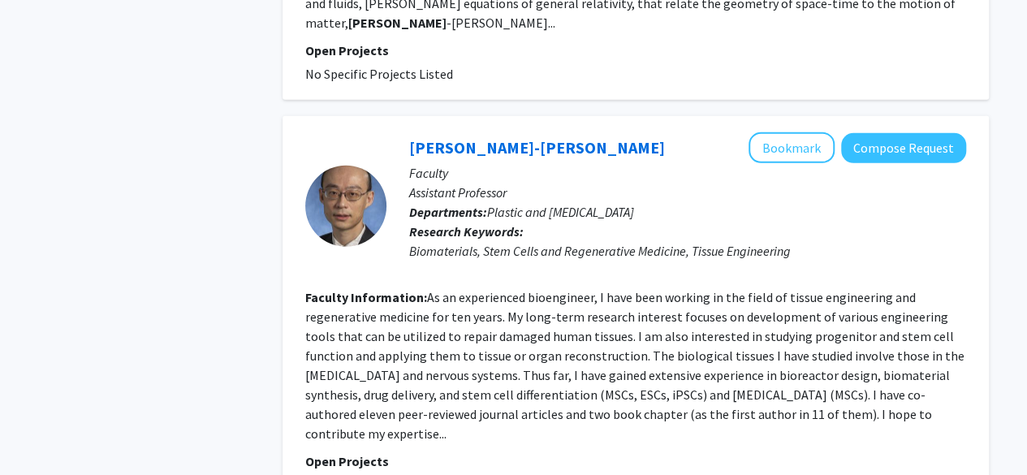
scroll to position [2365, 0]
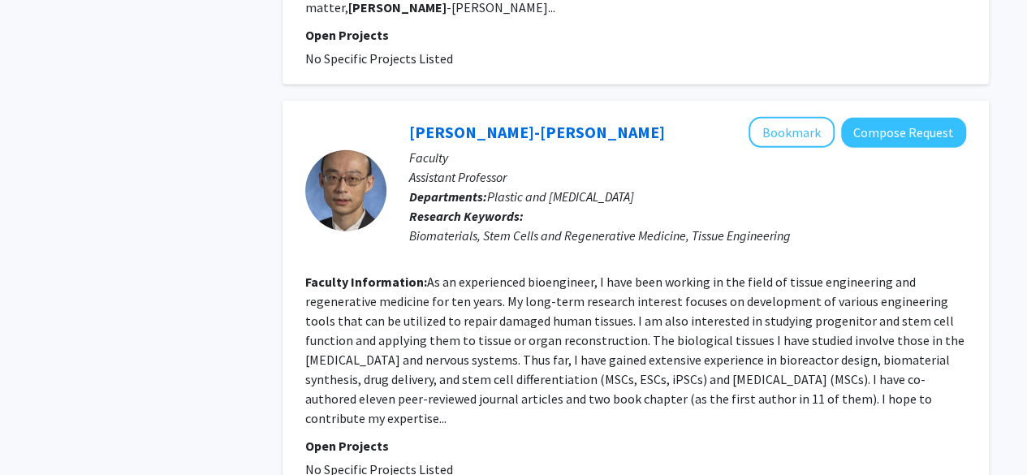
click at [413, 319] on fg-read-more "As an experienced bioengineer, I have been working in the field of tissue engin…" at bounding box center [635, 350] width 660 height 153
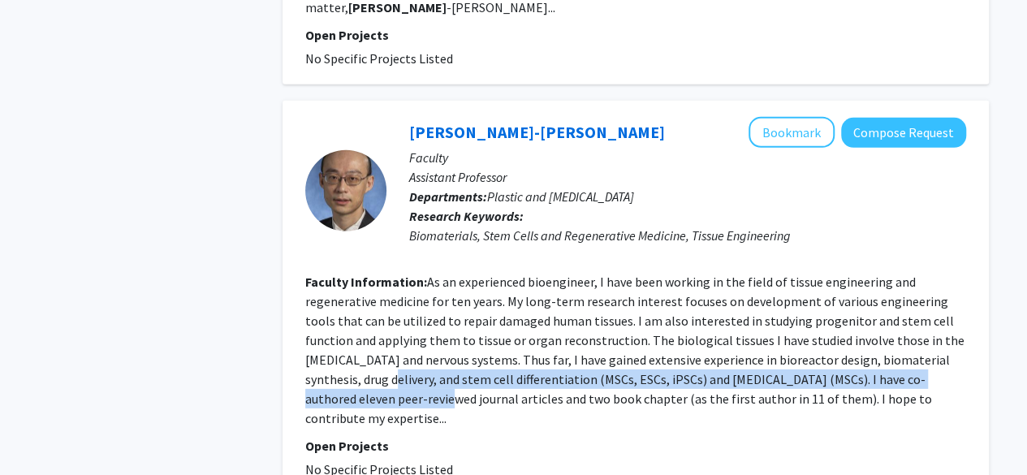
drag, startPoint x: 413, startPoint y: 319, endPoint x: 413, endPoint y: 347, distance: 27.6
click at [413, 347] on fg-read-more "As an experienced bioengineer, I have been working in the field of tissue engin…" at bounding box center [635, 350] width 660 height 153
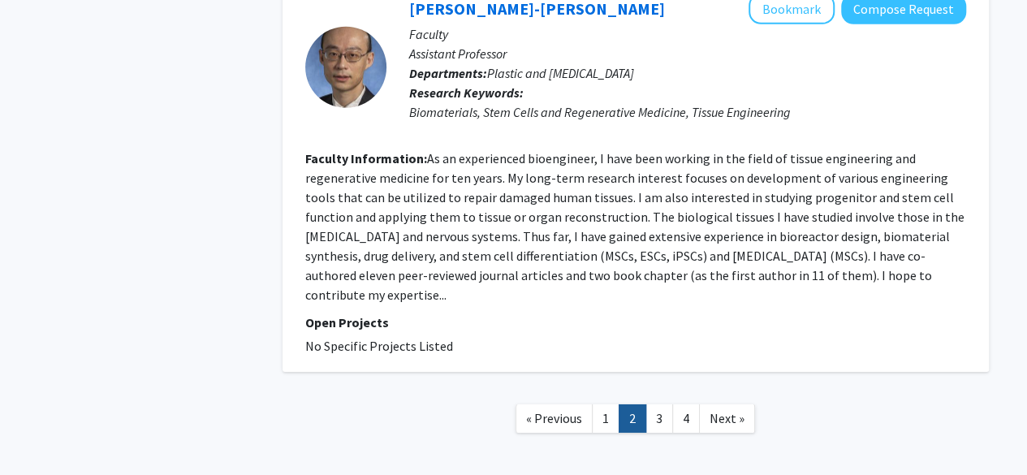
scroll to position [2498, 0]
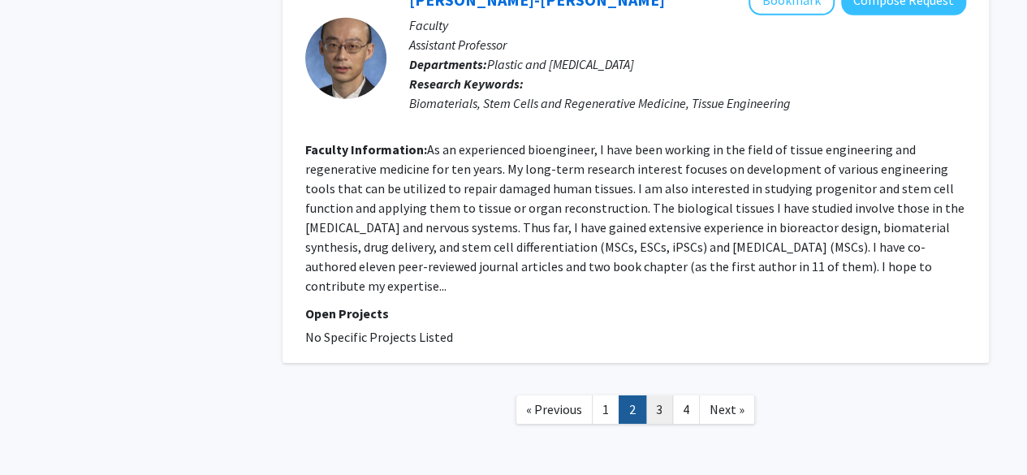
click at [654, 396] on link "3" at bounding box center [660, 410] width 28 height 28
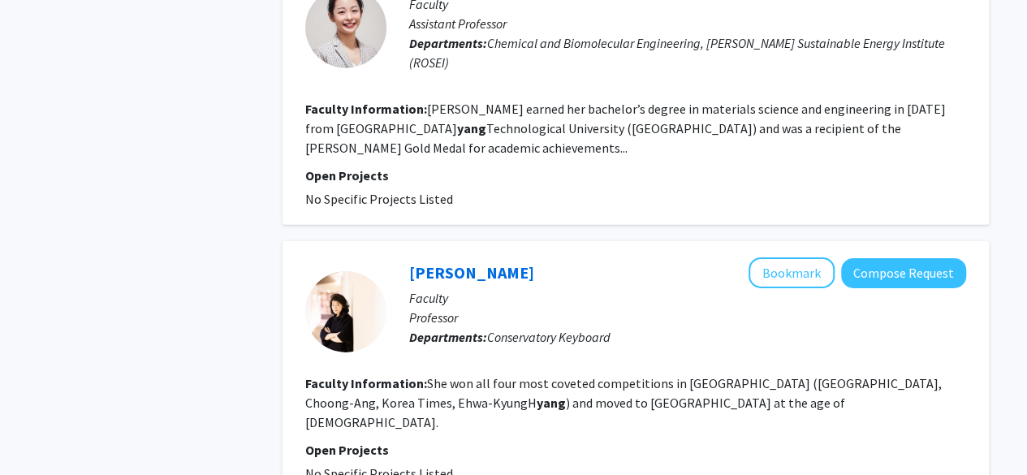
scroll to position [2520, 0]
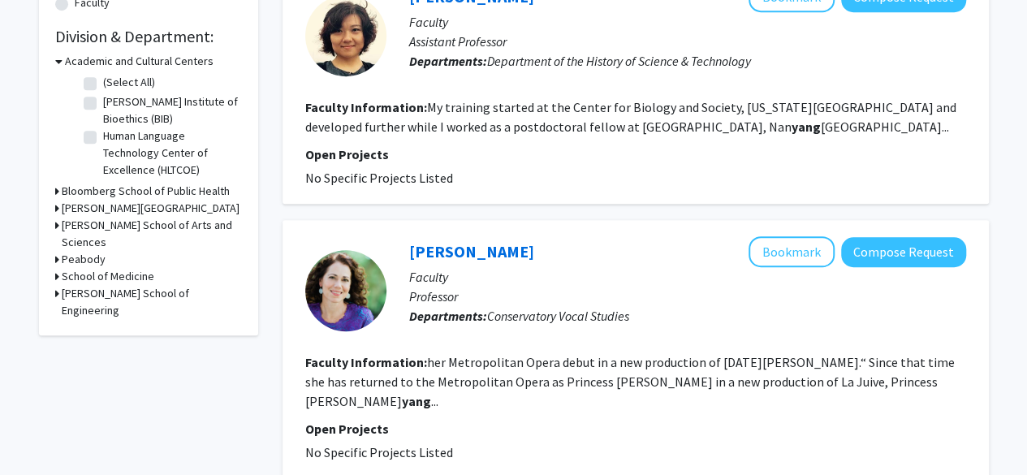
scroll to position [436, 0]
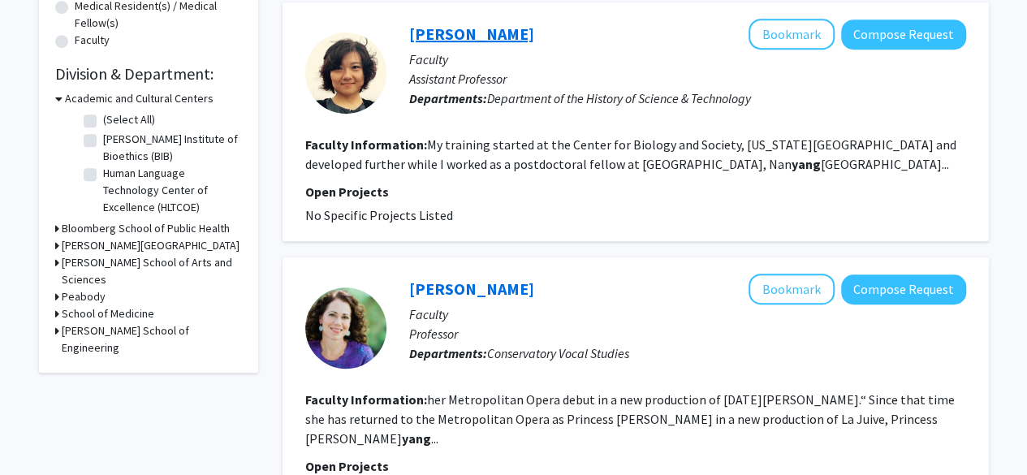
click at [484, 24] on link "Lijing Jiang" at bounding box center [471, 34] width 125 height 20
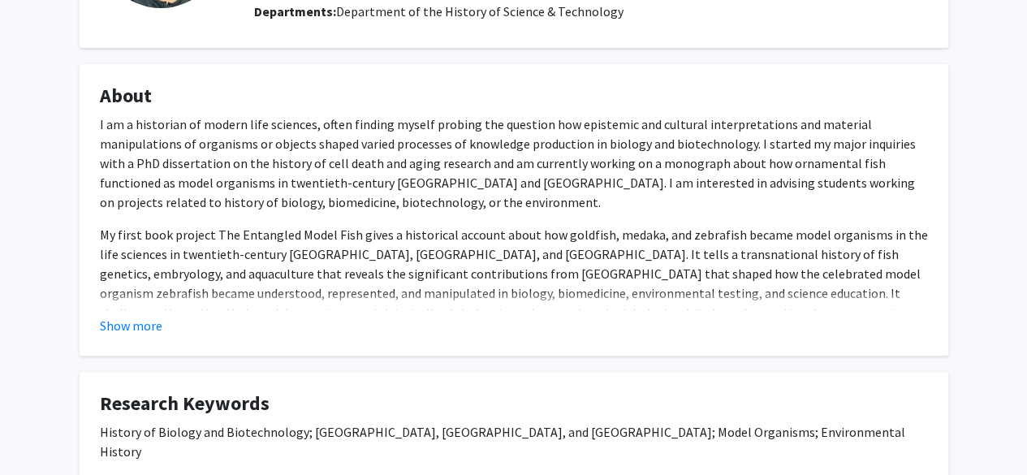
scroll to position [206, 0]
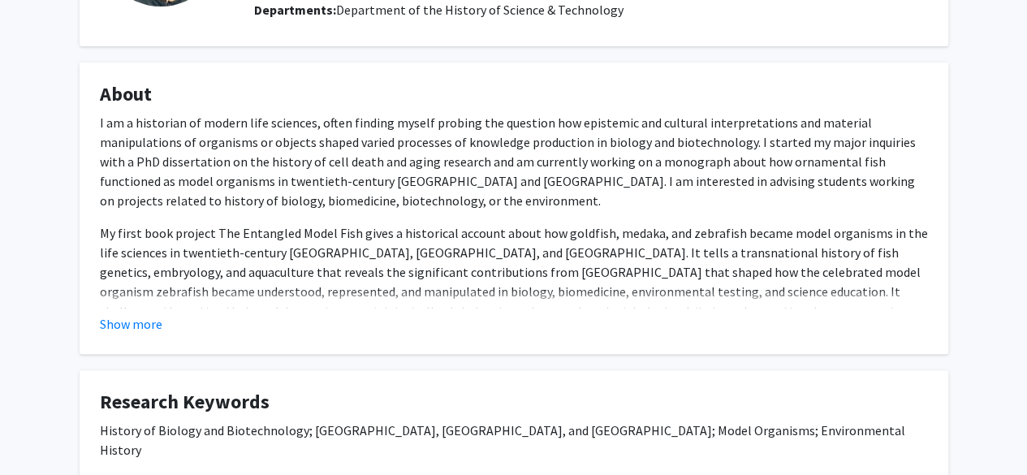
click at [482, 238] on p "My first book project The Entangled Model Fish gives a historical account about…" at bounding box center [514, 281] width 828 height 117
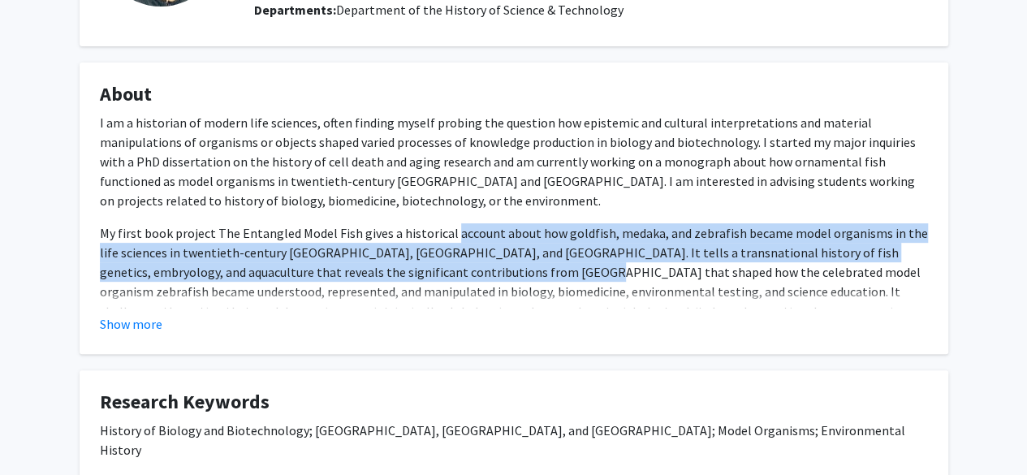
drag, startPoint x: 482, startPoint y: 238, endPoint x: 484, endPoint y: 277, distance: 39.0
click at [484, 277] on p "My first book project The Entangled Model Fish gives a historical account about…" at bounding box center [514, 281] width 828 height 117
drag, startPoint x: 484, startPoint y: 277, endPoint x: 476, endPoint y: 222, distance: 55.8
click at [476, 222] on div "I am a historian of modern life sciences, often finding myself probing the ques…" at bounding box center [514, 395] width 828 height 565
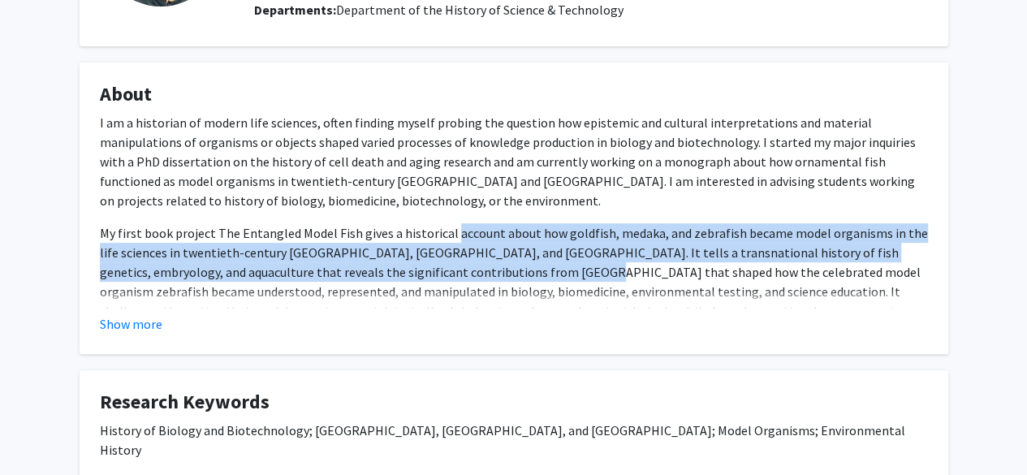
click at [476, 222] on div "I am a historian of modern life sciences, often finding myself probing the ques…" at bounding box center [514, 395] width 828 height 565
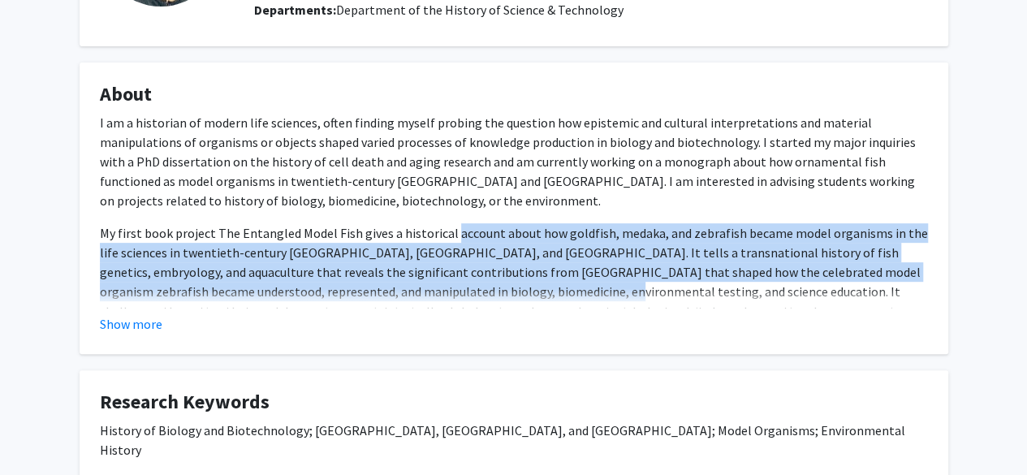
drag, startPoint x: 476, startPoint y: 222, endPoint x: 487, endPoint y: 298, distance: 77.2
click at [487, 298] on div "I am a historian of modern life sciences, often finding myself probing the ques…" at bounding box center [514, 395] width 828 height 565
click at [487, 298] on p "My first book project The Entangled Model Fish gives a historical account about…" at bounding box center [514, 281] width 828 height 117
drag, startPoint x: 487, startPoint y: 298, endPoint x: 465, endPoint y: 227, distance: 75.0
click at [465, 227] on p "My first book project The Entangled Model Fish gives a historical account about…" at bounding box center [514, 281] width 828 height 117
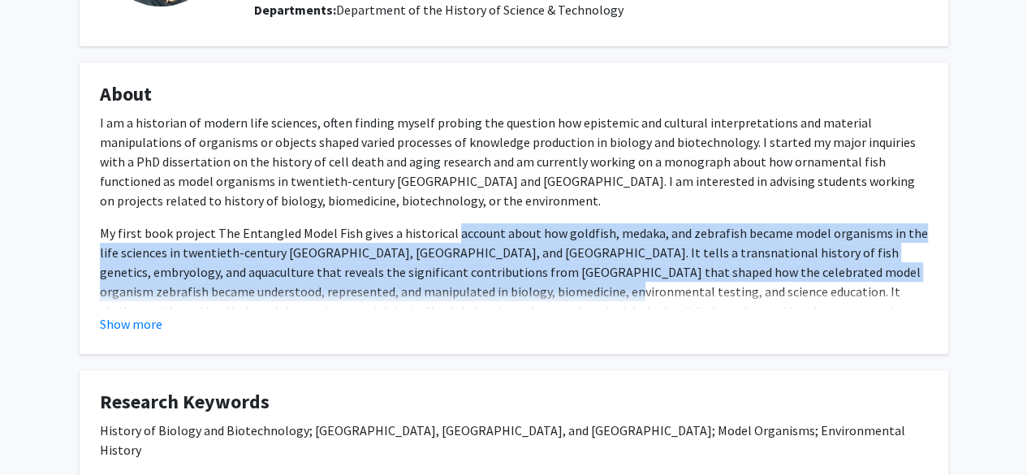
click at [465, 227] on p "My first book project The Entangled Model Fish gives a historical account about…" at bounding box center [514, 281] width 828 height 117
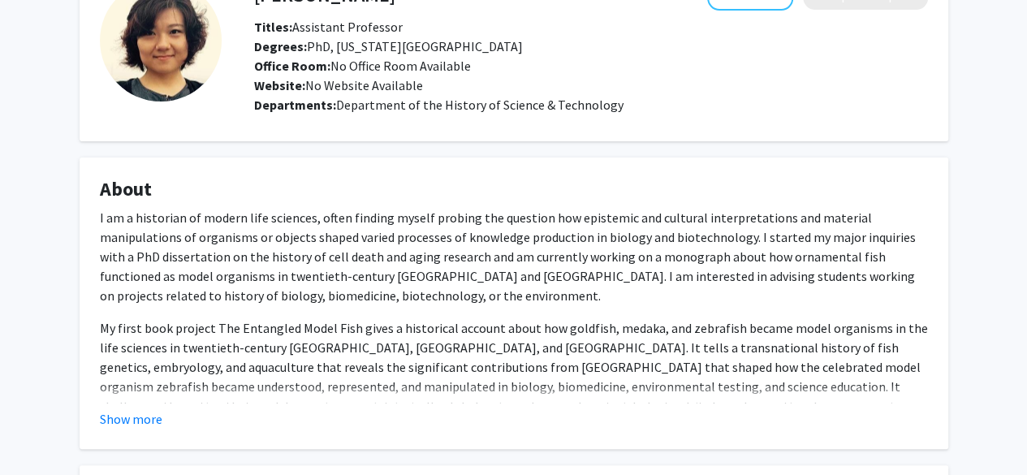
scroll to position [112, 0]
click at [146, 405] on fg-read-more "I am a historian of modern life sciences, often finding myself probing the ques…" at bounding box center [514, 317] width 828 height 221
click at [143, 420] on button "Show more" at bounding box center [131, 418] width 63 height 19
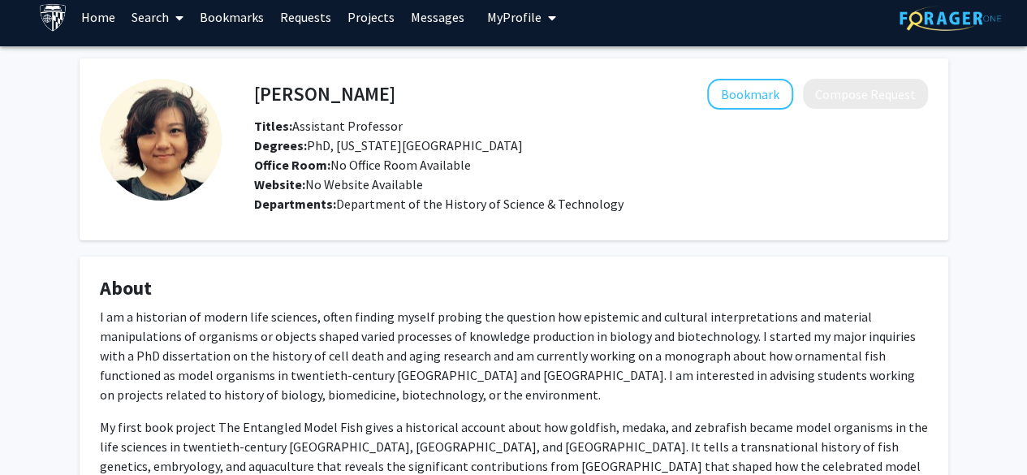
scroll to position [10, 0]
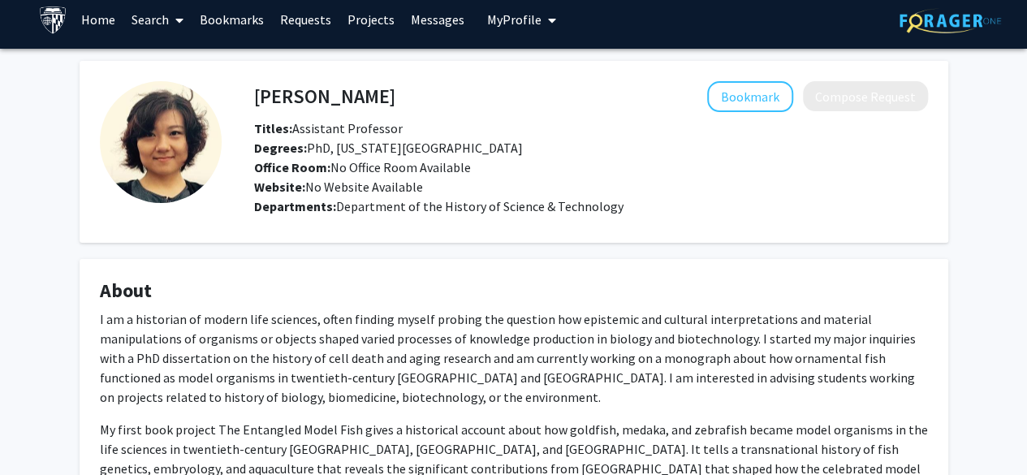
click at [266, 100] on h4 "Lijing Jiang" at bounding box center [324, 96] width 141 height 30
copy h4 "Lijing Jiang"
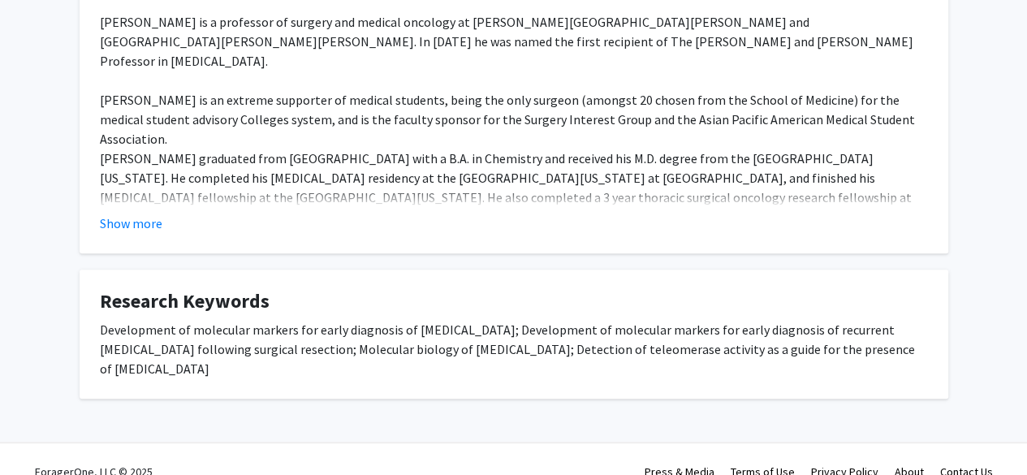
scroll to position [312, 0]
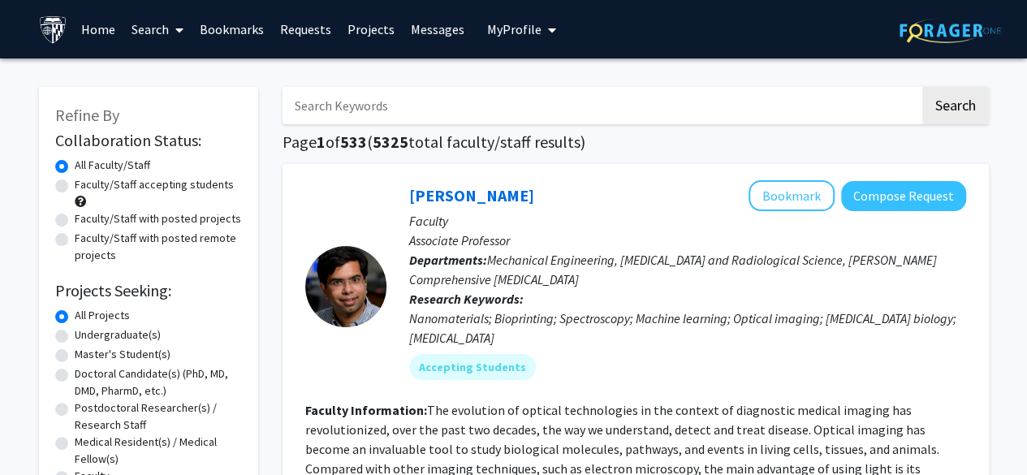
click at [421, 103] on input "Search Keywords" at bounding box center [602, 105] width 638 height 37
click at [923, 87] on button "Search" at bounding box center [956, 105] width 67 height 37
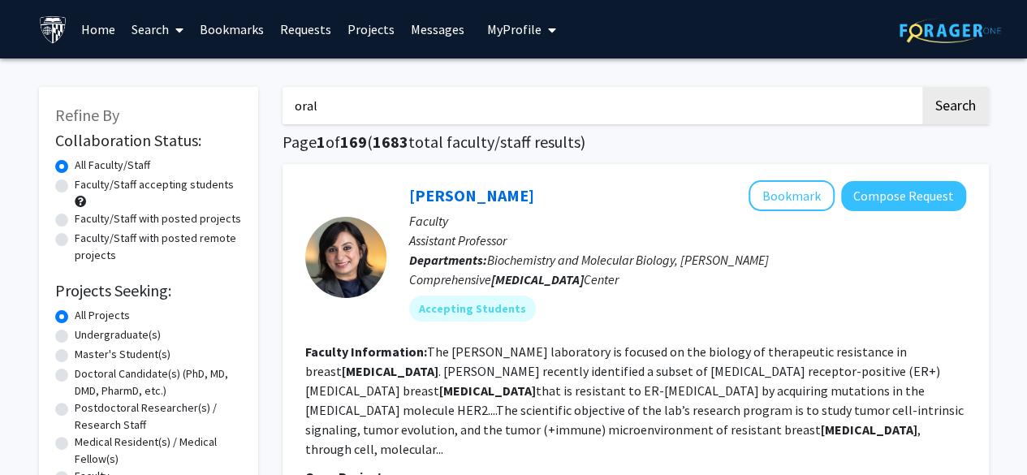
click at [923, 87] on button "Search" at bounding box center [956, 105] width 67 height 37
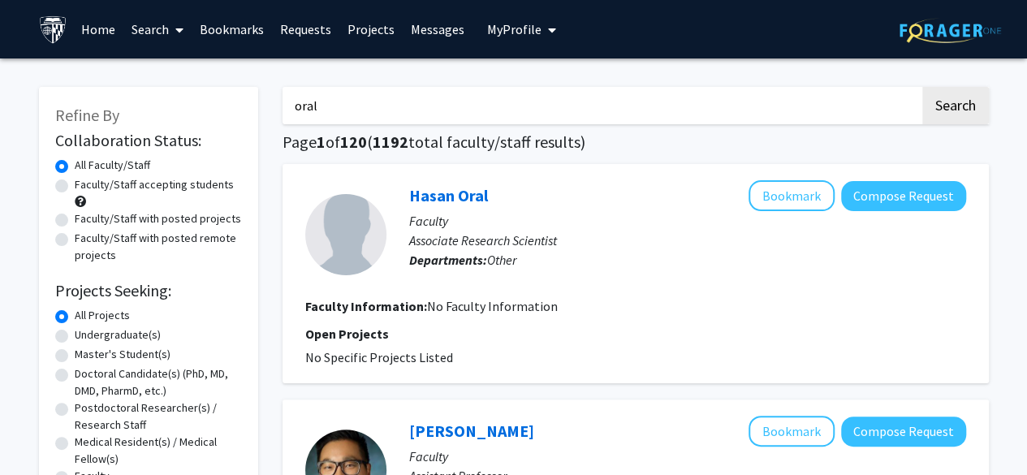
scroll to position [5, 0]
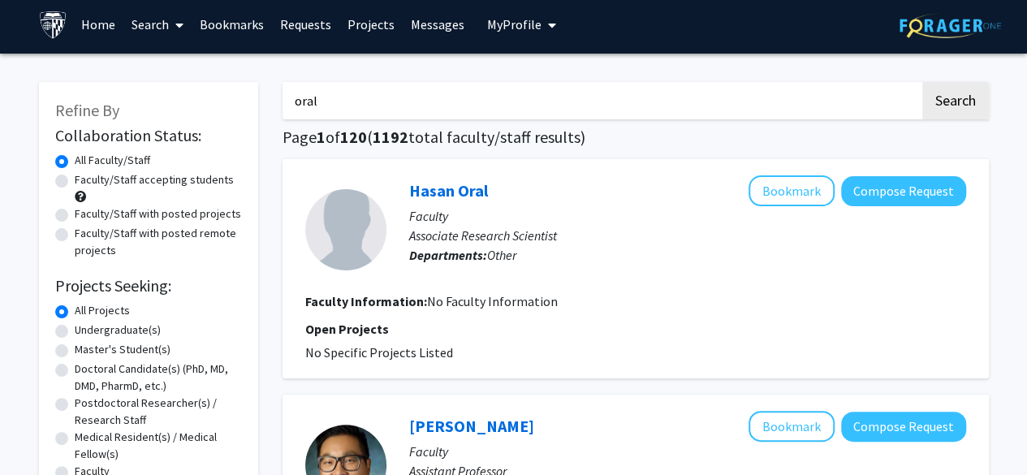
click at [580, 100] on input "oral" at bounding box center [602, 100] width 638 height 37
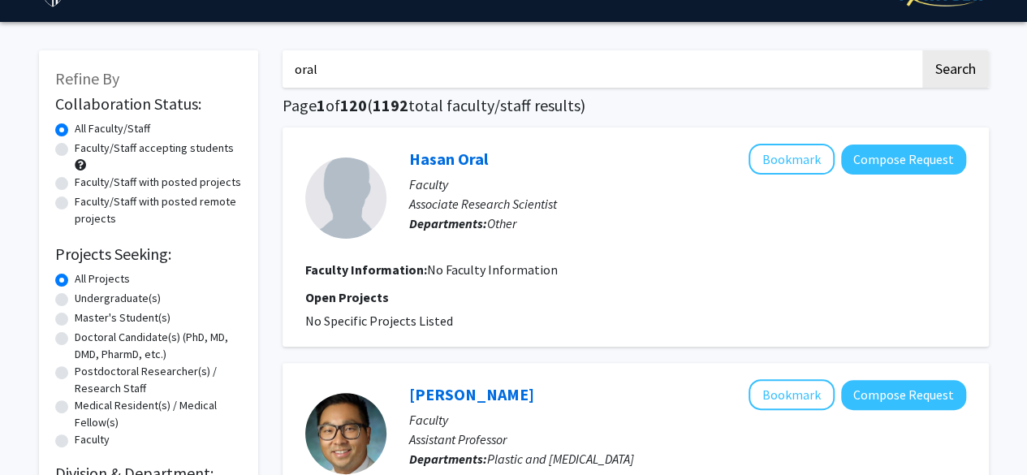
scroll to position [37, 0]
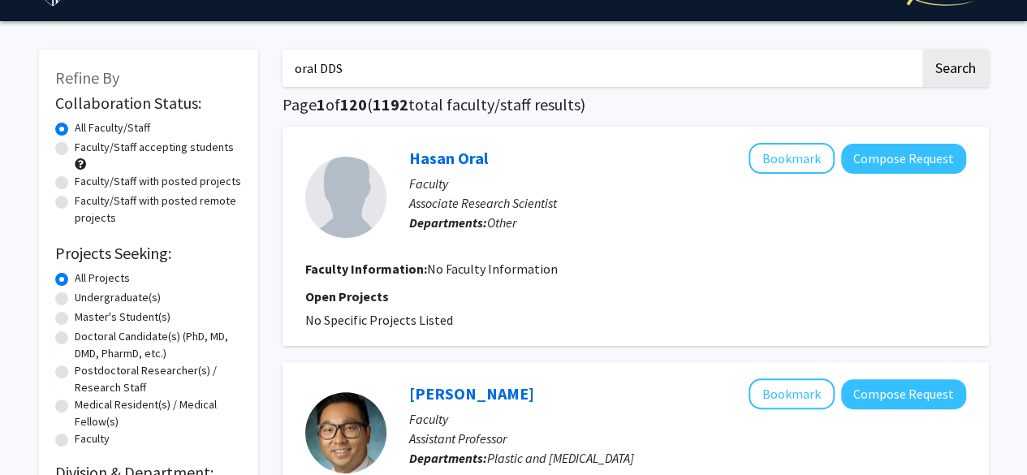
type input "oral DDS"
click at [923, 50] on button "Search" at bounding box center [956, 68] width 67 height 37
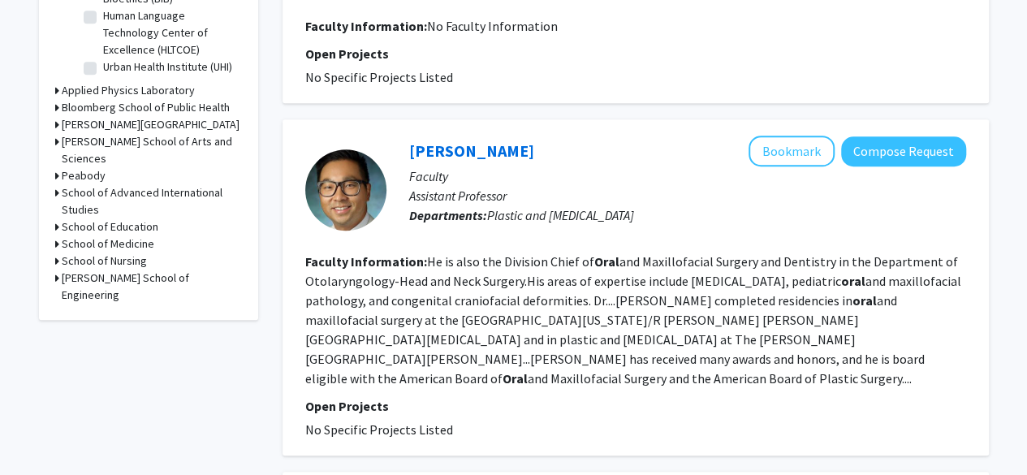
scroll to position [601, 0]
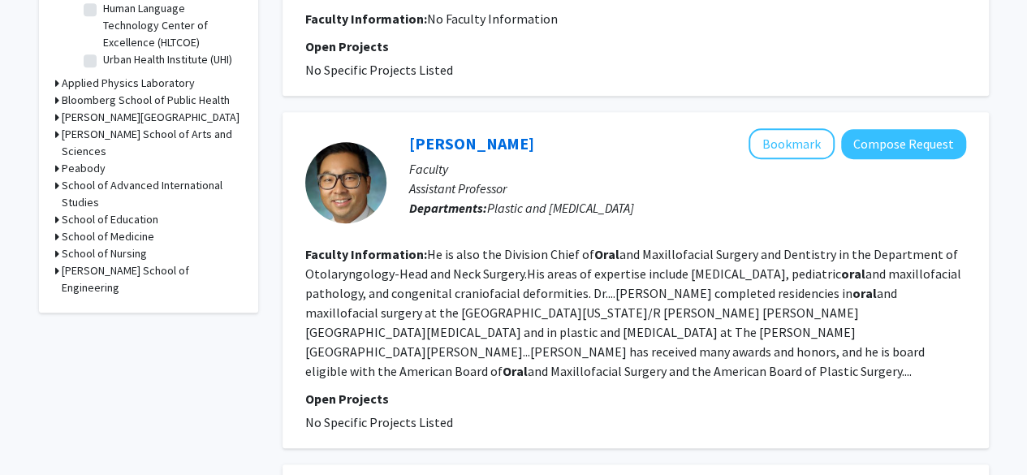
click at [479, 246] on fg-read-more "He is also the Division Chief of [MEDICAL_DATA] and Dentistry in the Department…" at bounding box center [633, 312] width 656 height 133
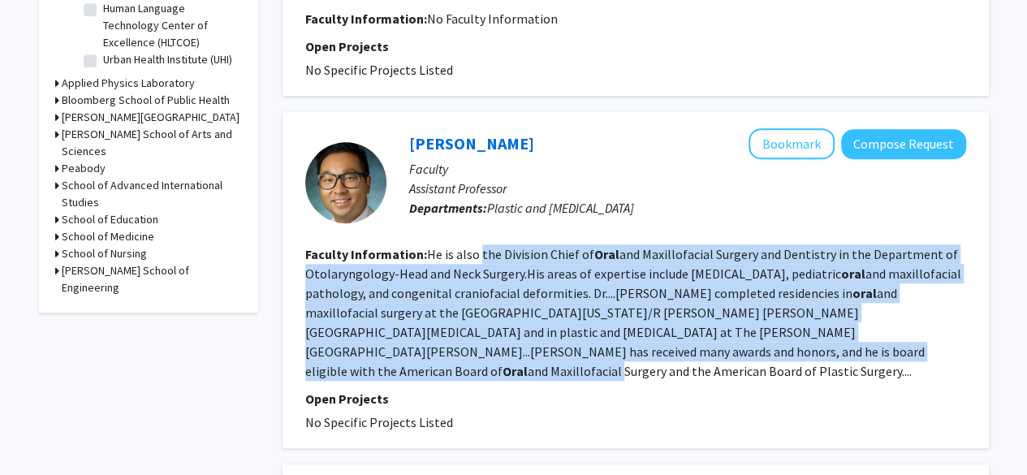
drag, startPoint x: 479, startPoint y: 235, endPoint x: 498, endPoint y: 337, distance: 104.0
click at [498, 337] on fg-read-more "He is also the Division Chief of [MEDICAL_DATA] and Dentistry in the Department…" at bounding box center [633, 312] width 656 height 133
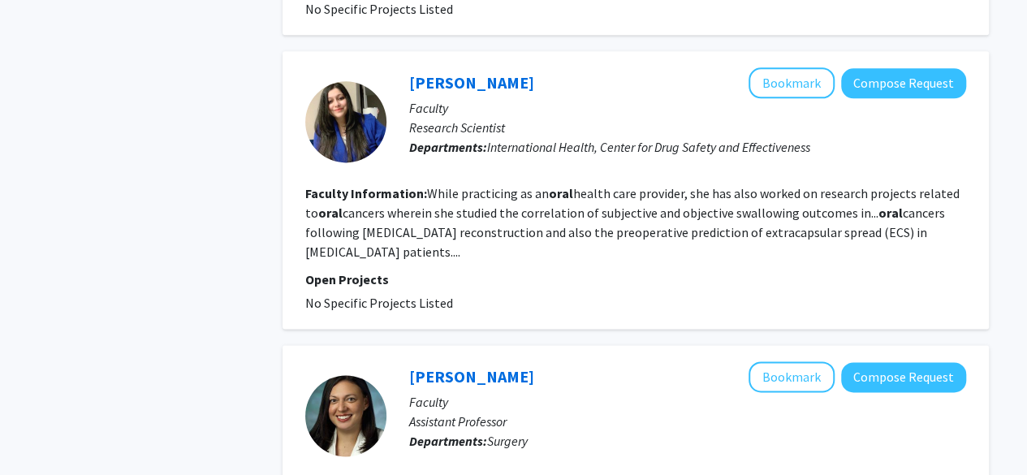
scroll to position [991, 0]
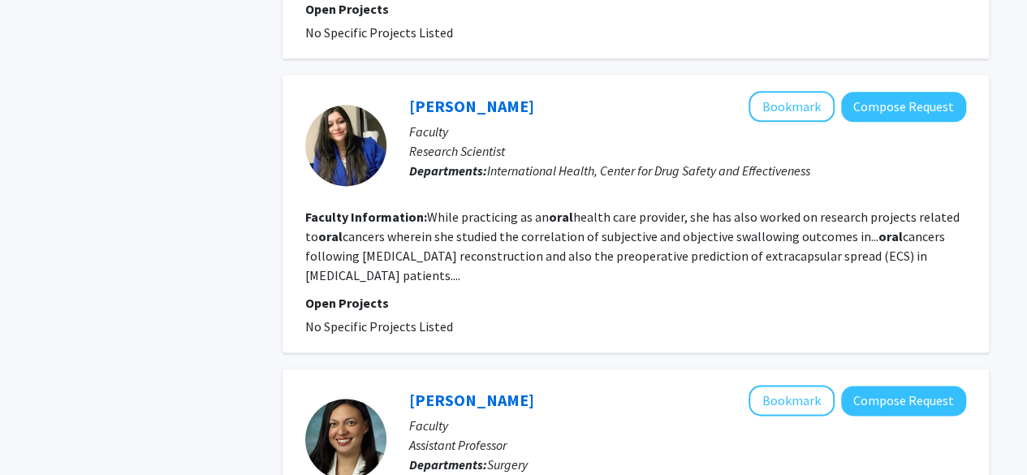
click at [485, 209] on fg-read-more "While practicing as an oral health care provider, she has also worked on resear…" at bounding box center [632, 246] width 655 height 75
drag, startPoint x: 485, startPoint y: 178, endPoint x: 499, endPoint y: 243, distance: 66.4
click at [499, 243] on fg-read-more "While practicing as an oral health care provider, she has also worked on resear…" at bounding box center [632, 246] width 655 height 75
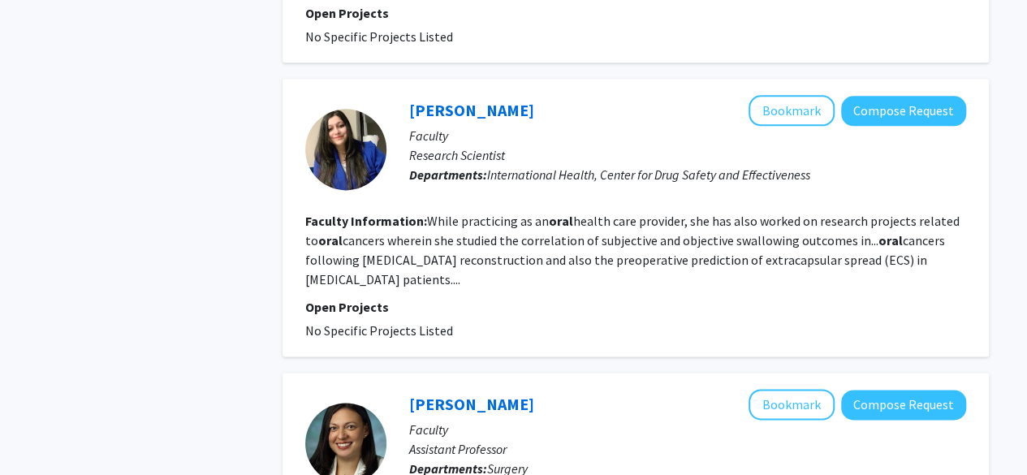
scroll to position [977, 0]
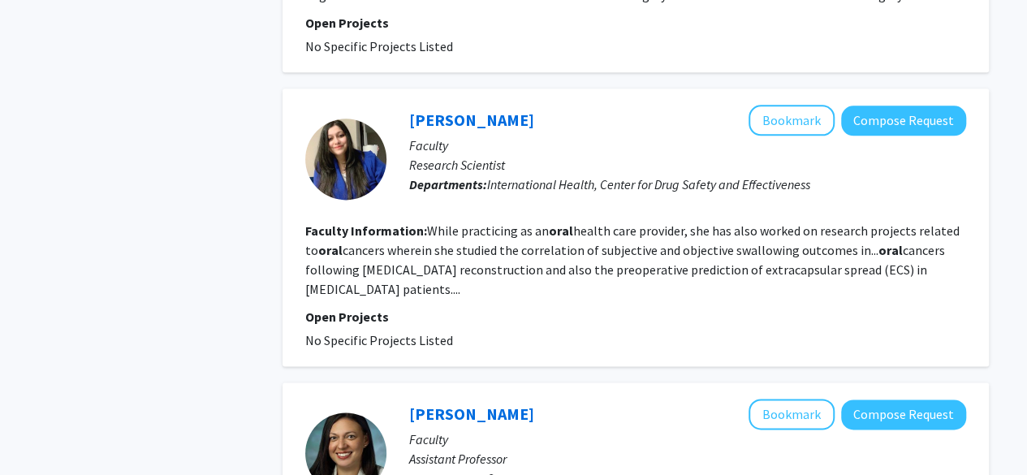
click at [437, 245] on fg-read-more "While practicing as an oral health care provider, she has also worked on resear…" at bounding box center [632, 260] width 655 height 75
drag, startPoint x: 437, startPoint y: 245, endPoint x: 437, endPoint y: 219, distance: 26.0
click at [437, 221] on section "Faculty Information: While practicing as an oral health care provider, she has …" at bounding box center [635, 260] width 661 height 78
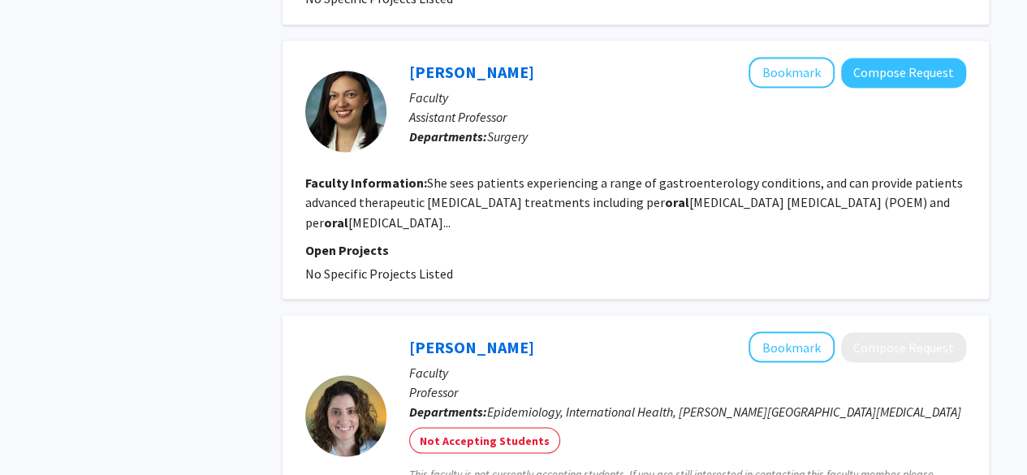
scroll to position [1320, 0]
click at [443, 174] on fg-read-more "She sees patients experiencing a range of gastroenterology conditions, and can …" at bounding box center [634, 201] width 658 height 55
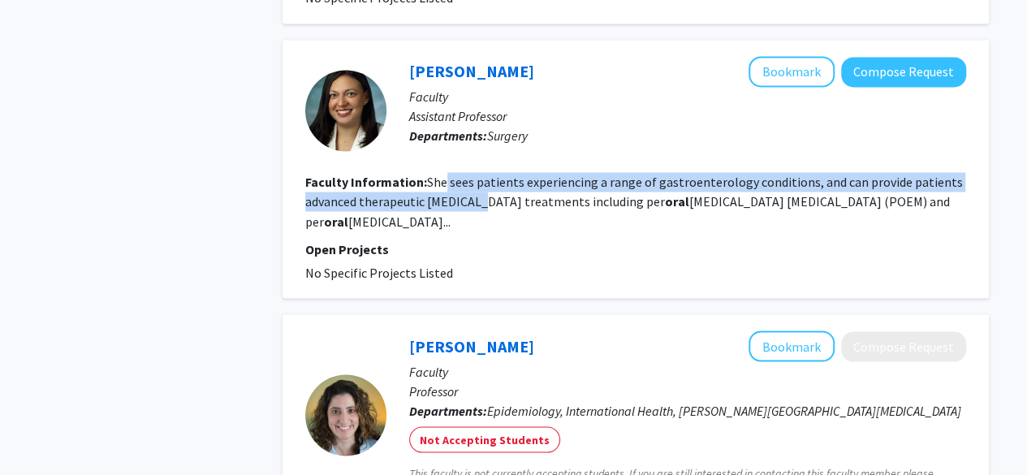
drag, startPoint x: 443, startPoint y: 144, endPoint x: 452, endPoint y: 168, distance: 25.7
click at [452, 174] on fg-read-more "She sees patients experiencing a range of gastroenterology conditions, and can …" at bounding box center [634, 201] width 658 height 55
drag, startPoint x: 452, startPoint y: 168, endPoint x: 456, endPoint y: 146, distance: 22.5
click at [456, 174] on fg-read-more "She sees patients experiencing a range of gastroenterology conditions, and can …" at bounding box center [634, 201] width 658 height 55
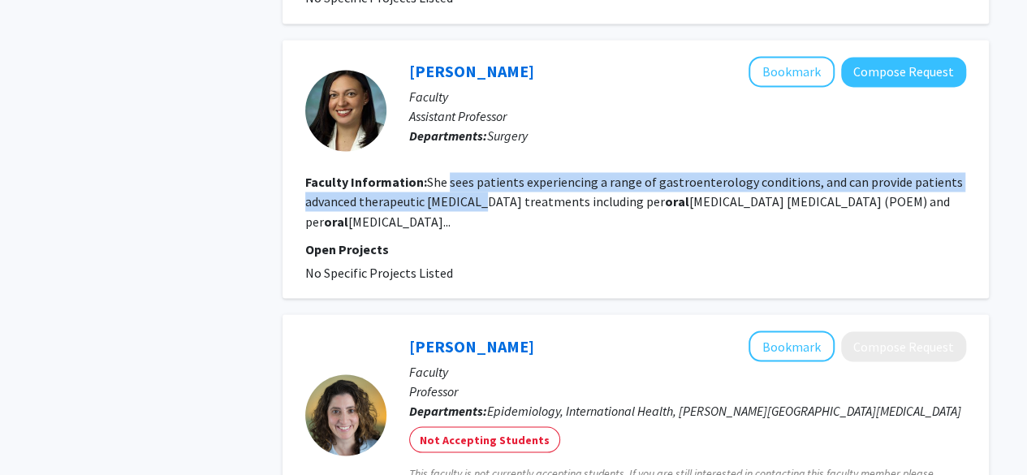
click at [456, 174] on fg-read-more "She sees patients experiencing a range of gastroenterology conditions, and can …" at bounding box center [634, 201] width 658 height 55
drag, startPoint x: 456, startPoint y: 146, endPoint x: 460, endPoint y: 170, distance: 23.8
click at [460, 174] on fg-read-more "She sees patients experiencing a range of gastroenterology conditions, and can …" at bounding box center [634, 201] width 658 height 55
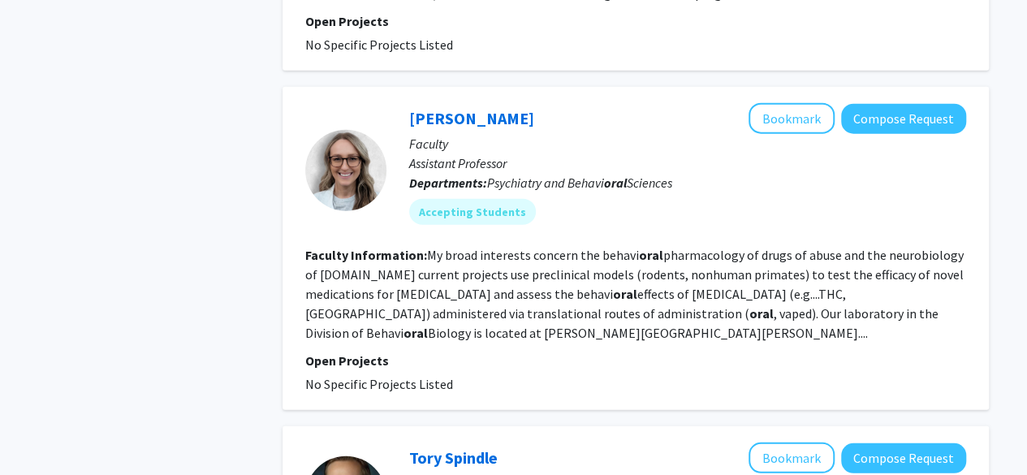
scroll to position [1905, 0]
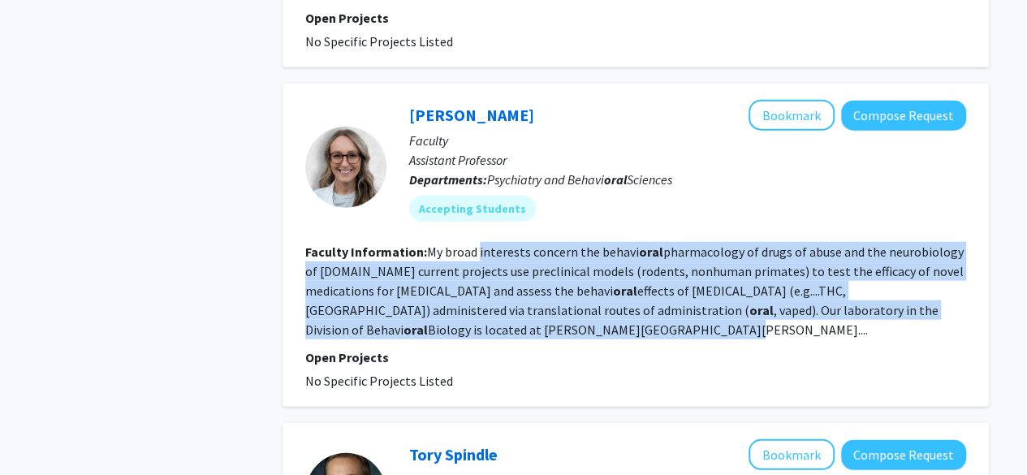
drag, startPoint x: 478, startPoint y: 214, endPoint x: 487, endPoint y: 308, distance: 93.9
click at [487, 308] on fg-search-faculty "[PERSON_NAME] Bookmark Compose Request Faculty Assistant Professor Departments:…" at bounding box center [635, 245] width 661 height 291
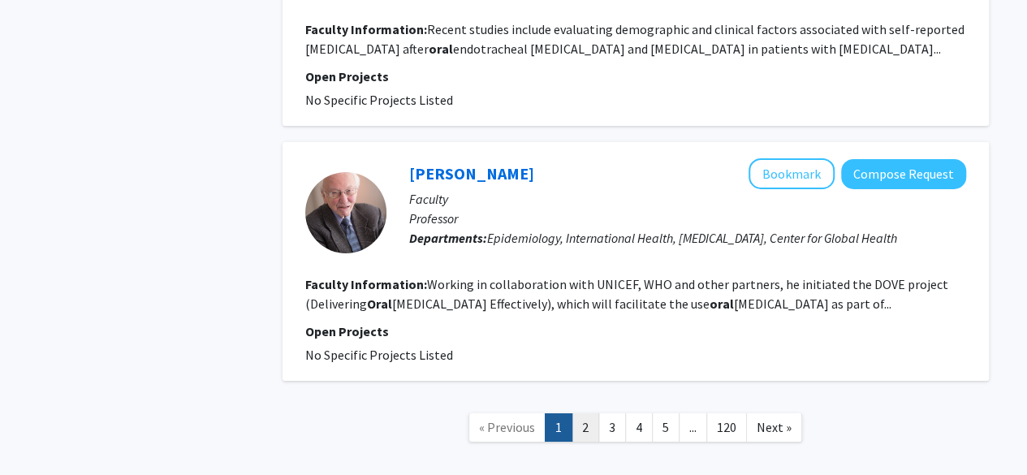
scroll to position [2775, 0]
click at [585, 413] on link "2" at bounding box center [586, 427] width 28 height 28
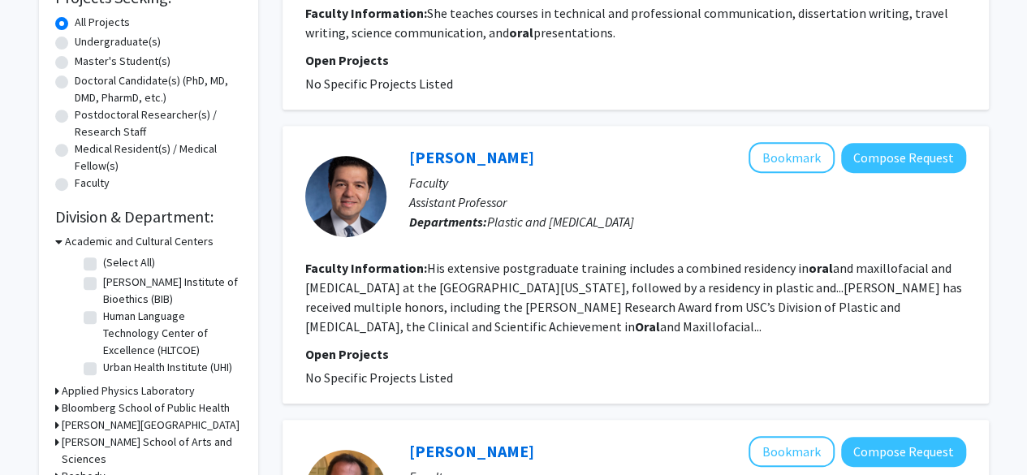
scroll to position [297, 0]
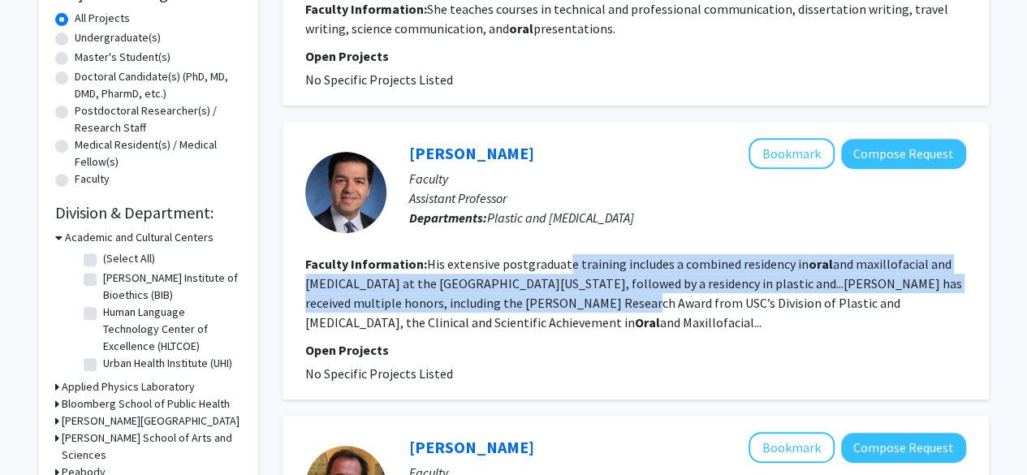
drag, startPoint x: 564, startPoint y: 255, endPoint x: 570, endPoint y: 308, distance: 53.2
click at [570, 308] on fg-read-more "His extensive postgraduate training includes a combined residency in oral and m…" at bounding box center [633, 293] width 657 height 75
drag, startPoint x: 570, startPoint y: 308, endPoint x: 548, endPoint y: 257, distance: 54.9
click at [548, 257] on fg-read-more "His extensive postgraduate training includes a combined residency in oral and m…" at bounding box center [633, 293] width 657 height 75
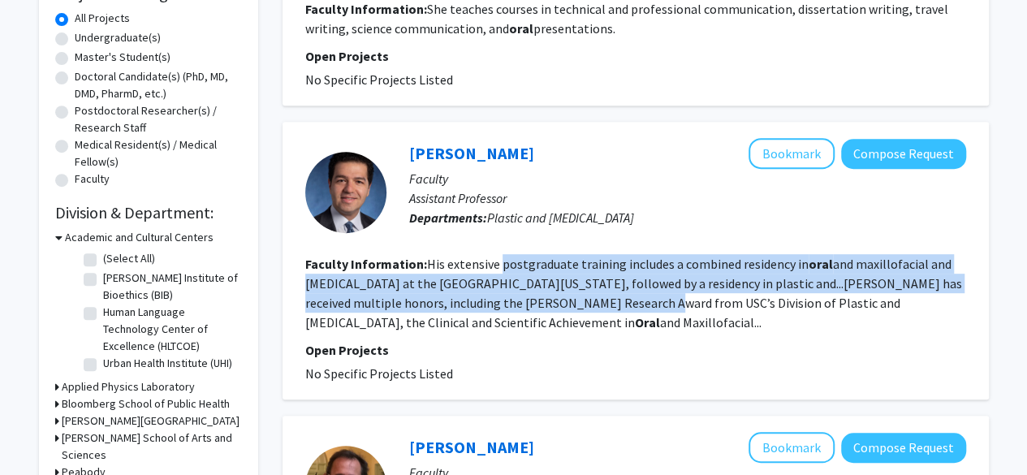
click at [548, 257] on fg-read-more "His extensive postgraduate training includes a combined residency in oral and m…" at bounding box center [633, 293] width 657 height 75
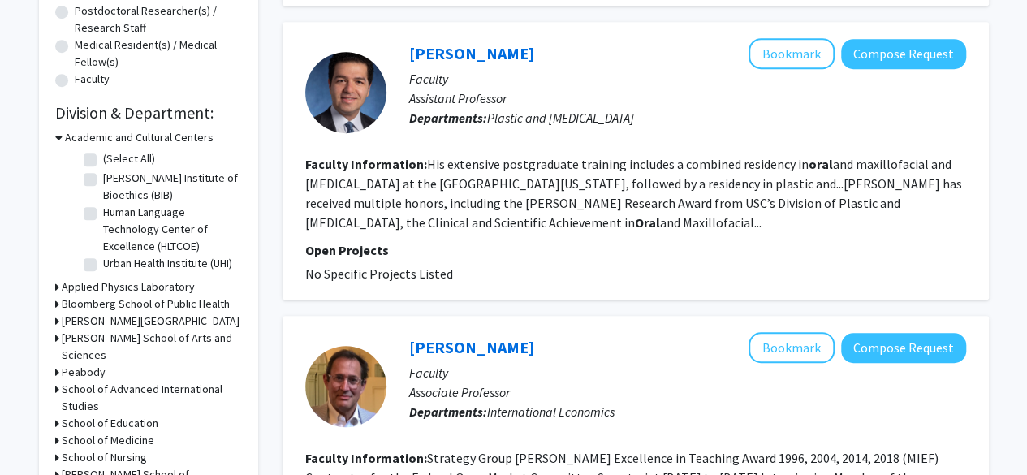
scroll to position [396, 0]
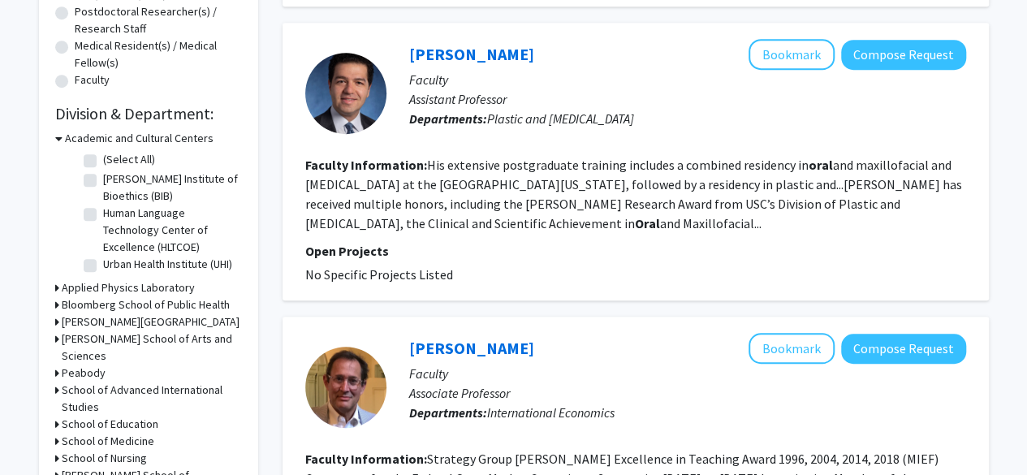
click at [531, 170] on fg-read-more "His extensive postgraduate training includes a combined residency in oral and m…" at bounding box center [633, 194] width 657 height 75
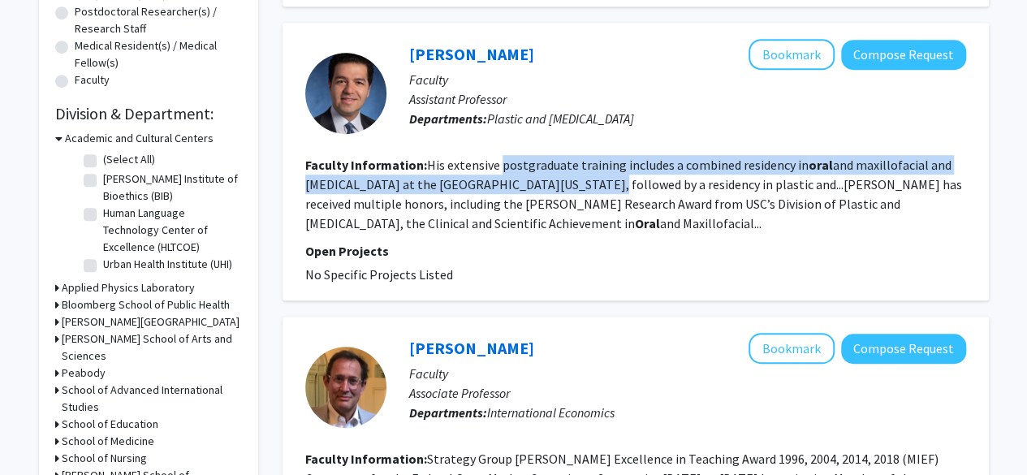
drag, startPoint x: 531, startPoint y: 170, endPoint x: 554, endPoint y: 222, distance: 56.7
click at [554, 222] on fg-read-more "His extensive postgraduate training includes a combined residency in oral and m…" at bounding box center [633, 194] width 657 height 75
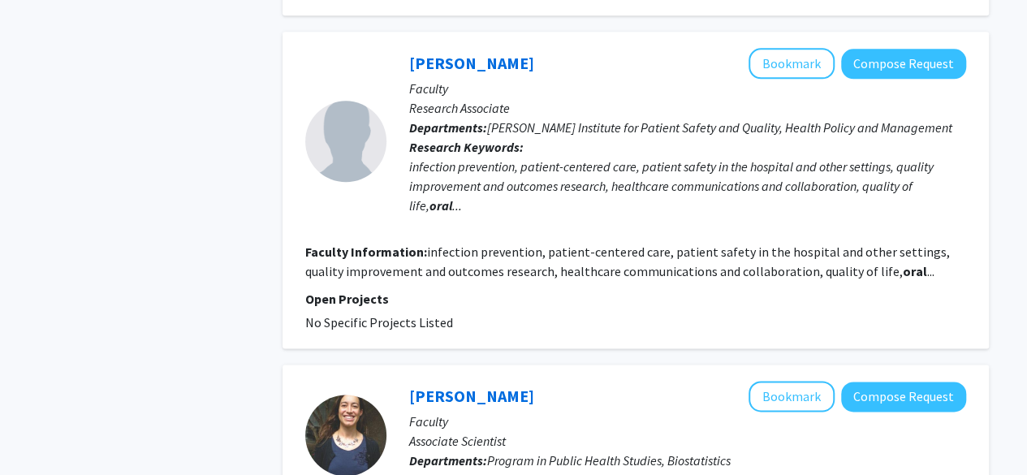
scroll to position [968, 0]
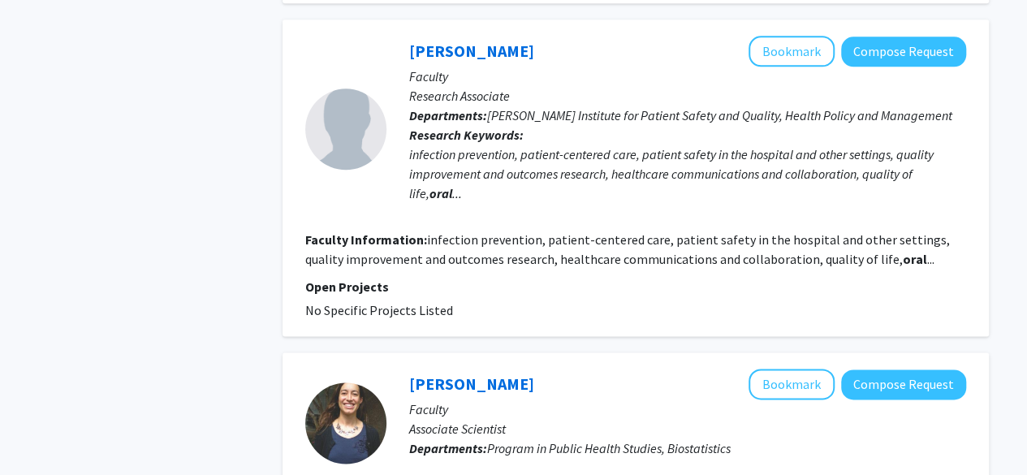
click at [552, 231] on fg-read-more "infection prevention, patient-centered care, patient safety in the hospital and…" at bounding box center [627, 249] width 645 height 36
drag, startPoint x: 552, startPoint y: 218, endPoint x: 555, endPoint y: 235, distance: 16.4
click at [555, 235] on fg-read-more "infection prevention, patient-centered care, patient safety in the hospital and…" at bounding box center [627, 249] width 645 height 36
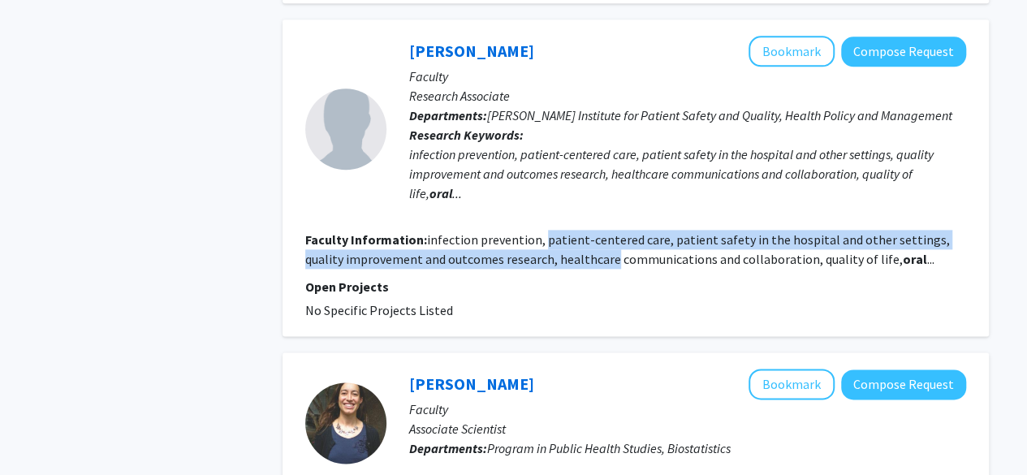
click at [555, 235] on fg-read-more "infection prevention, patient-centered care, patient safety in the hospital and…" at bounding box center [627, 249] width 645 height 36
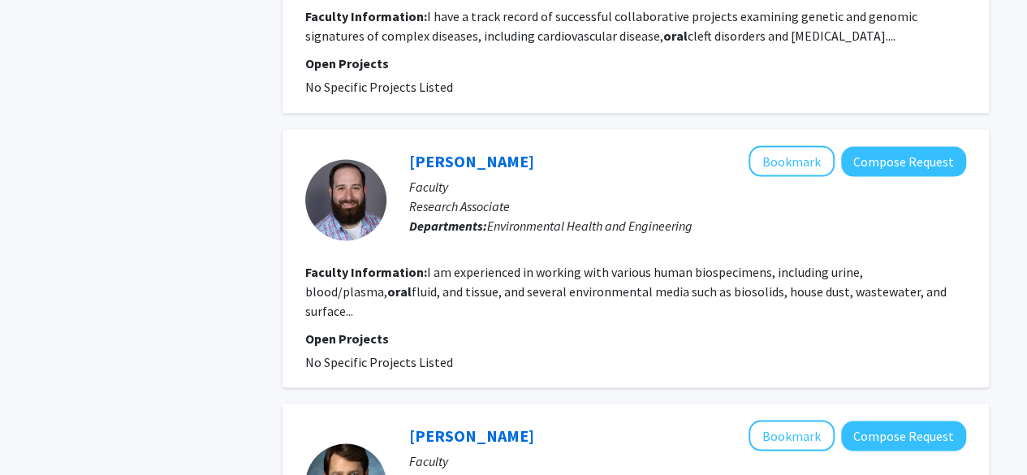
scroll to position [1451, 0]
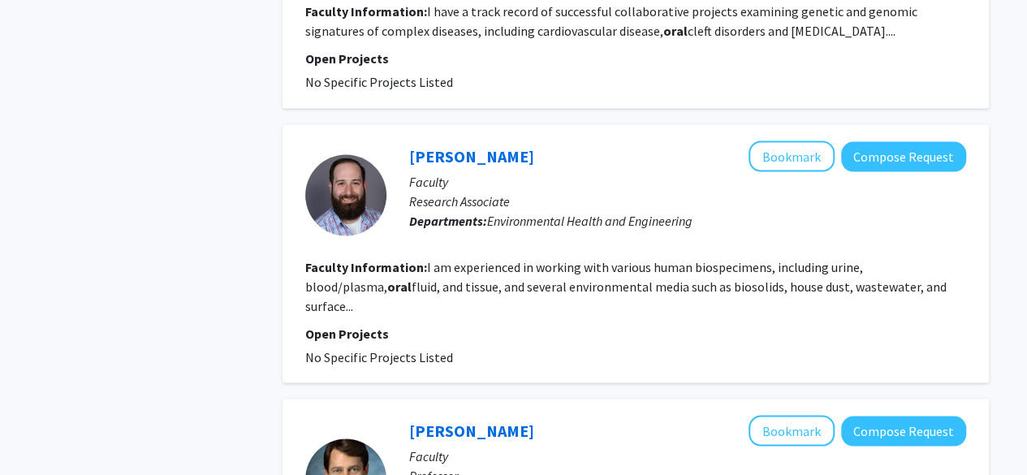
click at [554, 258] on fg-read-more "I am experienced in working with various human biospecimens, including urine, b…" at bounding box center [626, 285] width 642 height 55
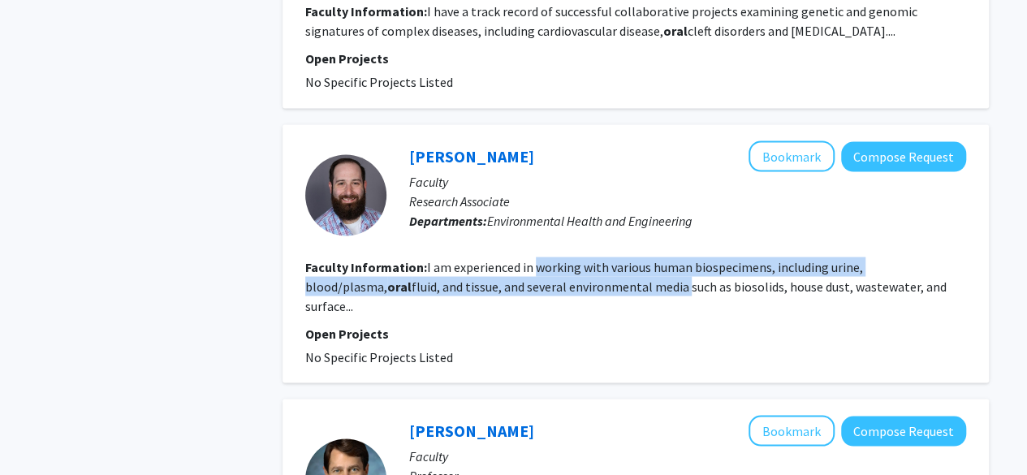
drag, startPoint x: 554, startPoint y: 253, endPoint x: 554, endPoint y: 266, distance: 13.0
click at [554, 266] on fg-read-more "I am experienced in working with various human biospecimens, including urine, b…" at bounding box center [626, 285] width 642 height 55
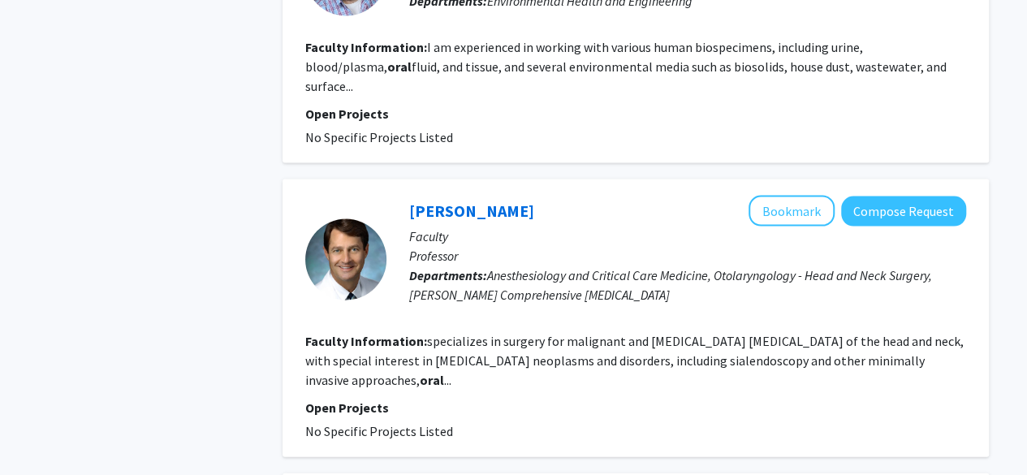
scroll to position [1674, 0]
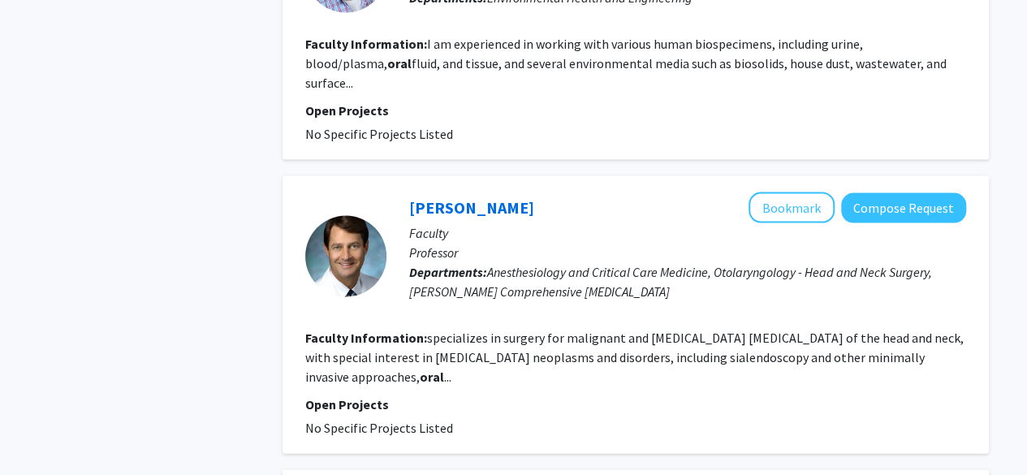
click at [551, 330] on fg-read-more "specializes in surgery for malignant and [MEDICAL_DATA] [MEDICAL_DATA] of the h…" at bounding box center [634, 357] width 659 height 55
drag, startPoint x: 551, startPoint y: 292, endPoint x: 551, endPoint y: 308, distance: 15.4
click at [551, 328] on section "Faculty Information: specializes in surgery for malignant and [MEDICAL_DATA] [M…" at bounding box center [635, 357] width 661 height 58
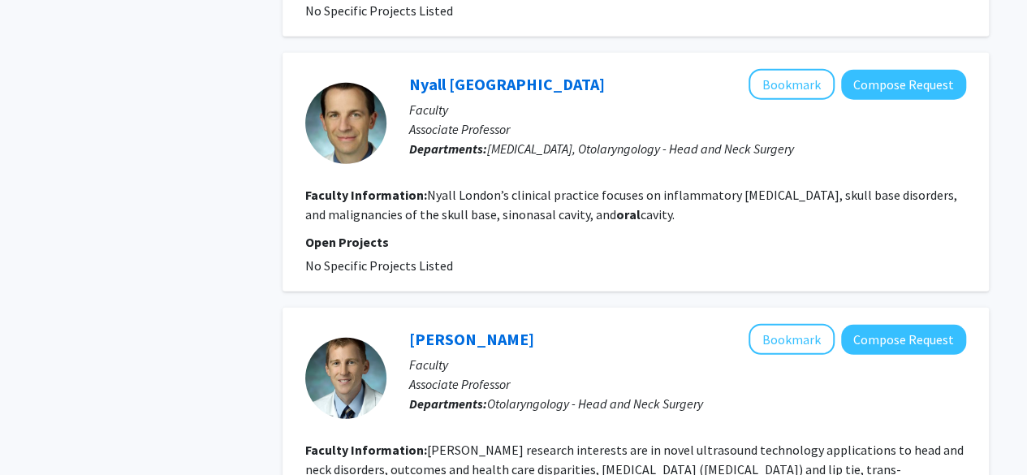
scroll to position [2093, 0]
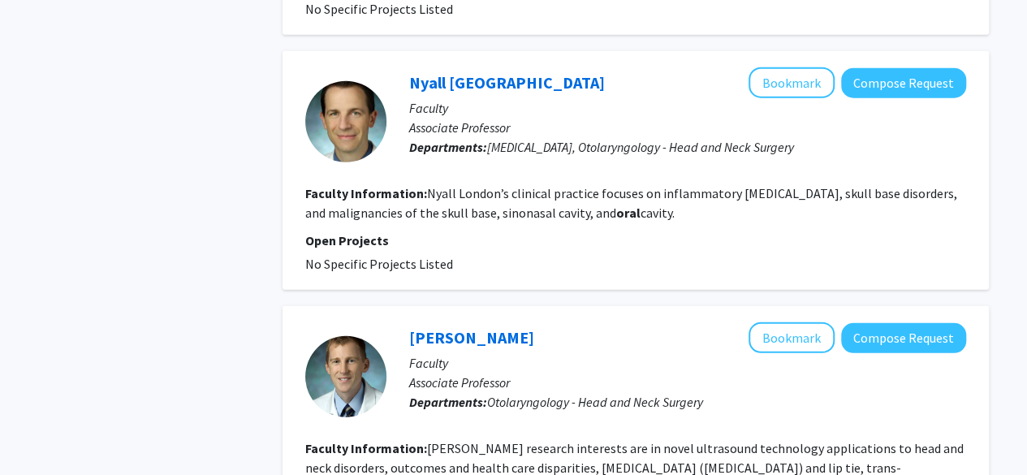
click at [562, 185] on fg-read-more "Nyall London’s clinical practice focuses on inflammatory [MEDICAL_DATA], skull …" at bounding box center [631, 203] width 652 height 36
drag, startPoint x: 562, startPoint y: 129, endPoint x: 566, endPoint y: 157, distance: 27.9
click at [566, 185] on fg-read-more "Nyall London’s clinical practice focuses on inflammatory [MEDICAL_DATA], skull …" at bounding box center [631, 203] width 652 height 36
drag, startPoint x: 566, startPoint y: 157, endPoint x: 562, endPoint y: 137, distance: 19.9
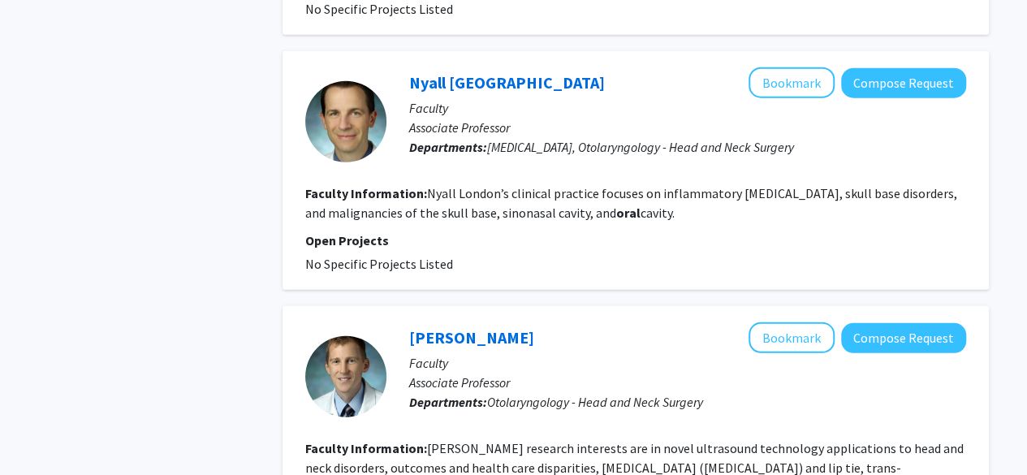
click at [562, 185] on fg-read-more "Nyall London’s clinical practice focuses on inflammatory [MEDICAL_DATA], skull …" at bounding box center [631, 203] width 652 height 36
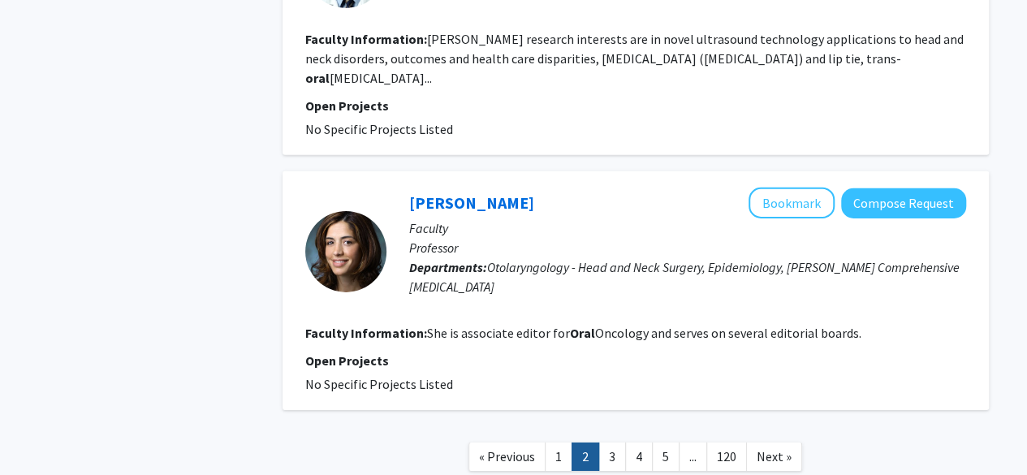
scroll to position [2507, 0]
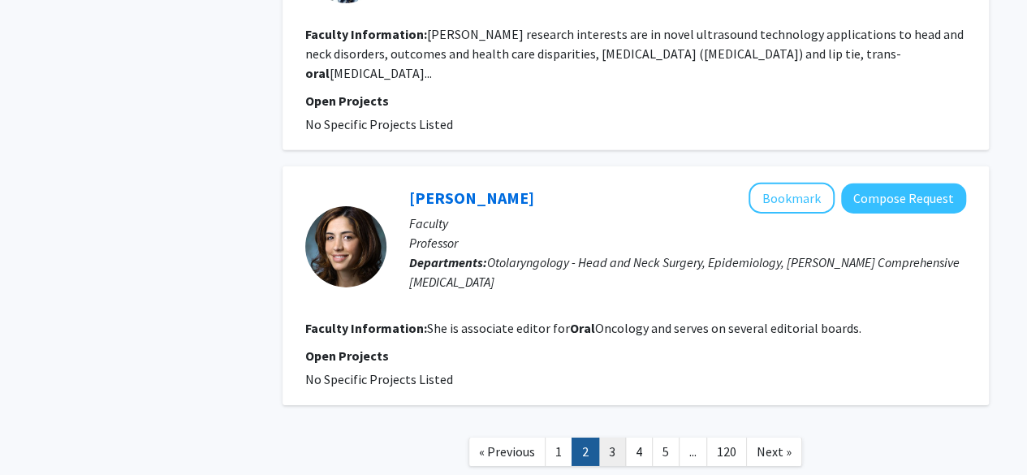
click at [624, 438] on link "3" at bounding box center [613, 452] width 28 height 28
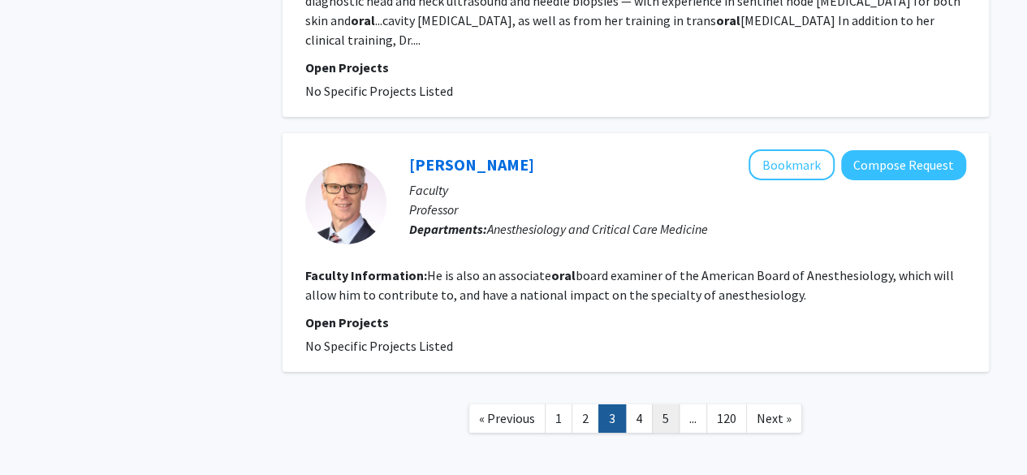
scroll to position [2583, 0]
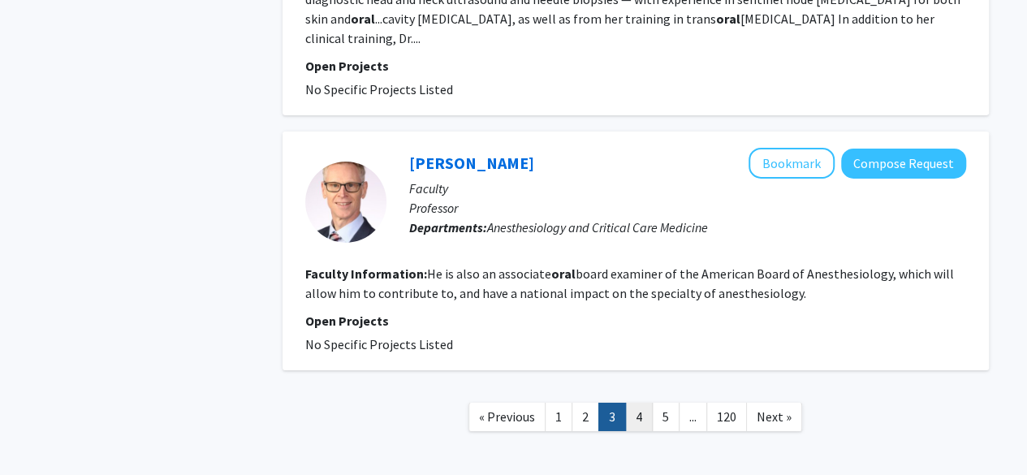
click at [638, 403] on link "4" at bounding box center [639, 417] width 28 height 28
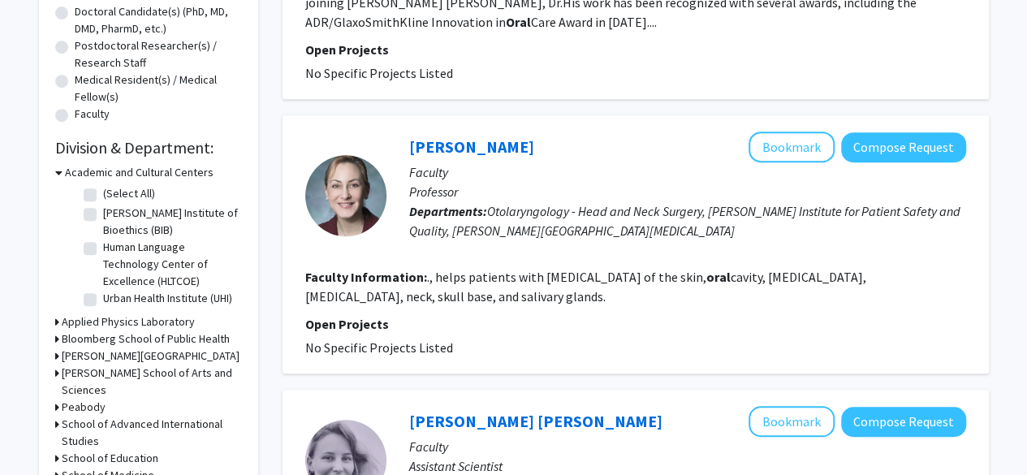
scroll to position [366, 0]
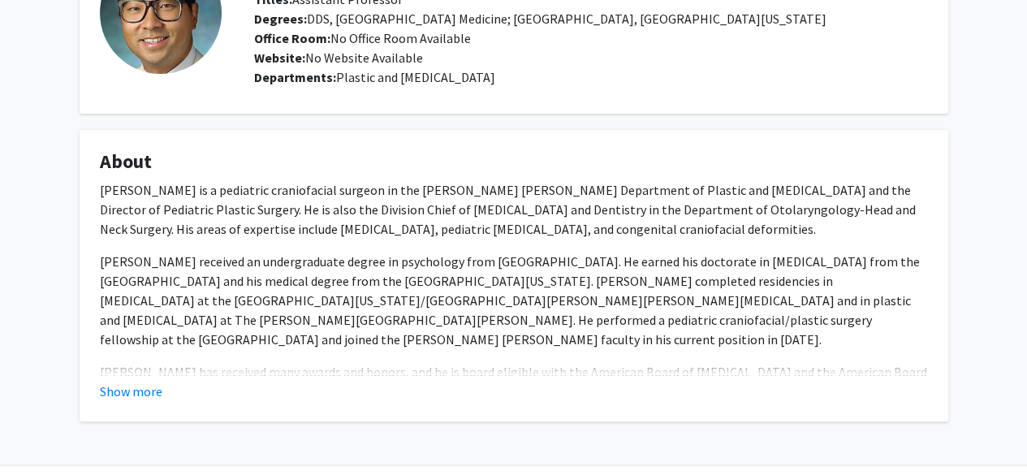
scroll to position [141, 0]
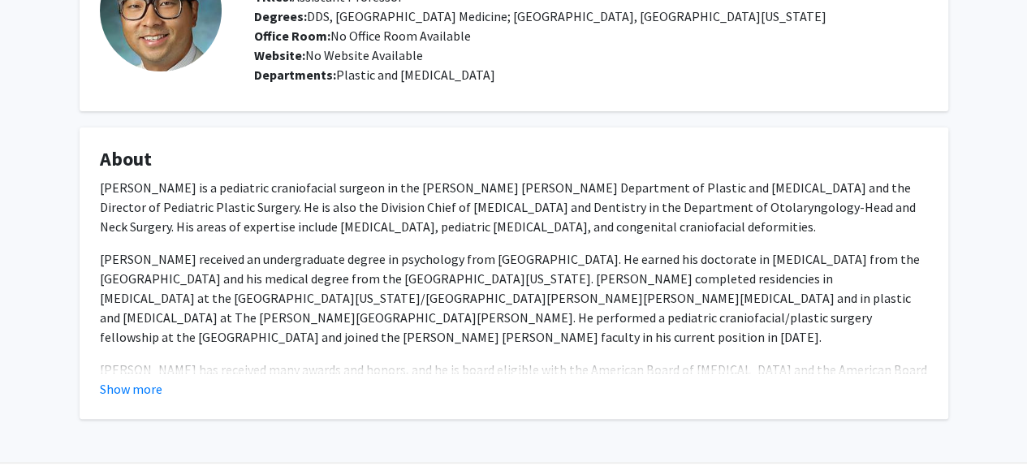
click at [482, 198] on p "Dr. Robin Yang is a pediatric craniofacial surgeon in the Johns Hopkins Departm…" at bounding box center [514, 207] width 828 height 58
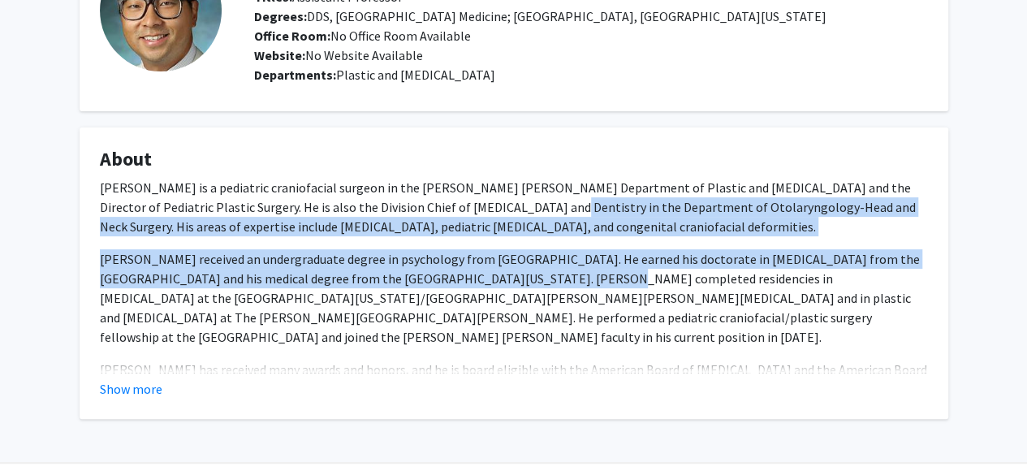
drag, startPoint x: 482, startPoint y: 198, endPoint x: 482, endPoint y: 285, distance: 86.9
click at [482, 285] on div "Dr. Robin Yang is a pediatric craniofacial surgeon in the Johns Hopkins Departm…" at bounding box center [514, 288] width 828 height 221
click at [482, 285] on p "Dr. Yang received an undergraduate degree in psychology from Emory University. …" at bounding box center [514, 297] width 828 height 97
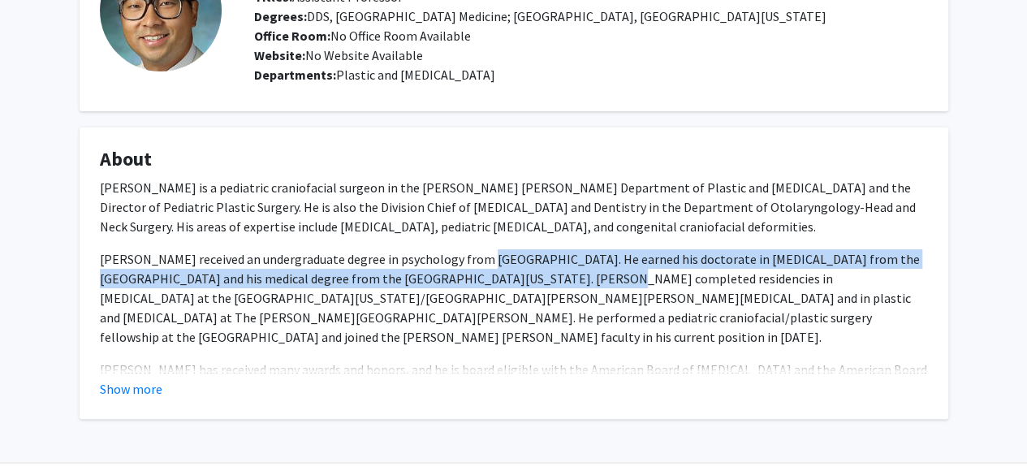
drag, startPoint x: 482, startPoint y: 285, endPoint x: 475, endPoint y: 180, distance: 105.8
click at [475, 180] on div "Dr. Robin Yang is a pediatric craniofacial surgeon in the Johns Hopkins Departm…" at bounding box center [514, 288] width 828 height 221
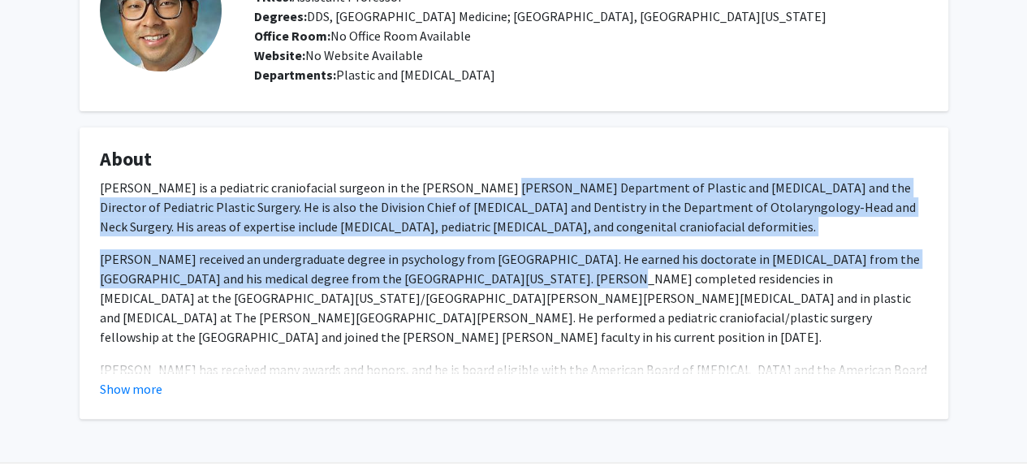
click at [475, 180] on p "Dr. Robin Yang is a pediatric craniofacial surgeon in the Johns Hopkins Departm…" at bounding box center [514, 207] width 828 height 58
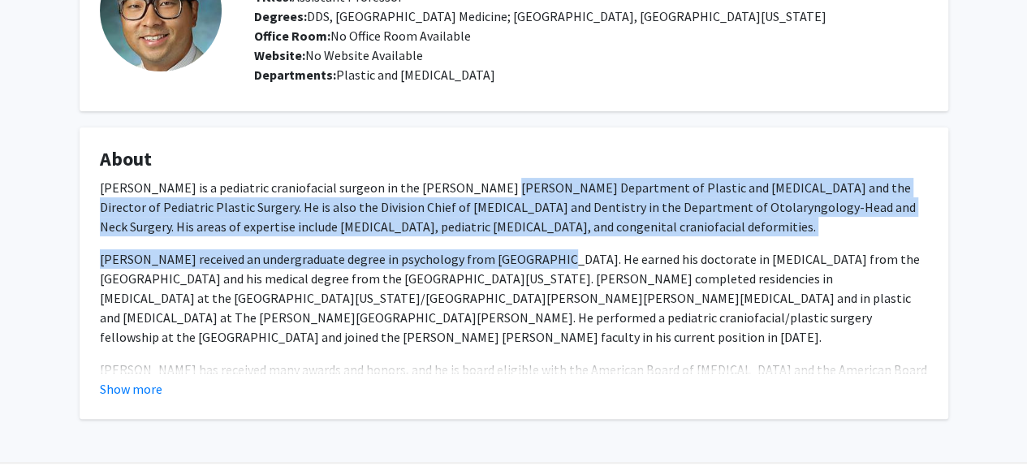
drag, startPoint x: 475, startPoint y: 180, endPoint x: 489, endPoint y: 254, distance: 76.0
click at [489, 254] on div "Dr. Robin Yang is a pediatric craniofacial surgeon in the Johns Hopkins Departm…" at bounding box center [514, 288] width 828 height 221
click at [489, 254] on p "Dr. Yang received an undergraduate degree in psychology from Emory University. …" at bounding box center [514, 297] width 828 height 97
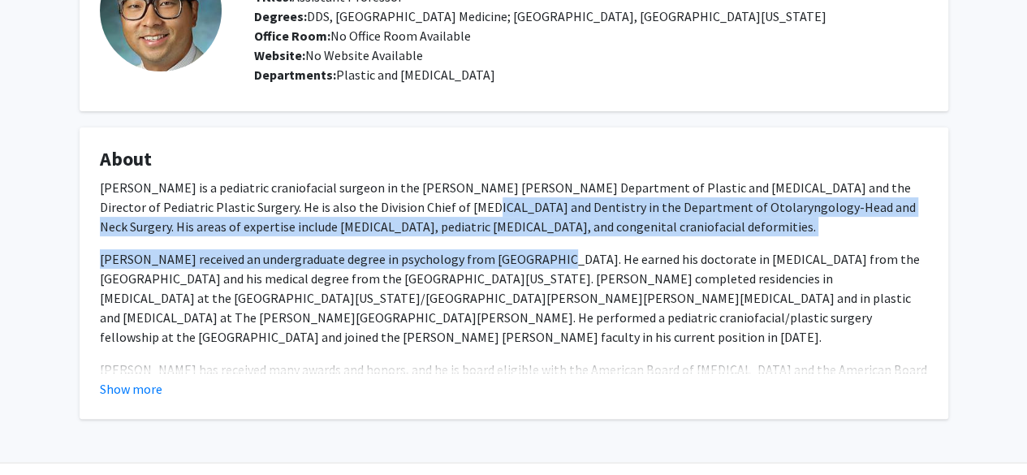
drag, startPoint x: 489, startPoint y: 254, endPoint x: 432, endPoint y: 183, distance: 91.3
click at [432, 183] on div "Dr. Robin Yang is a pediatric craniofacial surgeon in the Johns Hopkins Departm…" at bounding box center [514, 288] width 828 height 221
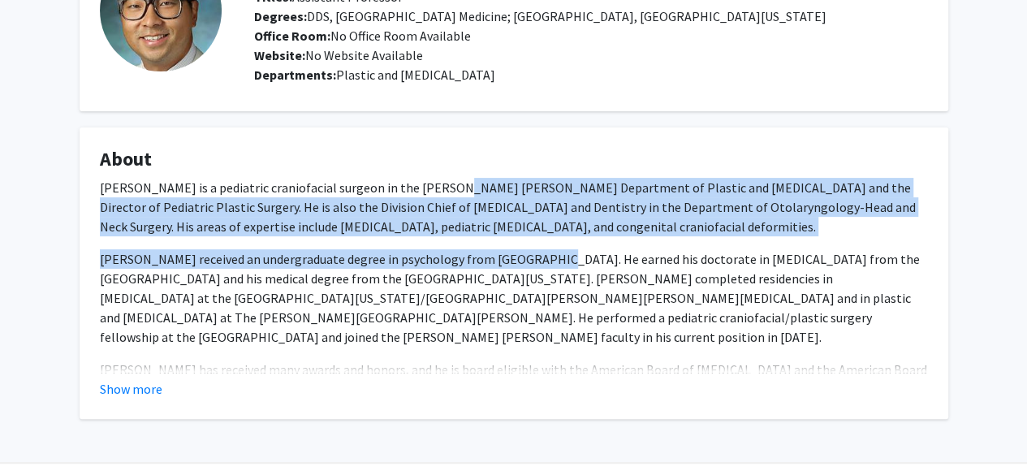
click at [432, 183] on p "Dr. Robin Yang is a pediatric craniofacial surgeon in the Johns Hopkins Departm…" at bounding box center [514, 207] width 828 height 58
drag, startPoint x: 432, startPoint y: 183, endPoint x: 453, endPoint y: 264, distance: 83.9
click at [453, 264] on div "Dr. Robin Yang is a pediatric craniofacial surgeon in the Johns Hopkins Departm…" at bounding box center [514, 288] width 828 height 221
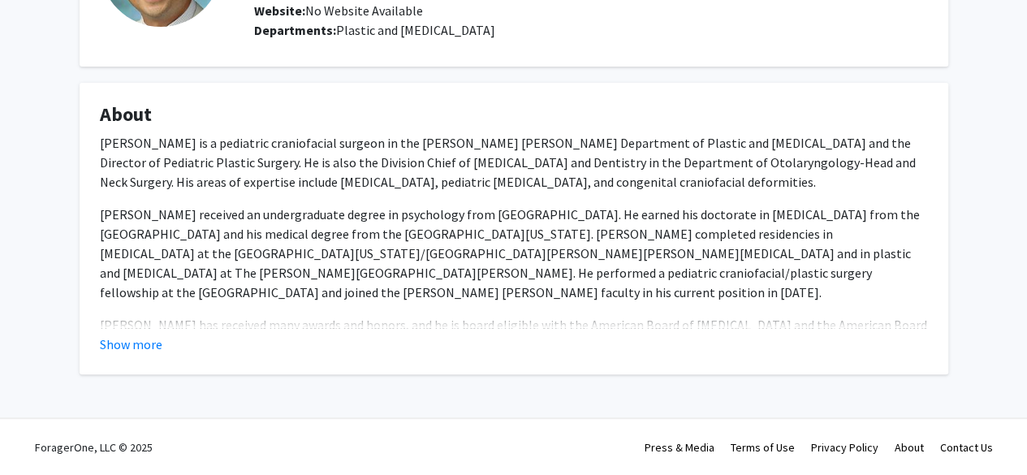
click at [406, 295] on p "Dr. Yang received an undergraduate degree in psychology from Emory University. …" at bounding box center [514, 253] width 828 height 97
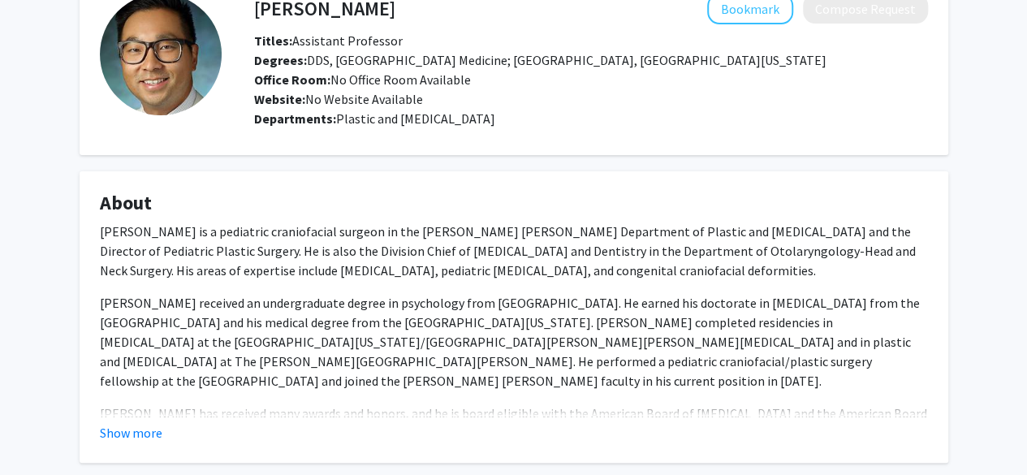
scroll to position [100, 0]
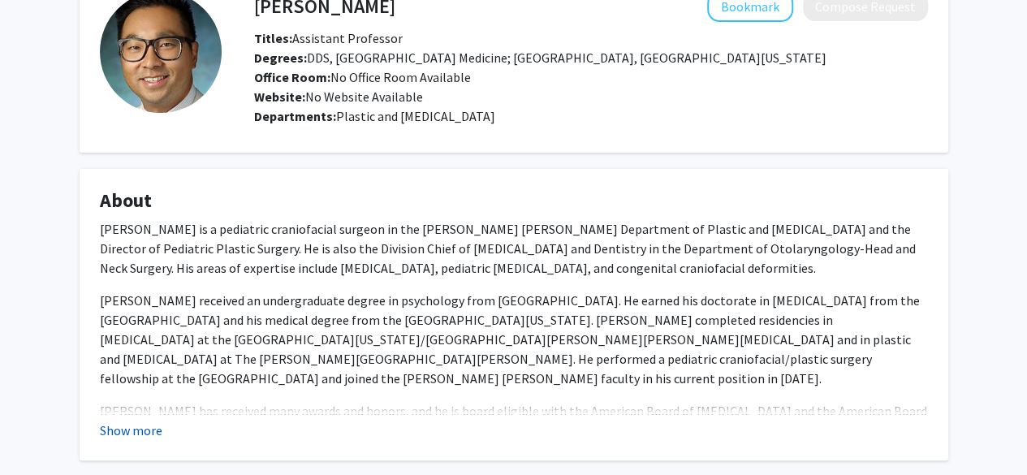
click at [151, 434] on button "Show more" at bounding box center [131, 430] width 63 height 19
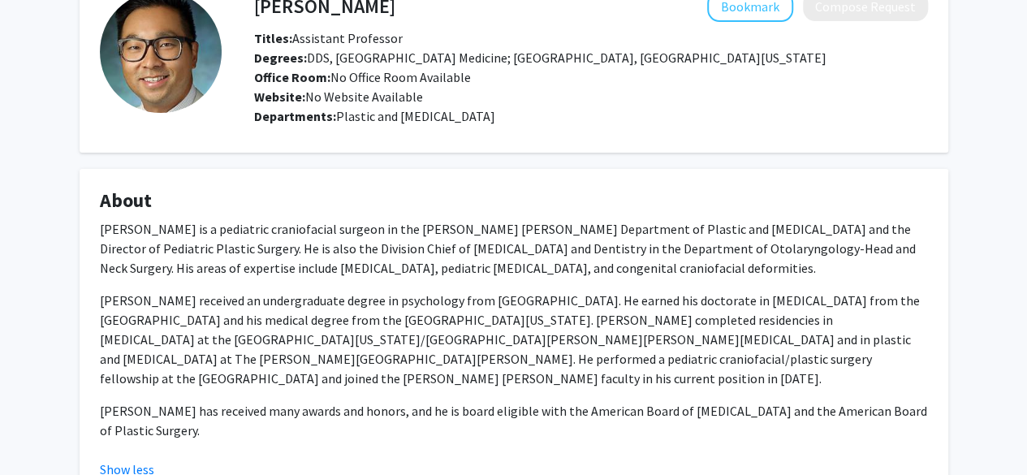
scroll to position [225, 0]
